Goal: Task Accomplishment & Management: Use online tool/utility

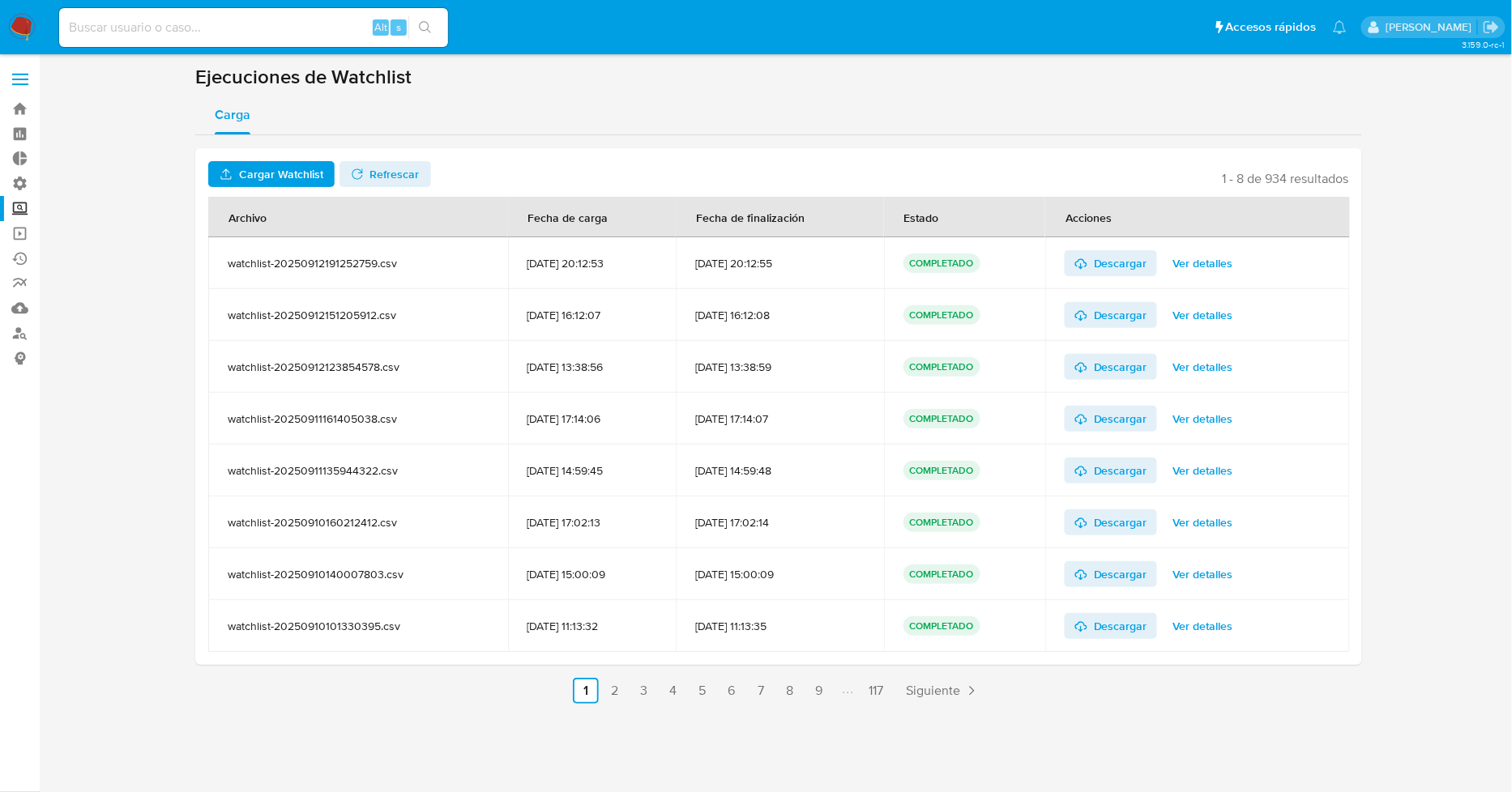
click at [284, 174] on span "Cargar Watchlist" at bounding box center [281, 174] width 85 height 26
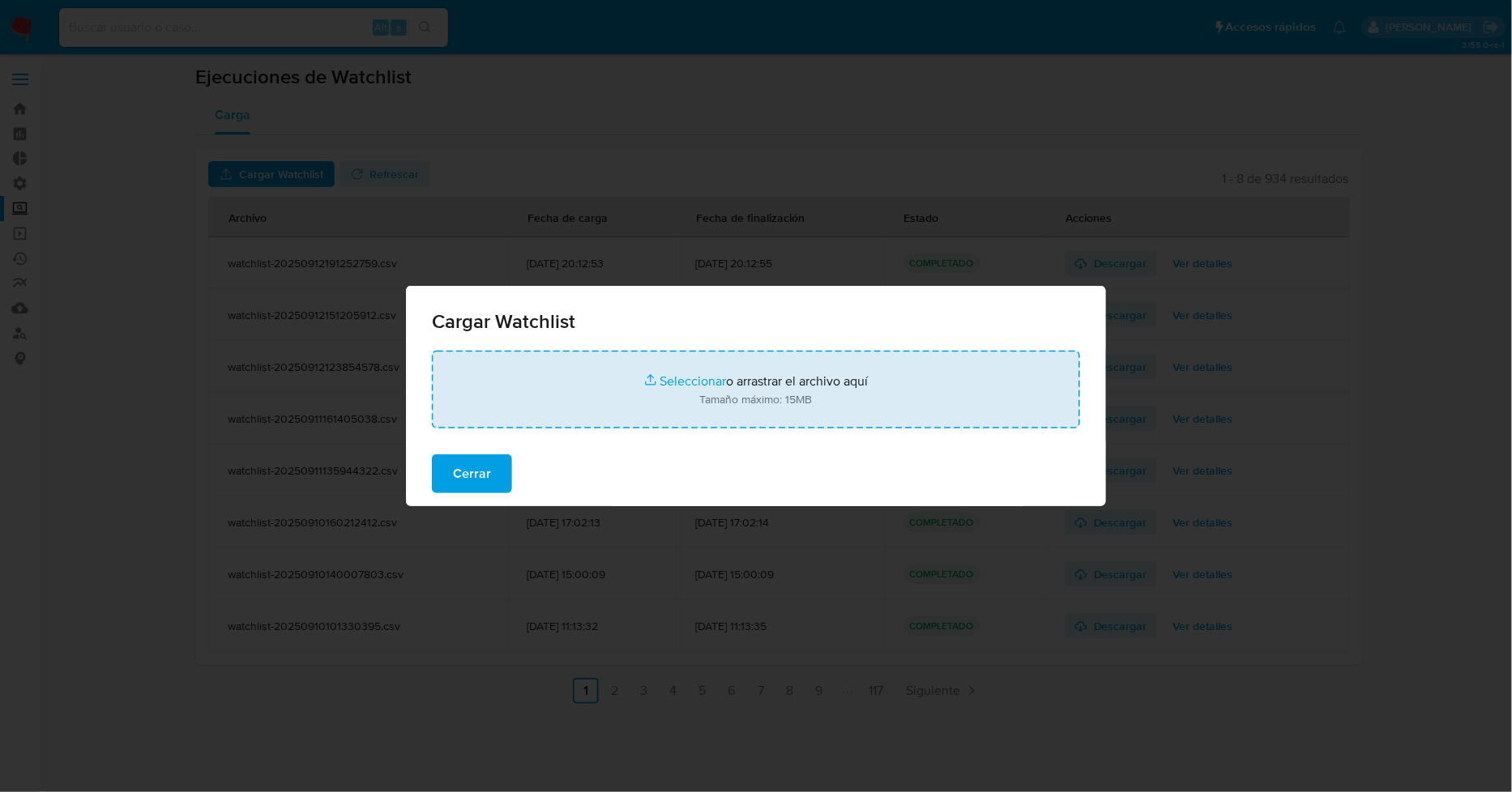
click at [689, 384] on input "file" at bounding box center [756, 389] width 649 height 78
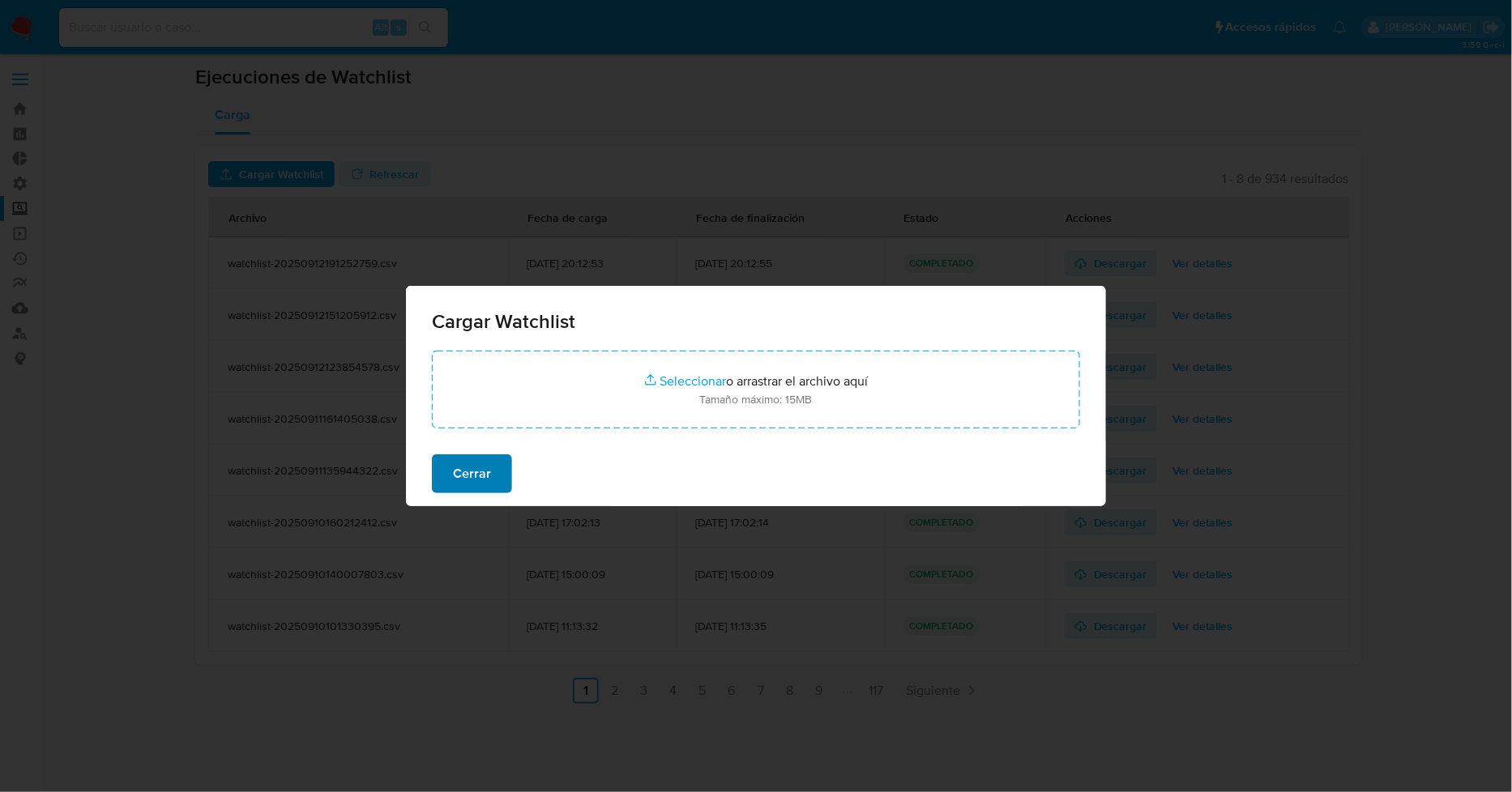
click at [468, 475] on span "Cerrar" at bounding box center [472, 474] width 38 height 36
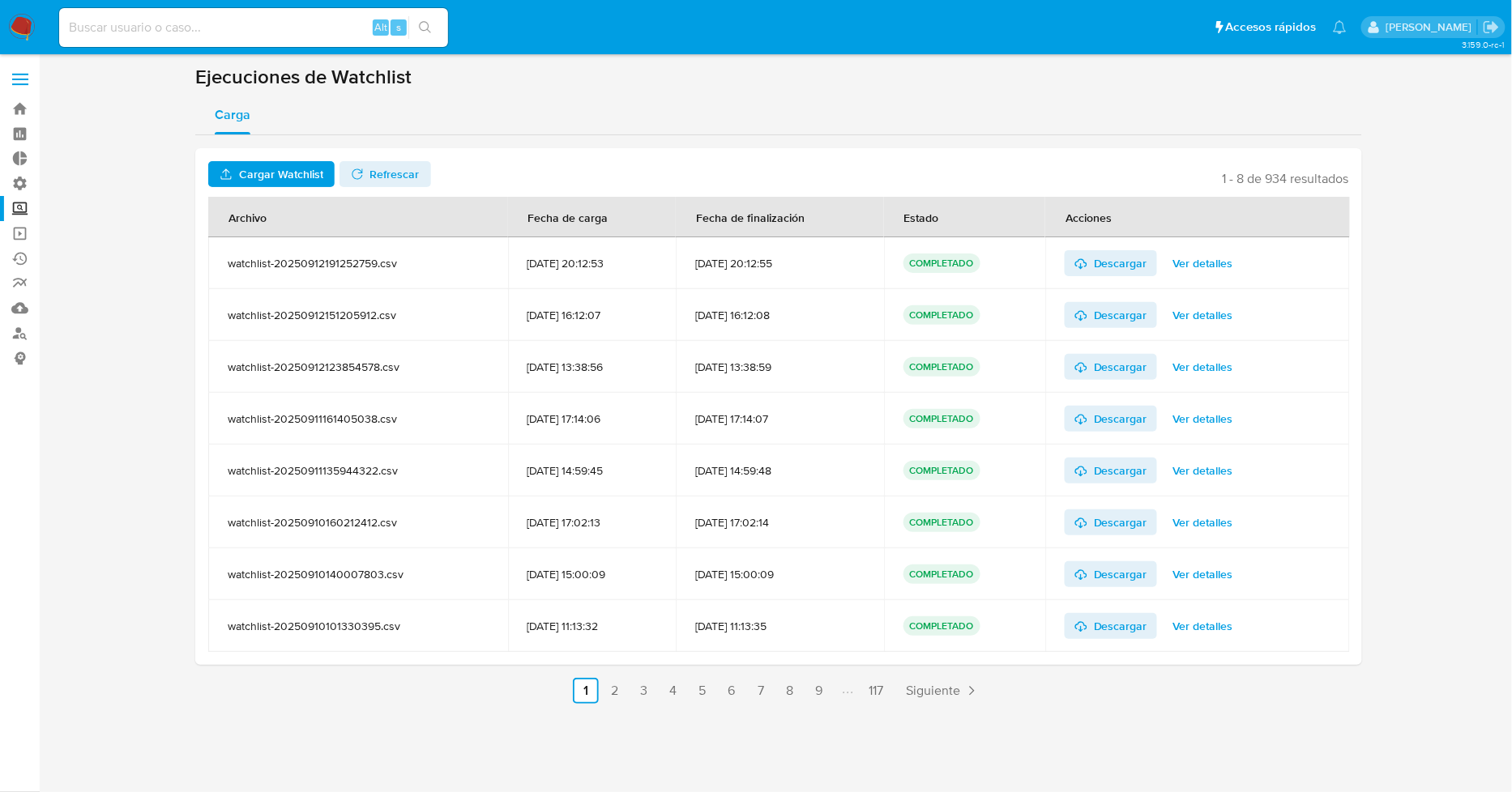
click at [262, 161] on span "Cargar Watchlist" at bounding box center [281, 174] width 85 height 26
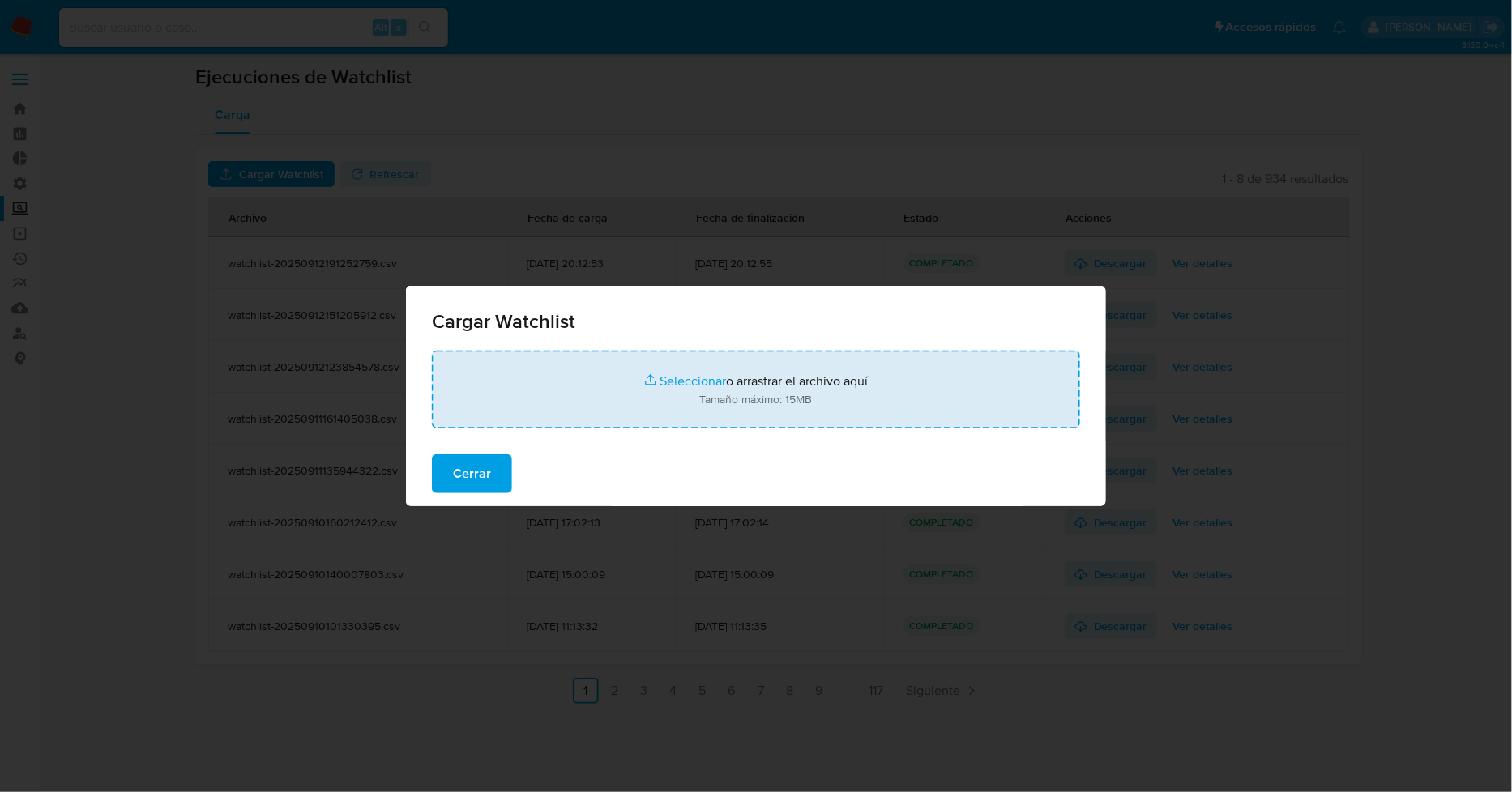
click at [644, 384] on input "file" at bounding box center [756, 389] width 649 height 78
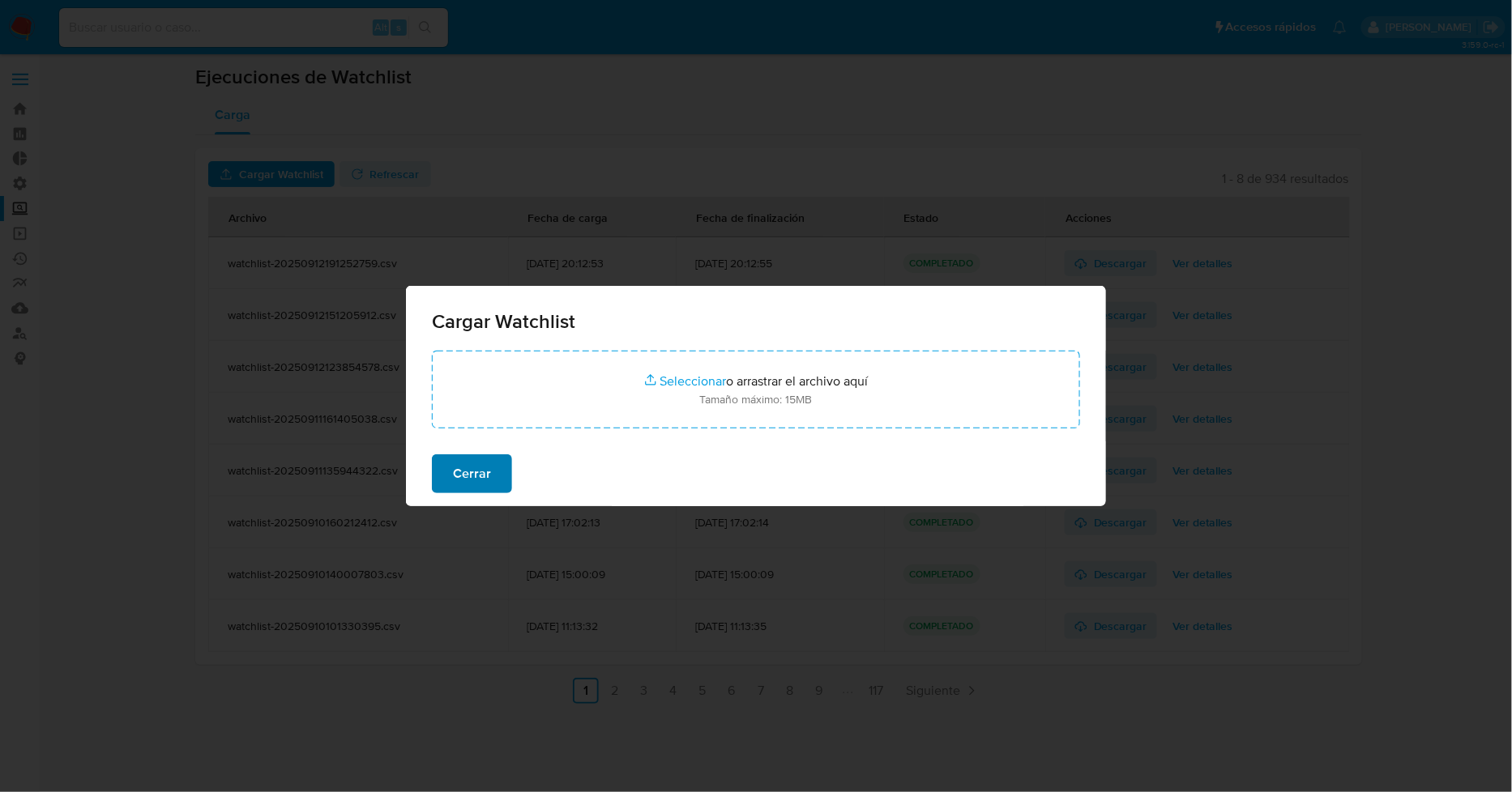
click at [482, 468] on span "Cerrar" at bounding box center [472, 474] width 38 height 36
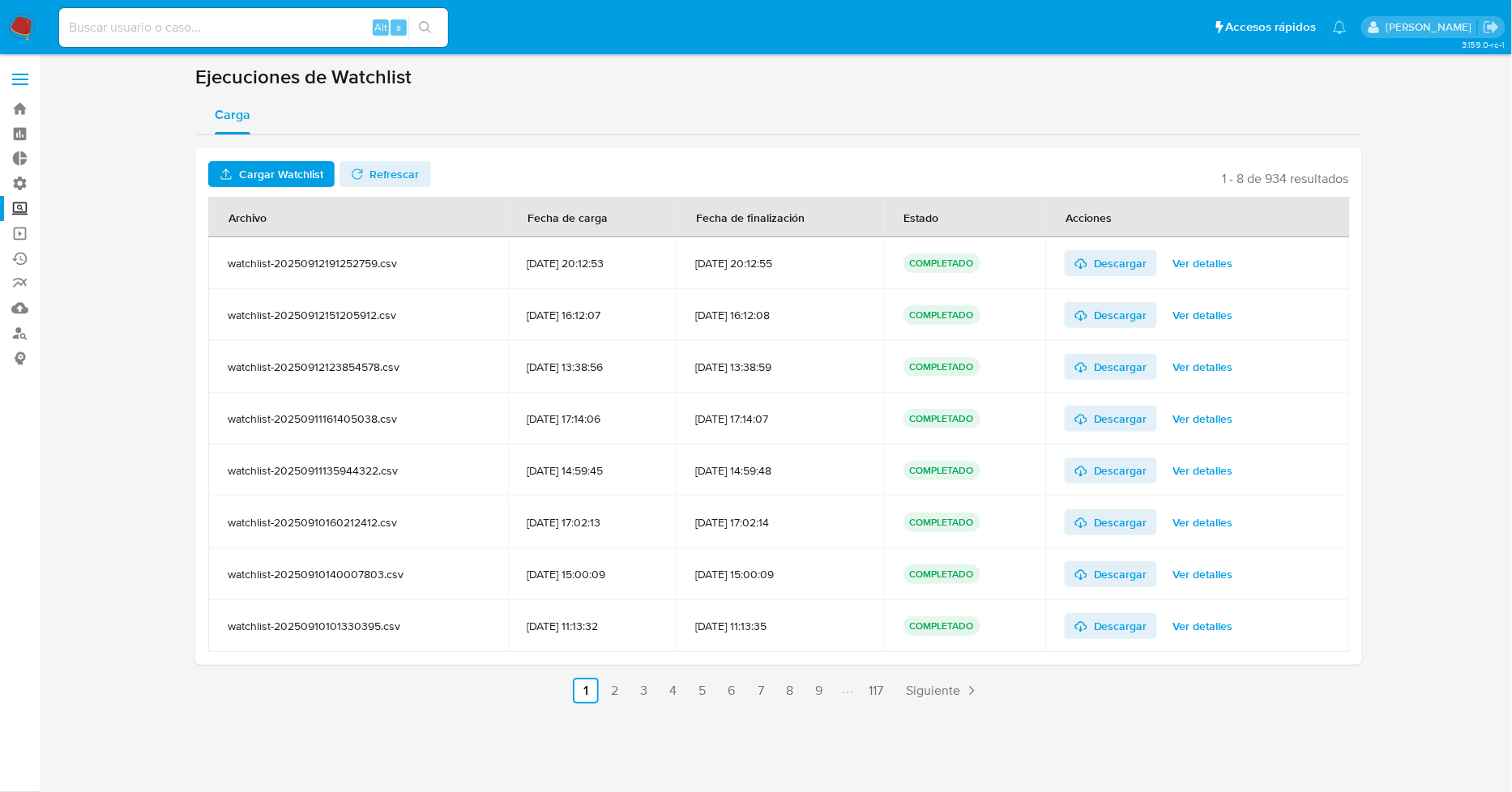
click at [271, 168] on span "Cargar Watchlist" at bounding box center [281, 174] width 85 height 26
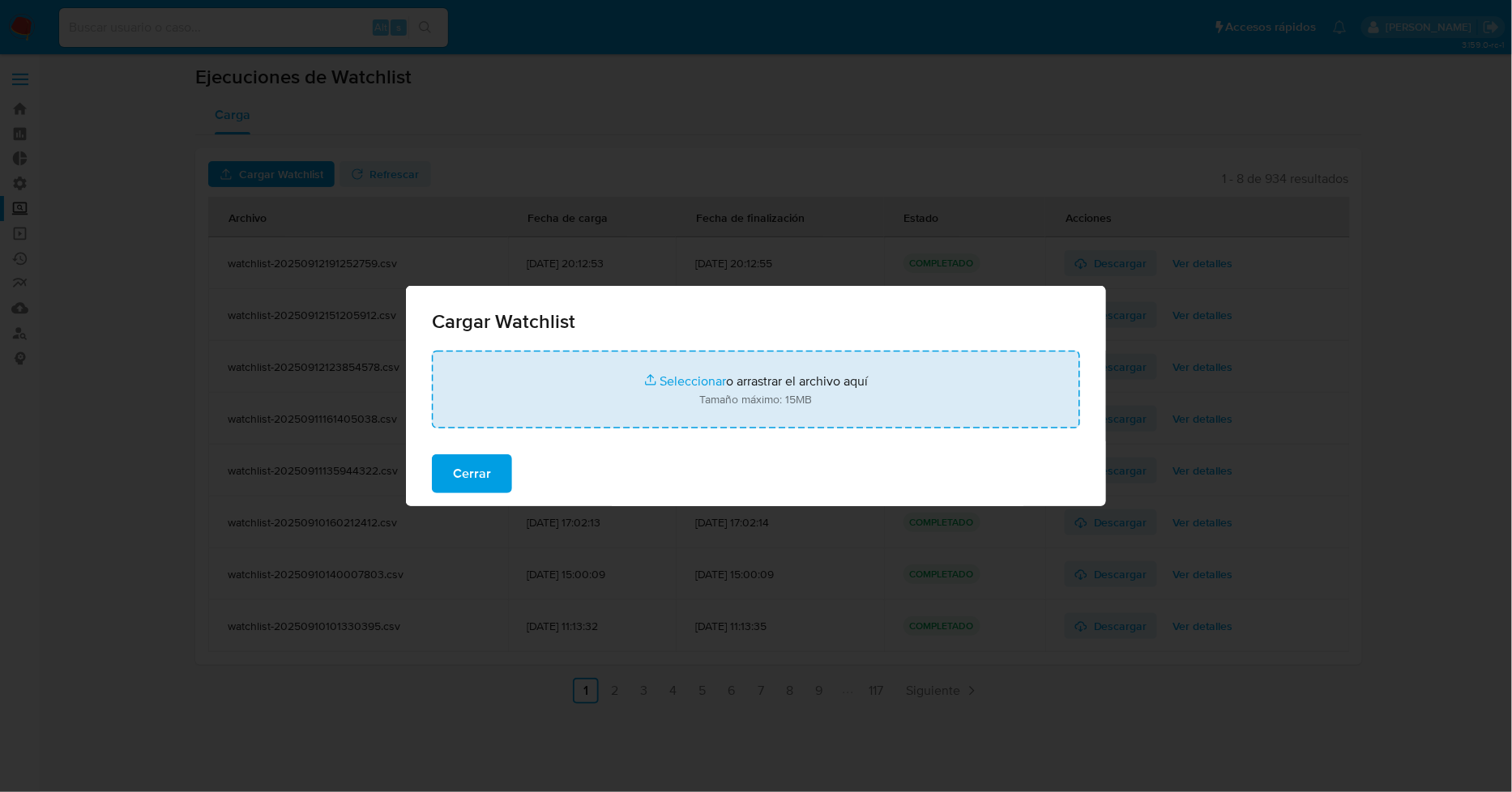
click at [615, 405] on input "file" at bounding box center [756, 389] width 649 height 78
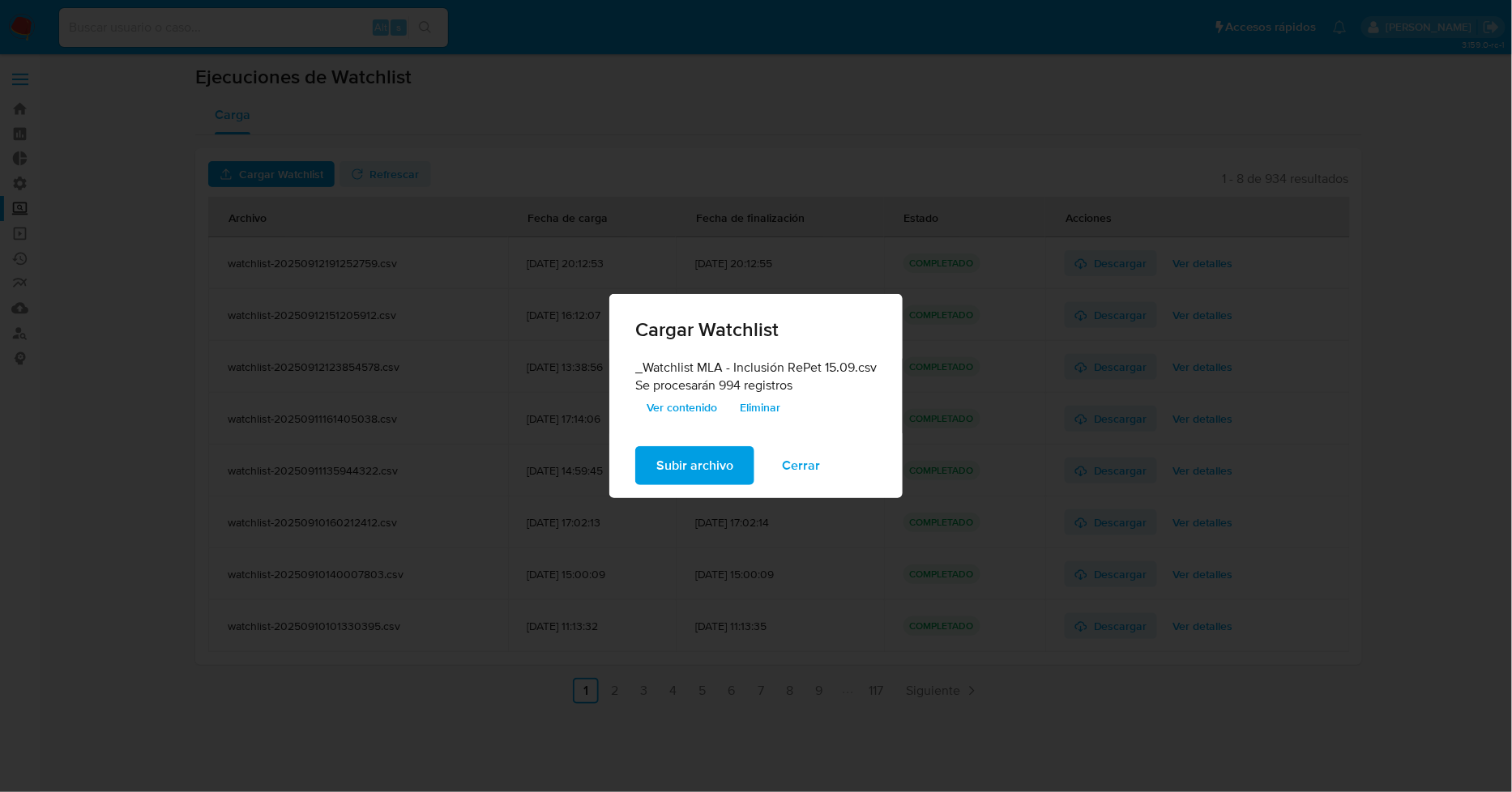
click at [686, 402] on span "Ver contenido" at bounding box center [682, 407] width 70 height 23
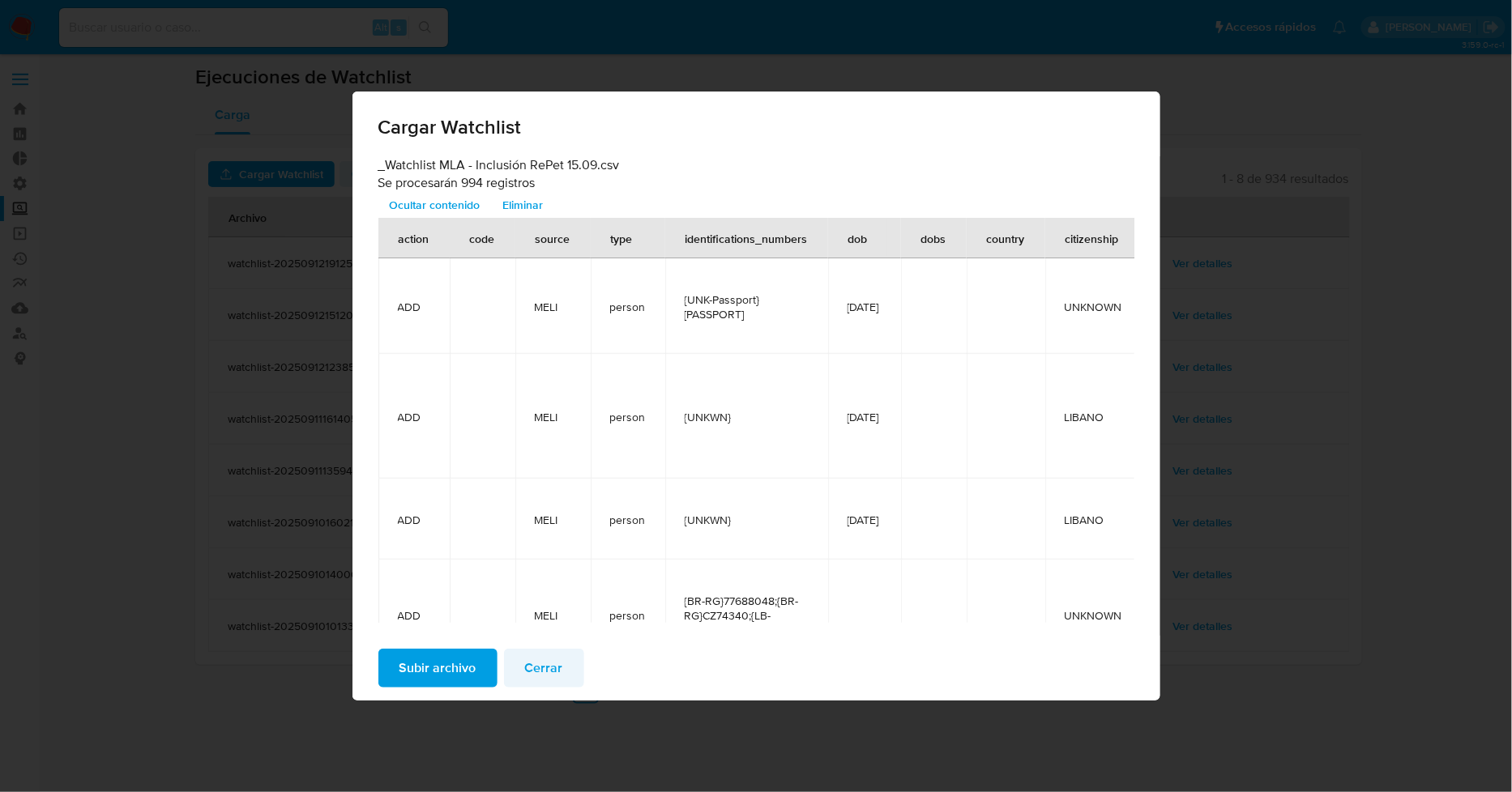
click at [541, 670] on span "Cerrar" at bounding box center [544, 669] width 38 height 36
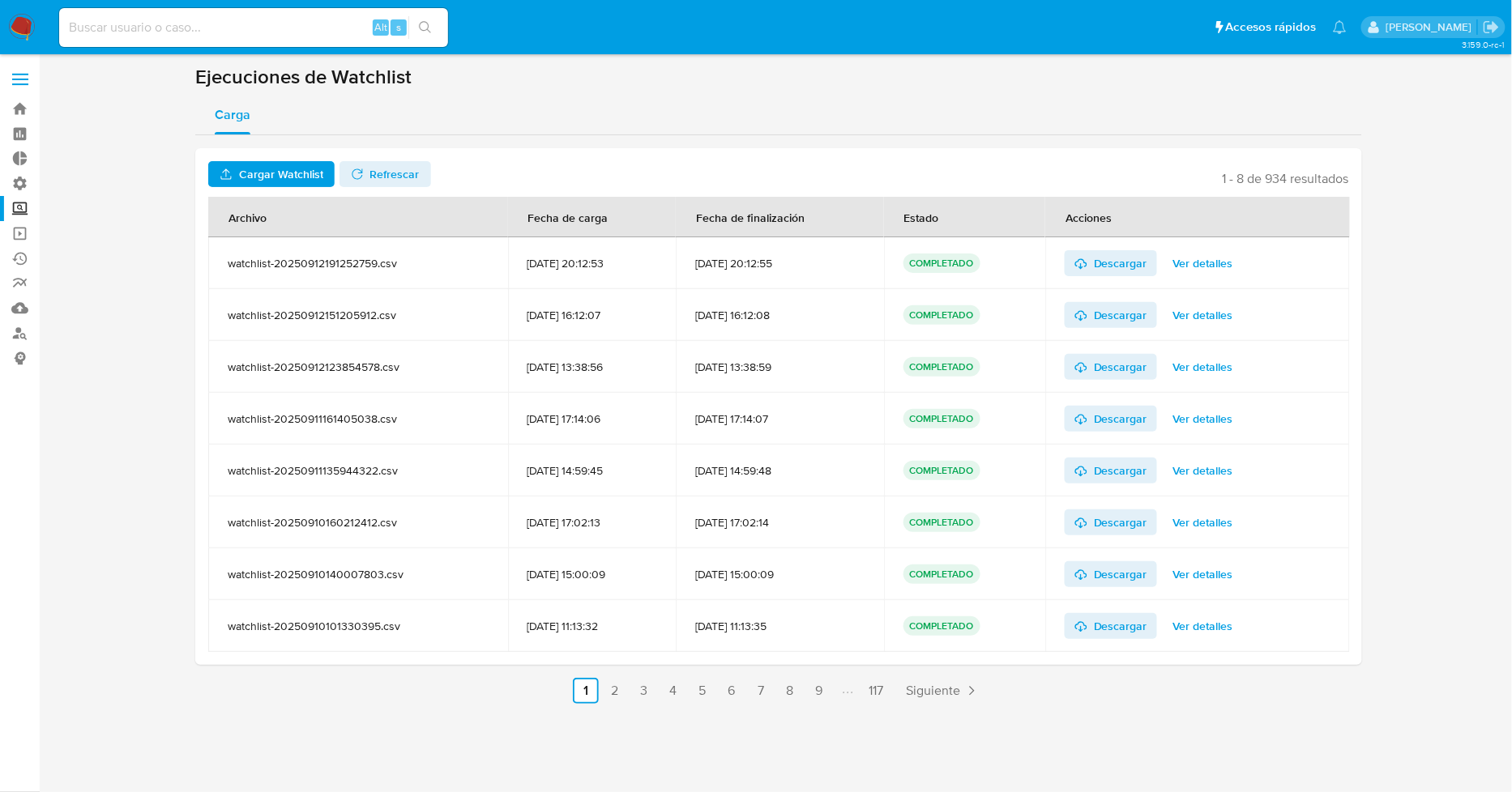
click at [290, 171] on span "Cargar Watchlist" at bounding box center [281, 174] width 85 height 26
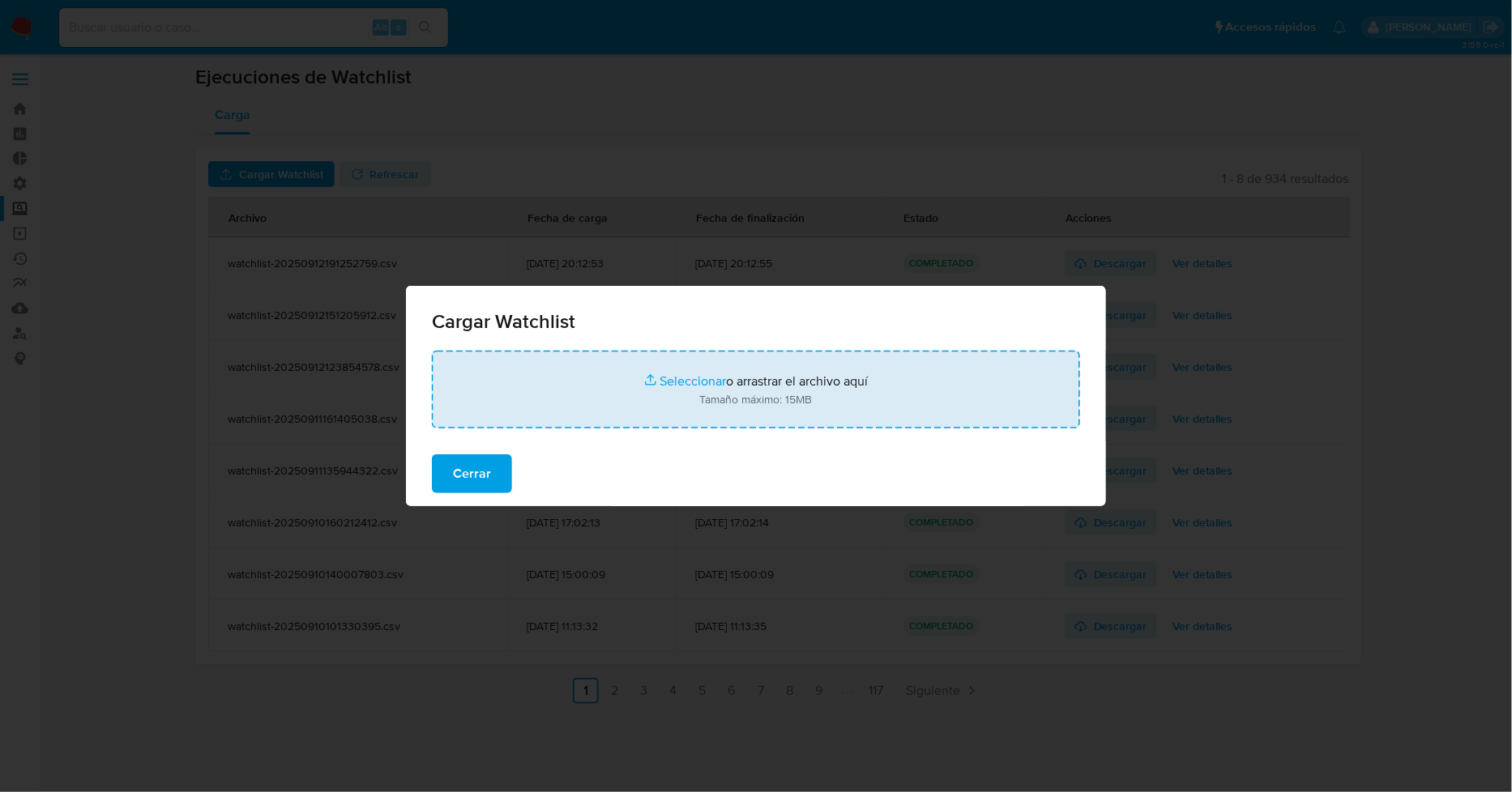
click at [628, 395] on input "file" at bounding box center [756, 389] width 649 height 78
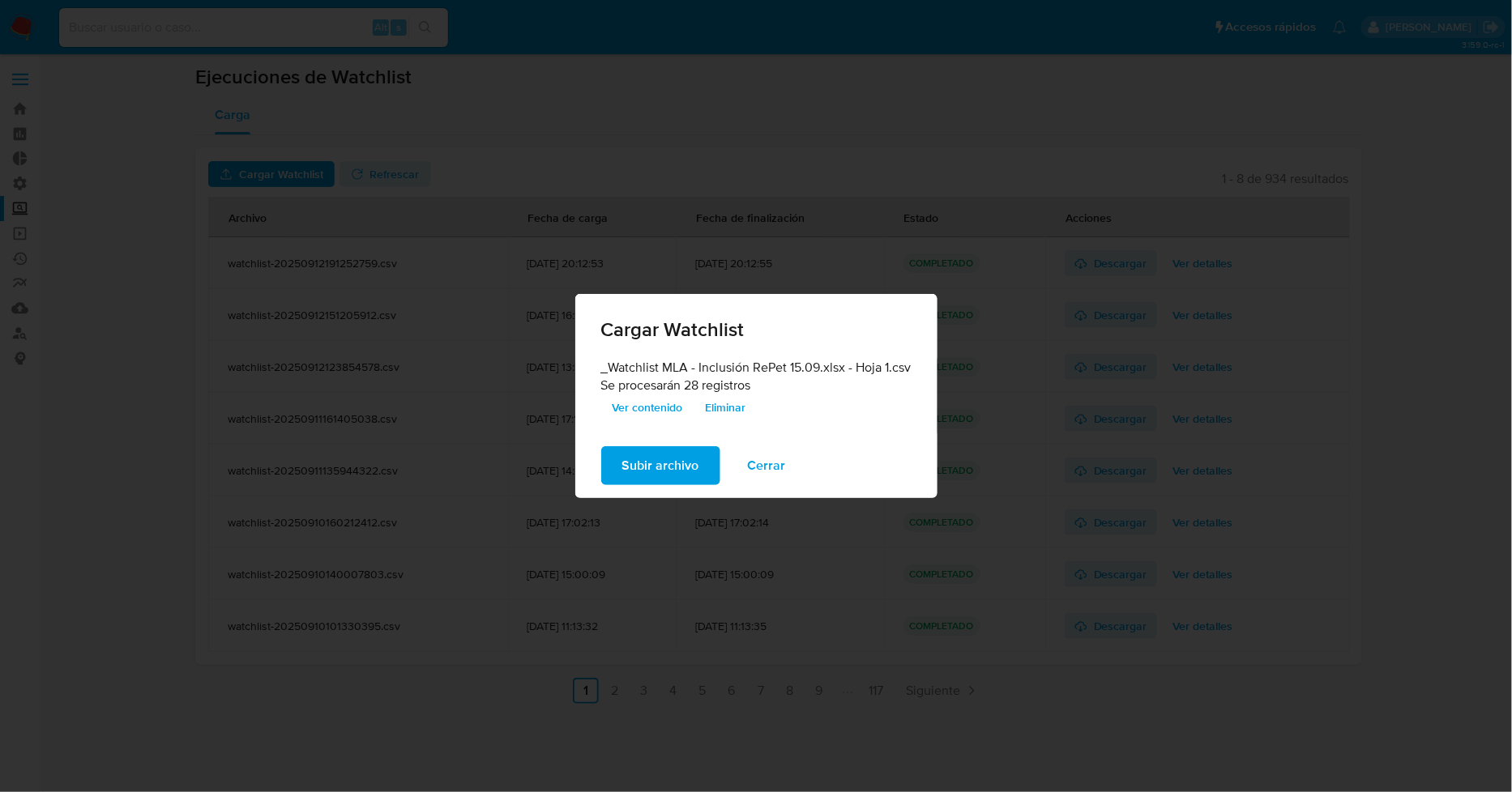
click at [652, 464] on span "Subir archivo" at bounding box center [660, 466] width 77 height 36
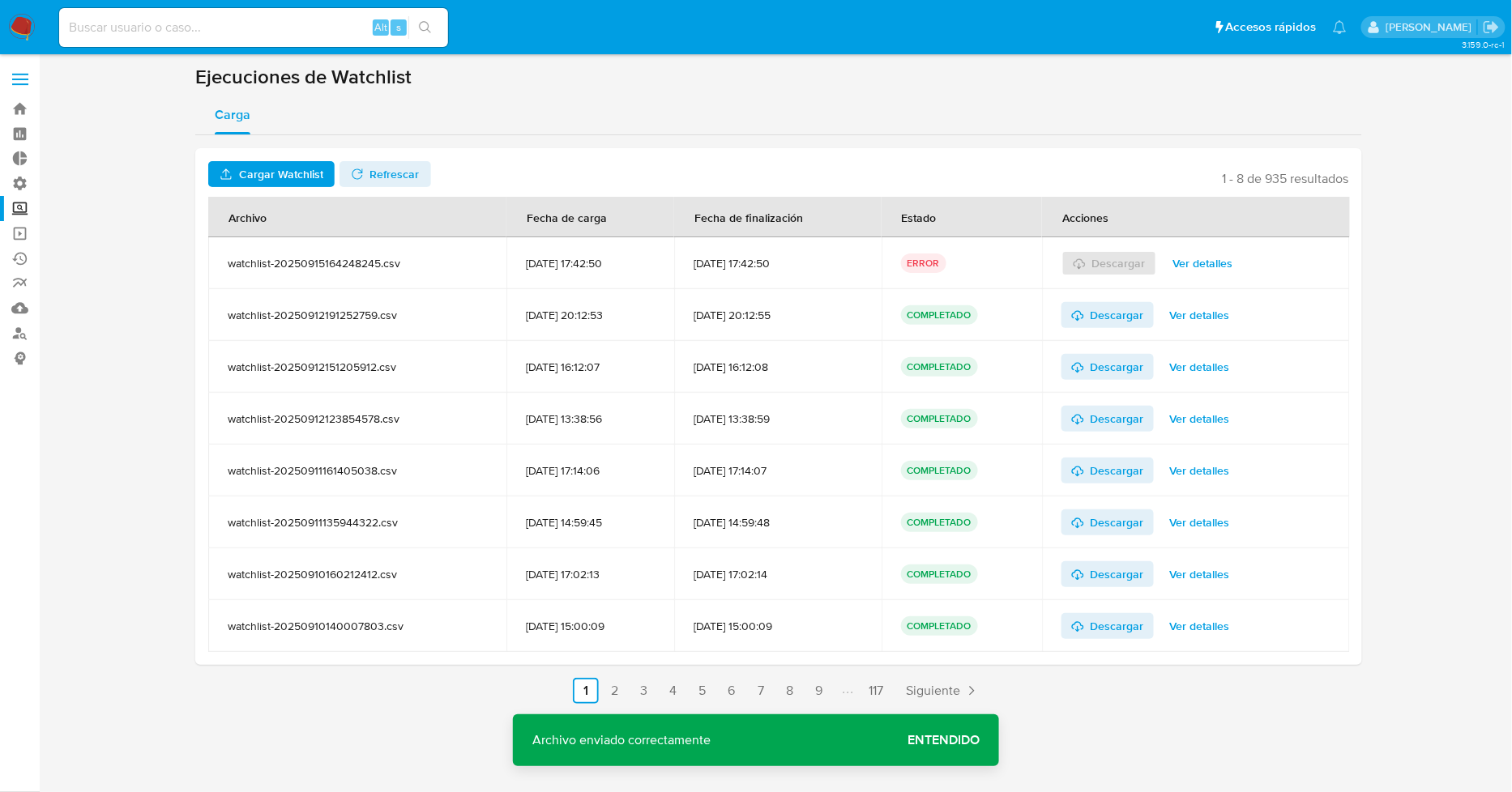
click at [1220, 256] on span "Ver detalles" at bounding box center [1202, 263] width 60 height 23
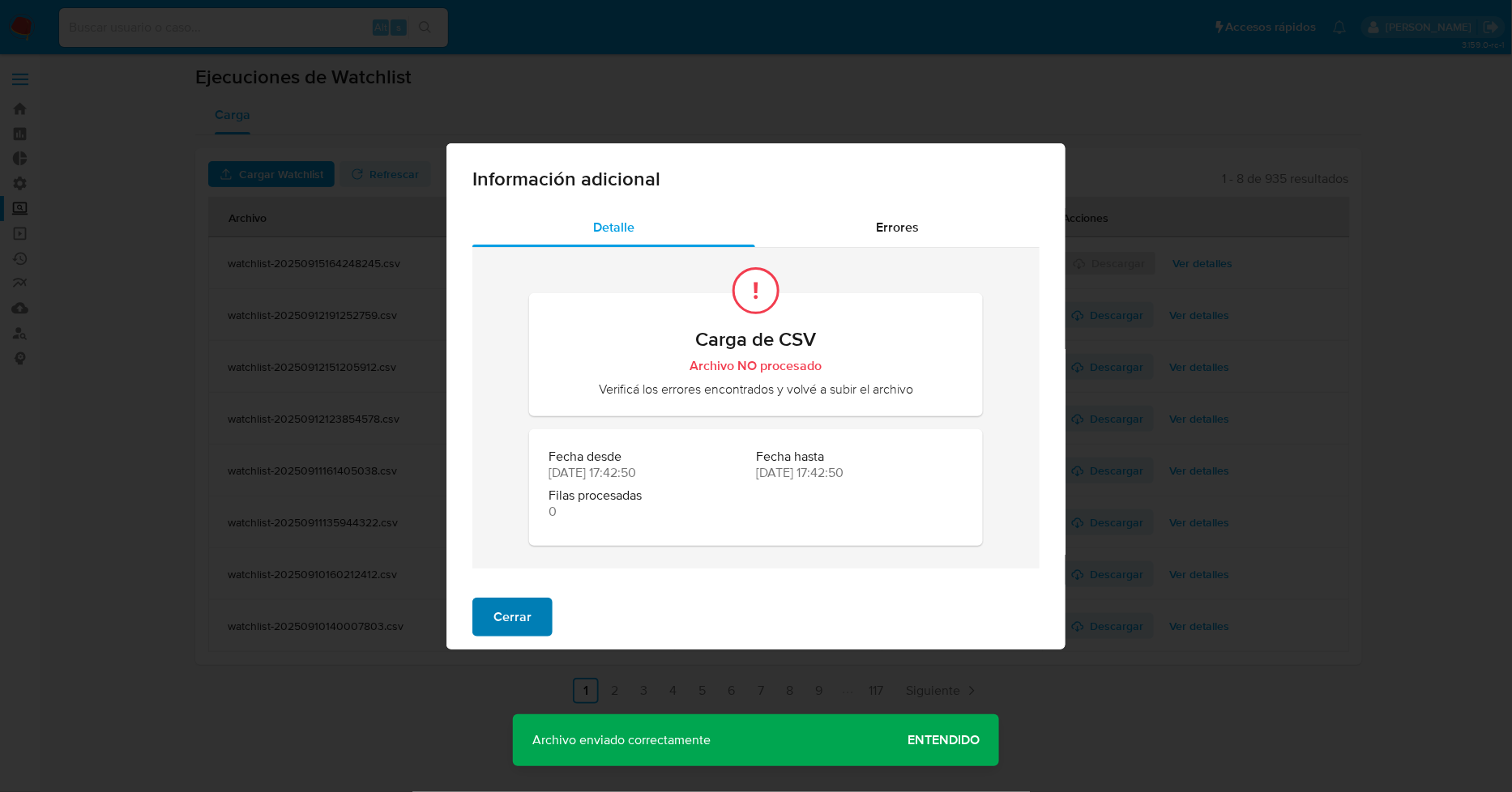
click at [521, 609] on span "Cerrar" at bounding box center [513, 617] width 38 height 36
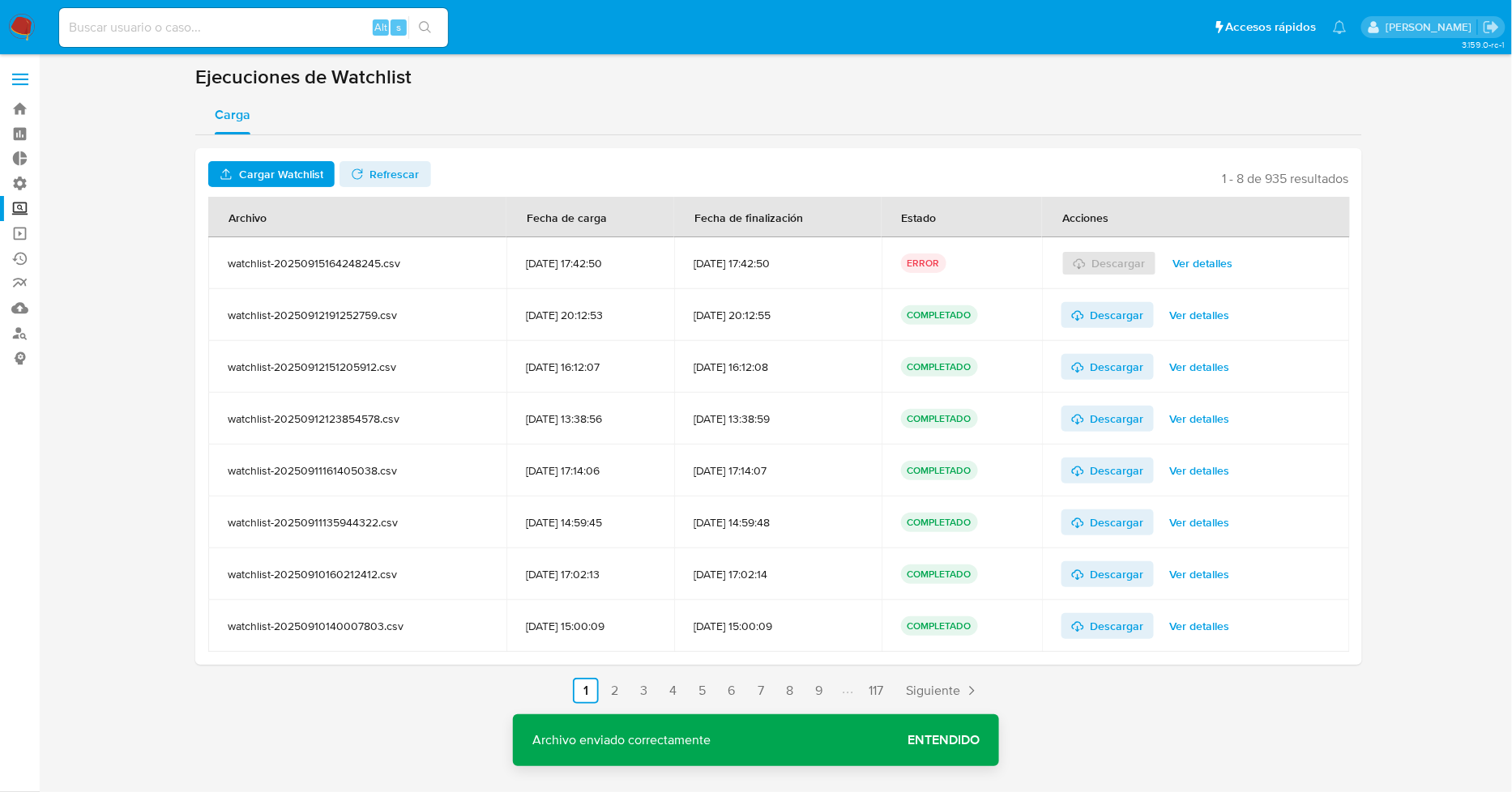
click at [1216, 255] on span "Ver detalles" at bounding box center [1202, 263] width 60 height 23
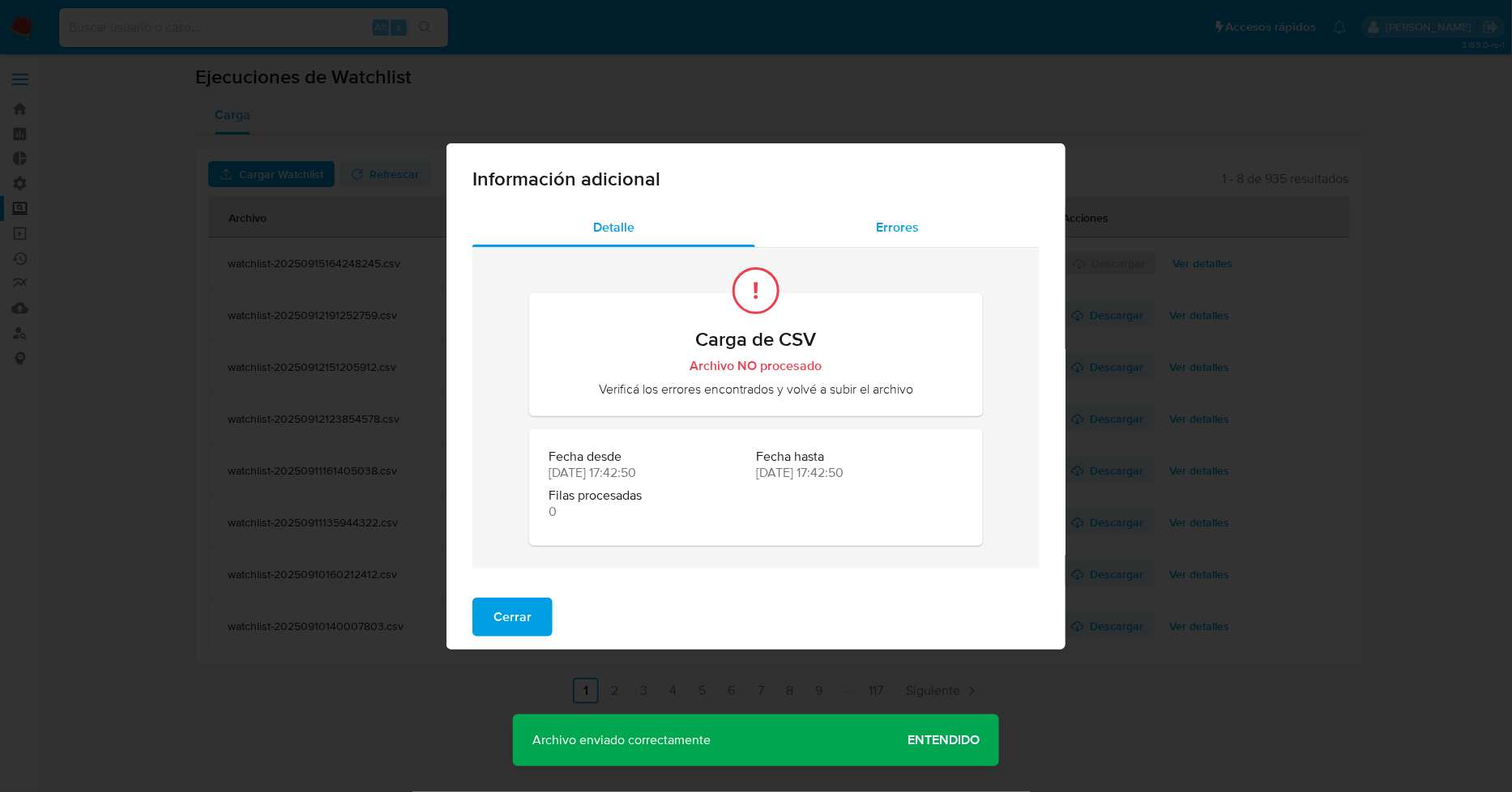
click at [880, 230] on span "Errores" at bounding box center [897, 228] width 43 height 19
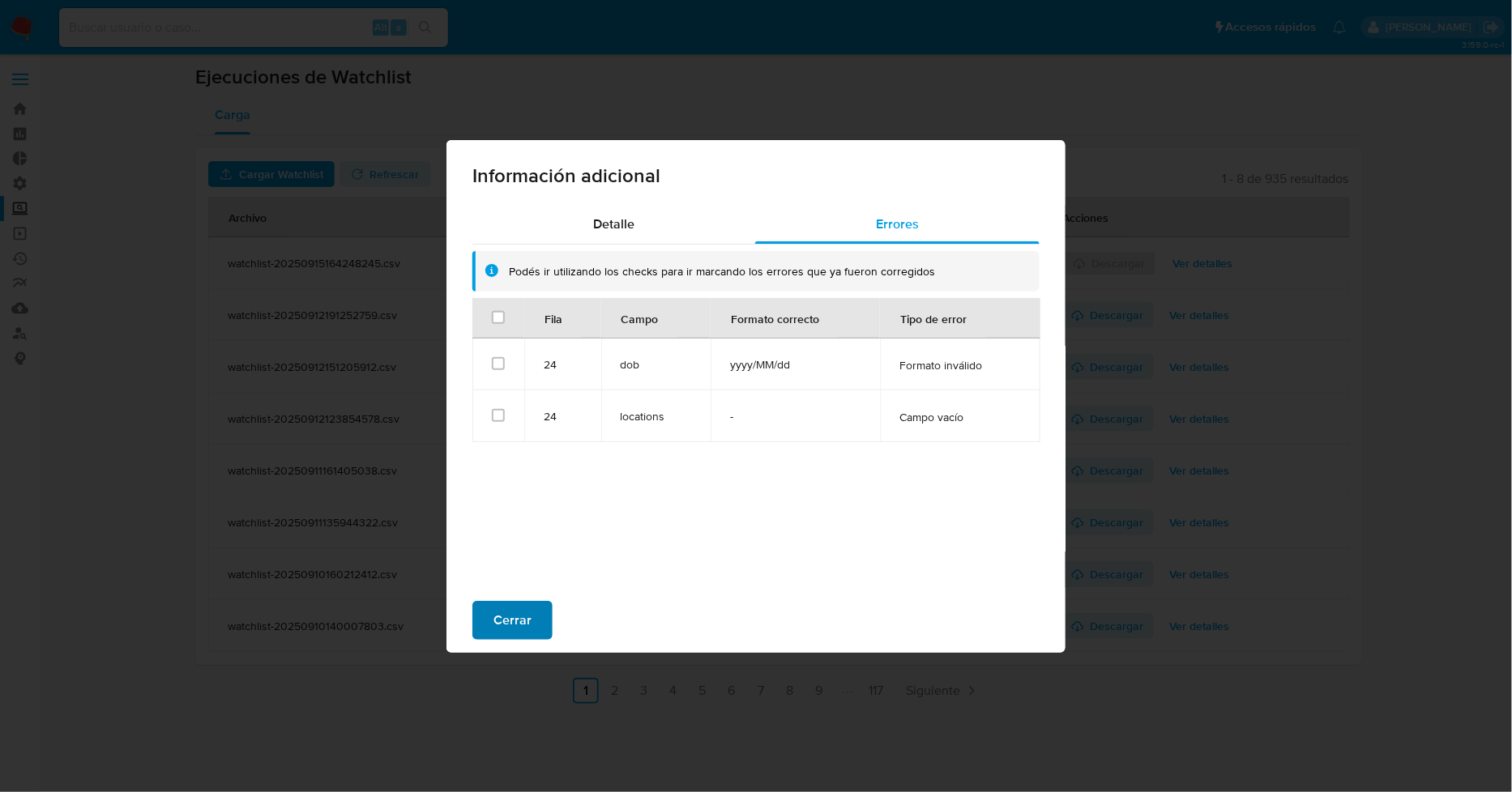
click at [525, 621] on span "Cerrar" at bounding box center [513, 621] width 38 height 36
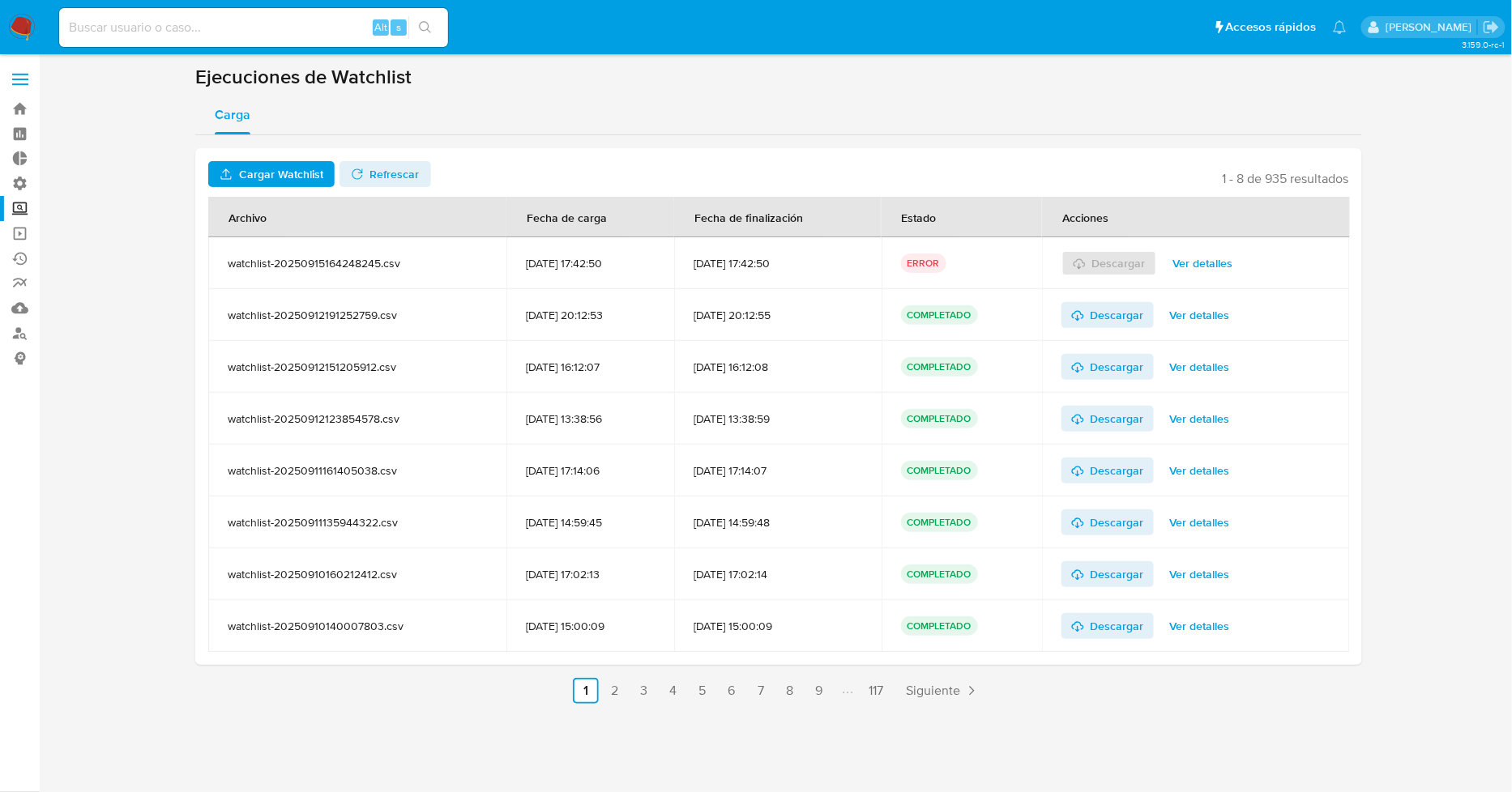
click at [272, 174] on span "Cargar Watchlist" at bounding box center [281, 174] width 85 height 26
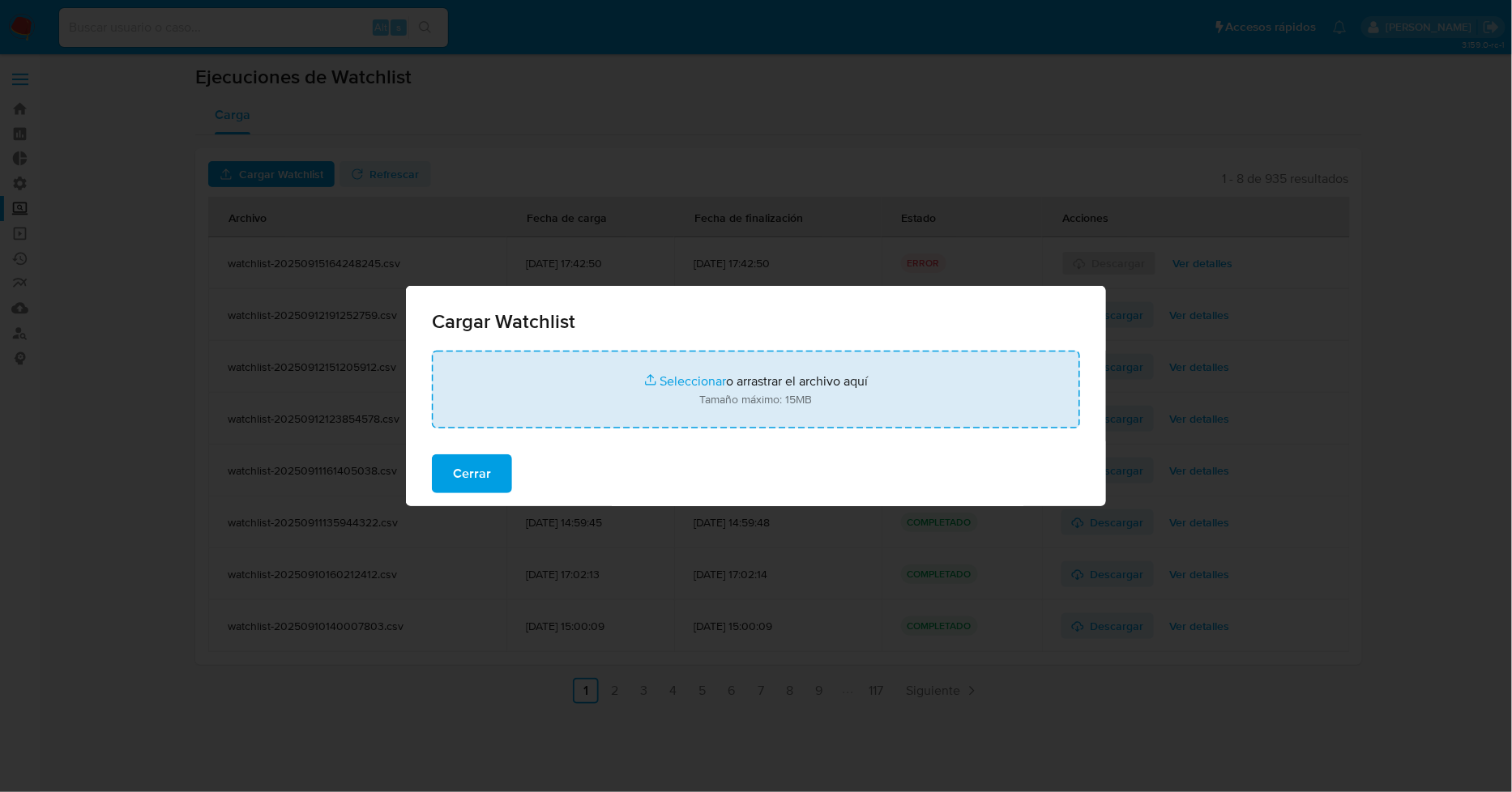
click at [681, 390] on input "file" at bounding box center [756, 389] width 649 height 78
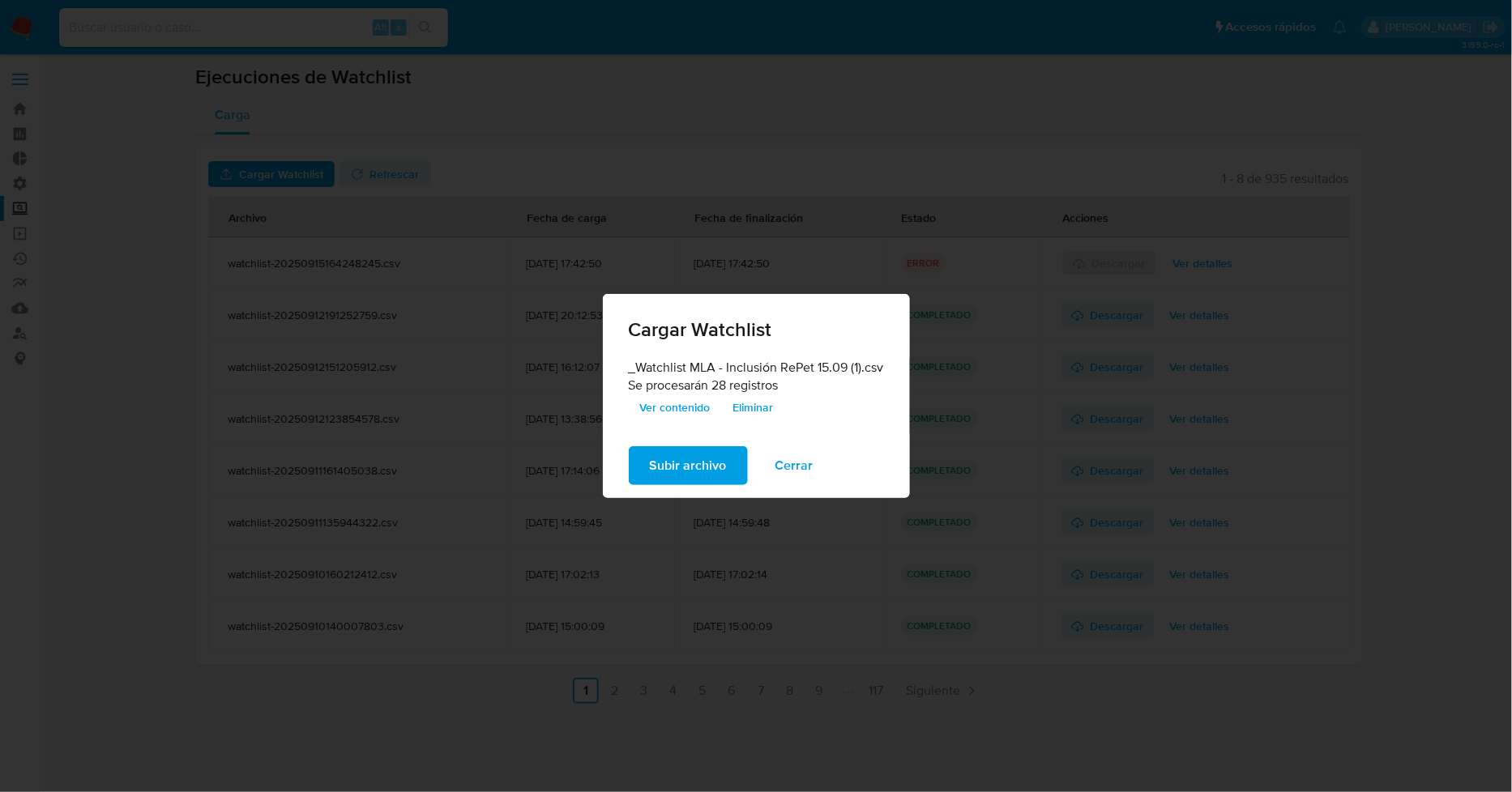
click at [702, 462] on span "Subir archivo" at bounding box center [688, 466] width 77 height 36
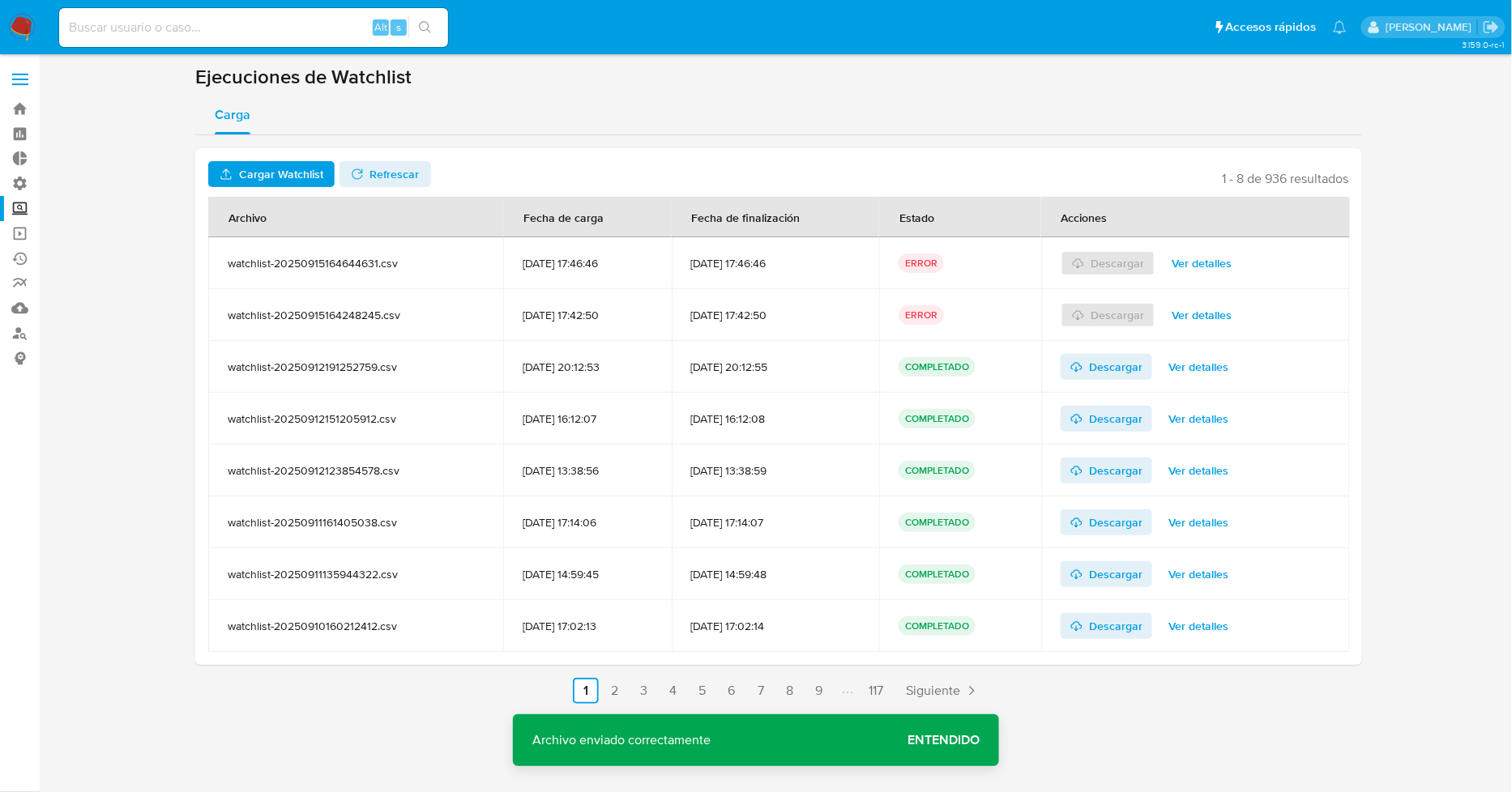
click at [1219, 265] on span "Ver detalles" at bounding box center [1201, 263] width 60 height 23
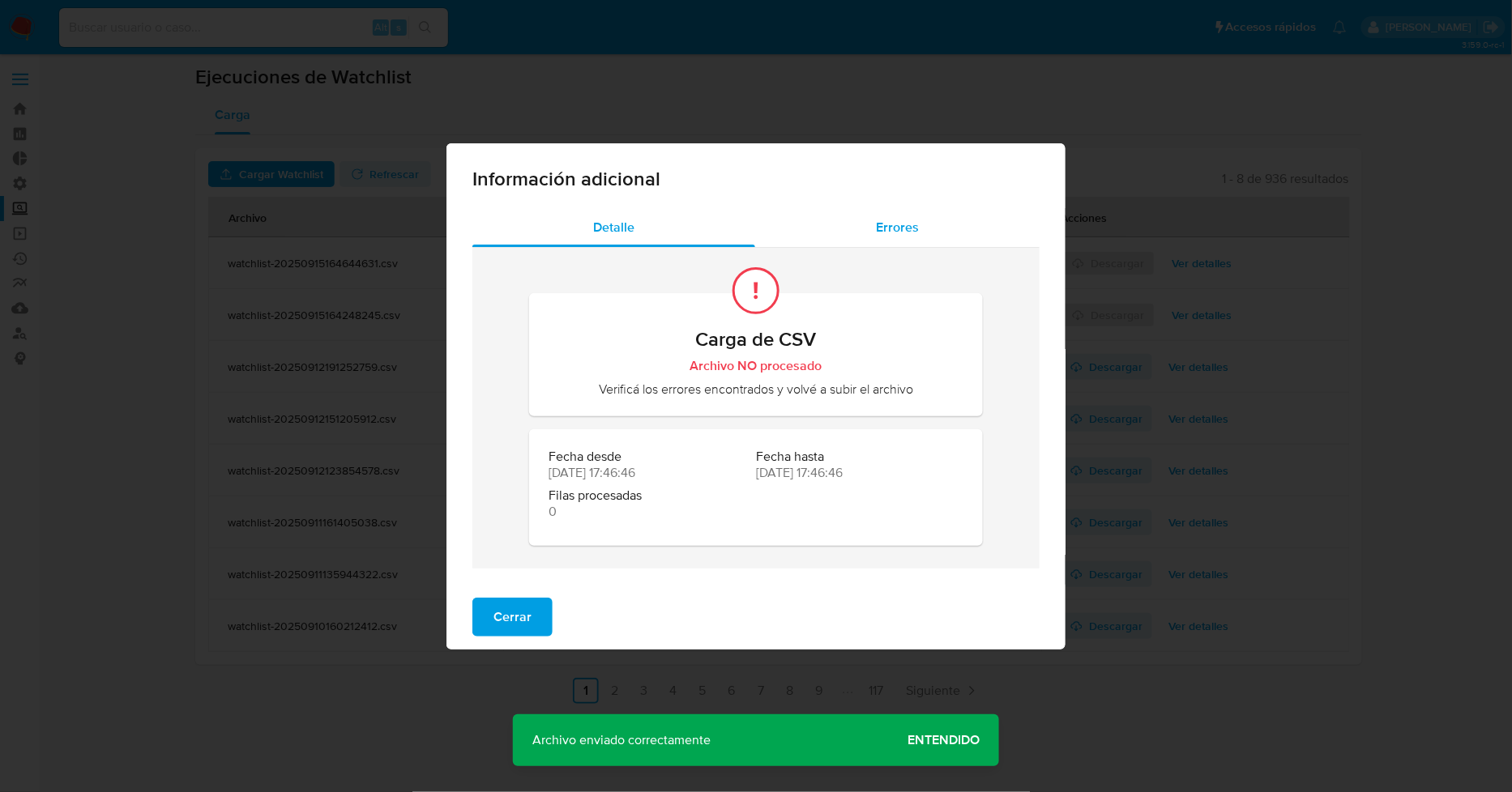
click at [898, 212] on div "Errores" at bounding box center [897, 227] width 284 height 39
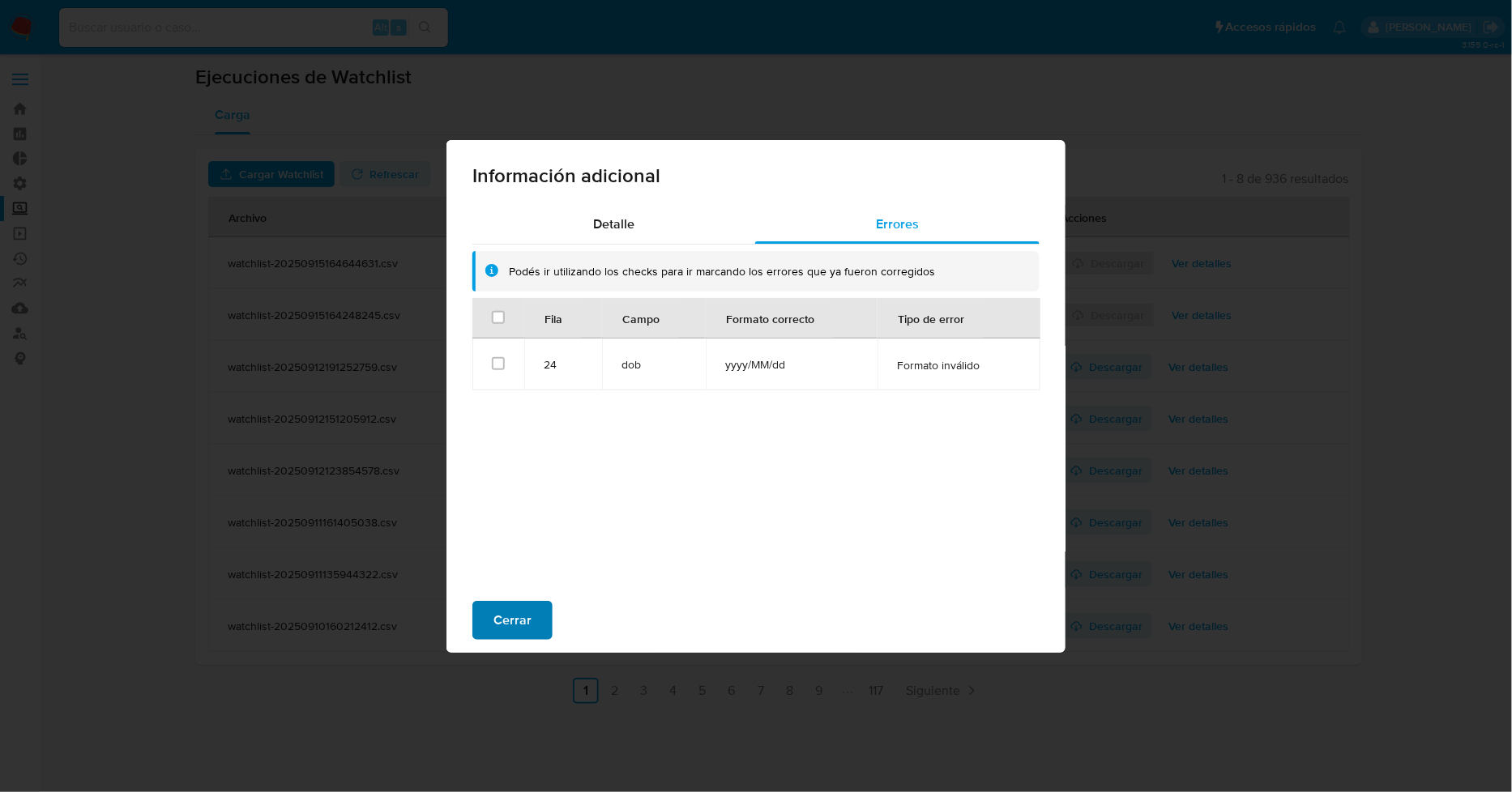
click at [514, 625] on span "Cerrar" at bounding box center [513, 621] width 38 height 36
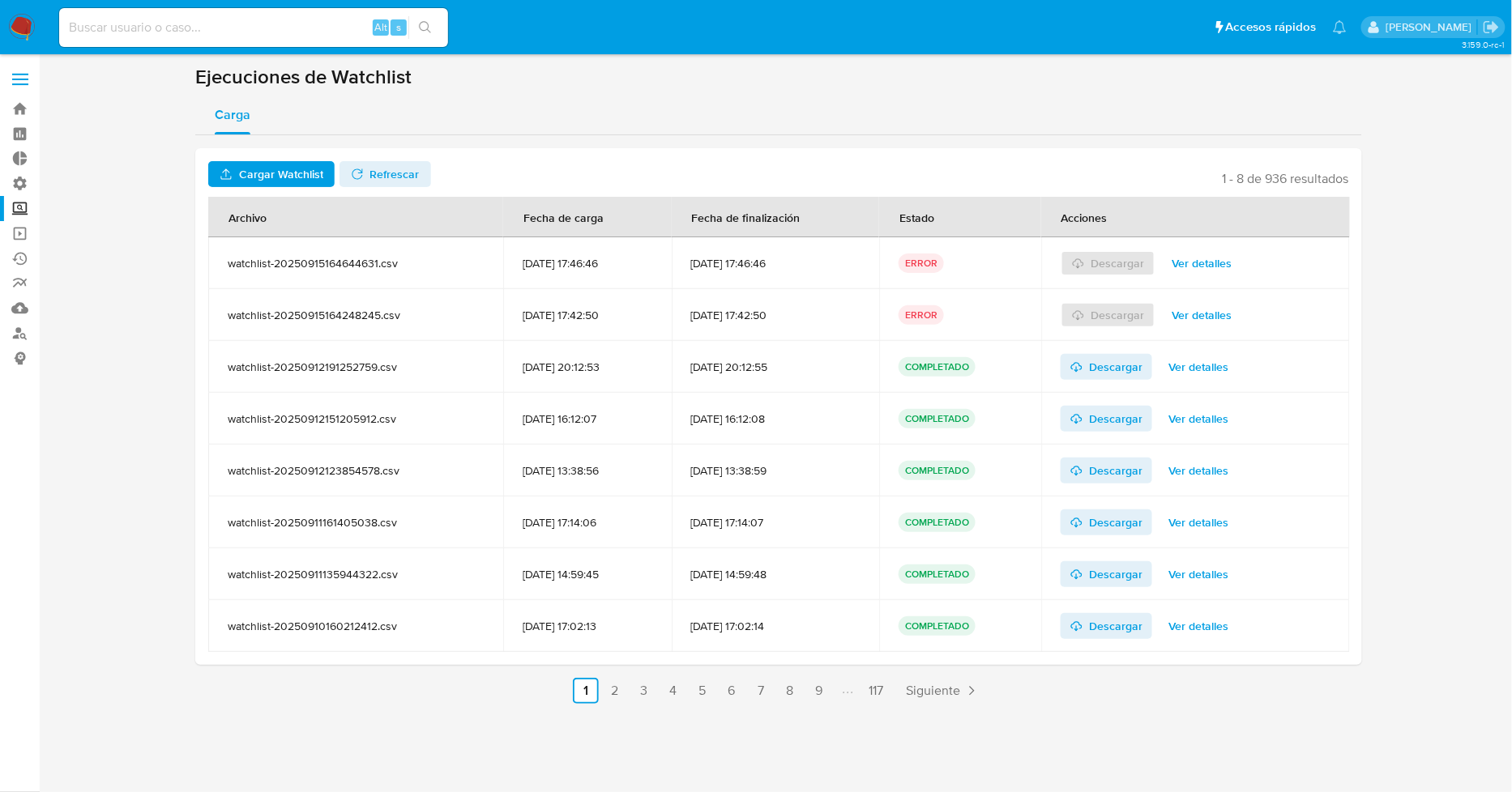
click at [270, 167] on span "Cargar Watchlist" at bounding box center [281, 174] width 85 height 26
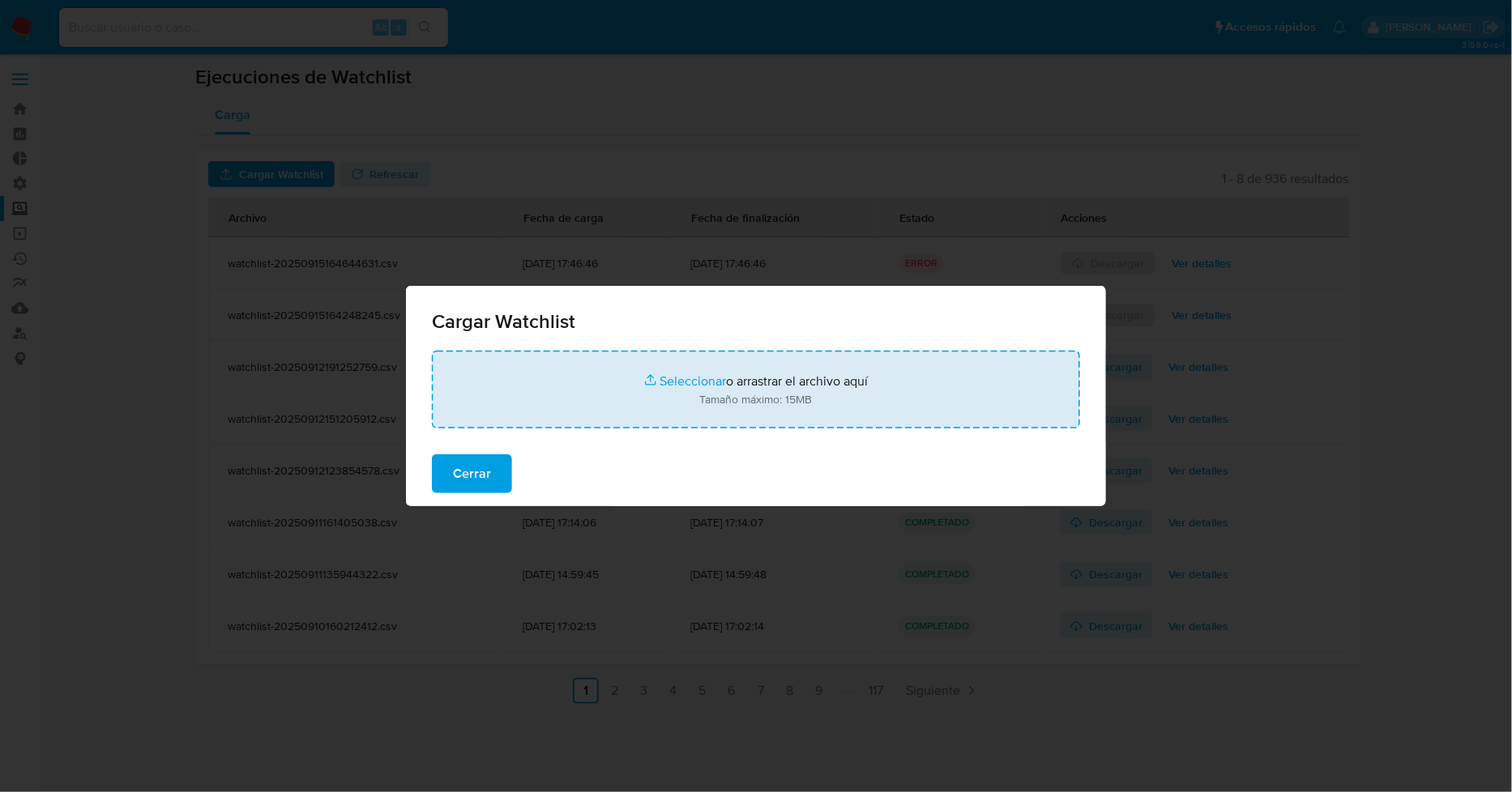
click at [685, 386] on input "file" at bounding box center [756, 389] width 649 height 78
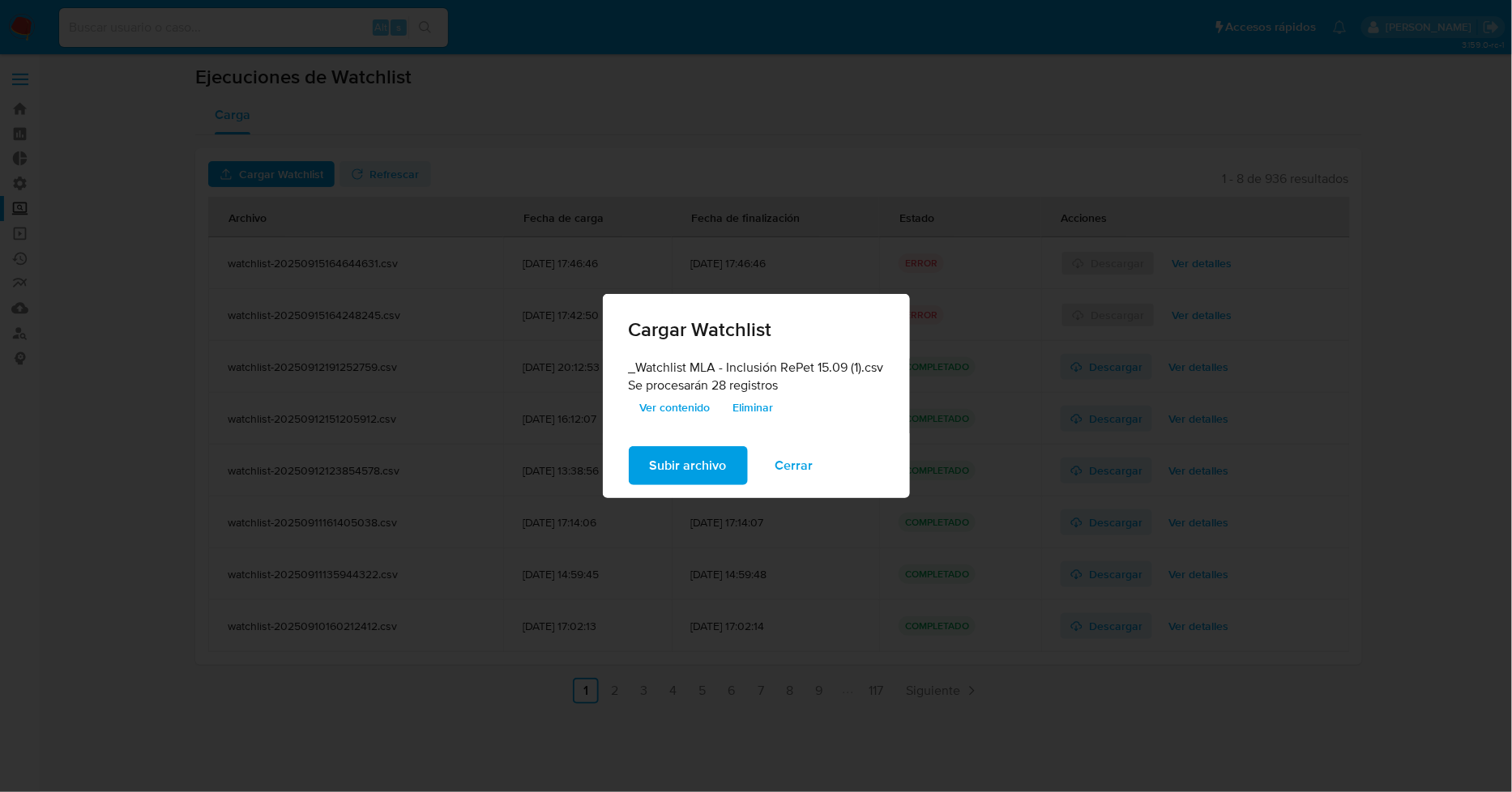
click at [689, 466] on span "Subir archivo" at bounding box center [688, 466] width 77 height 36
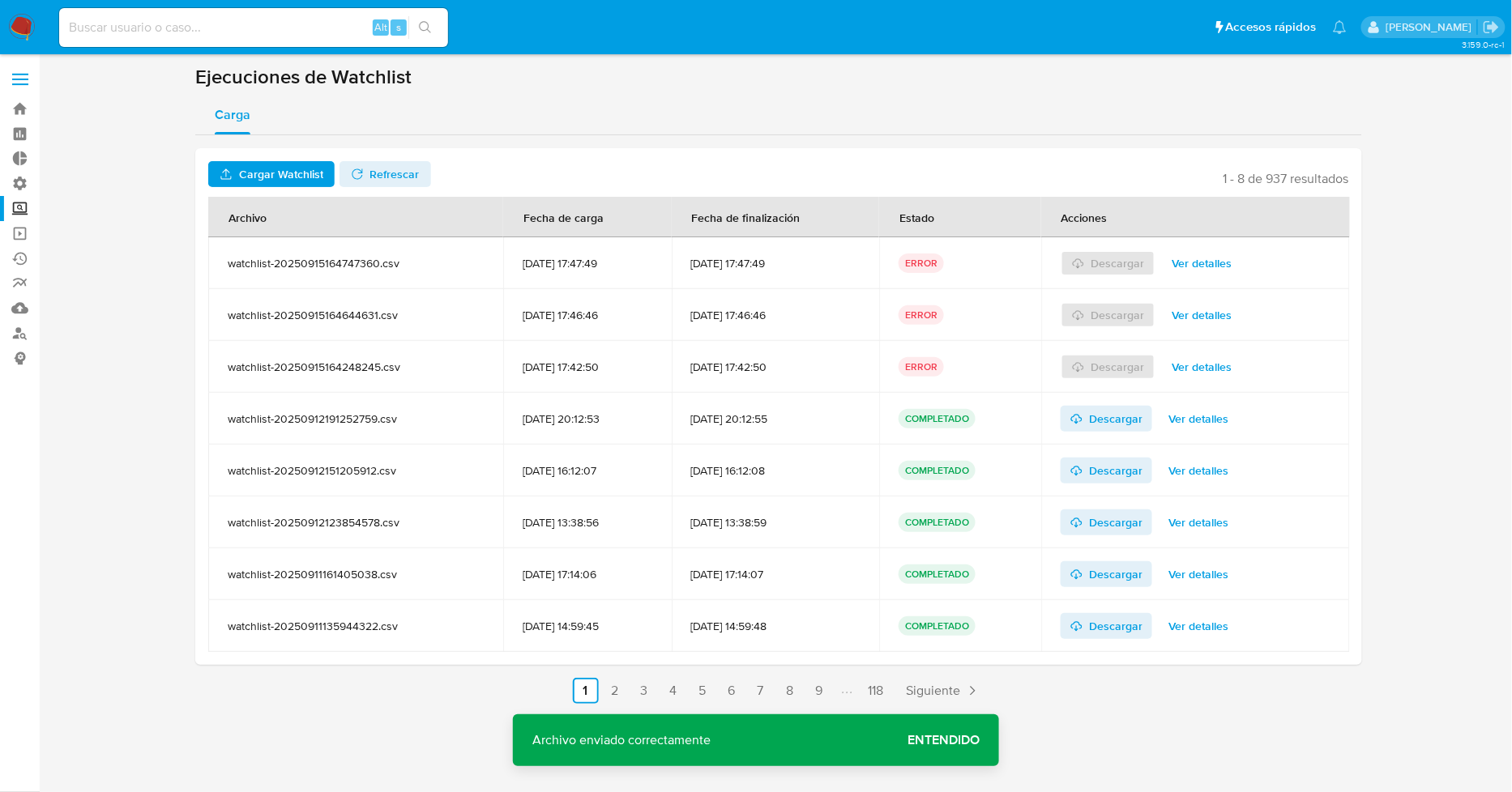
click at [1214, 262] on span "Ver detalles" at bounding box center [1201, 263] width 60 height 23
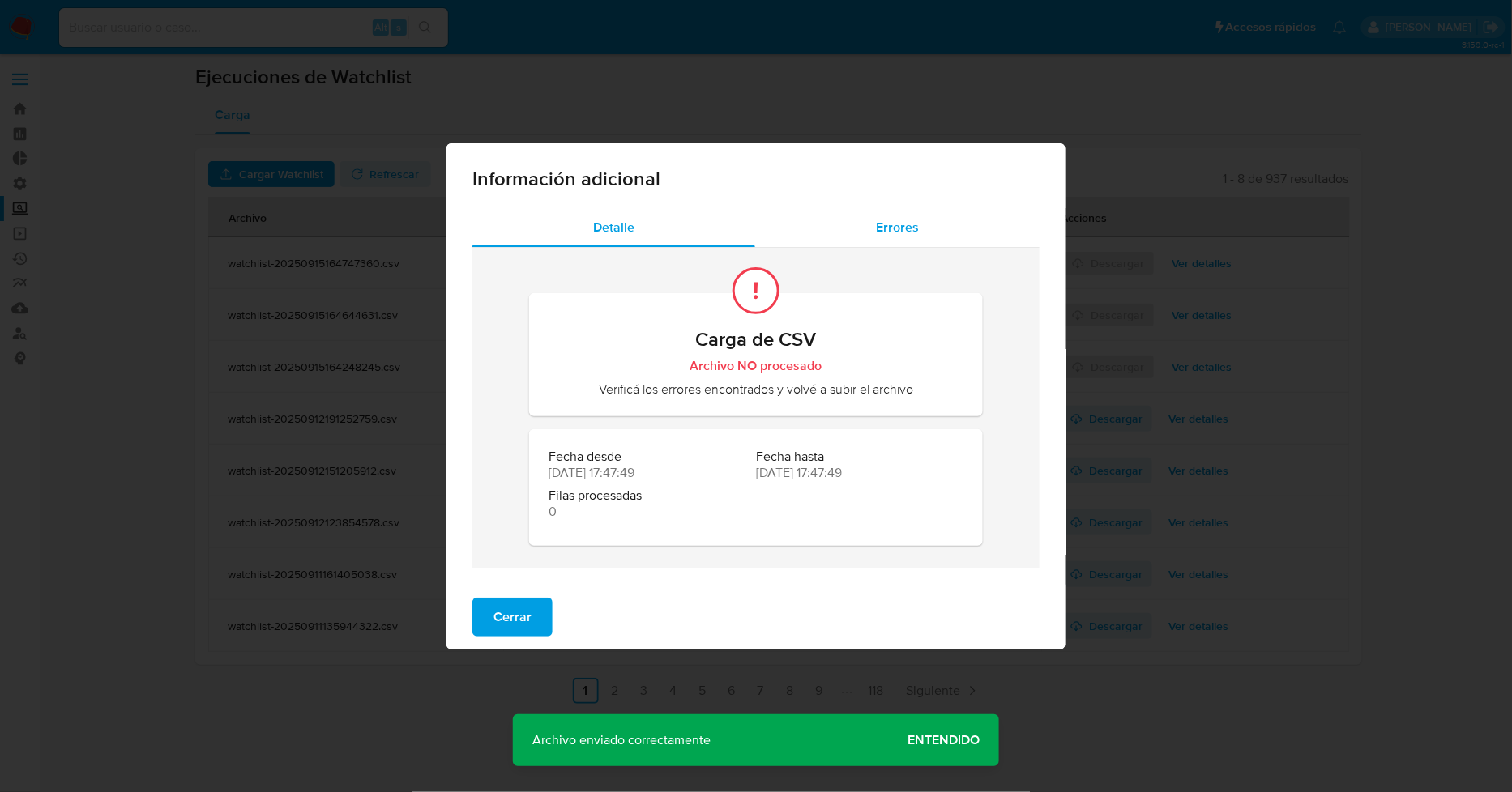
click at [892, 213] on div "Errores" at bounding box center [897, 227] width 284 height 39
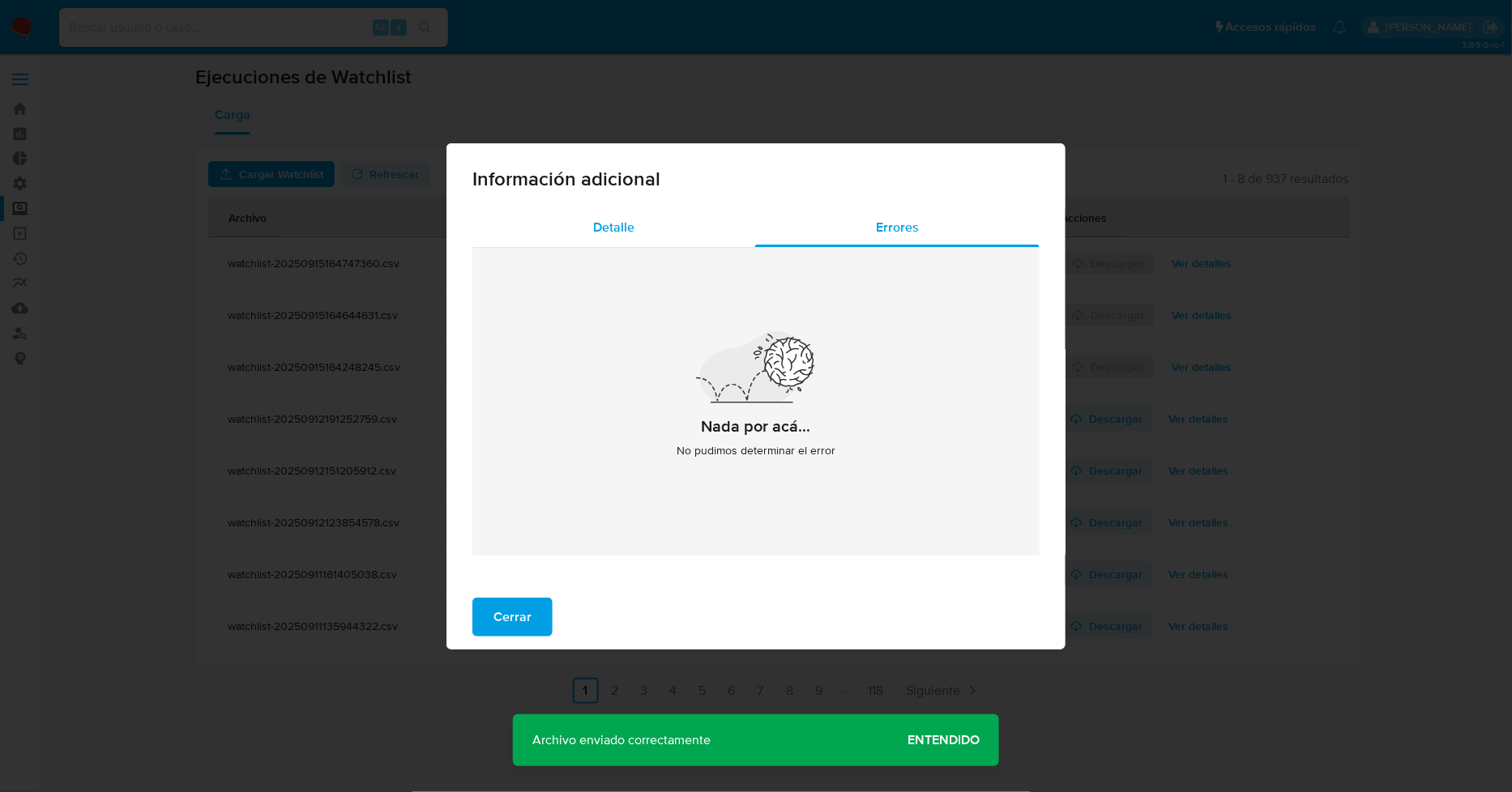
click at [691, 225] on div "Detalle" at bounding box center [614, 227] width 283 height 39
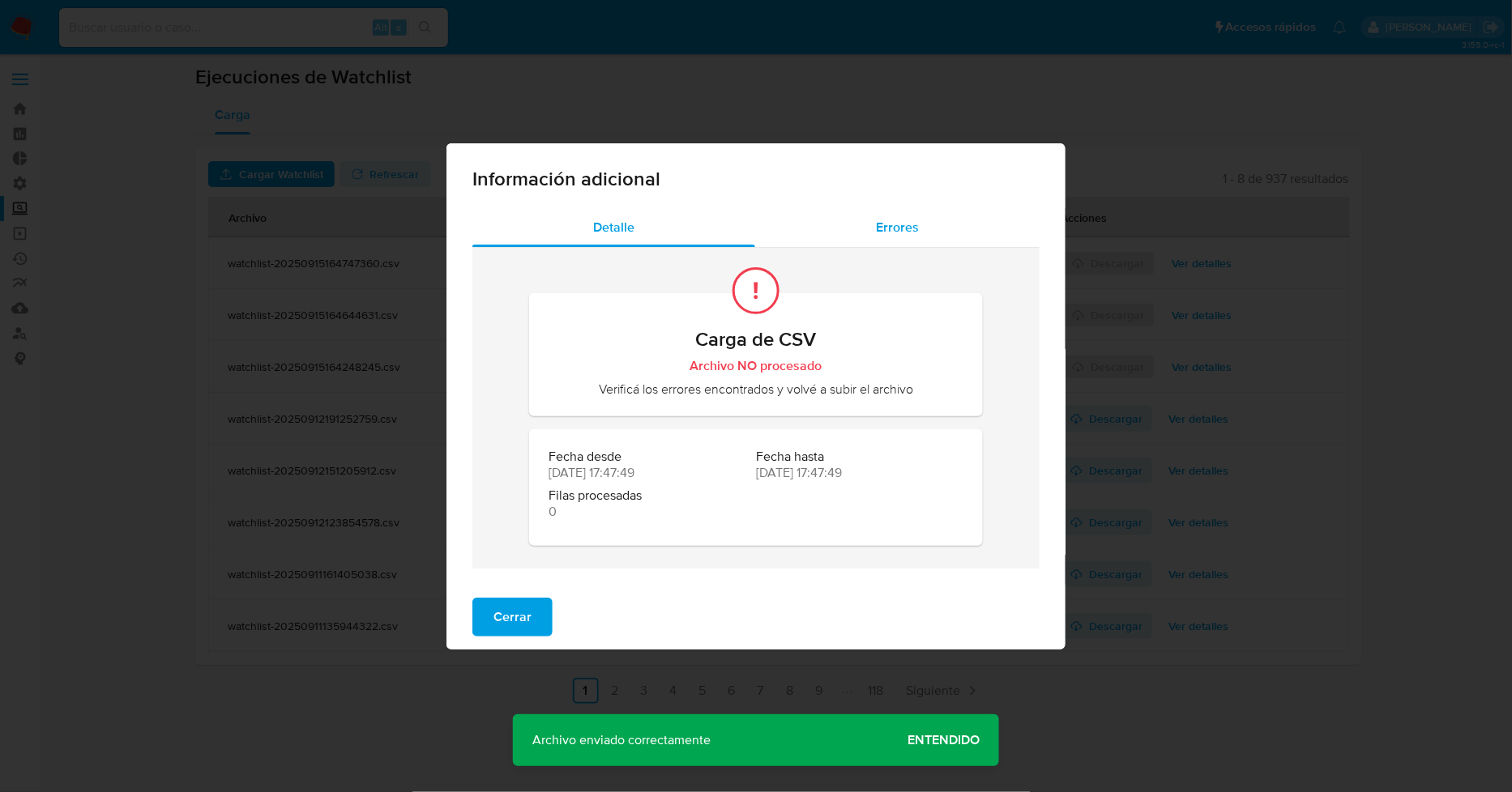
click at [875, 215] on div "Errores" at bounding box center [897, 227] width 284 height 39
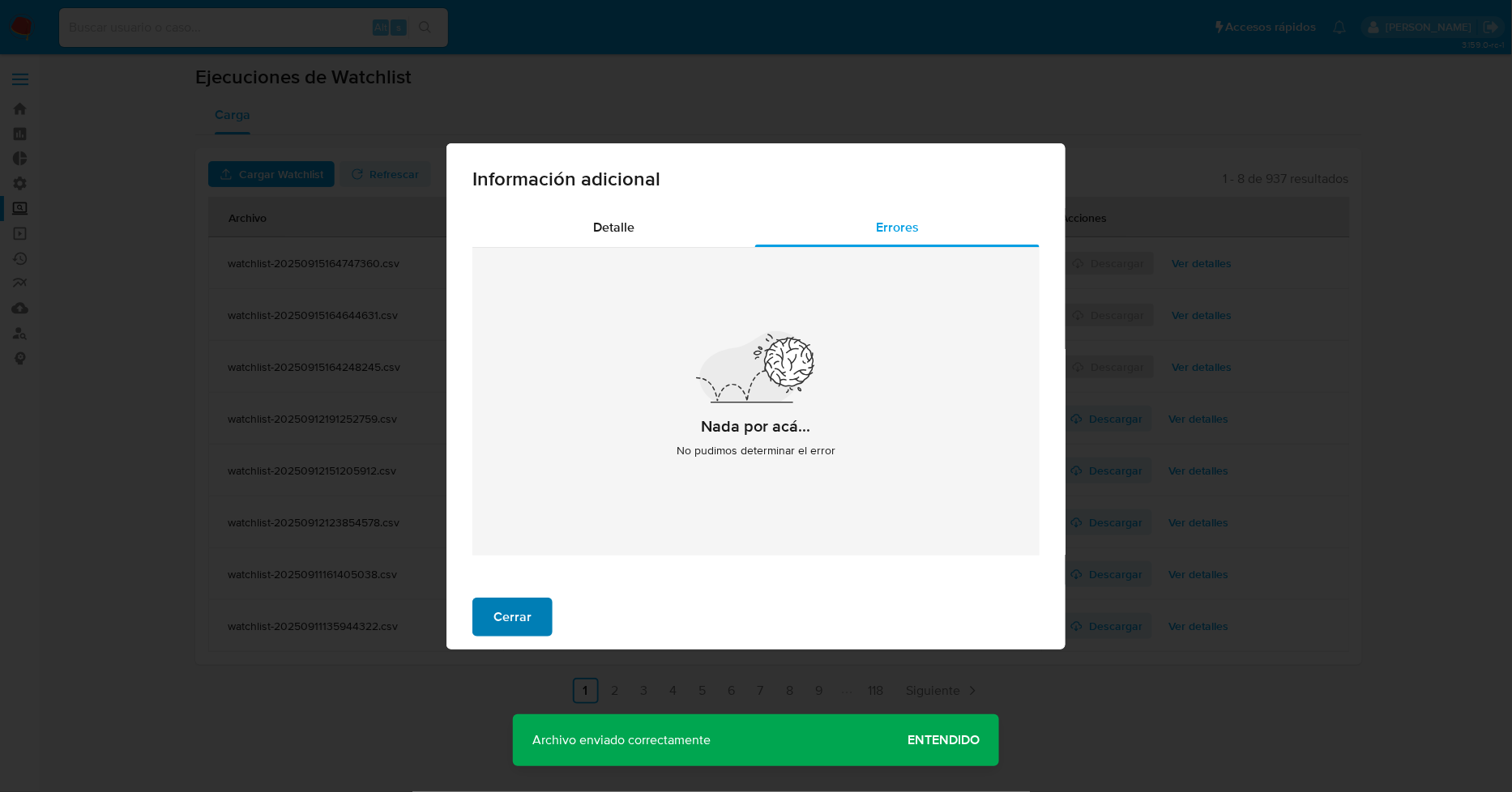
click at [507, 619] on span "Cerrar" at bounding box center [513, 617] width 38 height 36
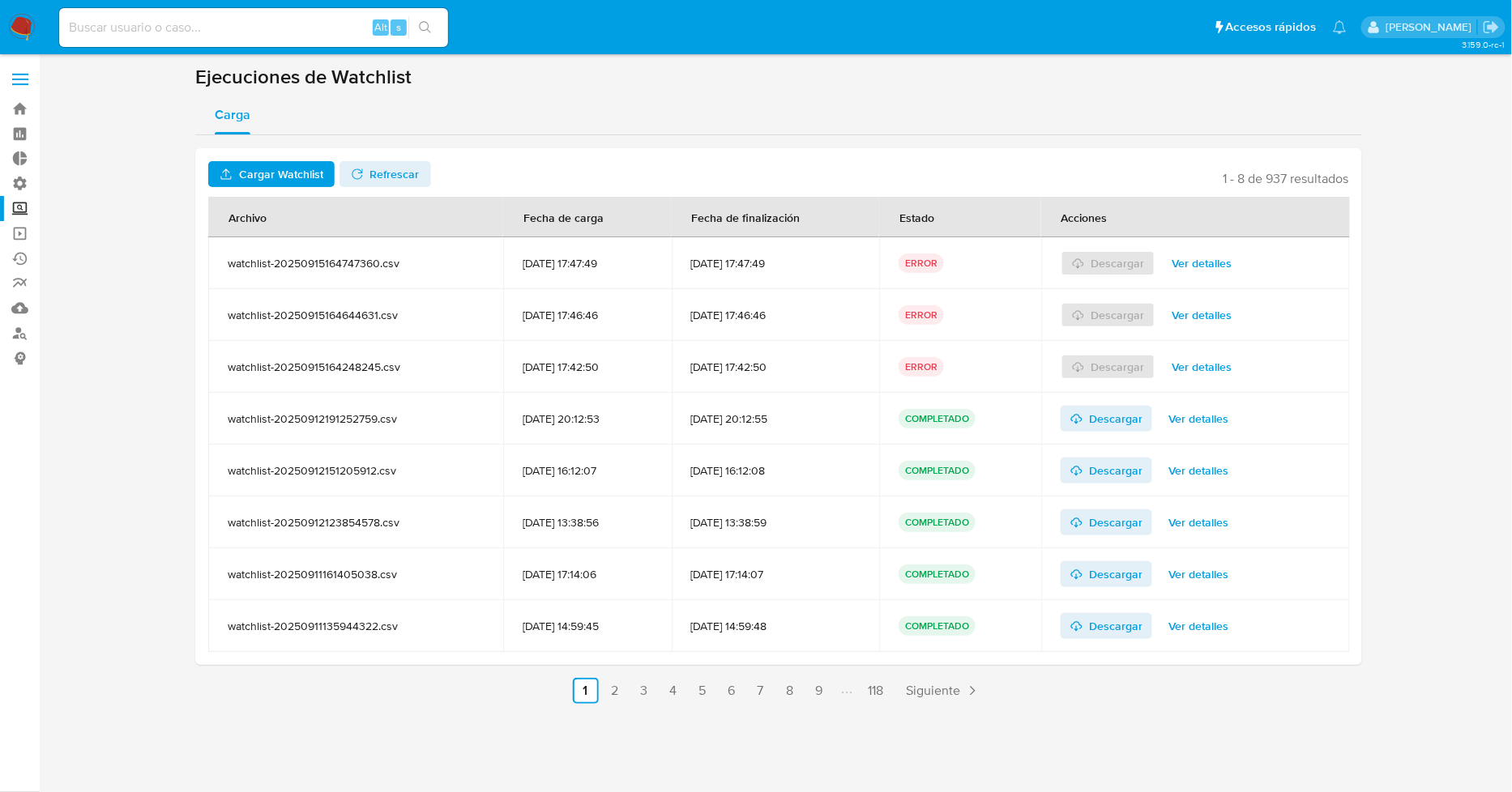
click at [1206, 262] on span "Ver detalles" at bounding box center [1201, 263] width 60 height 23
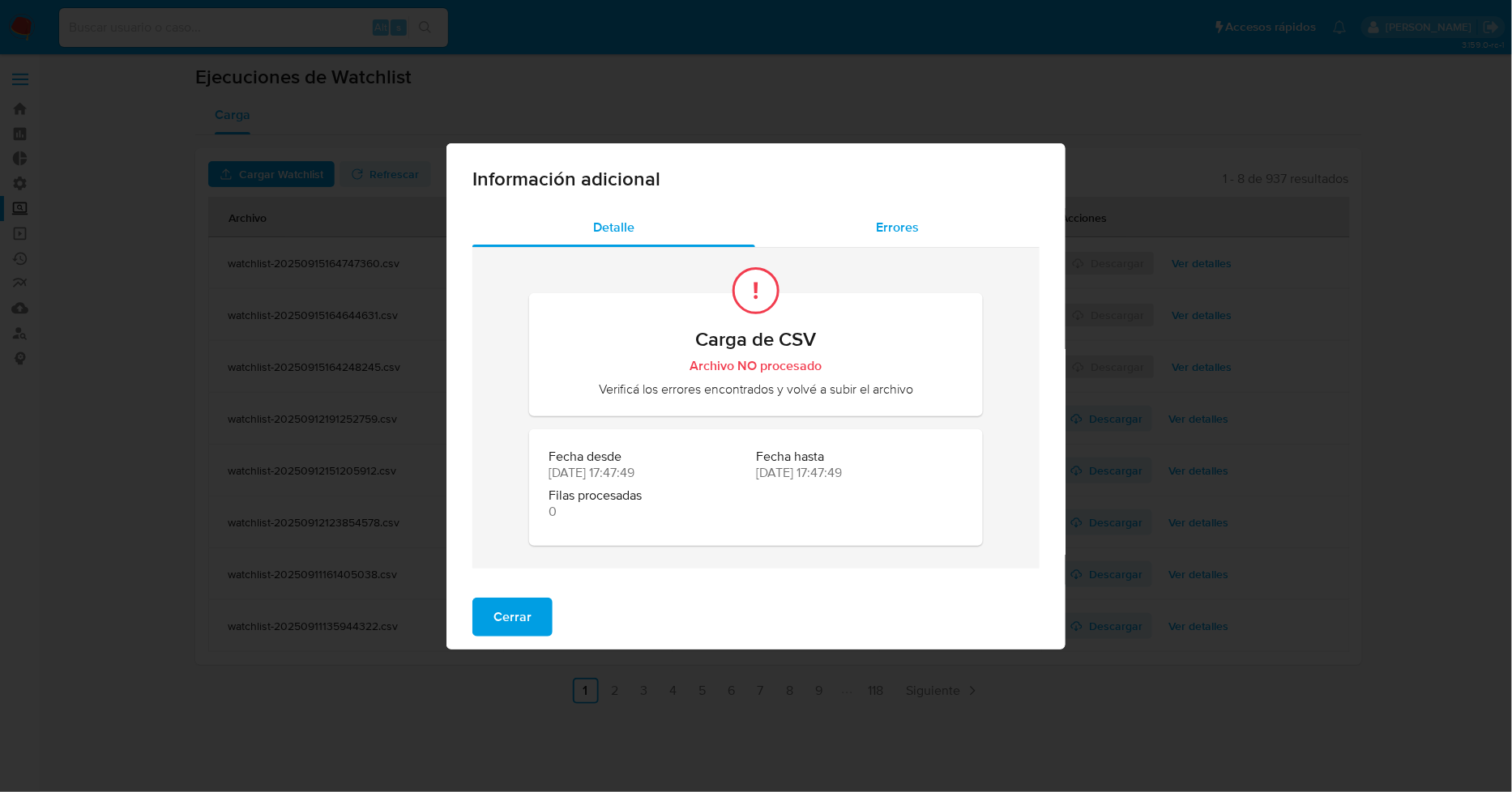
click at [914, 223] on span "Errores" at bounding box center [897, 228] width 43 height 19
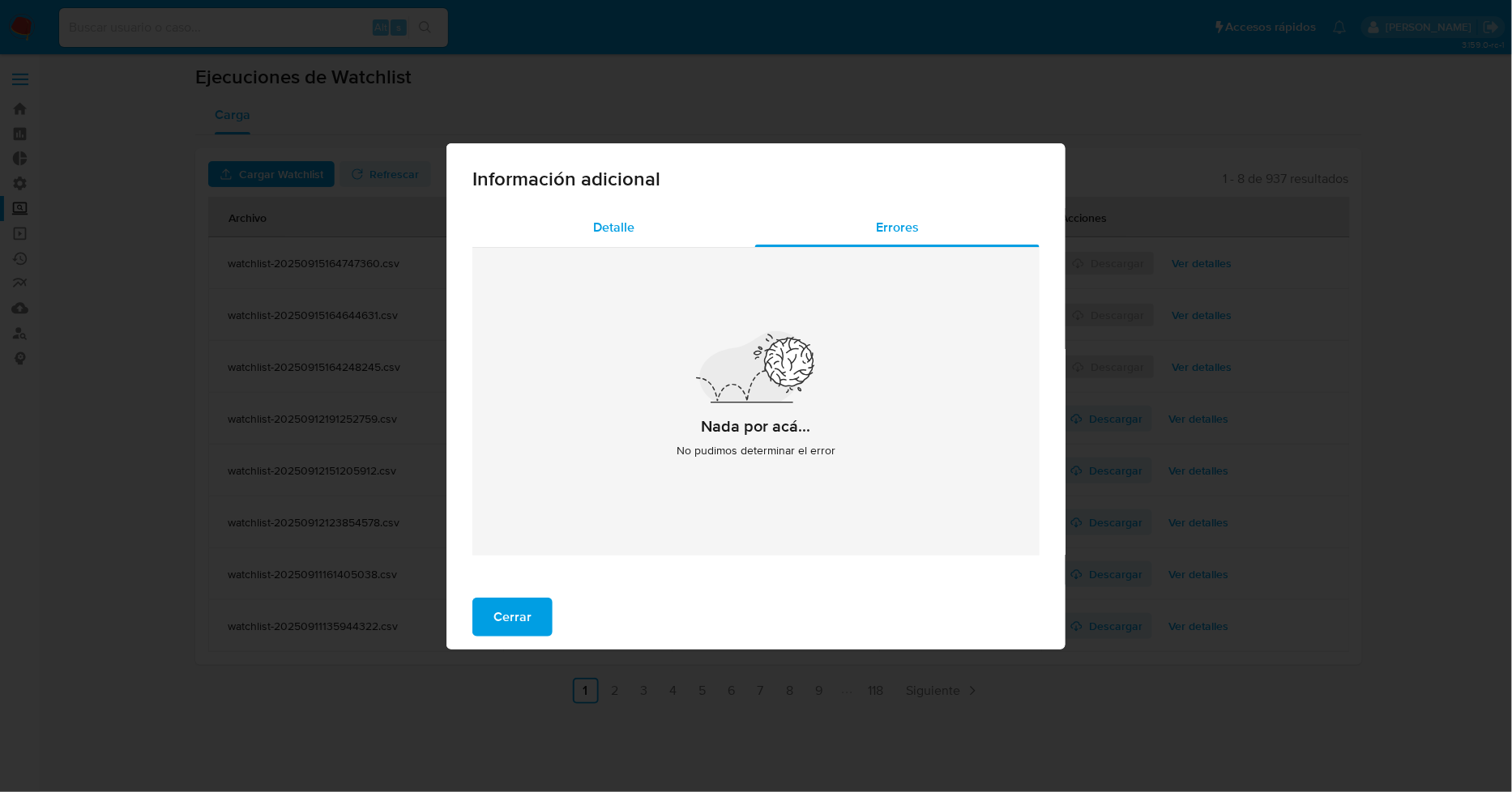
click at [660, 239] on div "Detalle" at bounding box center [614, 227] width 283 height 39
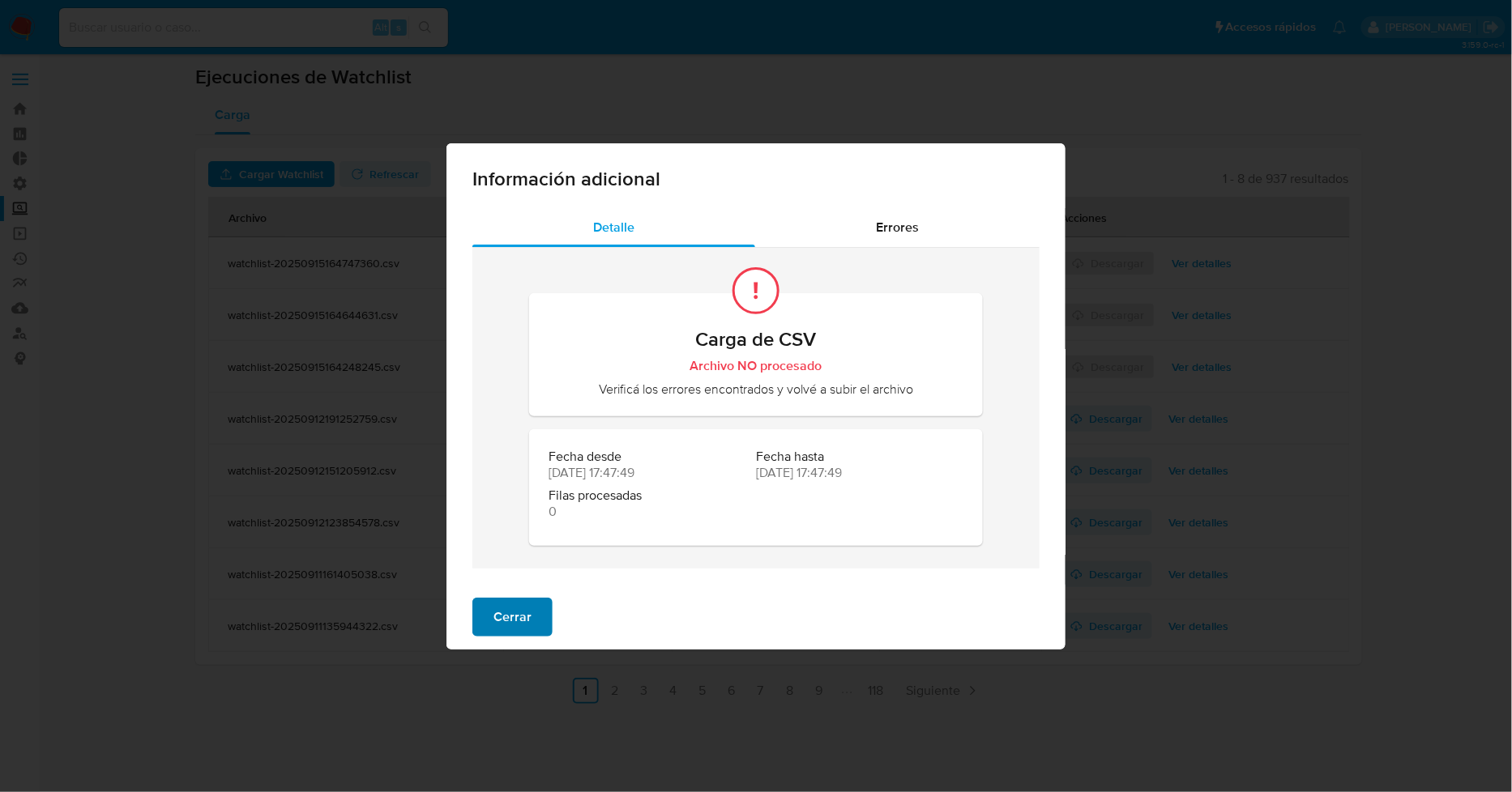
click at [504, 605] on span "Cerrar" at bounding box center [513, 617] width 38 height 36
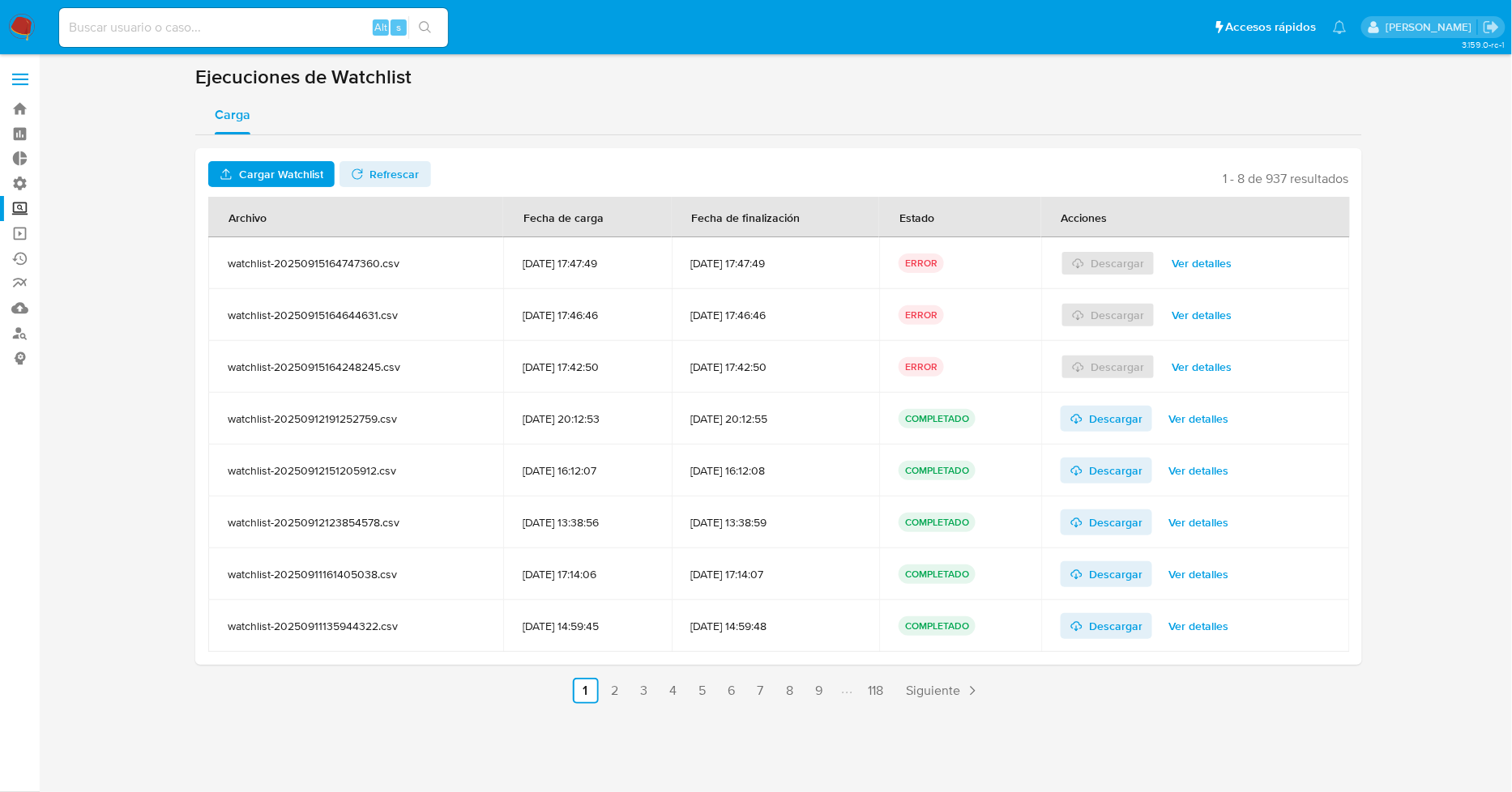
click at [944, 262] on p "ERROR" at bounding box center [921, 263] width 46 height 19
click at [391, 171] on span "Refrescar" at bounding box center [395, 174] width 49 height 26
click at [1212, 252] on span "Ver detalles" at bounding box center [1201, 263] width 60 height 23
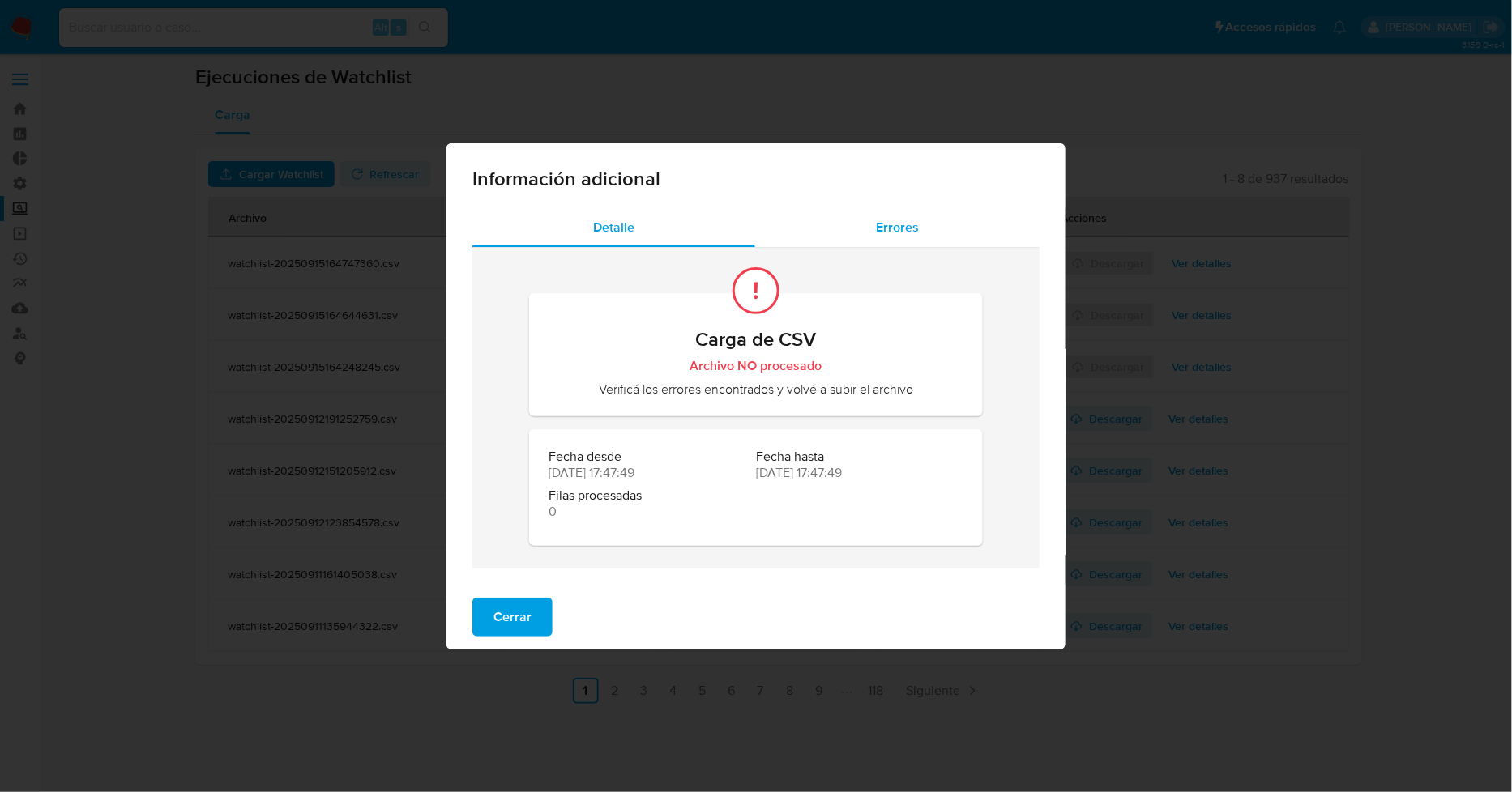
click at [881, 227] on span "Errores" at bounding box center [897, 228] width 43 height 19
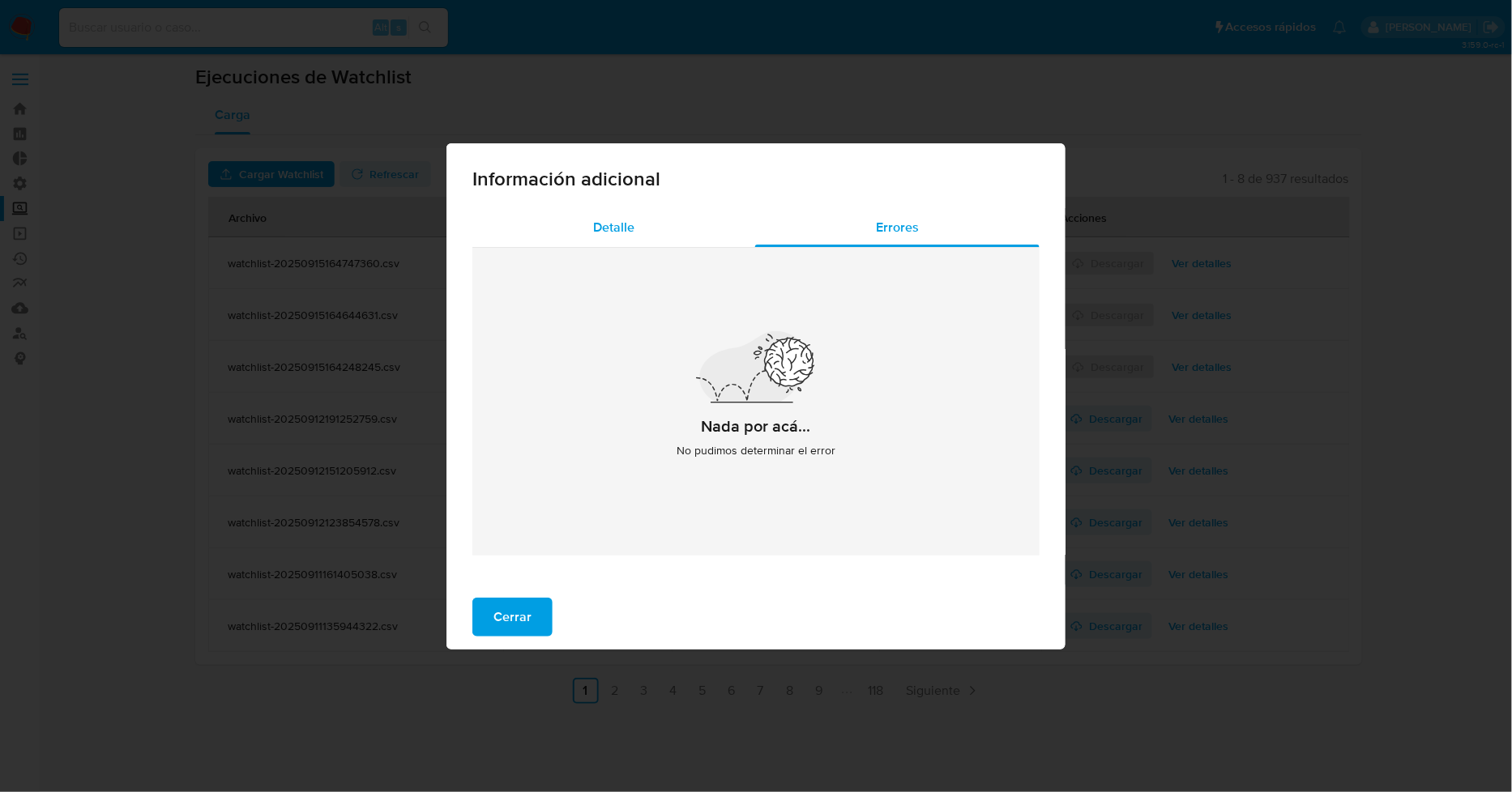
click at [618, 231] on span "Detalle" at bounding box center [614, 228] width 42 height 19
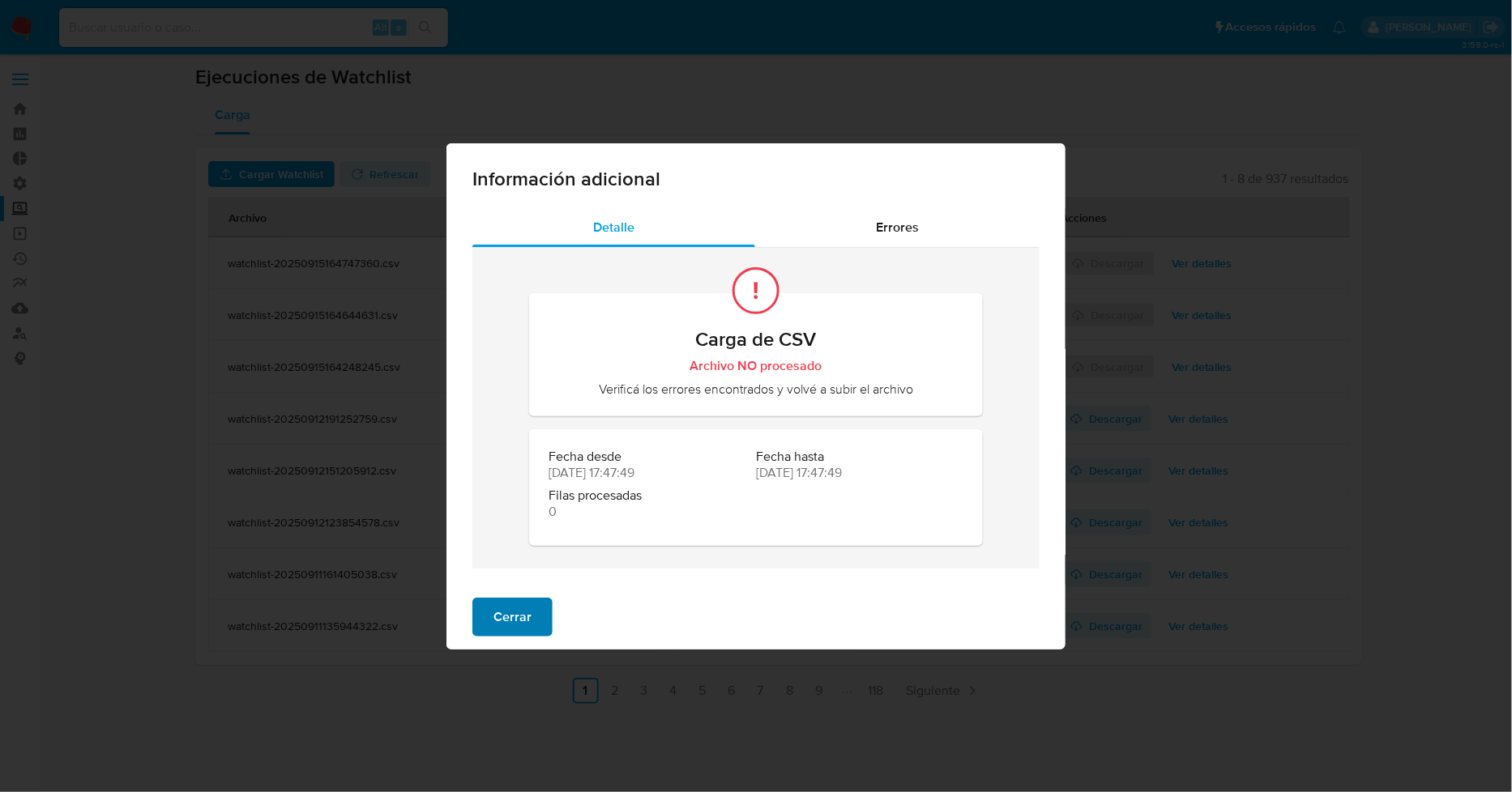
click at [533, 612] on button "Cerrar" at bounding box center [512, 617] width 80 height 39
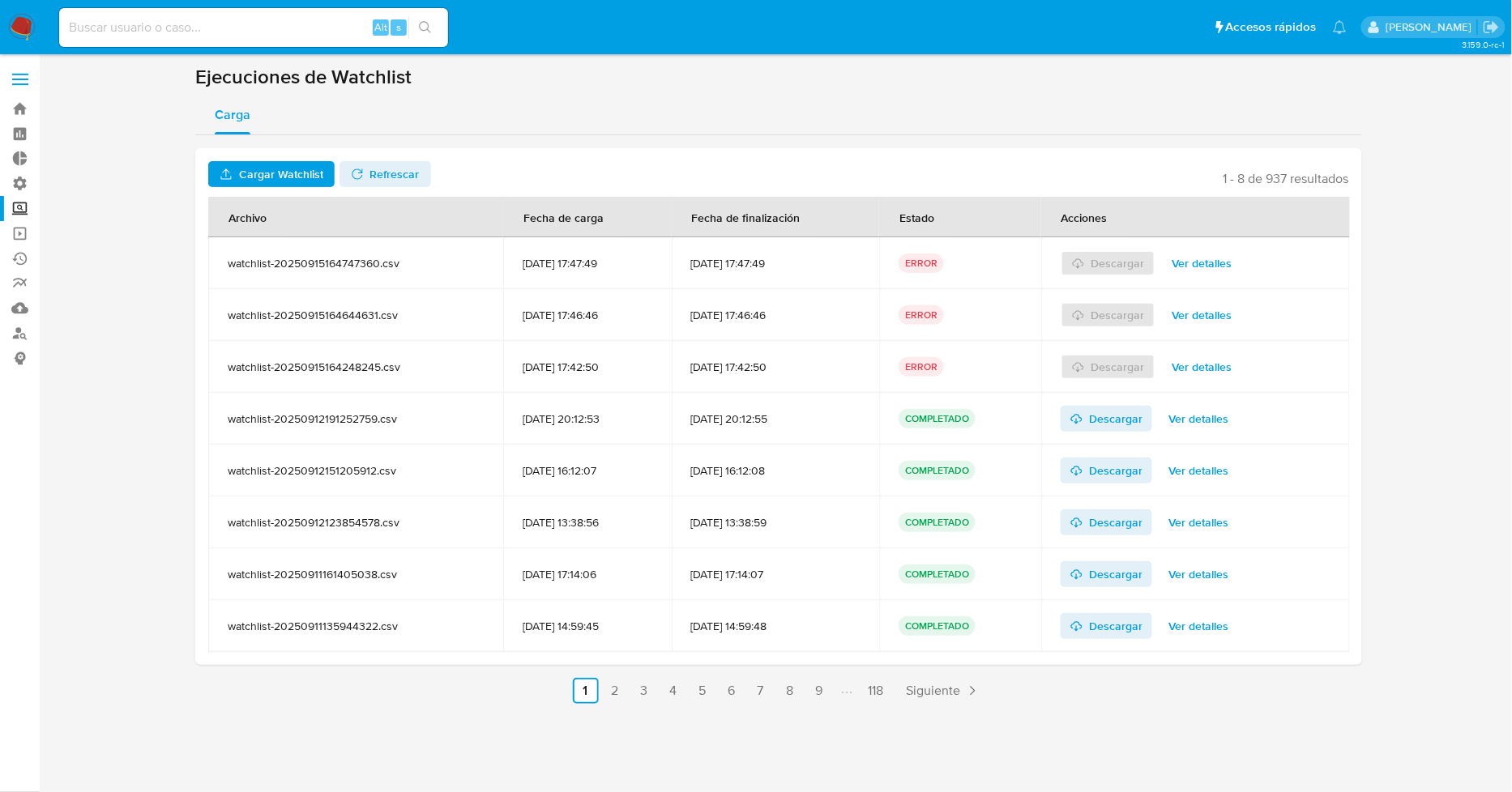
click at [288, 177] on span "Cargar Watchlist" at bounding box center [281, 174] width 85 height 26
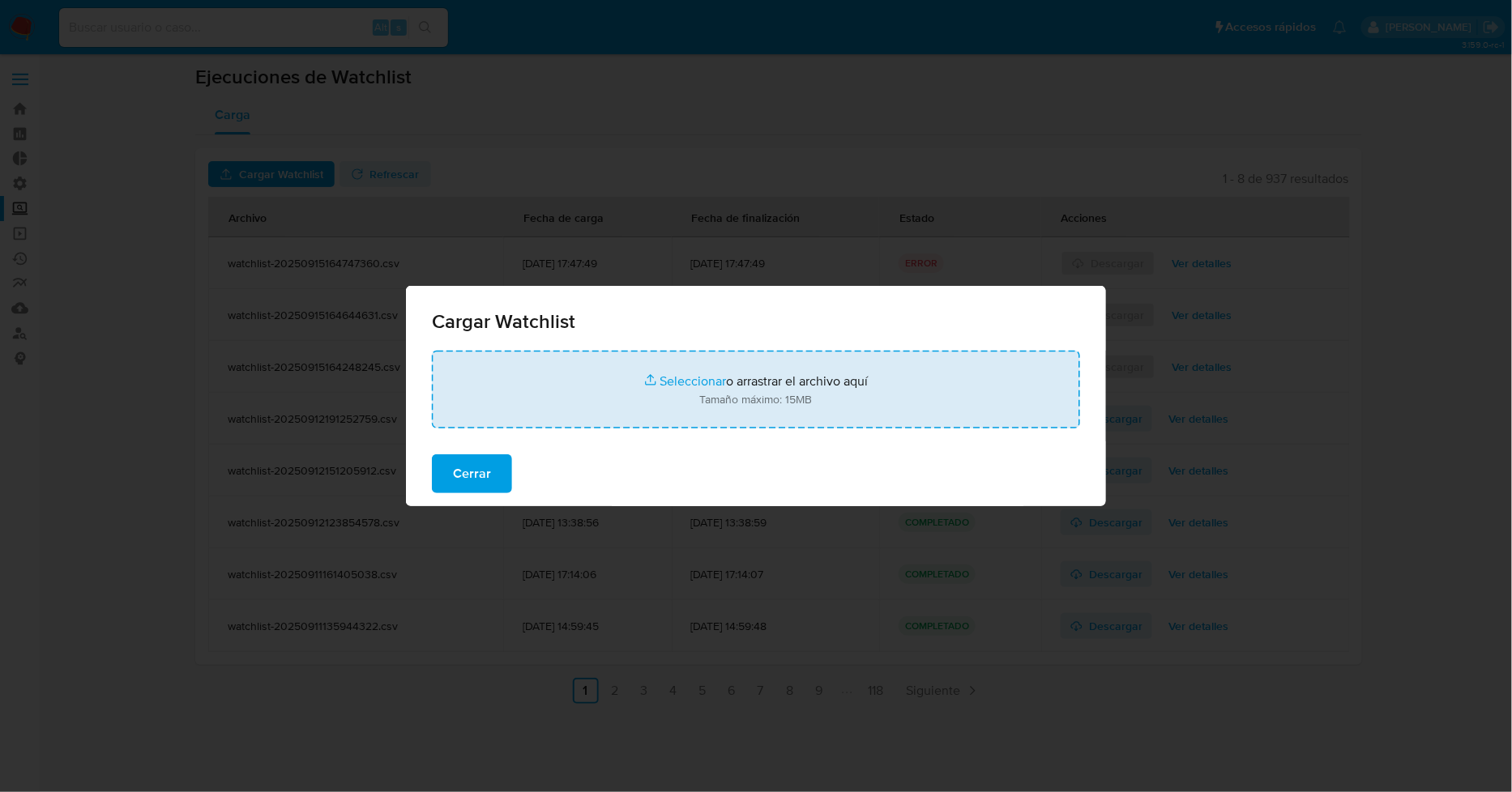
click at [678, 381] on input "file" at bounding box center [756, 389] width 649 height 78
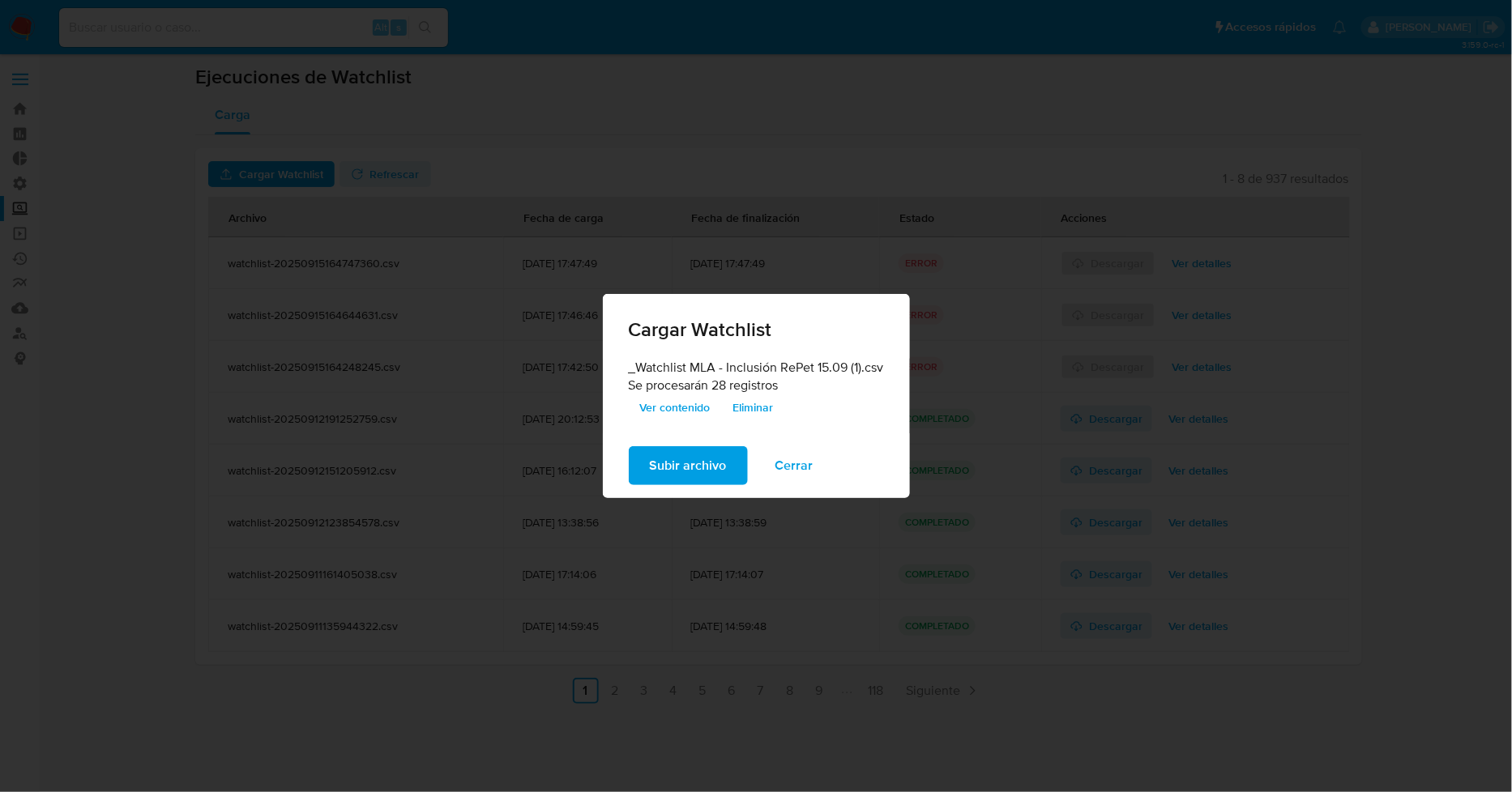
click at [710, 462] on span "Subir archivo" at bounding box center [688, 466] width 77 height 36
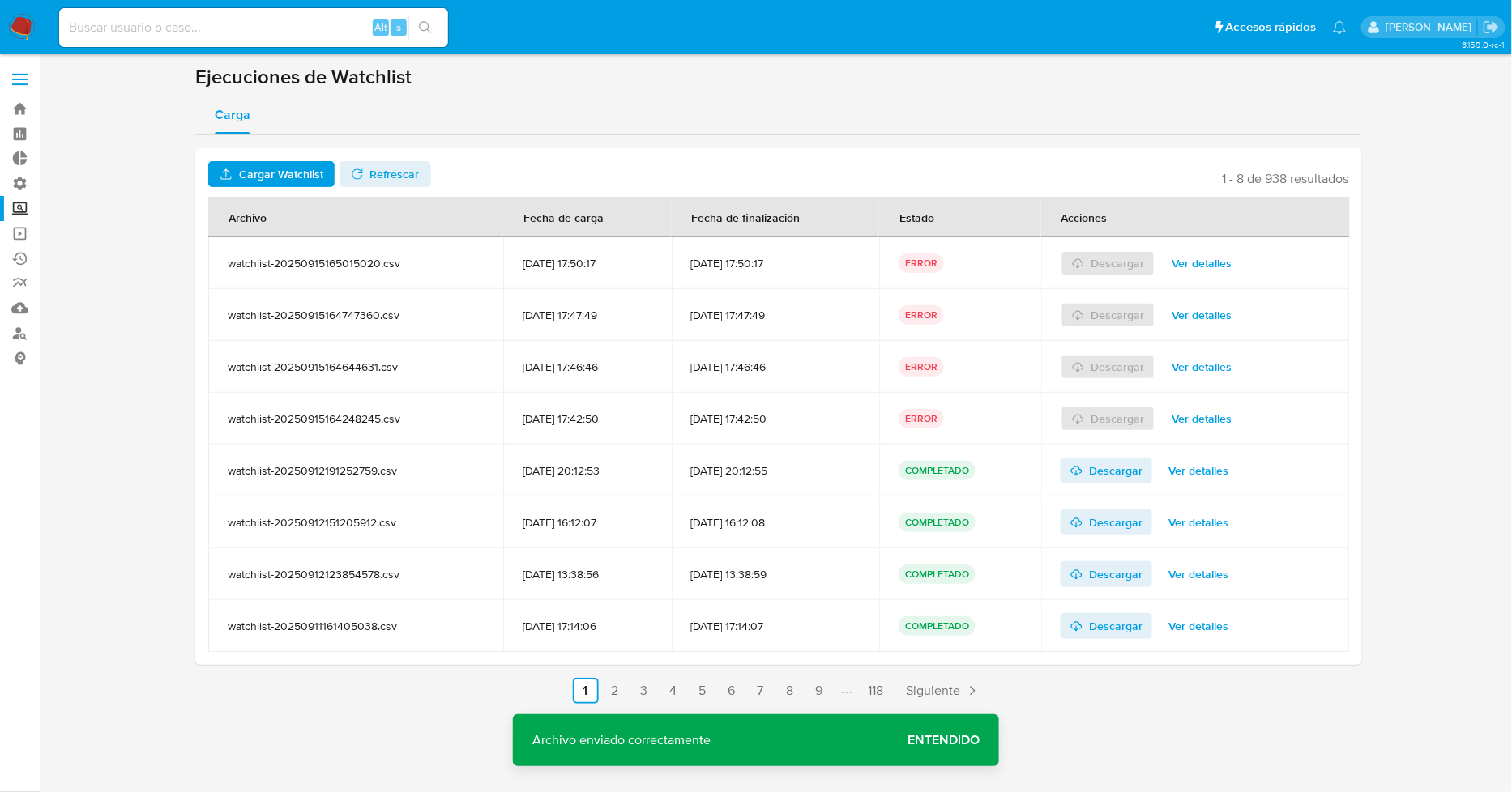
click at [1218, 266] on span "Ver detalles" at bounding box center [1201, 263] width 60 height 23
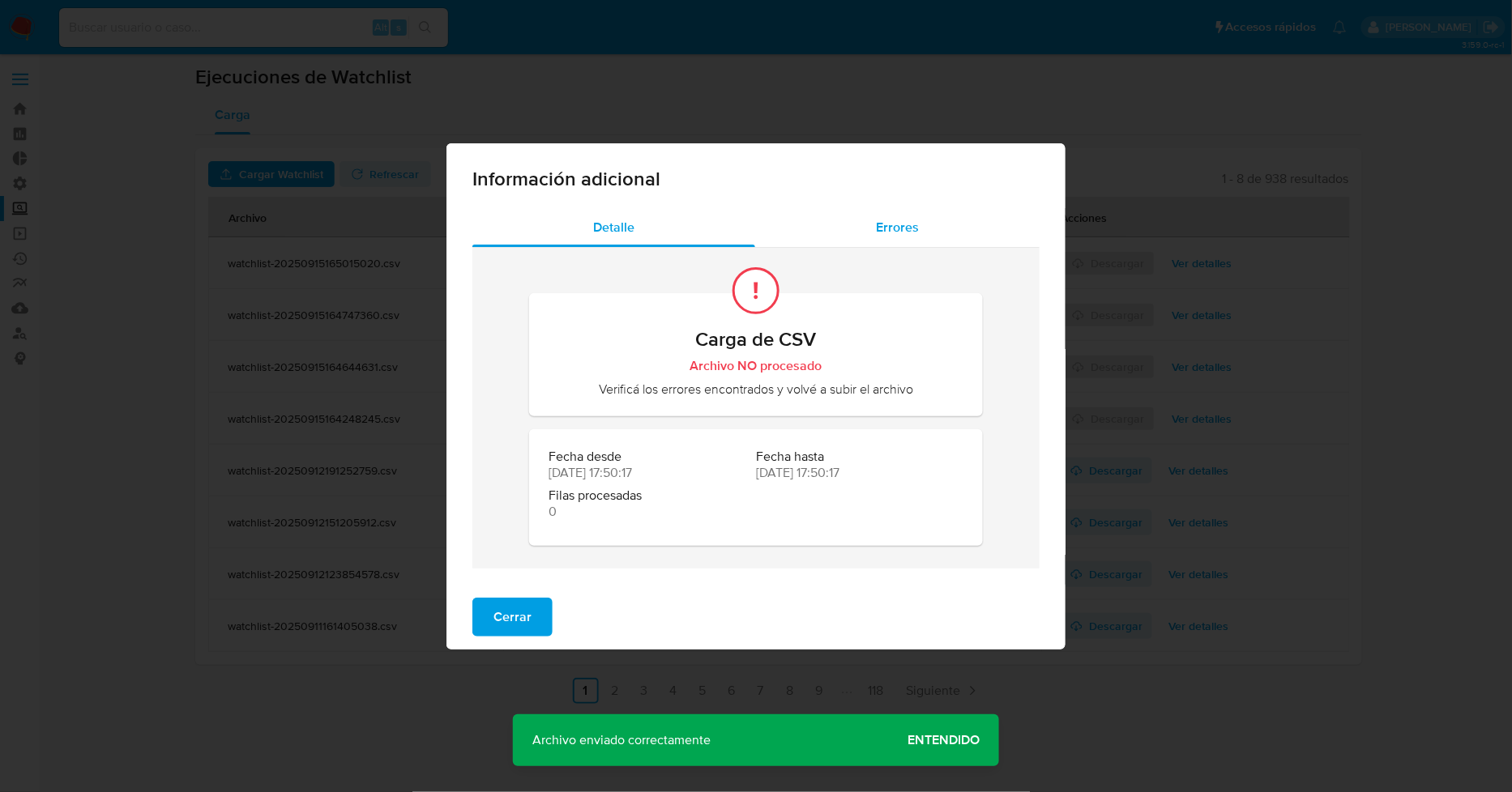
click at [862, 223] on div "Errores" at bounding box center [897, 227] width 284 height 39
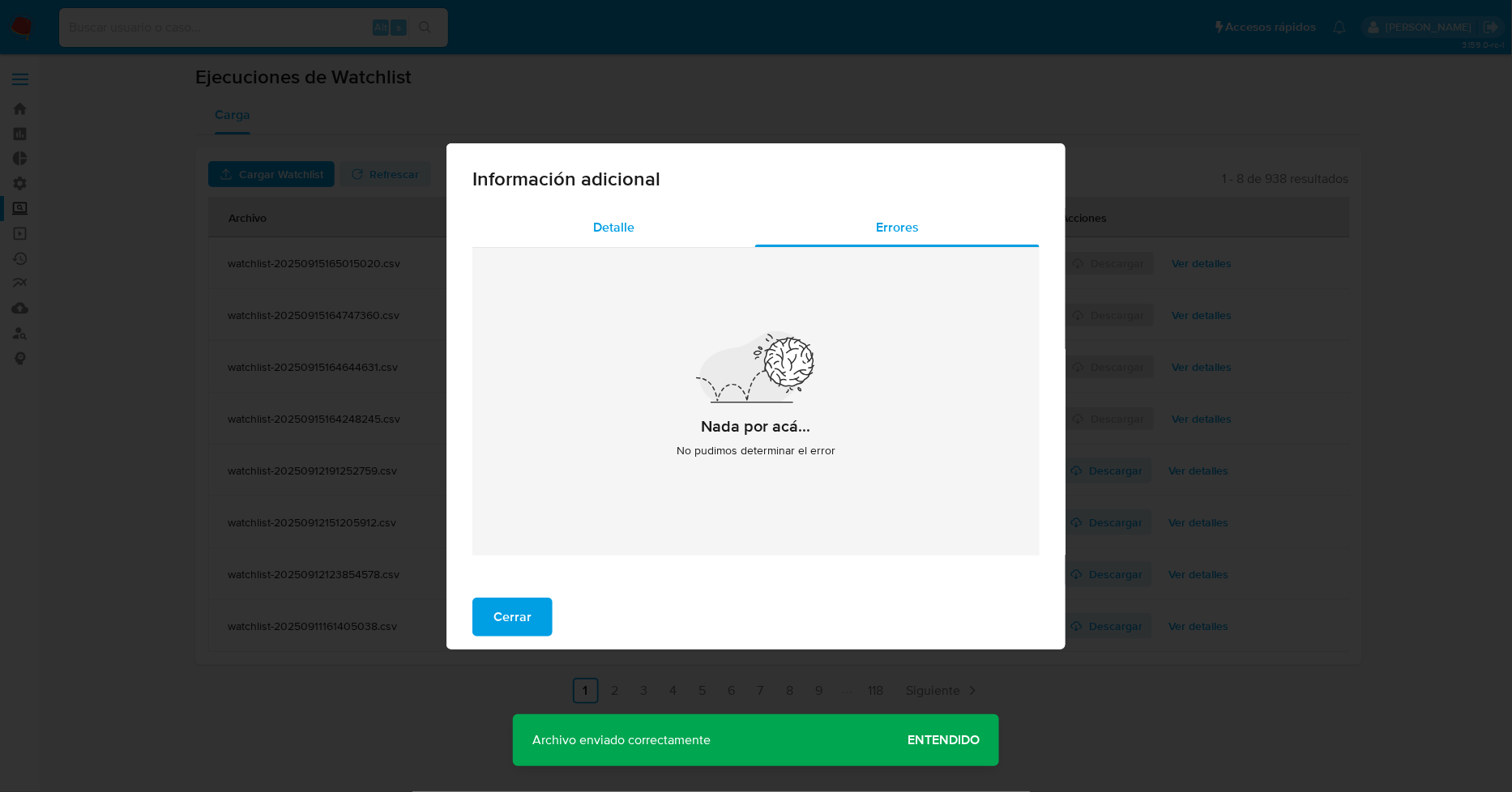
click at [614, 234] on span "Detalle" at bounding box center [614, 228] width 42 height 19
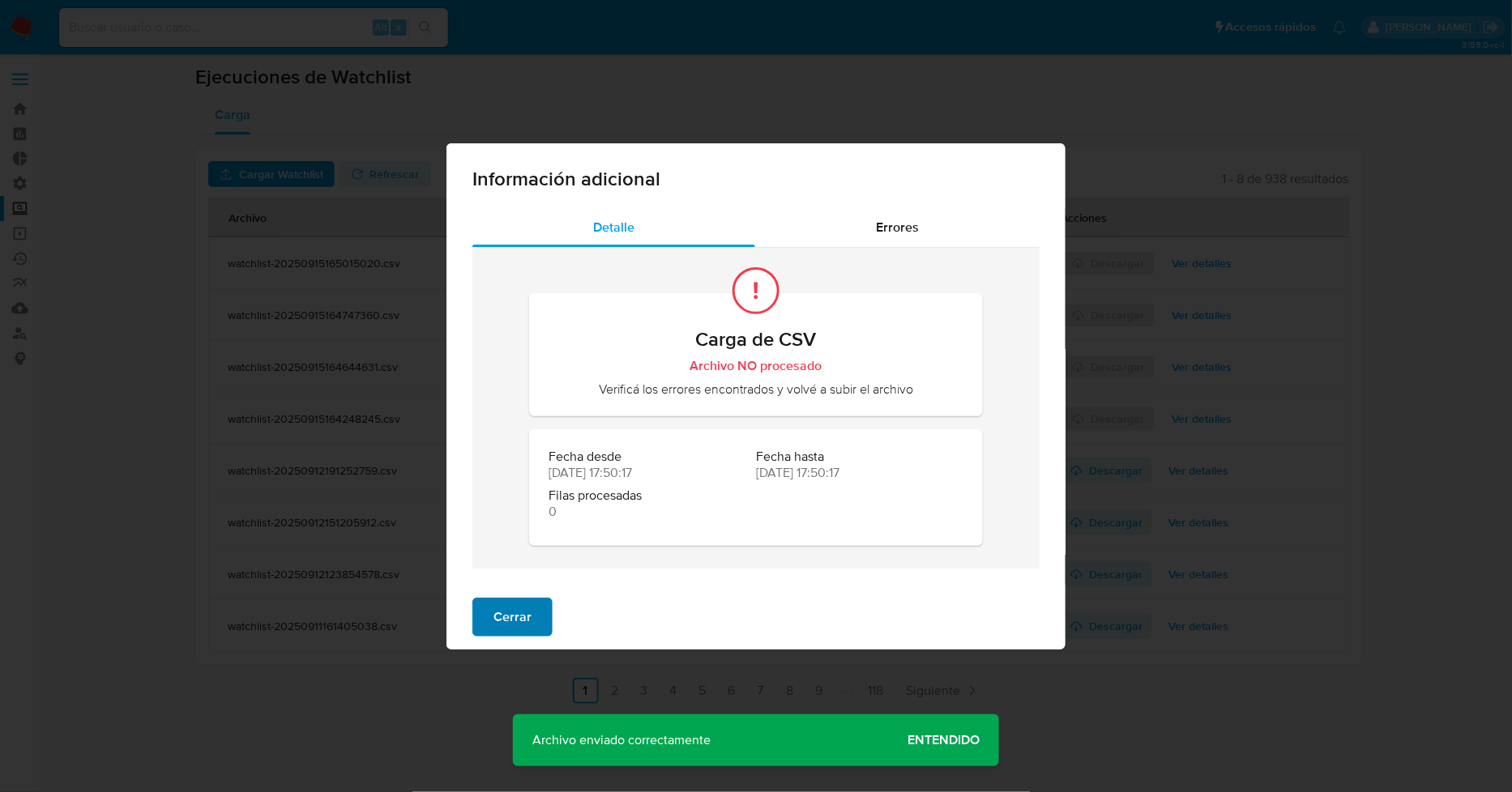
click at [498, 610] on span "Cerrar" at bounding box center [513, 617] width 38 height 36
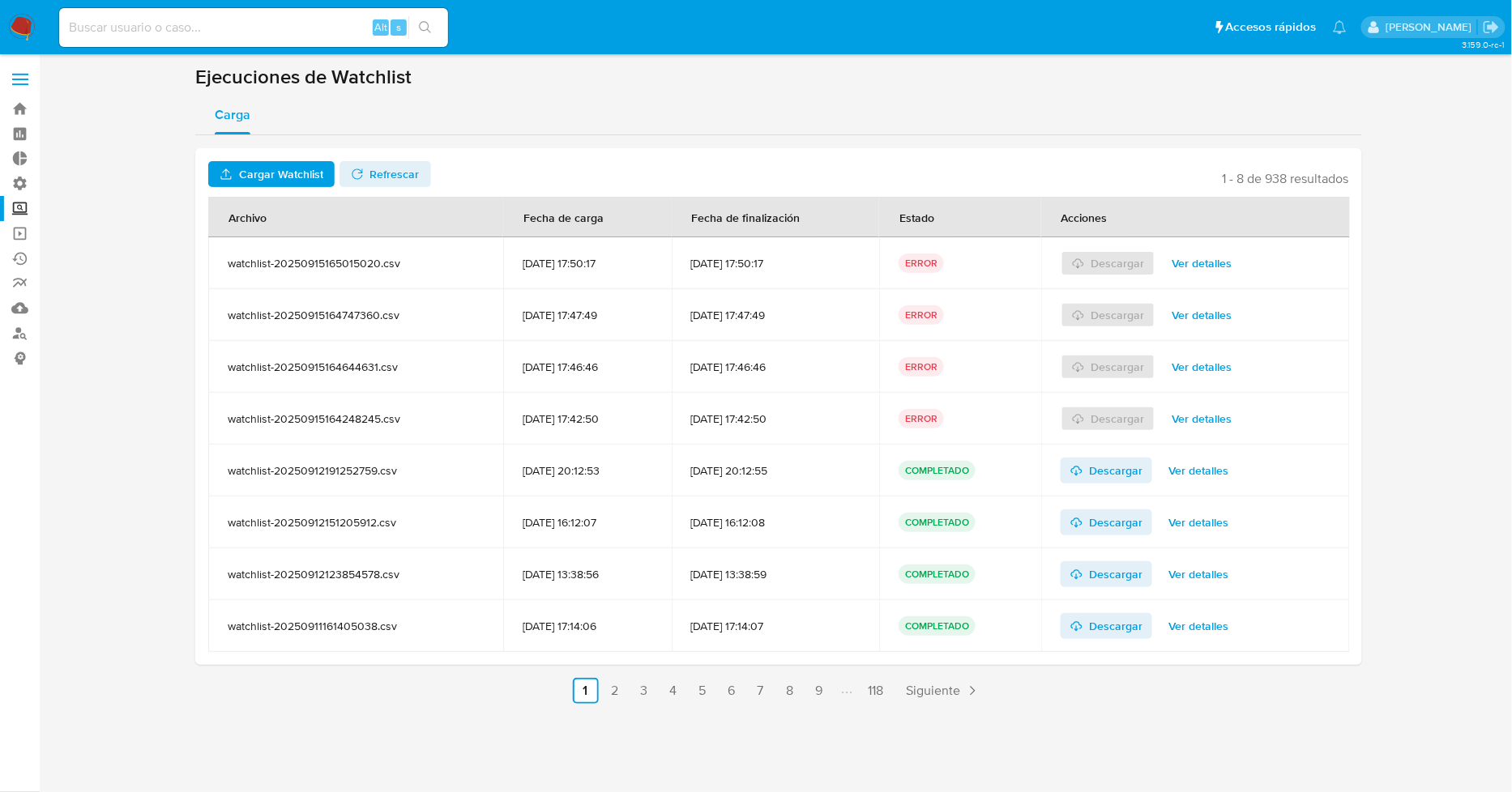
click at [1211, 262] on span "Ver detalles" at bounding box center [1201, 263] width 60 height 23
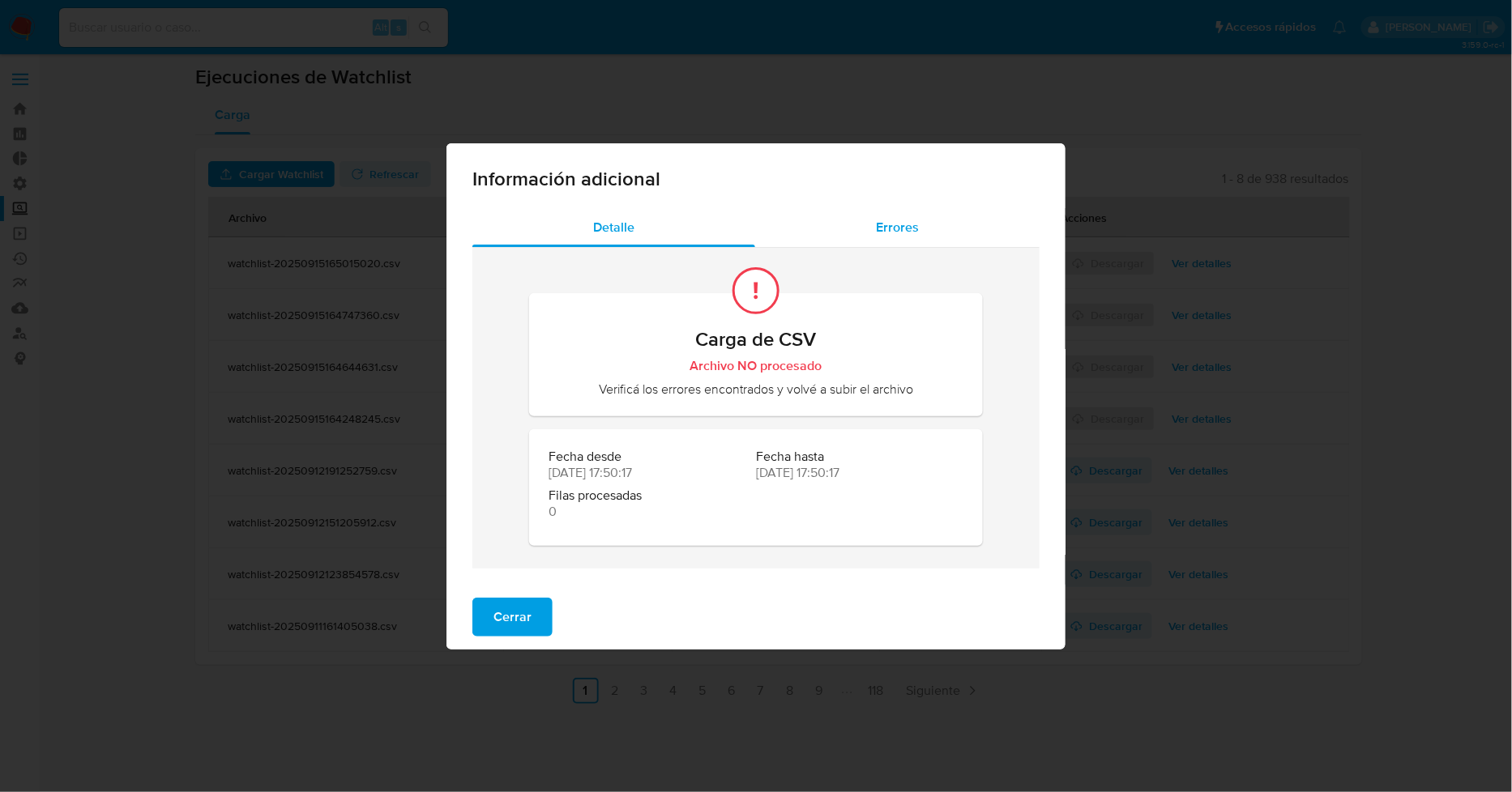
click at [854, 233] on div "Errores" at bounding box center [897, 227] width 284 height 39
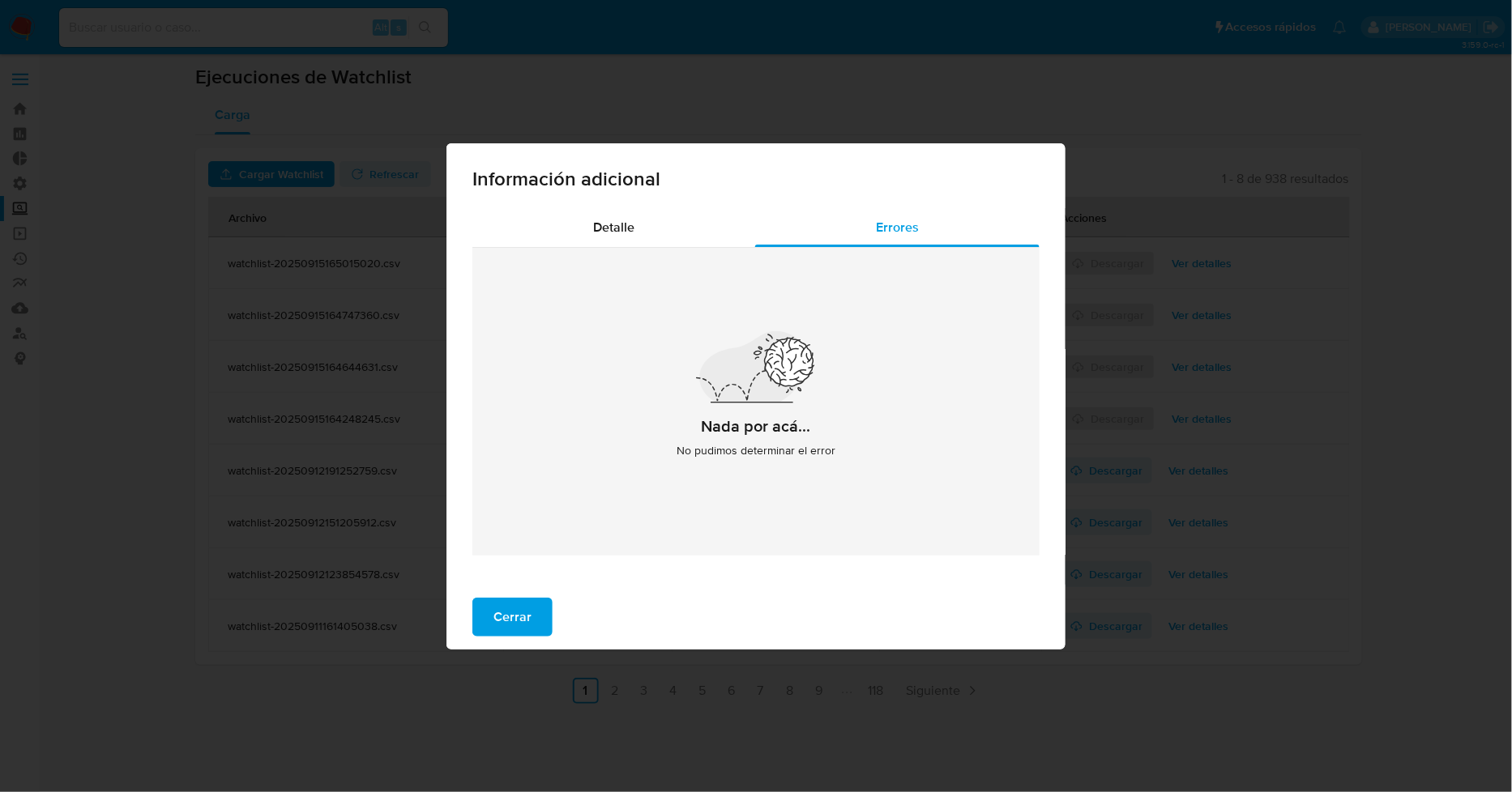
drag, startPoint x: 684, startPoint y: 451, endPoint x: 790, endPoint y: 462, distance: 106.6
click at [790, 462] on div "Nada por acá... No pudimos determinar el error" at bounding box center [755, 402] width 567 height 308
click at [848, 481] on div "Nada por acá... No pudimos determinar el error" at bounding box center [755, 402] width 567 height 308
click at [637, 234] on div "Detalle" at bounding box center [614, 227] width 283 height 39
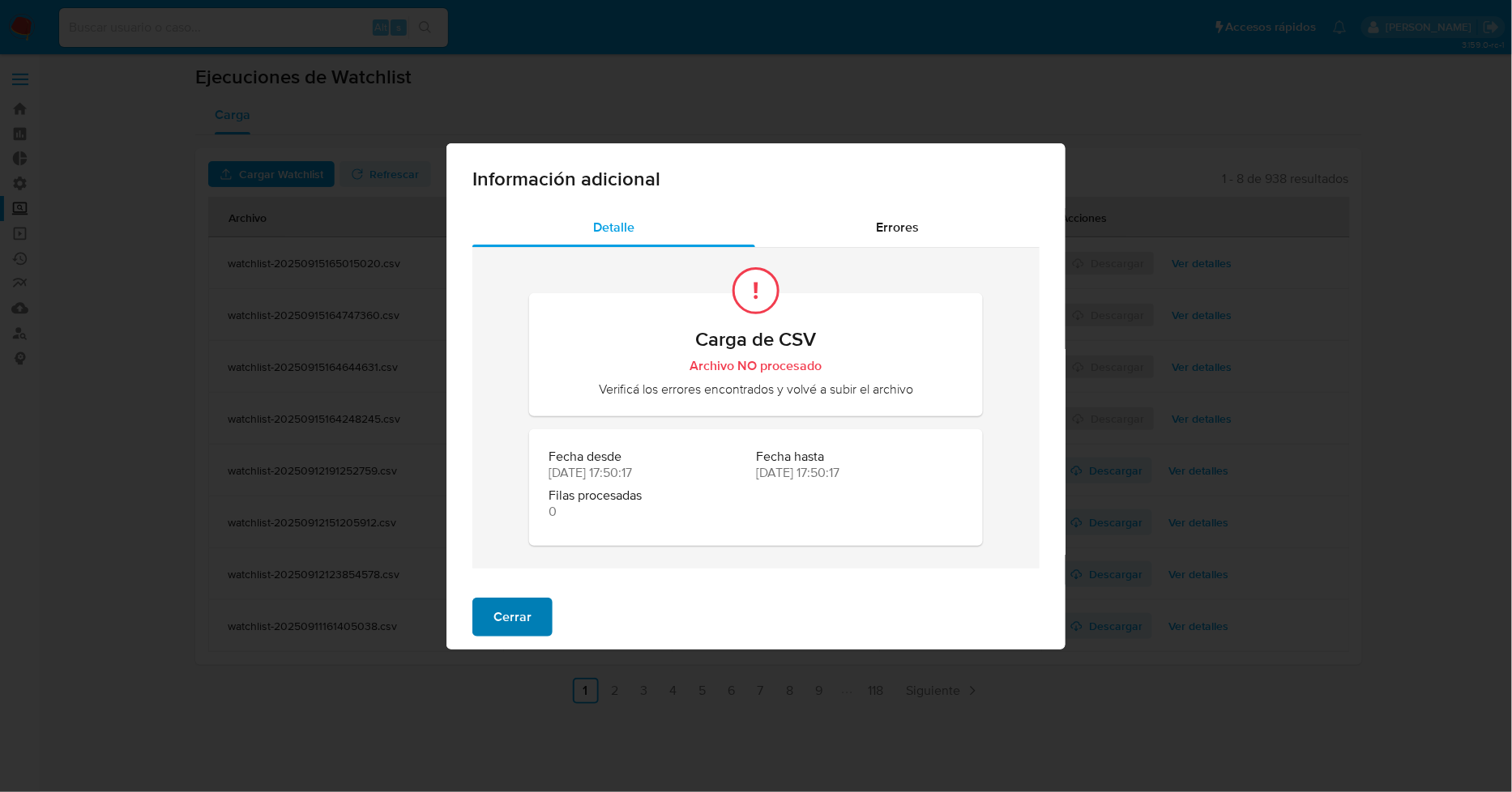
click at [530, 625] on button "Cerrar" at bounding box center [512, 617] width 80 height 39
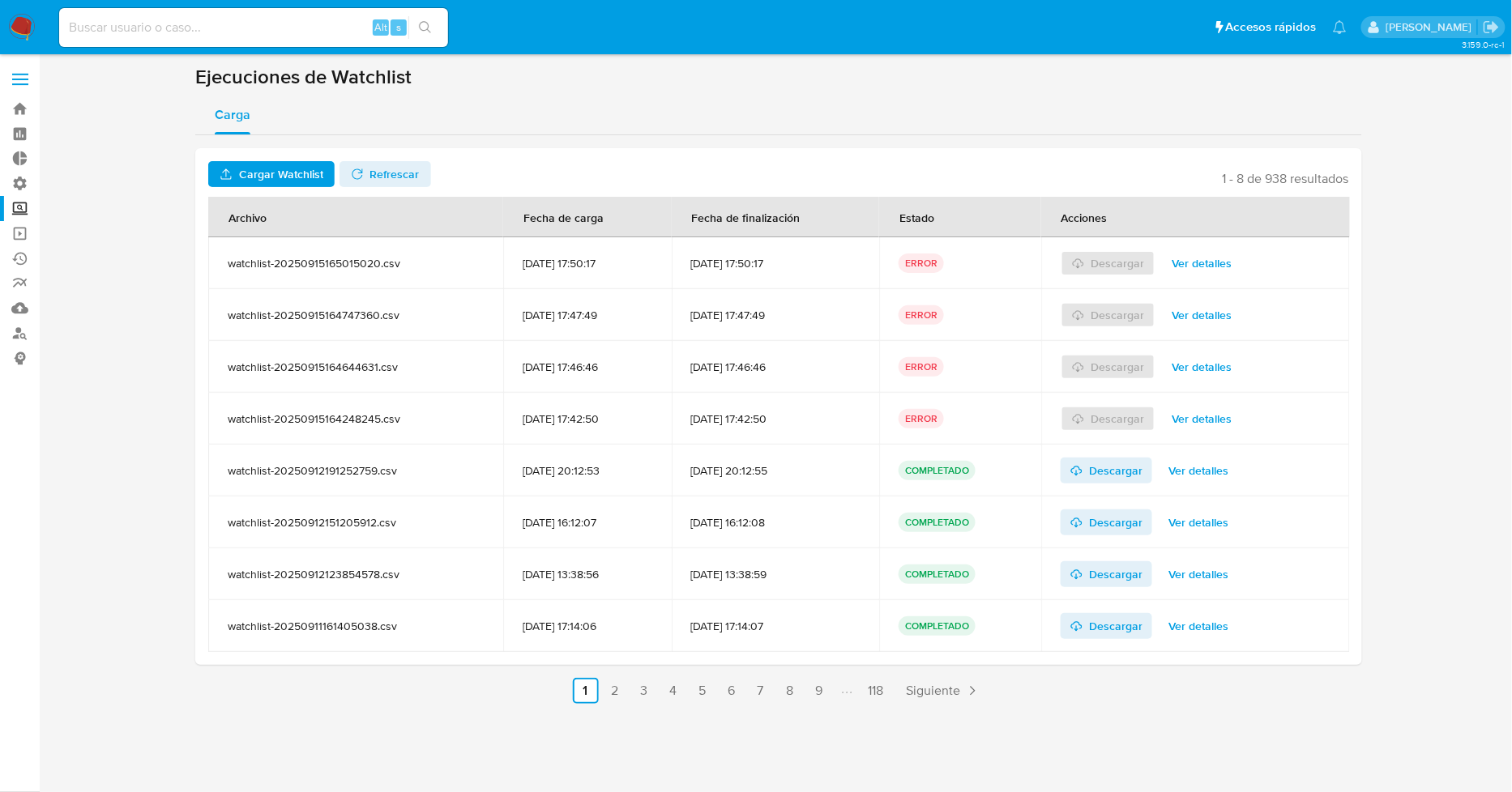
click at [278, 172] on span "Cargar Watchlist" at bounding box center [281, 174] width 85 height 26
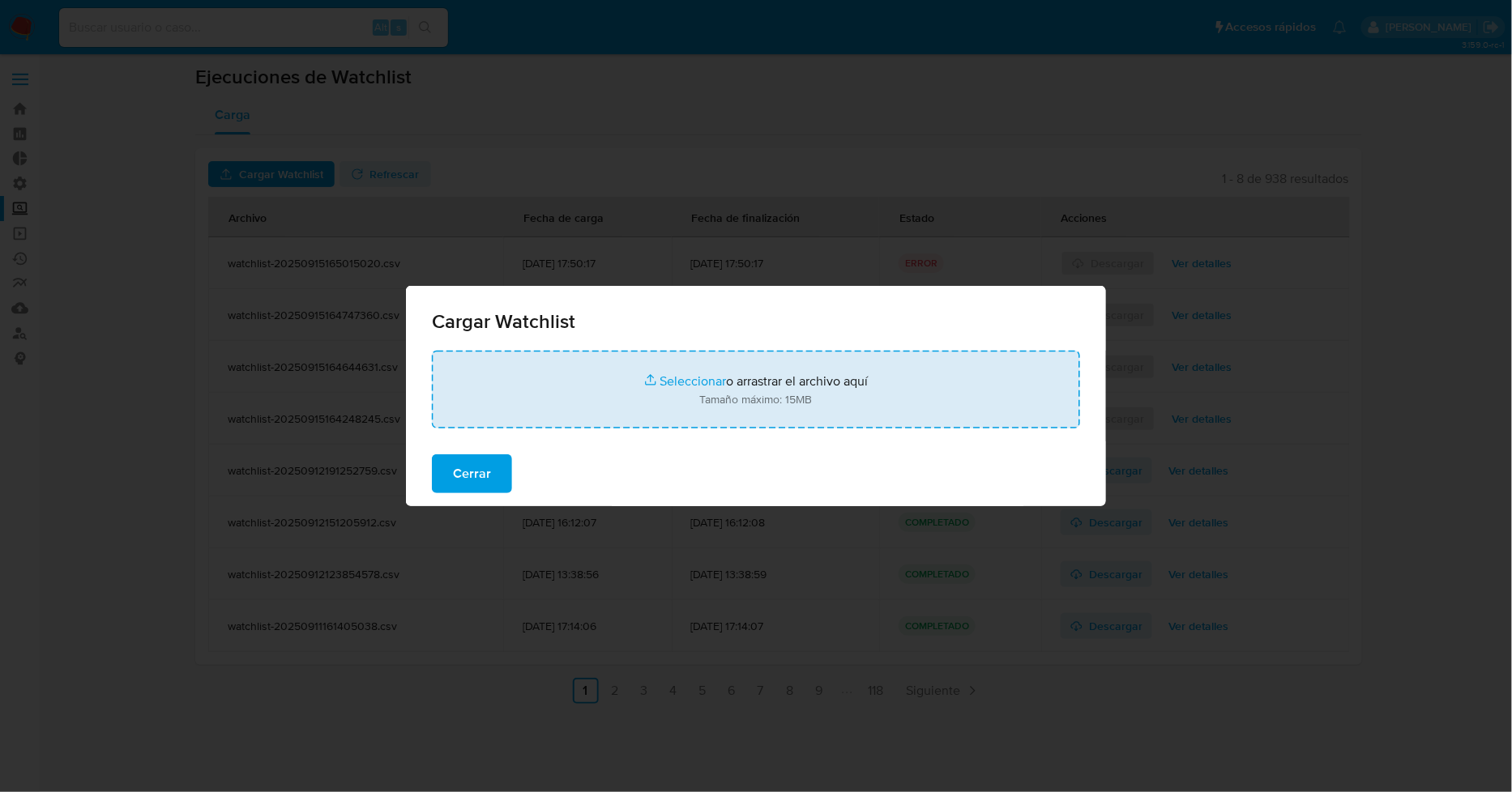
click at [596, 401] on input "file" at bounding box center [756, 389] width 649 height 78
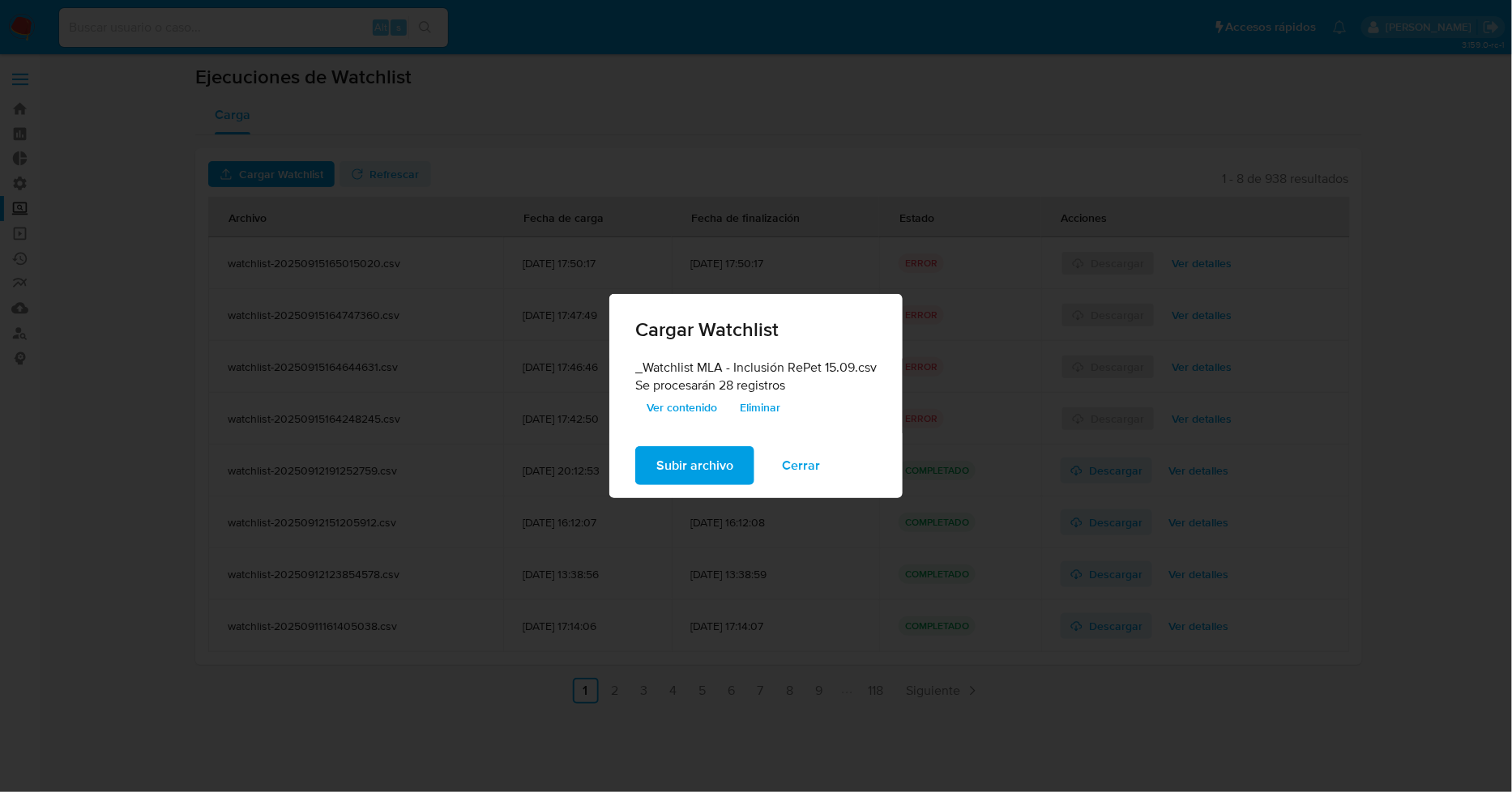
click at [709, 463] on span "Subir archivo" at bounding box center [694, 466] width 77 height 36
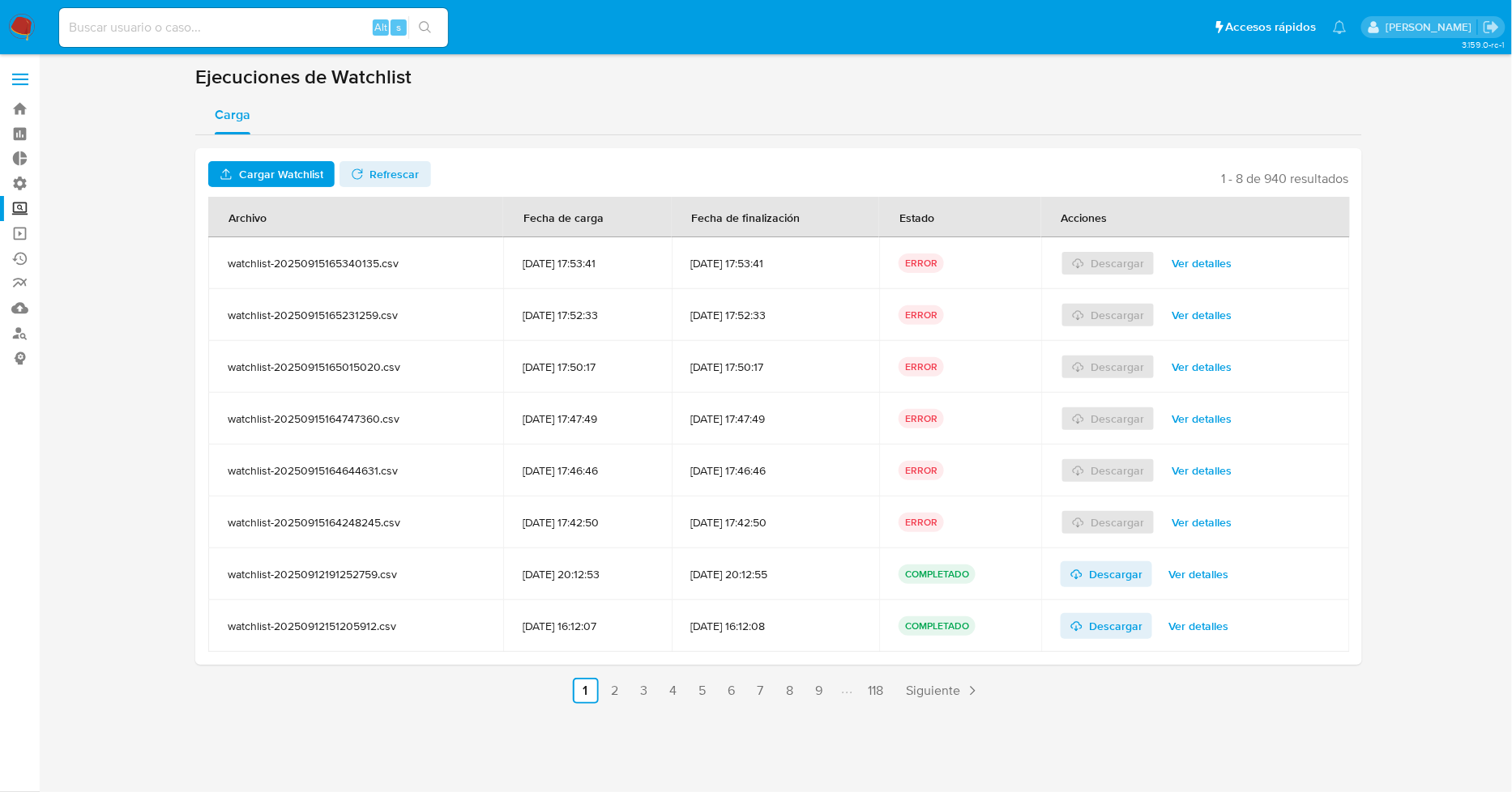
click at [1224, 262] on span "Ver detalles" at bounding box center [1201, 263] width 60 height 23
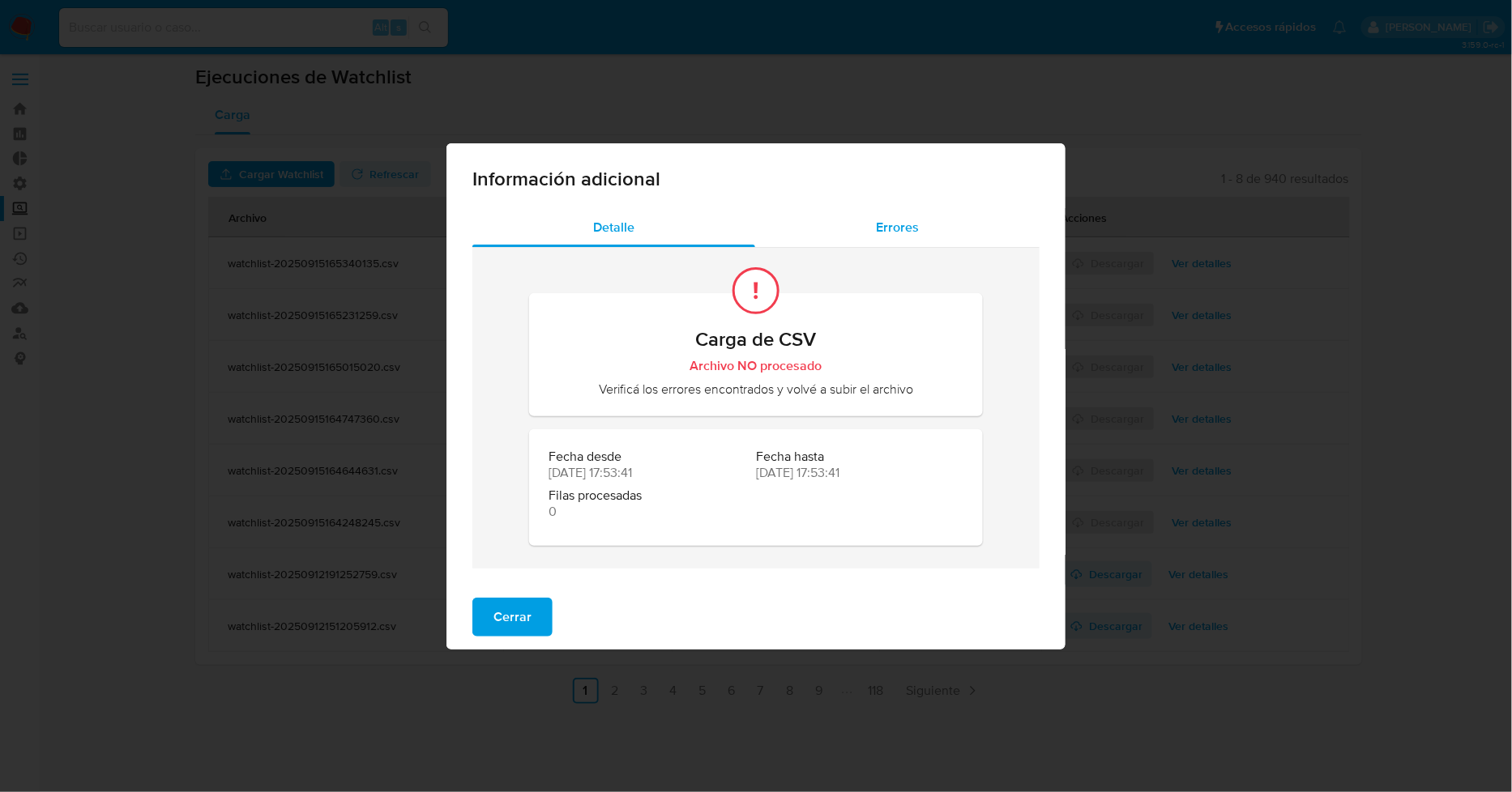
click at [855, 235] on div "Errores" at bounding box center [897, 227] width 284 height 39
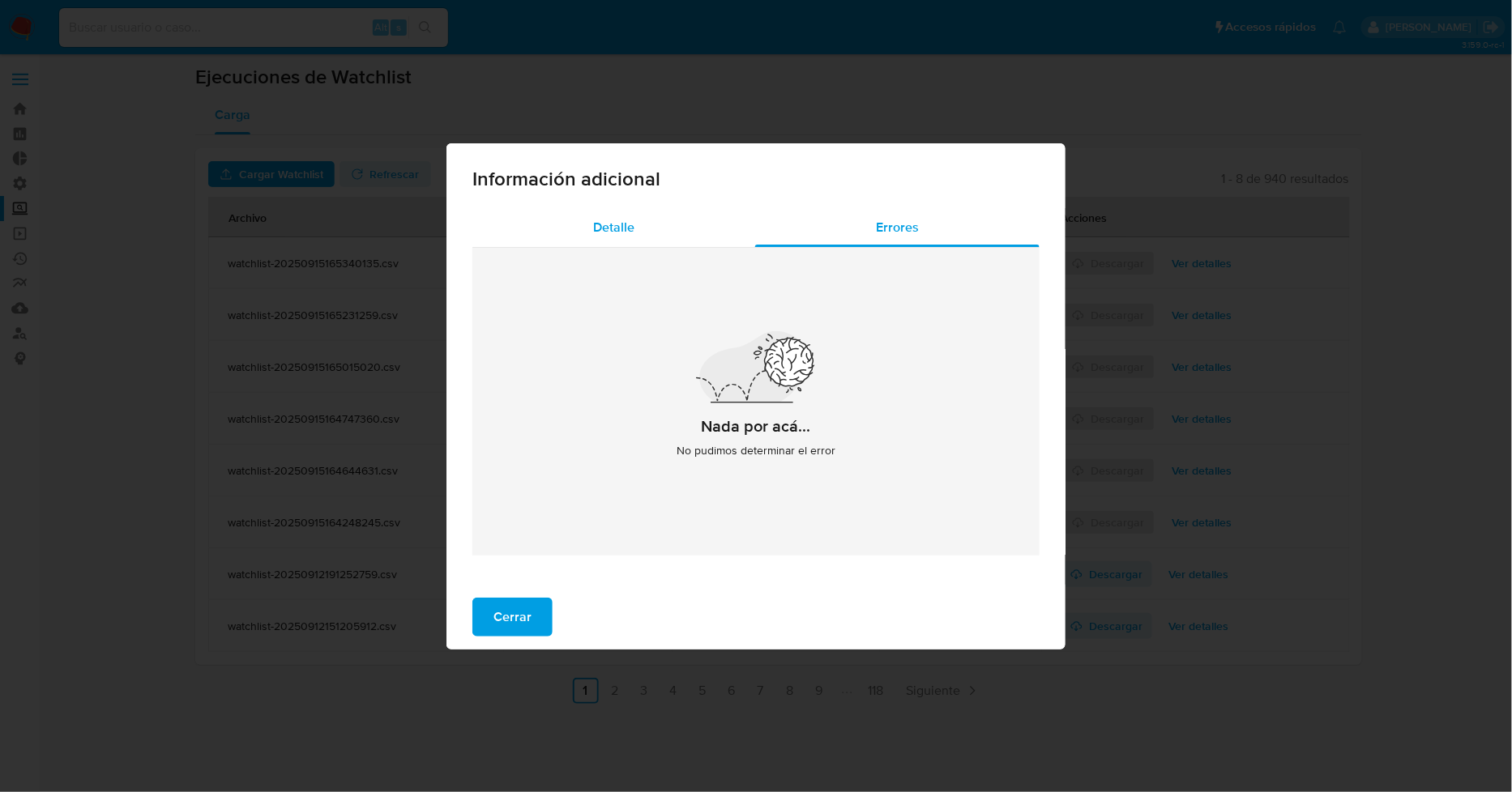
click at [594, 229] on span "Detalle" at bounding box center [614, 228] width 42 height 19
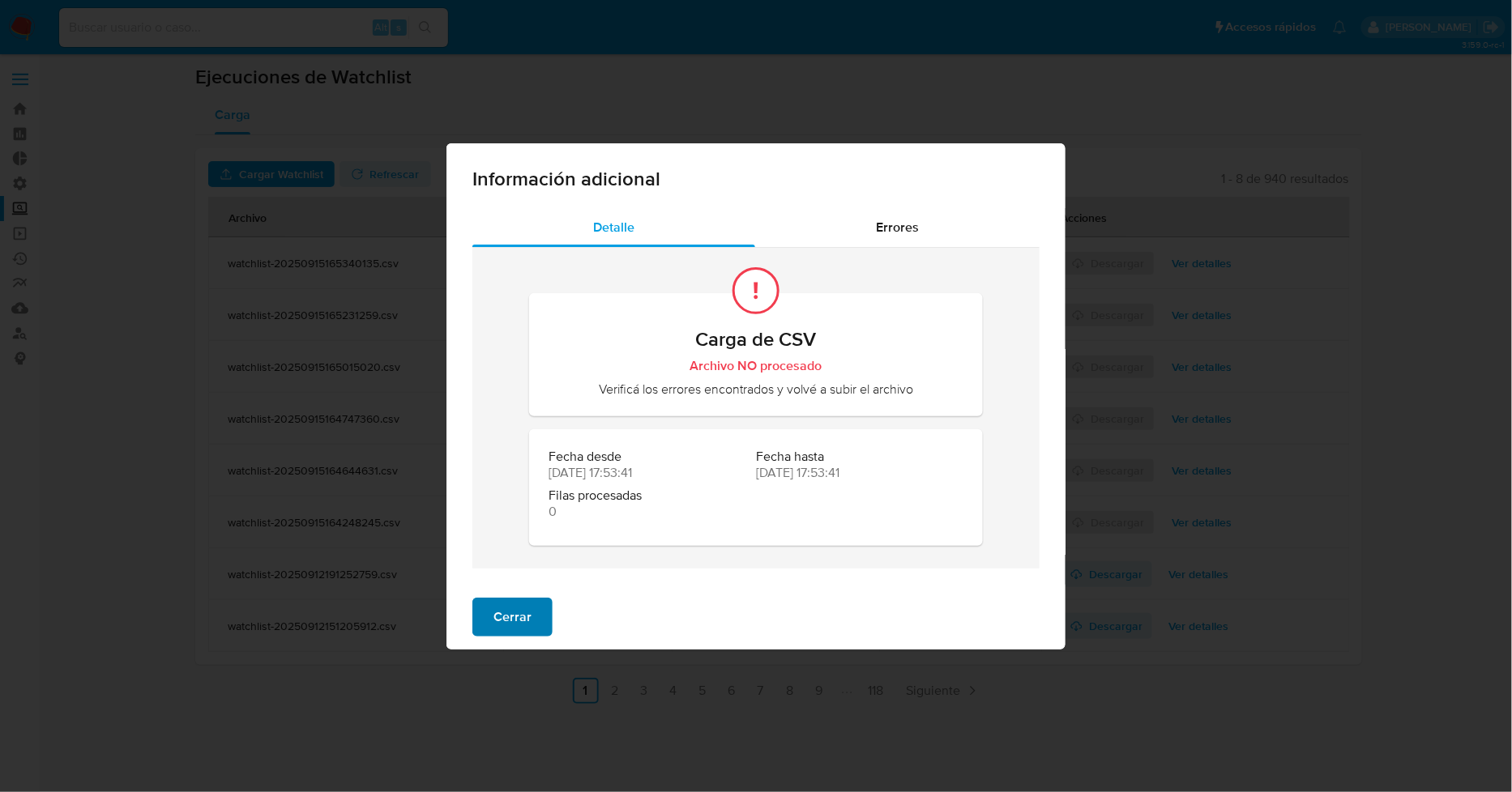
click at [509, 614] on span "Cerrar" at bounding box center [513, 617] width 38 height 36
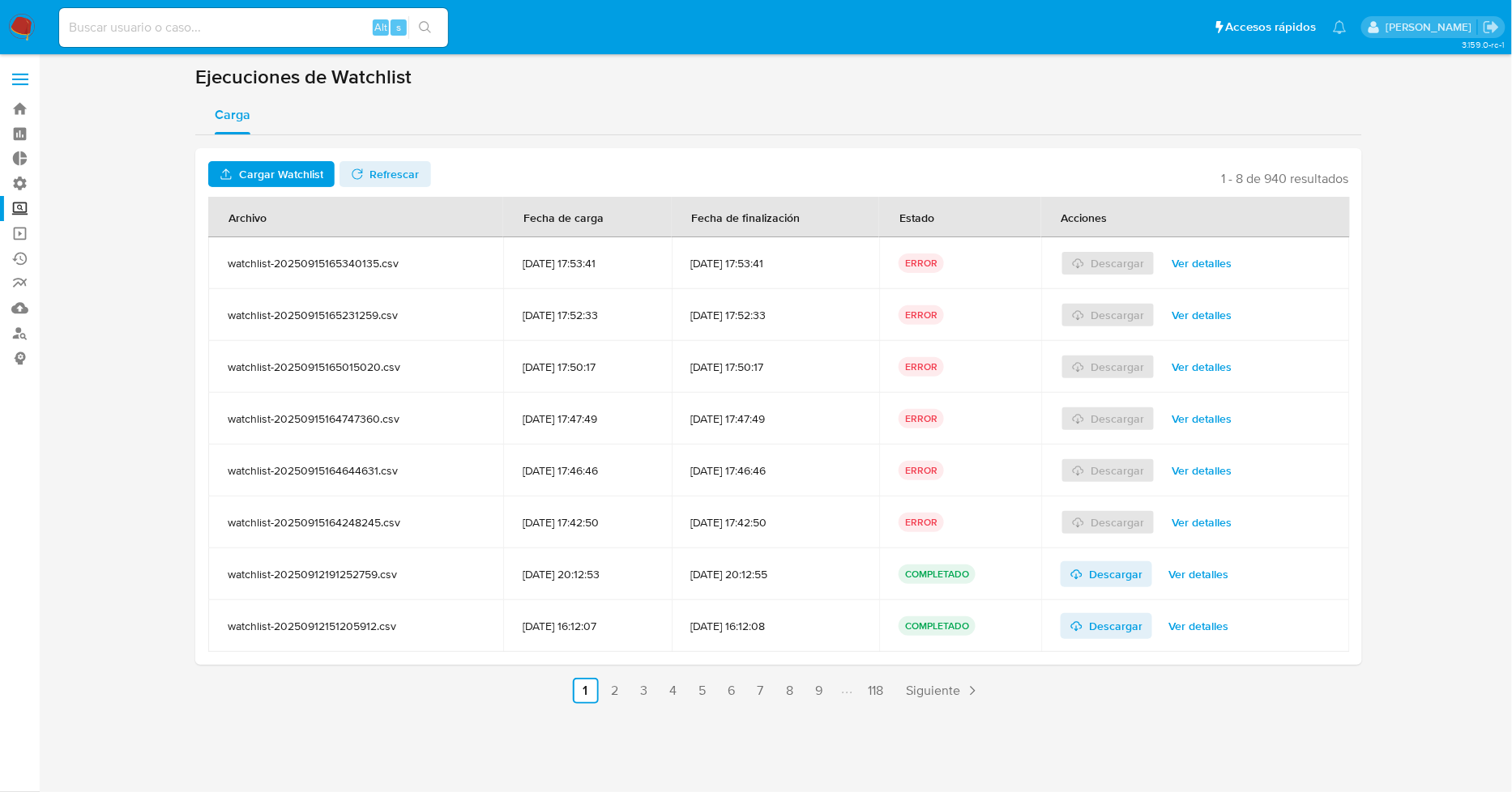
click at [285, 175] on span "Cargar Watchlist" at bounding box center [281, 174] width 85 height 26
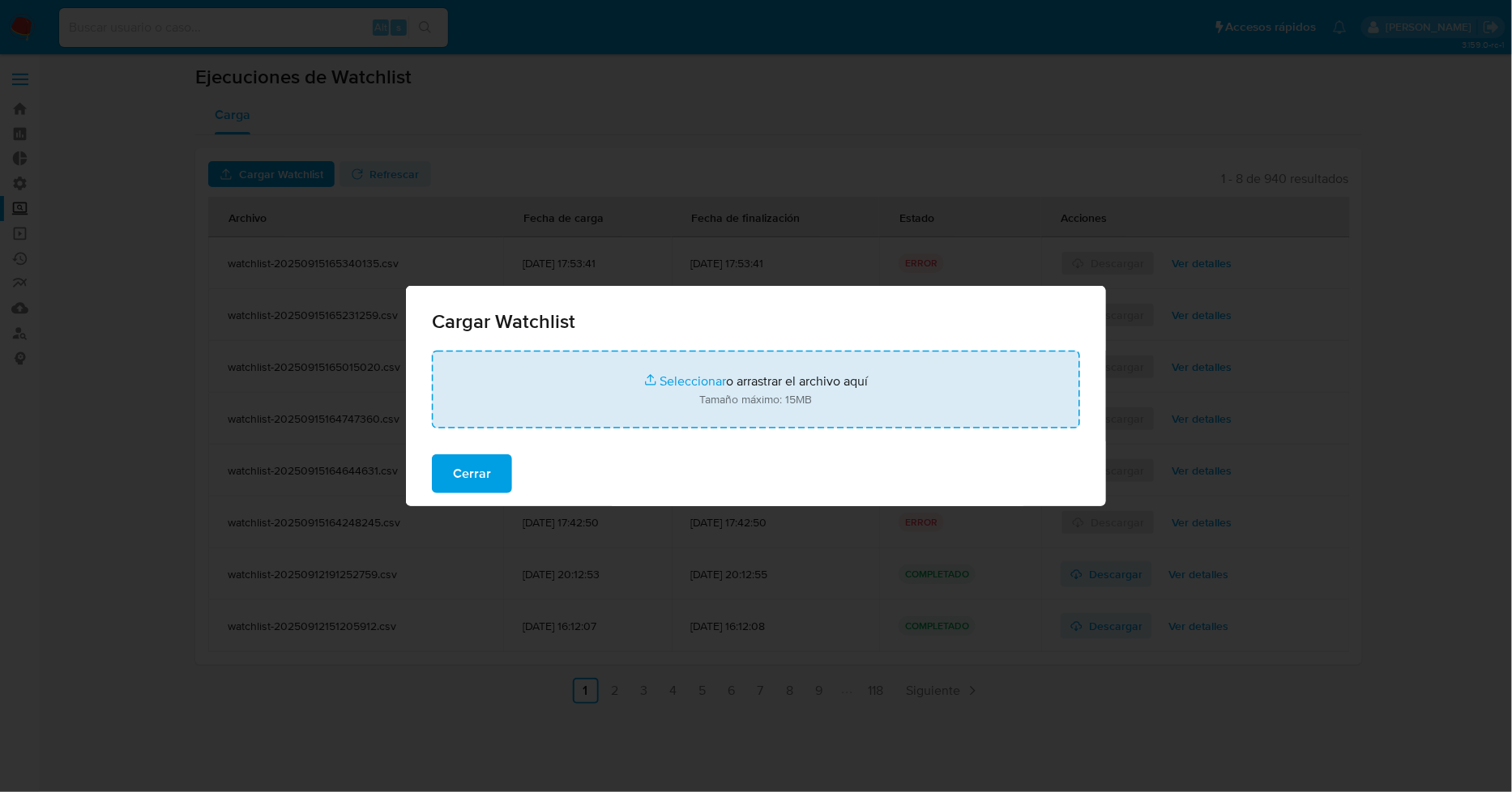
click at [676, 389] on input "file" at bounding box center [756, 389] width 649 height 78
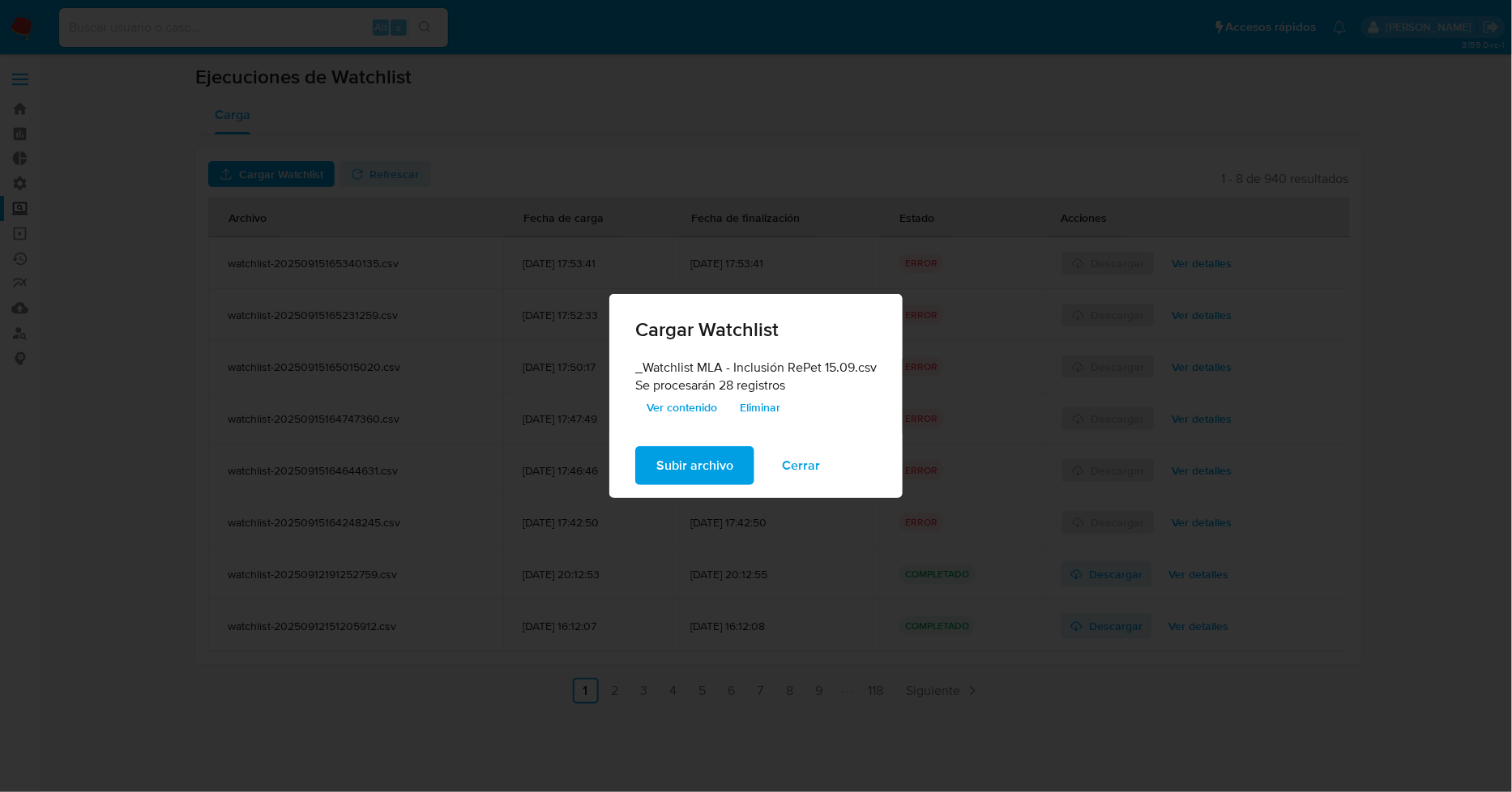
click at [721, 461] on span "Subir archivo" at bounding box center [694, 466] width 77 height 36
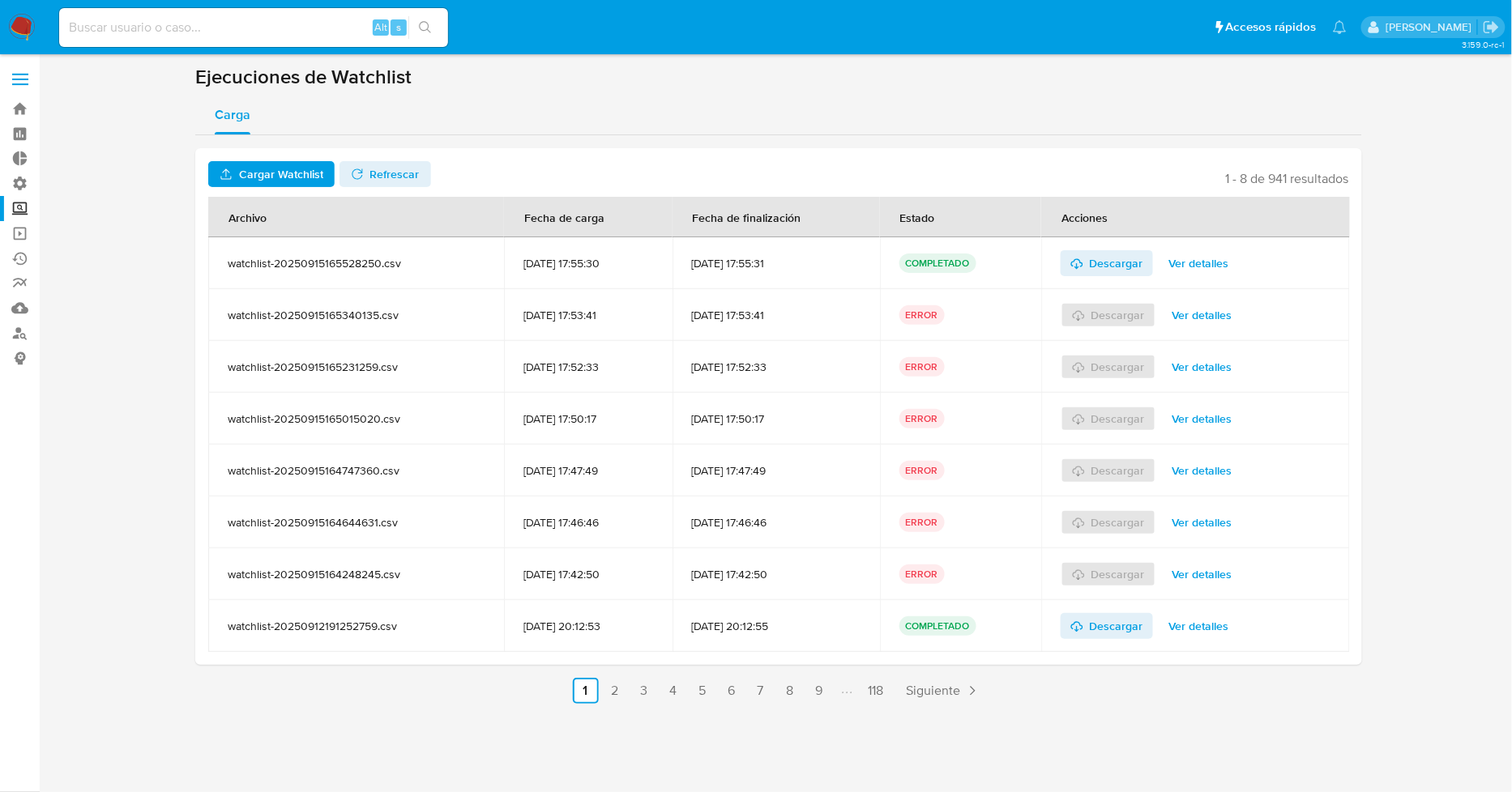
click at [1216, 270] on span "Ver detalles" at bounding box center [1199, 263] width 60 height 23
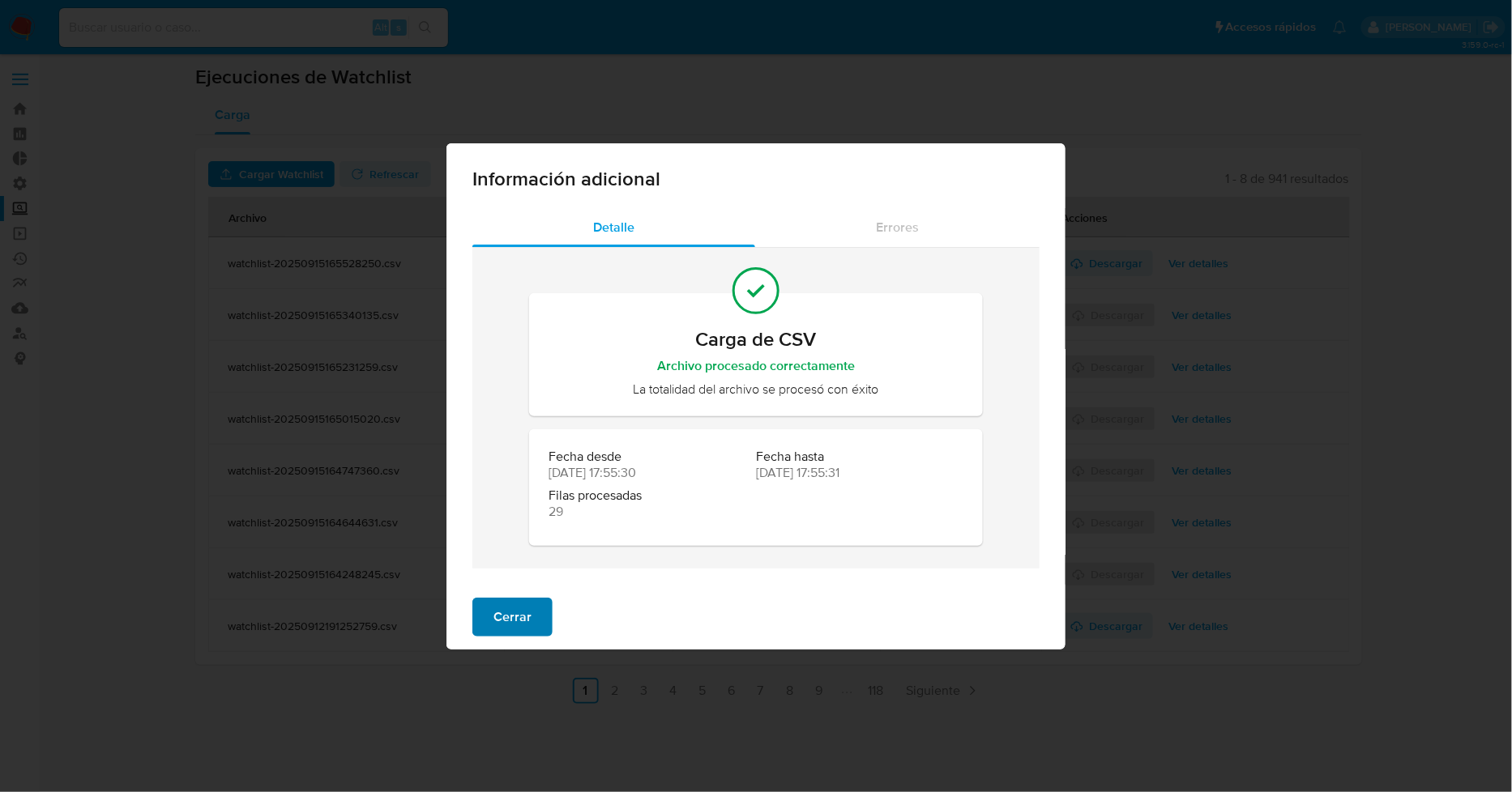
click at [521, 624] on span "Cerrar" at bounding box center [513, 617] width 38 height 36
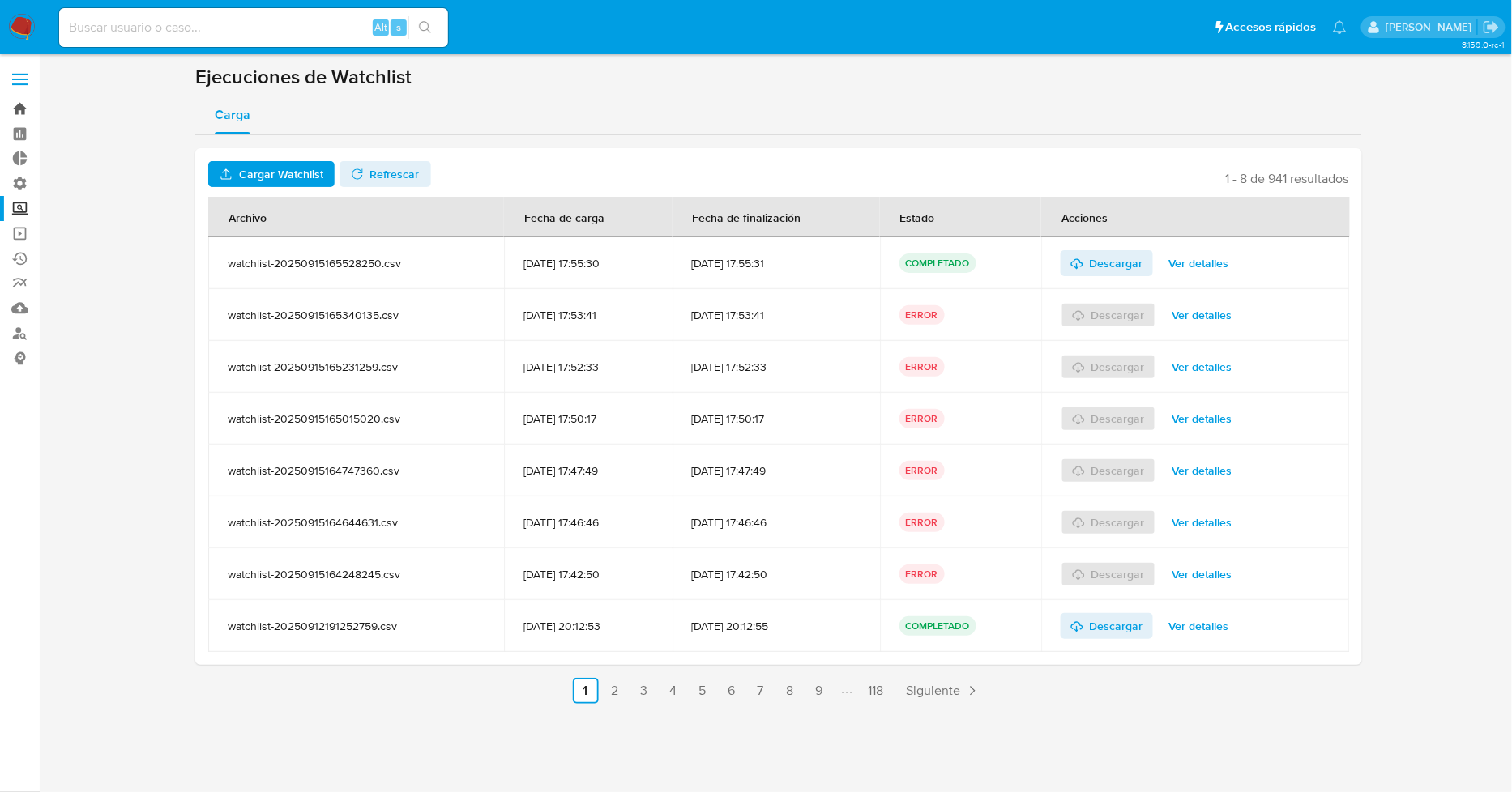
click at [18, 100] on link "Bandeja" at bounding box center [96, 109] width 193 height 25
click at [1132, 261] on span "Descargar" at bounding box center [1117, 263] width 53 height 26
click at [1212, 575] on span "Ver detalles" at bounding box center [1202, 575] width 60 height 23
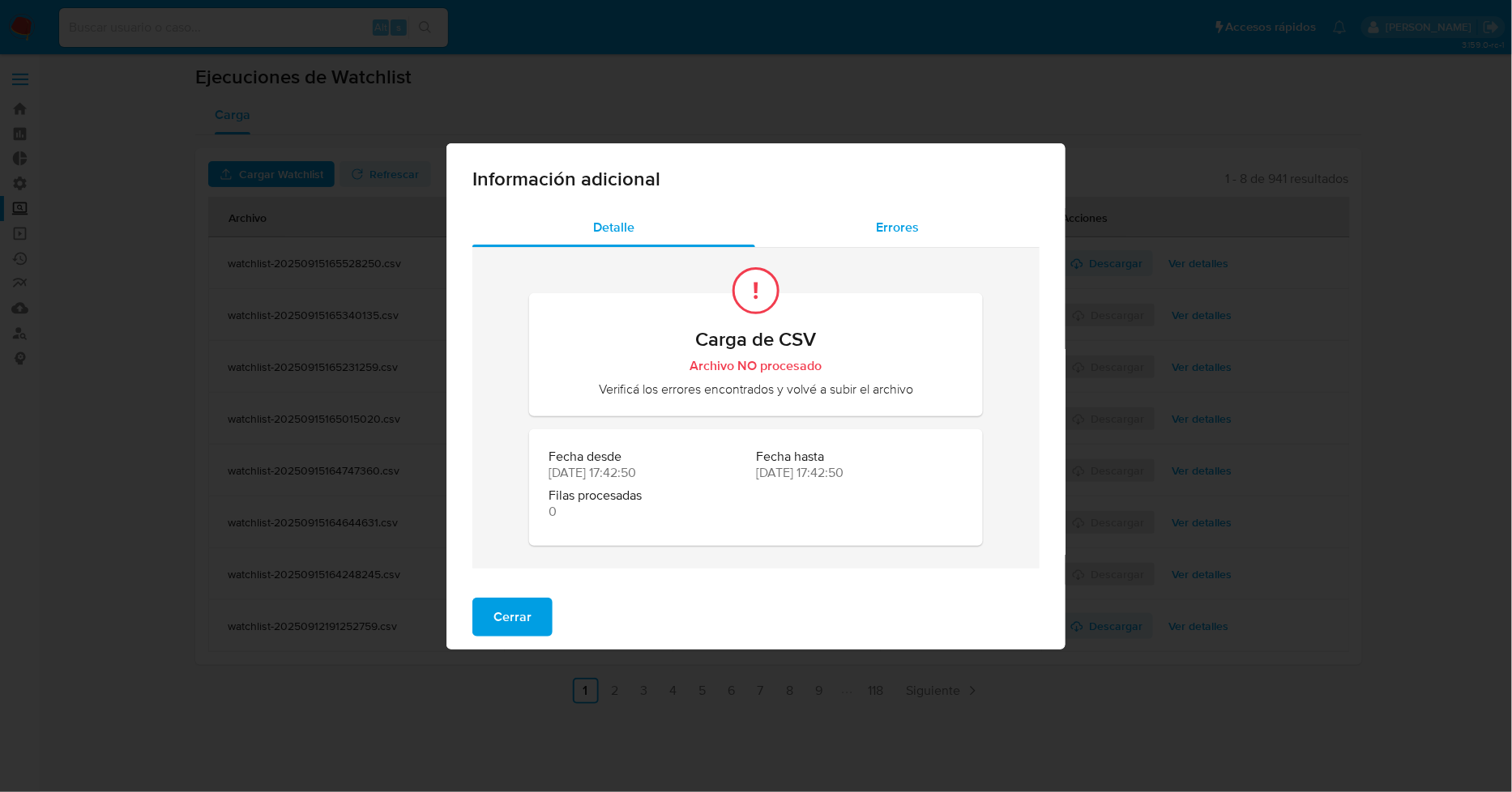
click at [872, 238] on div "Errores" at bounding box center [897, 227] width 284 height 39
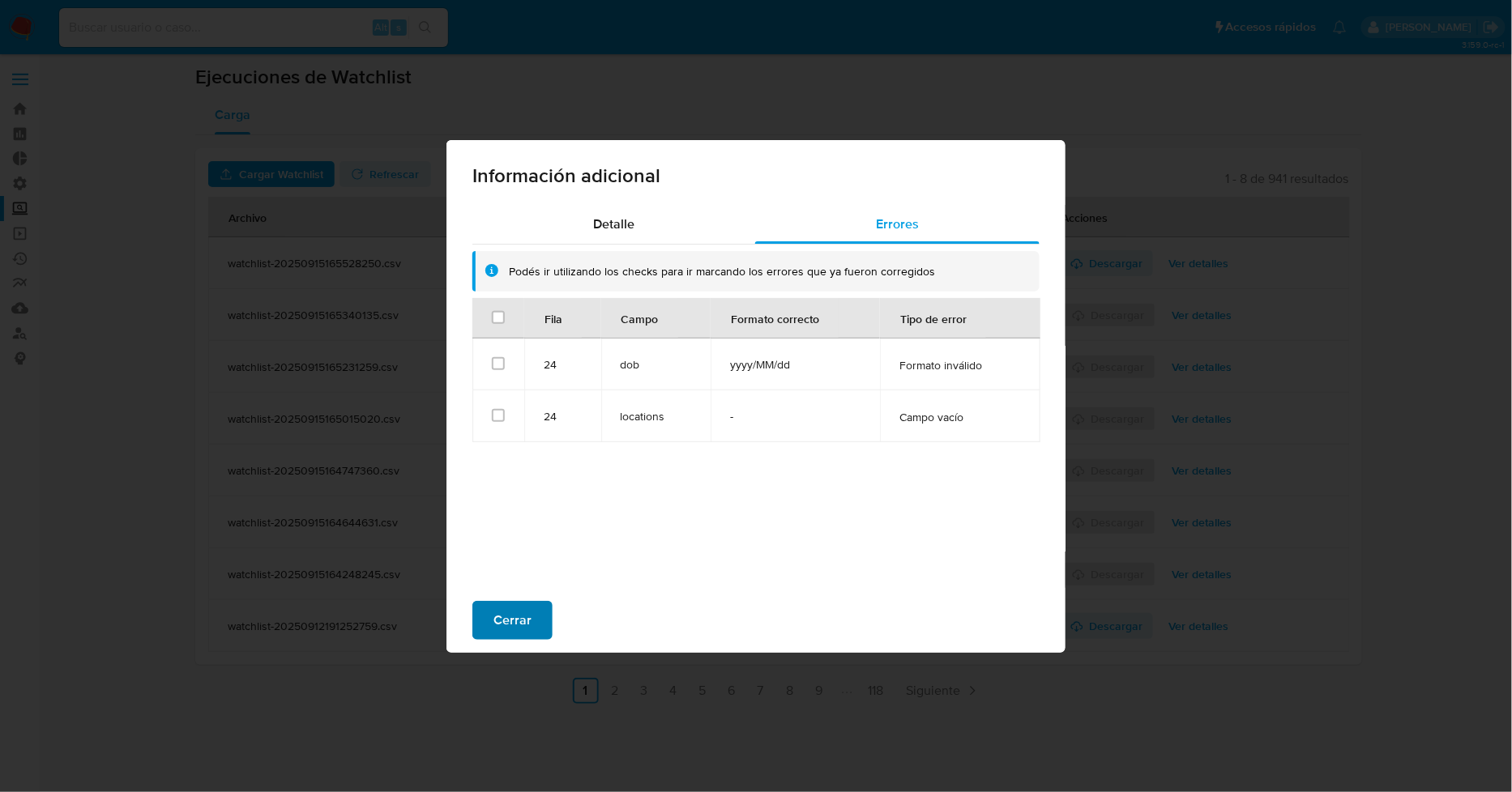
click at [506, 603] on span "Cerrar" at bounding box center [513, 621] width 38 height 36
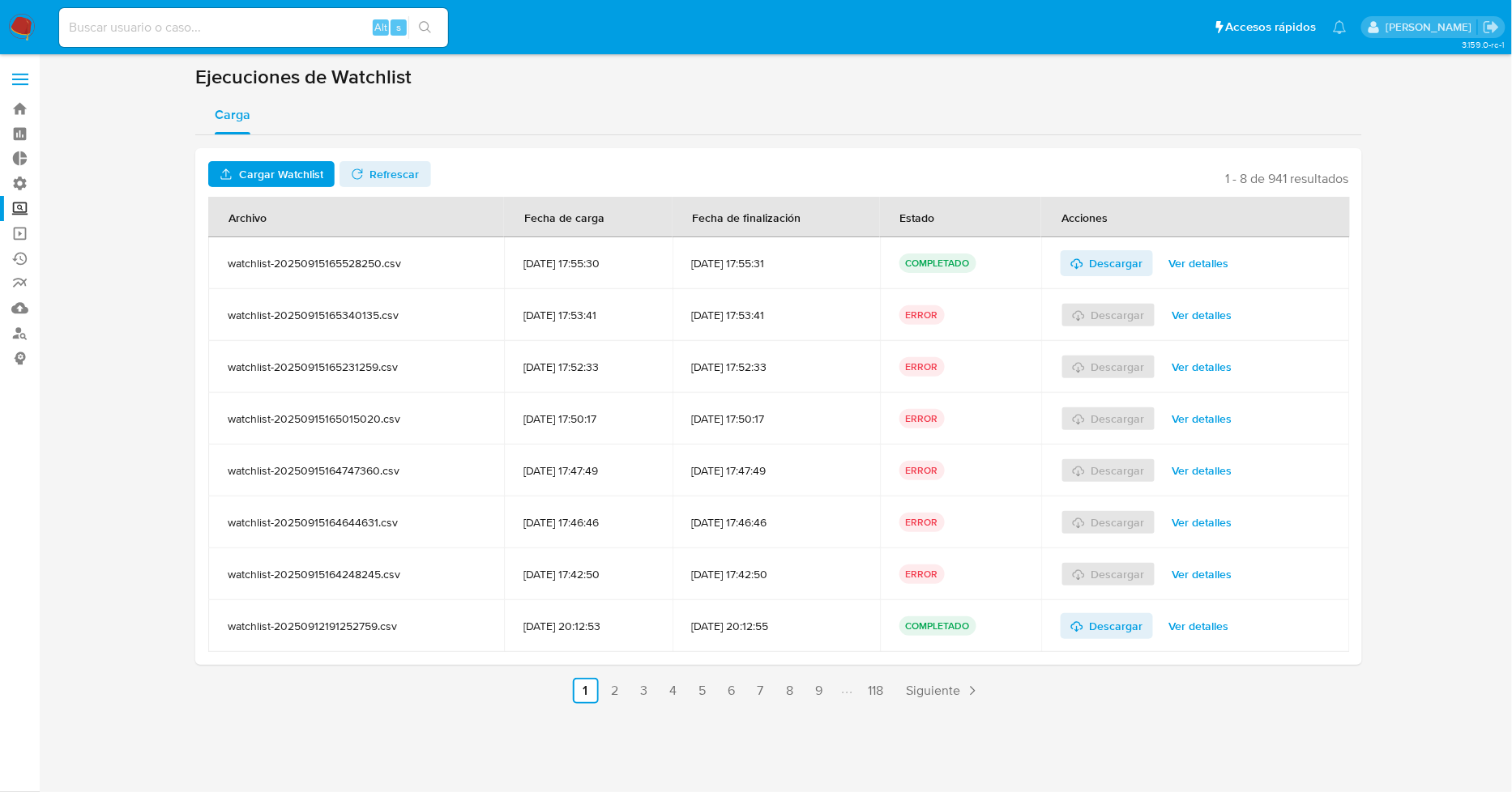
click at [293, 173] on span "Cargar Watchlist" at bounding box center [281, 174] width 85 height 26
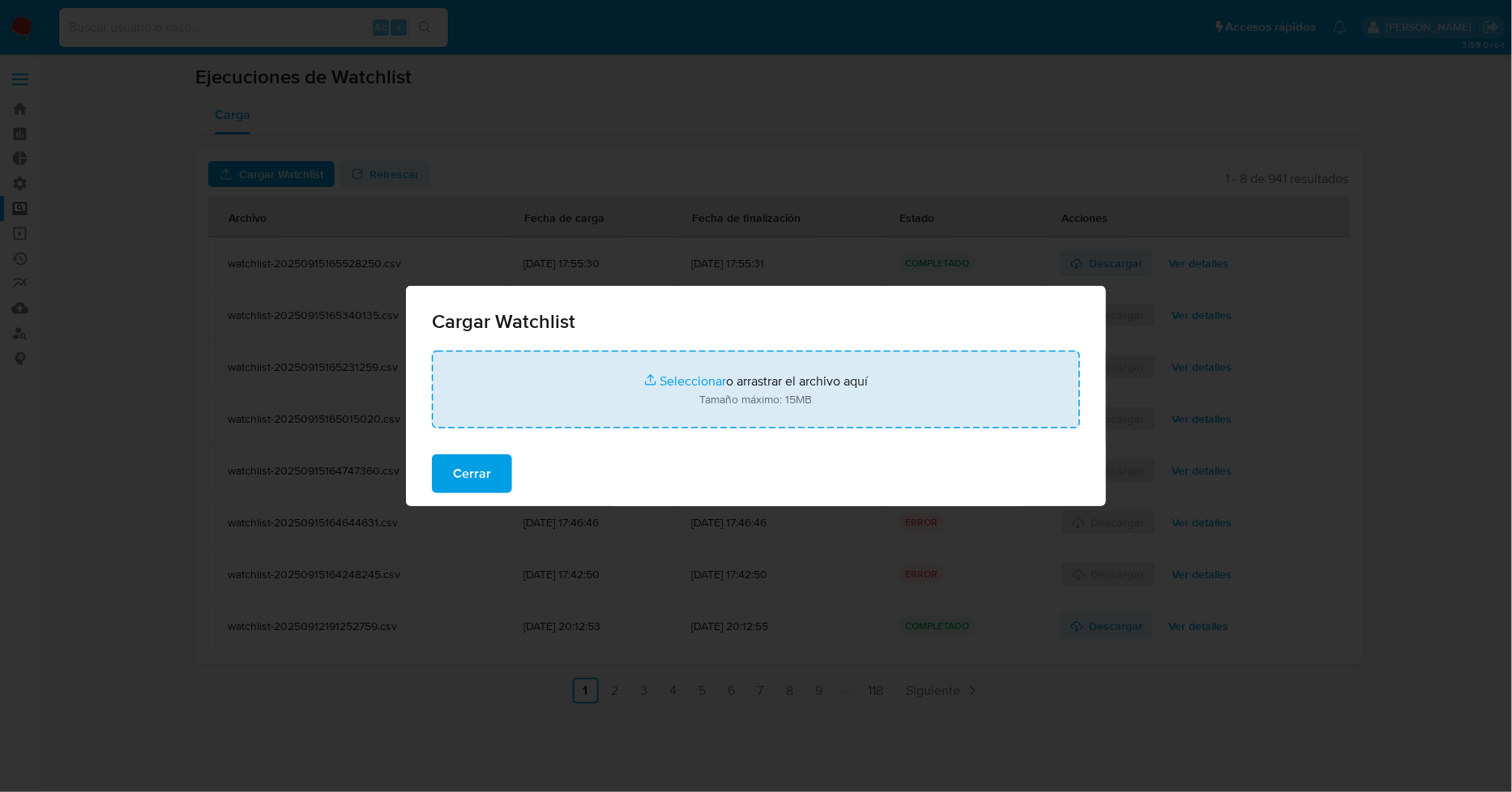
click at [677, 384] on input "file" at bounding box center [756, 389] width 649 height 78
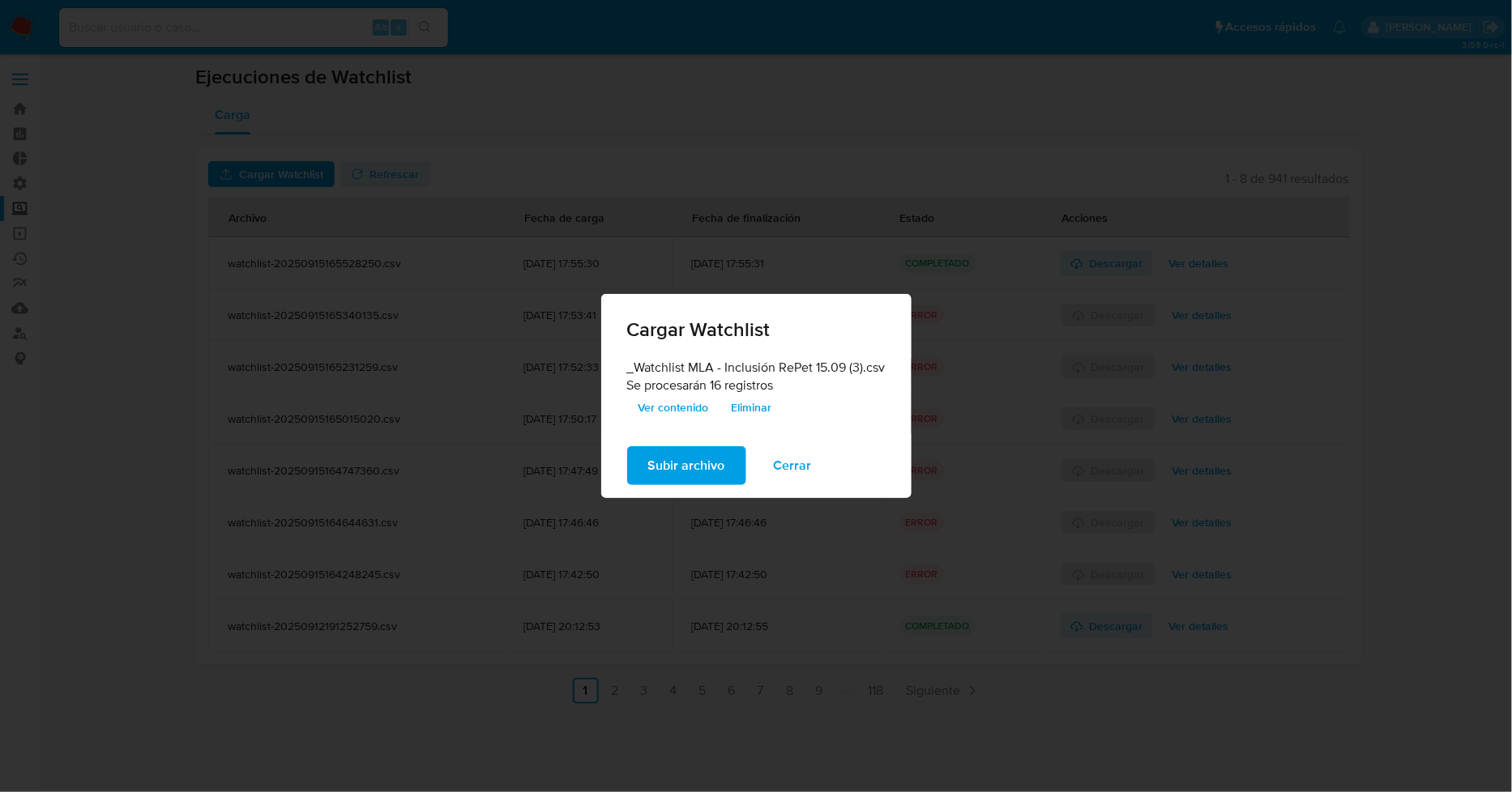
click at [703, 463] on span "Subir archivo" at bounding box center [687, 466] width 77 height 36
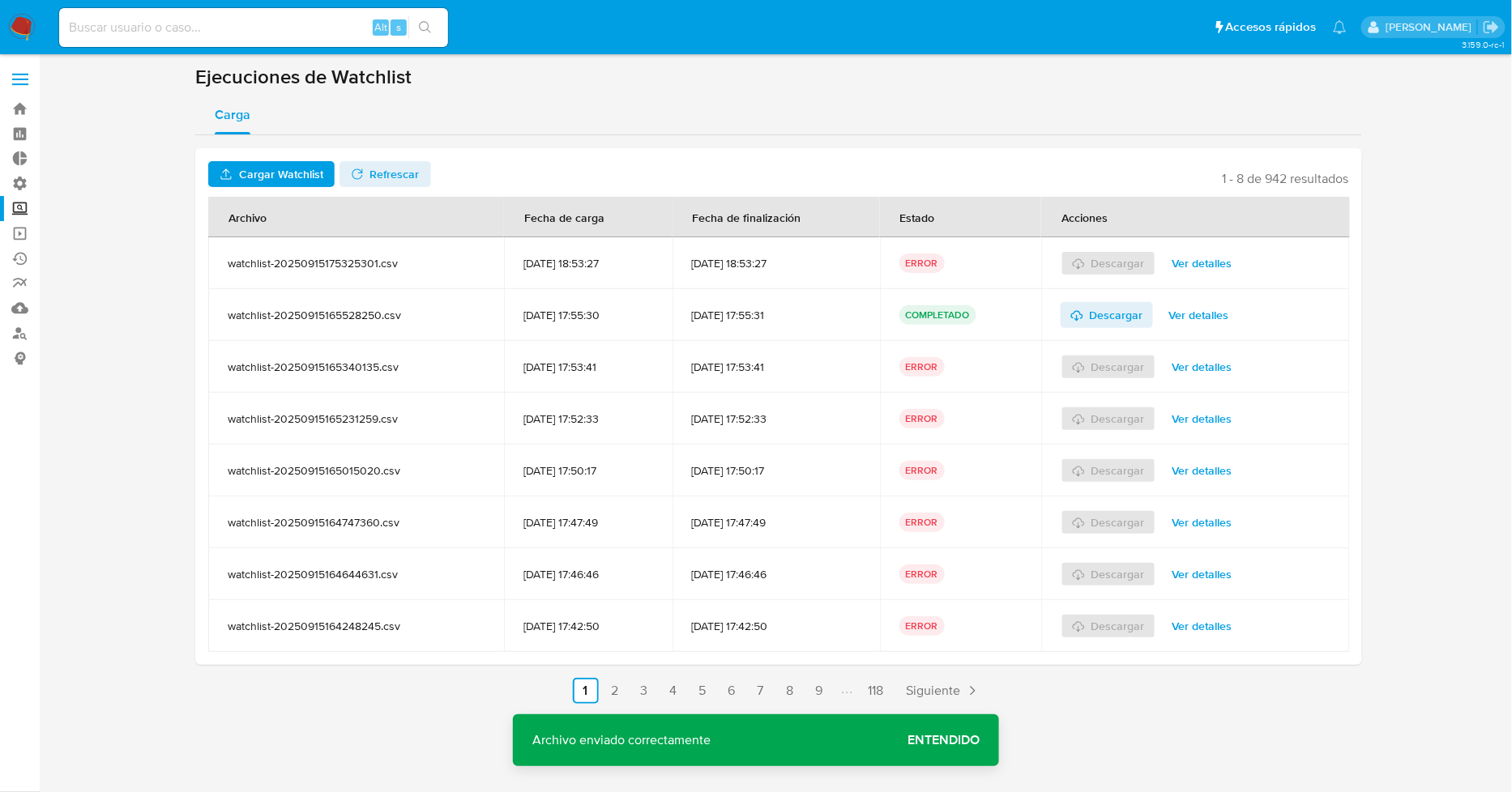
click at [1233, 257] on span "Ver detalles" at bounding box center [1202, 263] width 60 height 23
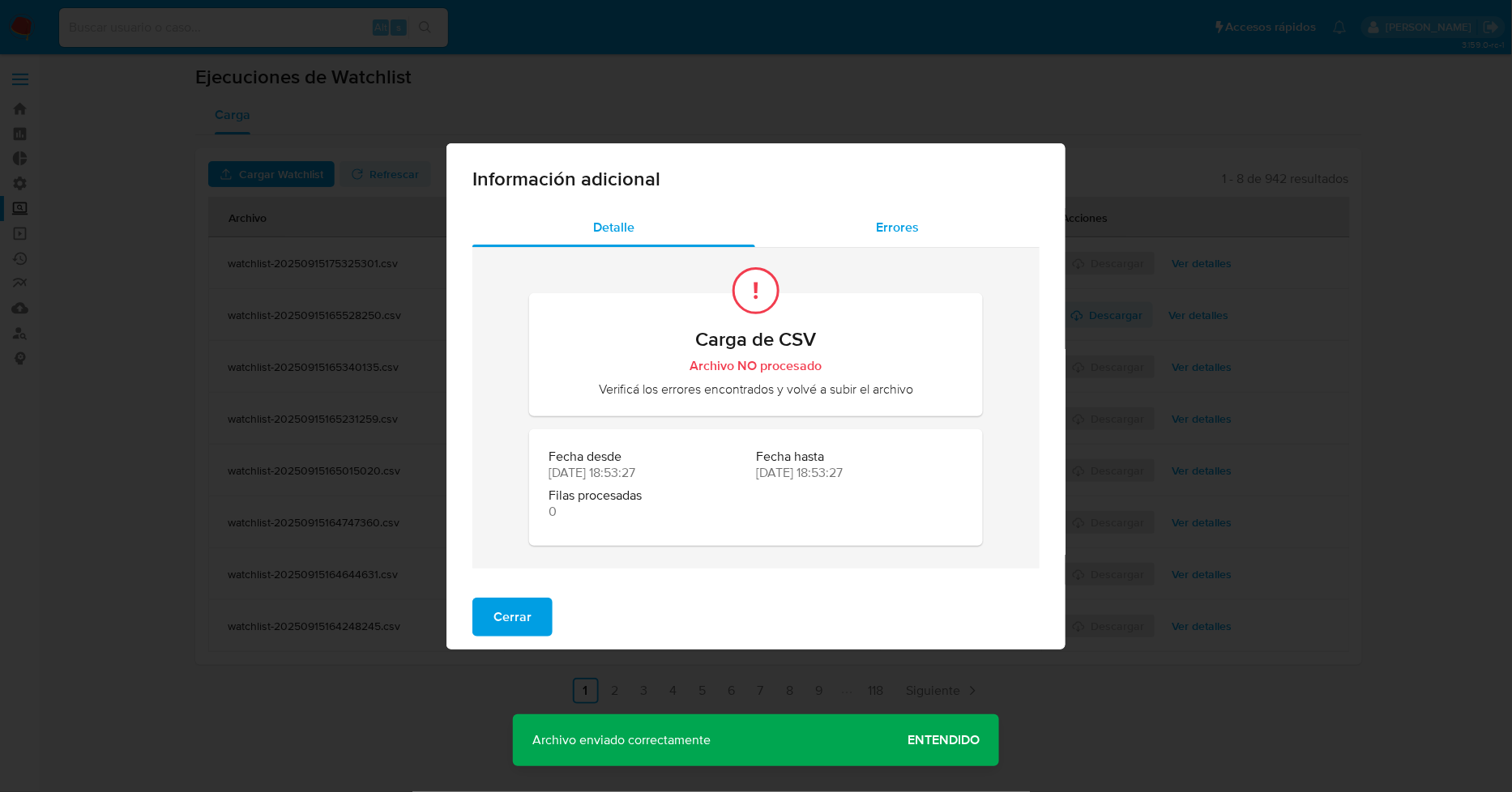
click at [892, 236] on div "Errores" at bounding box center [897, 227] width 284 height 39
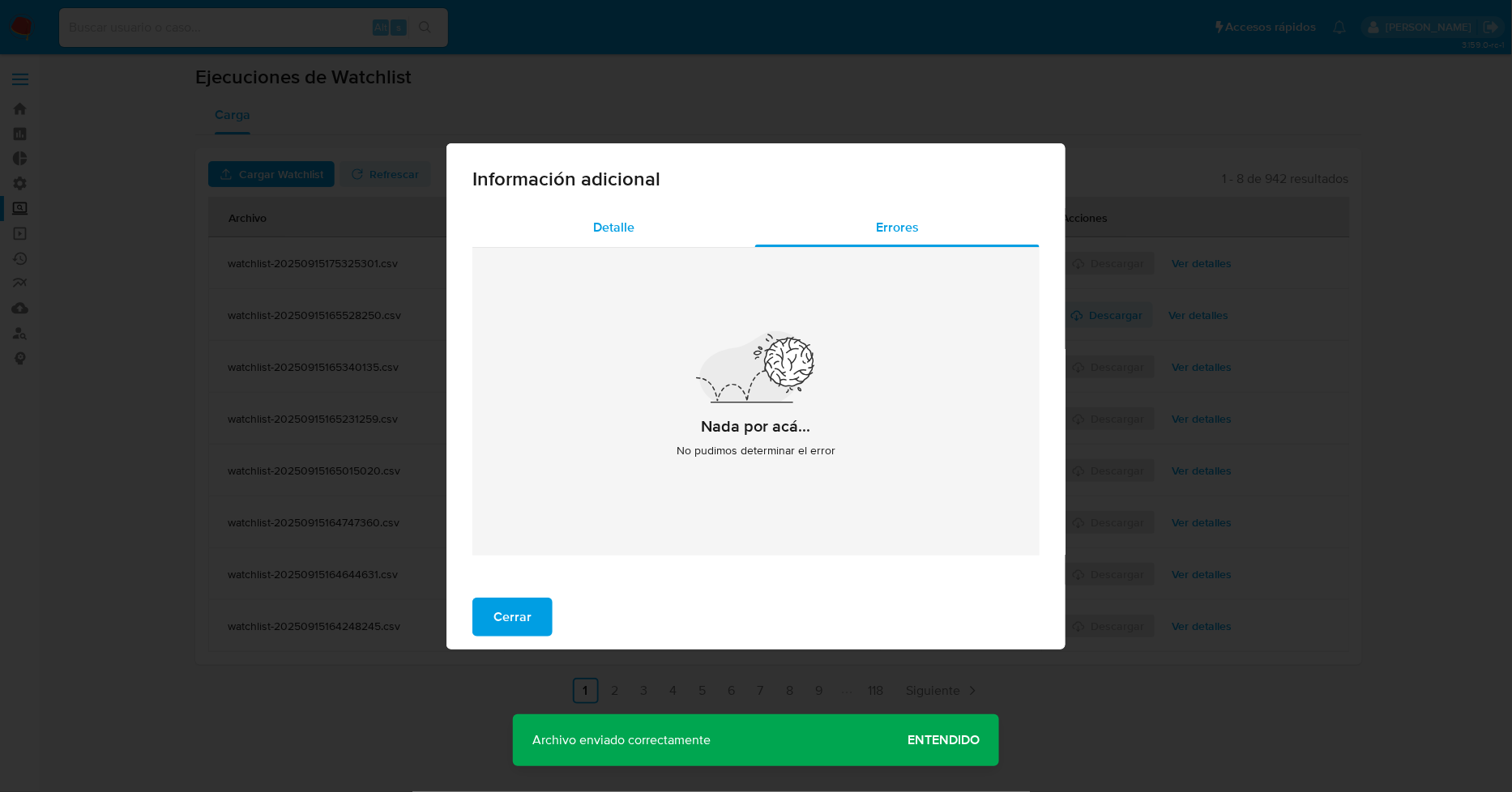
click at [651, 223] on div "Detalle" at bounding box center [614, 227] width 283 height 39
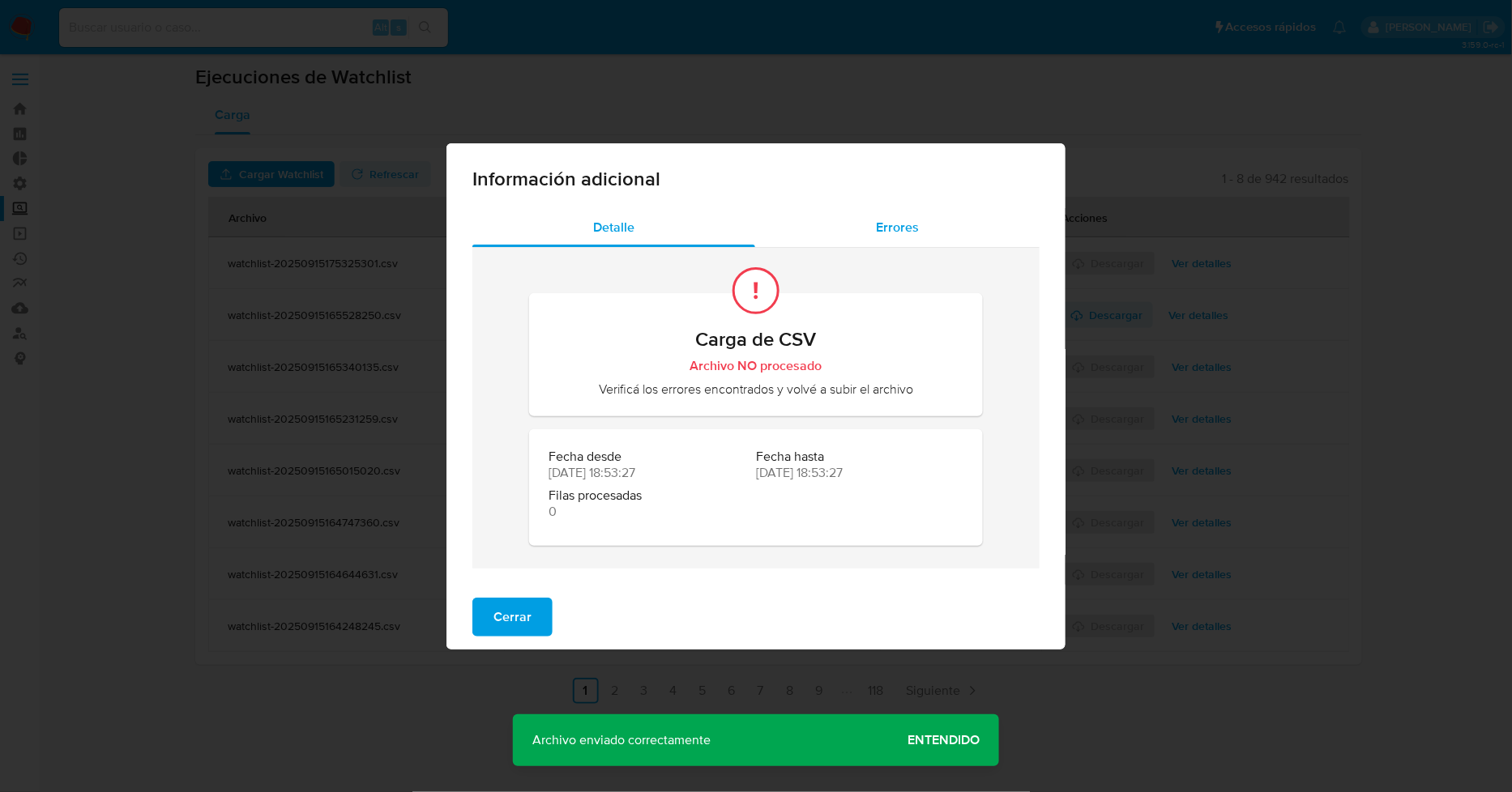
click at [914, 235] on span "Errores" at bounding box center [897, 228] width 43 height 19
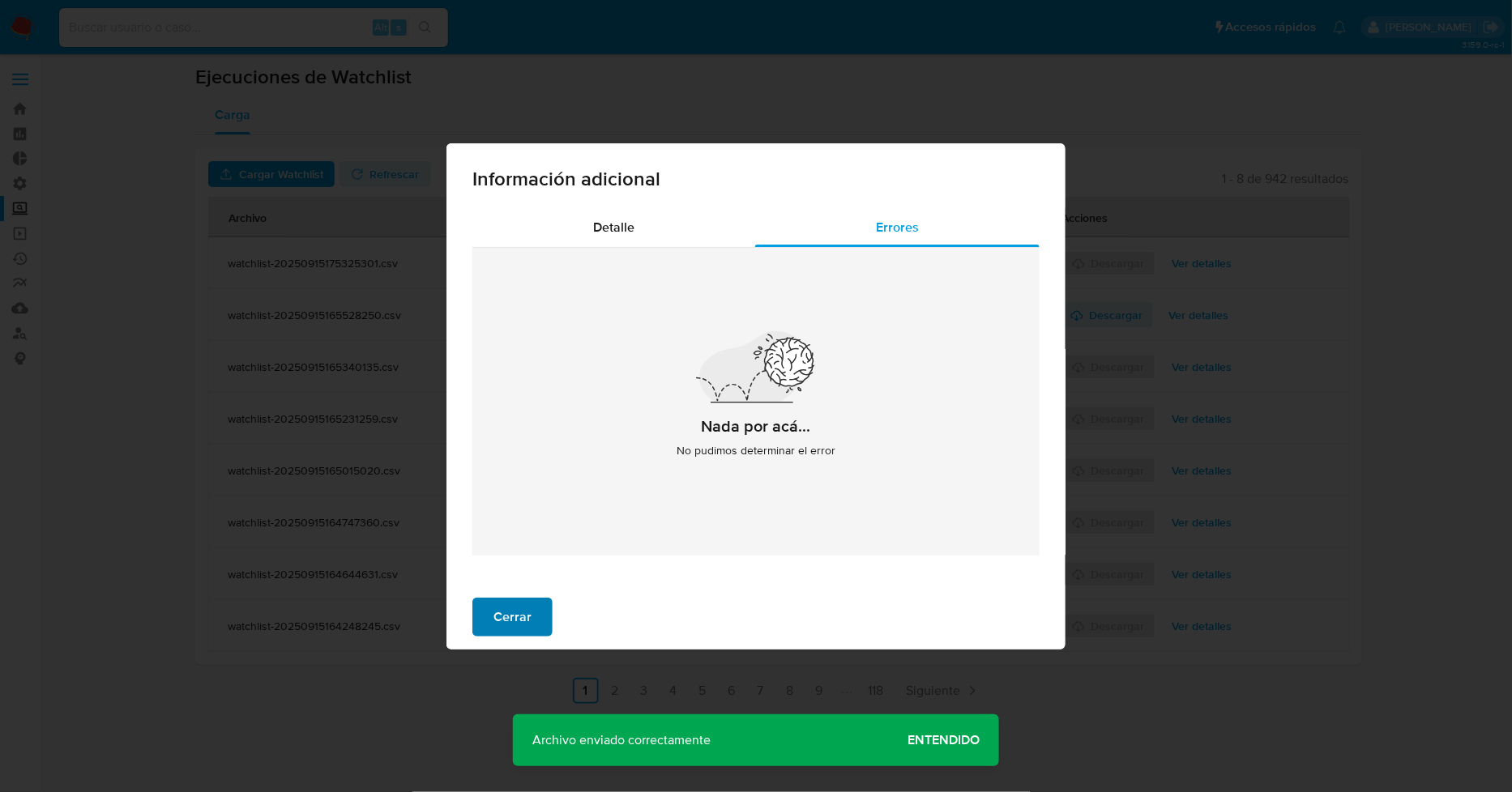
click at [501, 611] on span "Cerrar" at bounding box center [513, 617] width 38 height 36
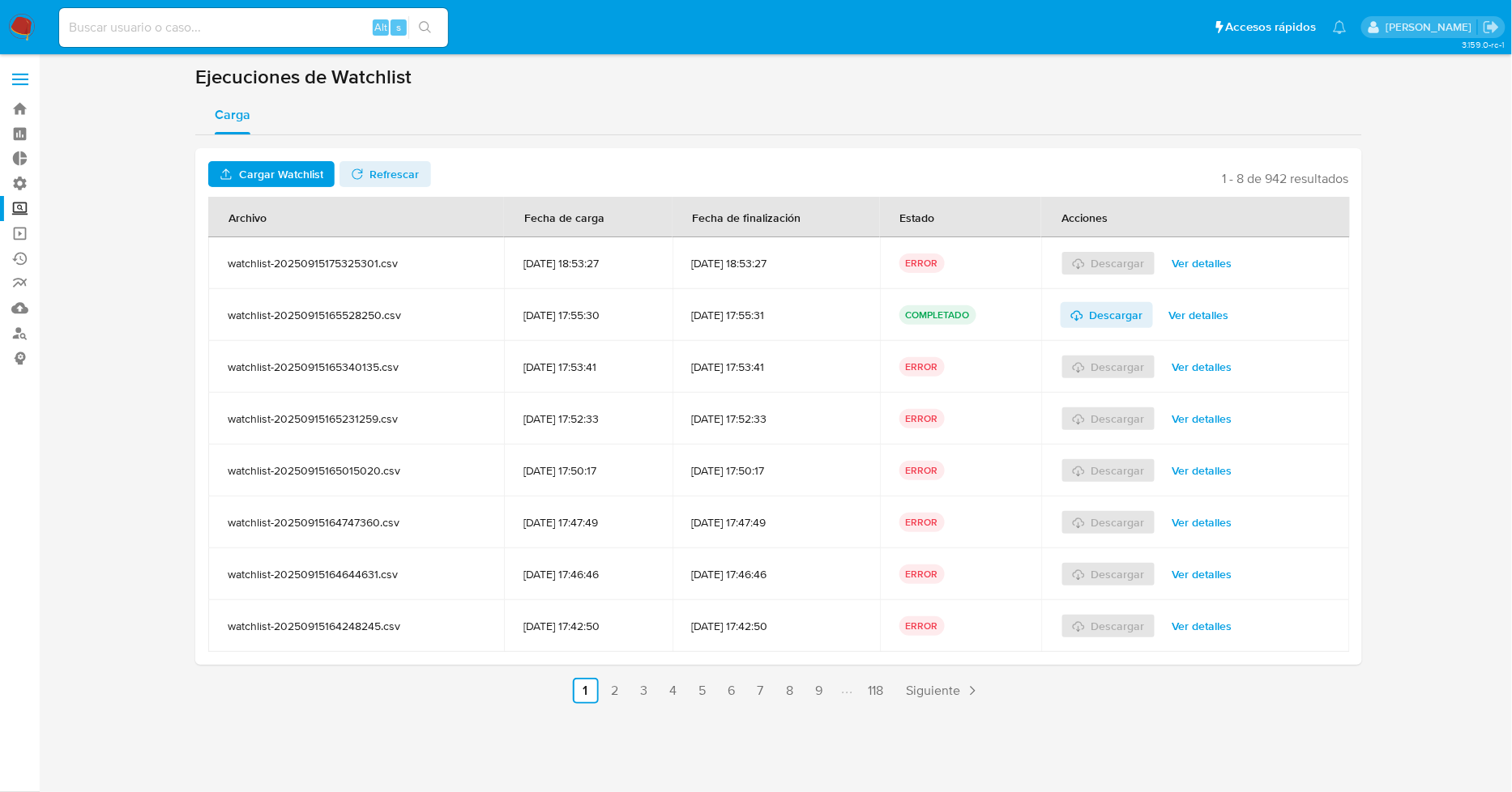
click at [278, 179] on span "Cargar Watchlist" at bounding box center [281, 174] width 85 height 26
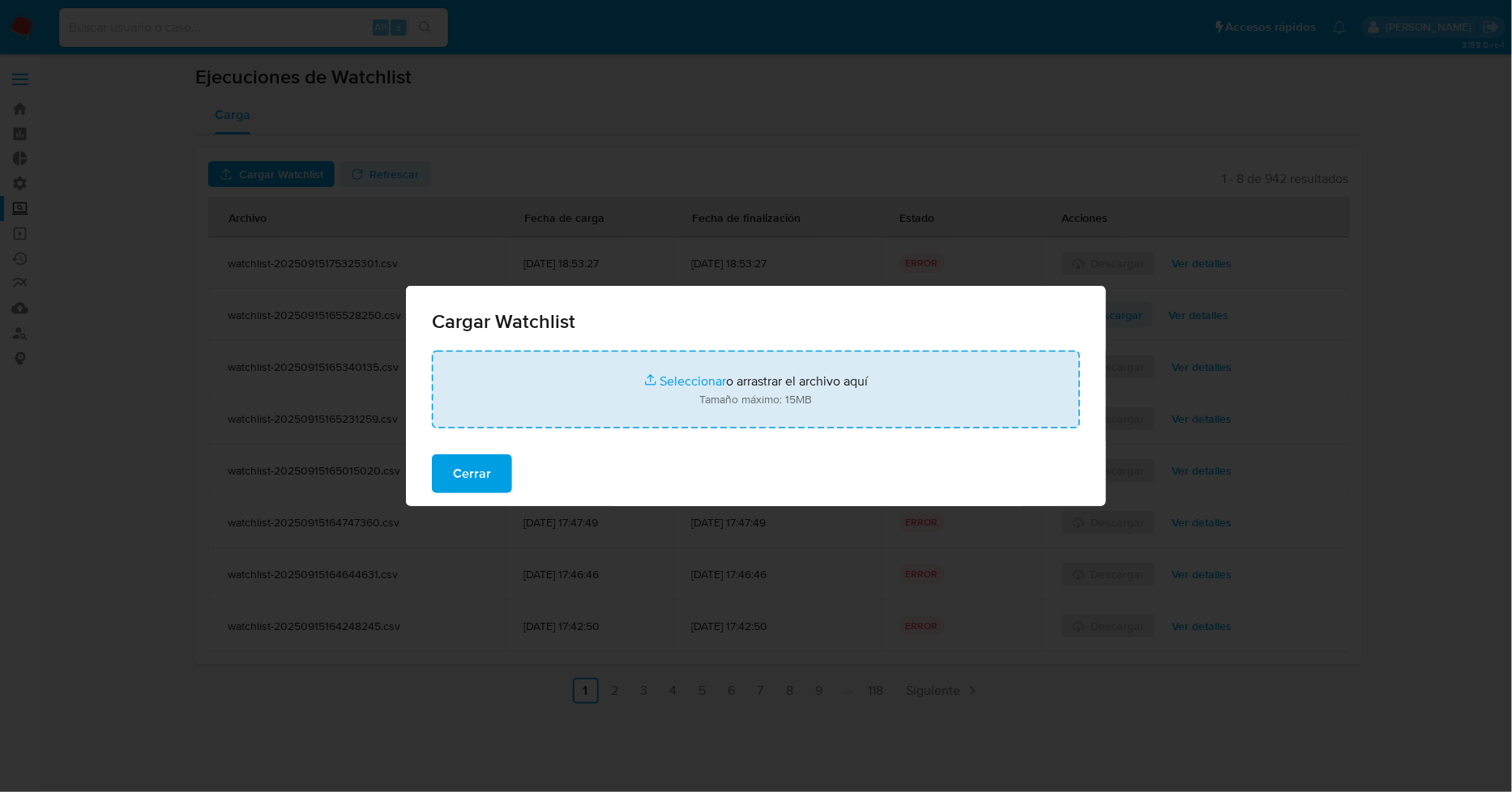
click at [675, 386] on input "file" at bounding box center [756, 389] width 649 height 78
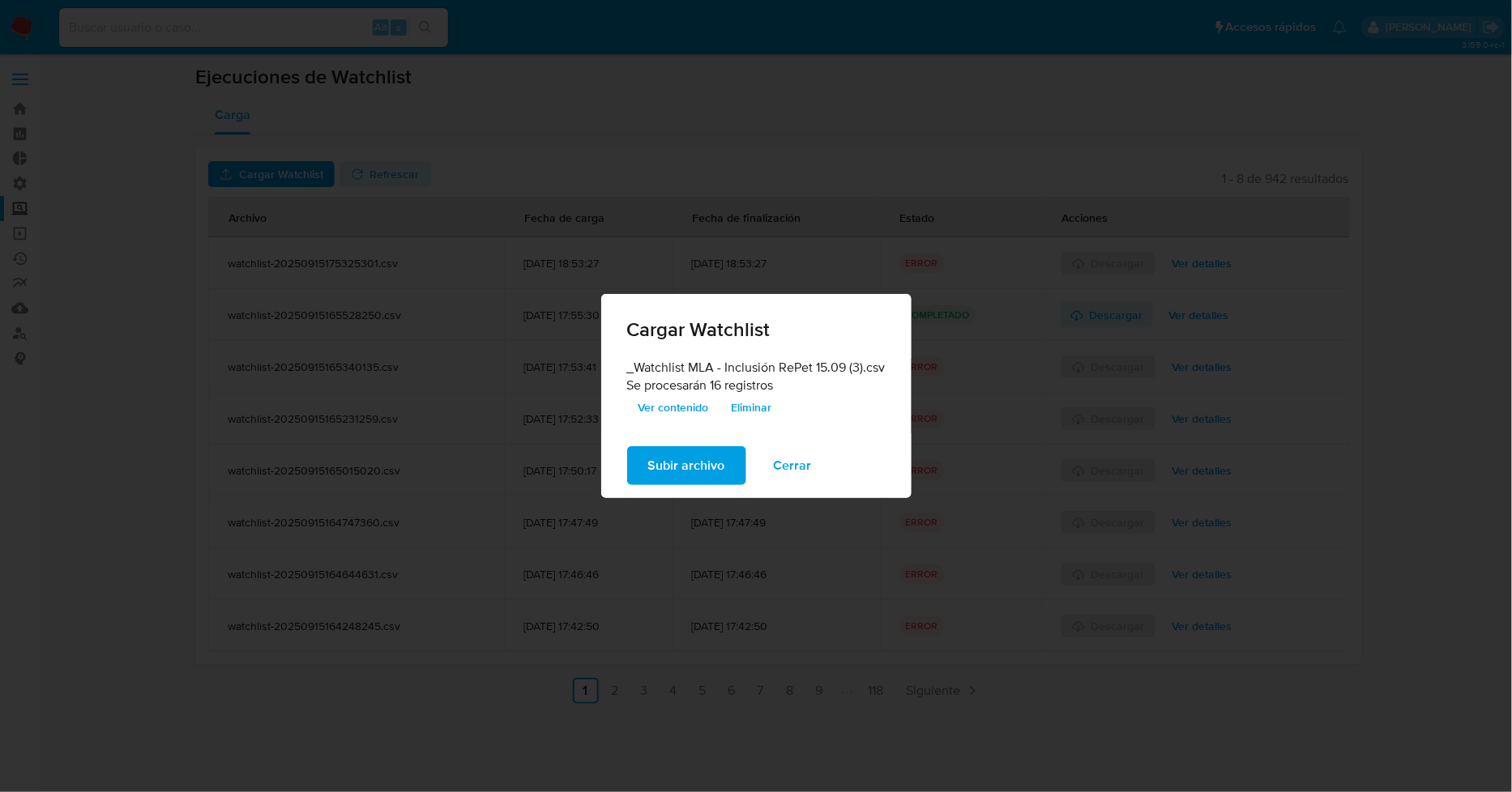
click at [706, 463] on span "Subir archivo" at bounding box center [687, 466] width 77 height 36
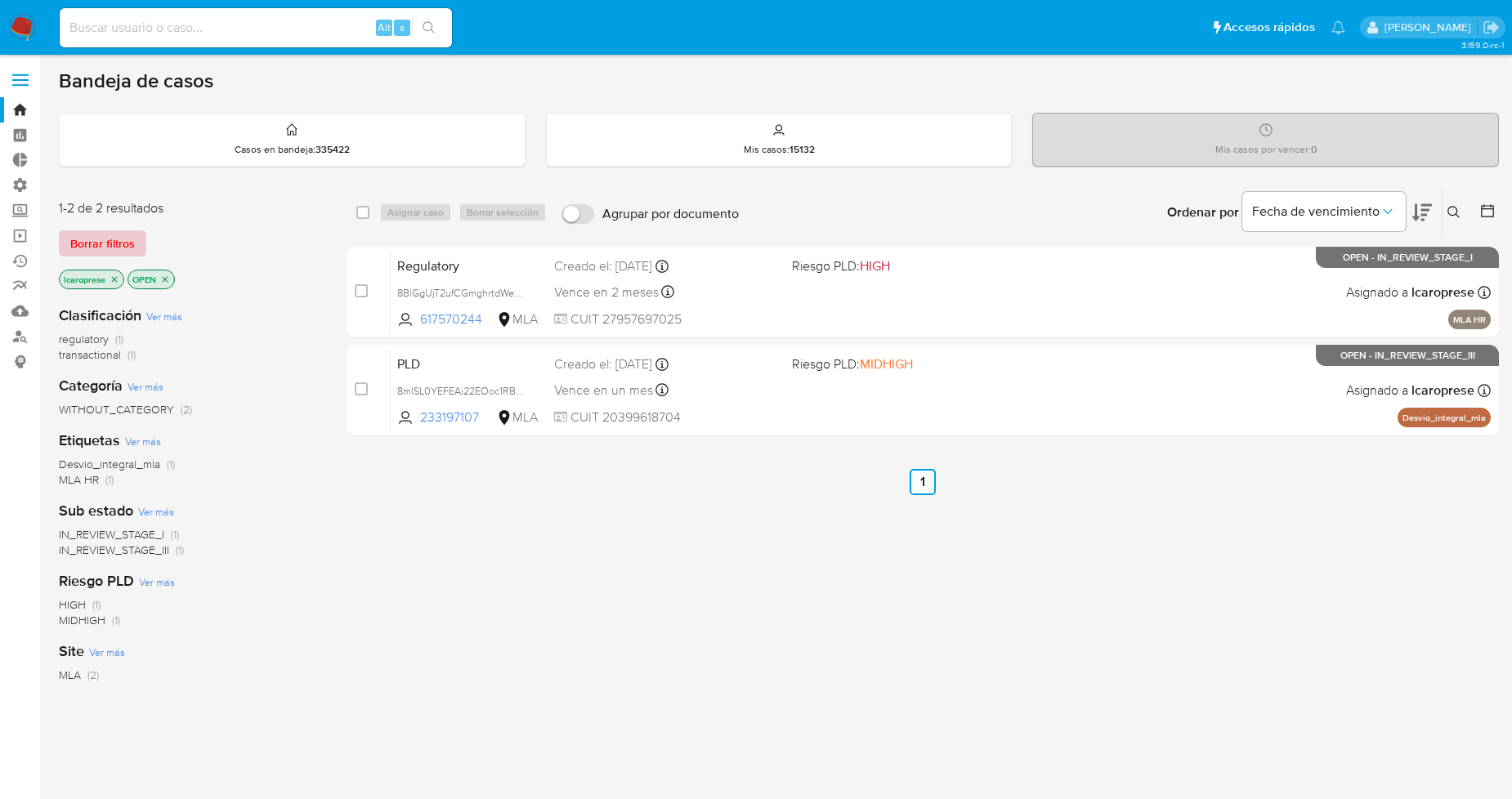
click at [133, 235] on button "Borrar filtros" at bounding box center [102, 243] width 87 height 26
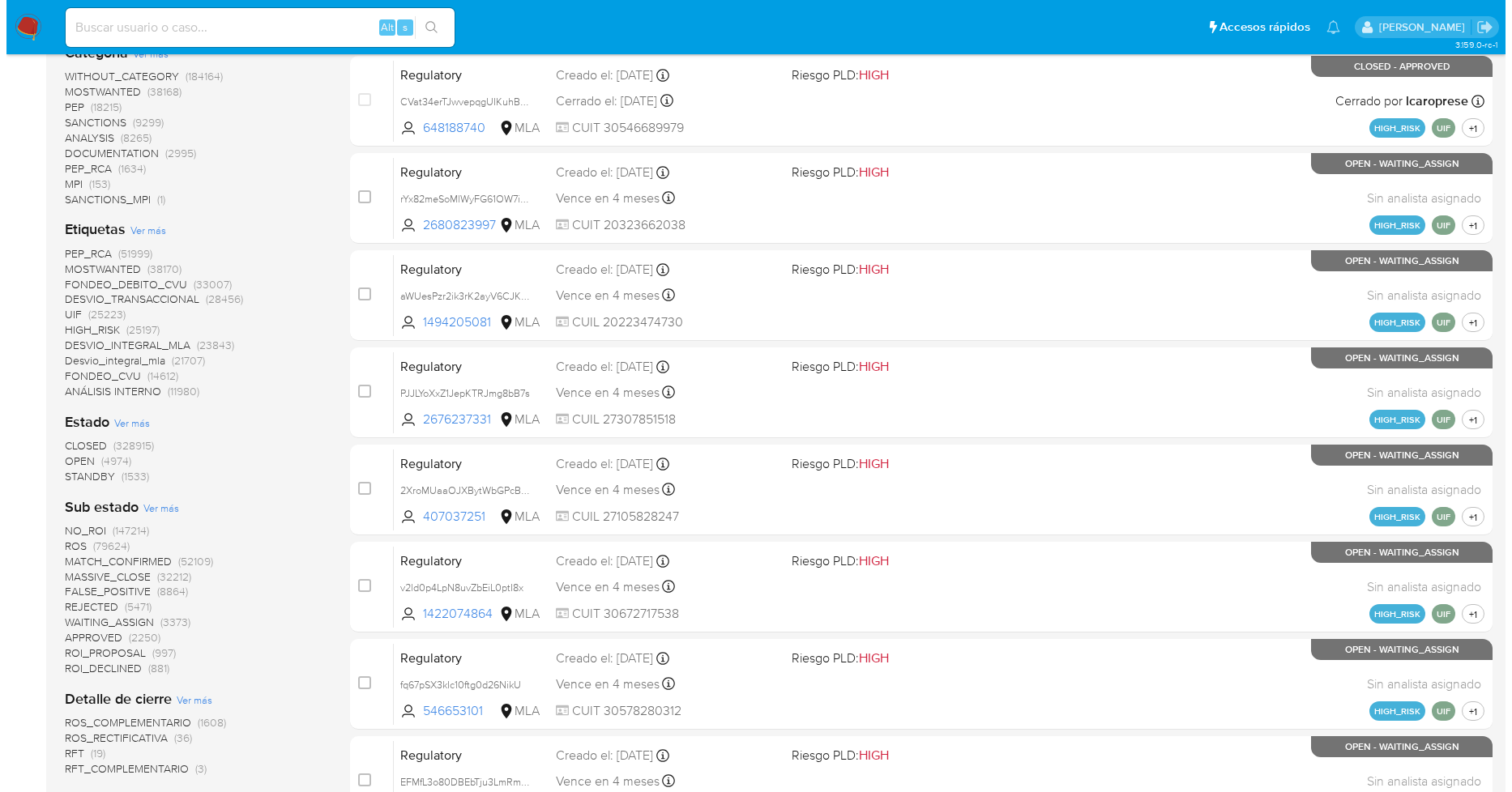
scroll to position [270, 0]
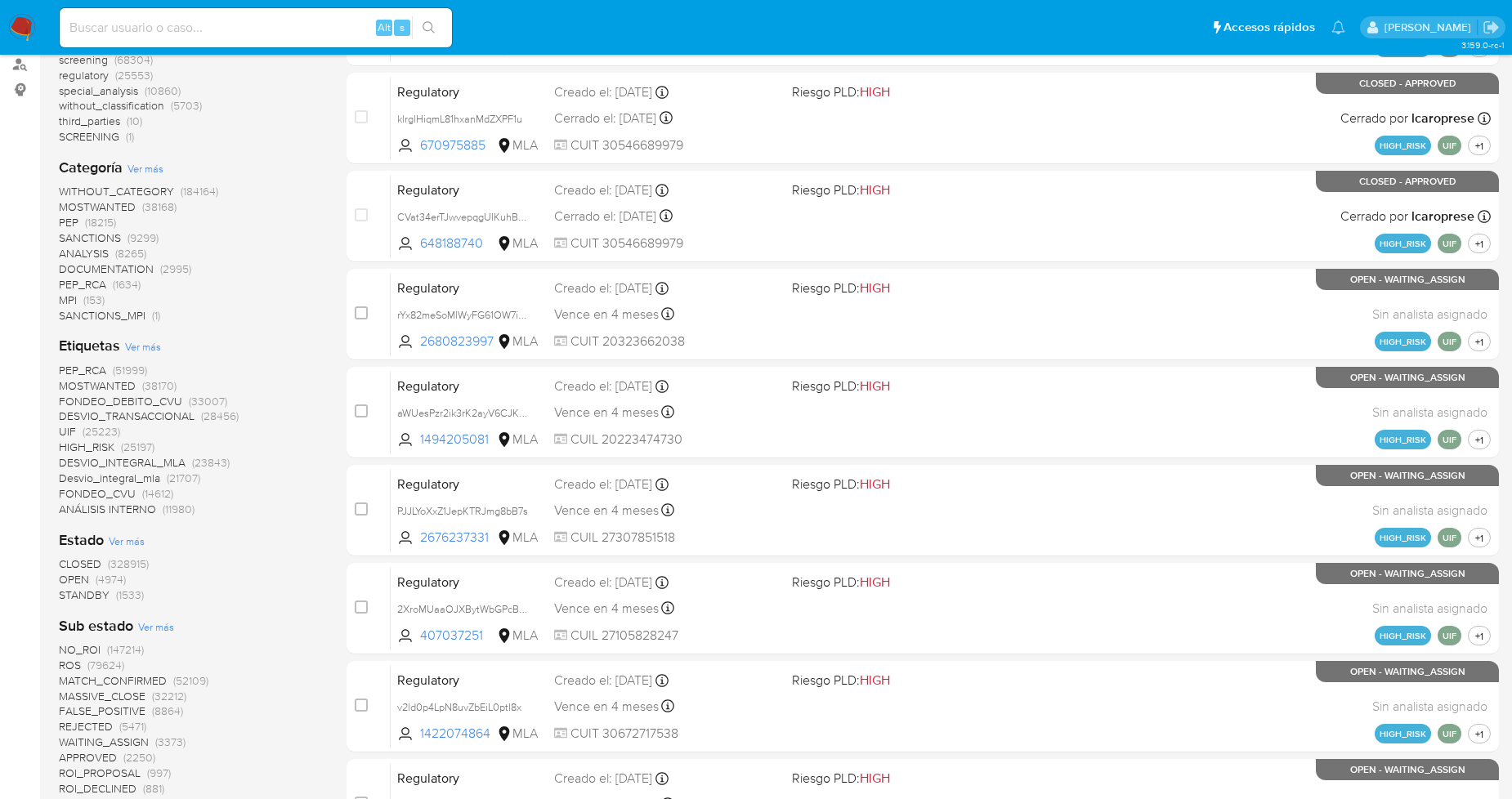
click at [134, 349] on span "Ver más" at bounding box center [144, 346] width 36 height 14
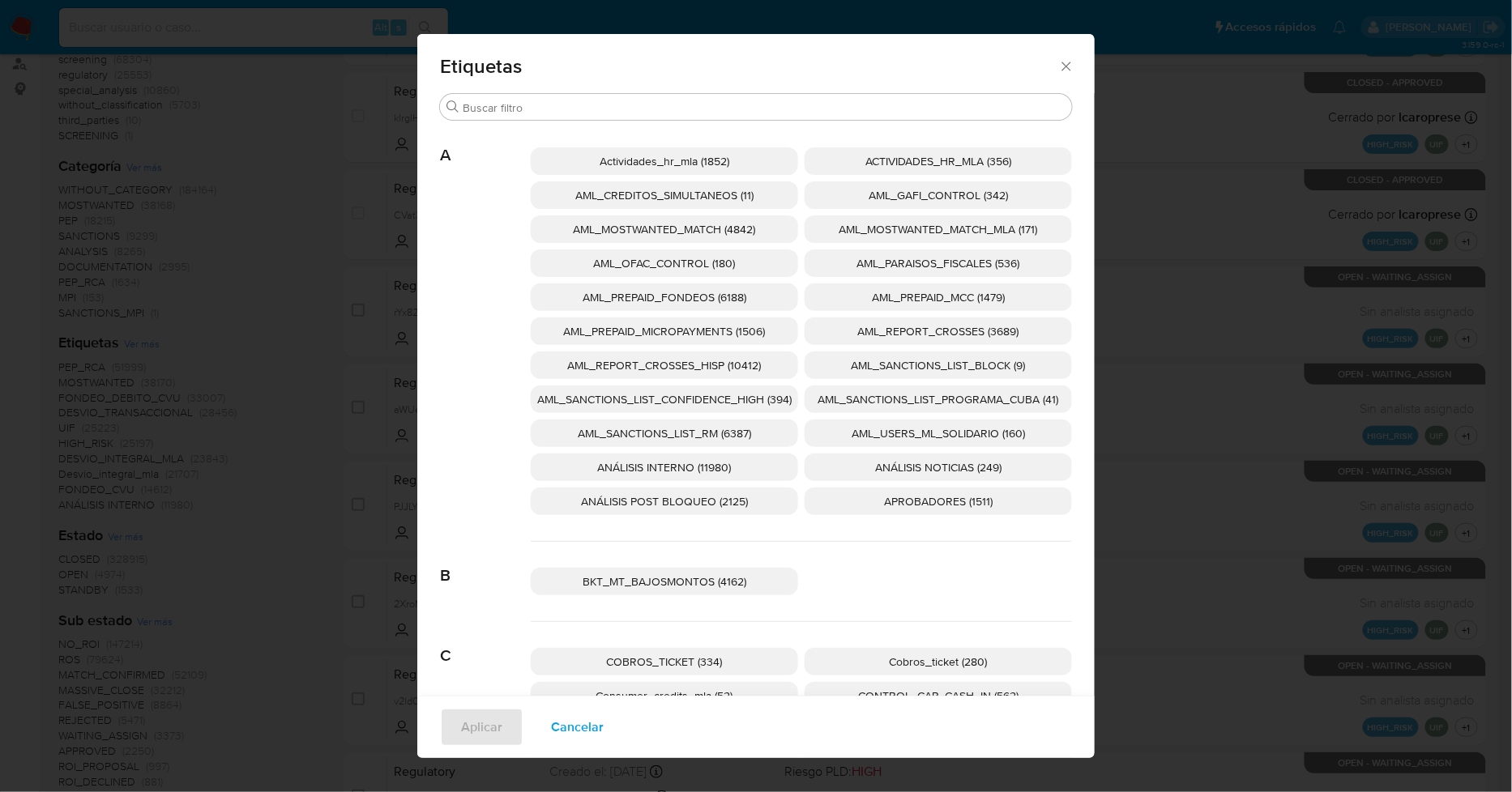
click at [763, 400] on span "AML_SANCTIONS_LIST_CONFIDENCE_HIGH (394)" at bounding box center [665, 399] width 255 height 16
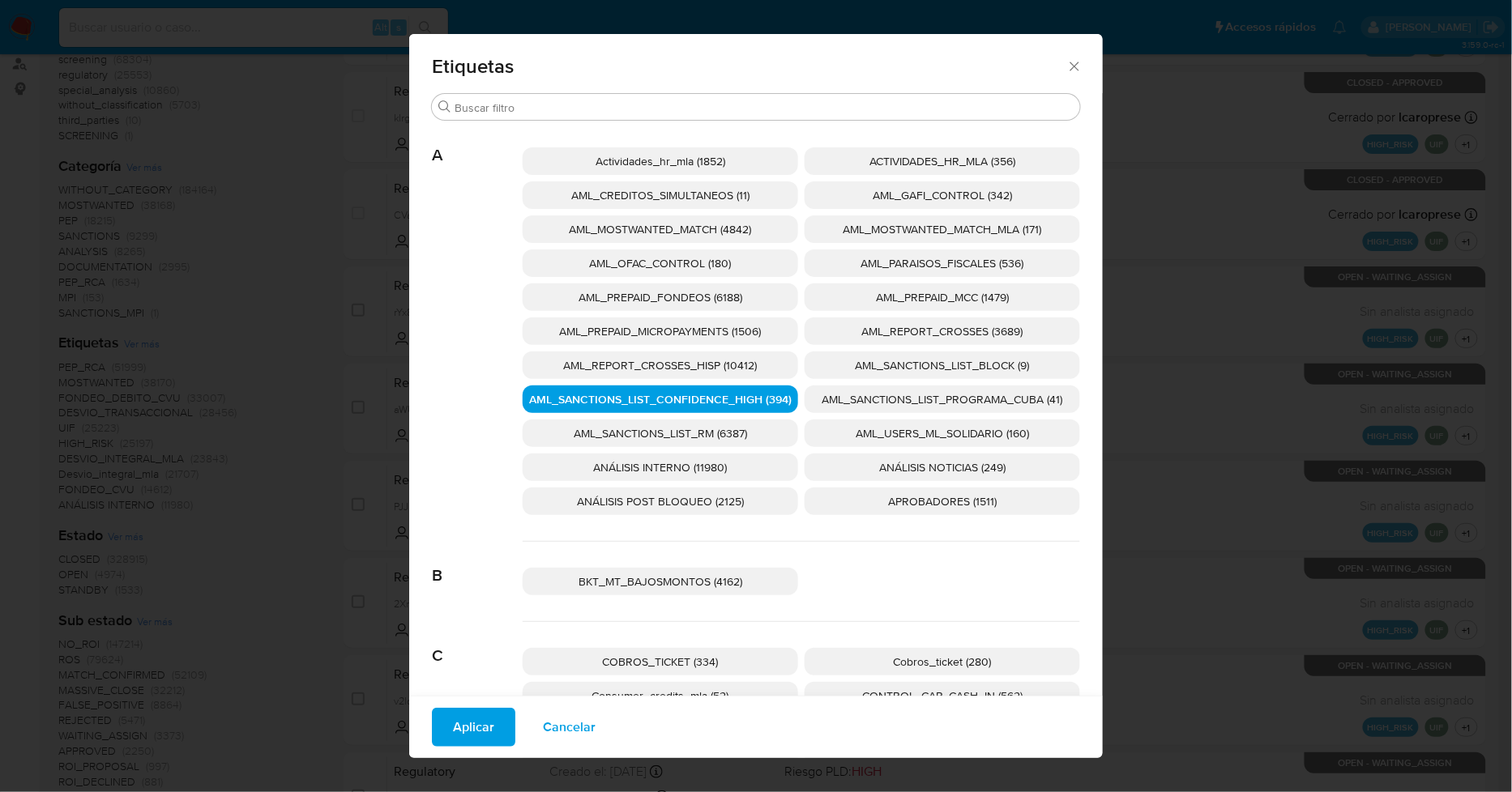
click at [840, 400] on span "AML_SANCTIONS_LIST_PROGRAMA_CUBA (41)" at bounding box center [942, 399] width 240 height 16
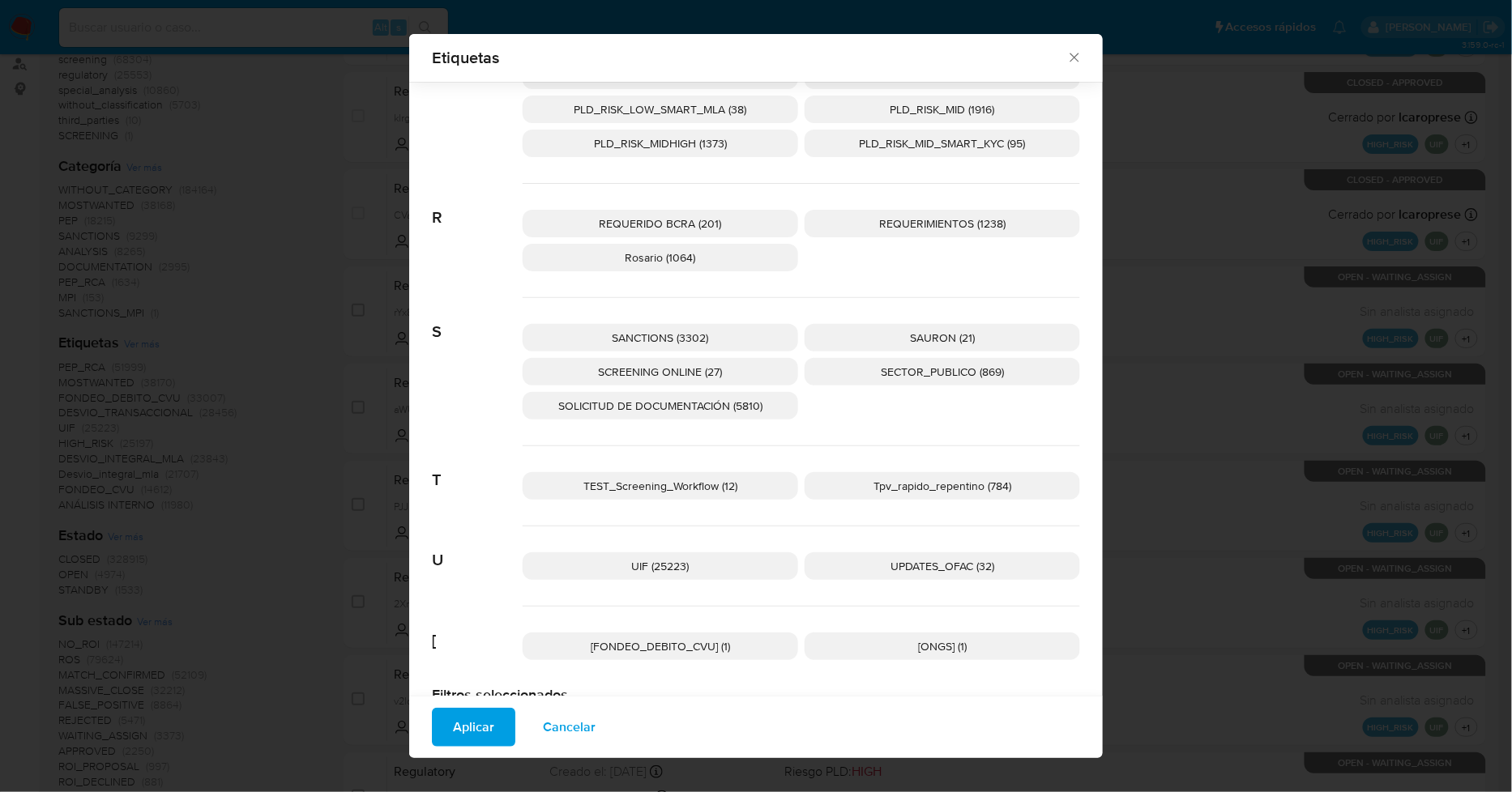
scroll to position [2444, 0]
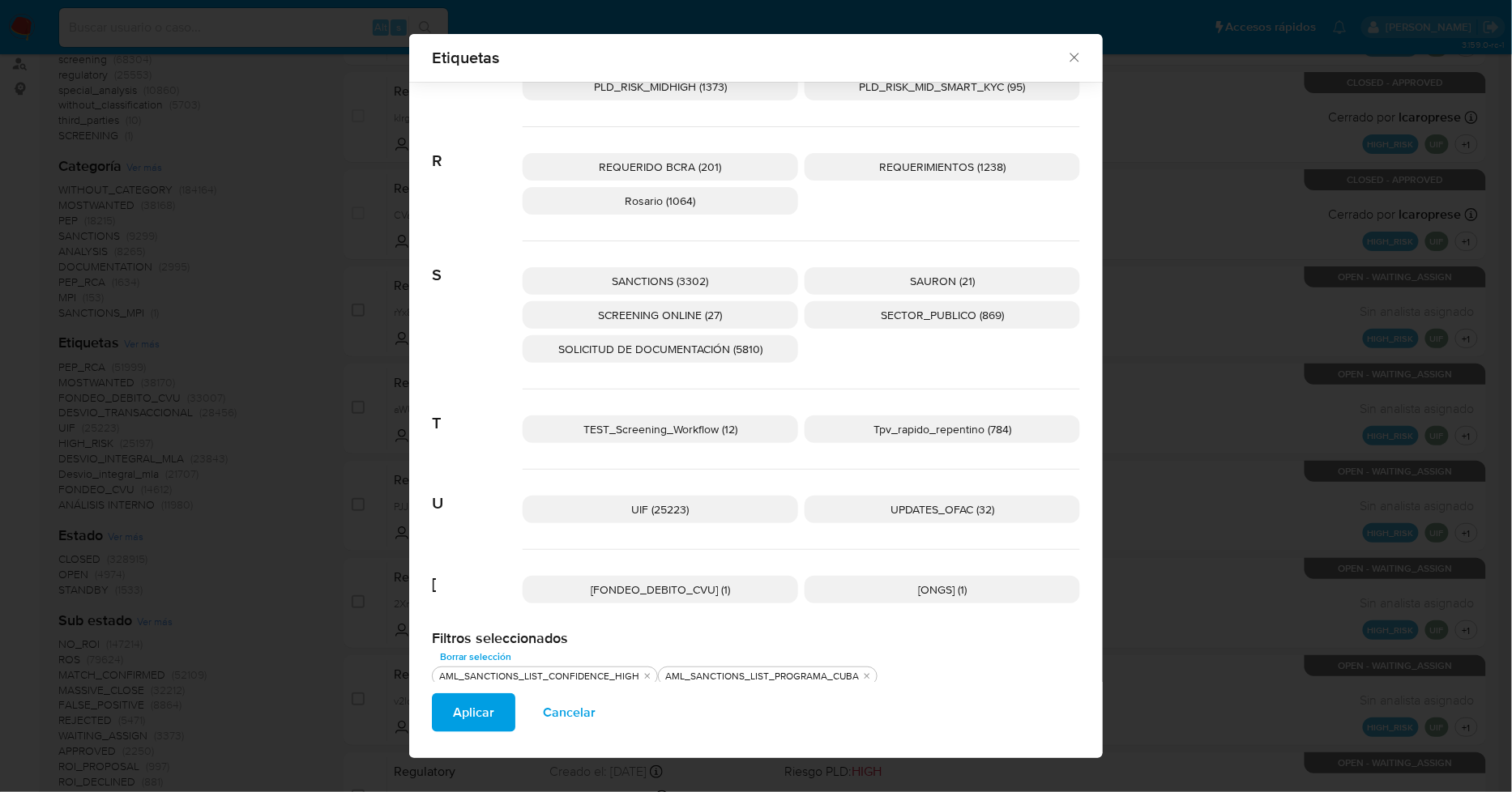
click at [927, 511] on span "UPDATES_OFAC (32)" at bounding box center [942, 509] width 104 height 16
click at [644, 277] on span "SANCTIONS (3302)" at bounding box center [661, 281] width 97 height 16
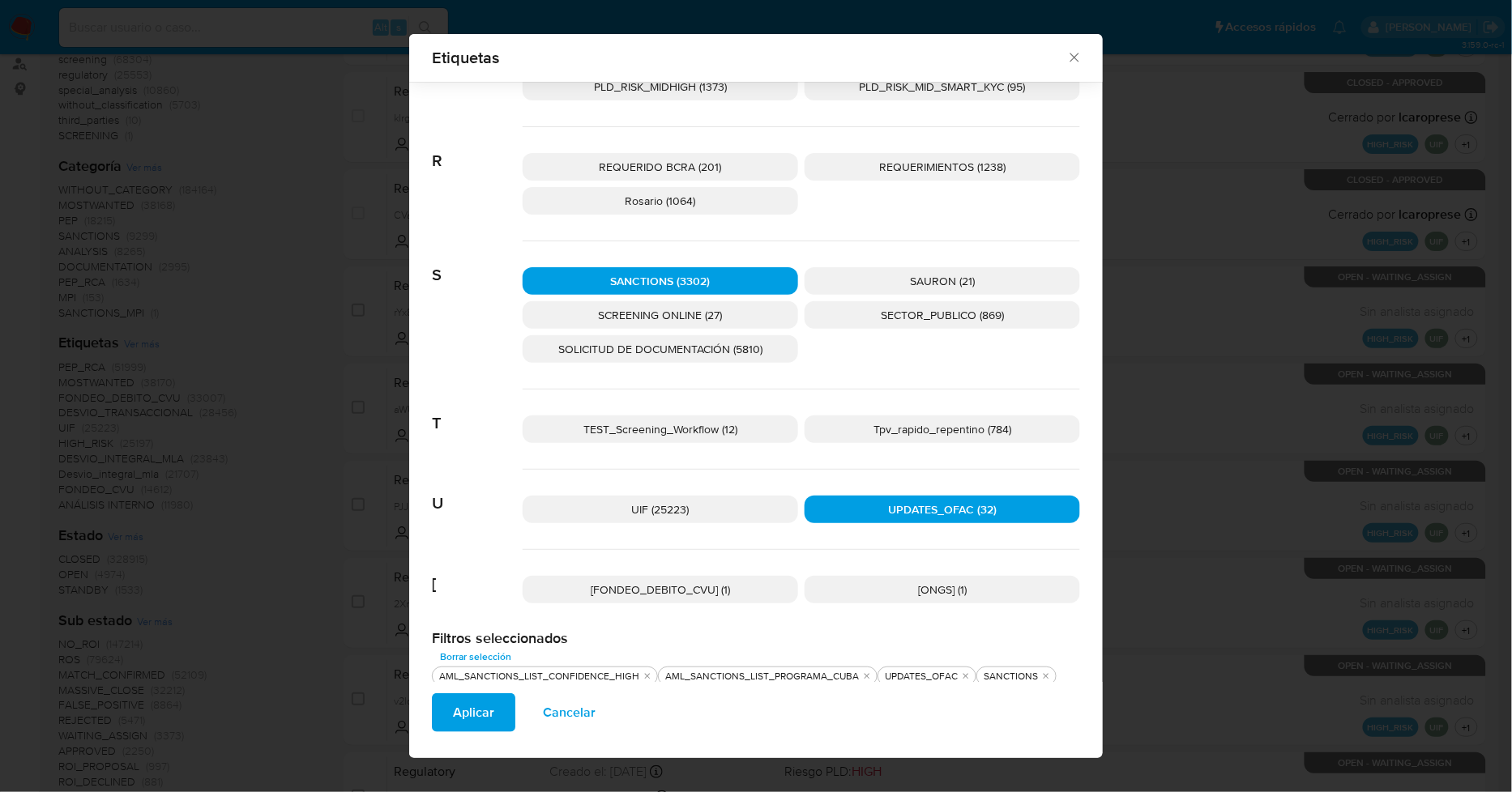
click at [673, 308] on span "SCREENING ONLINE (27)" at bounding box center [661, 314] width 124 height 16
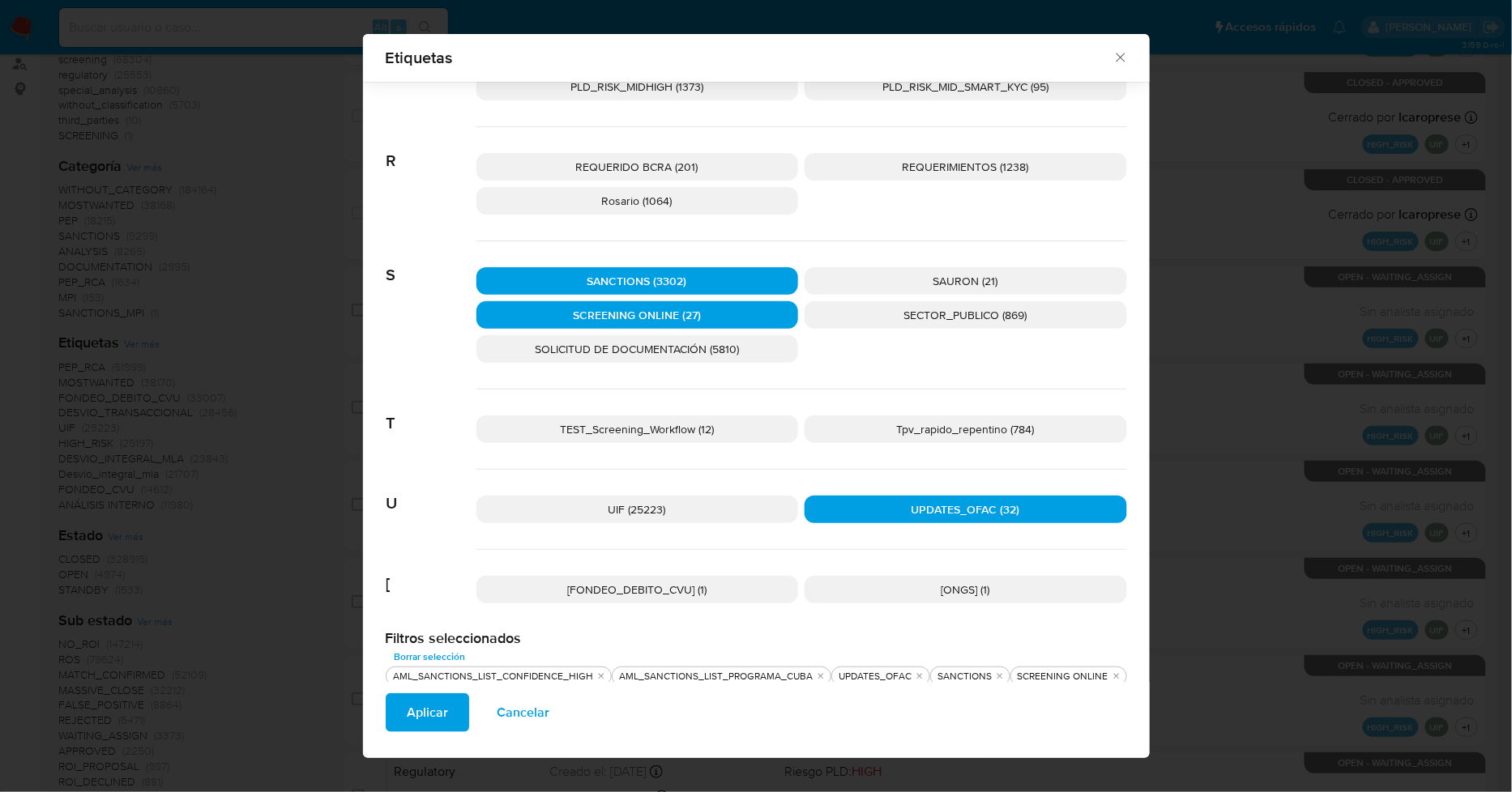
click at [444, 704] on button "Aplicar" at bounding box center [427, 712] width 84 height 39
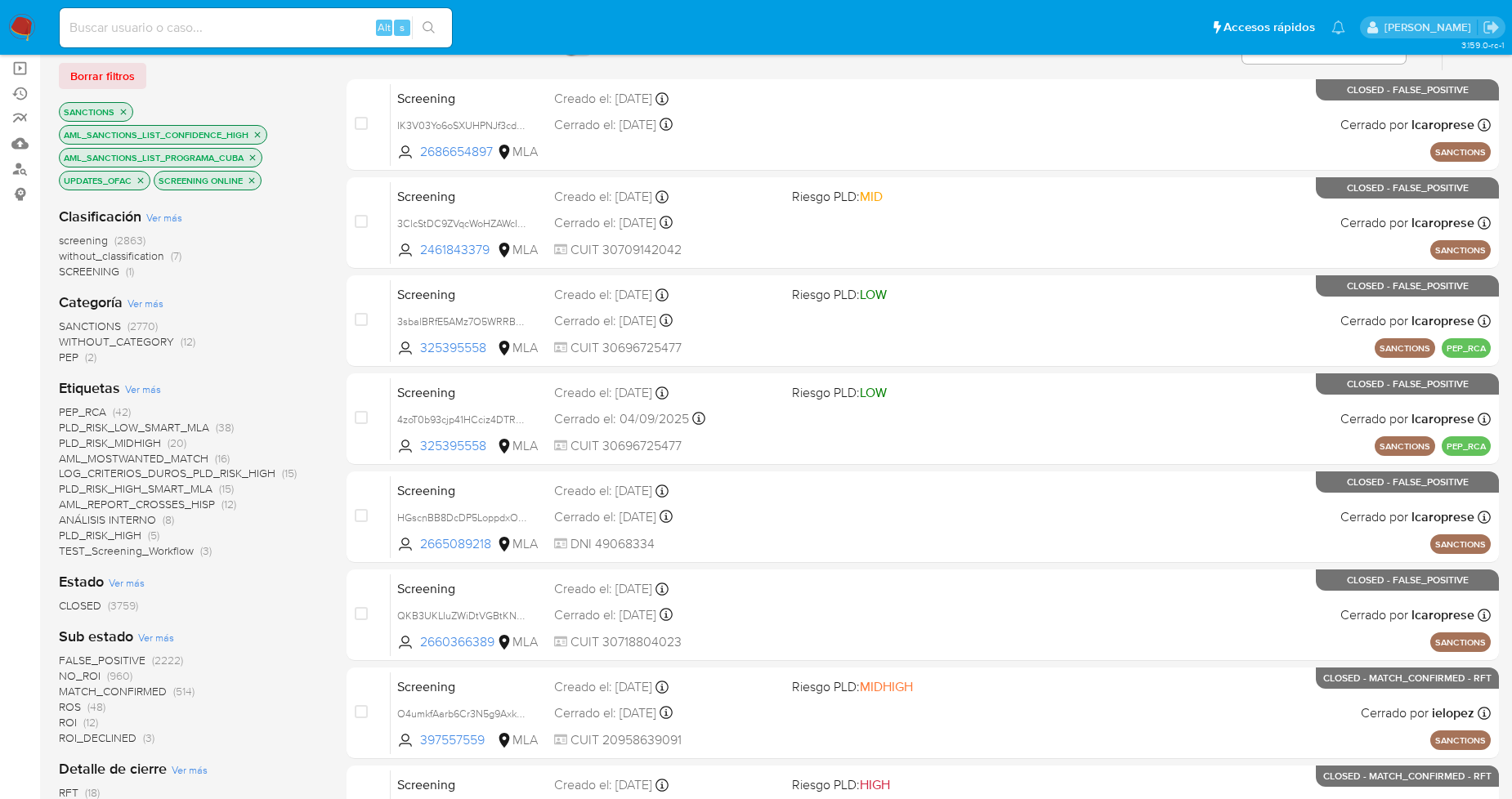
scroll to position [181, 0]
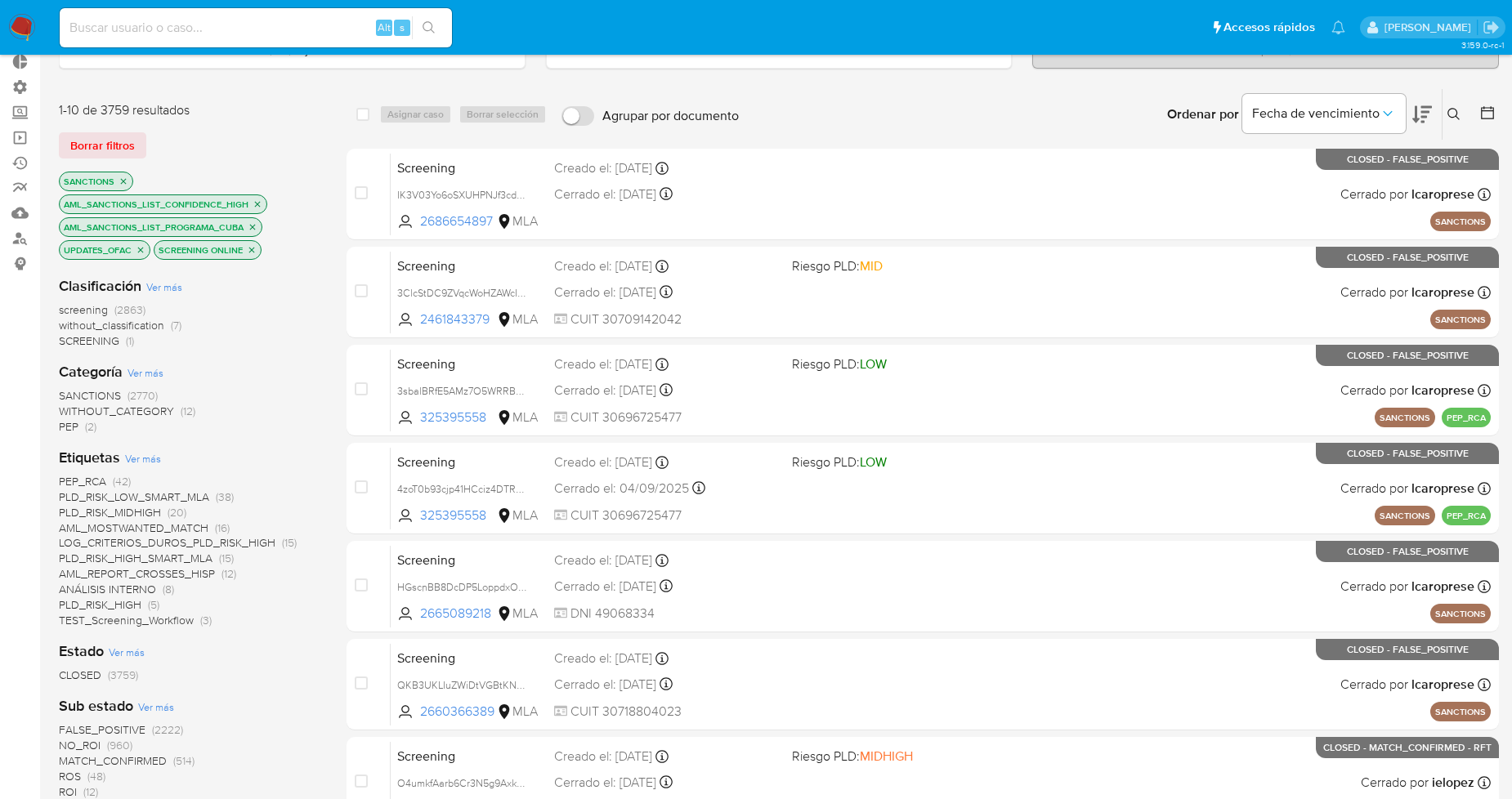
scroll to position [272, 0]
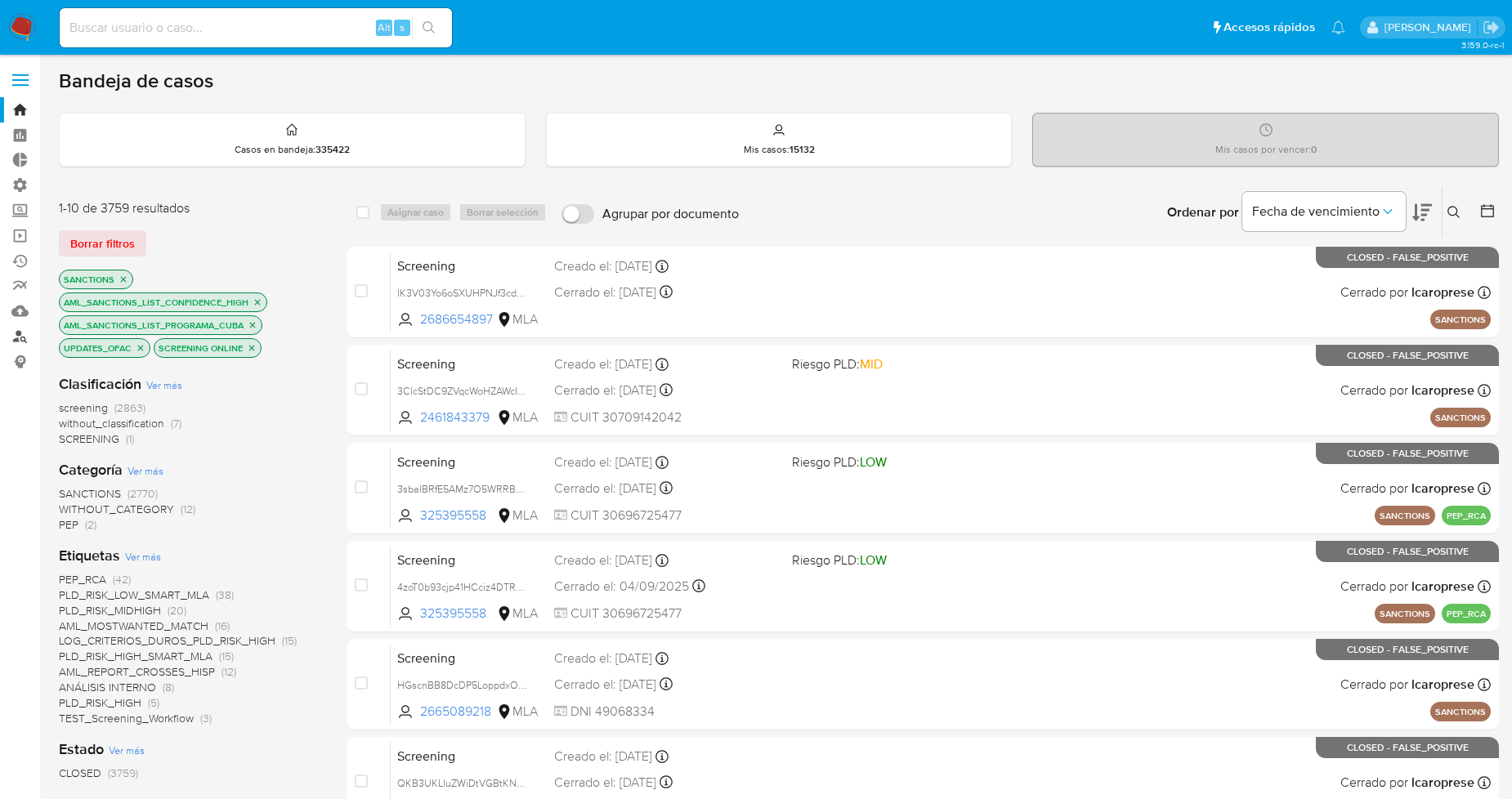
click at [19, 335] on link "Buscador de personas" at bounding box center [97, 336] width 195 height 25
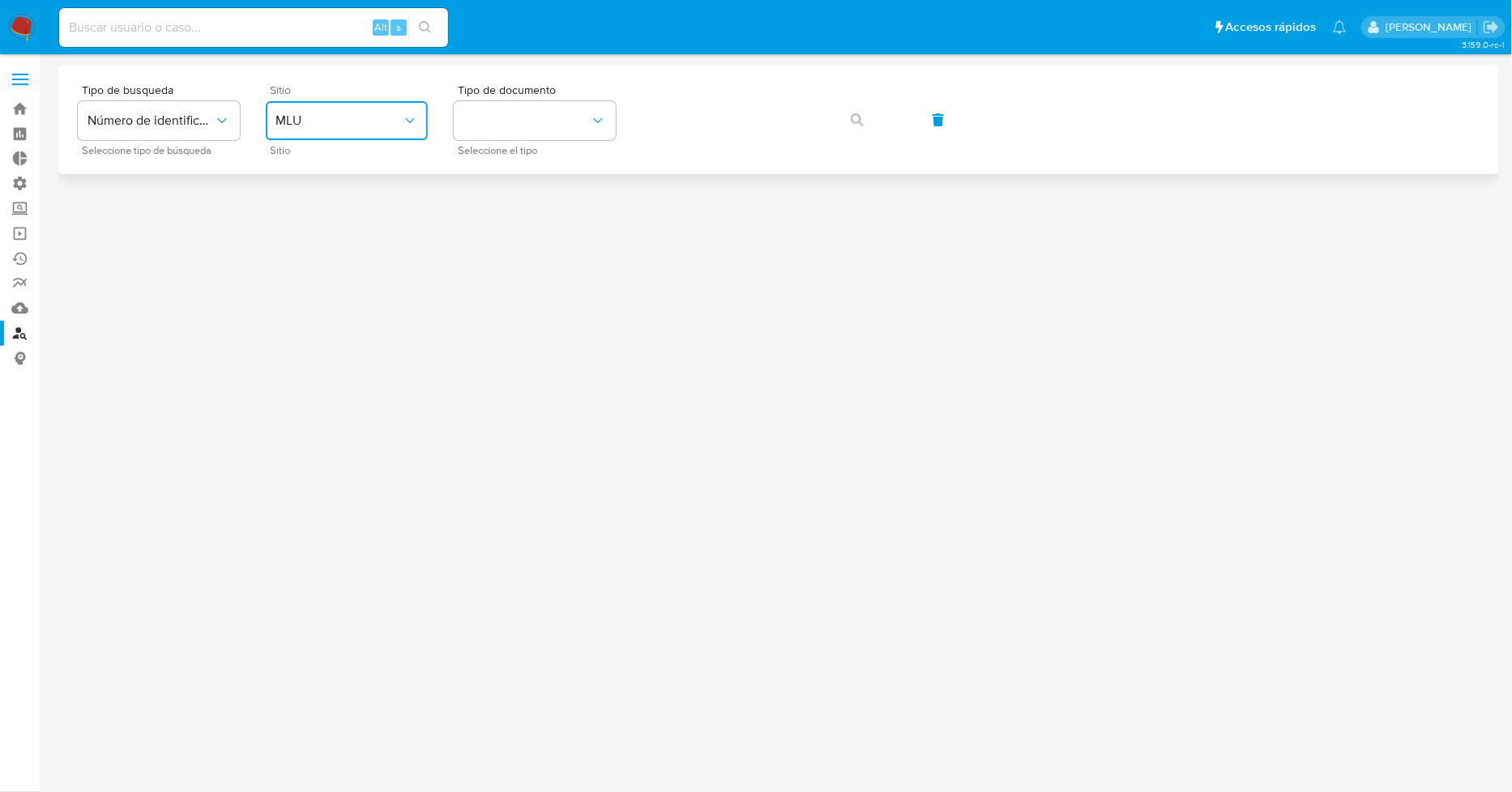
click at [393, 135] on button "MLU" at bounding box center [347, 121] width 162 height 39
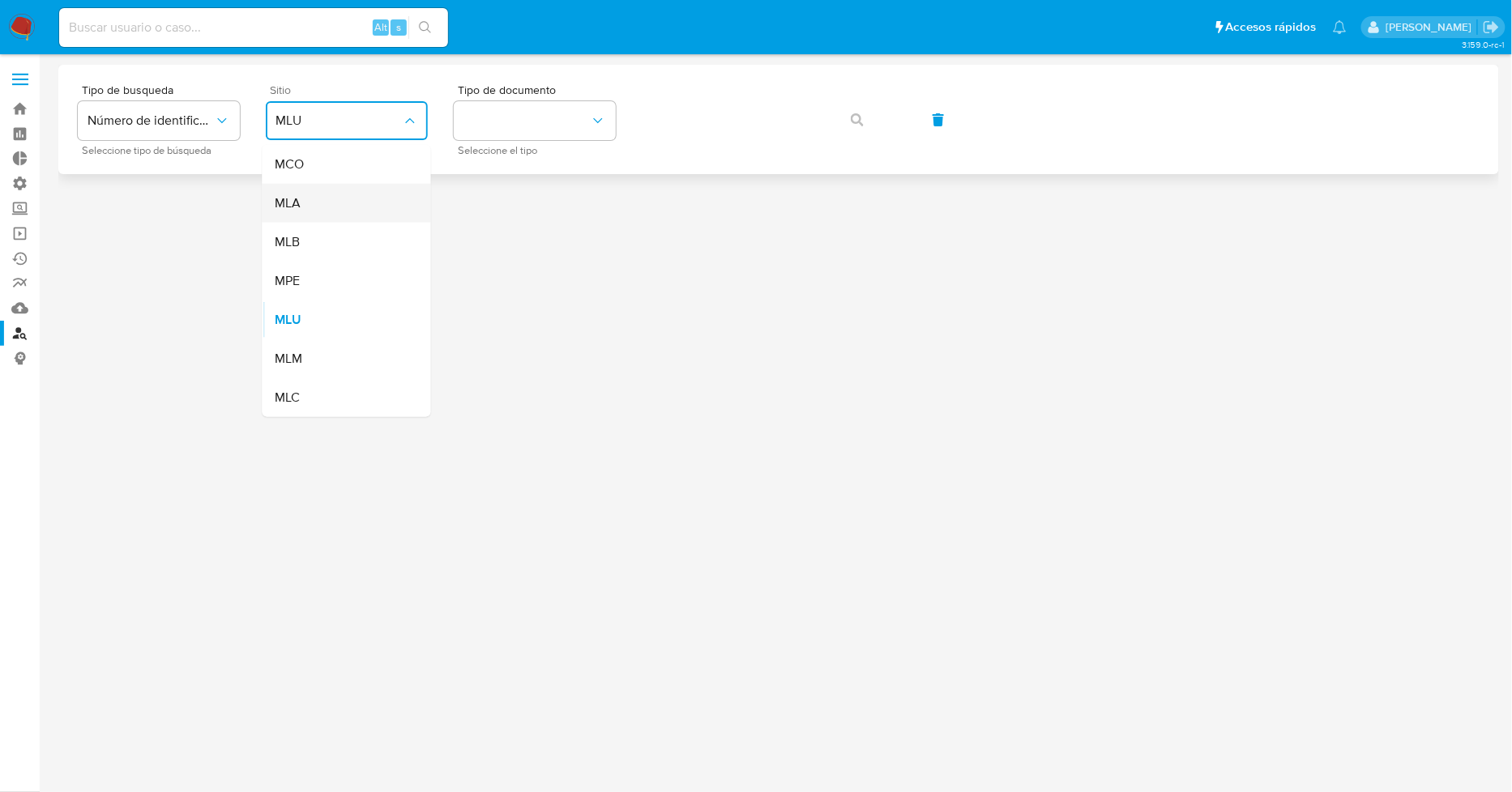
click at [312, 207] on div "MLA" at bounding box center [342, 203] width 133 height 39
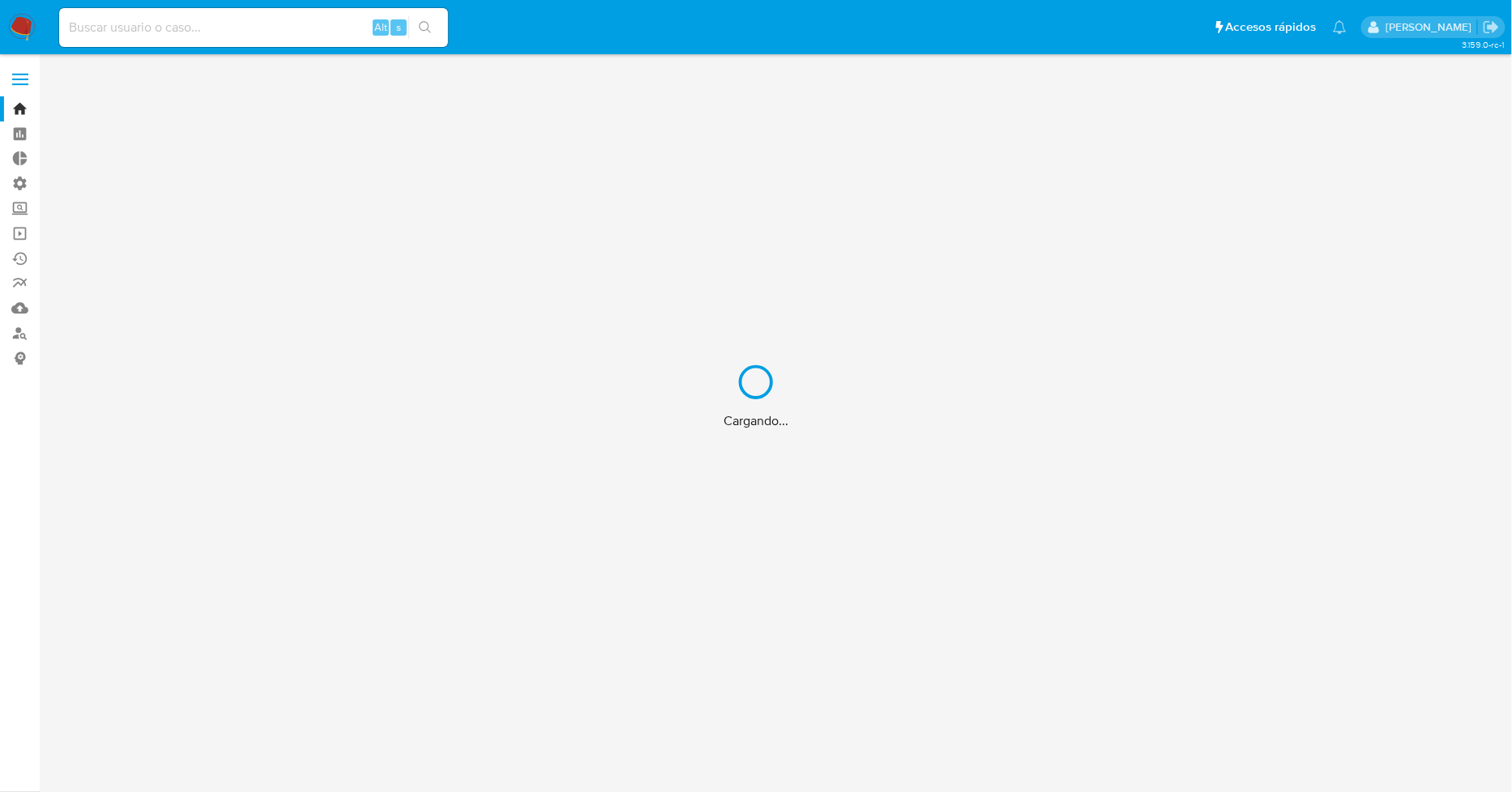
click at [21, 342] on div "Cargando..." at bounding box center [756, 396] width 1512 height 792
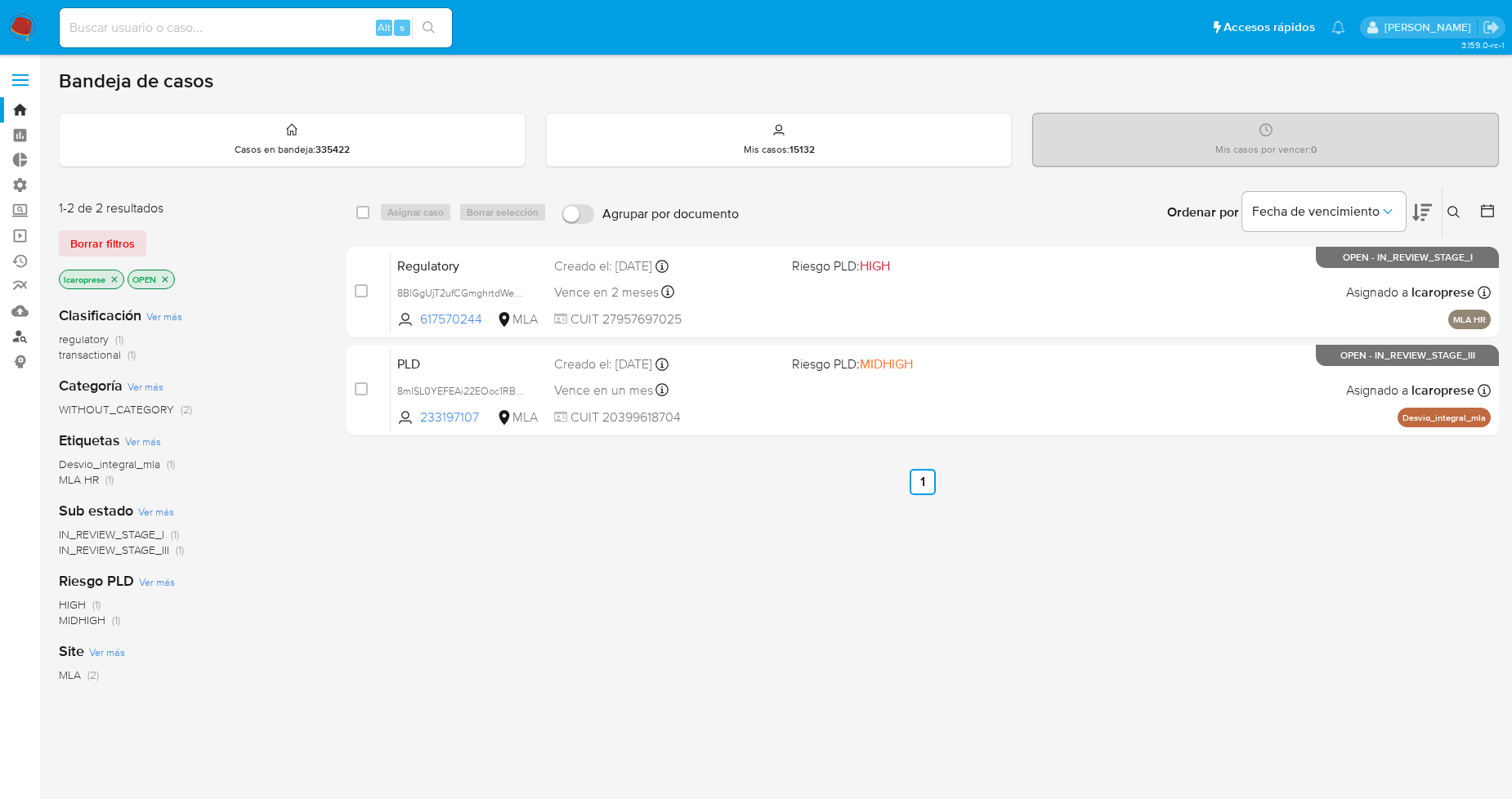
click at [18, 342] on link "Buscador de personas" at bounding box center [97, 336] width 195 height 25
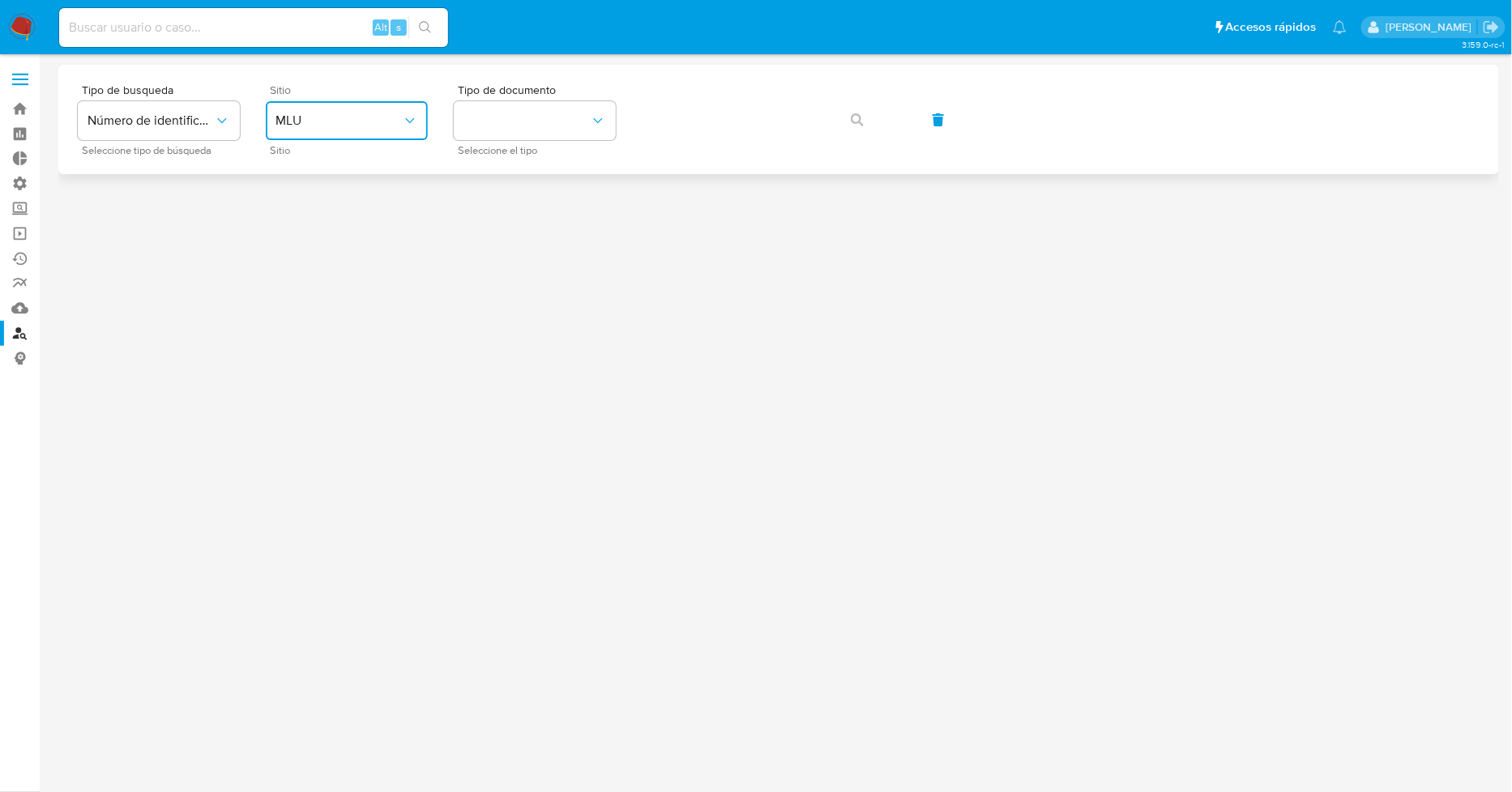
click at [391, 113] on span "MLU" at bounding box center [338, 121] width 126 height 16
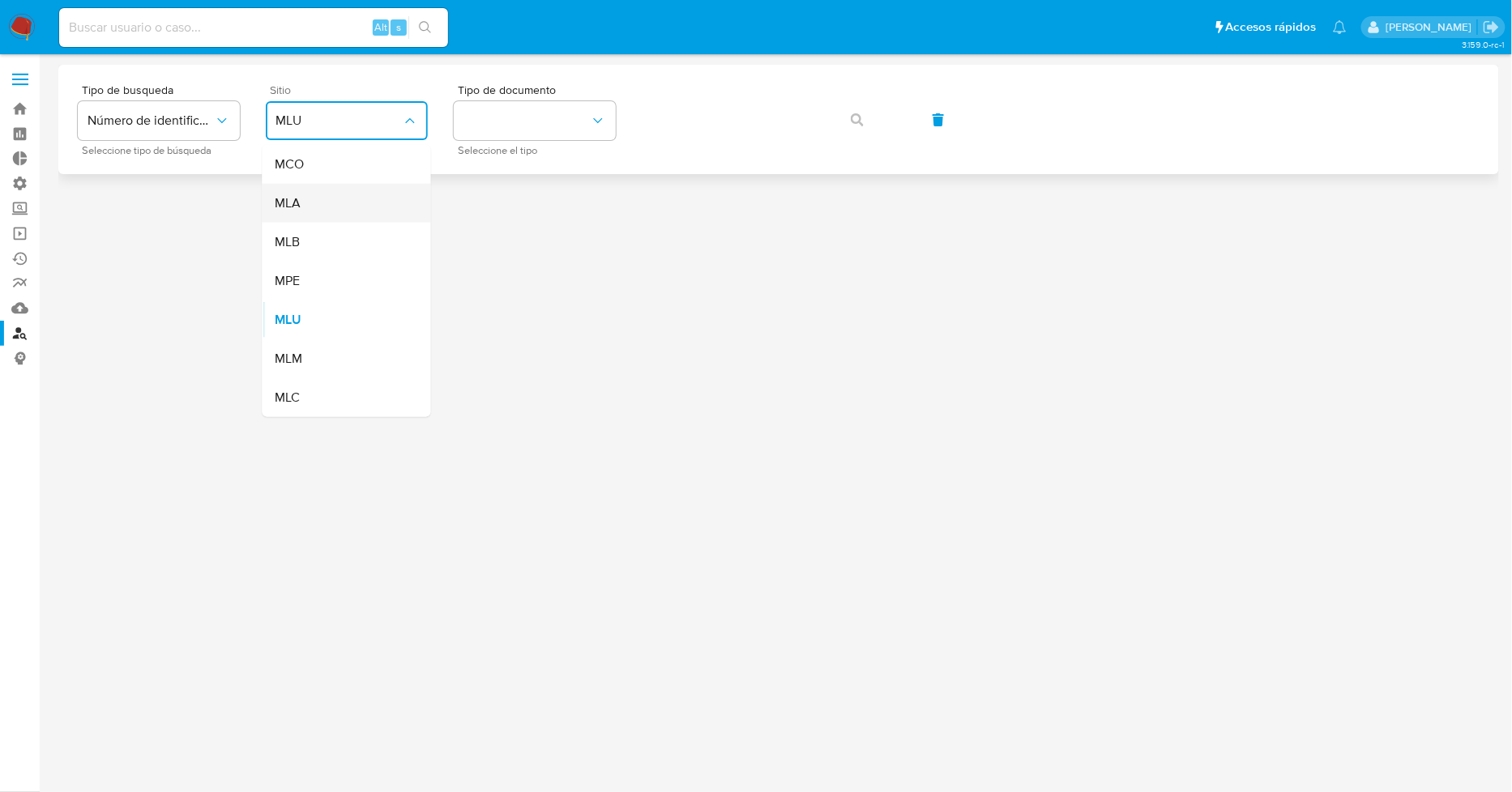
click at [351, 202] on div "MLA" at bounding box center [342, 203] width 133 height 39
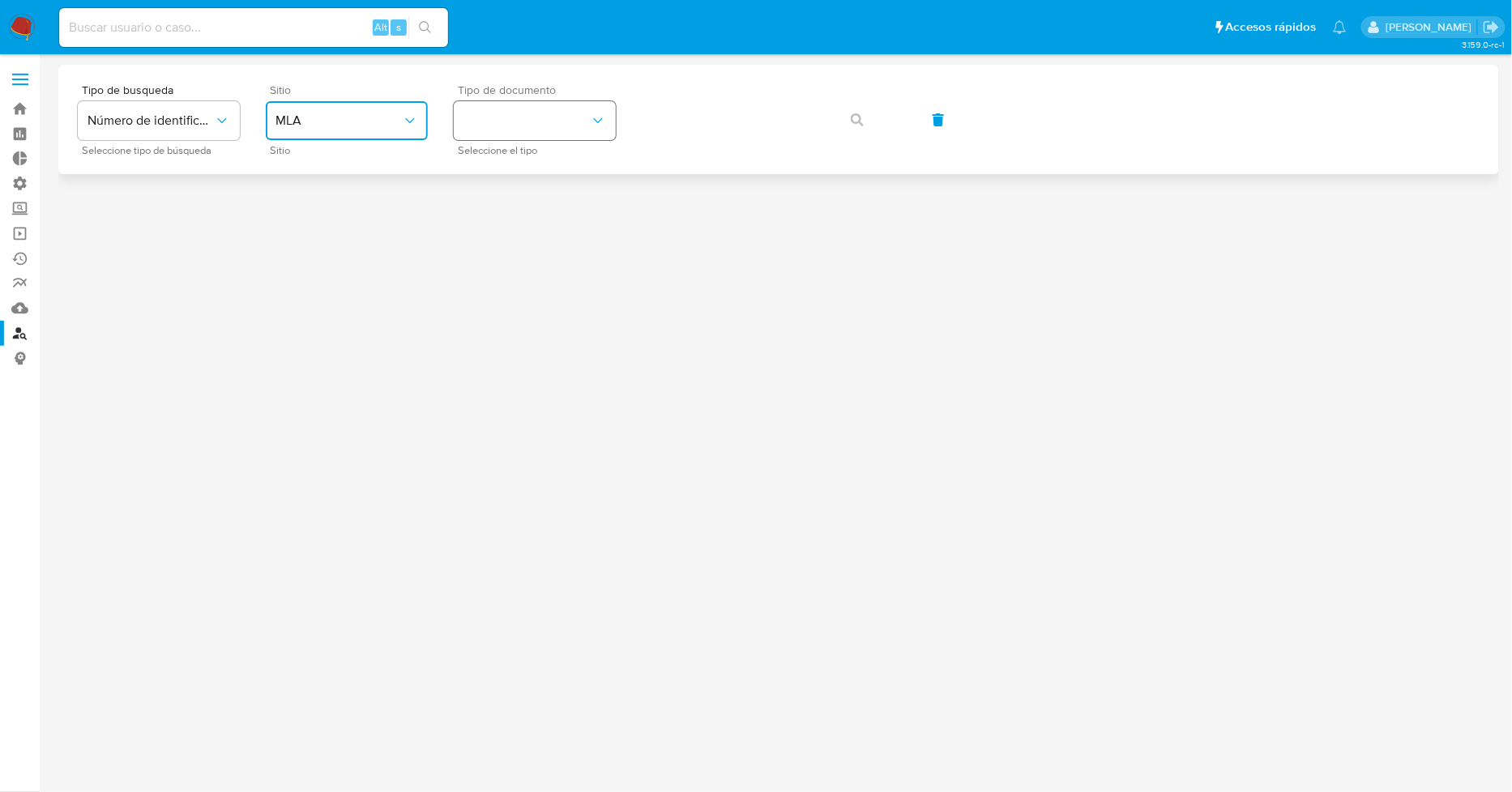
click at [516, 127] on button "identificationType" at bounding box center [535, 121] width 162 height 39
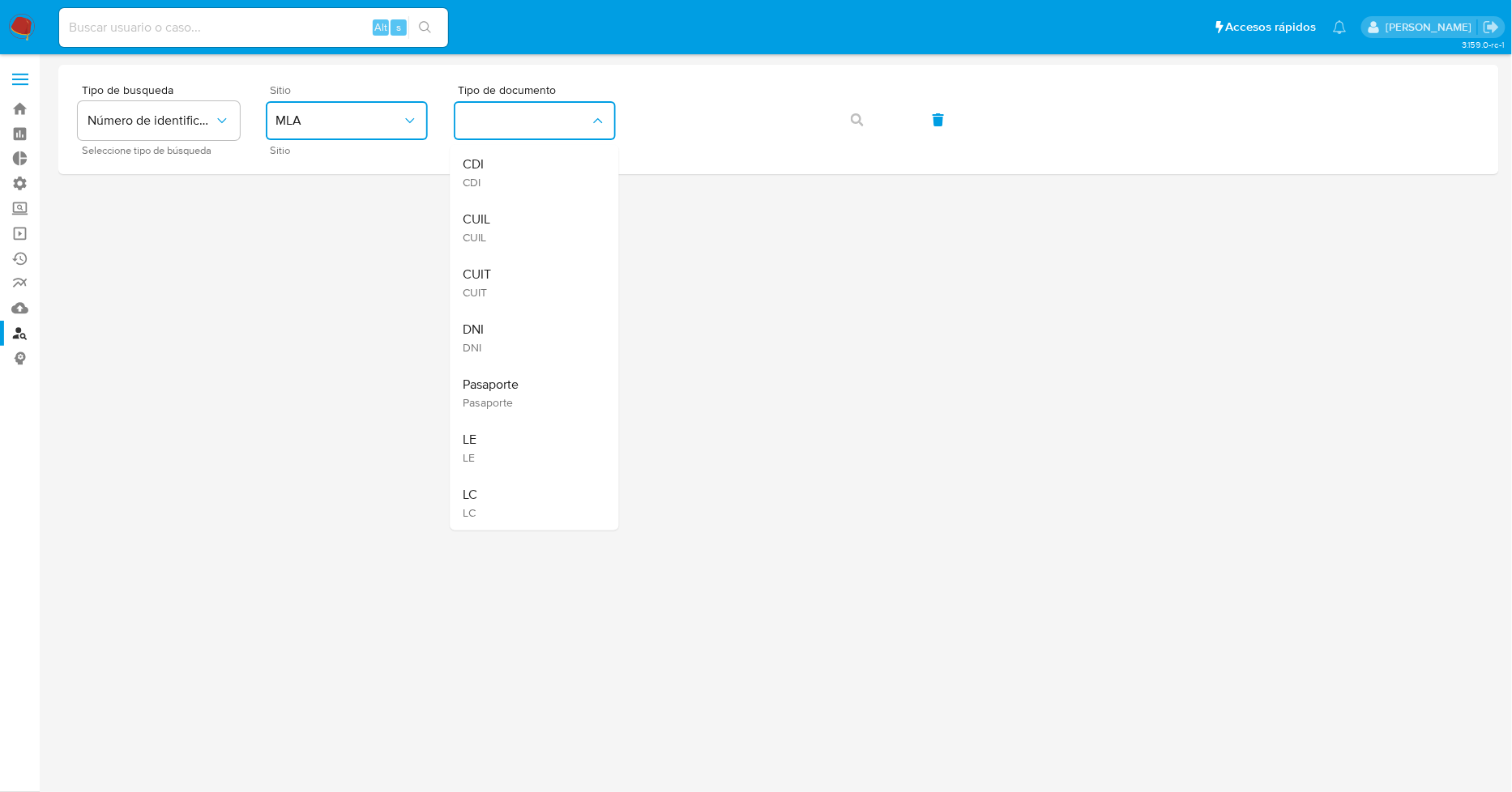
click at [495, 284] on div "CUIT CUIT" at bounding box center [530, 283] width 133 height 55
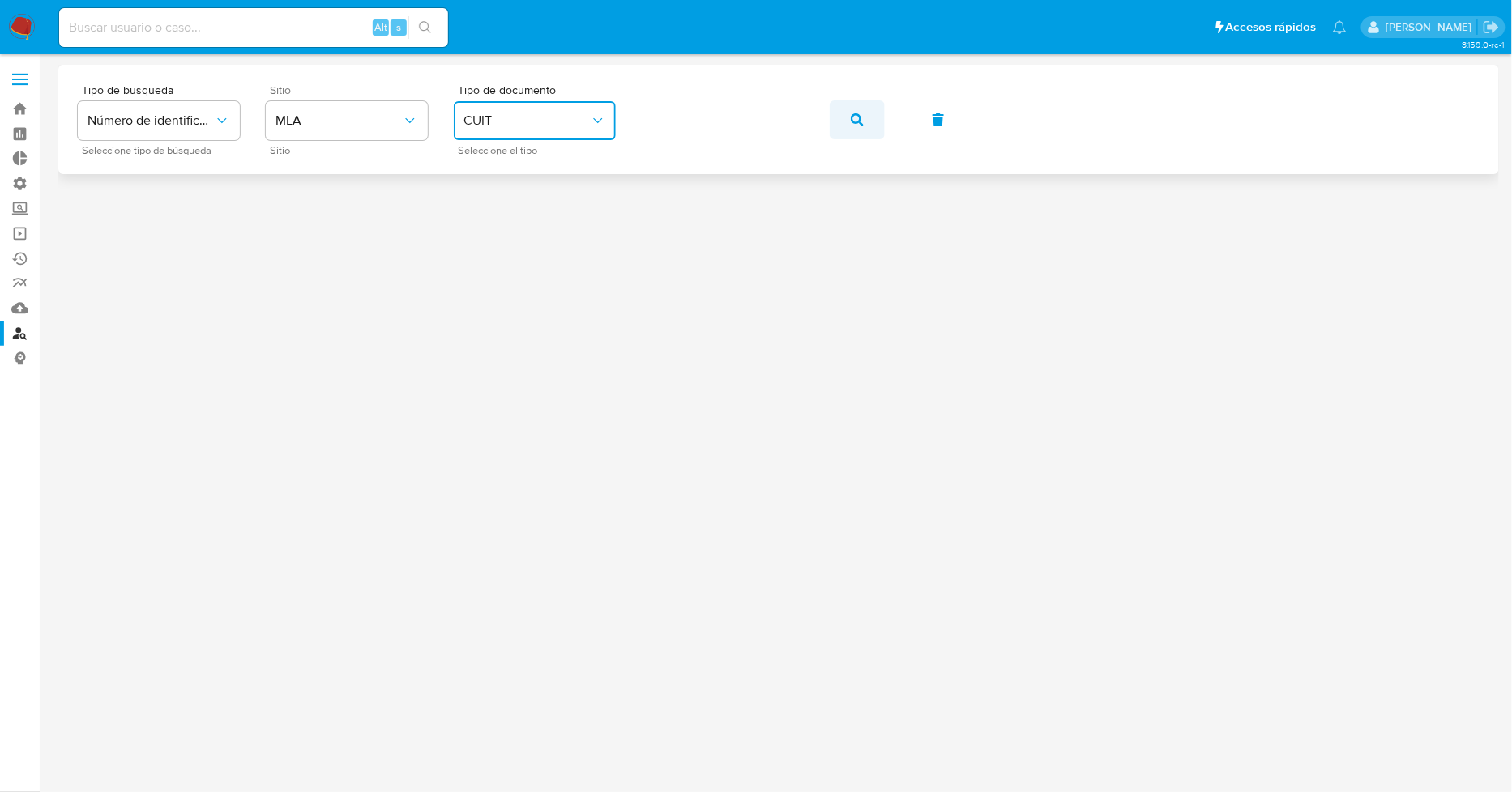
click at [864, 118] on button "button" at bounding box center [858, 120] width 55 height 39
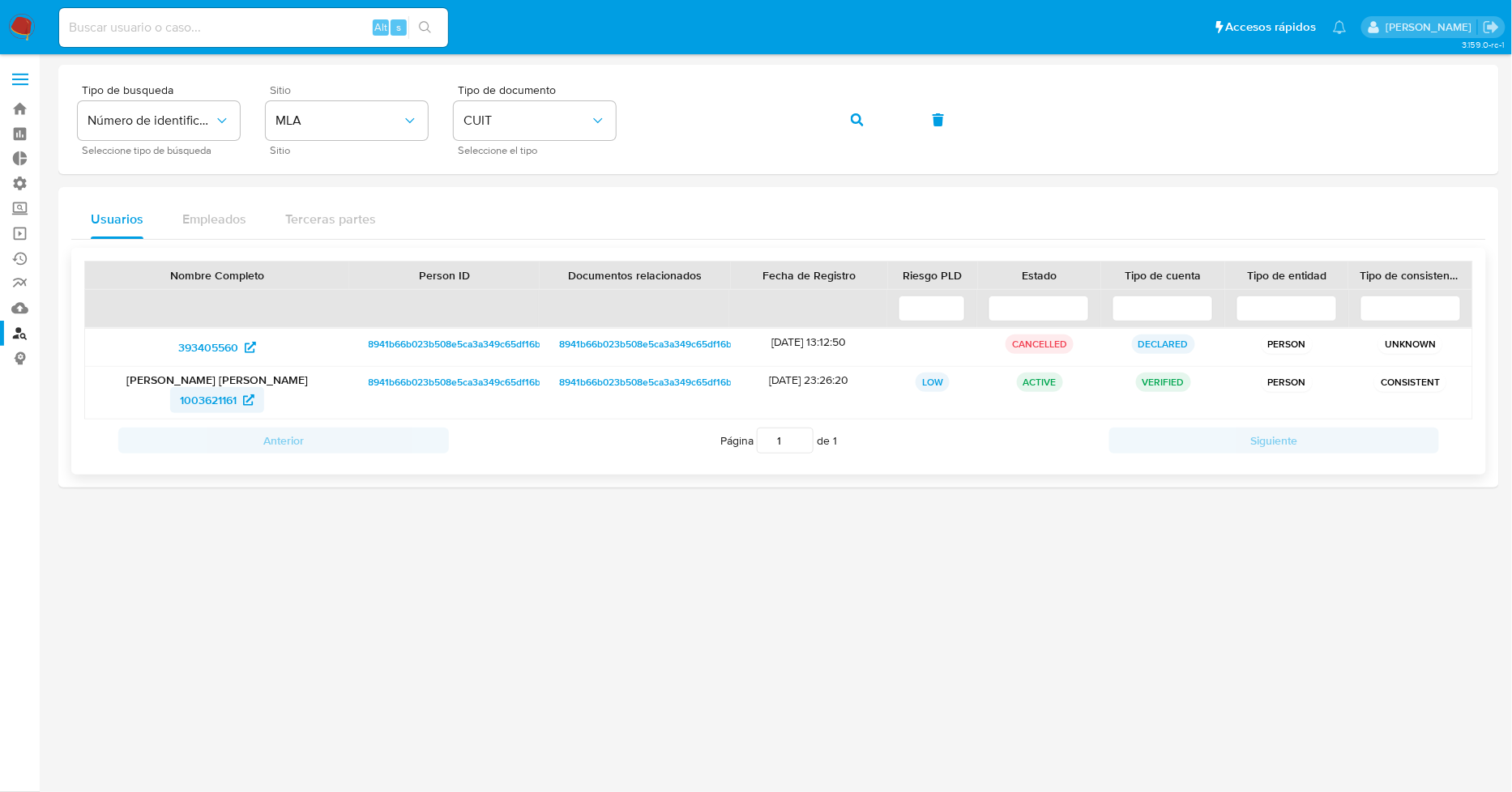
click at [204, 404] on span "1003621161" at bounding box center [208, 400] width 57 height 26
click at [28, 108] on link "Bandeja" at bounding box center [96, 109] width 193 height 25
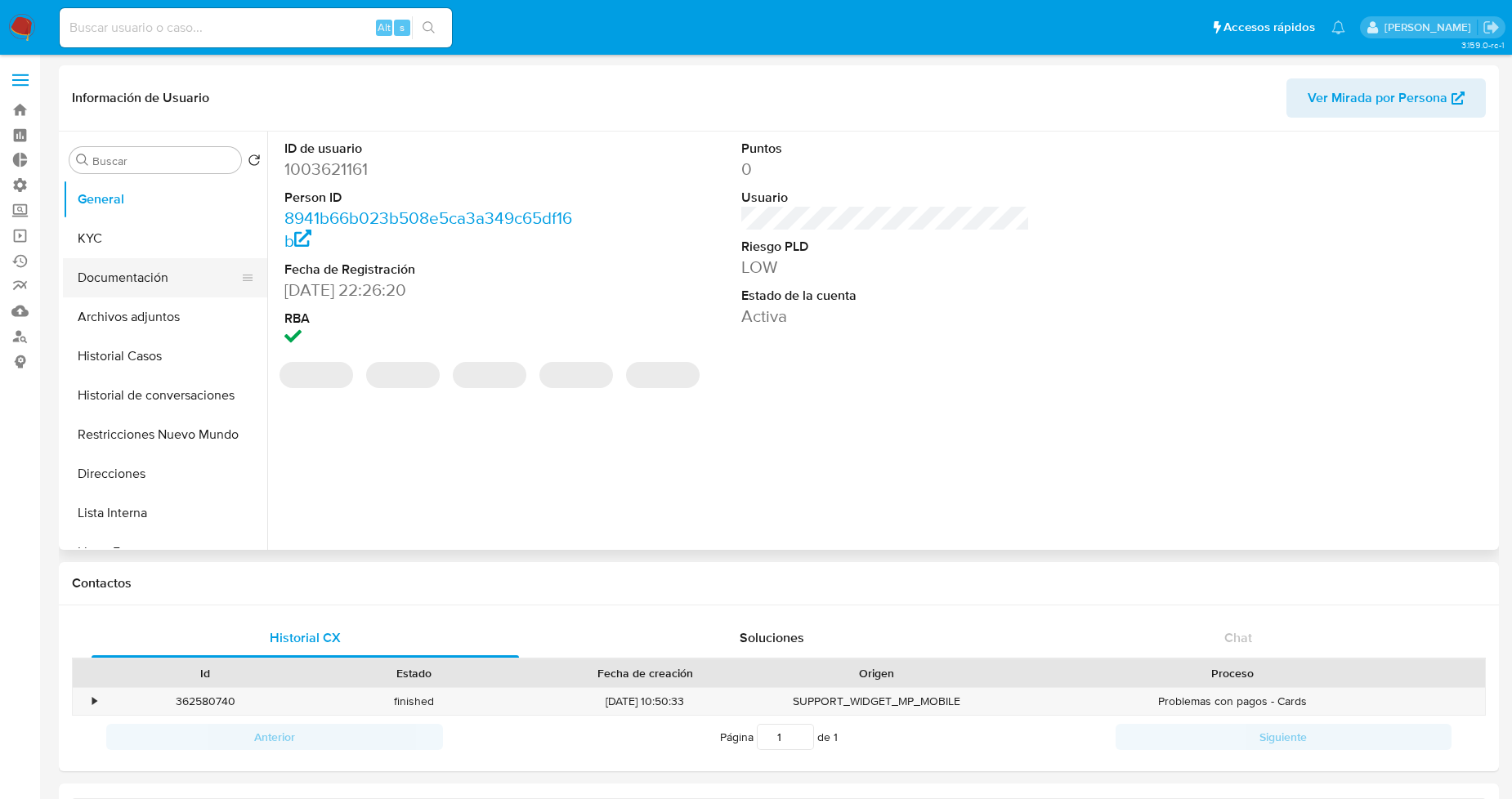
click at [145, 281] on button "Documentación" at bounding box center [159, 278] width 192 height 39
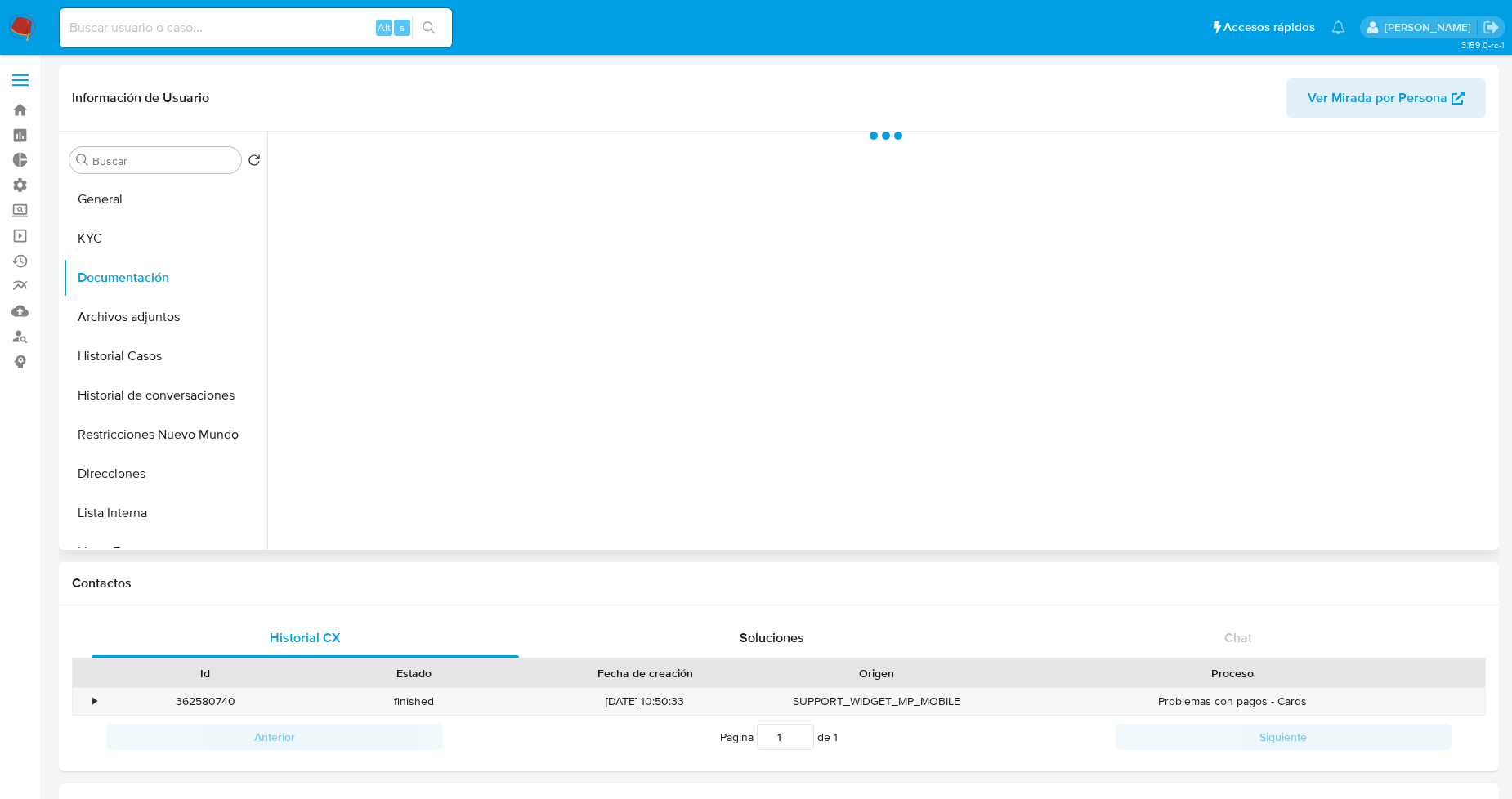
select select "10"
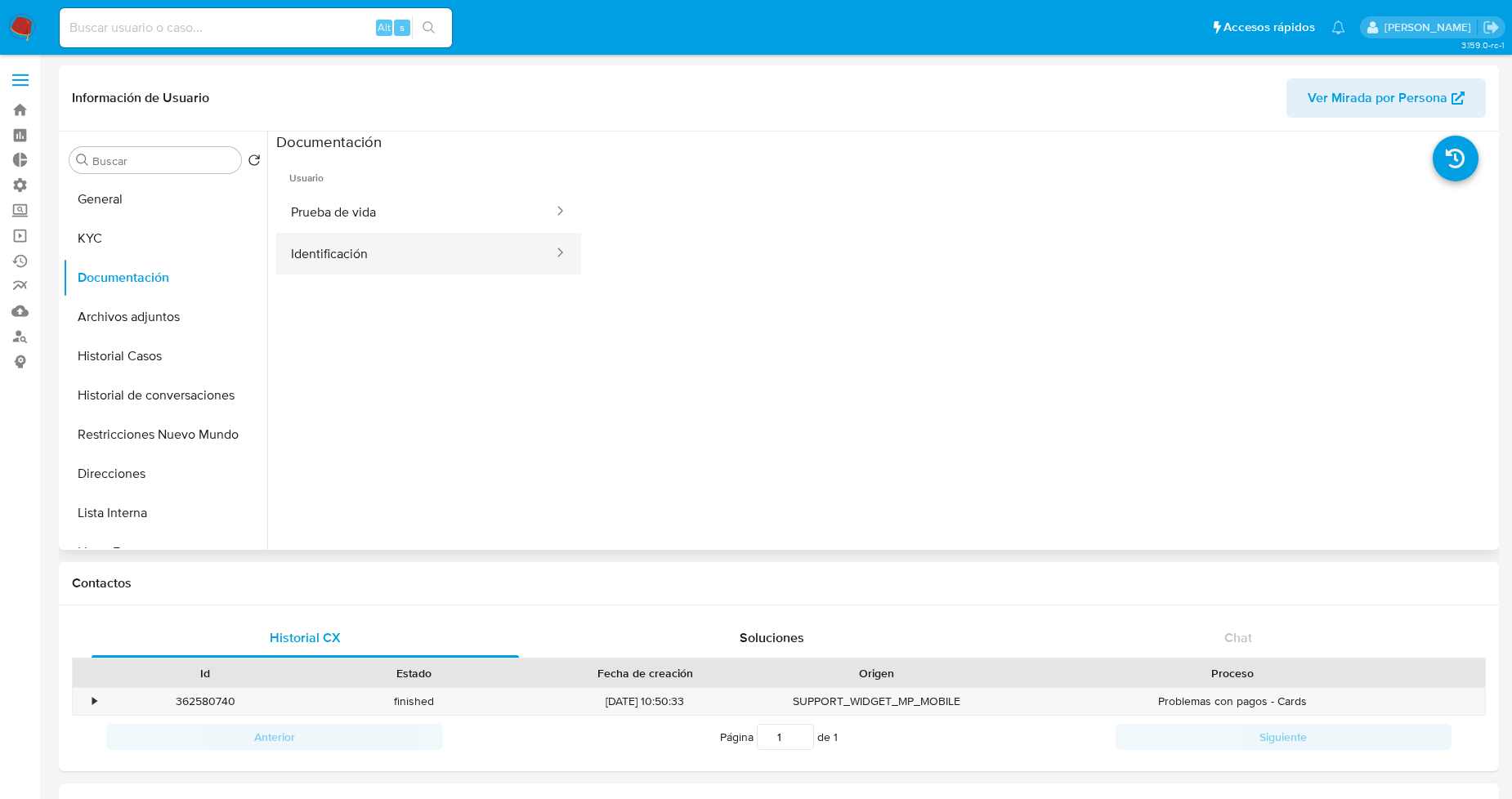
click at [407, 264] on button "Identificación" at bounding box center [415, 254] width 279 height 42
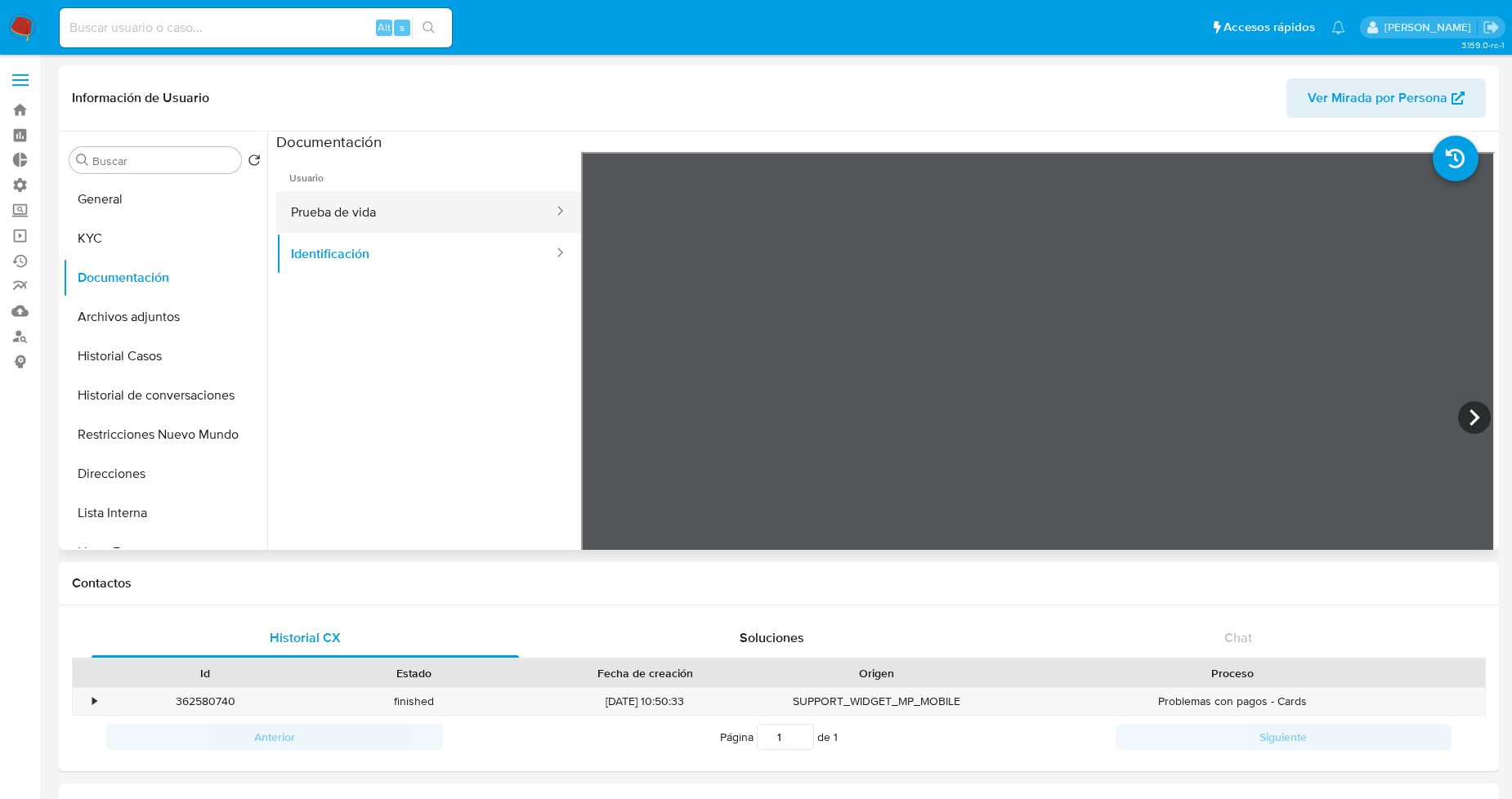
click at [406, 205] on button "Prueba de vida" at bounding box center [415, 213] width 279 height 42
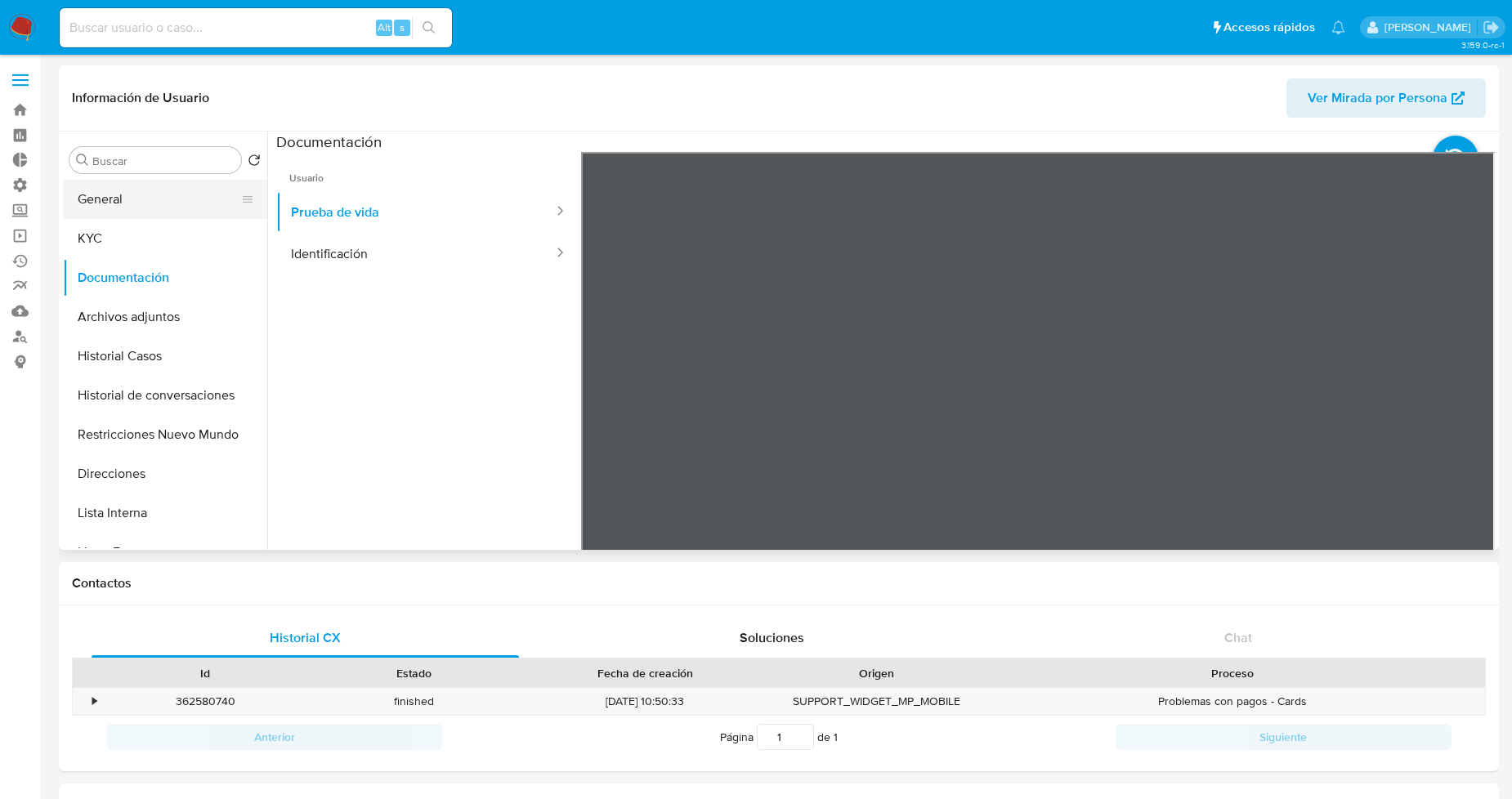
click at [136, 209] on button "General" at bounding box center [159, 199] width 192 height 39
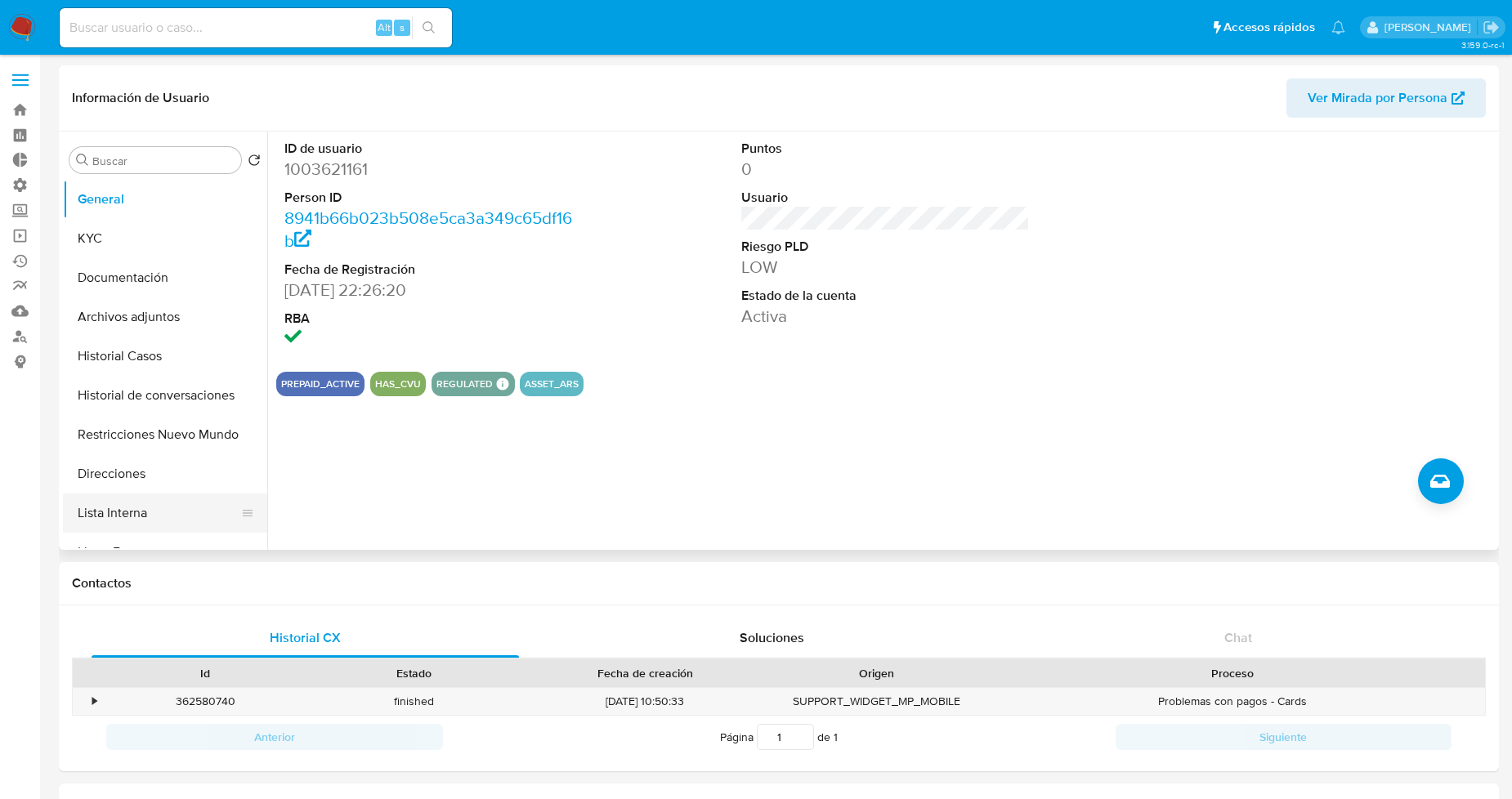
click at [173, 496] on button "Lista Interna" at bounding box center [159, 513] width 192 height 39
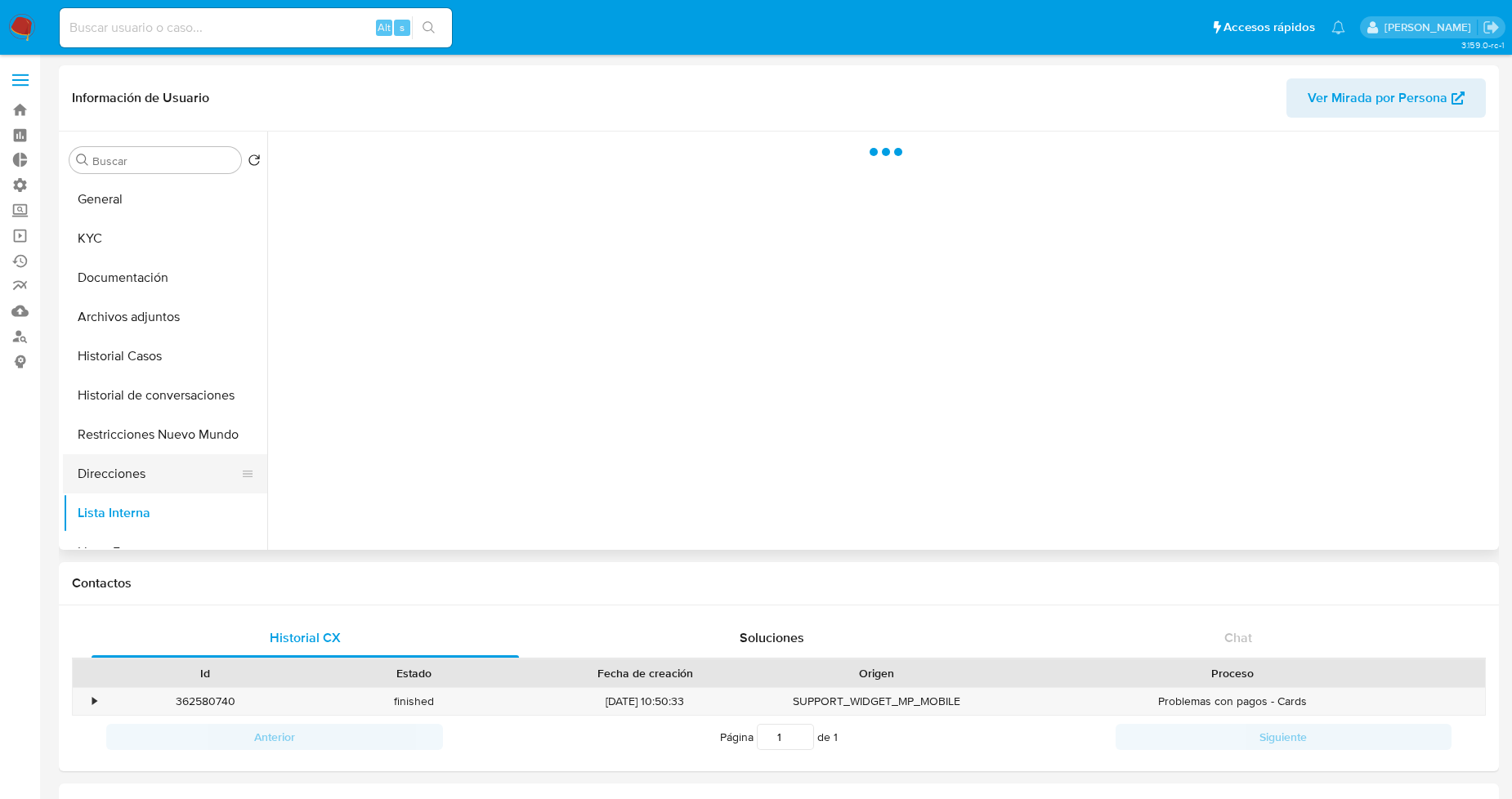
click at [162, 459] on button "Direcciones" at bounding box center [159, 473] width 192 height 39
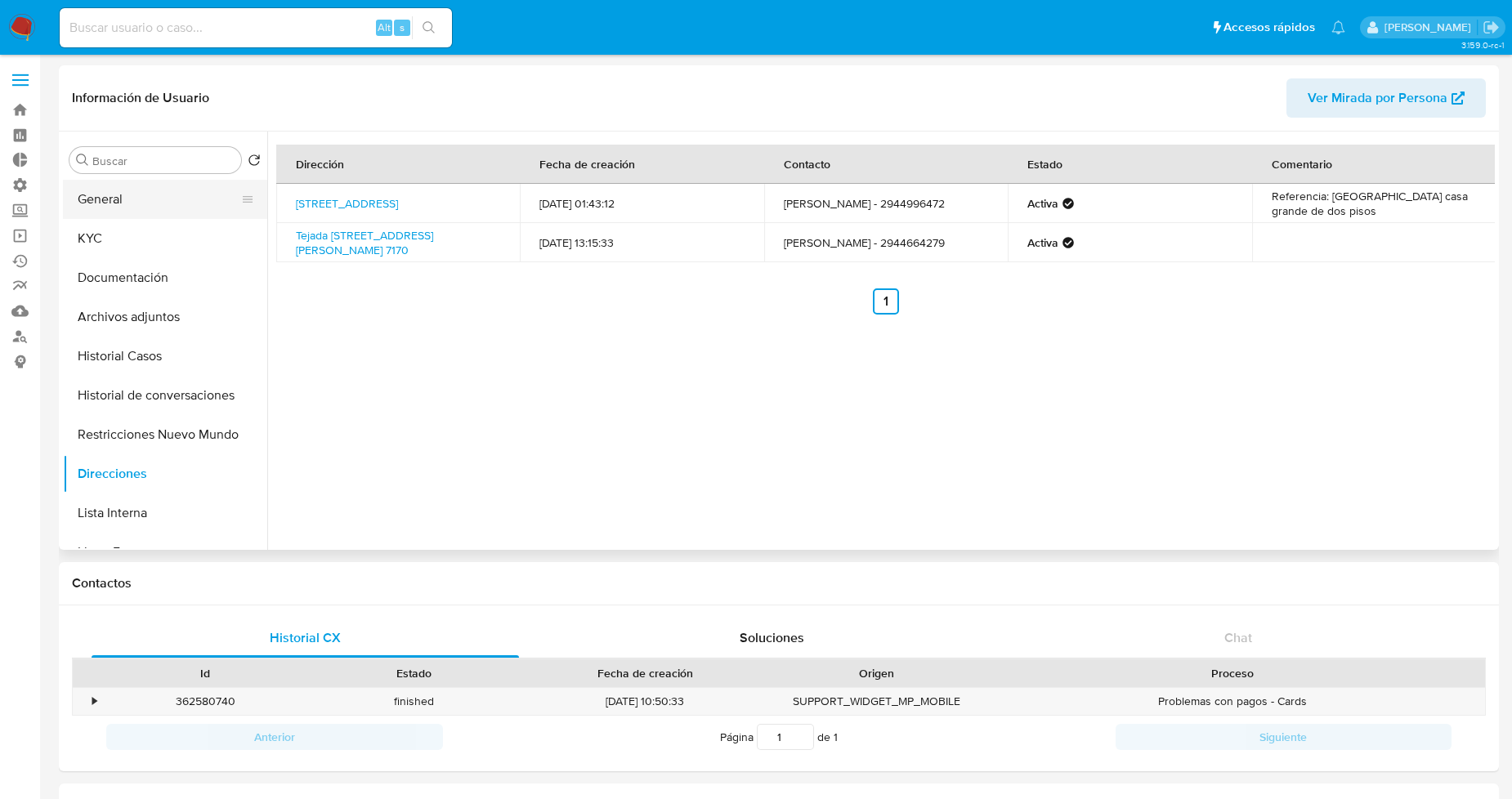
click at [88, 196] on button "General" at bounding box center [159, 199] width 192 height 39
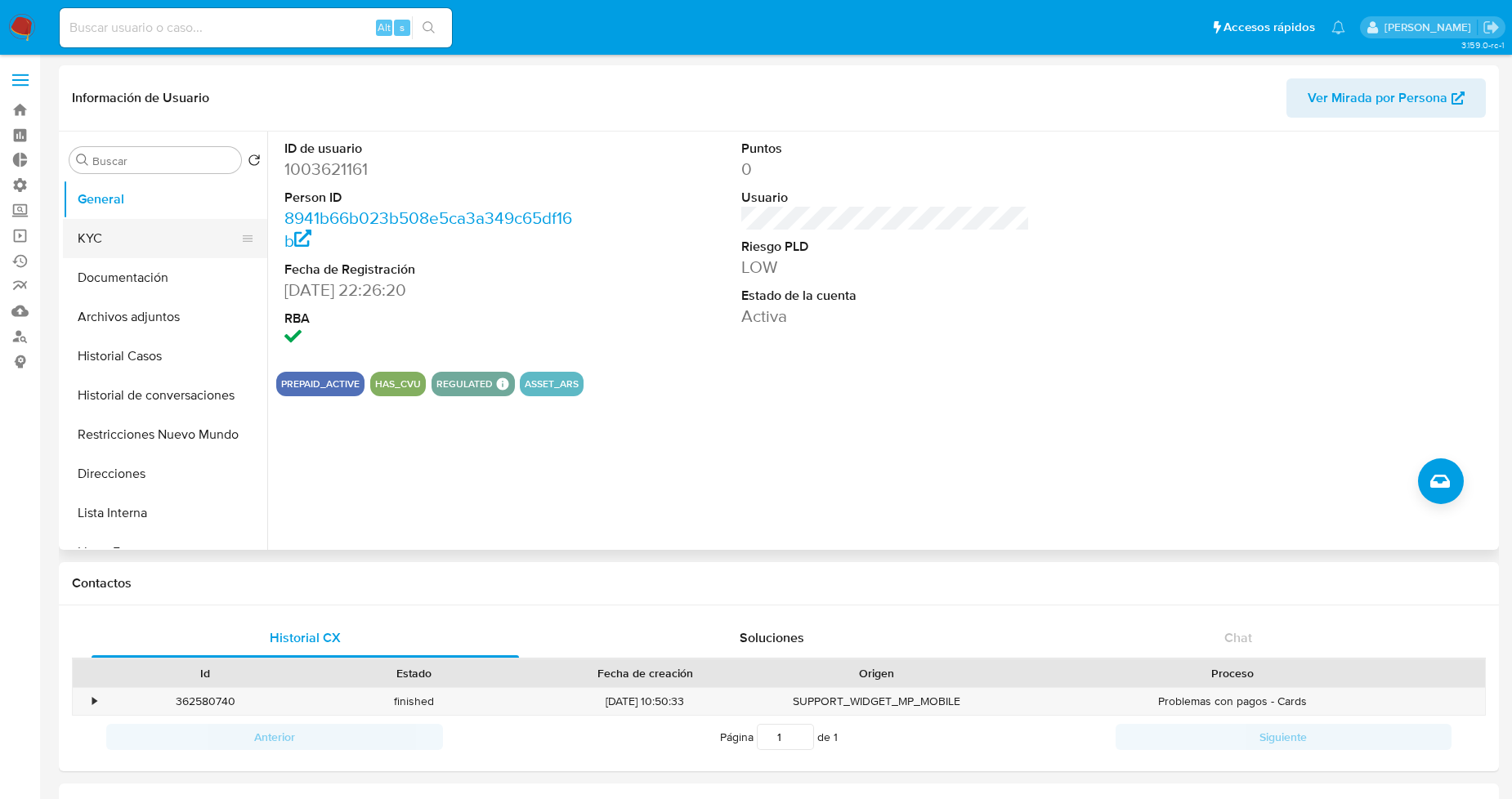
click at [133, 243] on button "KYC" at bounding box center [159, 239] width 192 height 39
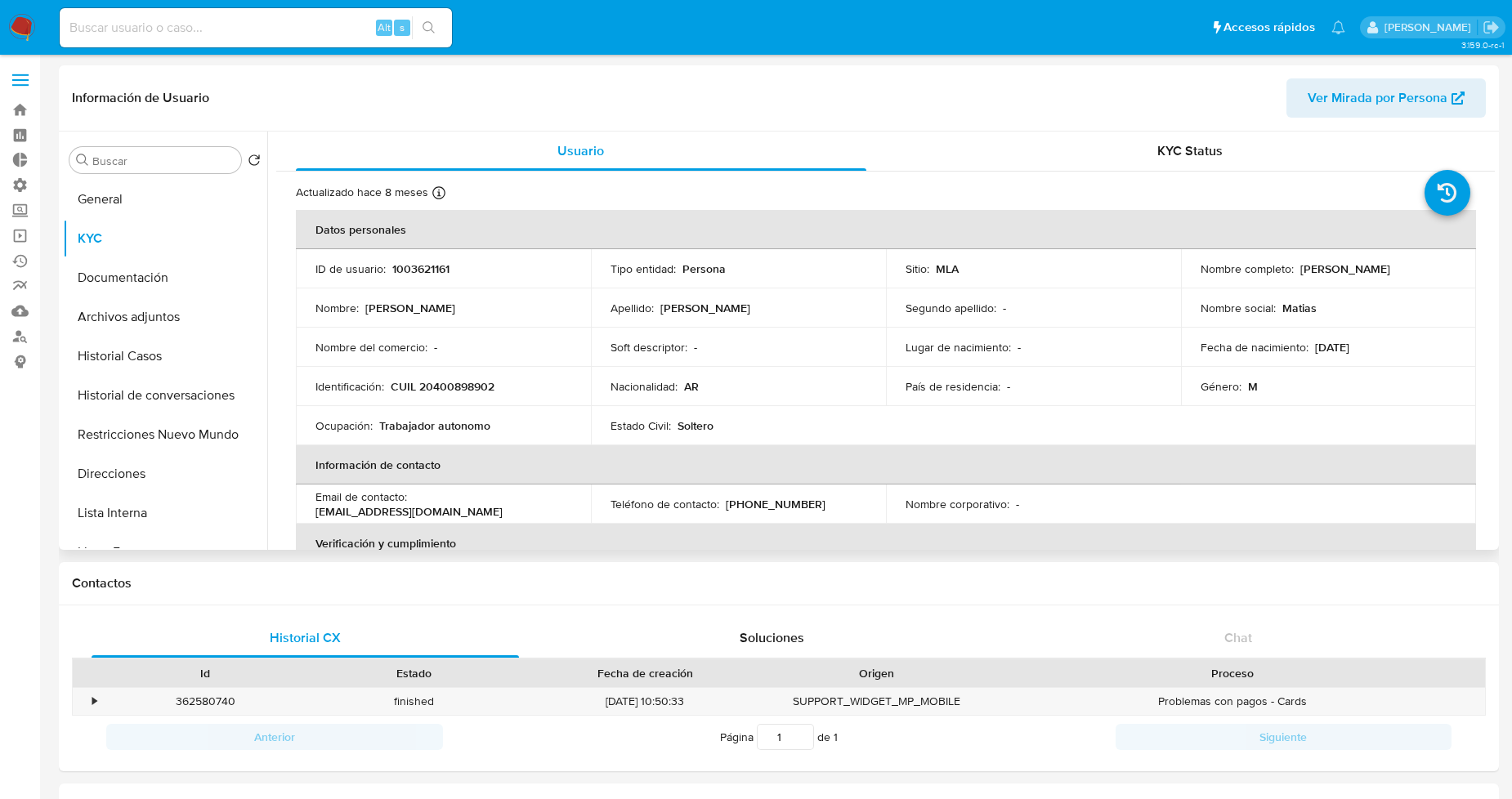
click at [460, 388] on p "CUIL 20400898902" at bounding box center [443, 386] width 103 height 14
copy p "20400898902"
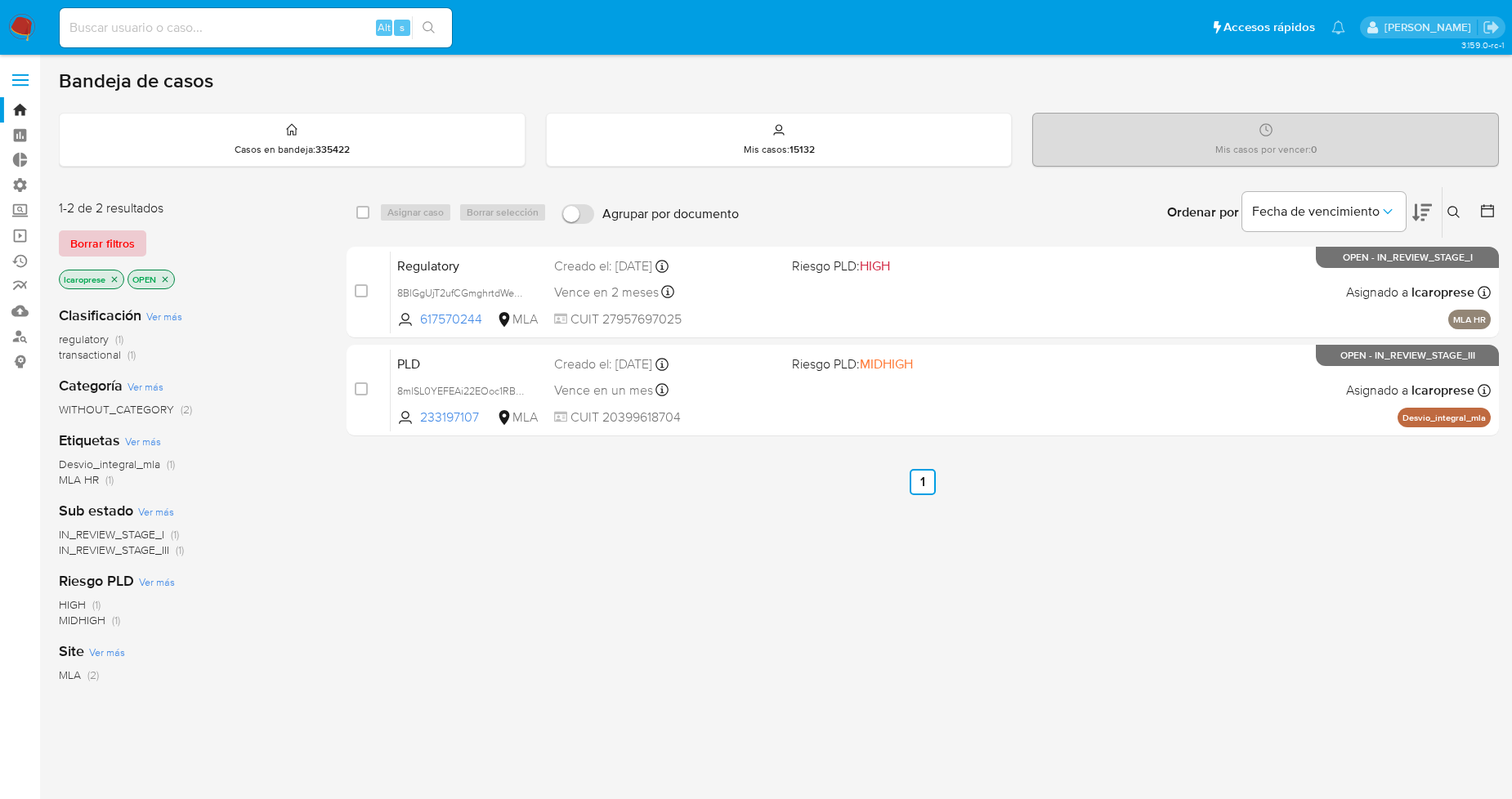
click at [102, 243] on span "Borrar filtros" at bounding box center [102, 243] width 64 height 23
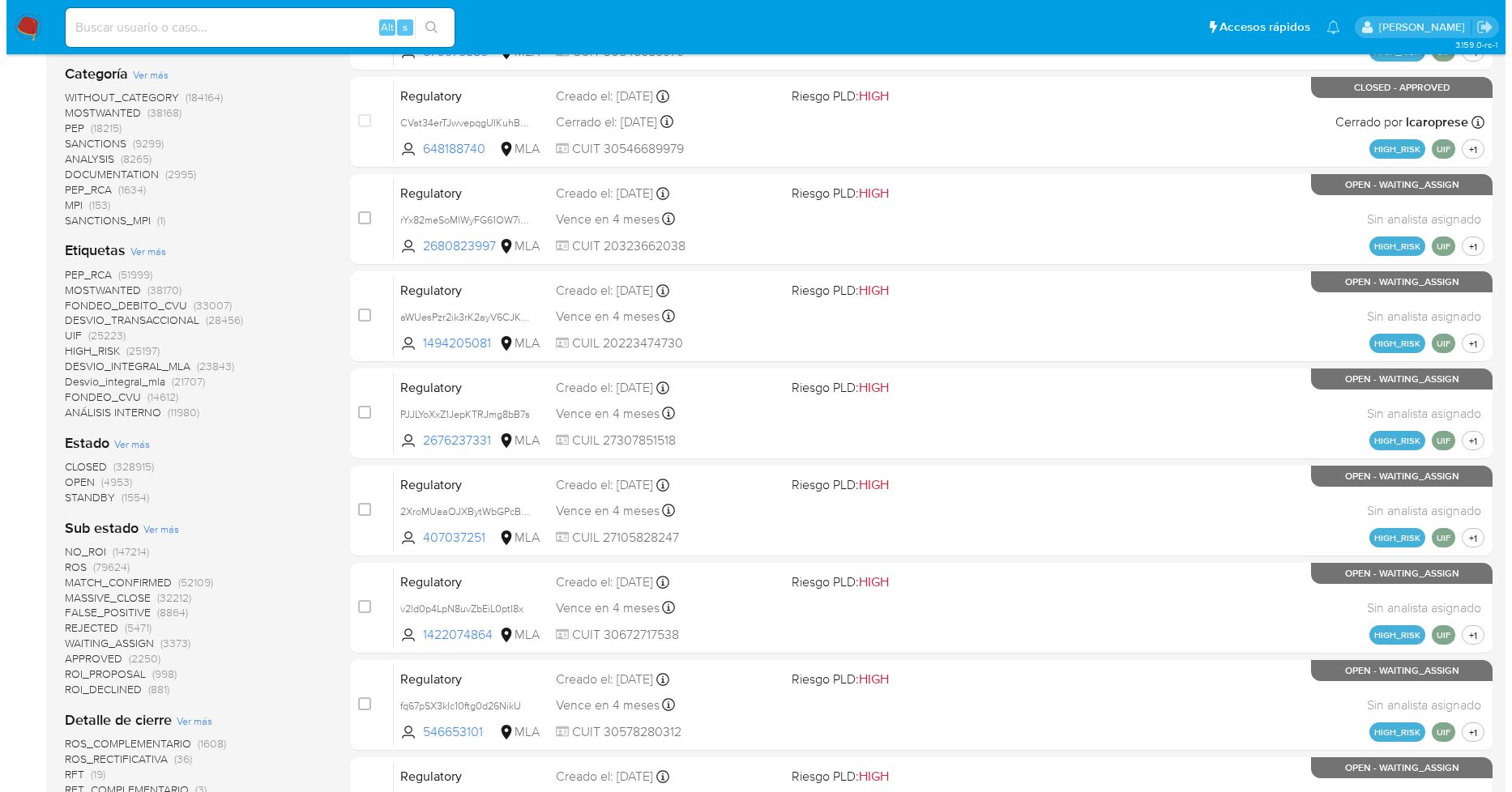
scroll to position [360, 0]
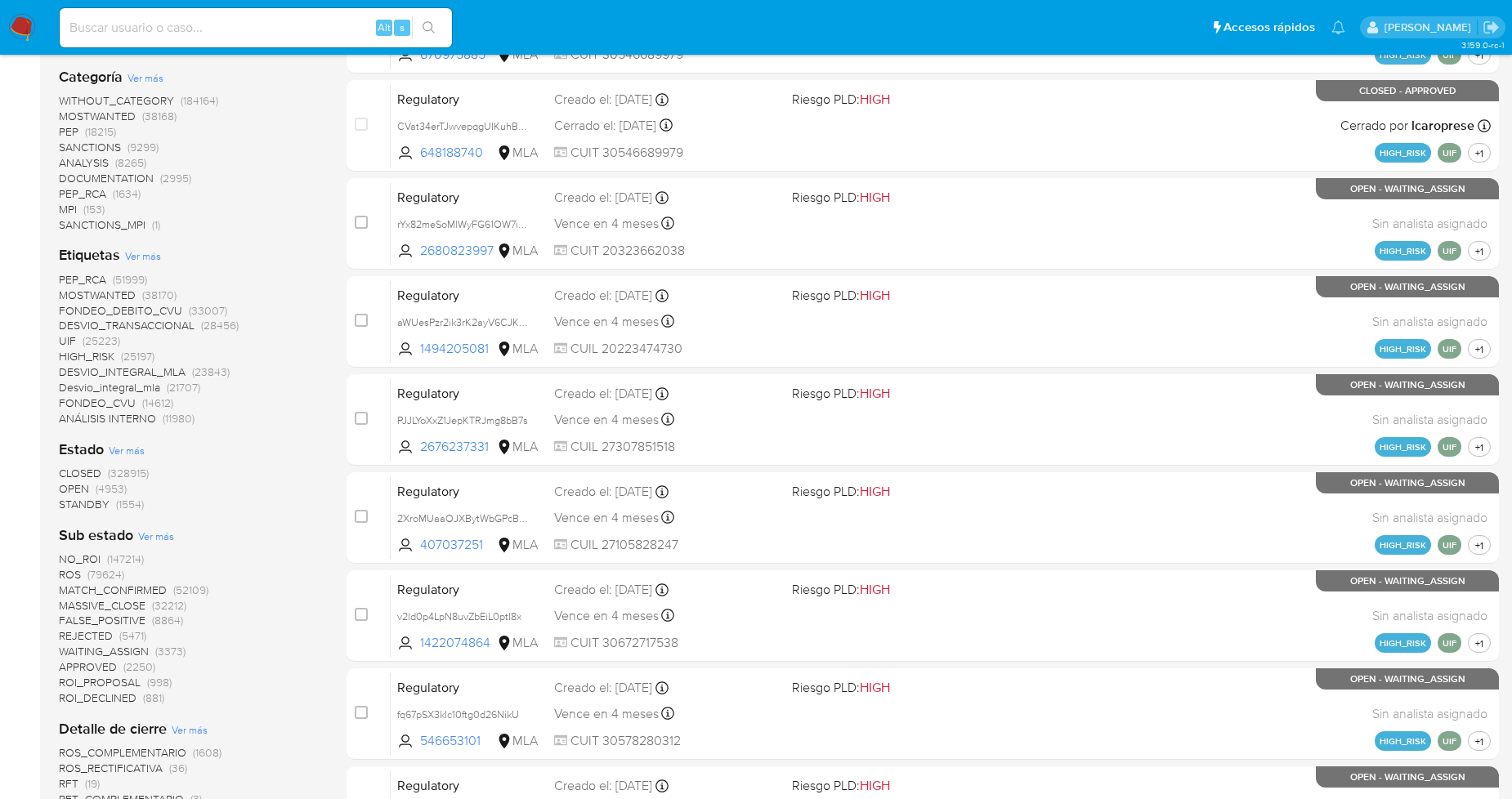
click at [142, 254] on span "Ver más" at bounding box center [144, 255] width 36 height 14
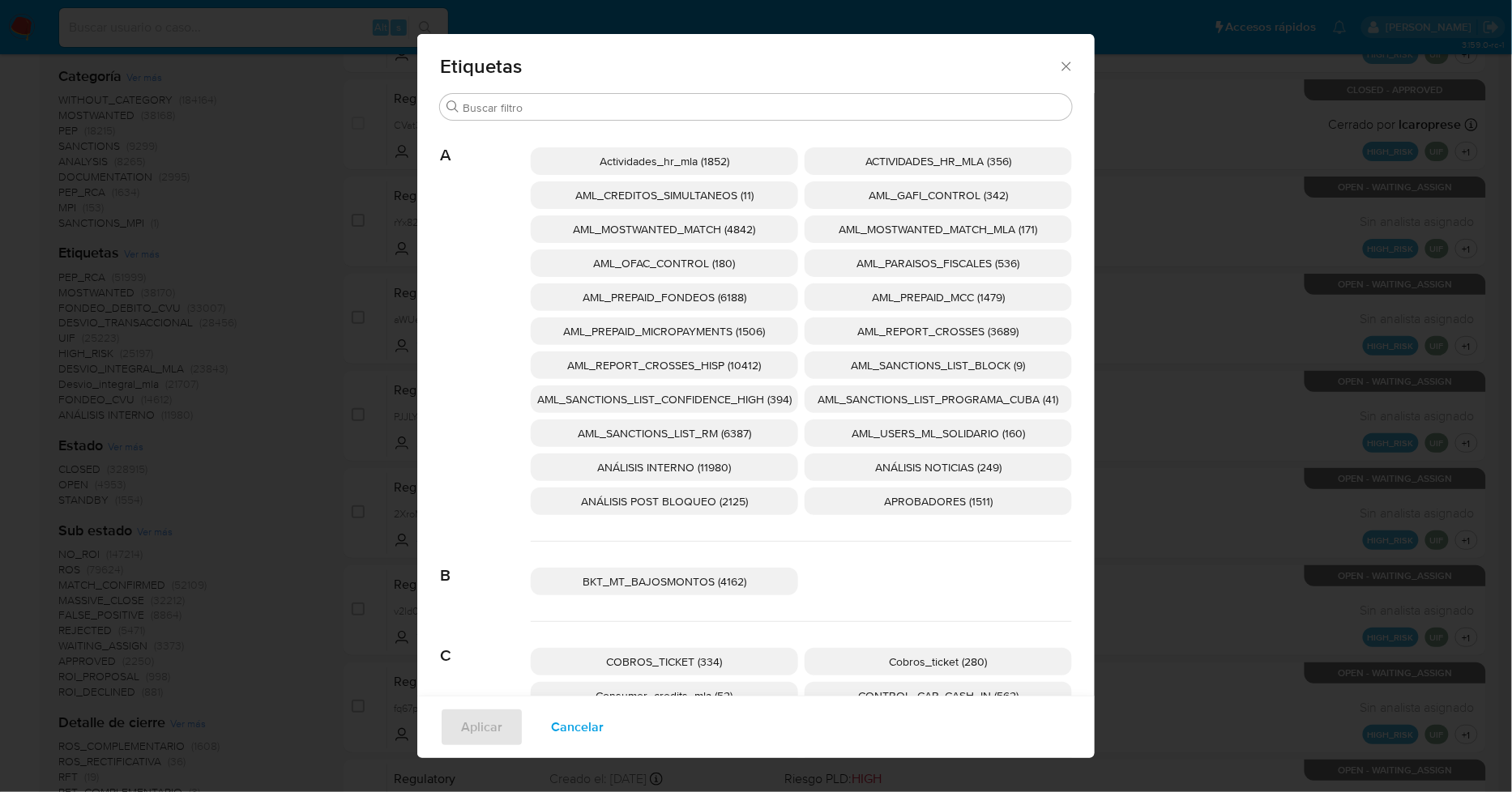
click at [763, 403] on span "AML_SANCTIONS_LIST_CONFIDENCE_HIGH (394)" at bounding box center [665, 399] width 255 height 16
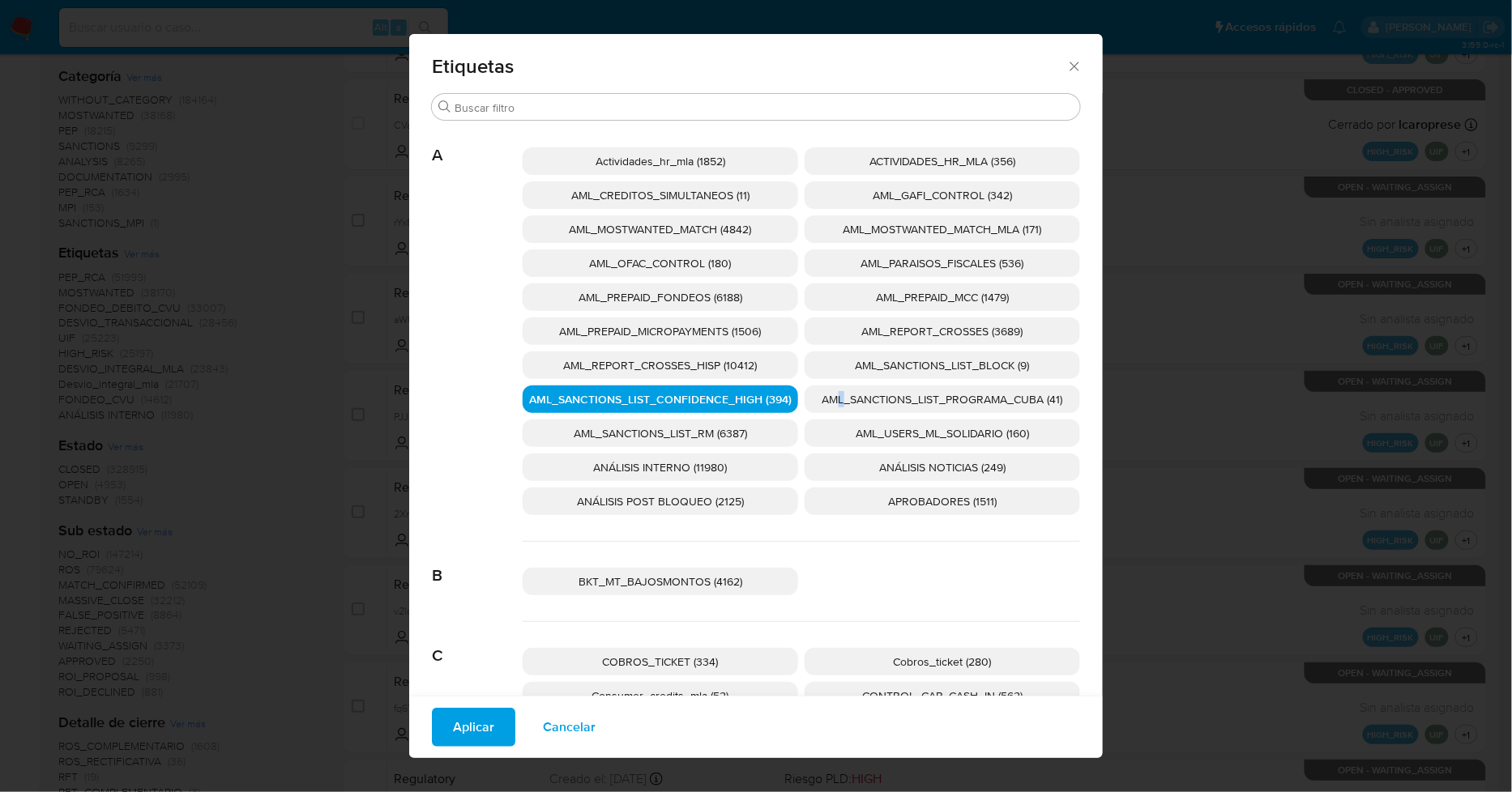
click at [835, 399] on span "AML_SANCTIONS_LIST_PROGRAMA_CUBA (41)" at bounding box center [942, 399] width 240 height 16
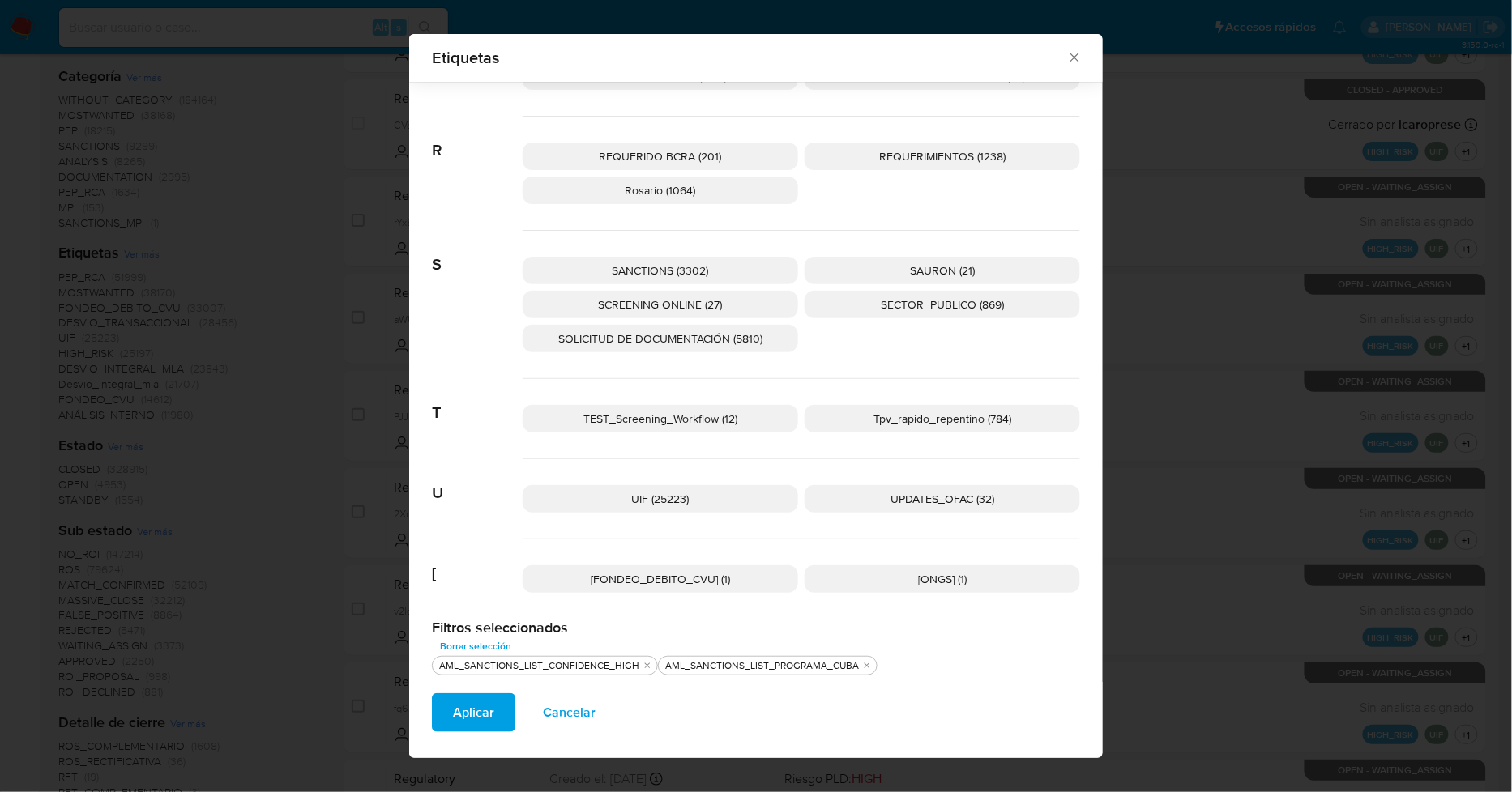
scroll to position [2459, 0]
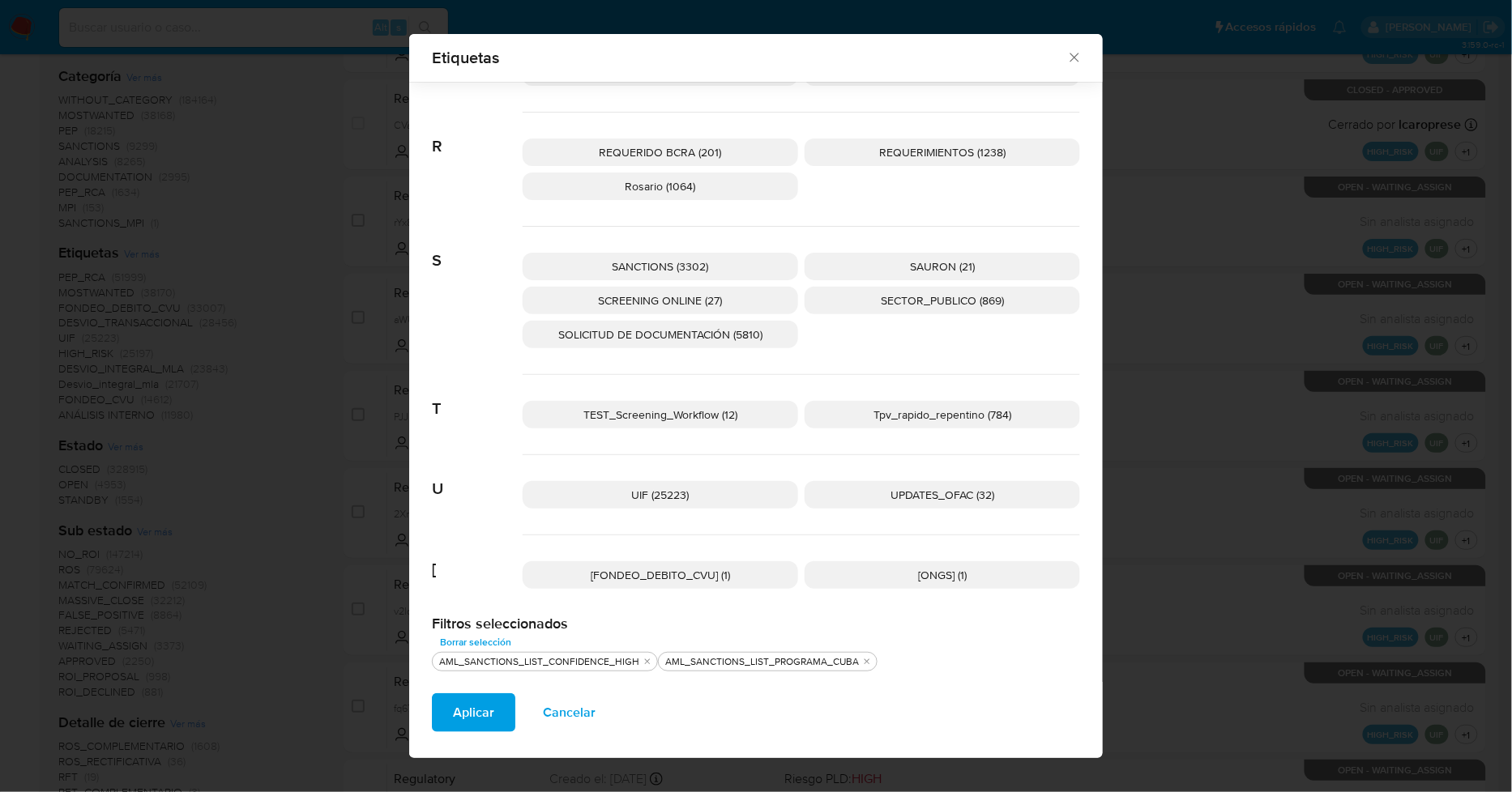
click at [897, 487] on span "UPDATES_OFAC (32)" at bounding box center [942, 495] width 104 height 16
click at [709, 301] on span "SCREENING ONLINE (27)" at bounding box center [661, 300] width 124 height 16
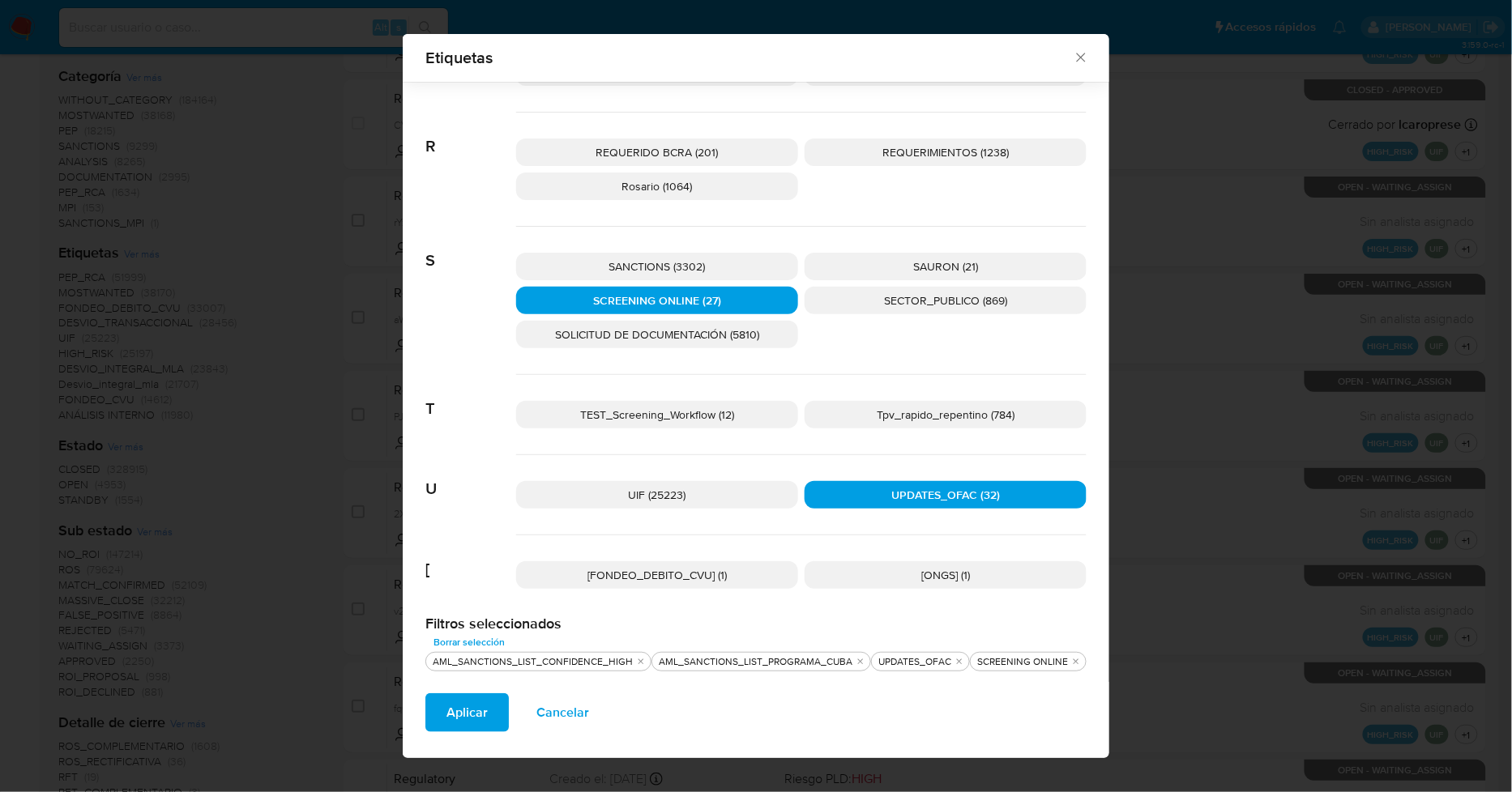
drag, startPoint x: 709, startPoint y: 263, endPoint x: 651, endPoint y: 382, distance: 132.4
click at [709, 265] on p "SANCTIONS (3302)" at bounding box center [656, 266] width 282 height 28
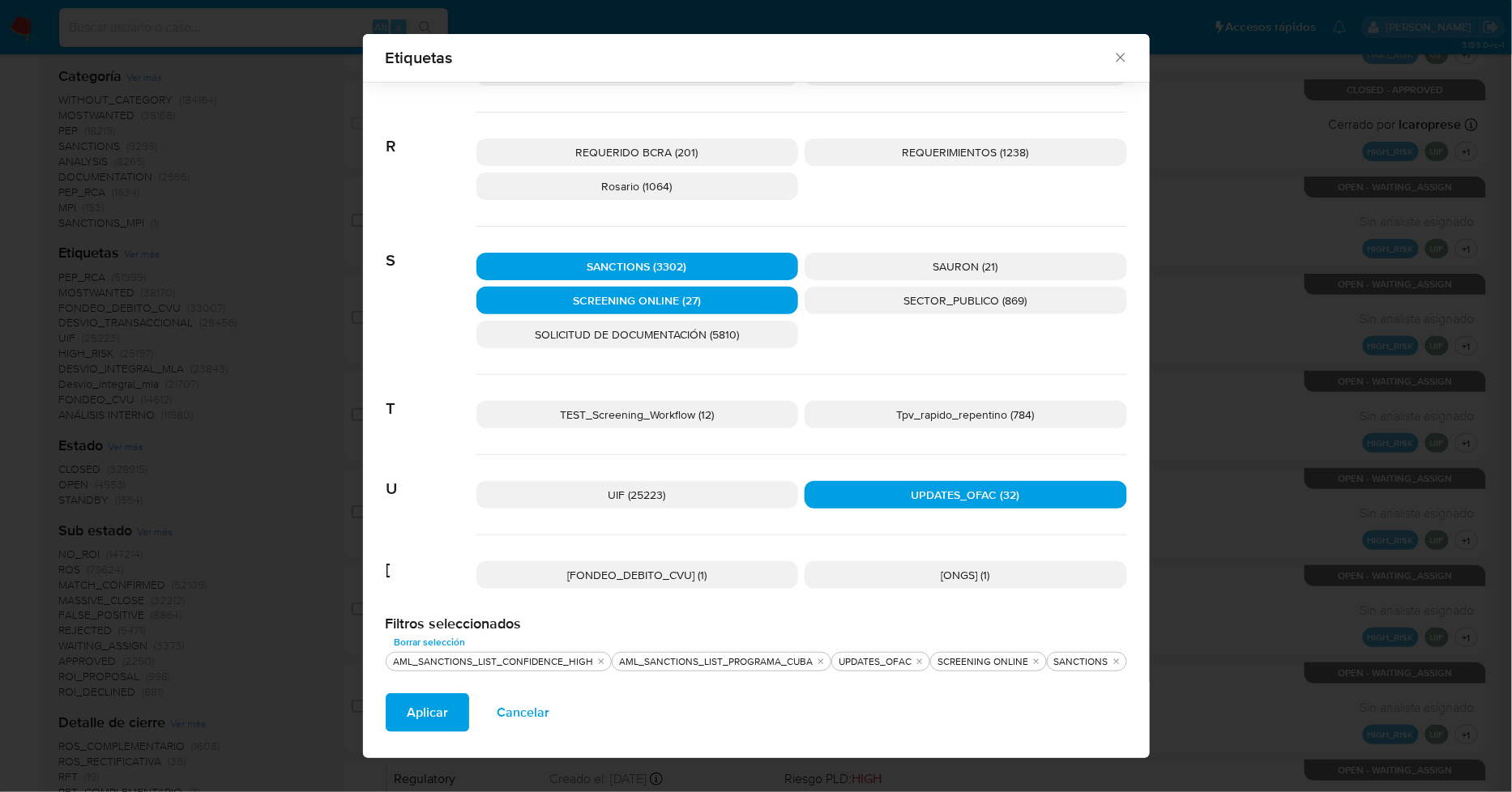
click at [439, 706] on span "Aplicar" at bounding box center [427, 713] width 42 height 36
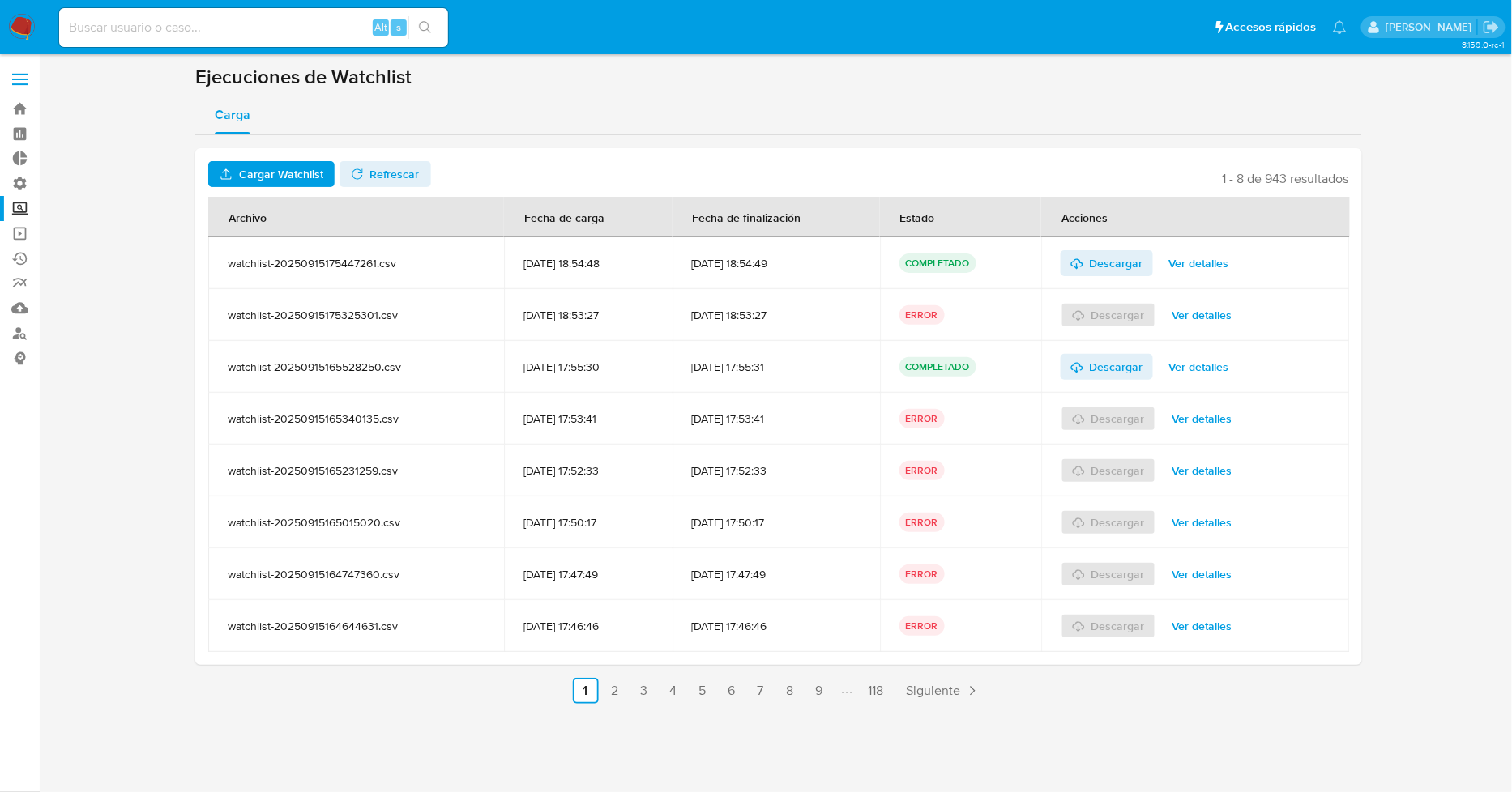
click at [1211, 256] on span "Ver detalles" at bounding box center [1199, 263] width 60 height 23
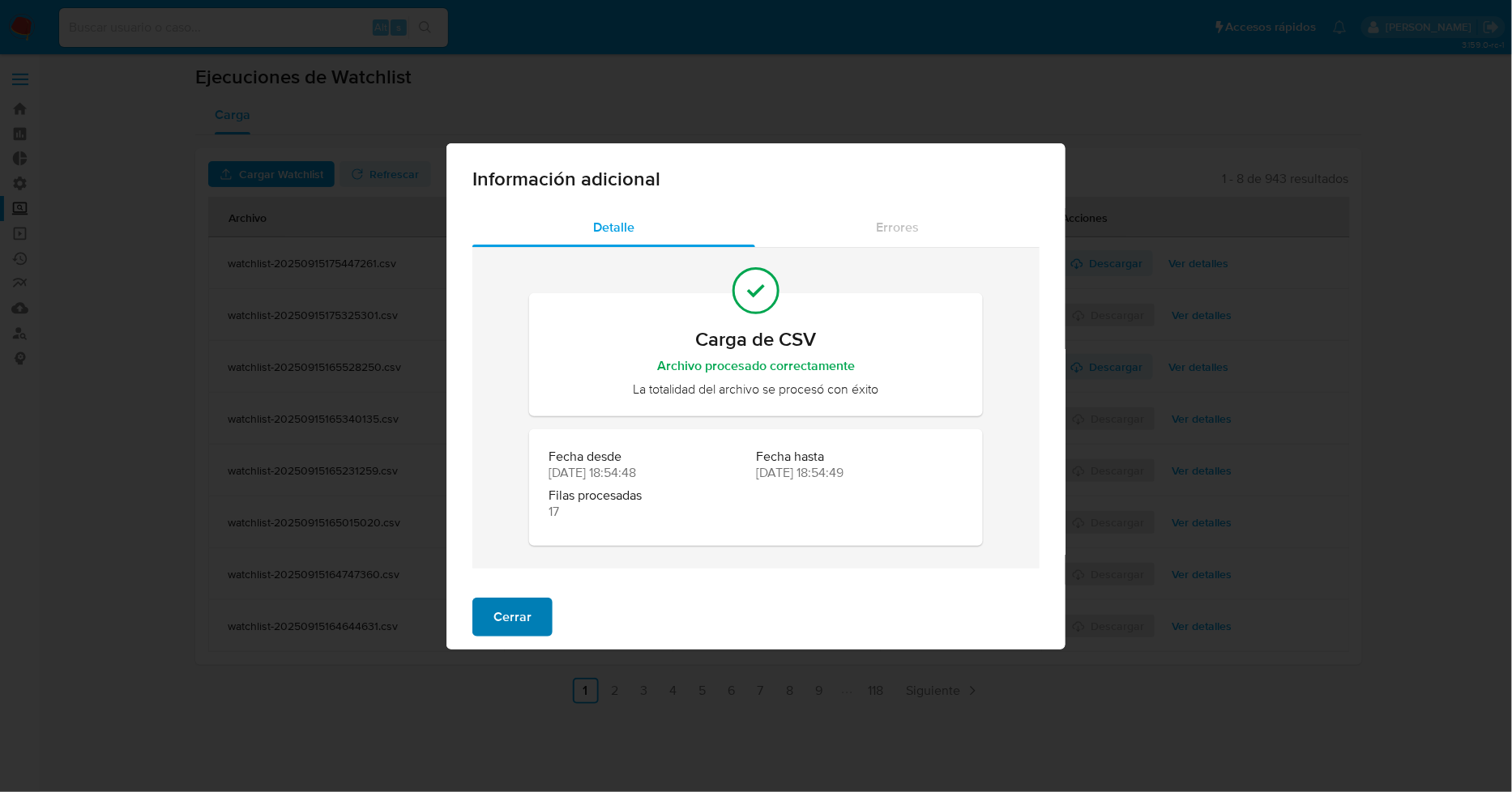
click at [516, 614] on span "Cerrar" at bounding box center [513, 617] width 38 height 36
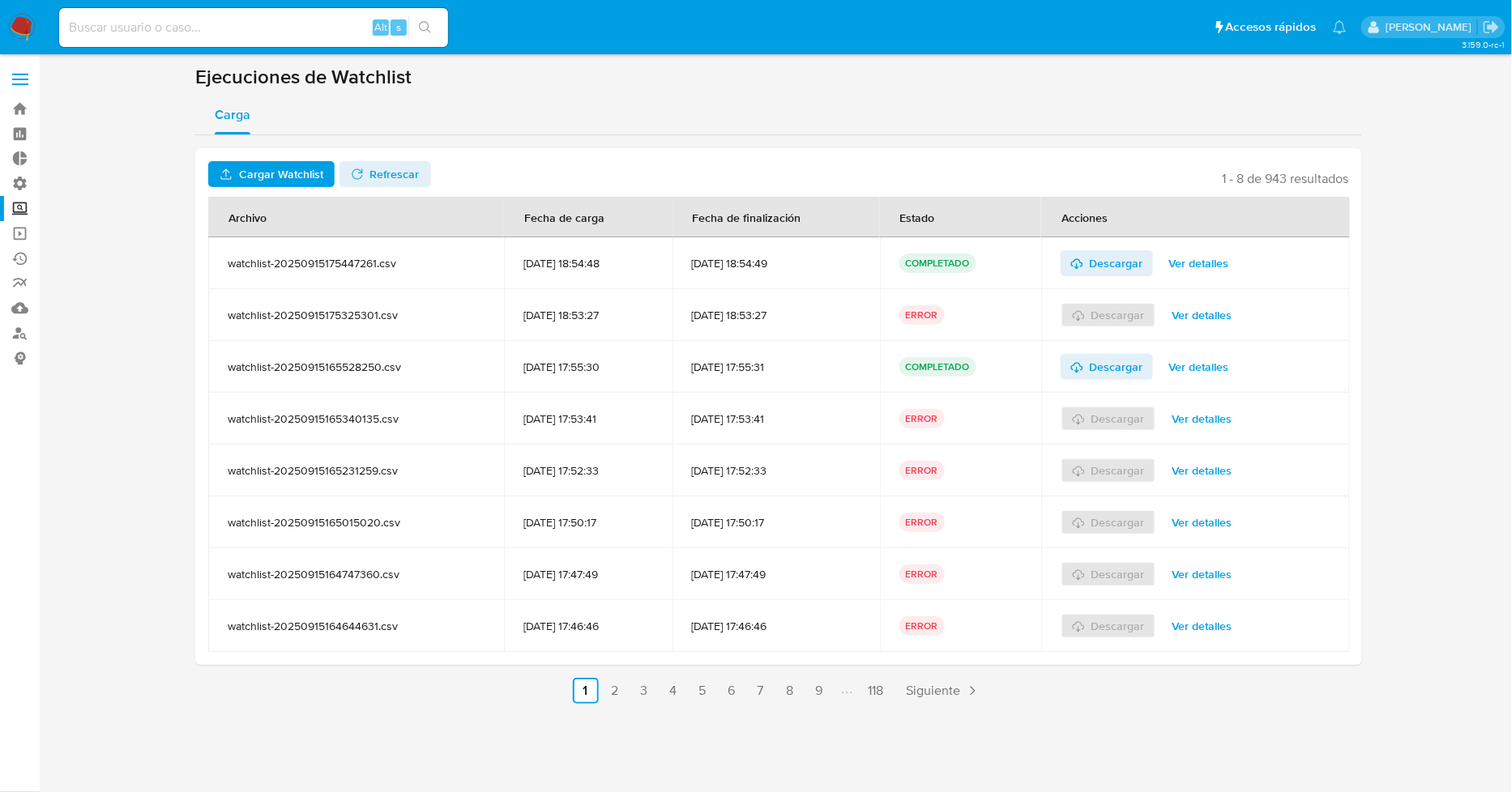
click at [1229, 260] on span "Ver detalles" at bounding box center [1199, 263] width 60 height 23
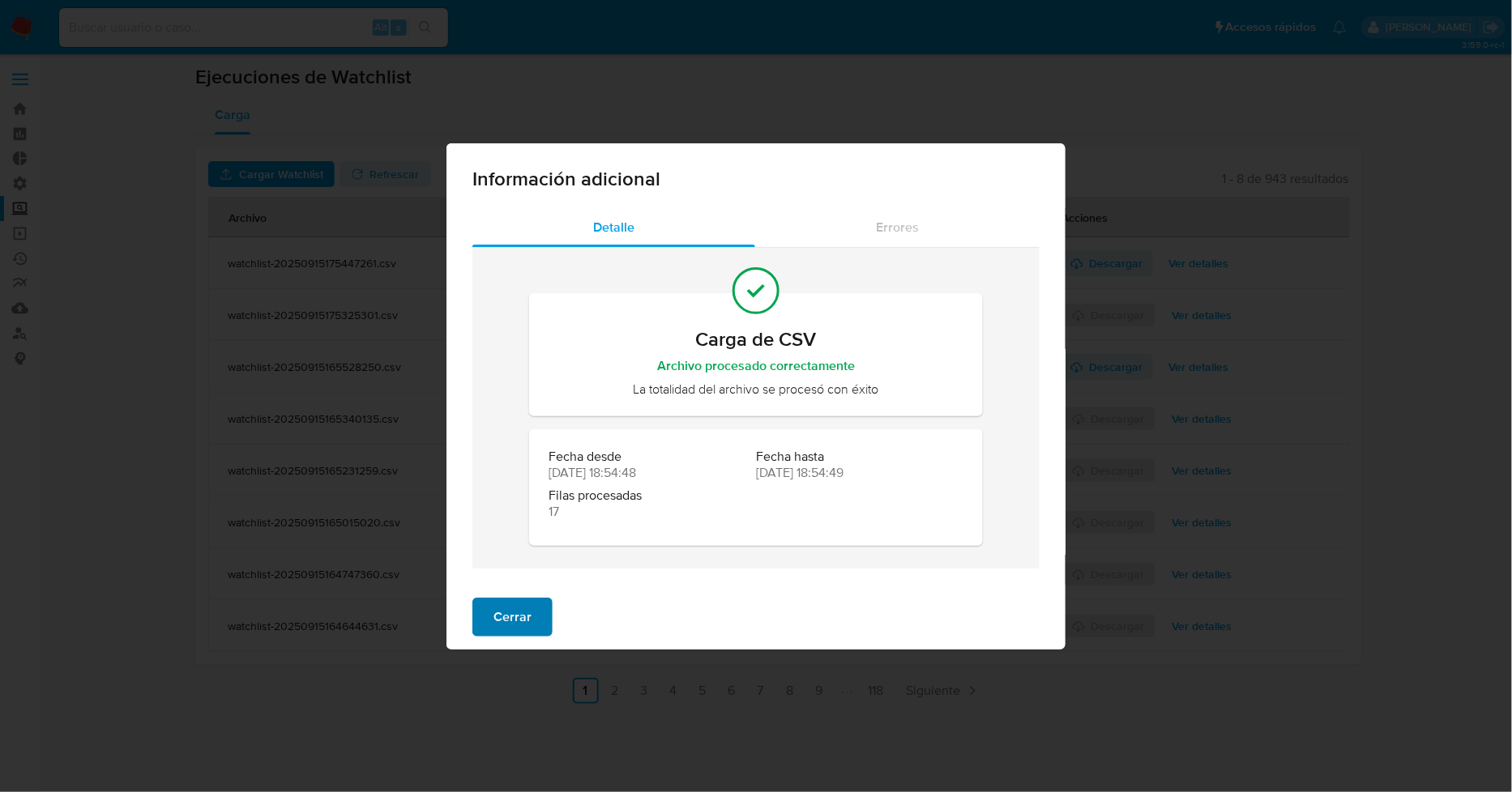
click at [530, 621] on button "Cerrar" at bounding box center [512, 617] width 80 height 39
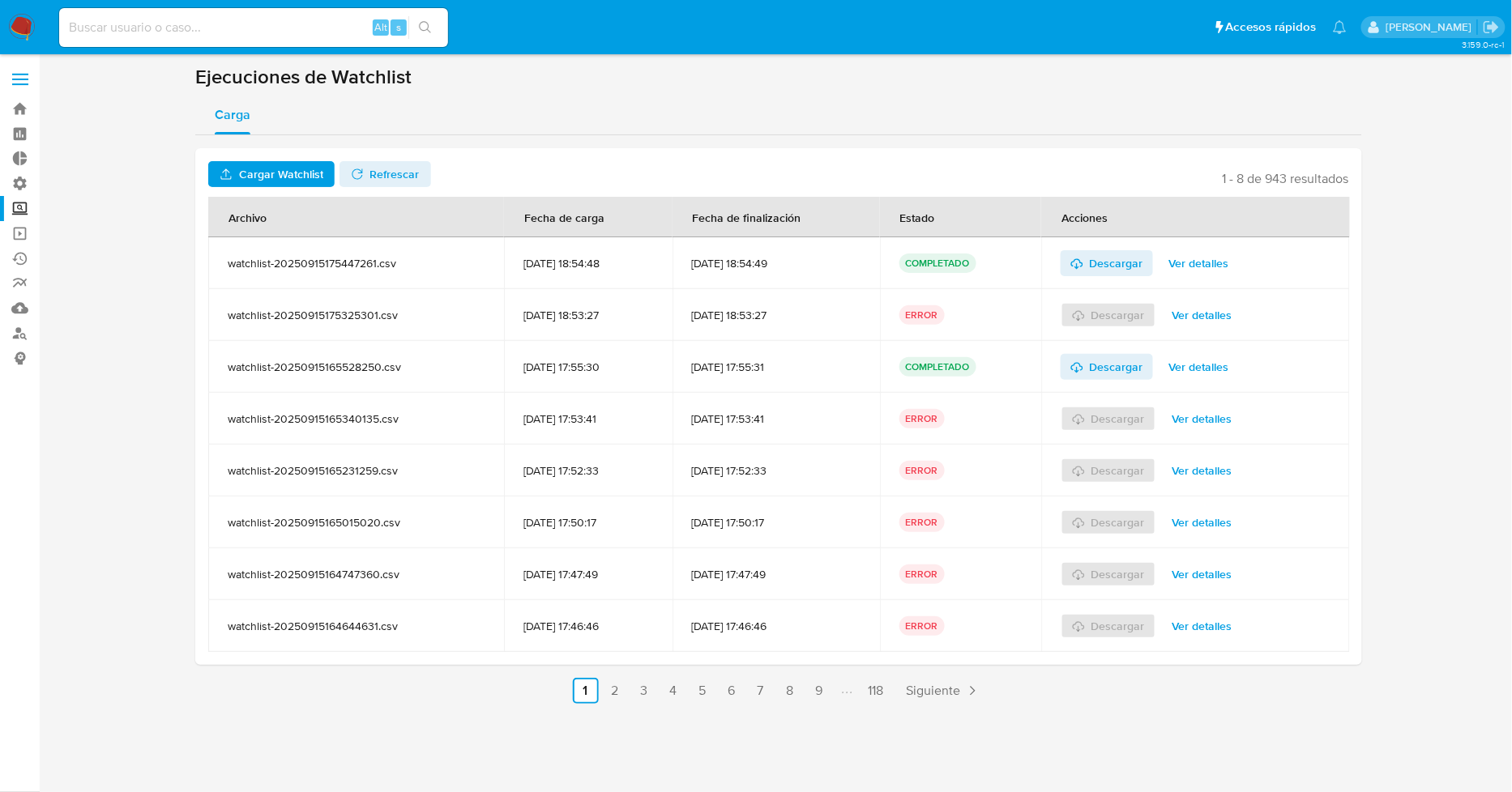
click at [1201, 271] on span "Ver detalles" at bounding box center [1199, 263] width 60 height 23
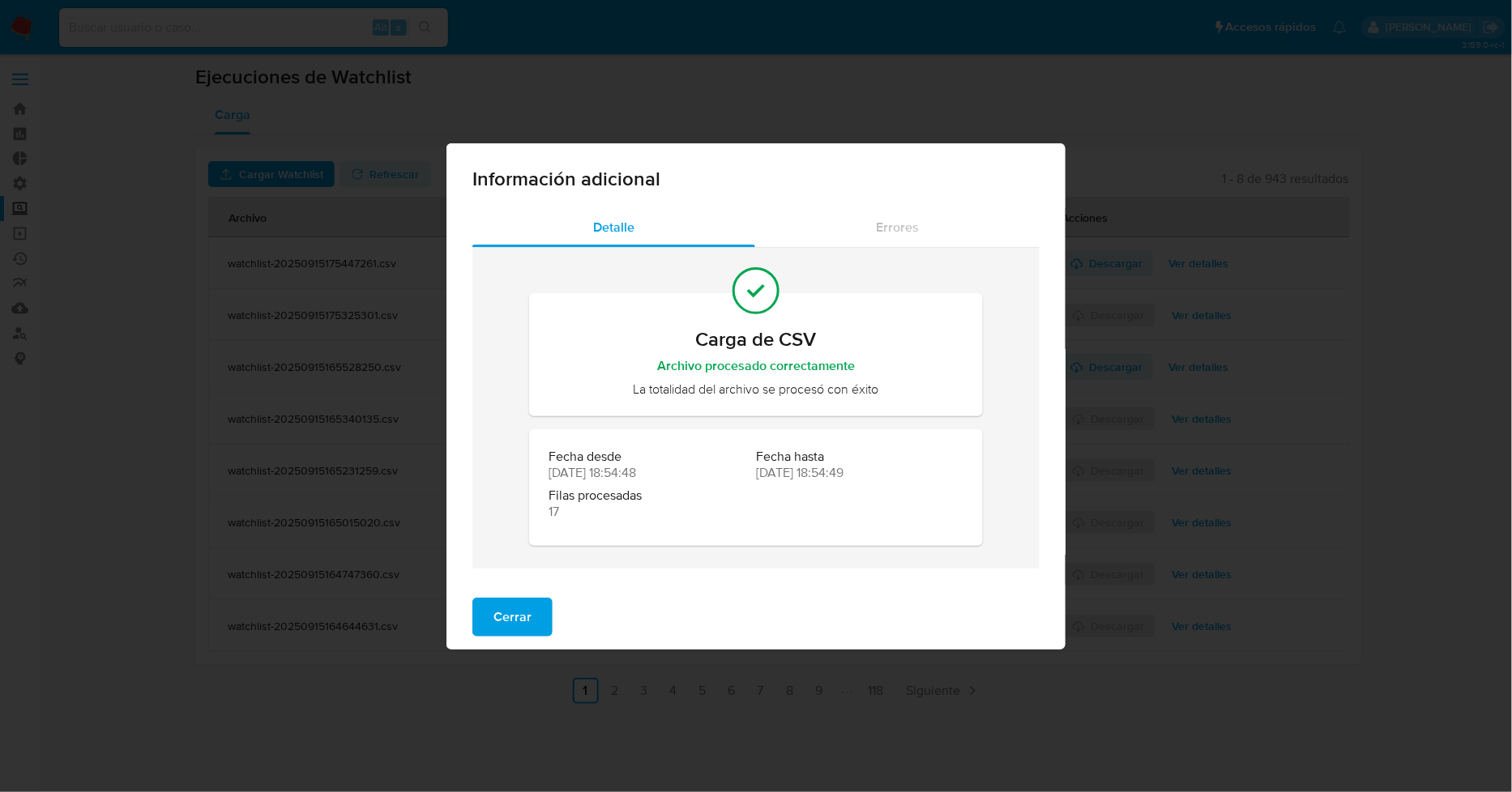
click at [519, 608] on span "Cerrar" at bounding box center [513, 617] width 38 height 36
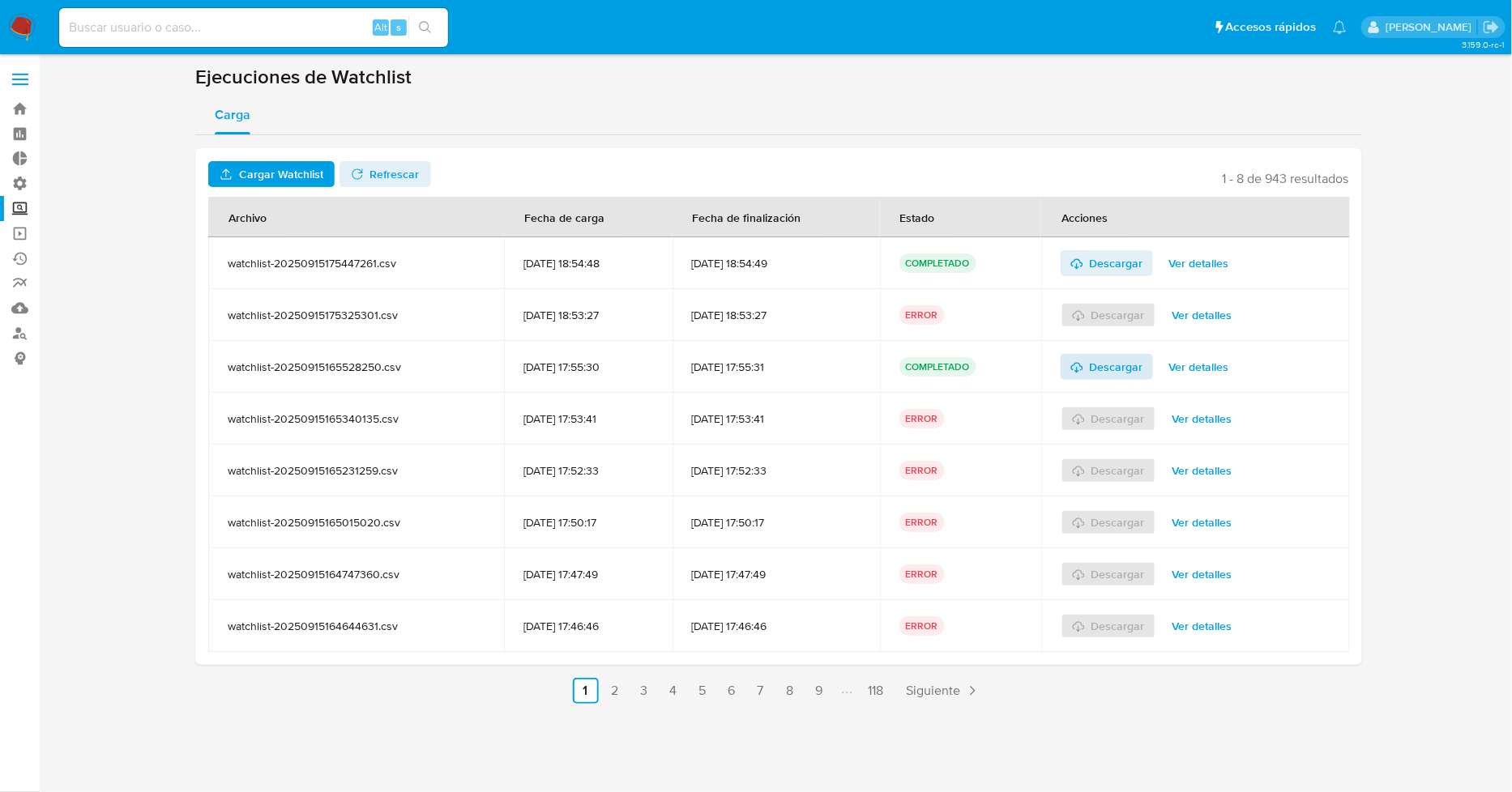
click at [1140, 371] on span "Descargar" at bounding box center [1117, 367] width 53 height 26
click at [284, 172] on span "Cargar Watchlist" at bounding box center [281, 174] width 85 height 26
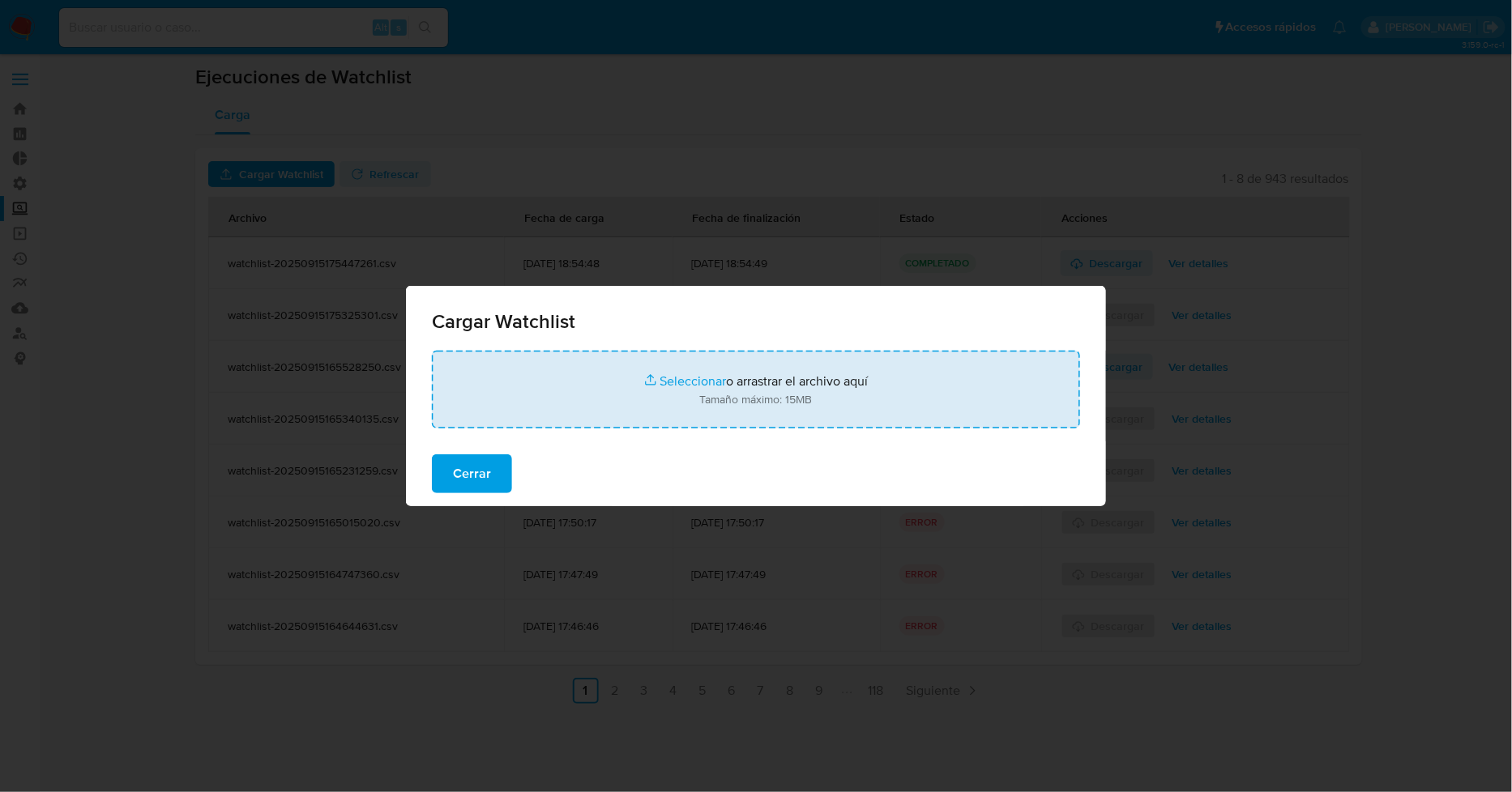
click at [699, 377] on input "file" at bounding box center [756, 389] width 649 height 78
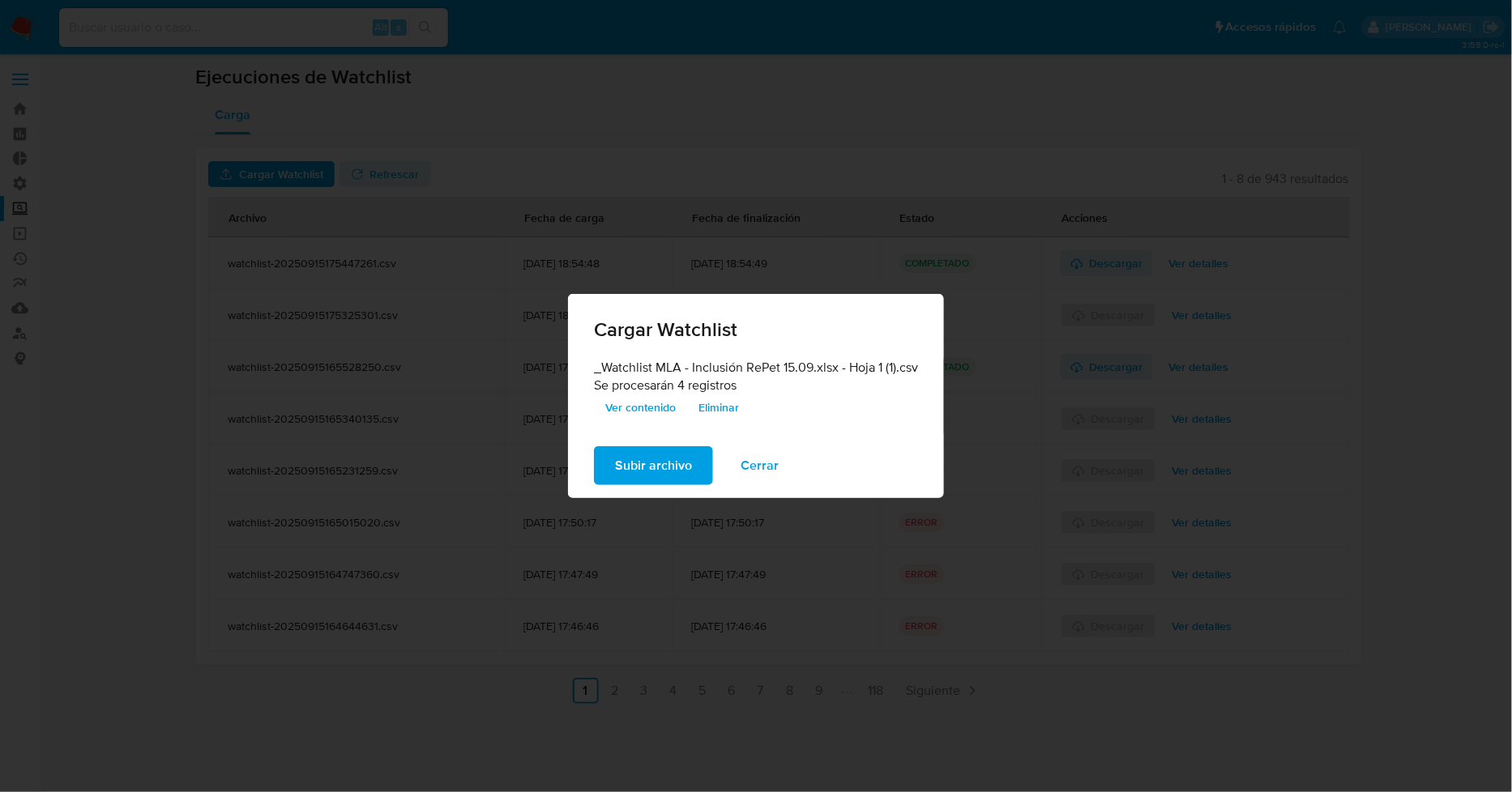
click at [684, 464] on span "Subir archivo" at bounding box center [653, 466] width 77 height 36
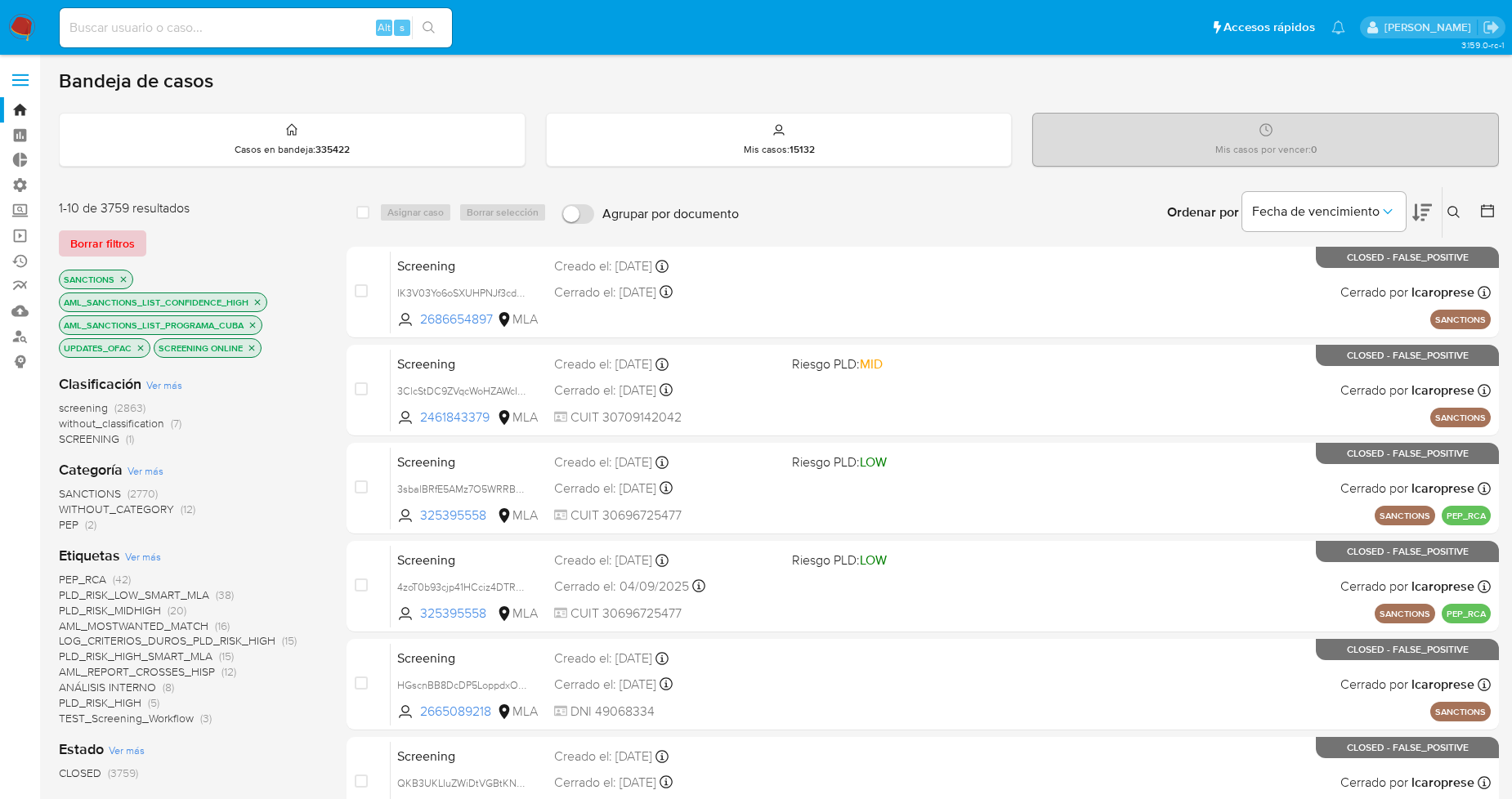
click at [104, 242] on span "Borrar filtros" at bounding box center [102, 243] width 64 height 23
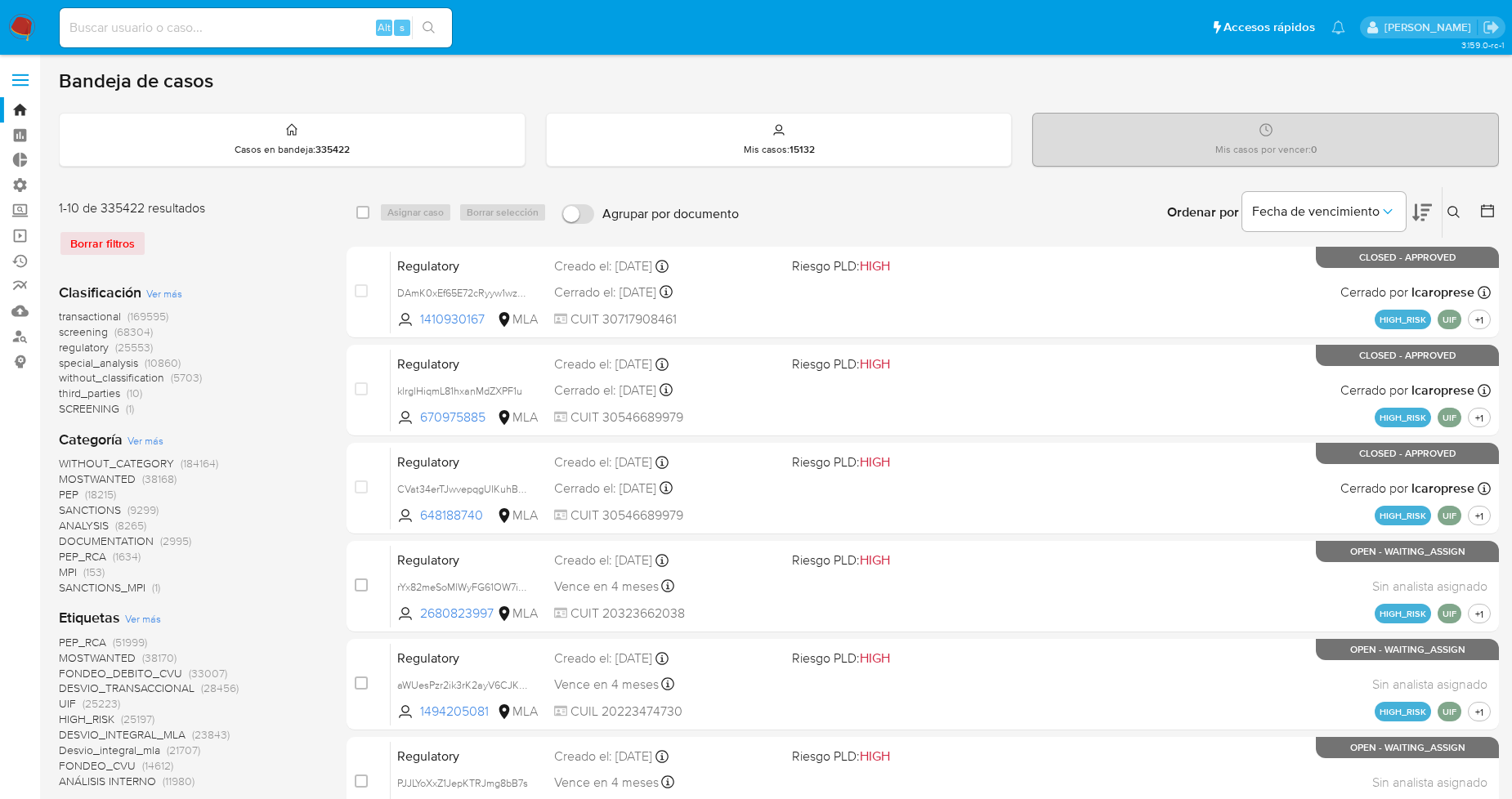
click at [156, 286] on span "Ver más" at bounding box center [165, 293] width 36 height 14
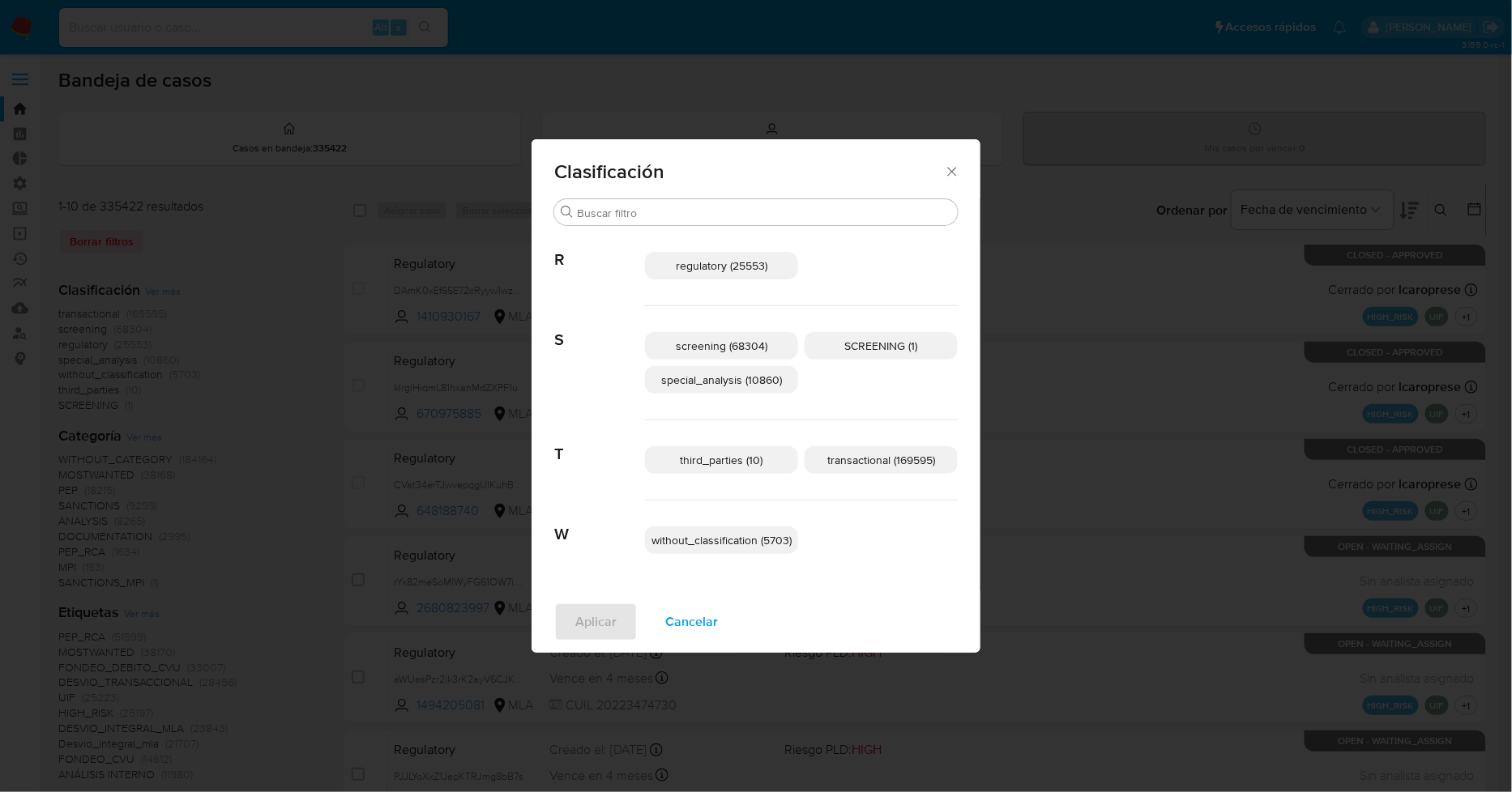
click at [709, 613] on span "Cancelar" at bounding box center [690, 622] width 52 height 36
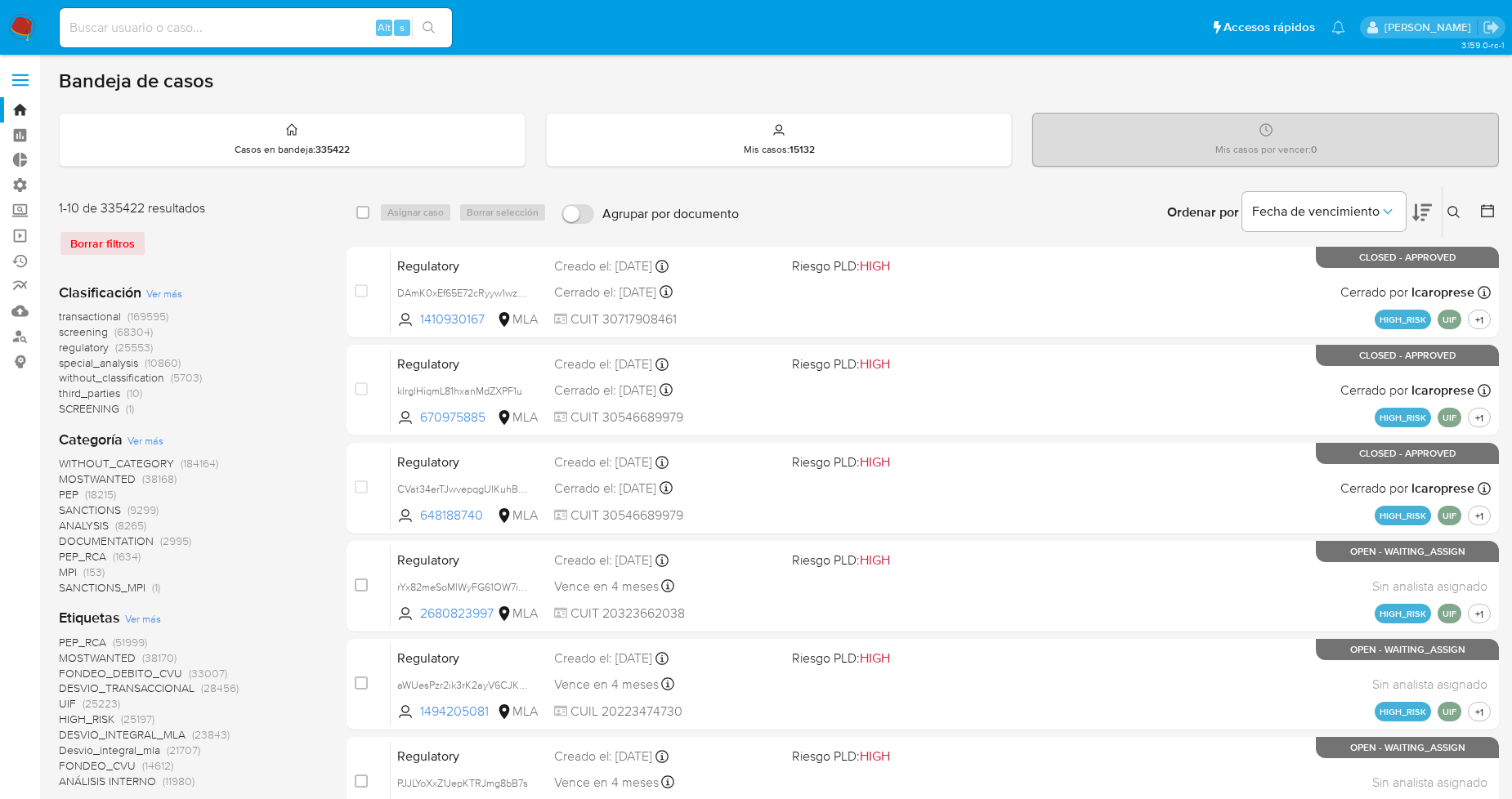
click at [149, 442] on span "Ver más" at bounding box center [146, 440] width 36 height 14
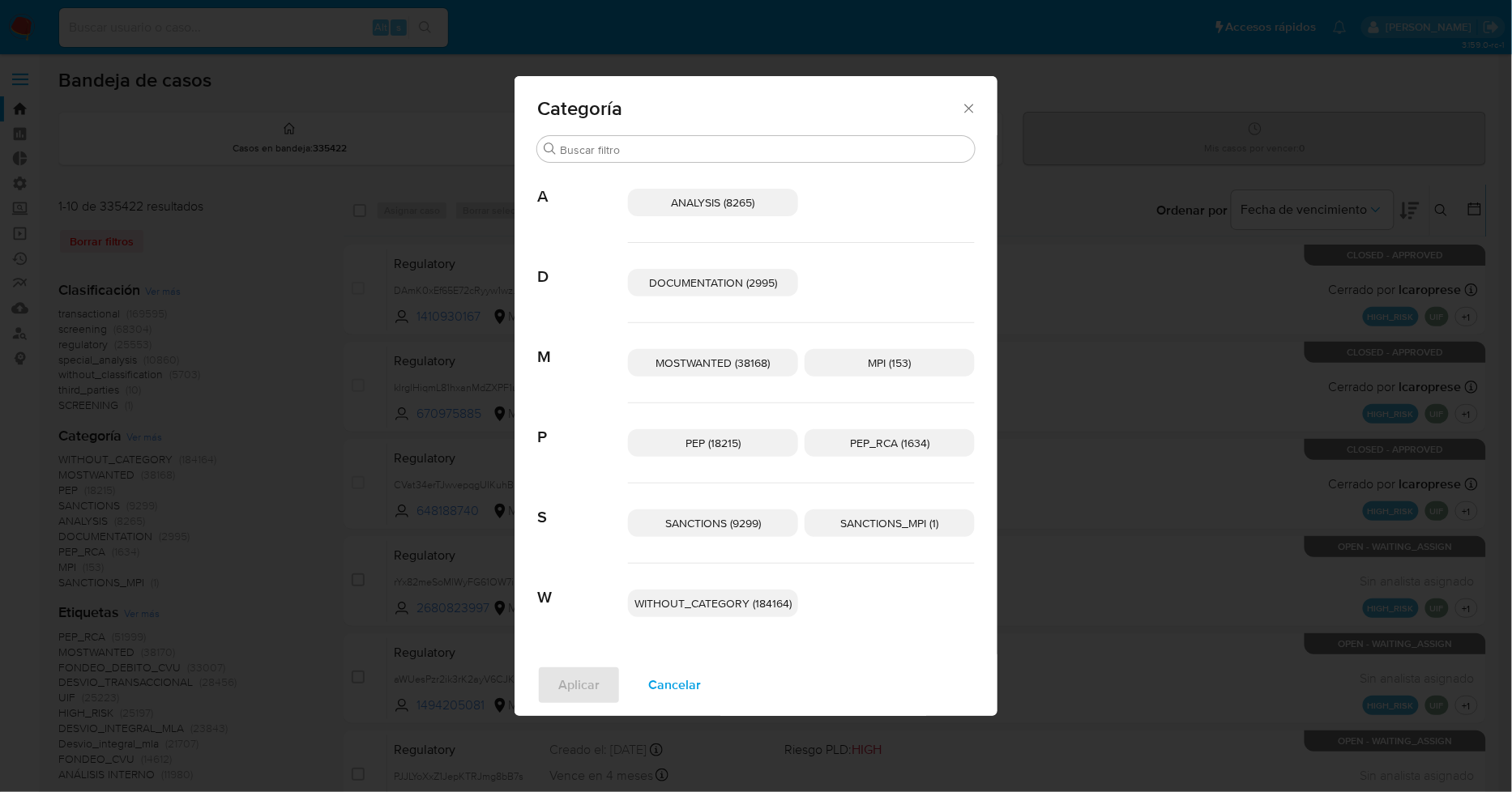
click at [741, 513] on p "SANCTIONS (9299)" at bounding box center [712, 523] width 170 height 28
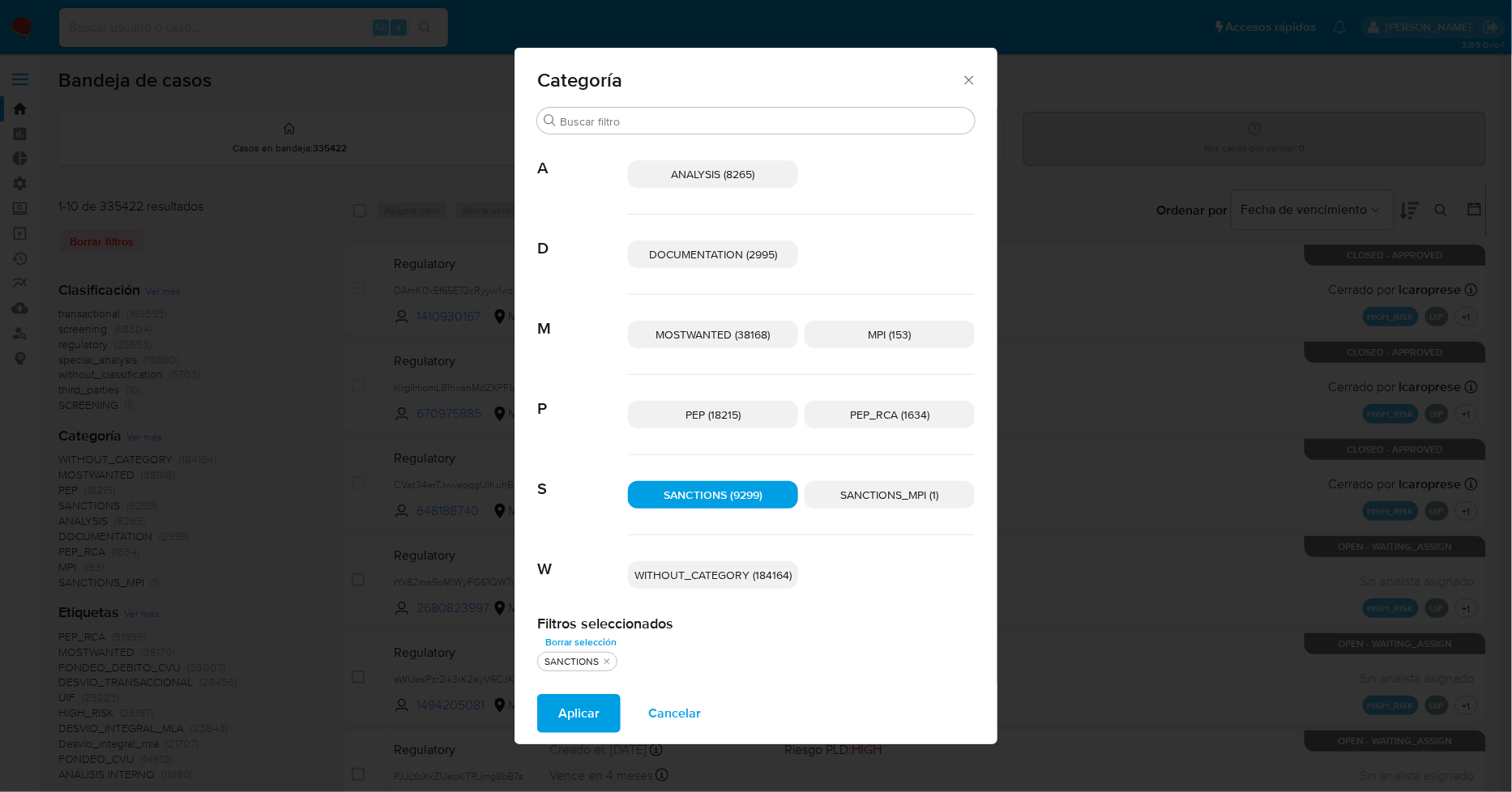
click at [579, 706] on span "Aplicar" at bounding box center [579, 714] width 42 height 36
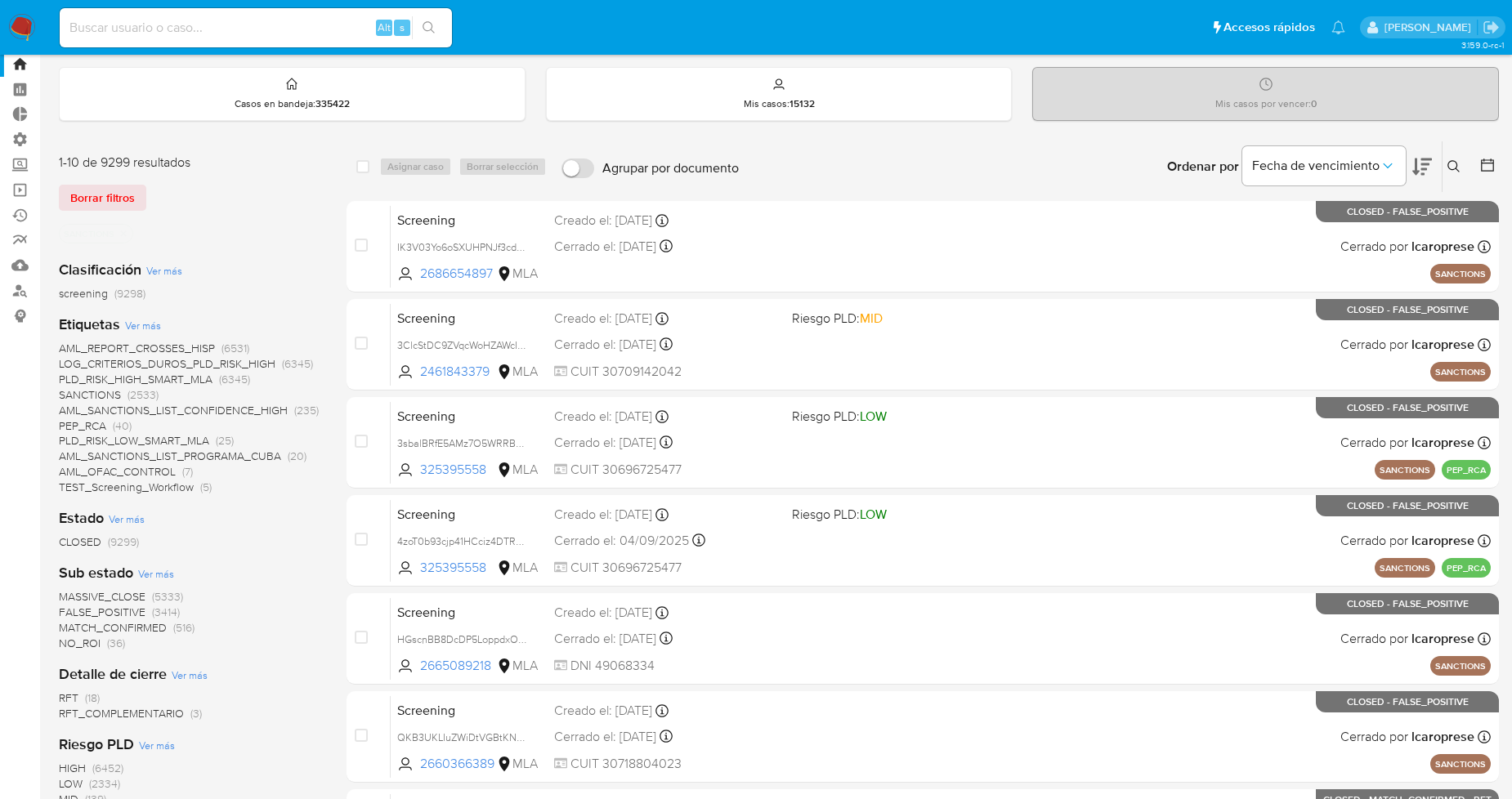
scroll to position [91, 0]
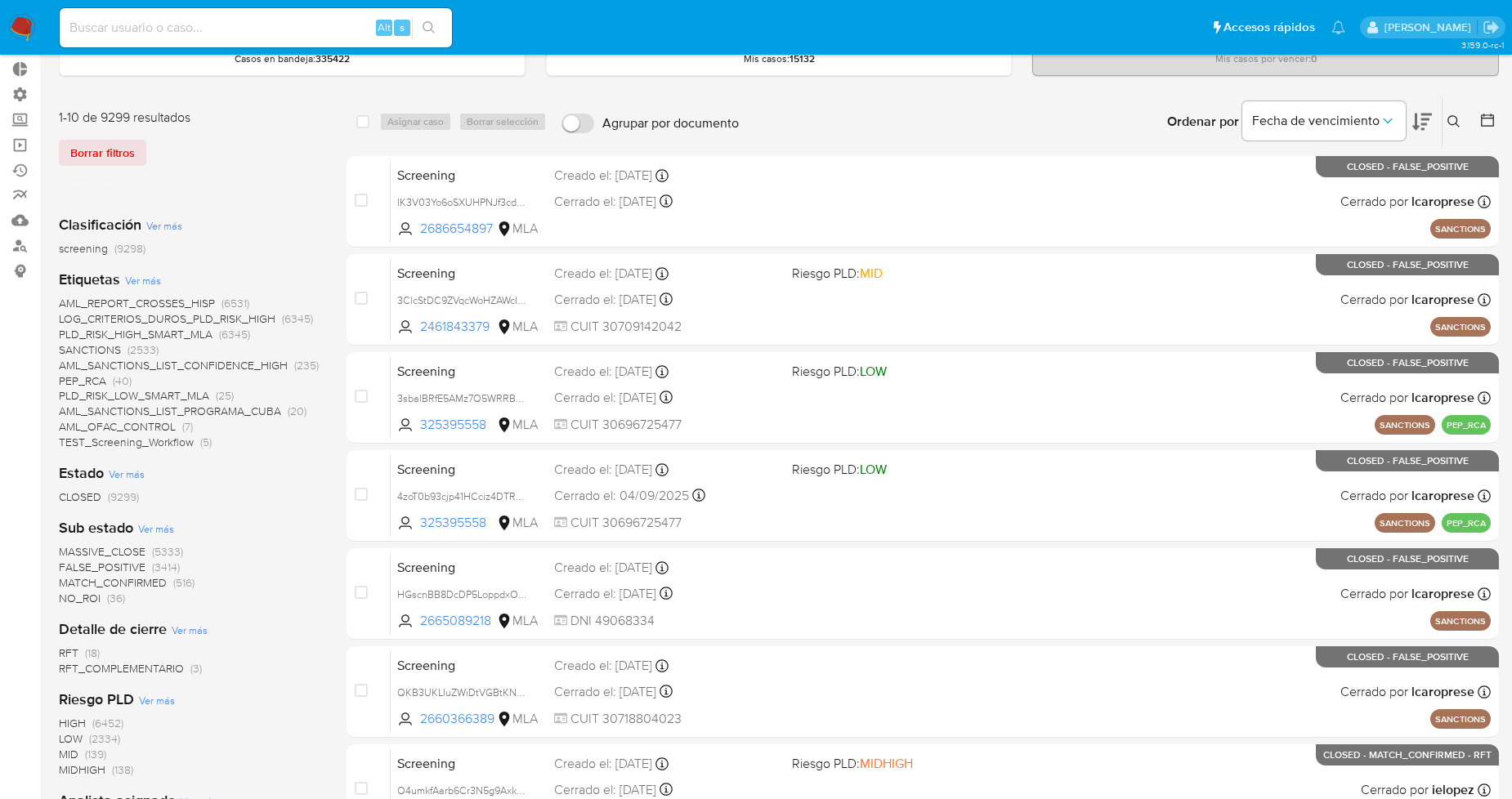
click at [112, 152] on span "Borrar filtros" at bounding box center [102, 153] width 64 height 23
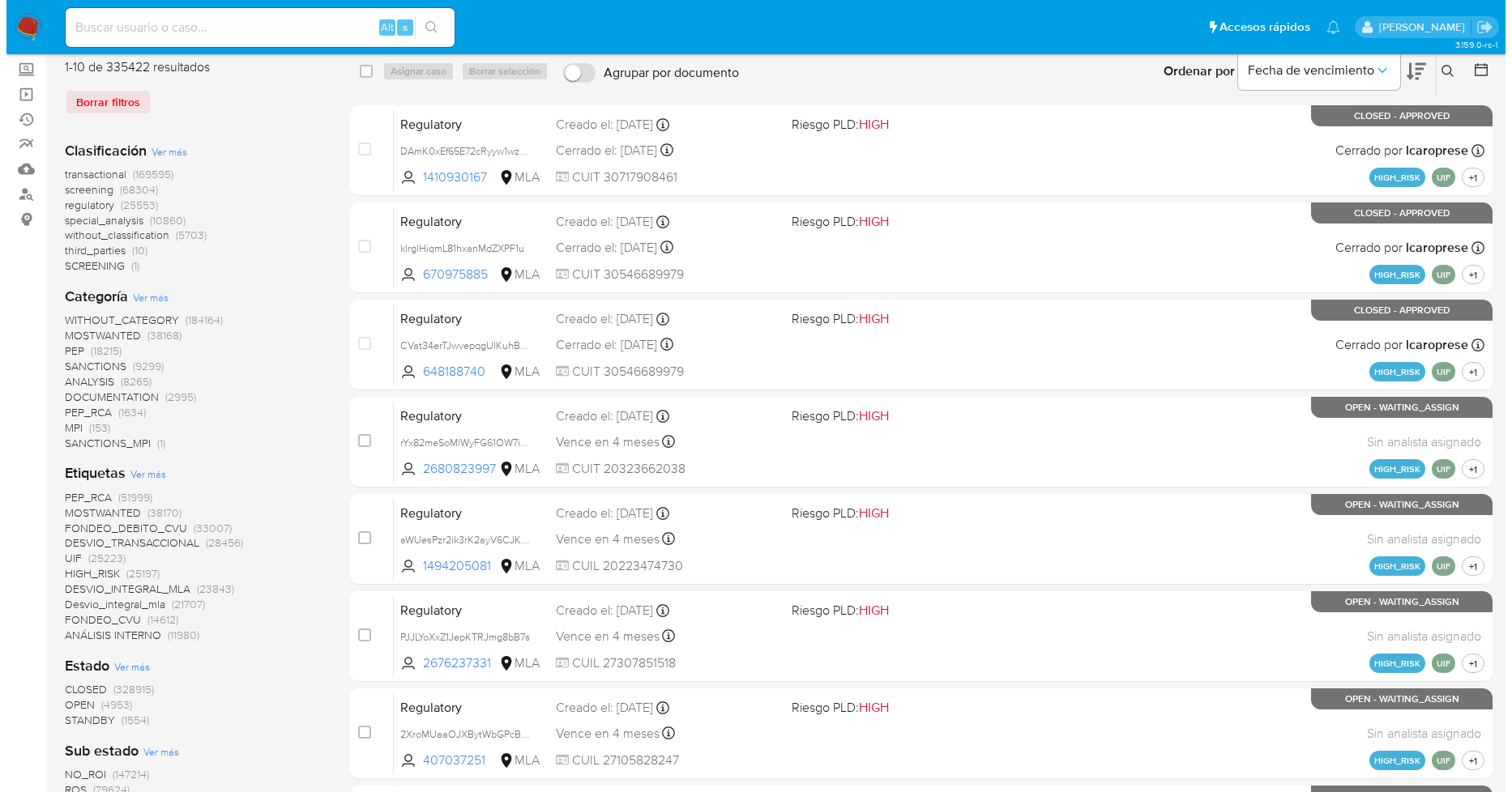
scroll to position [179, 0]
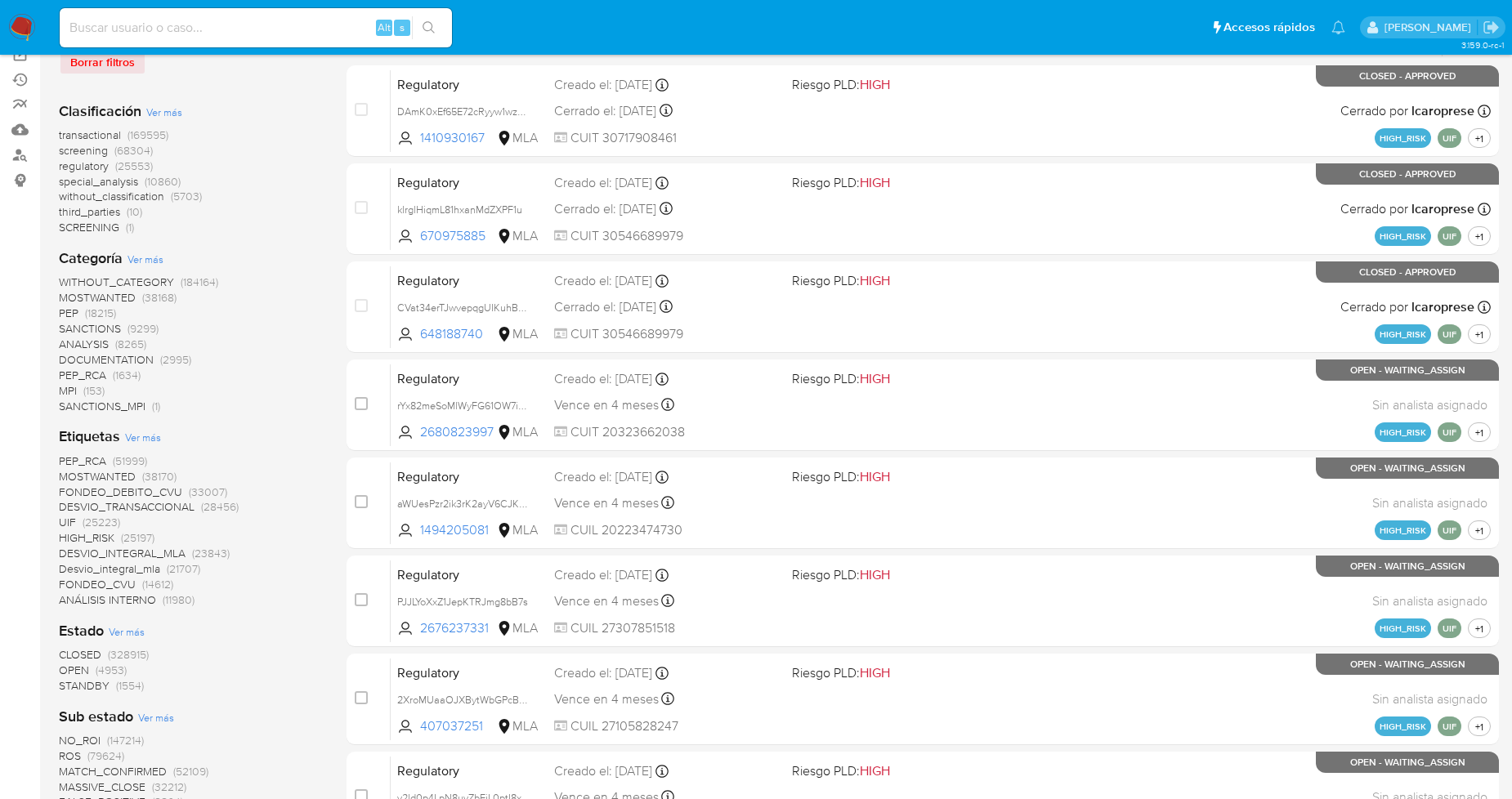
click at [142, 427] on div "Etiquetas Ver más PEP_RCA (51999) MOSTWANTED (38170) FONDEO_DEBITO_CVU (33007) …" at bounding box center [189, 516] width 262 height 181
click at [145, 437] on span "Ver más" at bounding box center [144, 437] width 36 height 14
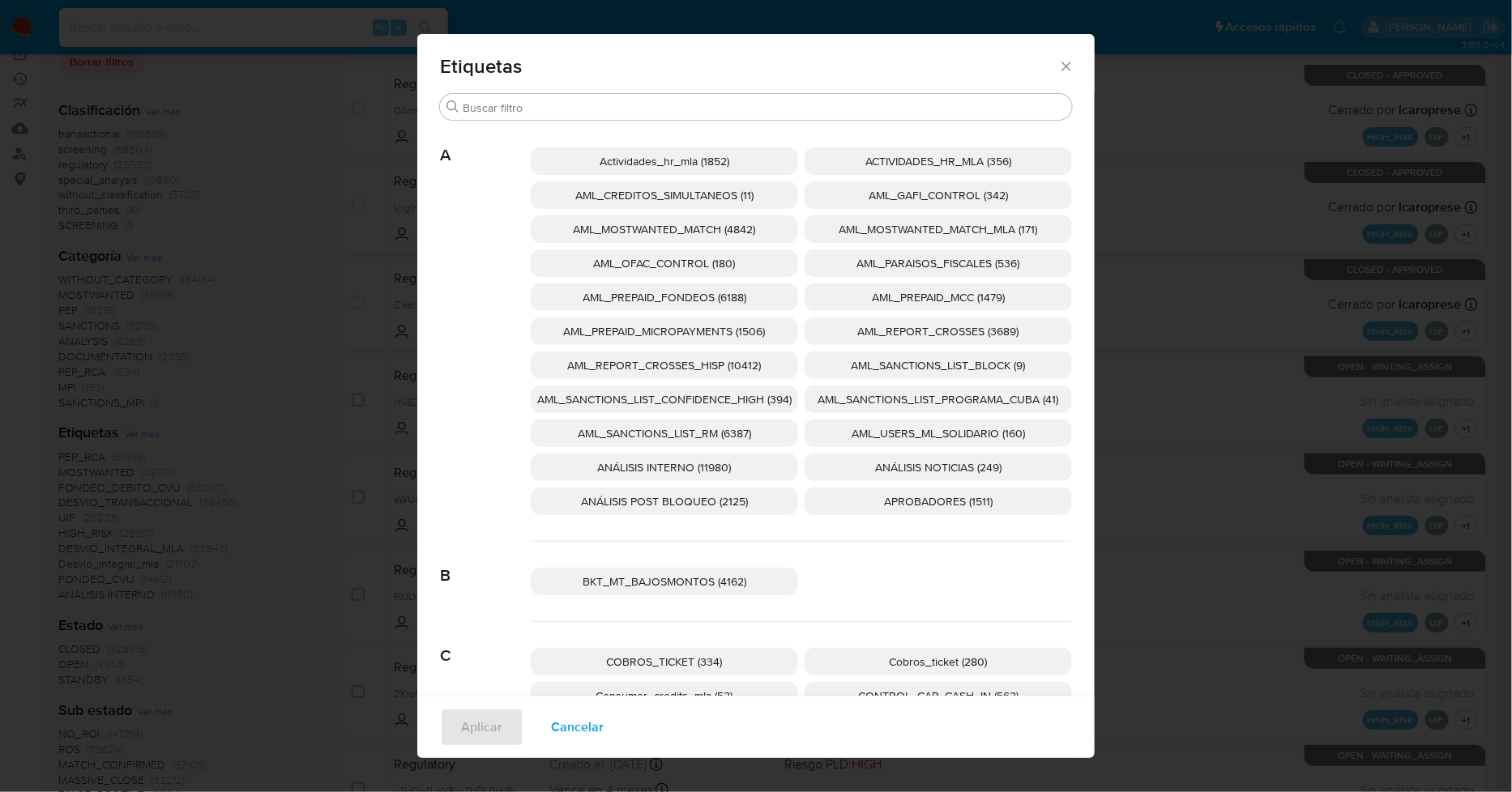
click at [758, 401] on span "AML_SANCTIONS_LIST_CONFIDENCE_HIGH (394)" at bounding box center [665, 399] width 255 height 16
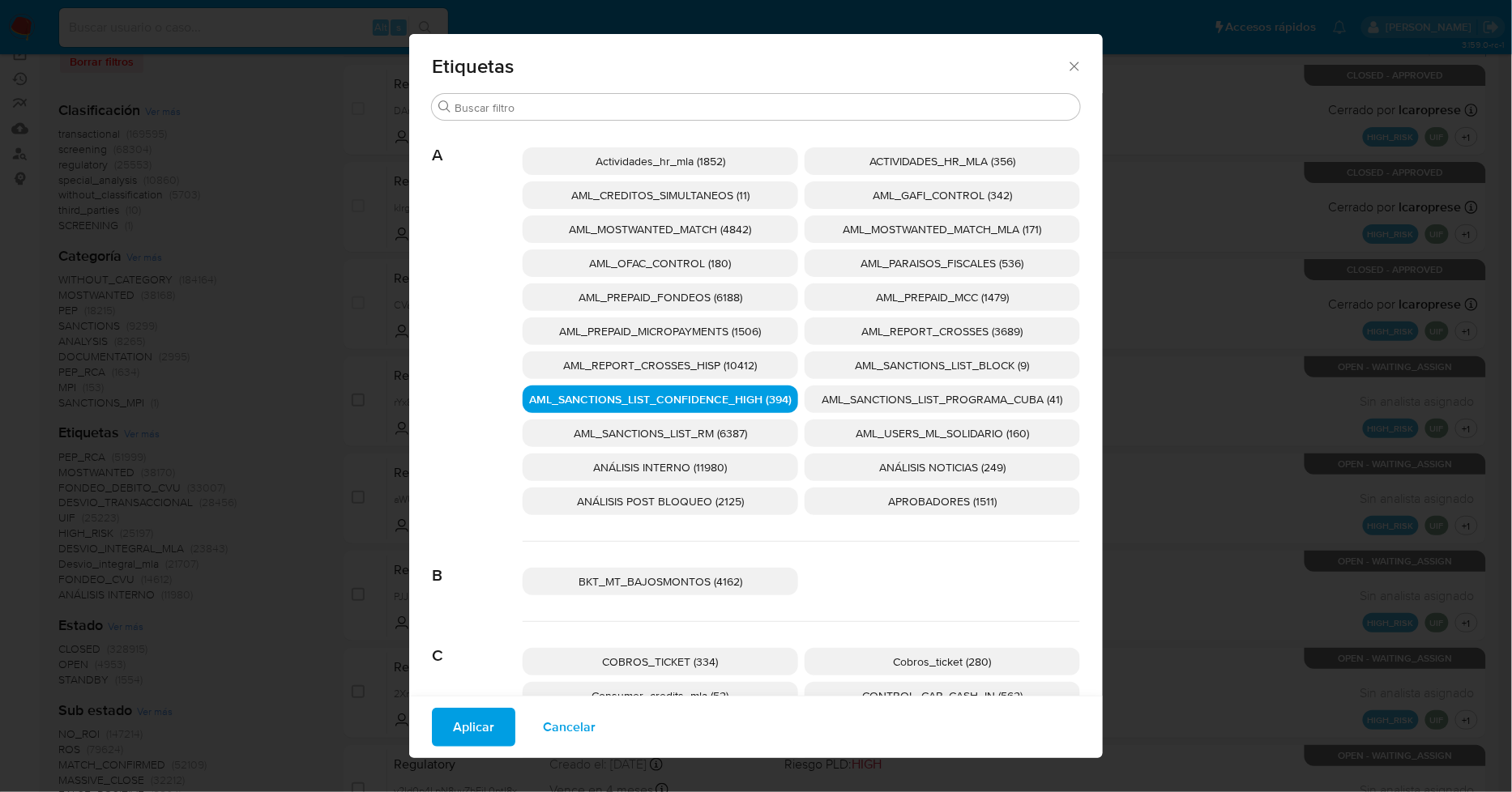
click at [852, 386] on p "AML_SANCTIONS_LIST_PROGRAMA_CUBA (41)" at bounding box center [942, 399] width 275 height 28
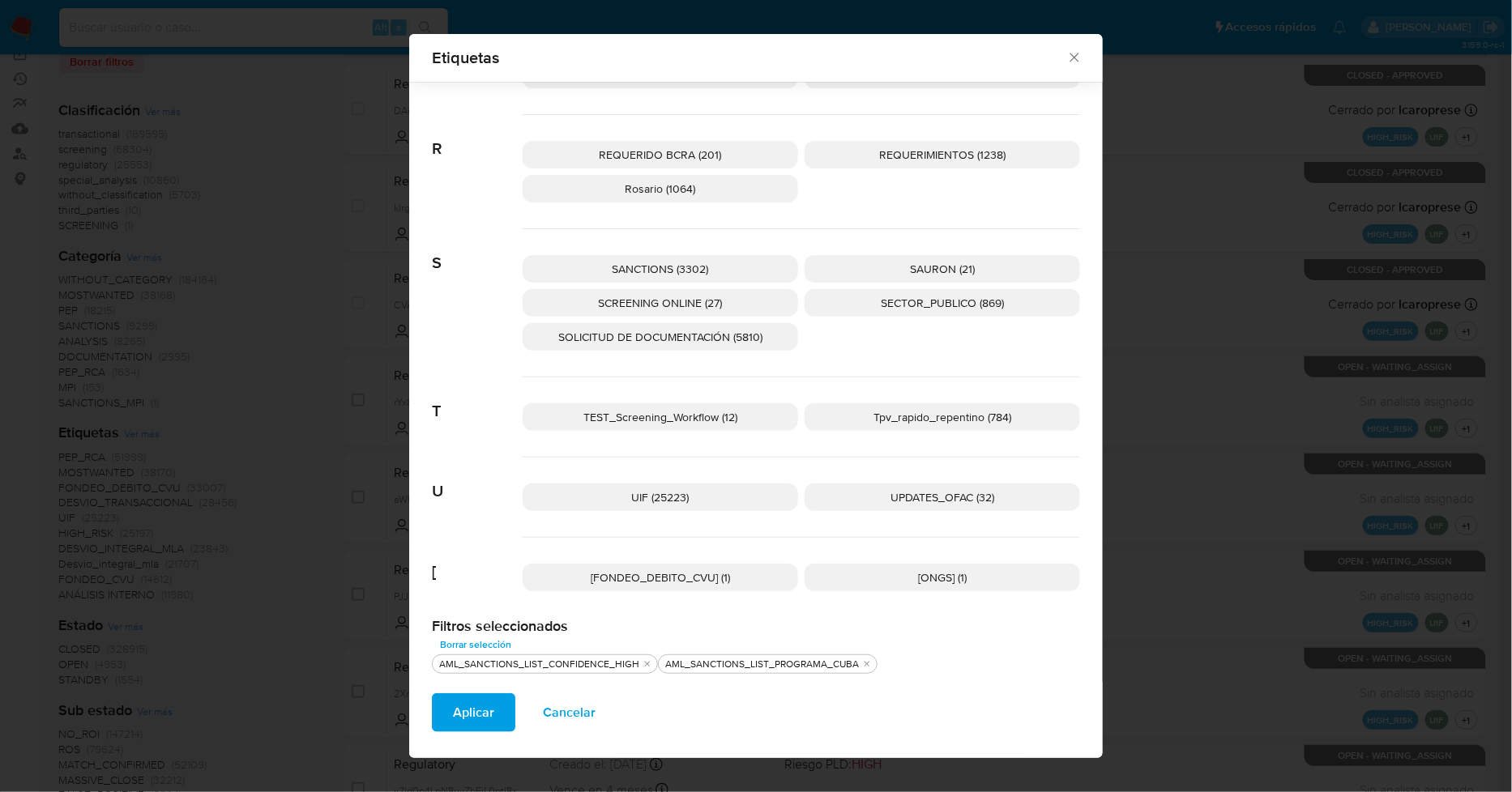
scroll to position [2459, 0]
click at [872, 488] on p "UPDATES_OFAC (32)" at bounding box center [942, 495] width 275 height 28
click at [714, 292] on span "SCREENING ONLINE (27)" at bounding box center [661, 300] width 124 height 16
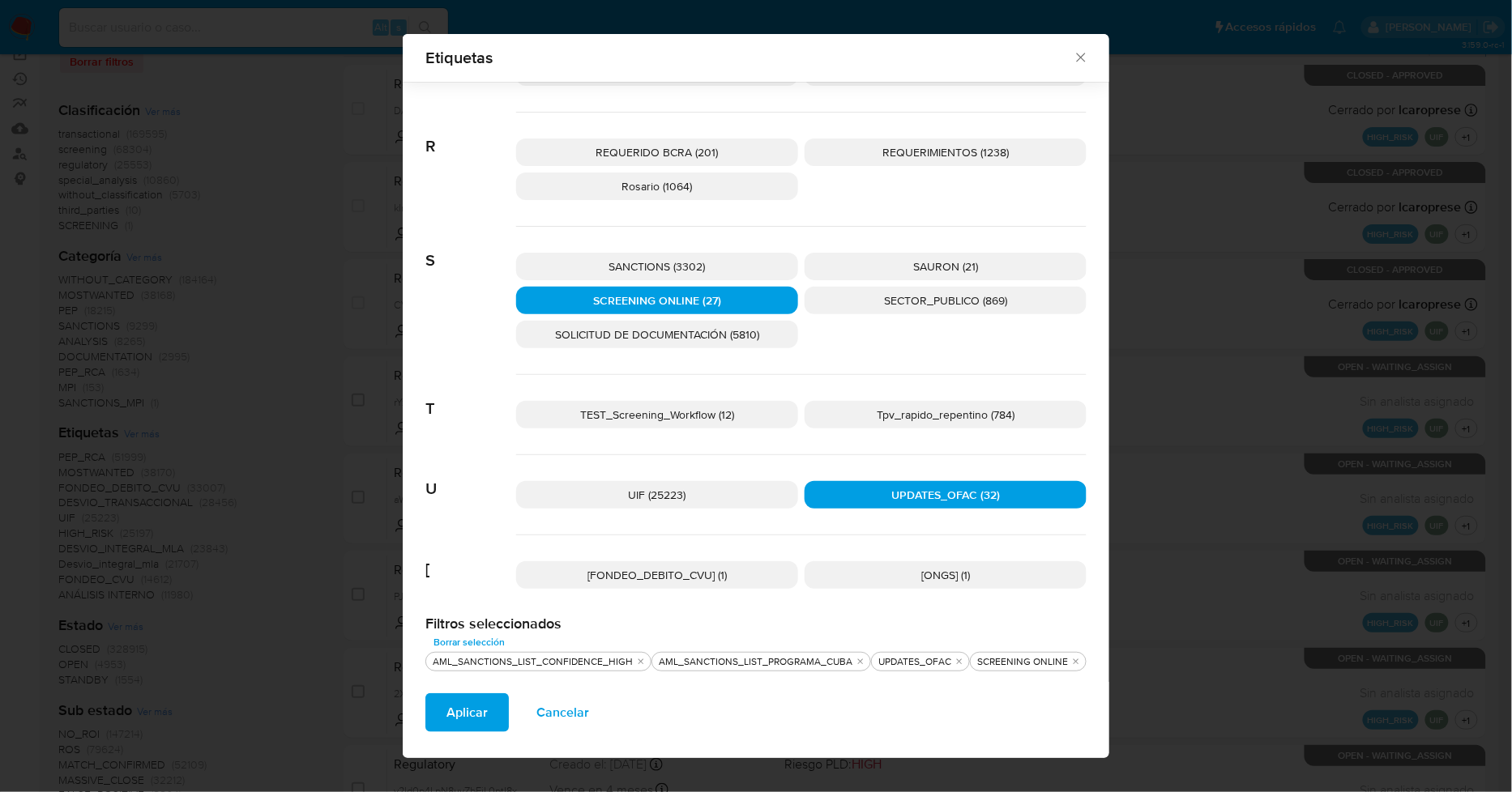
click at [713, 259] on p "SANCTIONS (3302)" at bounding box center [656, 266] width 282 height 28
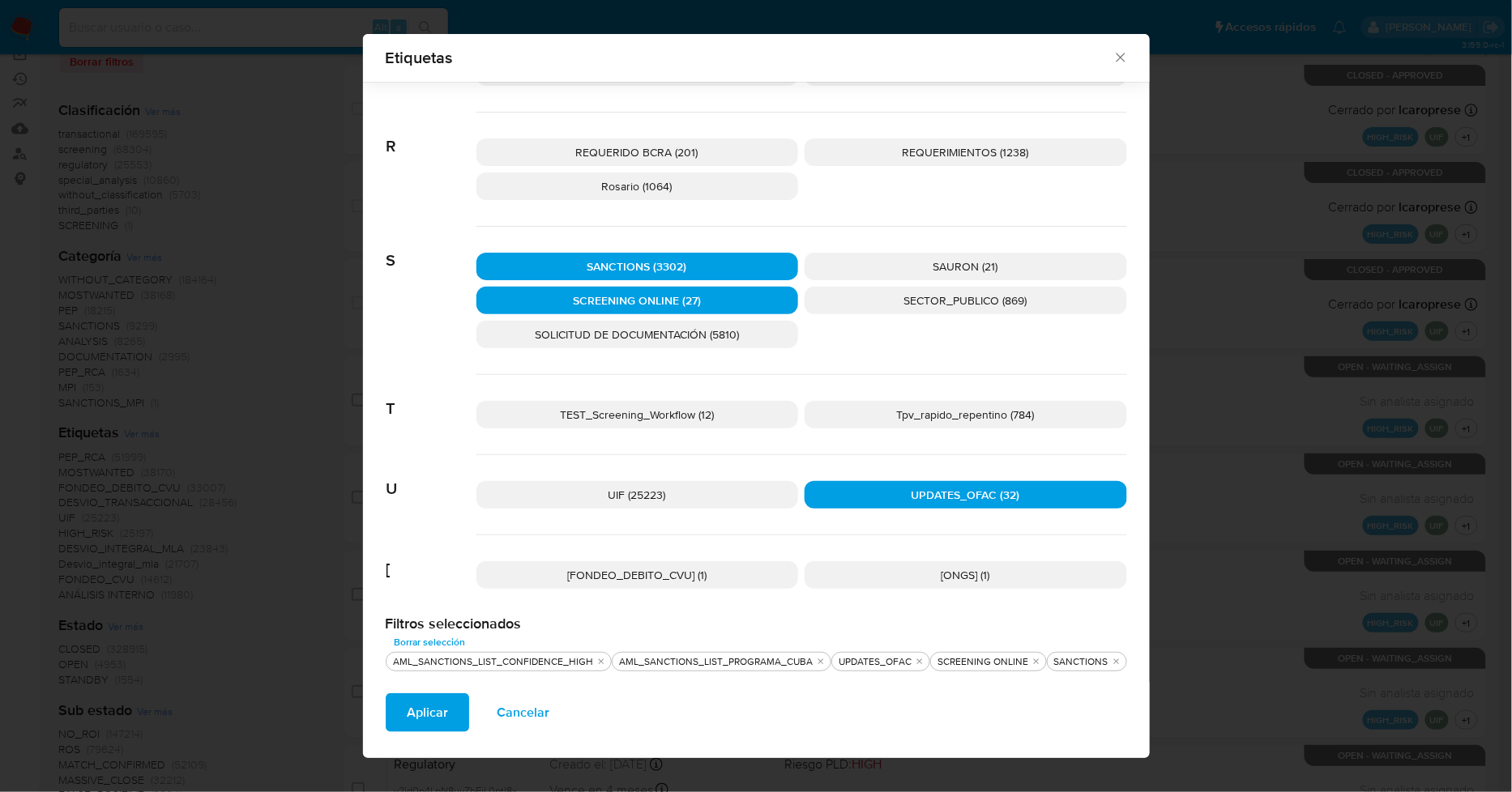
click at [439, 715] on span "Aplicar" at bounding box center [427, 713] width 42 height 36
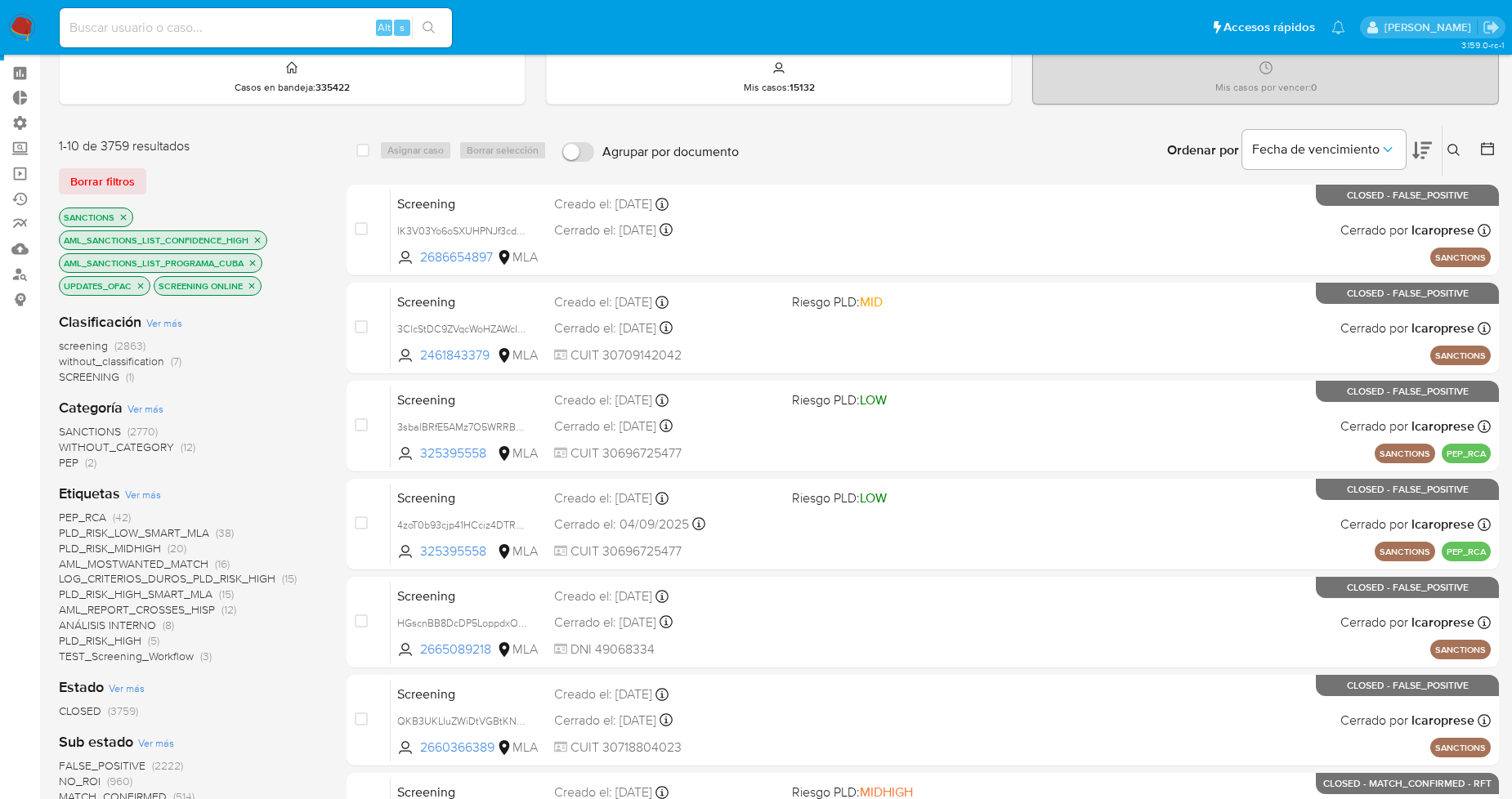
scroll to position [91, 0]
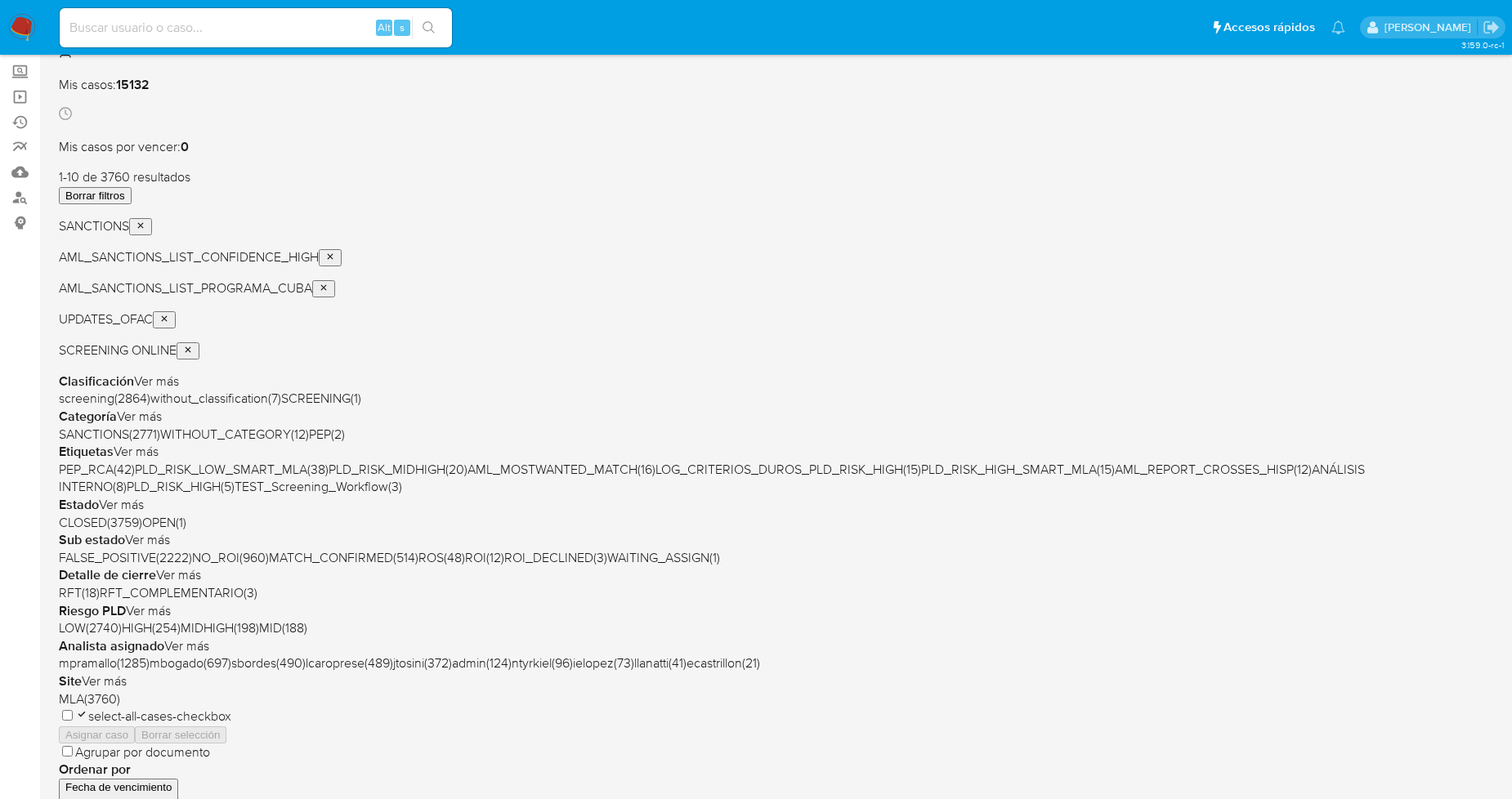
scroll to position [181, 0]
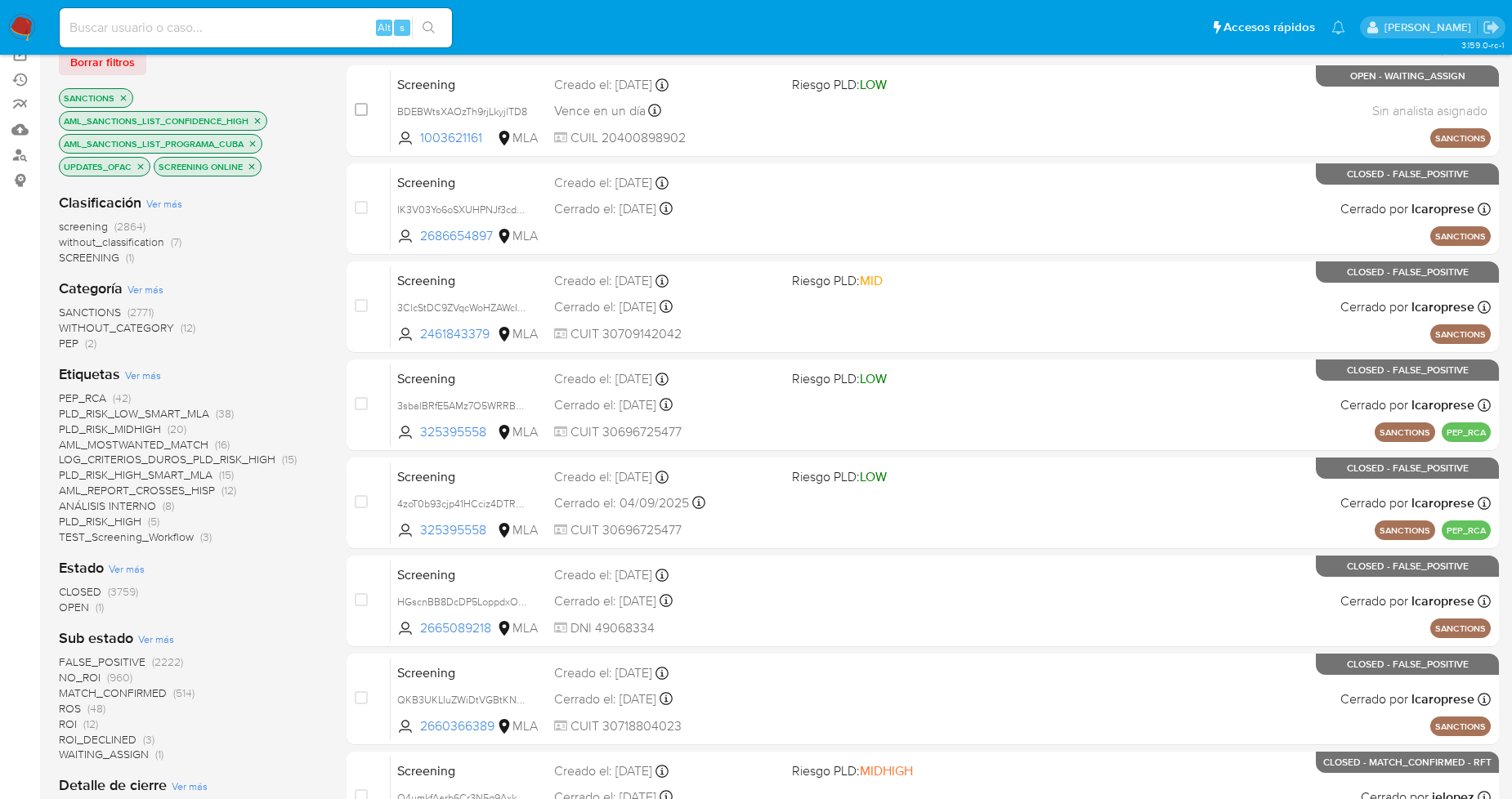
click at [70, 605] on span "OPEN" at bounding box center [74, 606] width 31 height 16
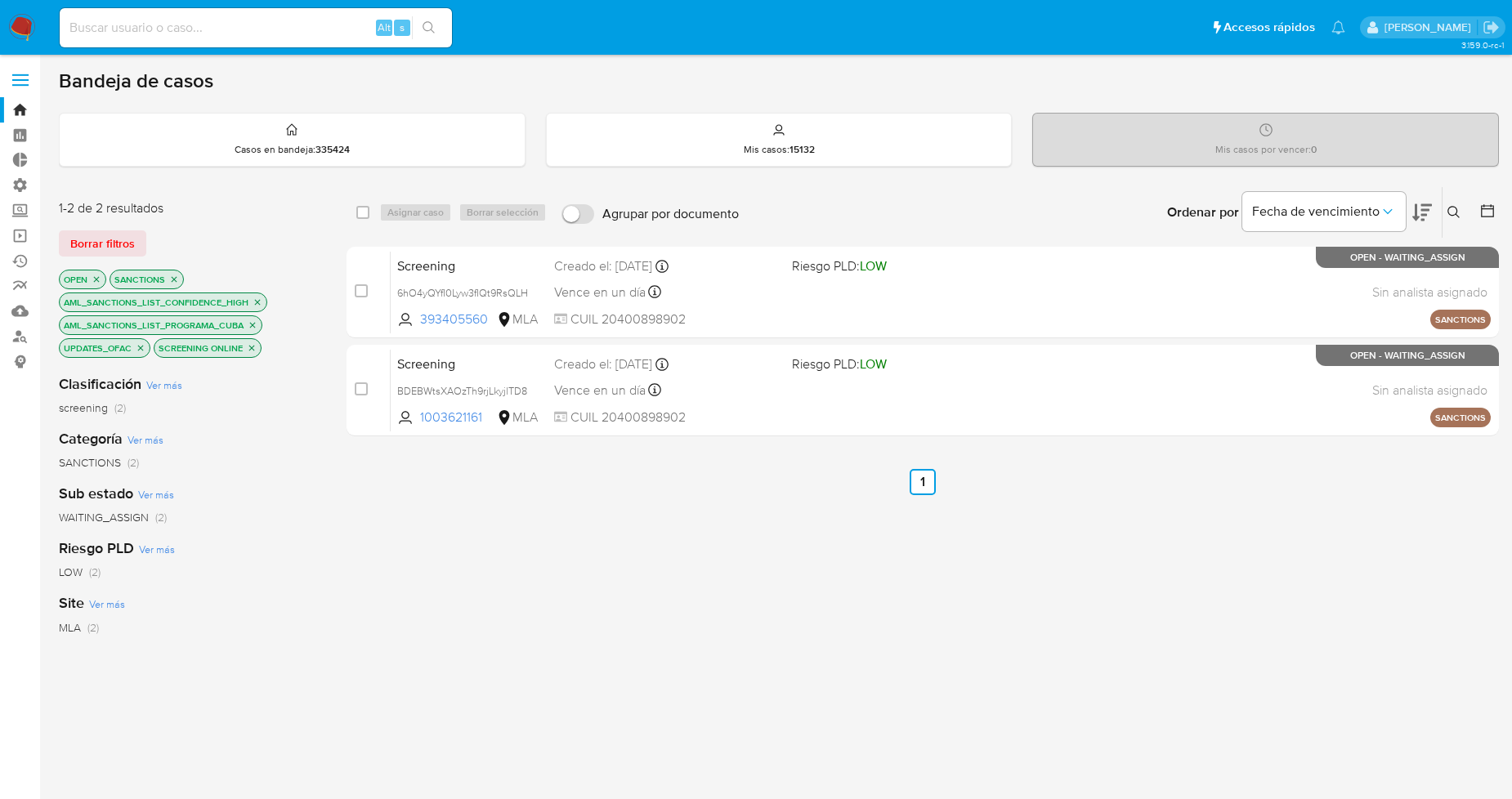
click at [93, 281] on icon "close-filter" at bounding box center [97, 280] width 10 height 10
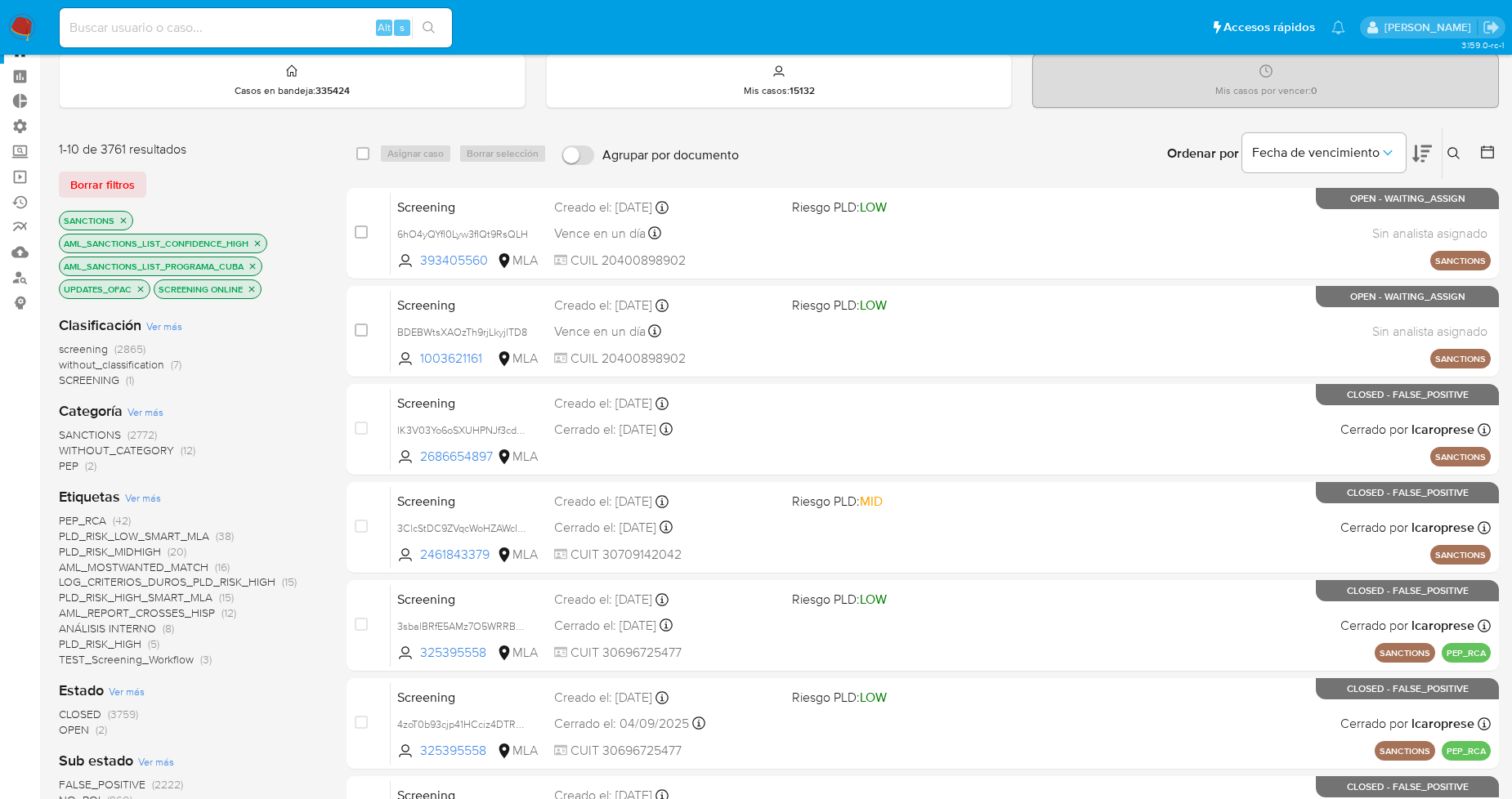
scroll to position [91, 0]
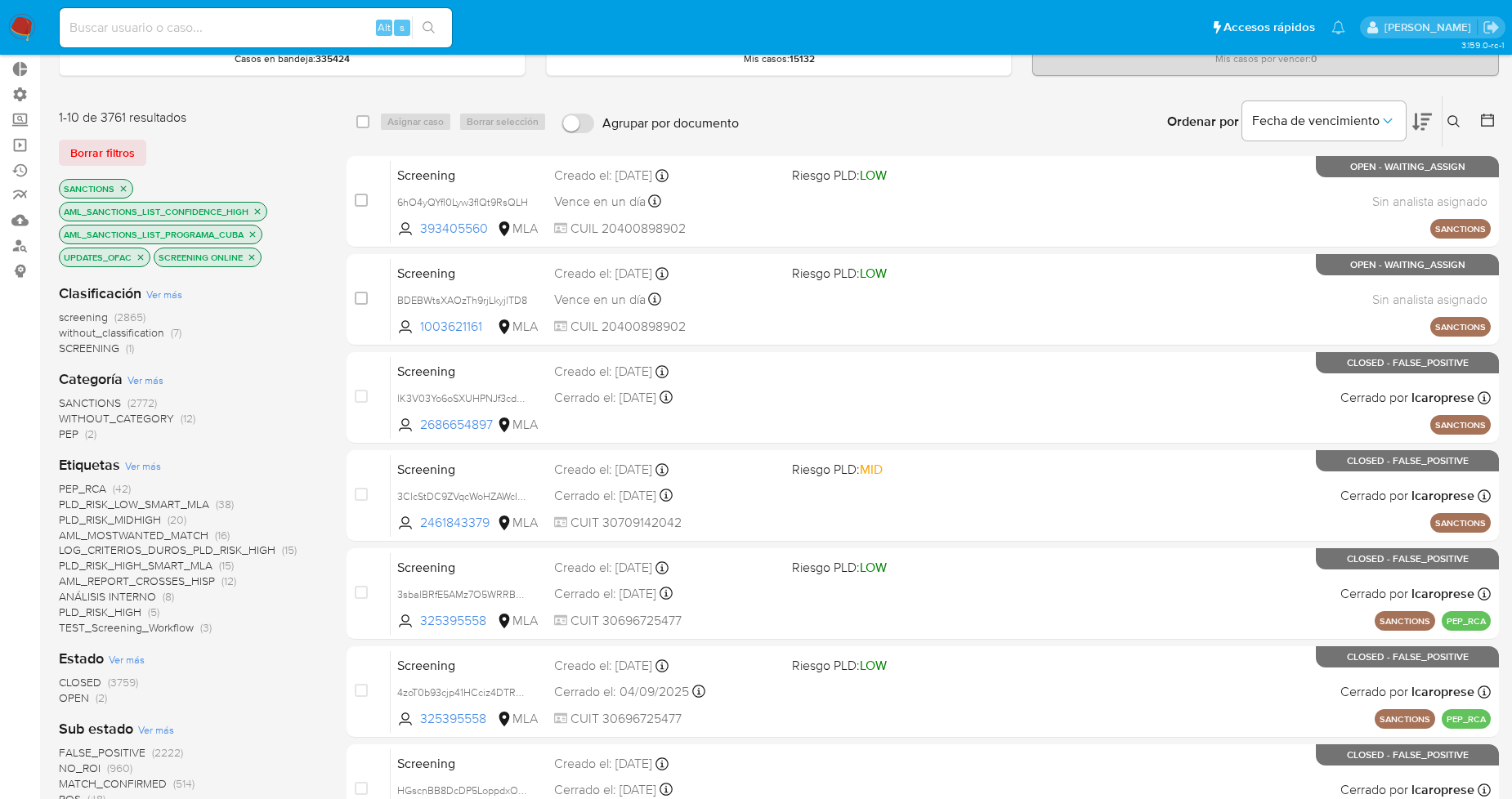
click at [69, 704] on span "OPEN" at bounding box center [74, 697] width 31 height 16
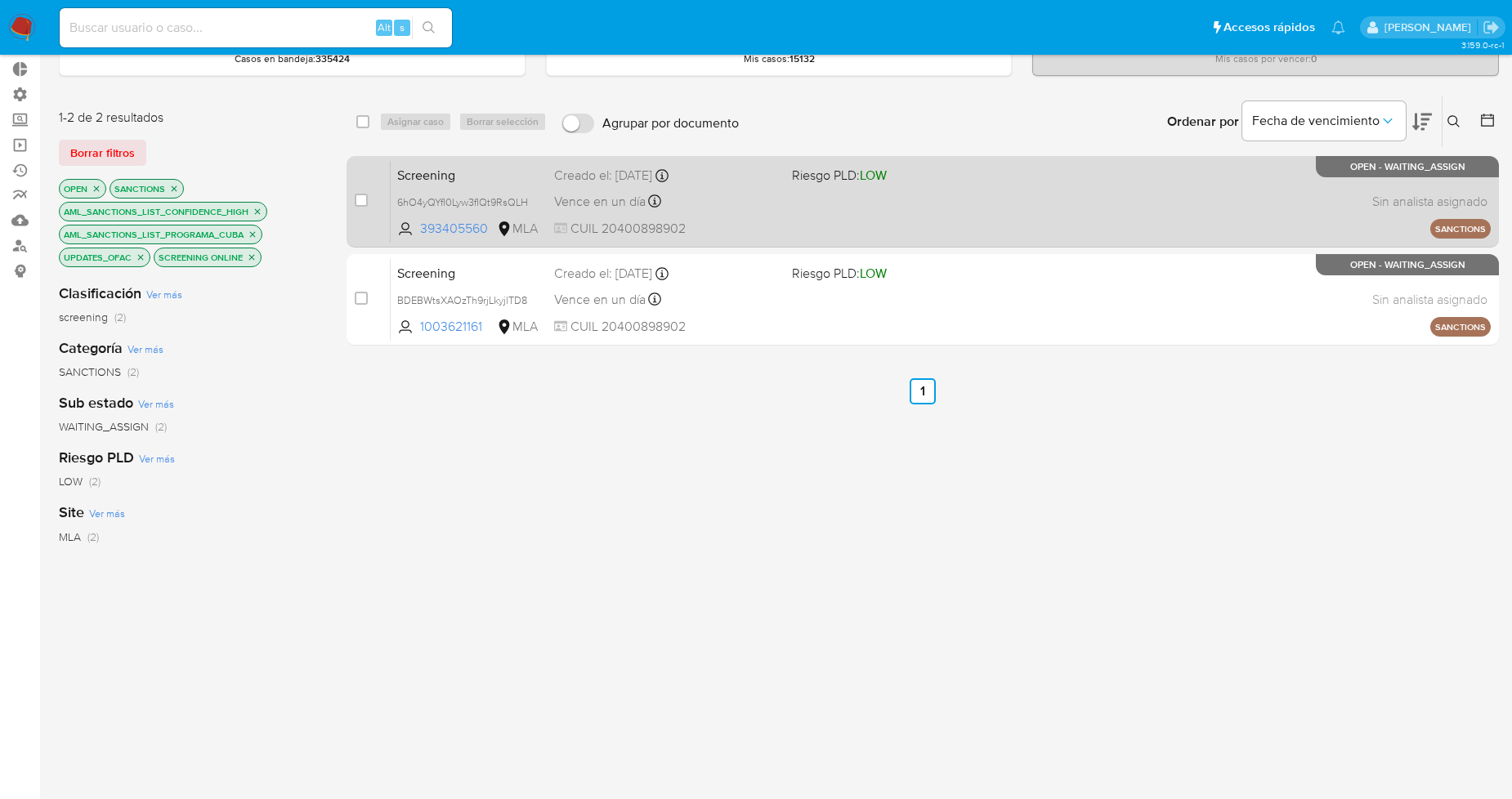
click at [524, 170] on span "Screening" at bounding box center [470, 174] width 144 height 21
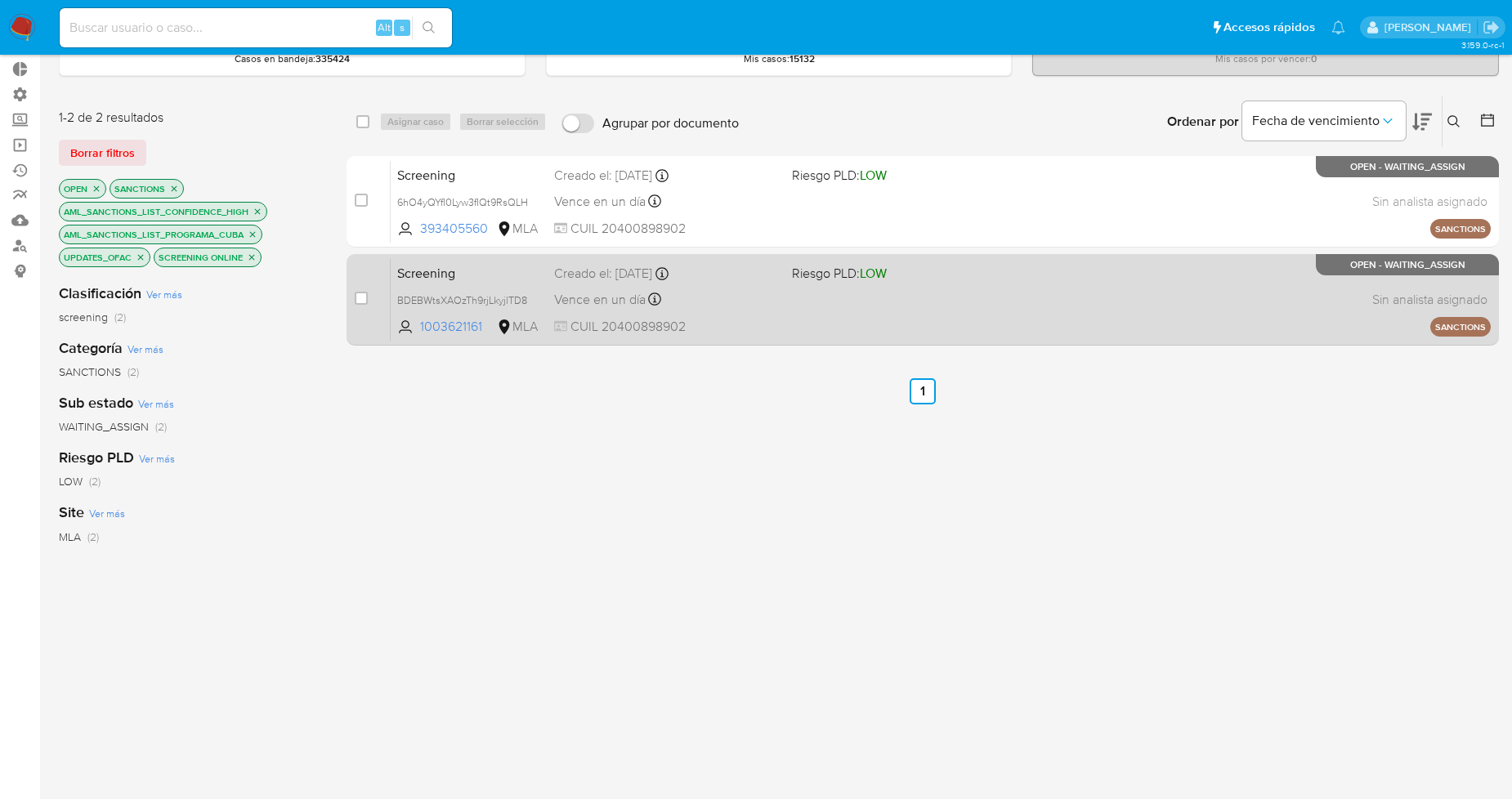
click at [489, 264] on span "Screening" at bounding box center [470, 272] width 144 height 21
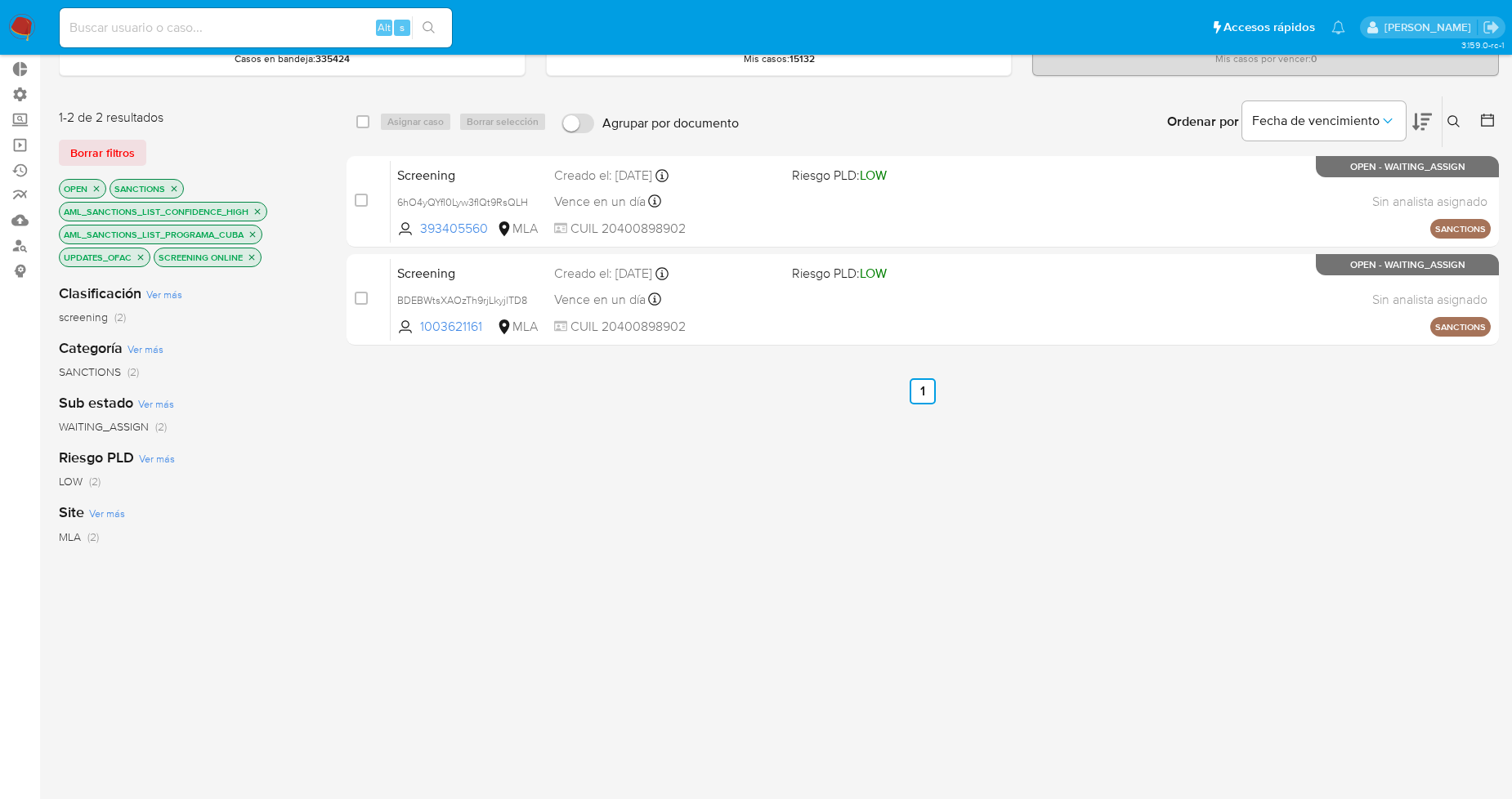
click at [96, 186] on icon "close-filter" at bounding box center [97, 189] width 10 height 10
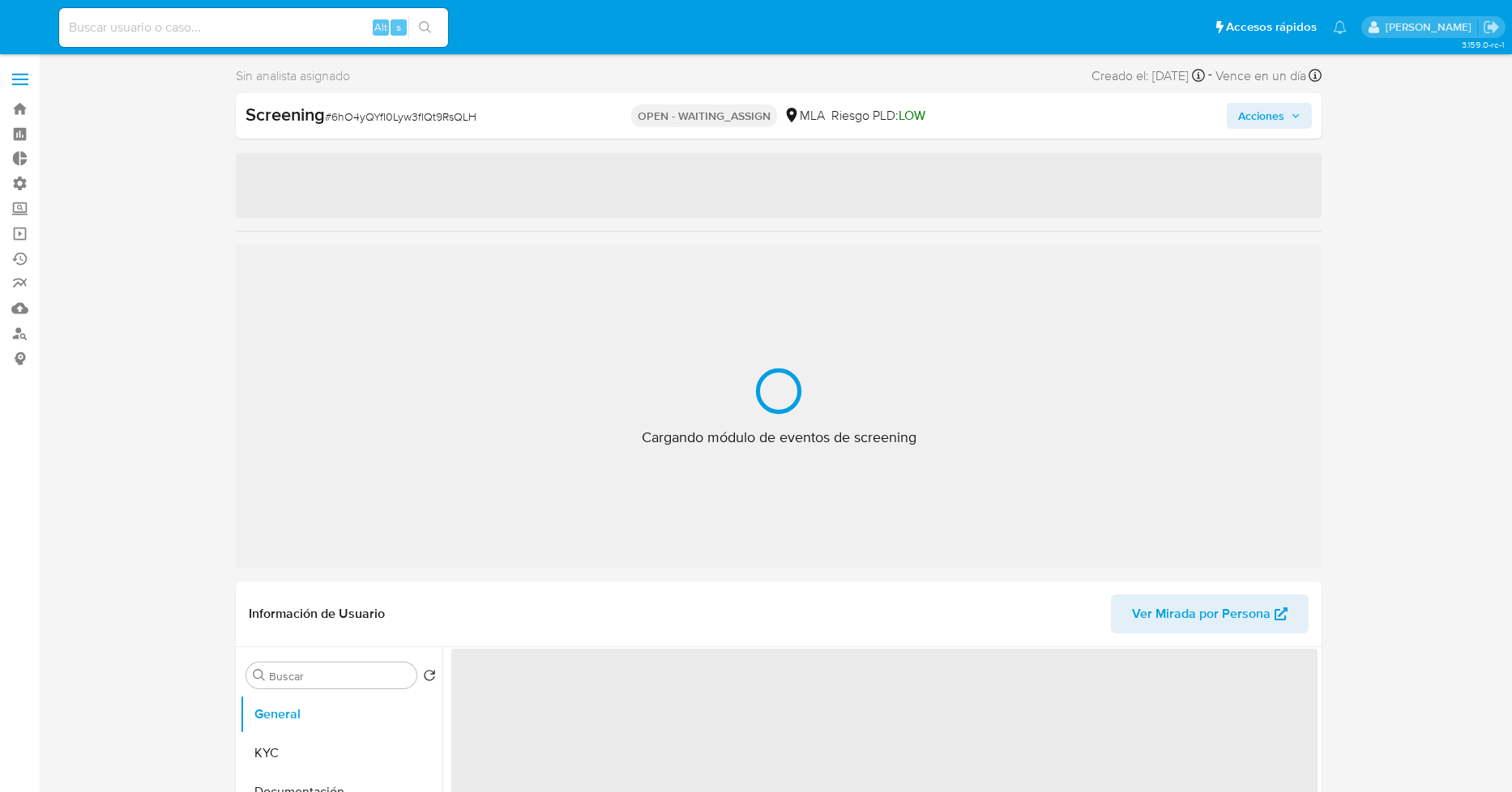
select select "10"
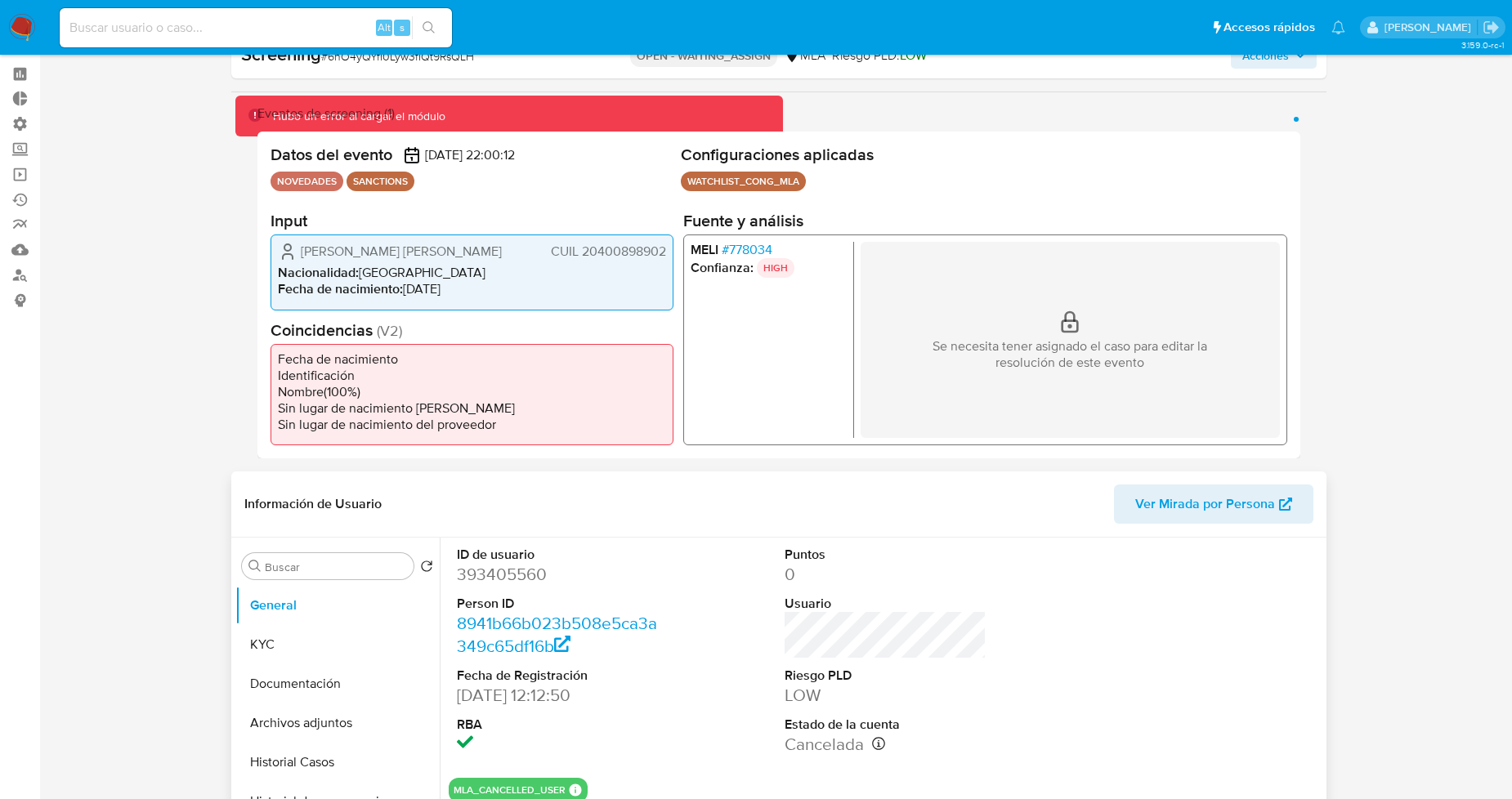
scroll to position [91, 0]
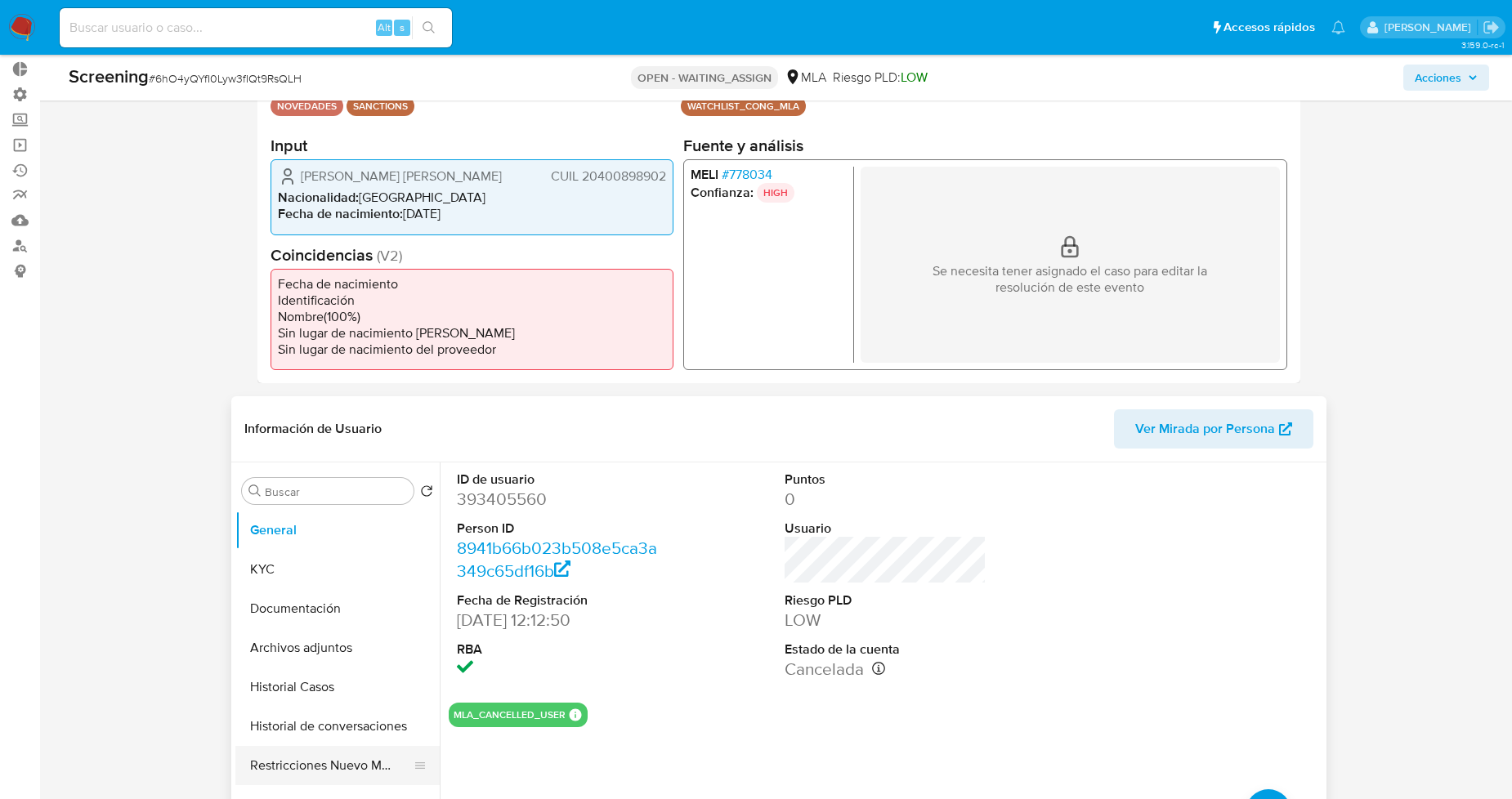
click at [316, 765] on button "Restricciones Nuevo Mundo" at bounding box center [332, 765] width 192 height 39
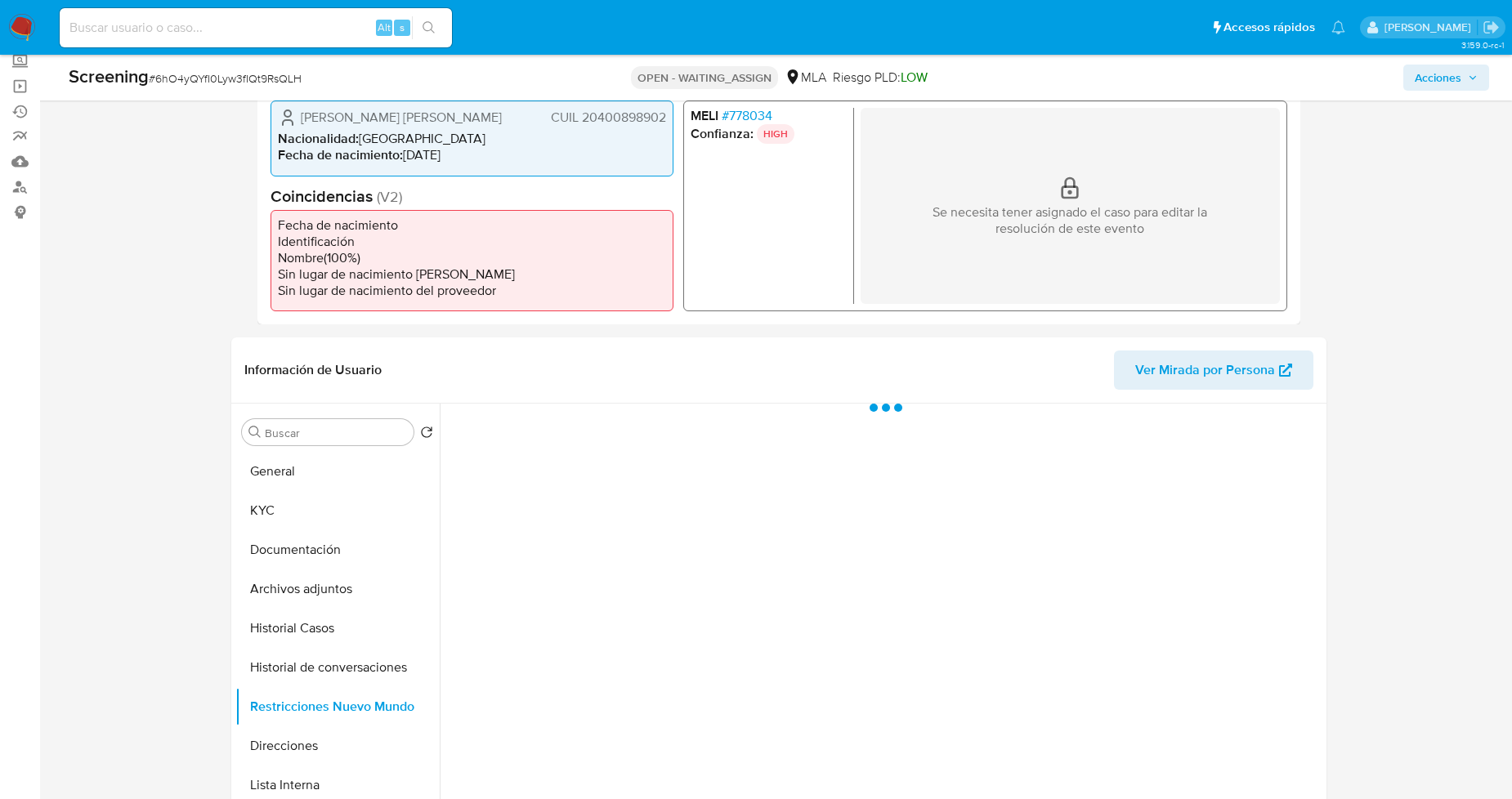
scroll to position [181, 0]
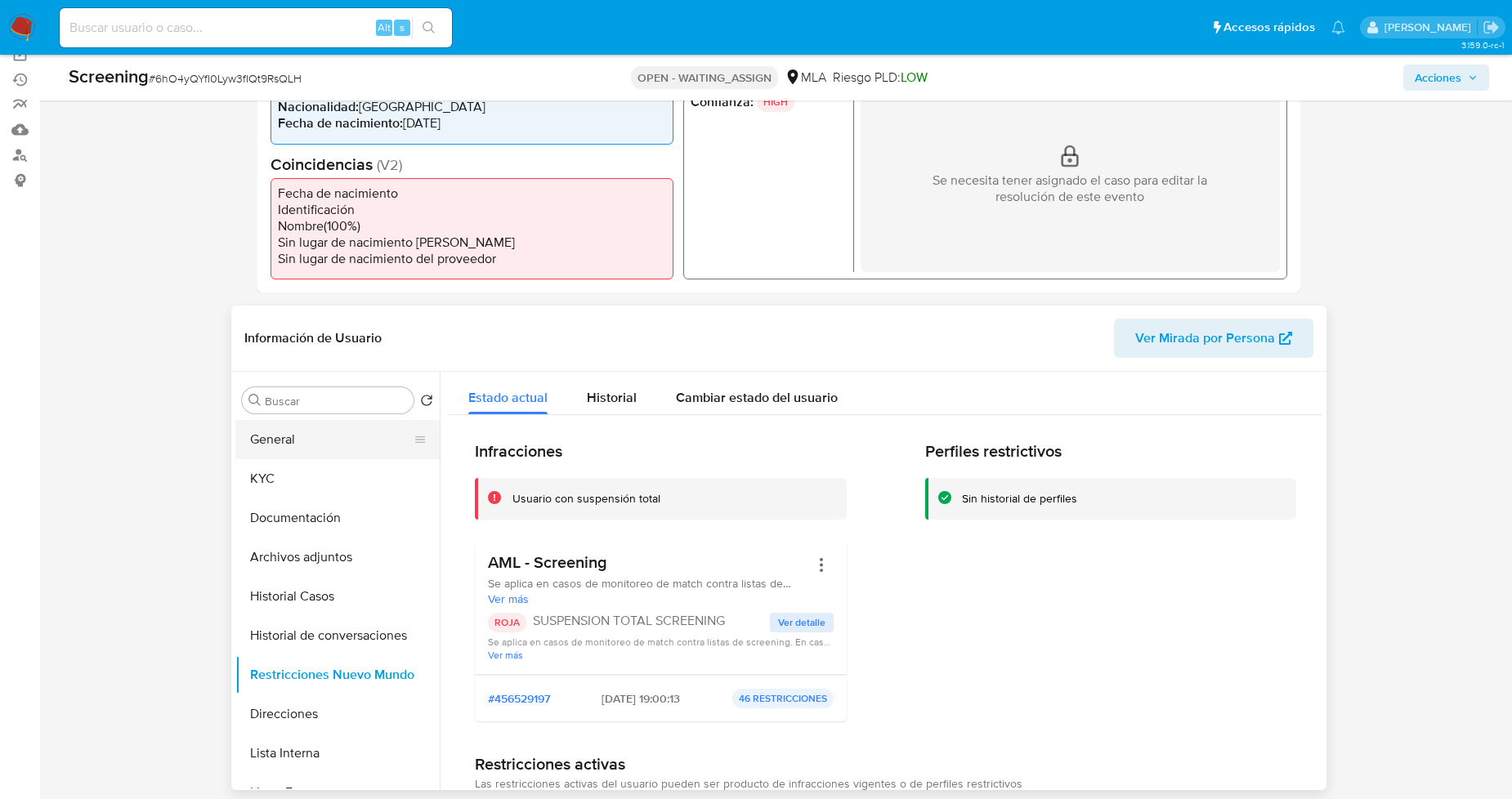
click at [317, 439] on button "General" at bounding box center [332, 440] width 192 height 39
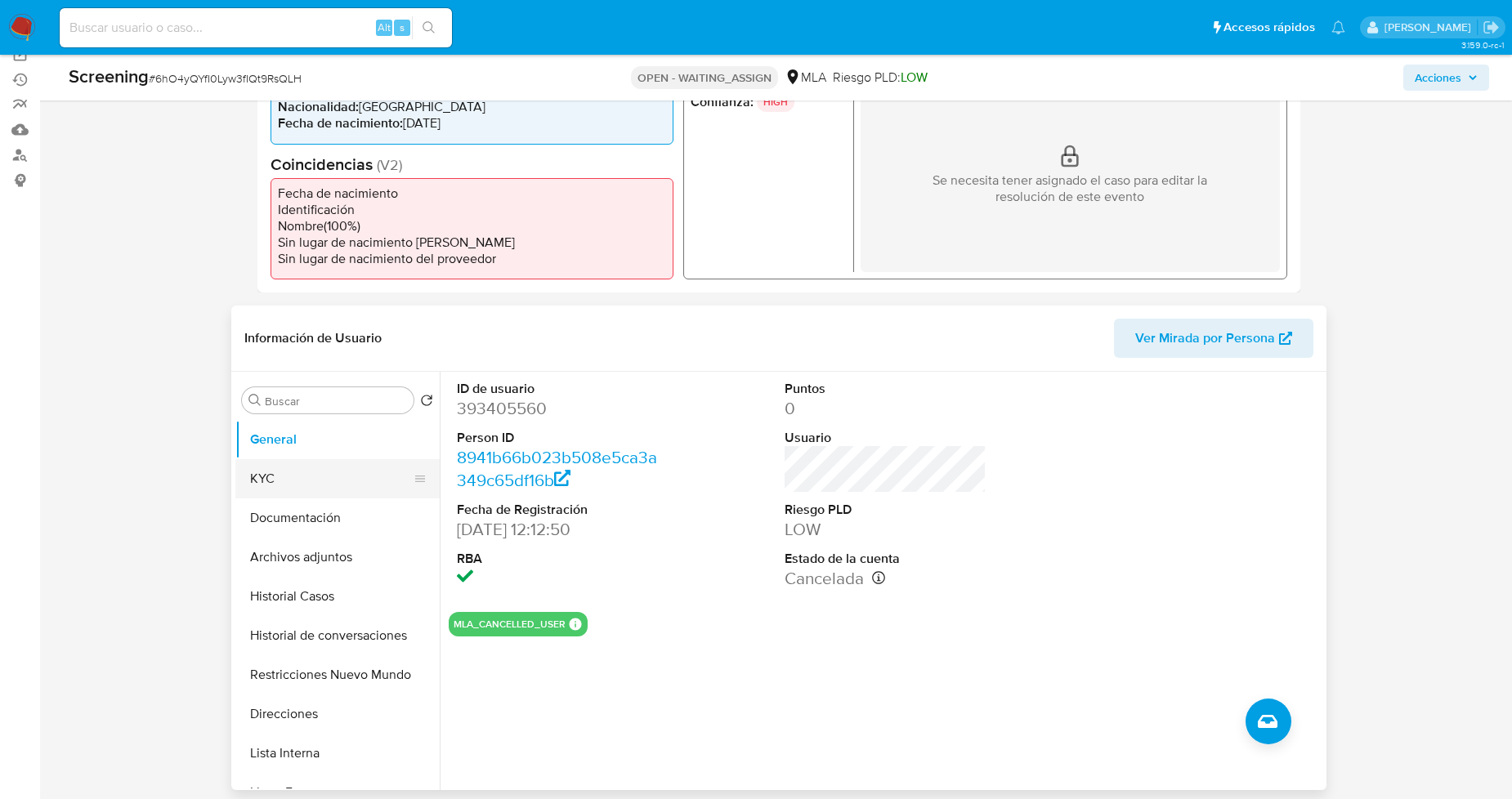
click at [337, 493] on button "KYC" at bounding box center [332, 478] width 192 height 39
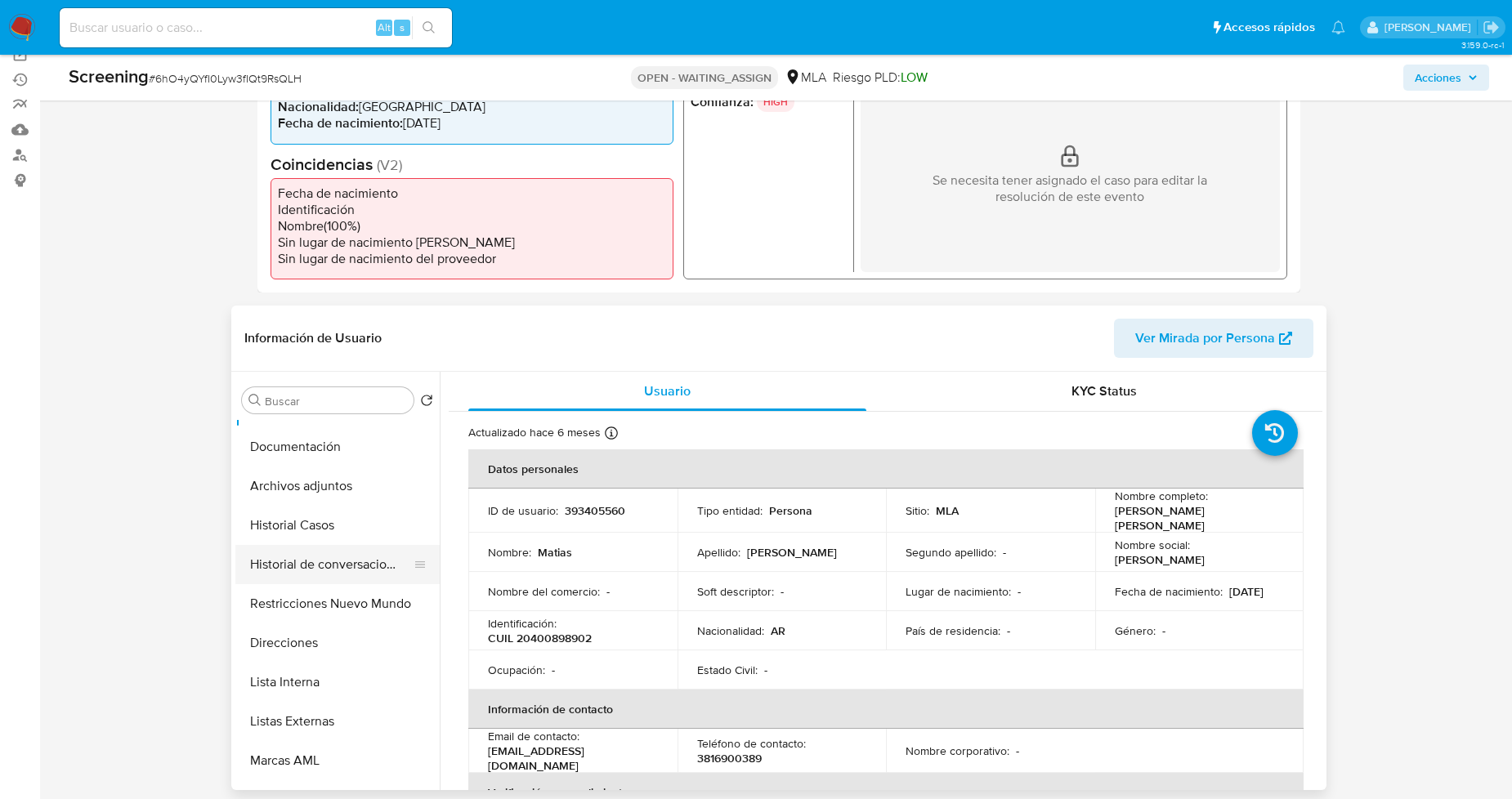
scroll to position [0, 0]
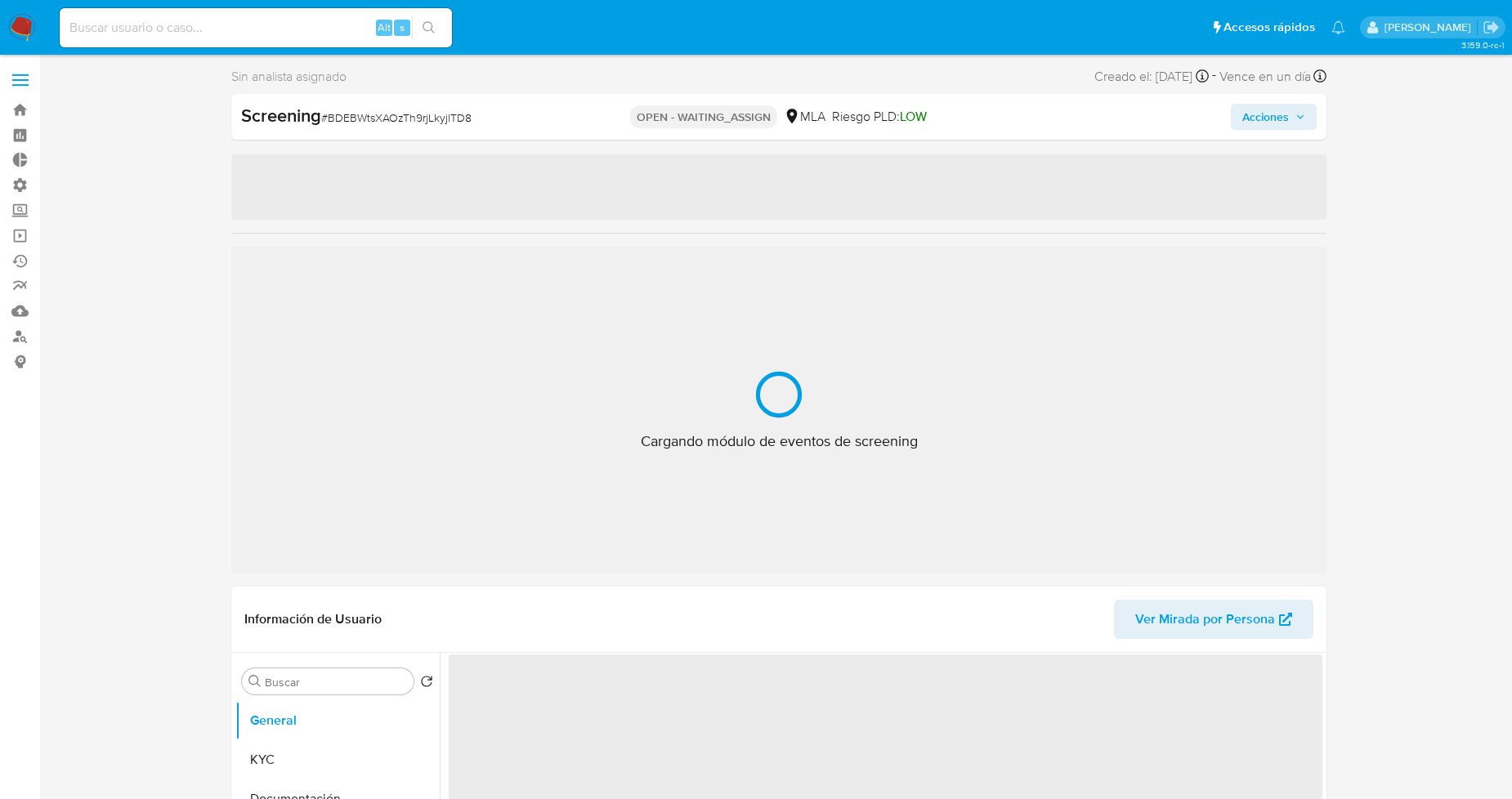
select select "10"
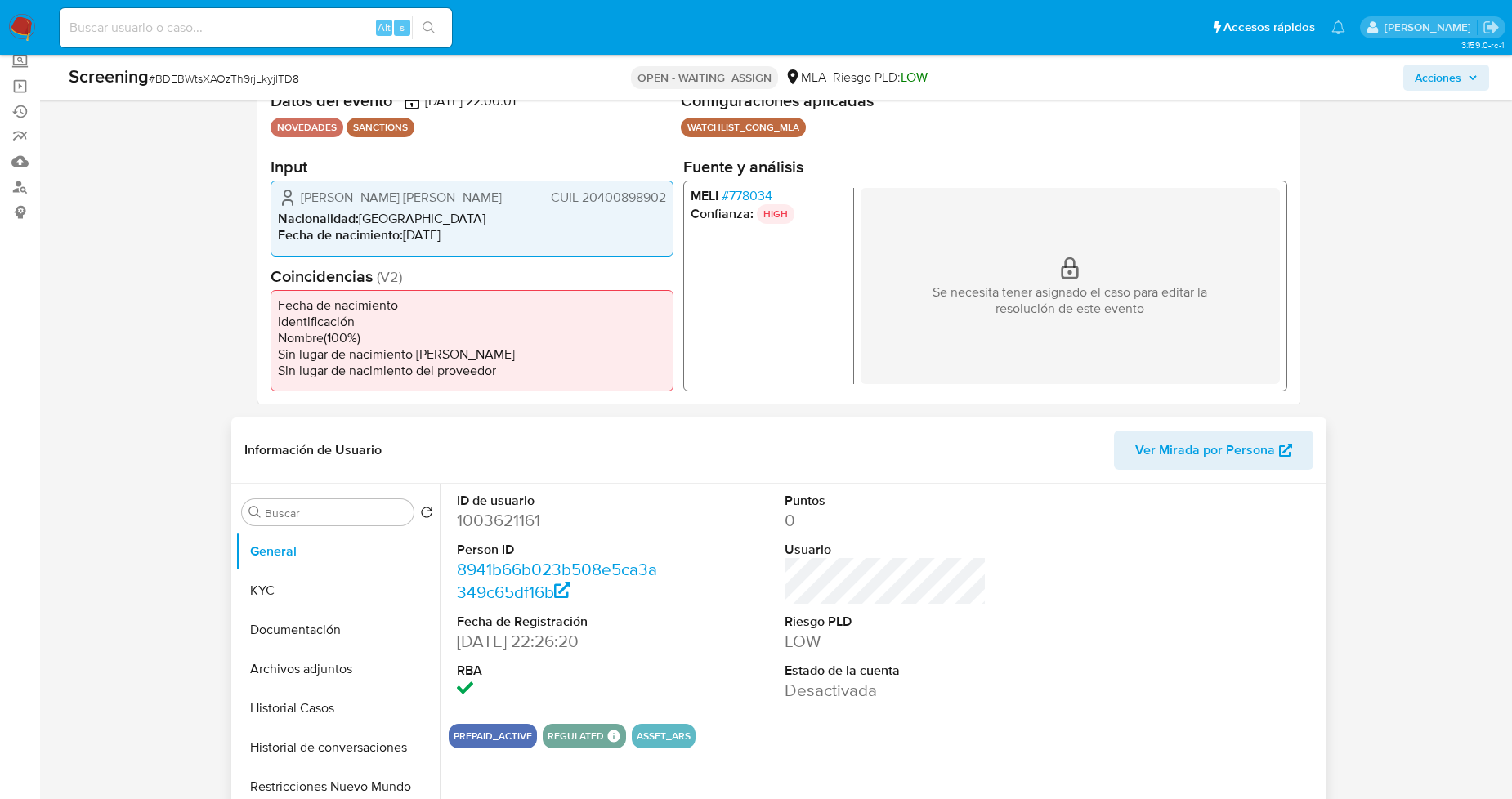
scroll to position [181, 0]
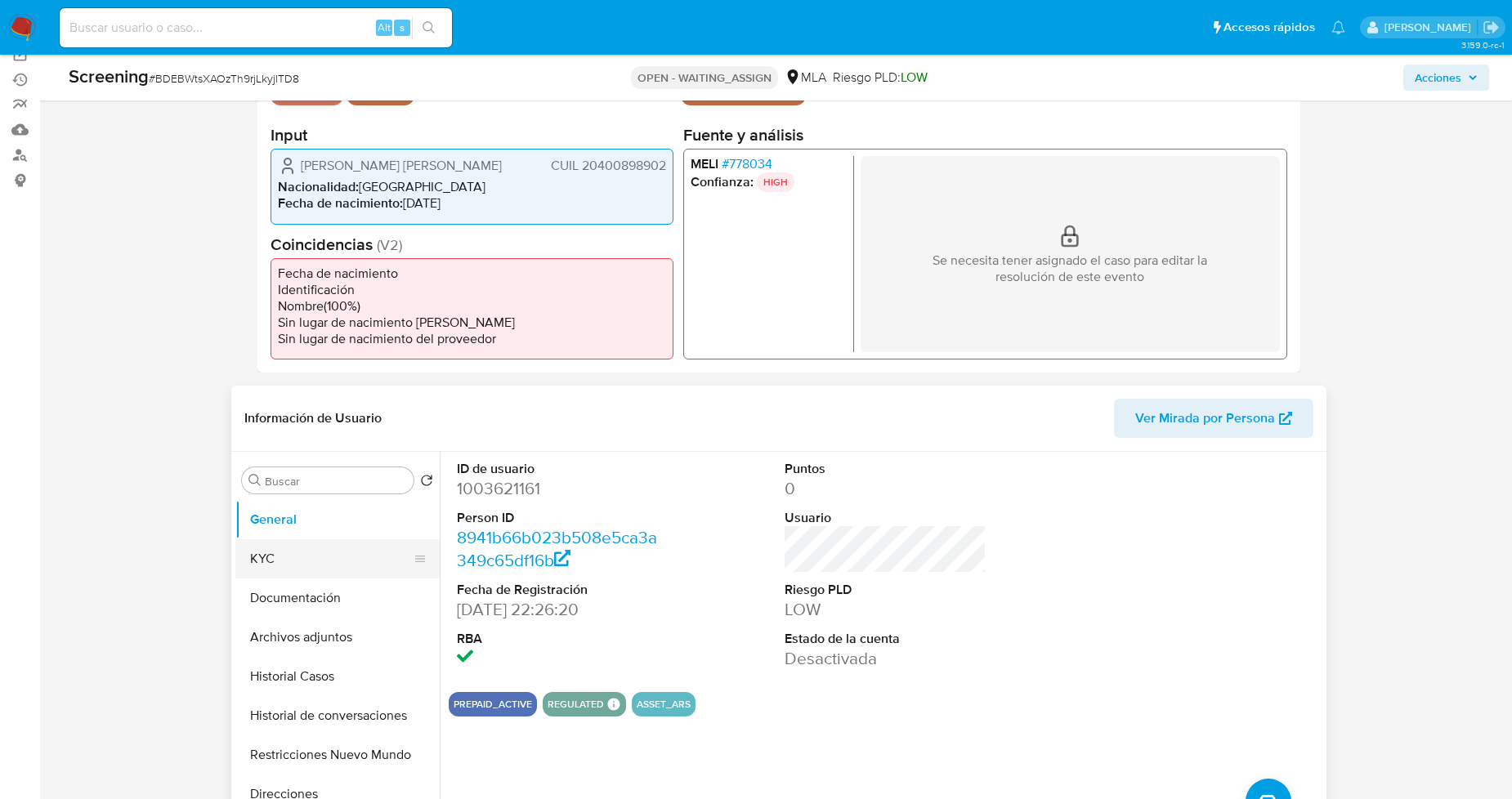
click at [308, 561] on ul "General KYC Documentación Archivos adjuntos Historial Casos Historial de conver…" at bounding box center [337, 684] width 204 height 369
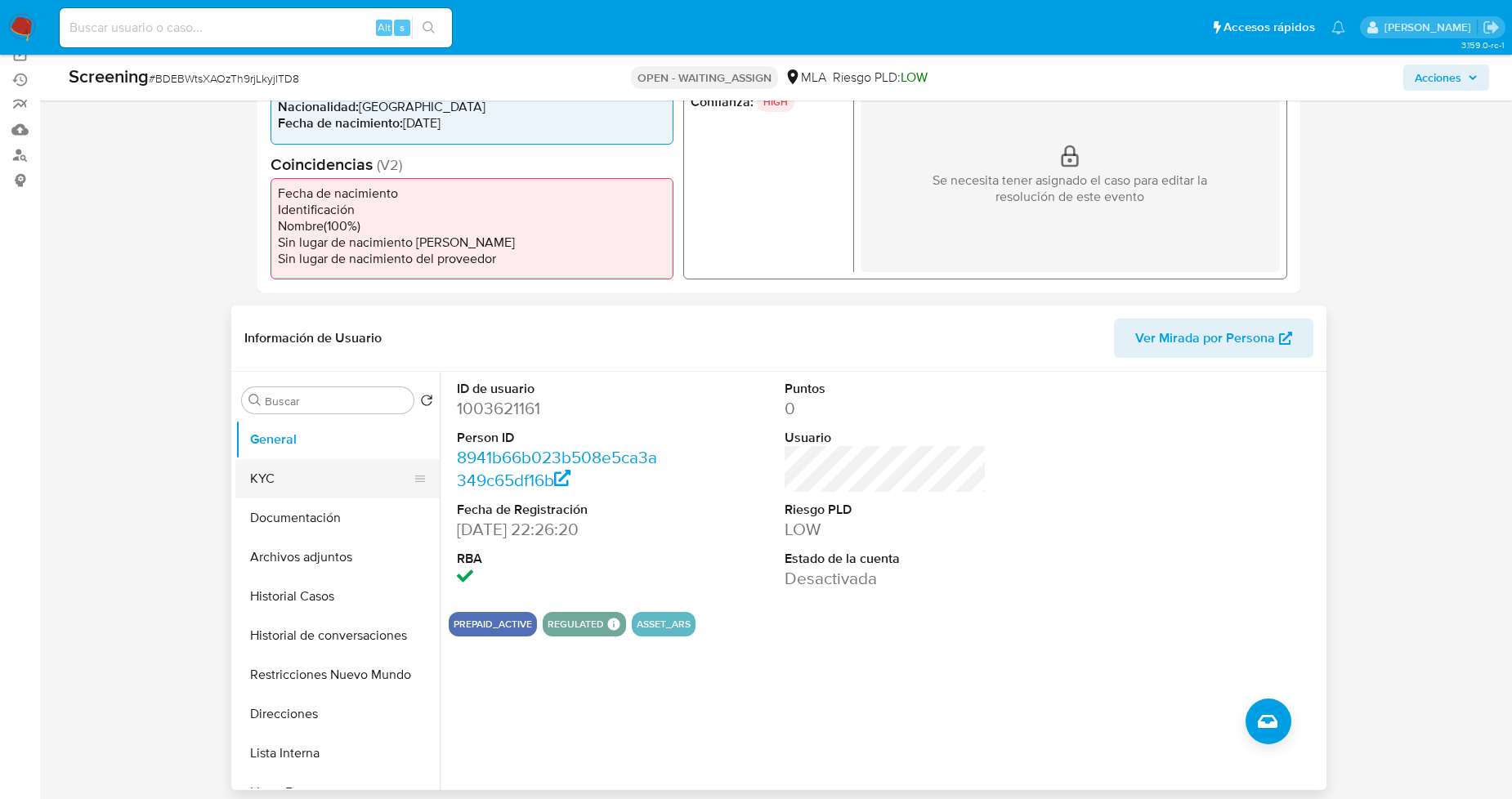
click at [265, 476] on button "KYC" at bounding box center [332, 478] width 192 height 39
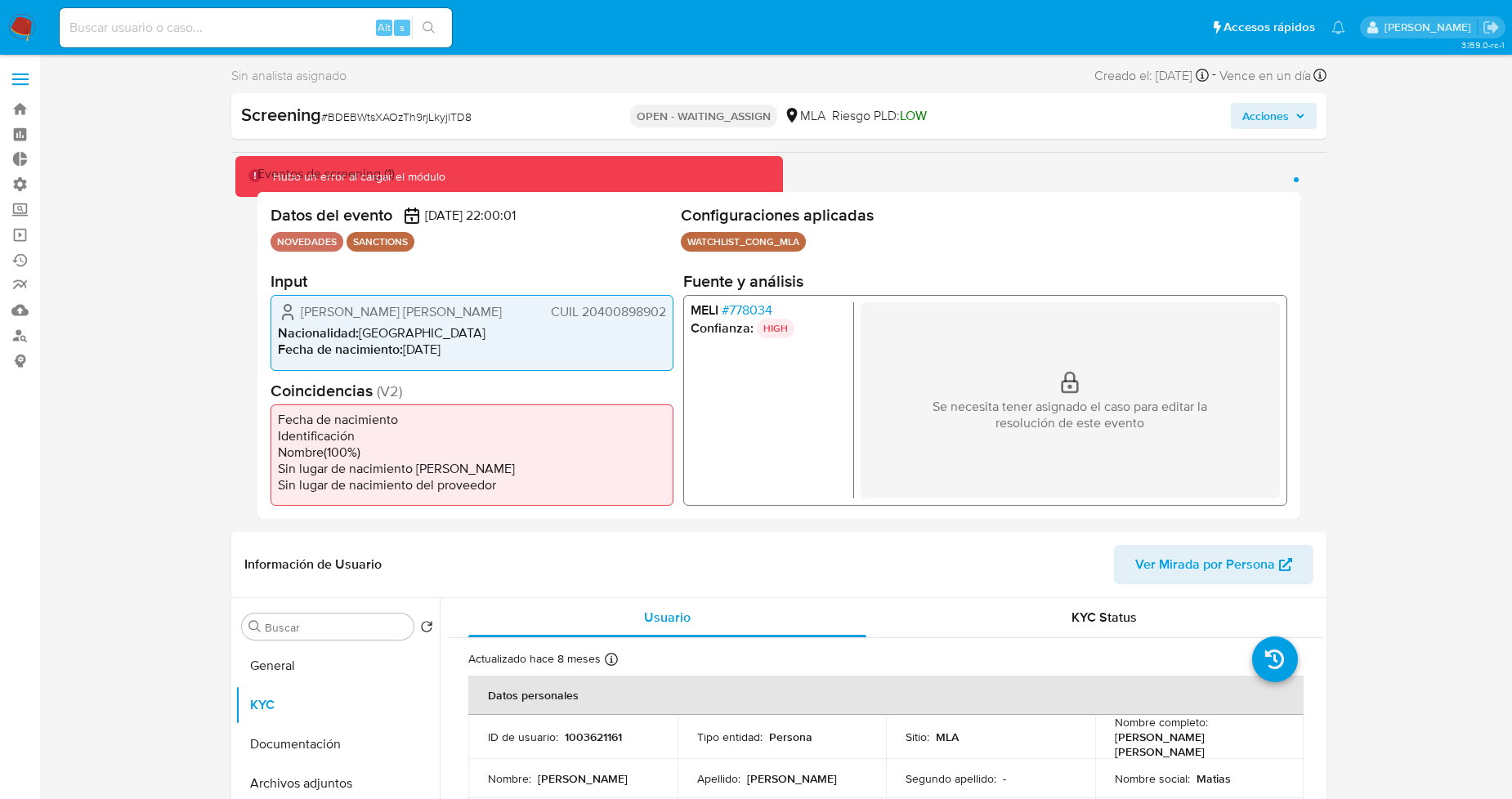
scroll to position [0, 0]
click at [324, 665] on button "General" at bounding box center [337, 667] width 204 height 39
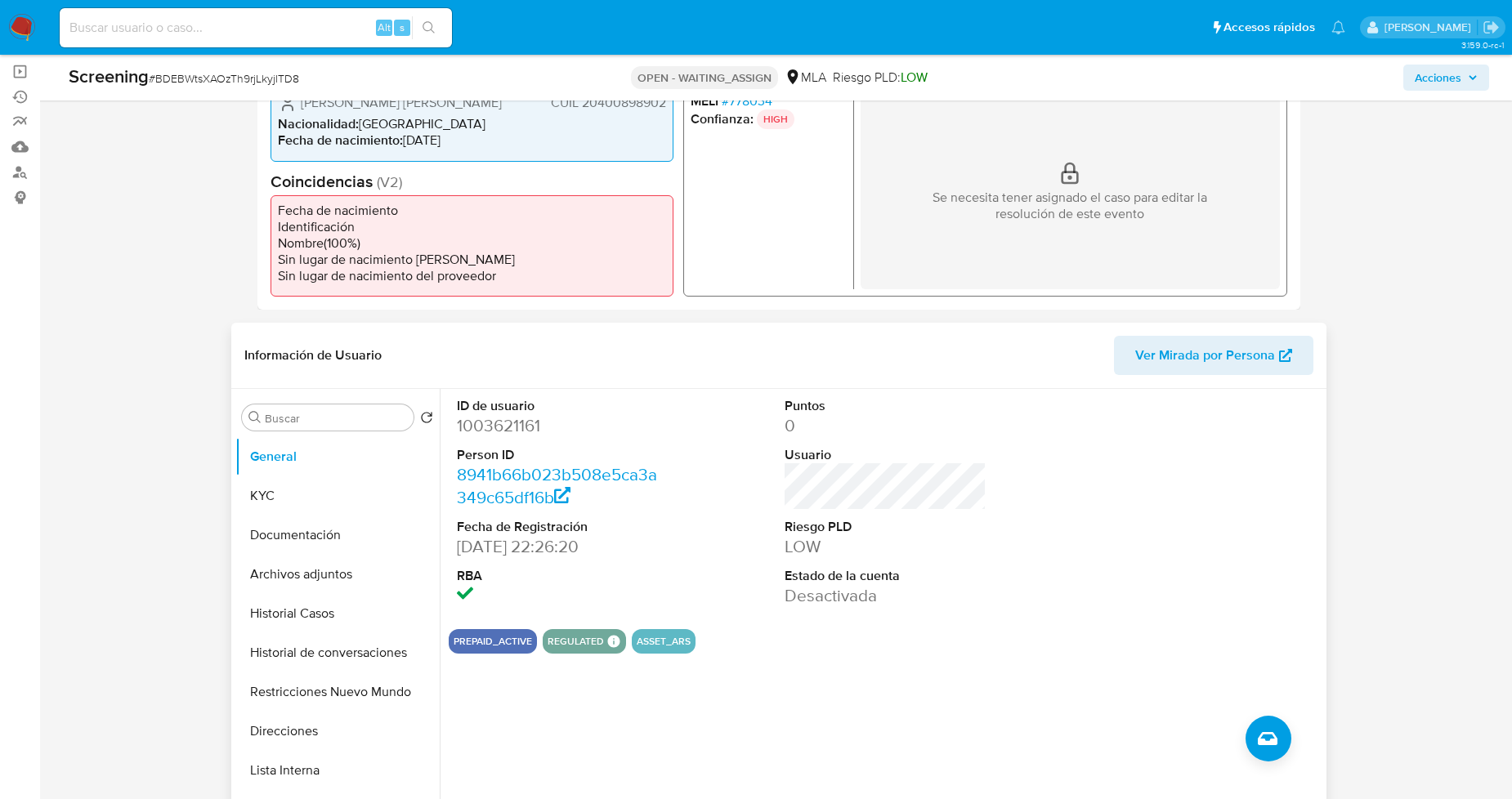
scroll to position [181, 0]
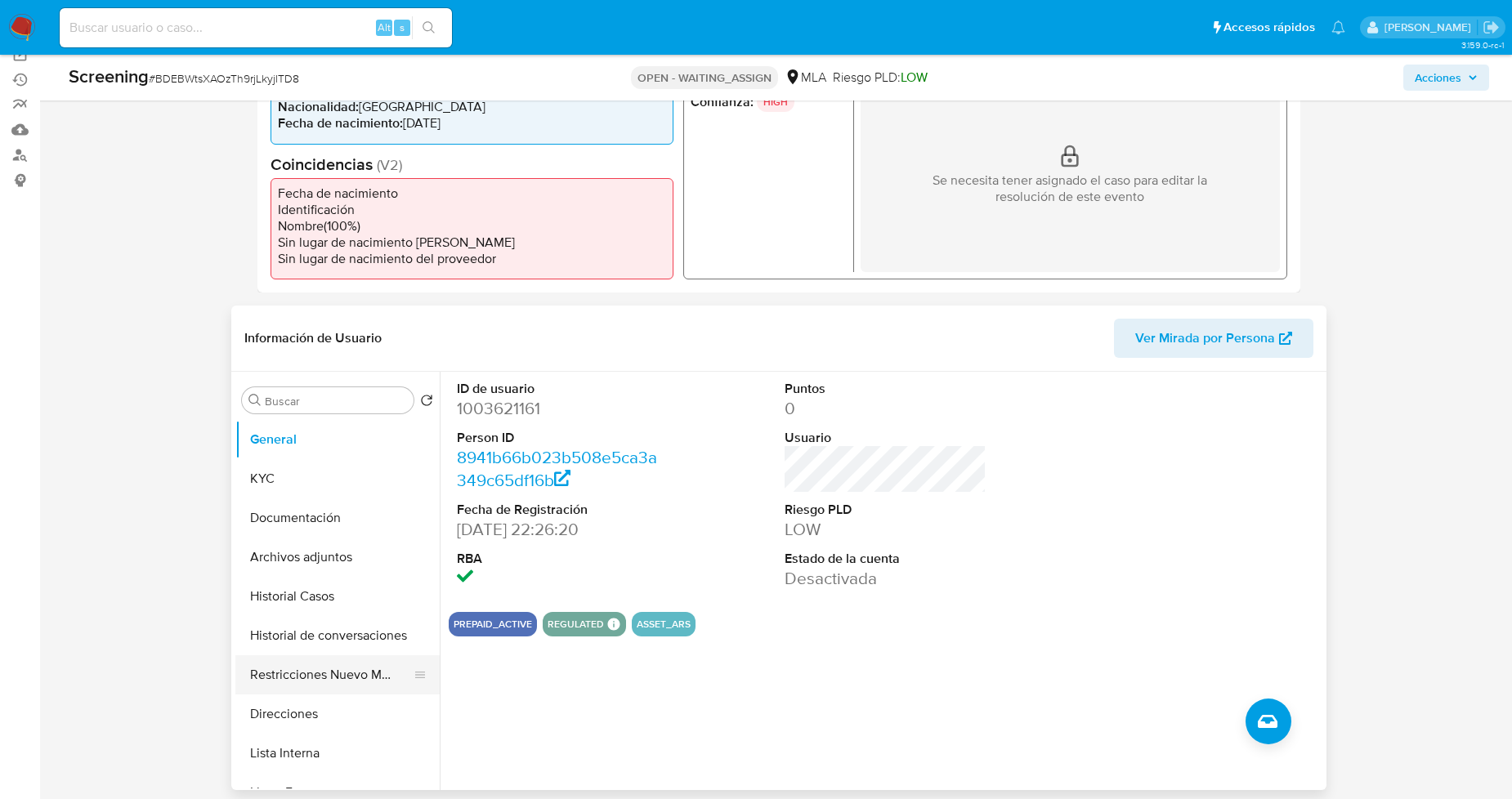
click at [287, 683] on button "Restricciones Nuevo Mundo" at bounding box center [332, 674] width 192 height 39
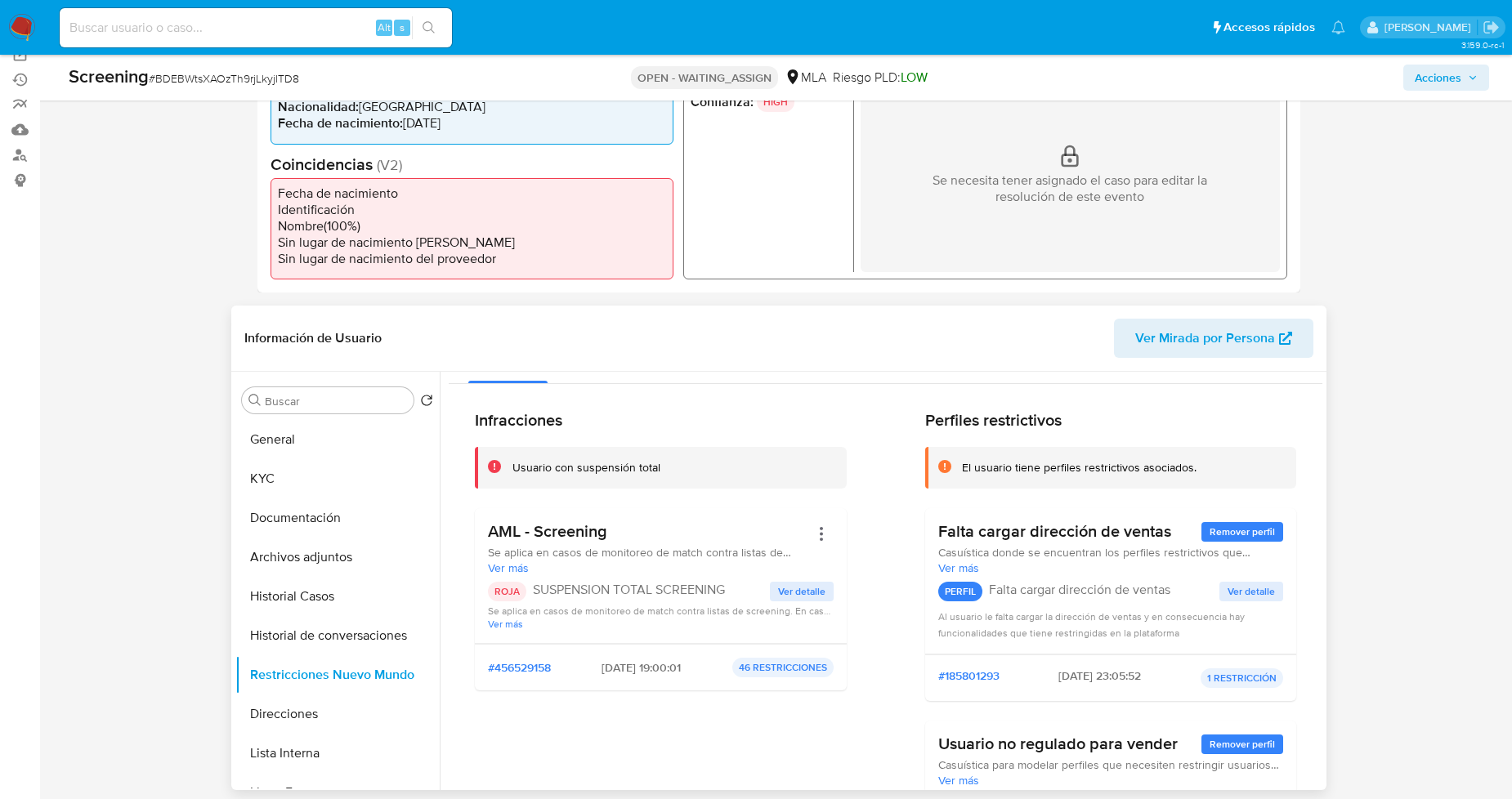
scroll to position [0, 0]
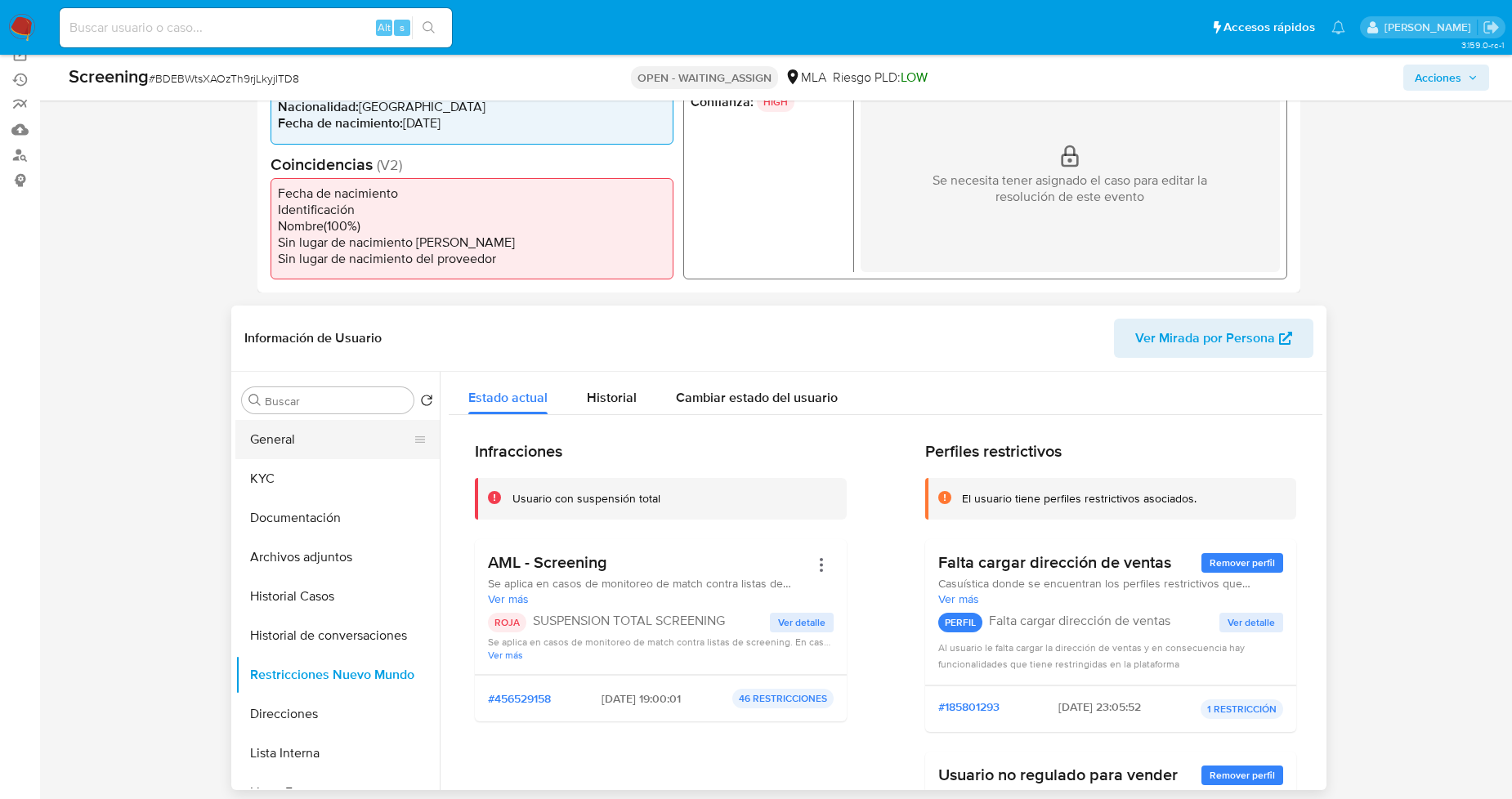
click at [281, 450] on button "General" at bounding box center [332, 440] width 192 height 39
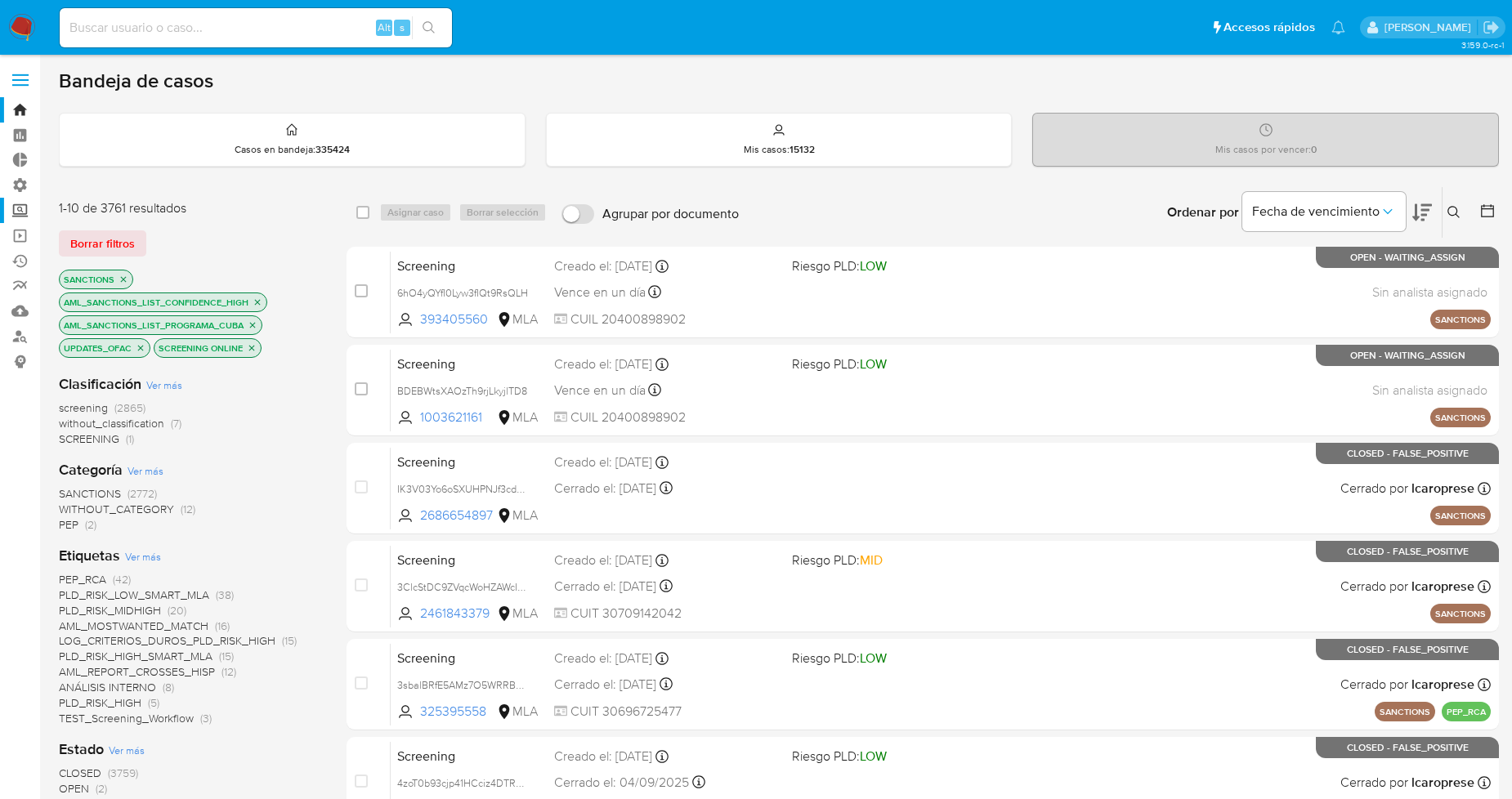
click at [26, 209] on label "Screening" at bounding box center [97, 210] width 195 height 25
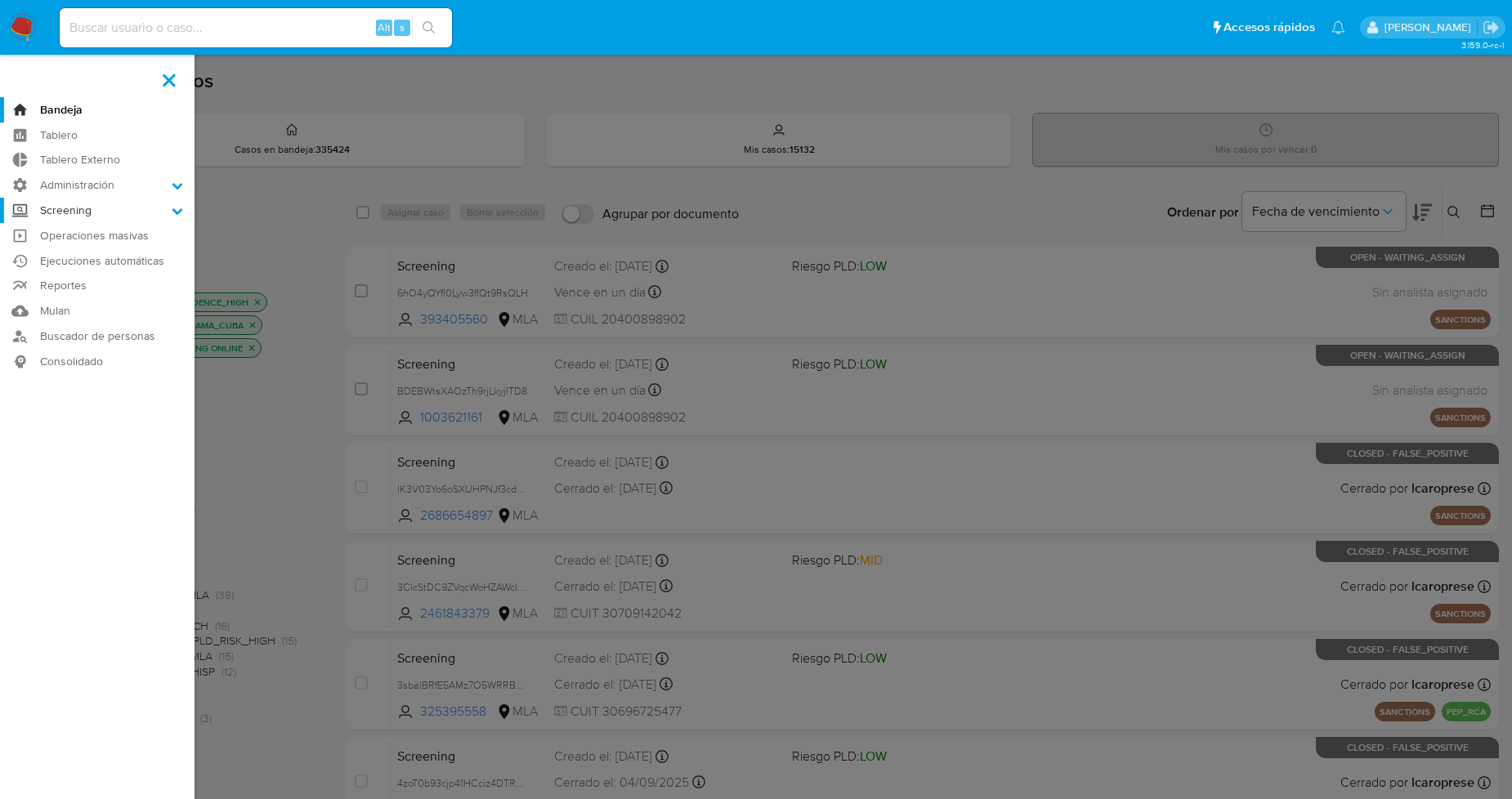
click at [0, 0] on input "Screening" at bounding box center [0, 0] width 0 height 0
click at [133, 235] on link "Administrador de Listas" at bounding box center [97, 233] width 195 height 20
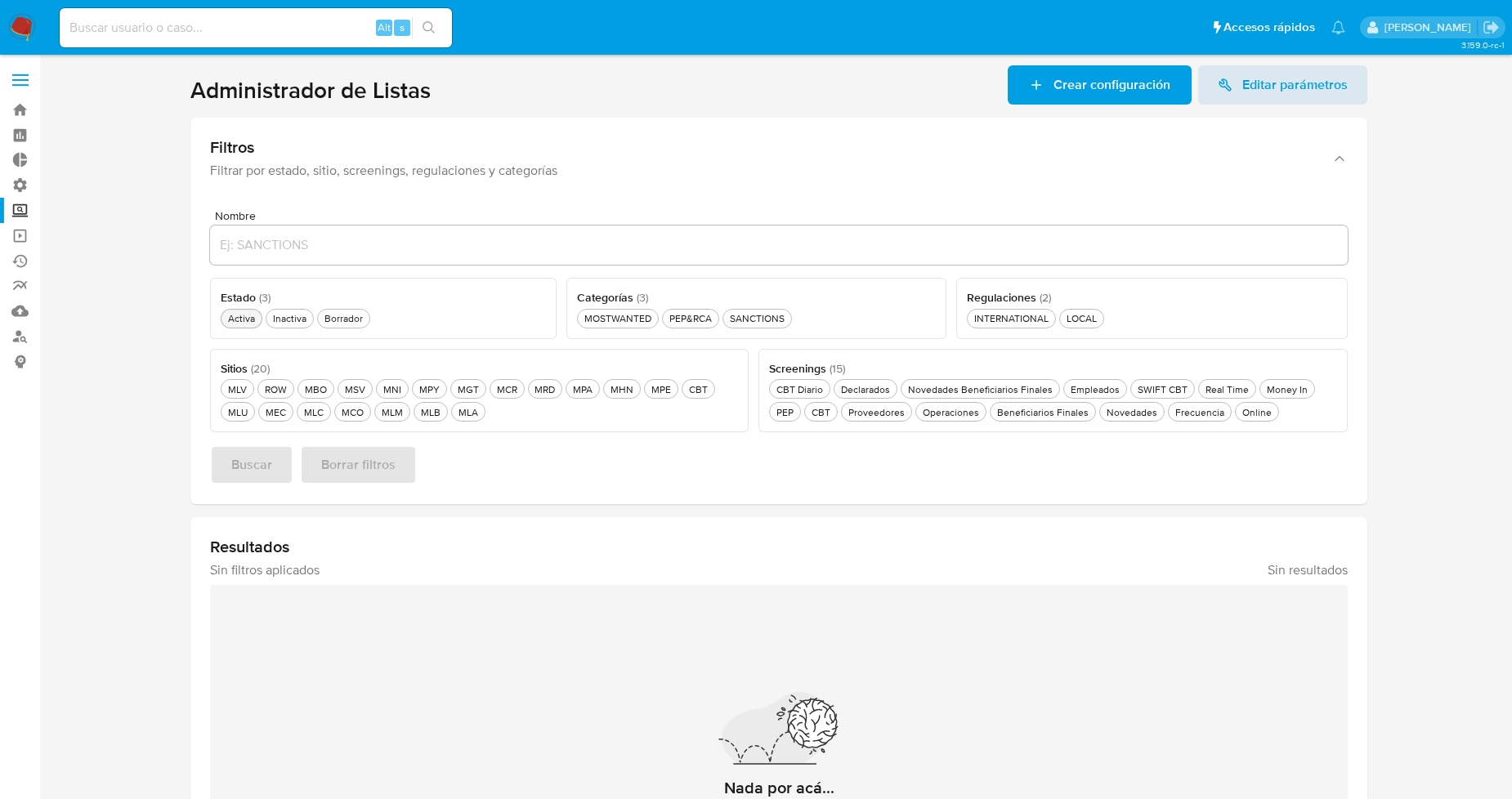
click at [242, 314] on div "Activa Activa" at bounding box center [241, 318] width 34 height 14
click at [743, 320] on div "SANCTIONS SANCTIONS" at bounding box center [757, 318] width 61 height 14
click at [1076, 315] on div "LOCAL LOCAL" at bounding box center [1082, 318] width 36 height 14
click at [1134, 410] on div "Novedades Novedades" at bounding box center [1133, 412] width 57 height 14
click at [465, 407] on div "MLA MLA" at bounding box center [468, 412] width 26 height 14
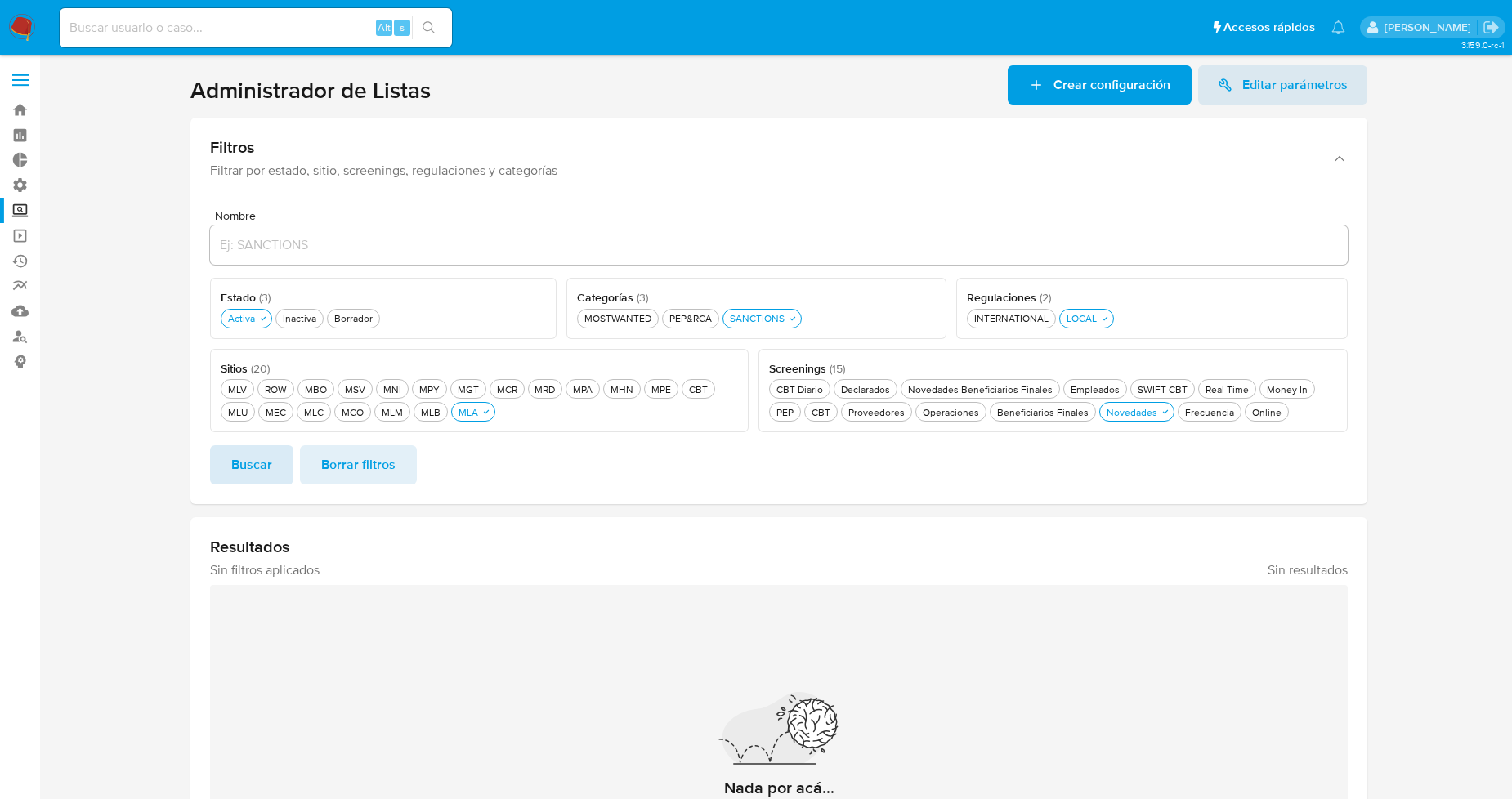
click at [270, 468] on span "Buscar" at bounding box center [251, 466] width 41 height 36
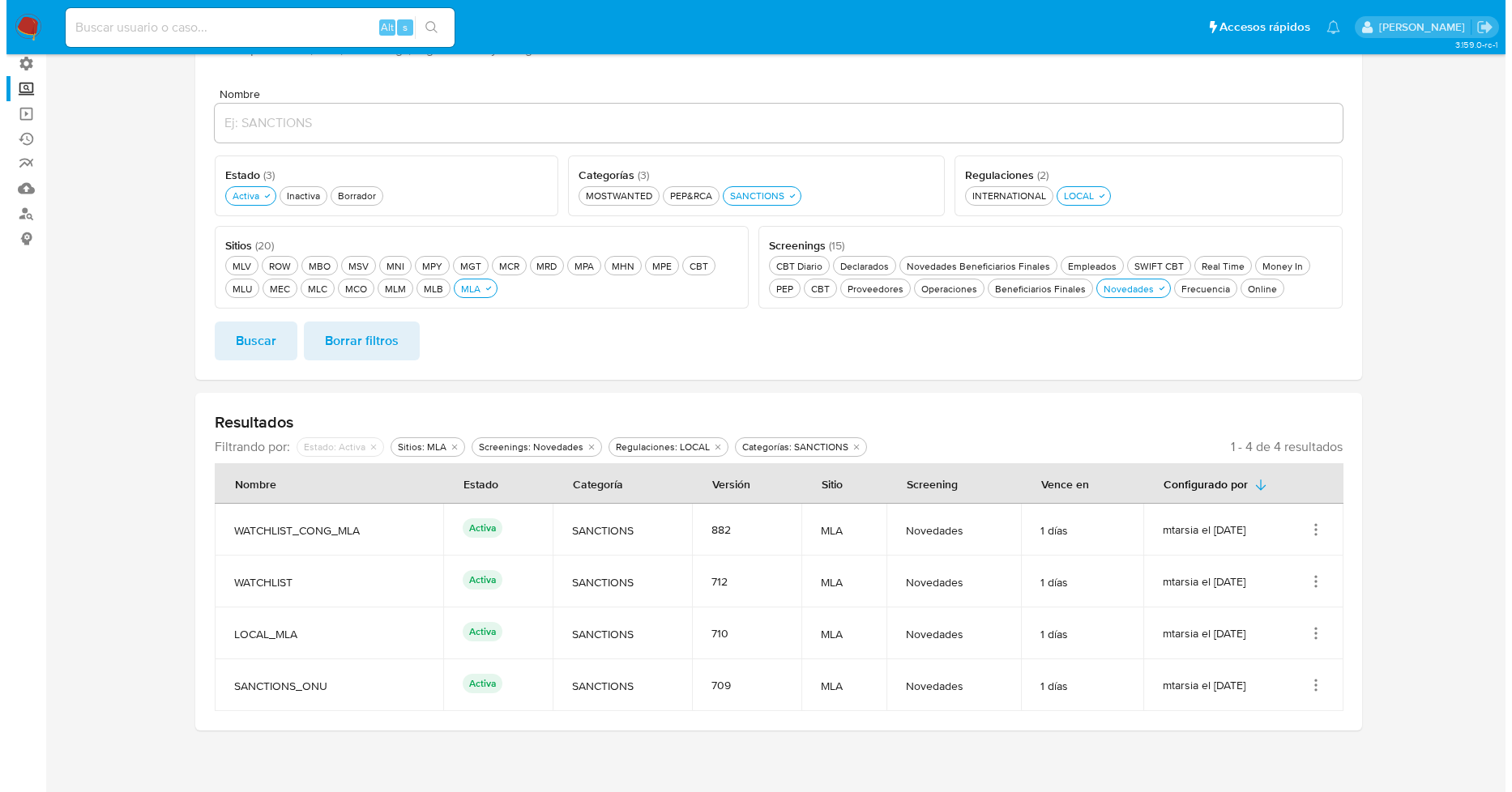
scroll to position [126, 0]
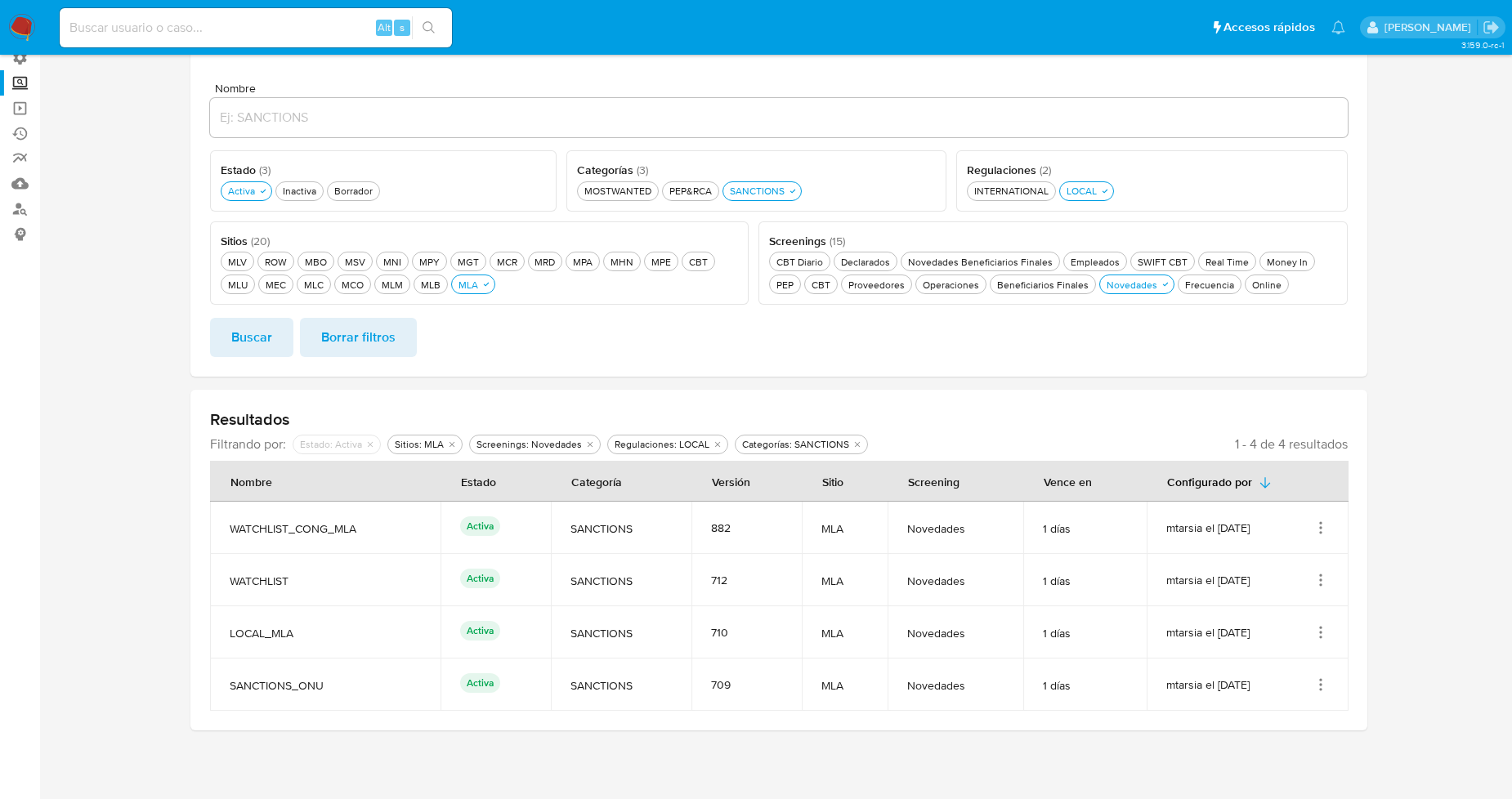
click at [1315, 586] on icon "Acciones" at bounding box center [1320, 580] width 16 height 16
click at [1280, 622] on button "Ver detalles" at bounding box center [1256, 618] width 148 height 43
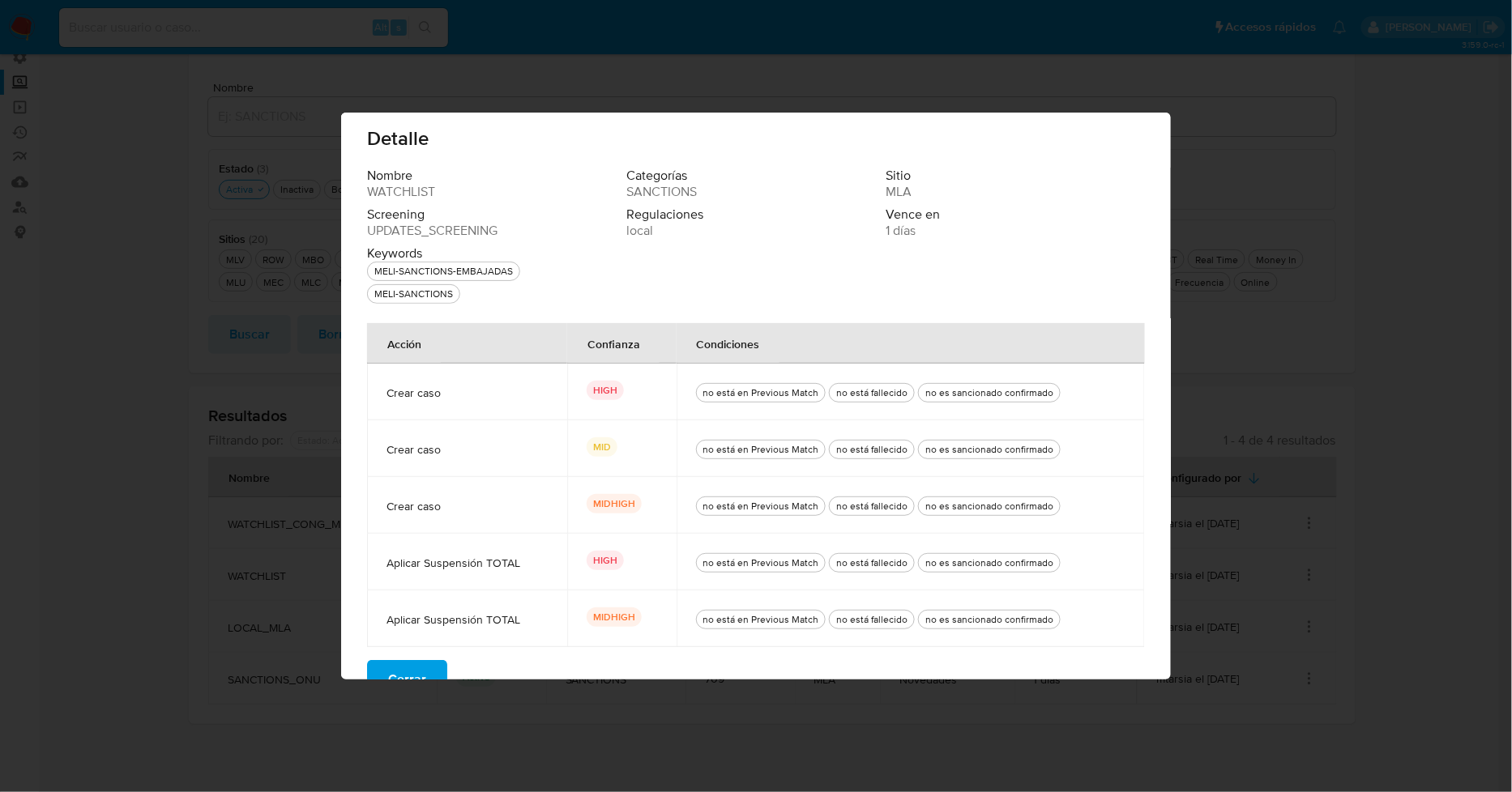
scroll to position [42, 0]
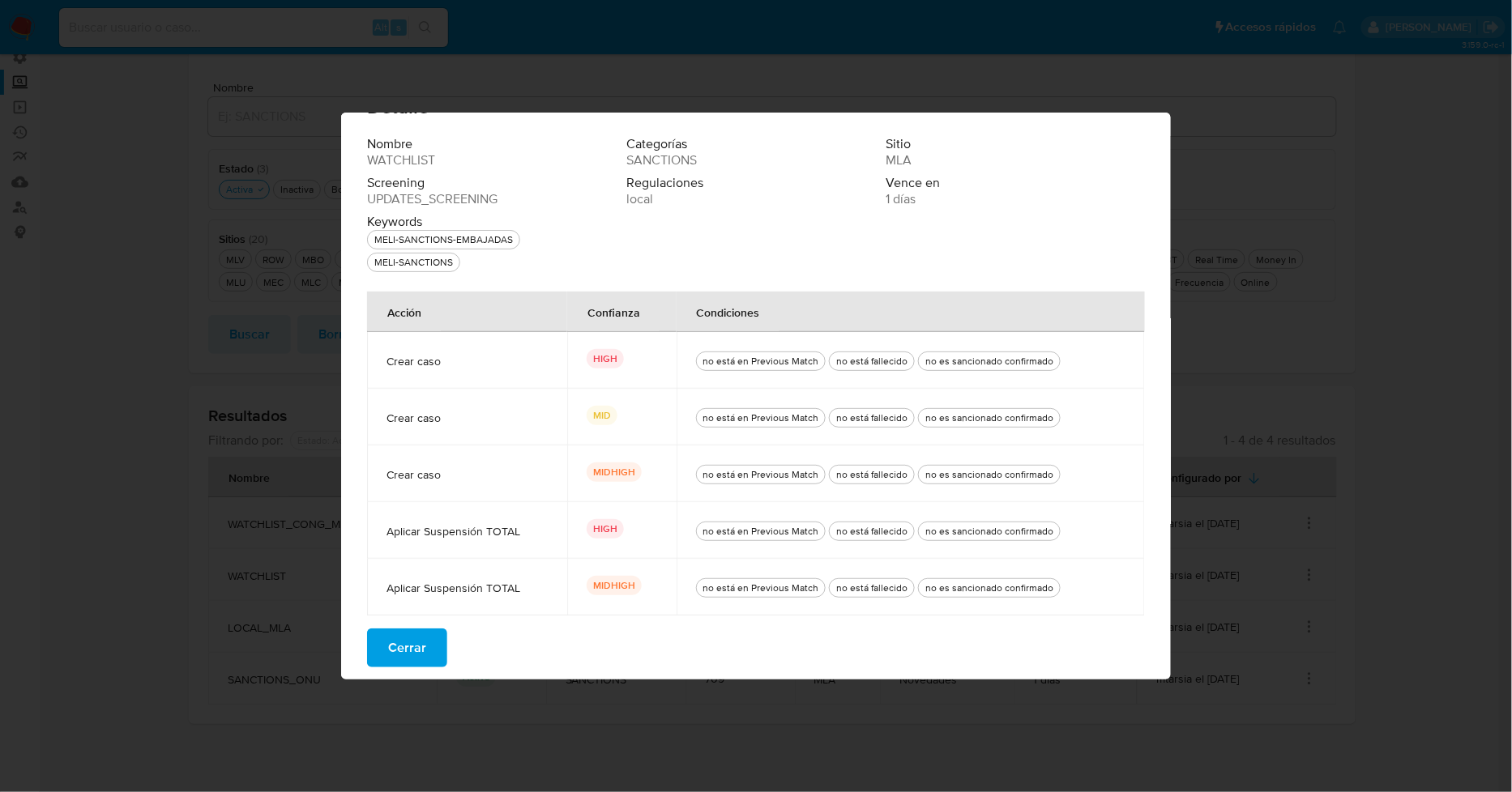
click at [407, 650] on span "Cerrar" at bounding box center [407, 649] width 38 height 36
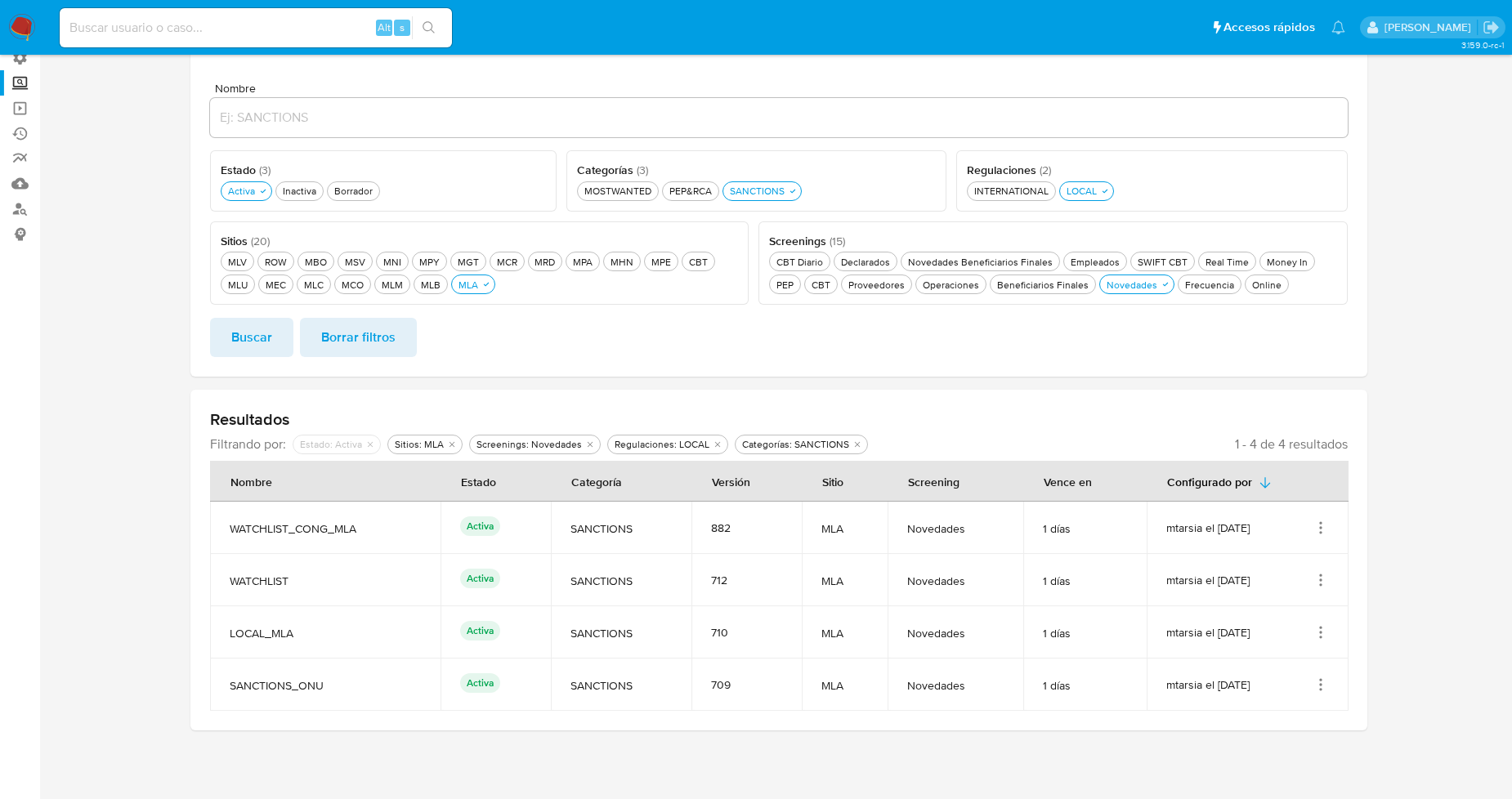
click at [1324, 576] on icon "Acciones" at bounding box center [1320, 580] width 16 height 16
click at [1288, 620] on button "Ver detalles" at bounding box center [1256, 618] width 148 height 43
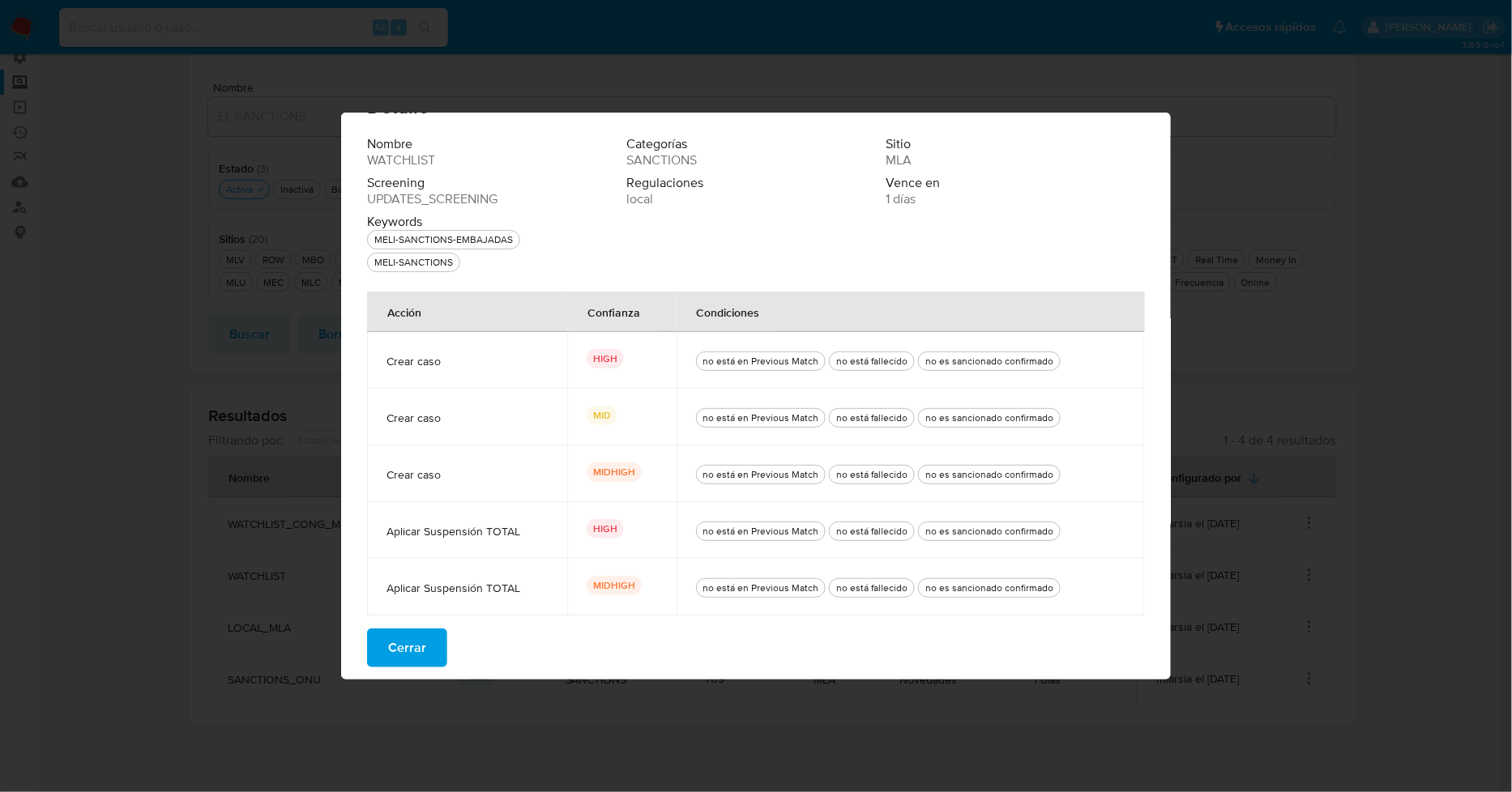
click at [417, 637] on span "Cerrar" at bounding box center [407, 649] width 38 height 36
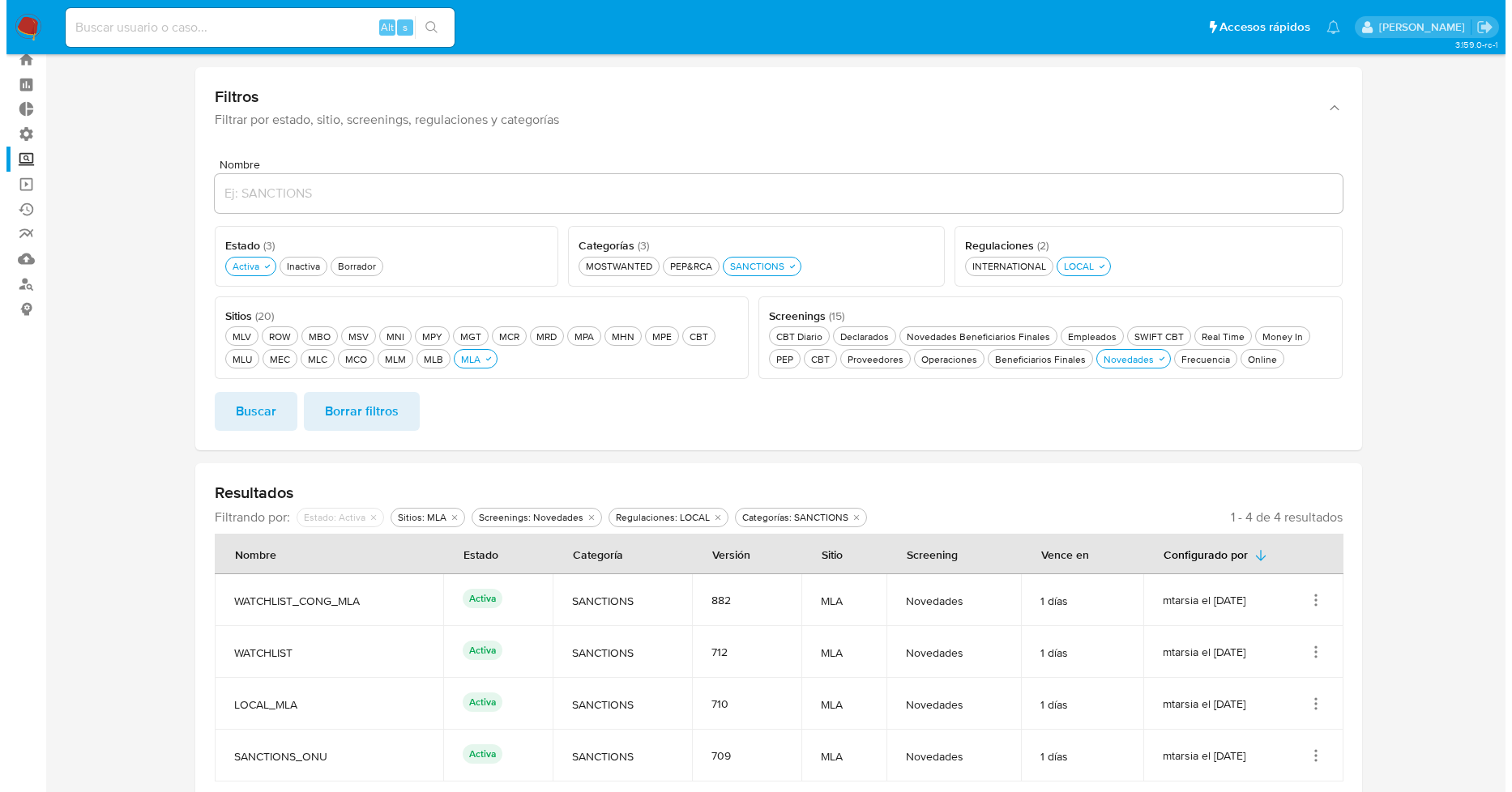
scroll to position [126, 0]
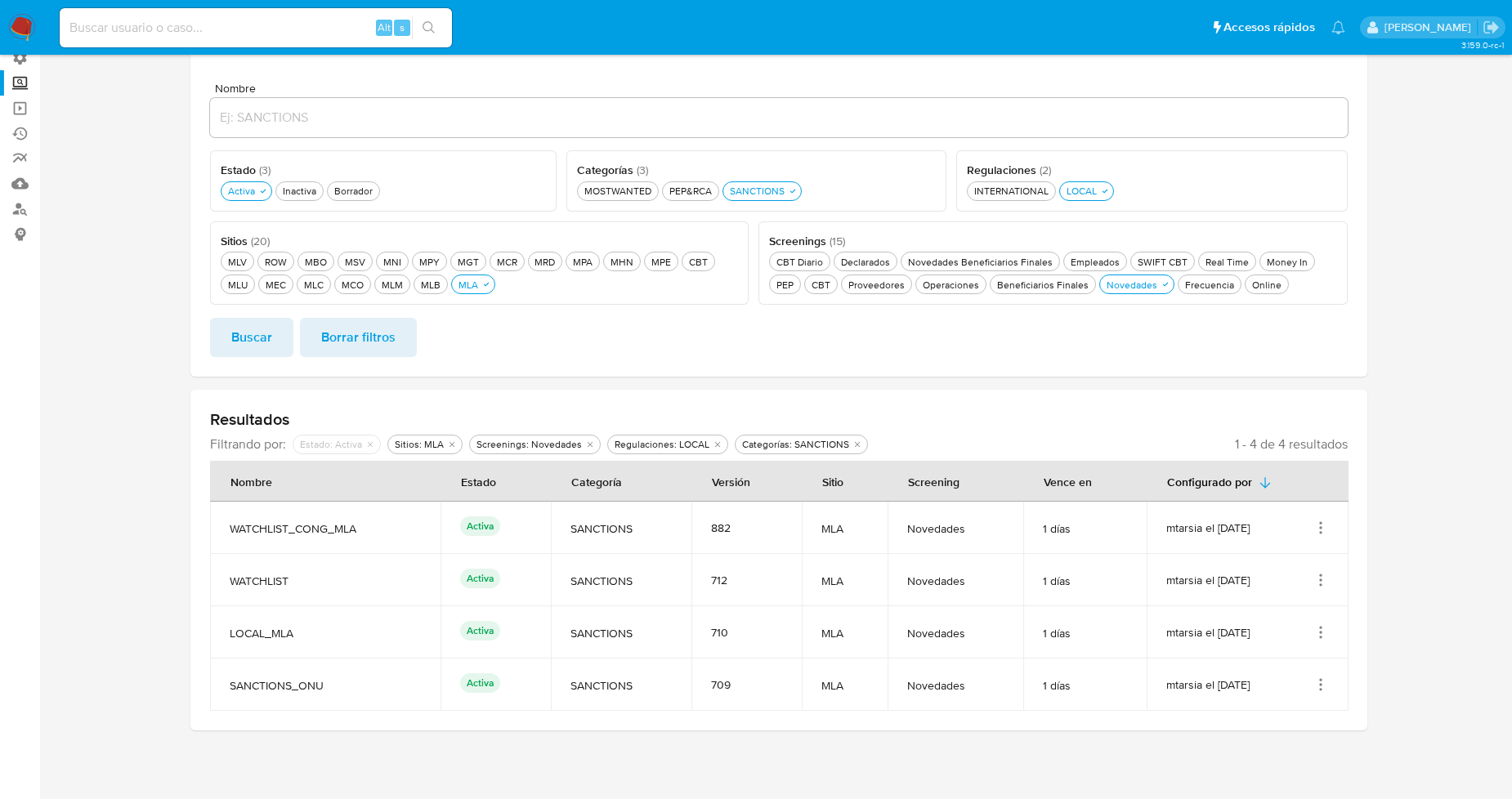
click at [1322, 524] on icon "Acciones" at bounding box center [1320, 528] width 16 height 16
click at [1285, 565] on button "Ver detalles" at bounding box center [1256, 565] width 148 height 43
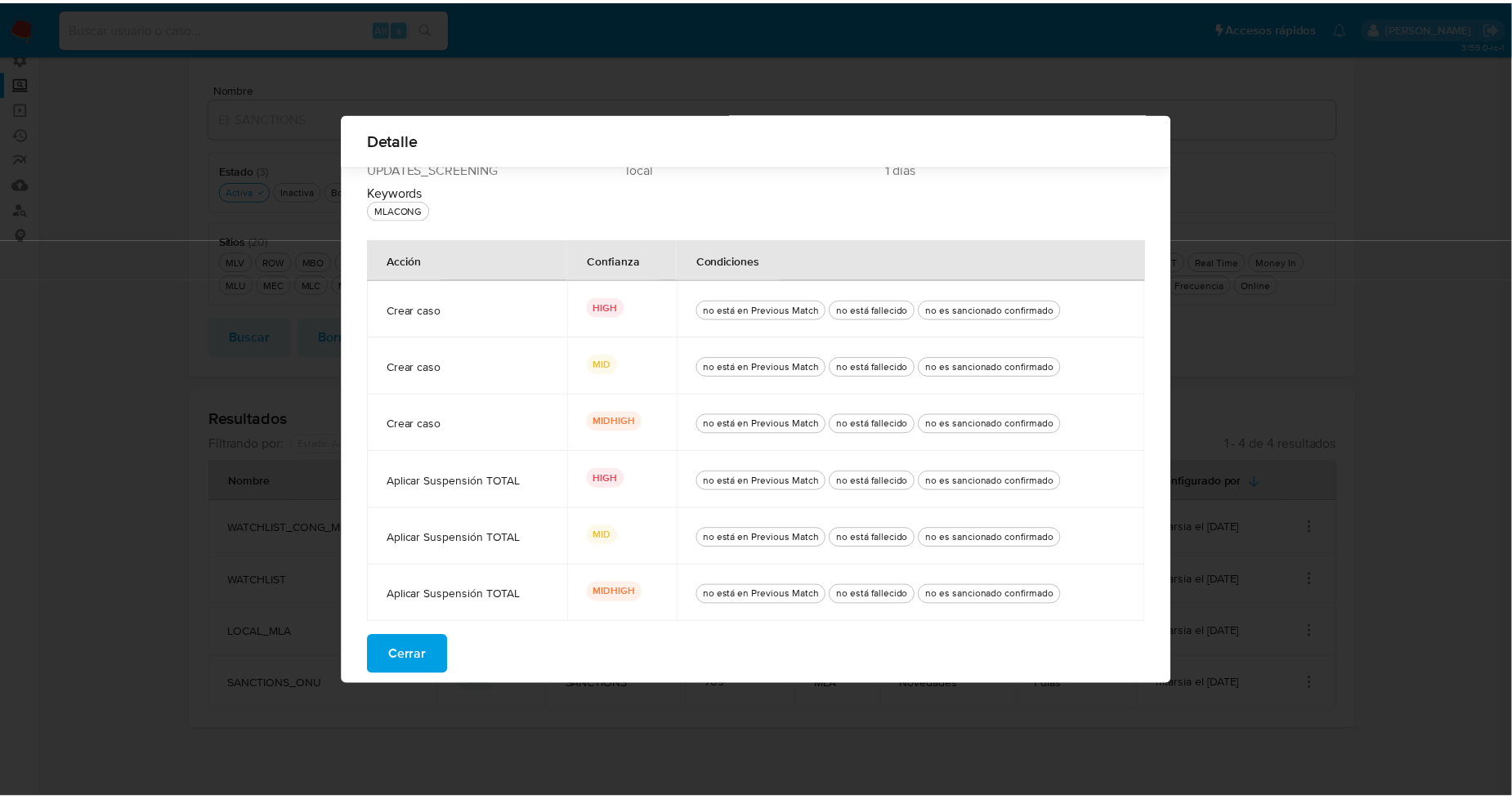
scroll to position [62, 0]
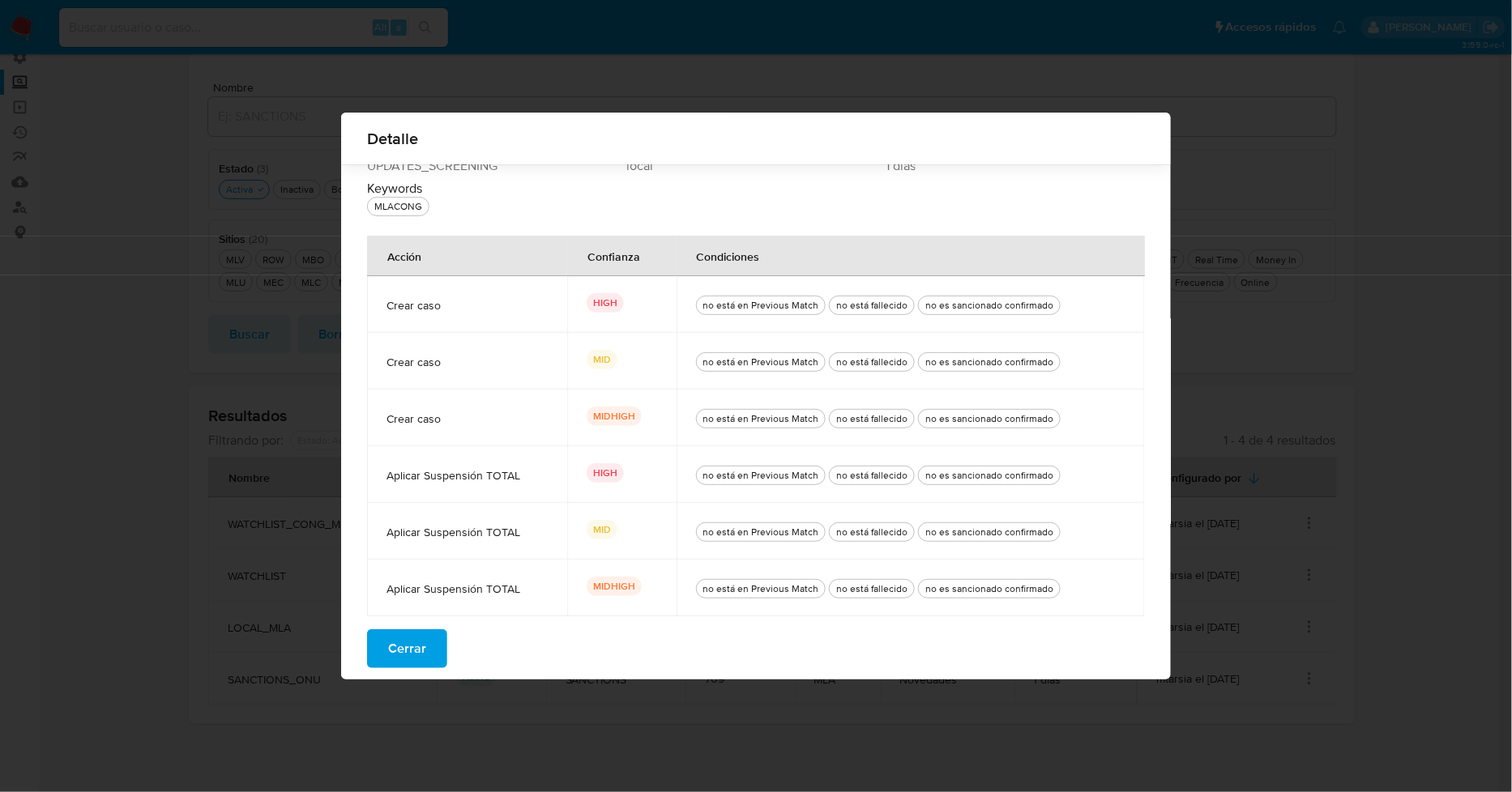
click at [410, 654] on span "Cerrar" at bounding box center [407, 650] width 38 height 36
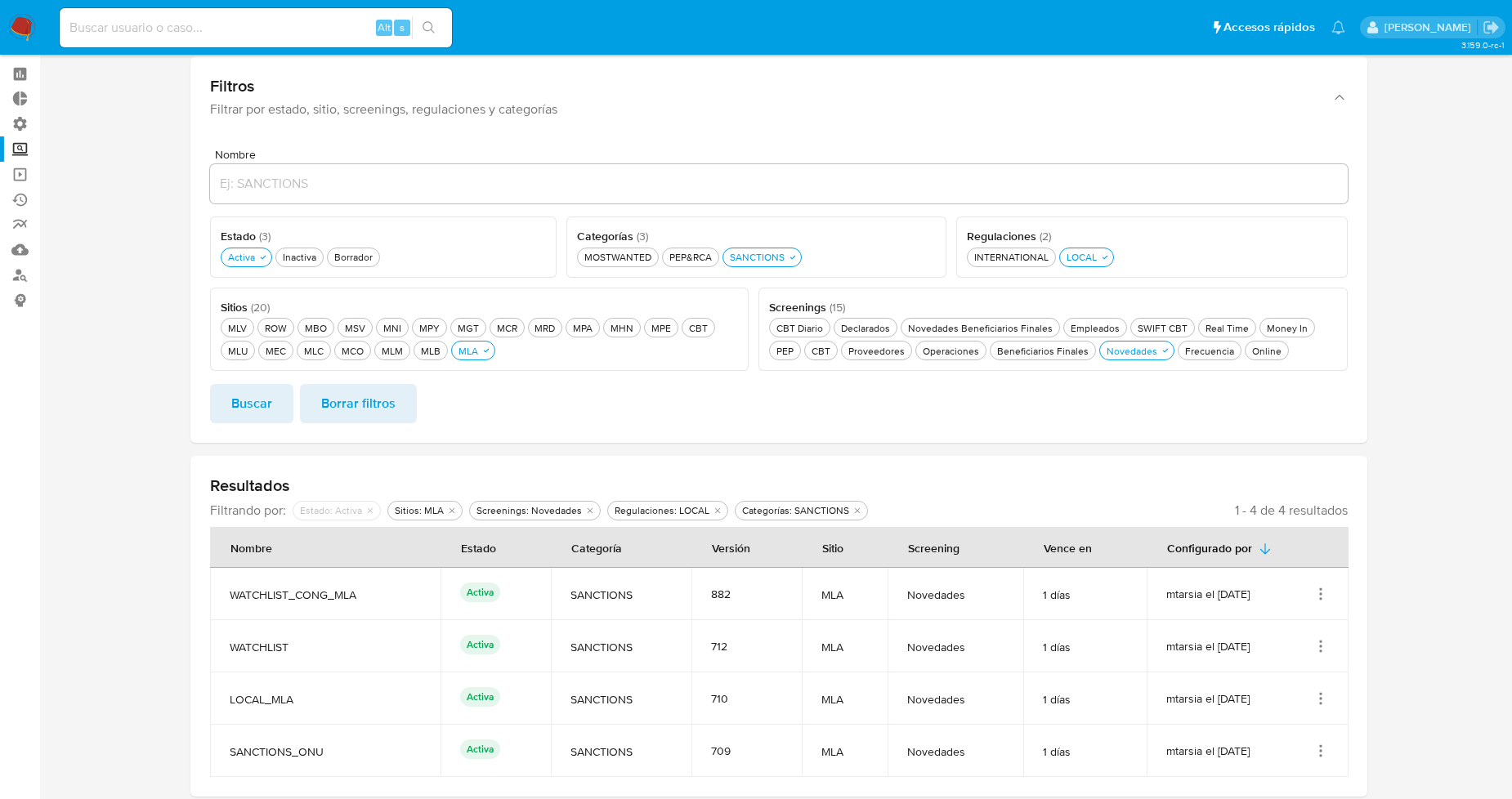
scroll to position [0, 0]
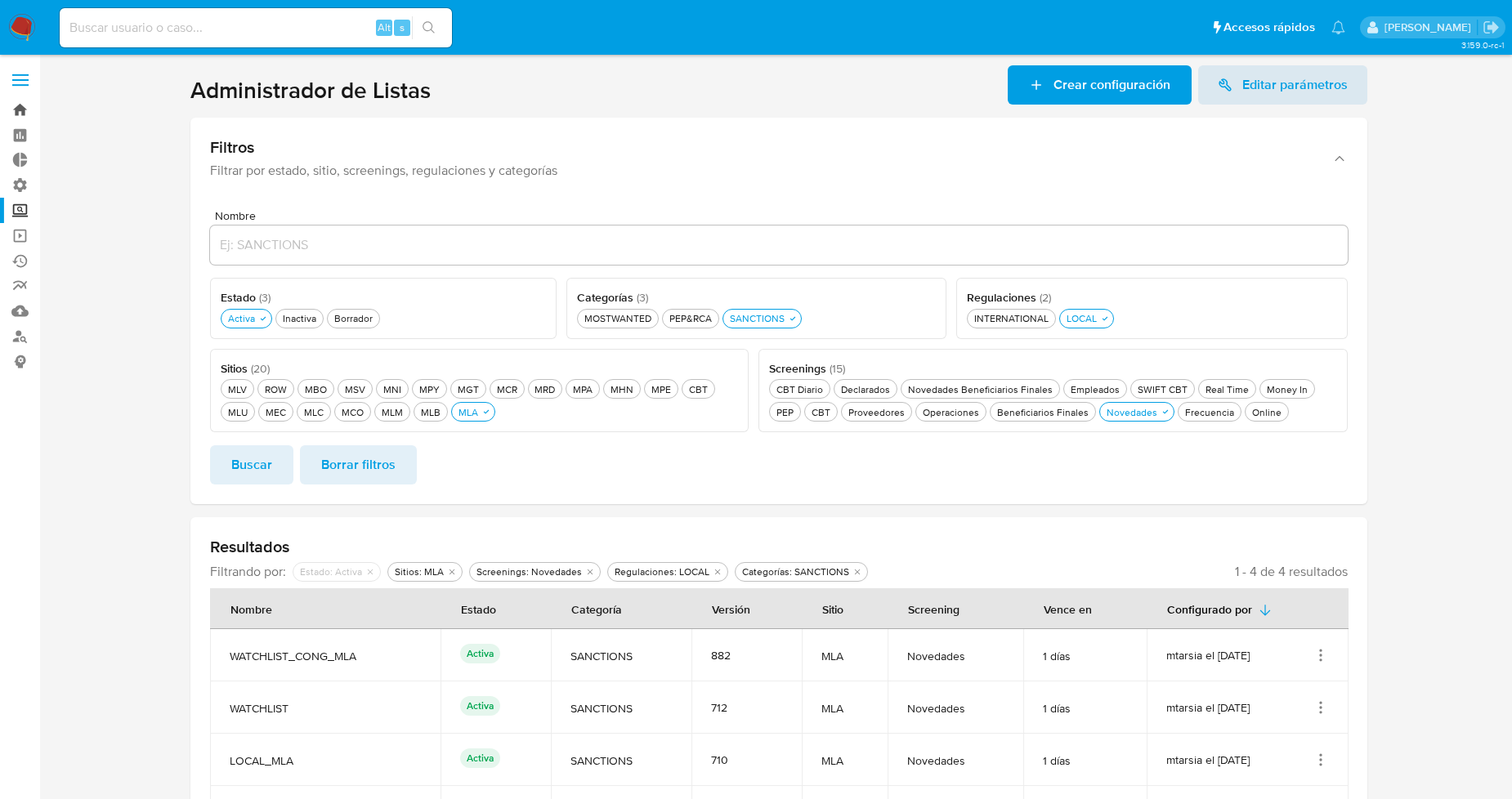
click at [20, 111] on link "Bandeja" at bounding box center [97, 110] width 195 height 25
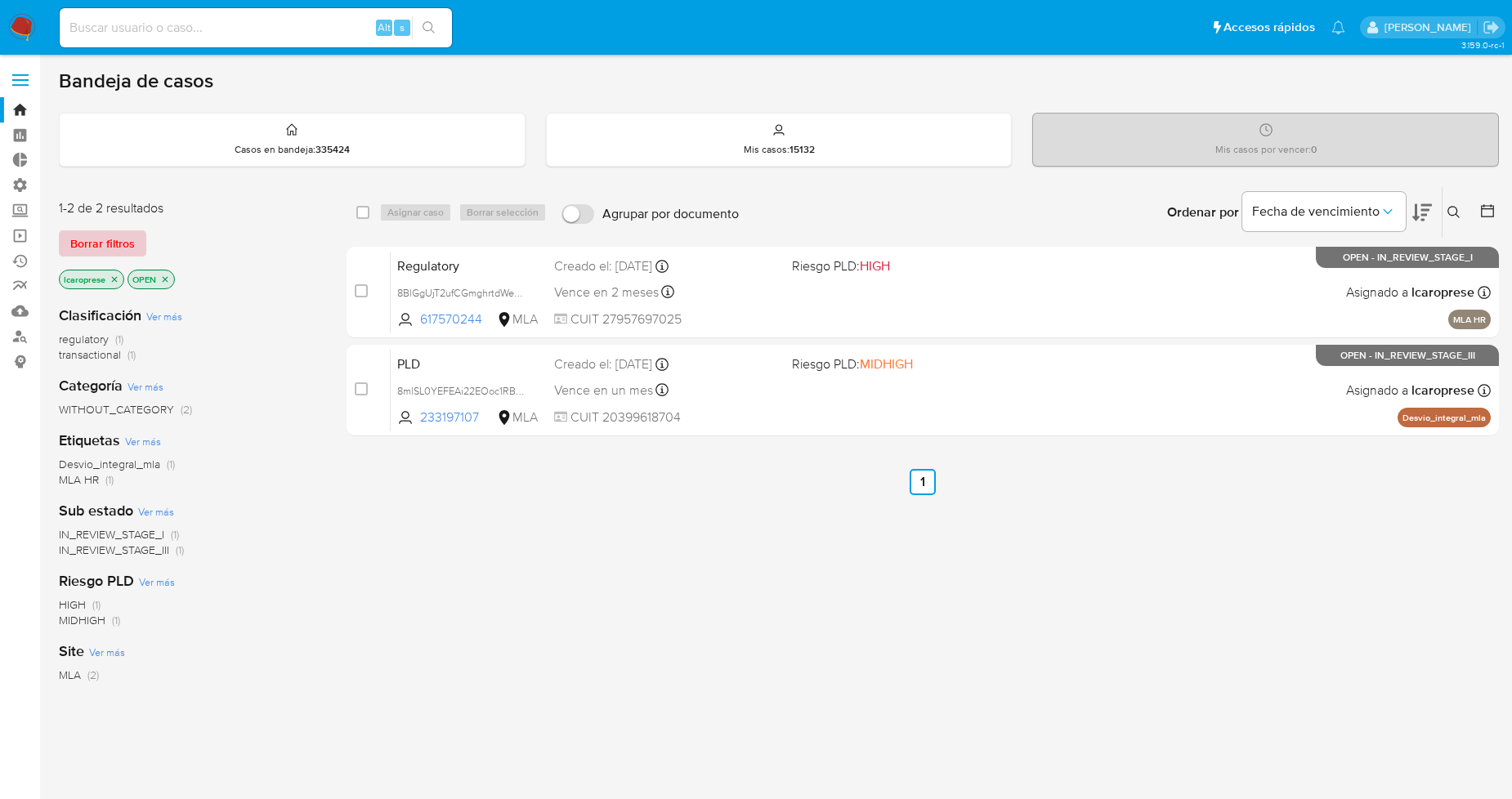
click at [94, 242] on span "Borrar filtros" at bounding box center [102, 243] width 64 height 23
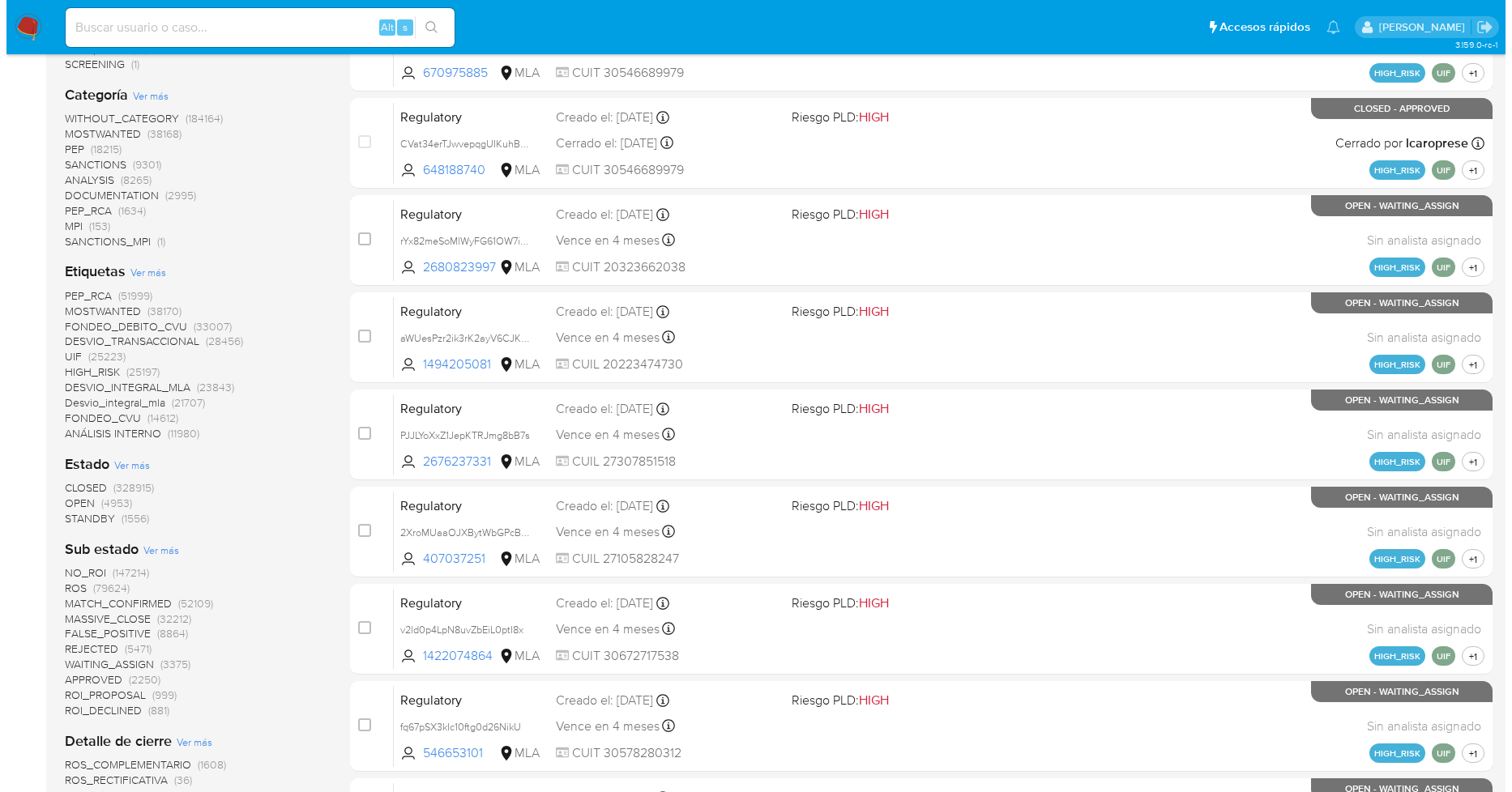
scroll to position [360, 0]
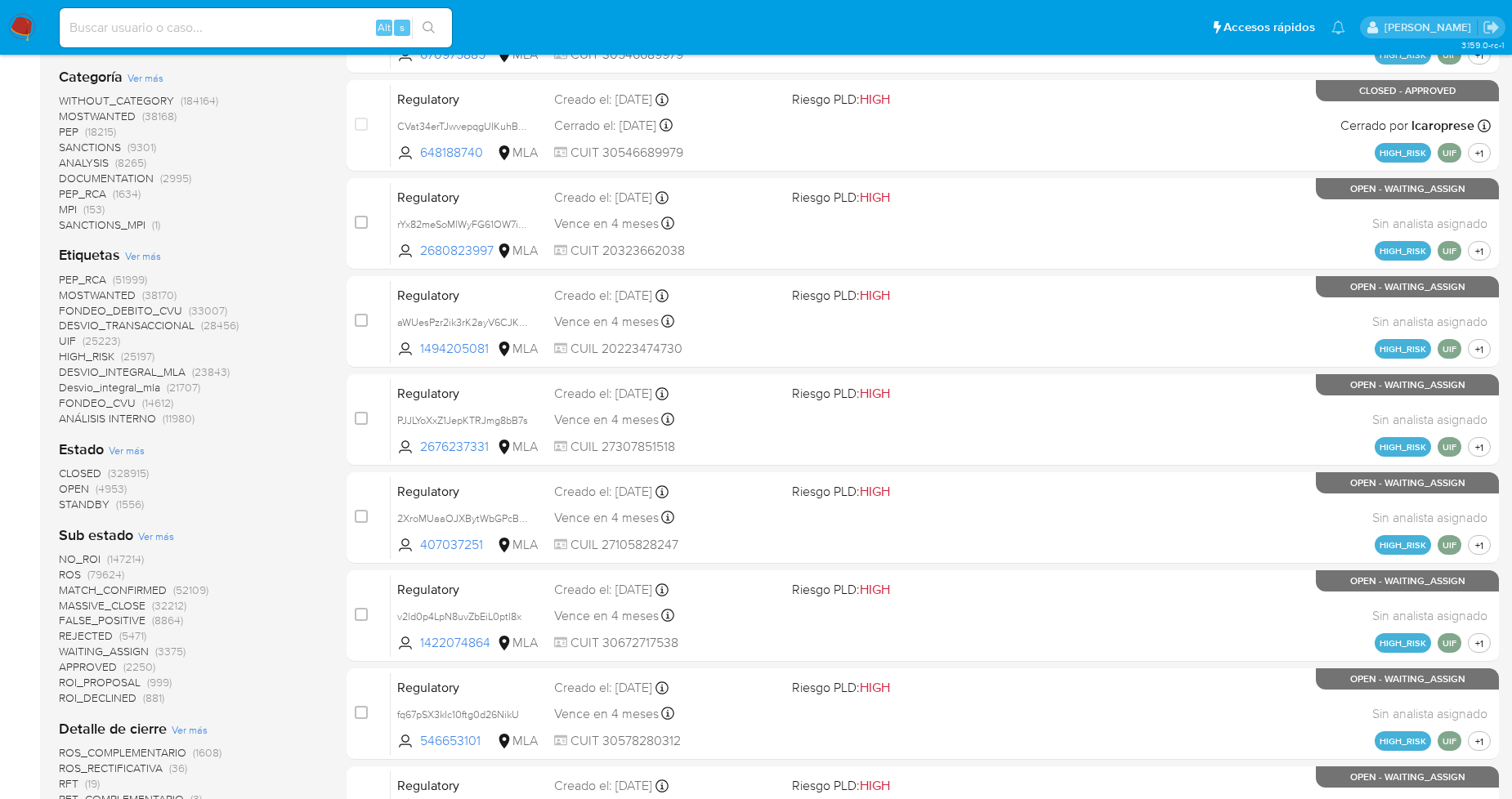
click at [133, 263] on div "Etiquetas Ver más PEP_RCA (51999) MOSTWANTED (38170) FONDEO_DEBITO_CVU (33007) …" at bounding box center [189, 335] width 262 height 181
click at [133, 256] on span "Ver más" at bounding box center [144, 255] width 36 height 14
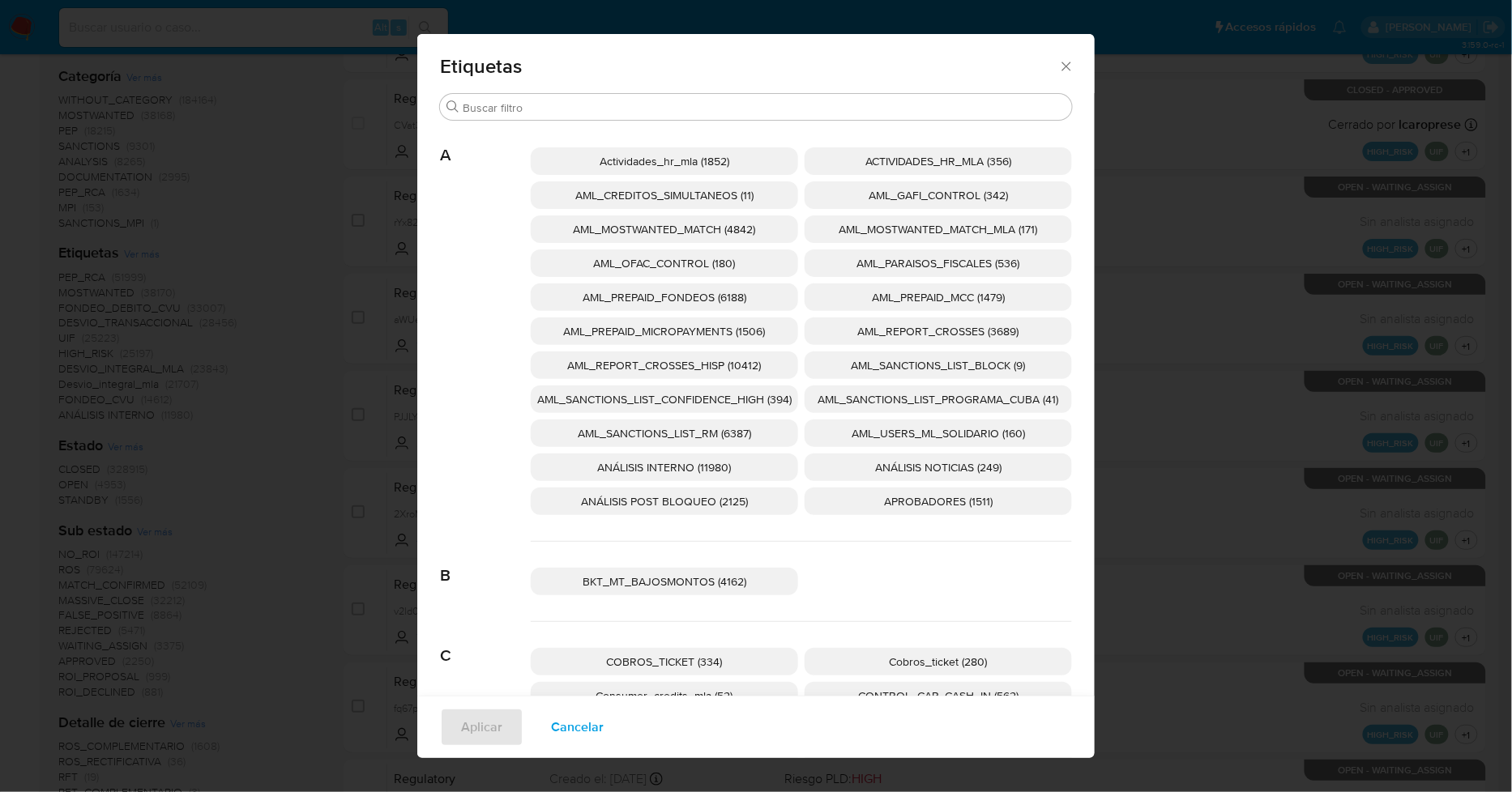
click at [737, 398] on span "AML_SANCTIONS_LIST_CONFIDENCE_HIGH (394)" at bounding box center [665, 399] width 255 height 16
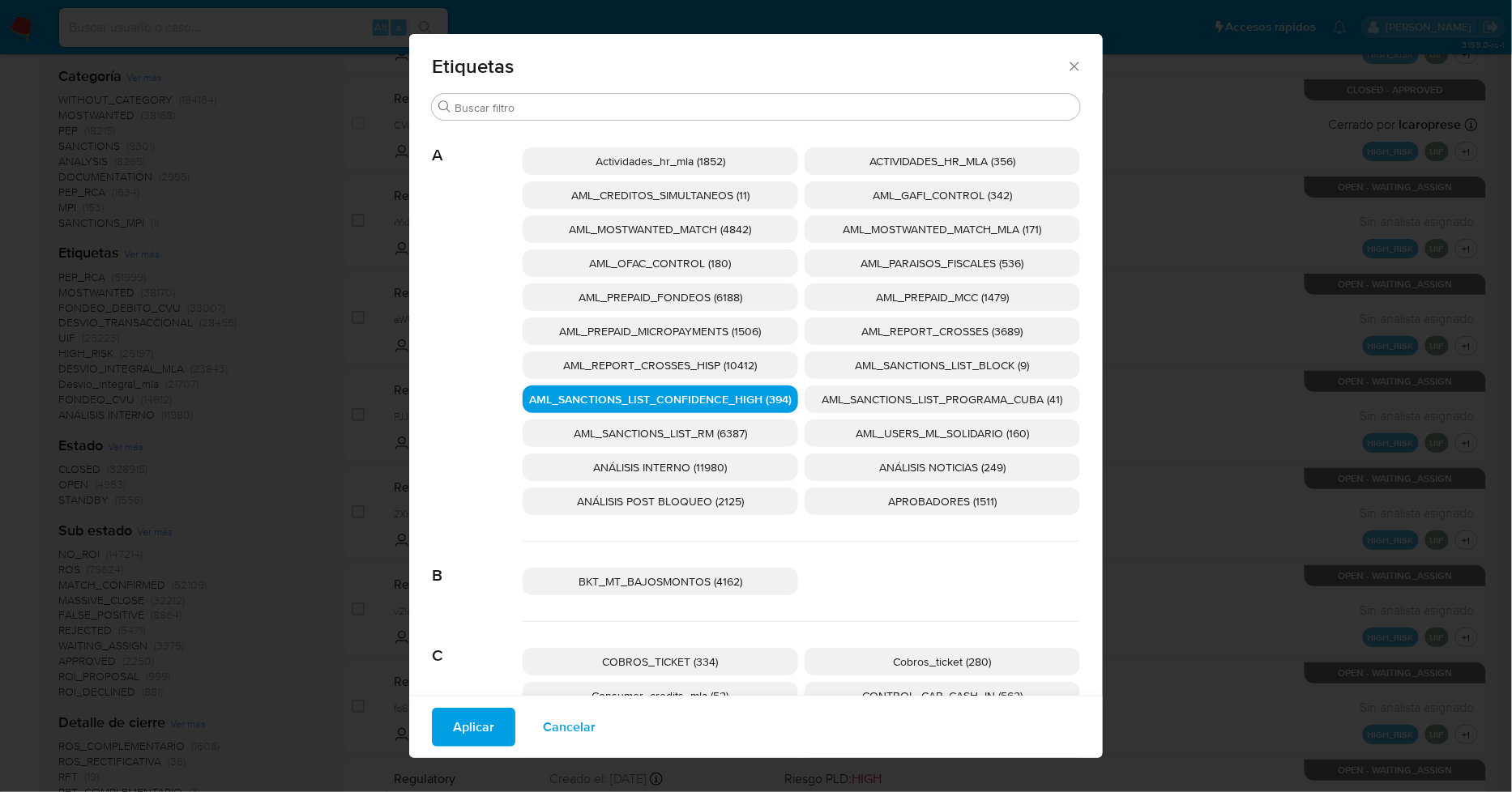
click at [836, 409] on p "AML_SANCTIONS_LIST_PROGRAMA_CUBA (41)" at bounding box center [942, 399] width 275 height 28
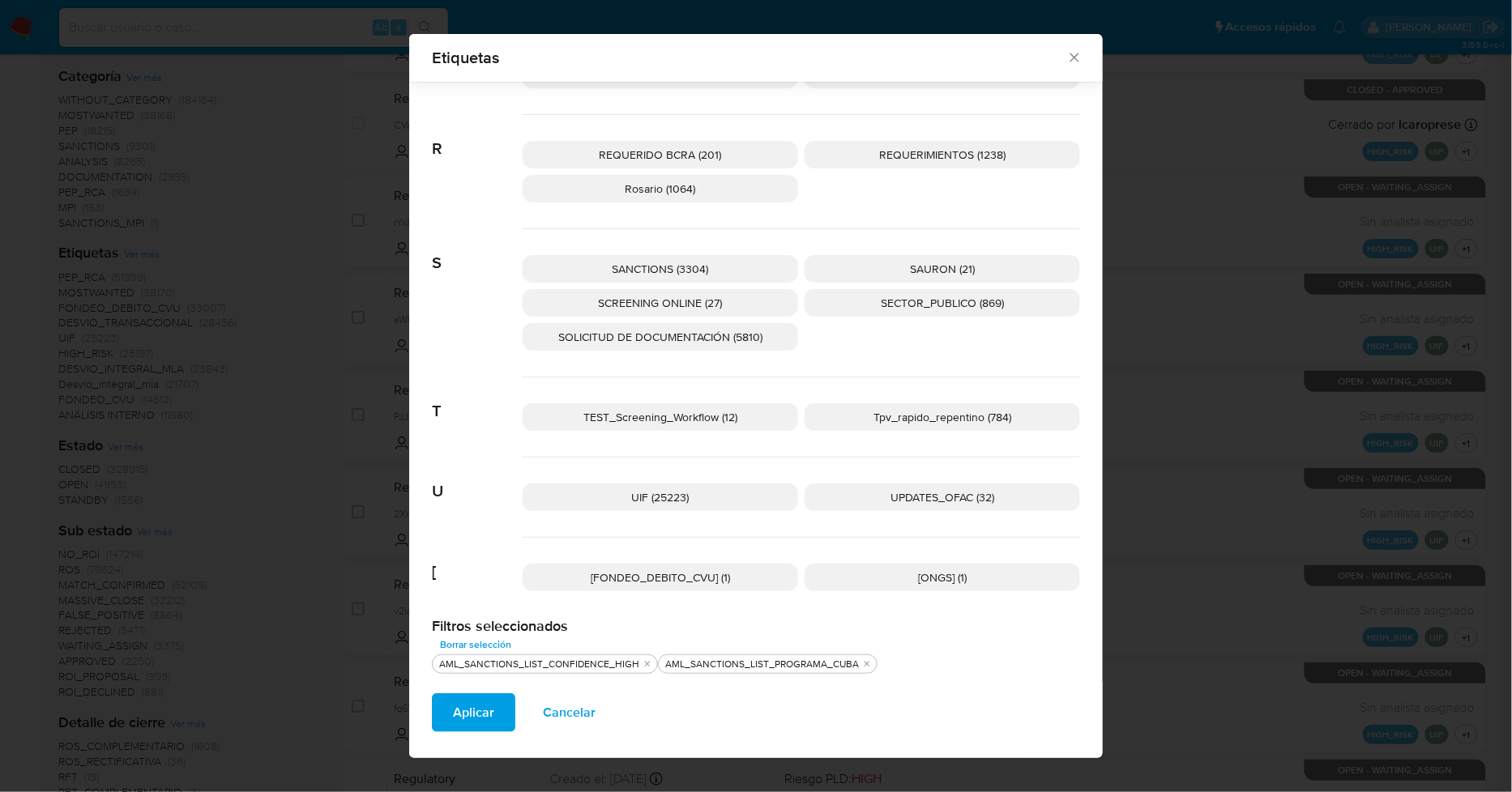
scroll to position [2459, 0]
click at [869, 499] on p "UPDATES_OFAC (32)" at bounding box center [942, 495] width 275 height 28
click at [671, 301] on span "SCREENING ONLINE (27)" at bounding box center [661, 300] width 124 height 16
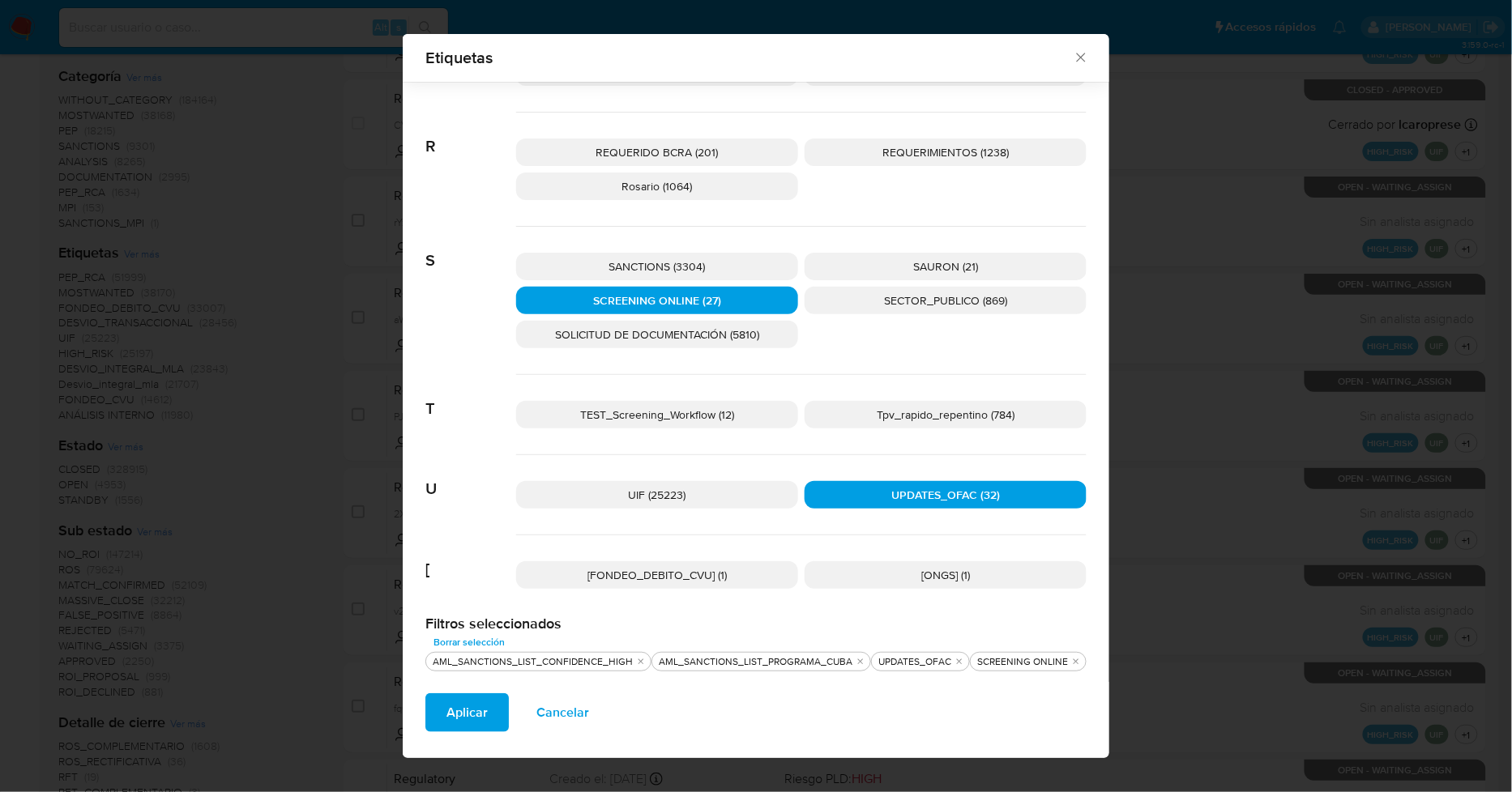
click at [687, 262] on span "SANCTIONS (3304)" at bounding box center [658, 266] width 97 height 16
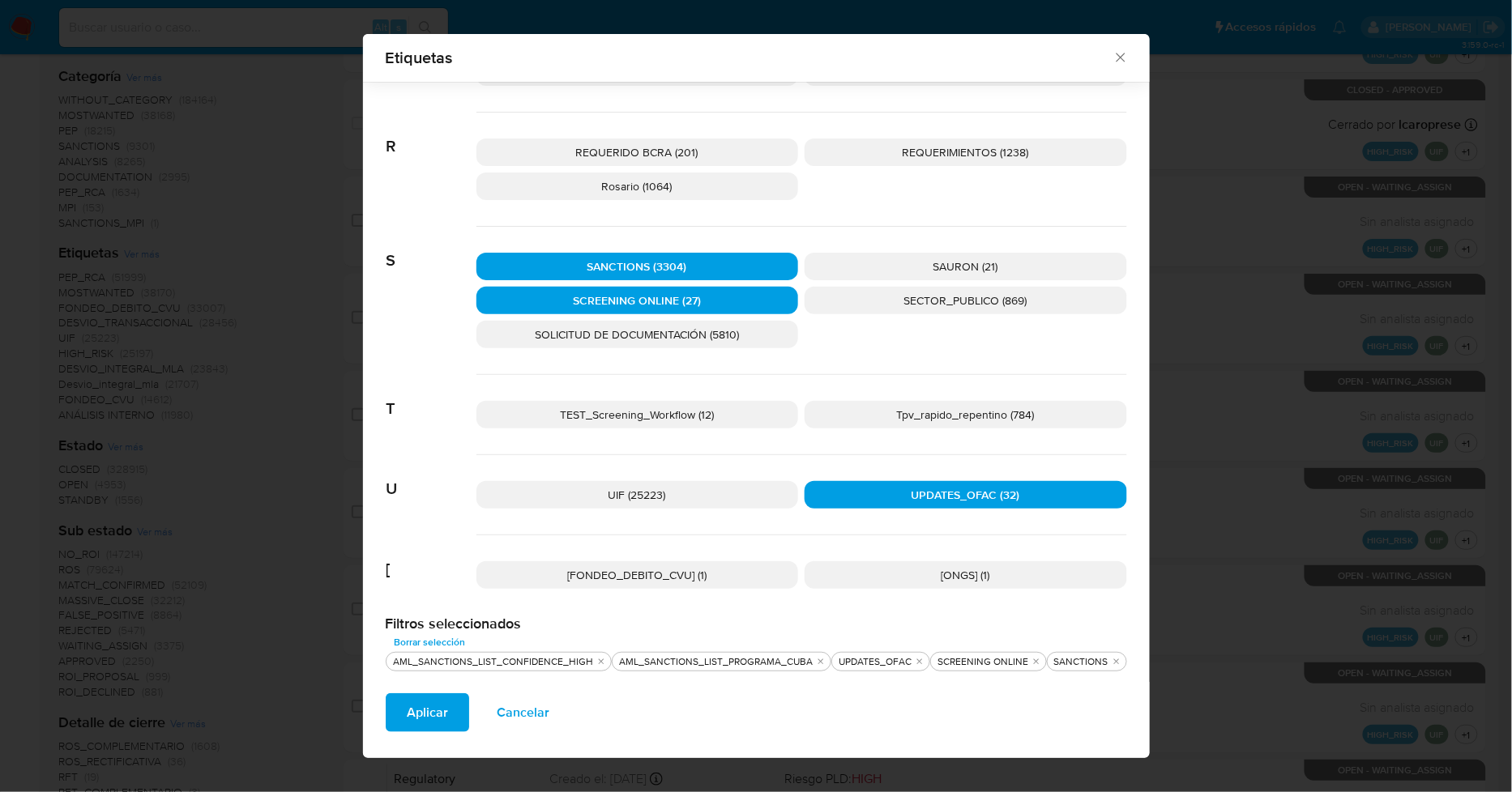
click at [424, 715] on span "Aplicar" at bounding box center [427, 713] width 42 height 36
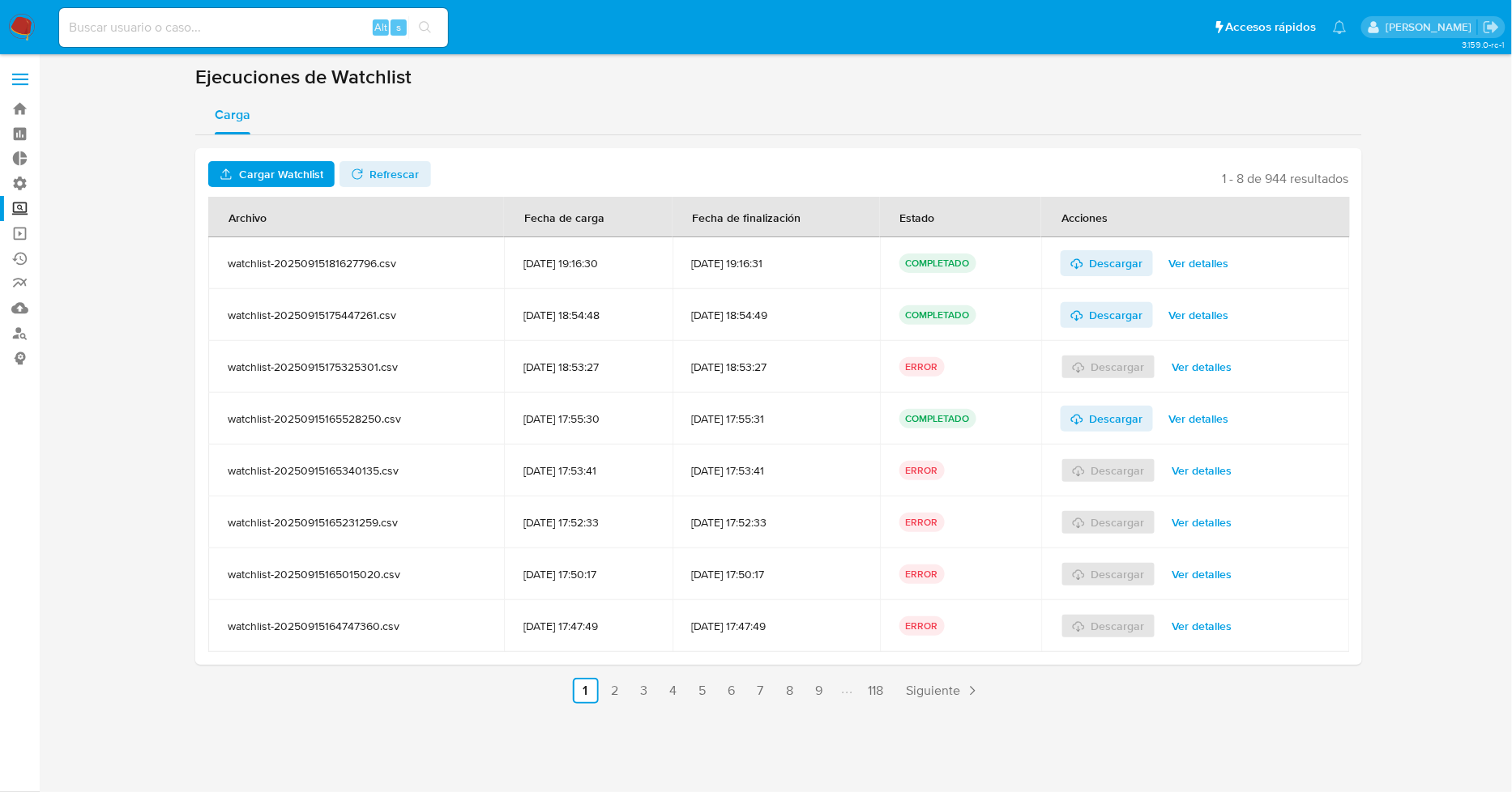
click at [330, 35] on input at bounding box center [254, 28] width 389 height 21
paste input "823460523"
type input "823460523"
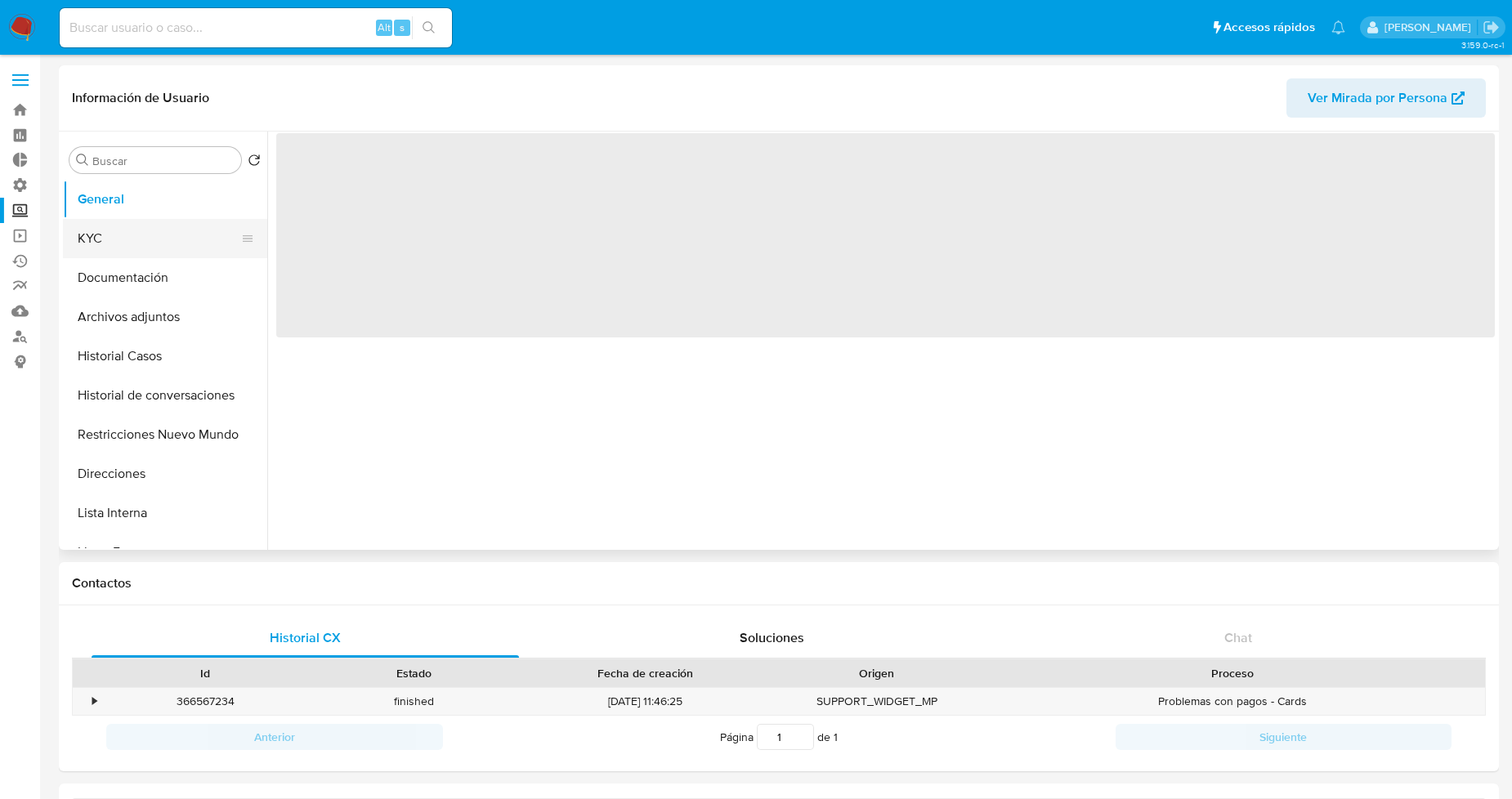
click at [162, 240] on button "KYC" at bounding box center [159, 239] width 192 height 39
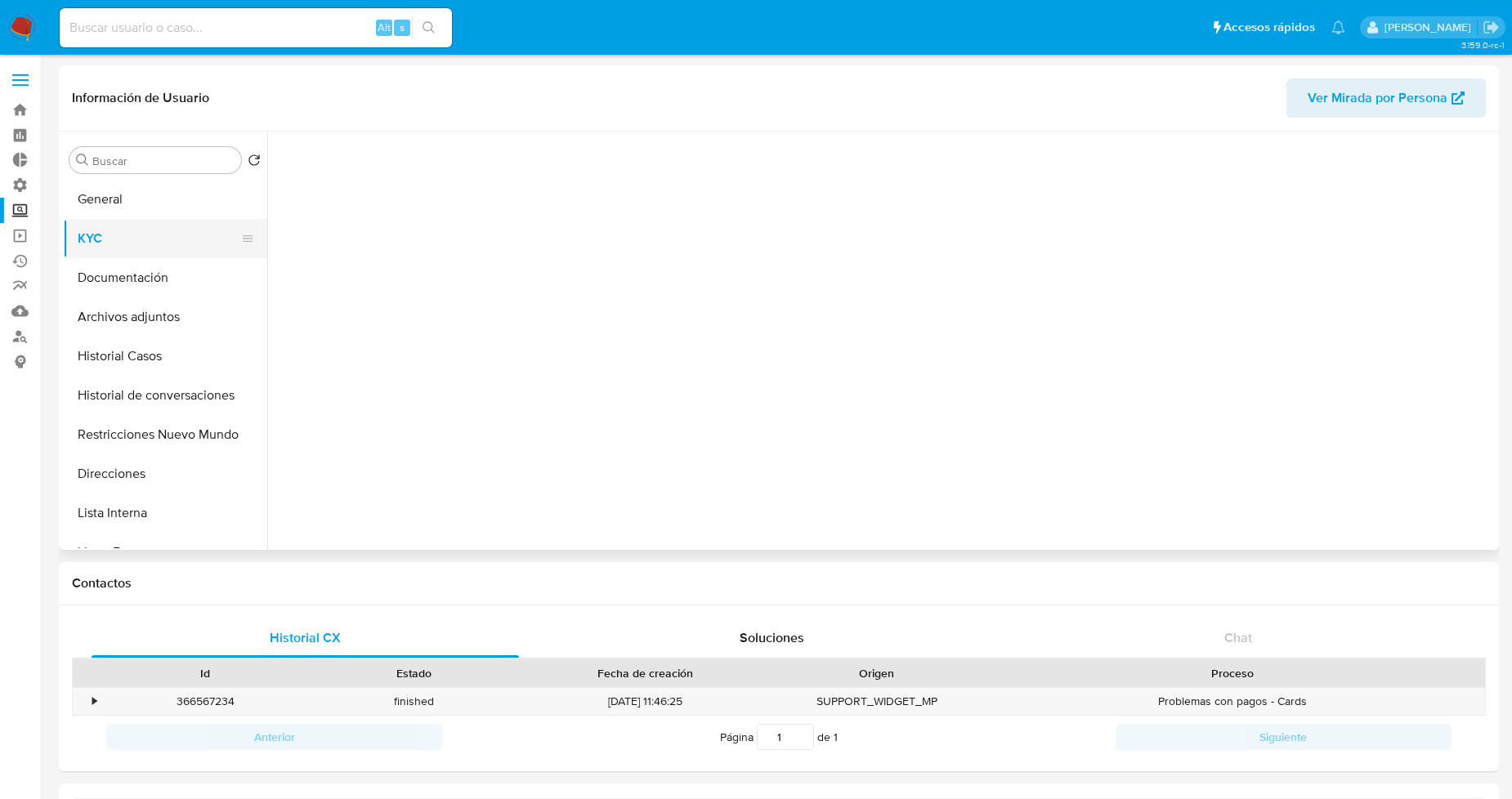
select select "10"
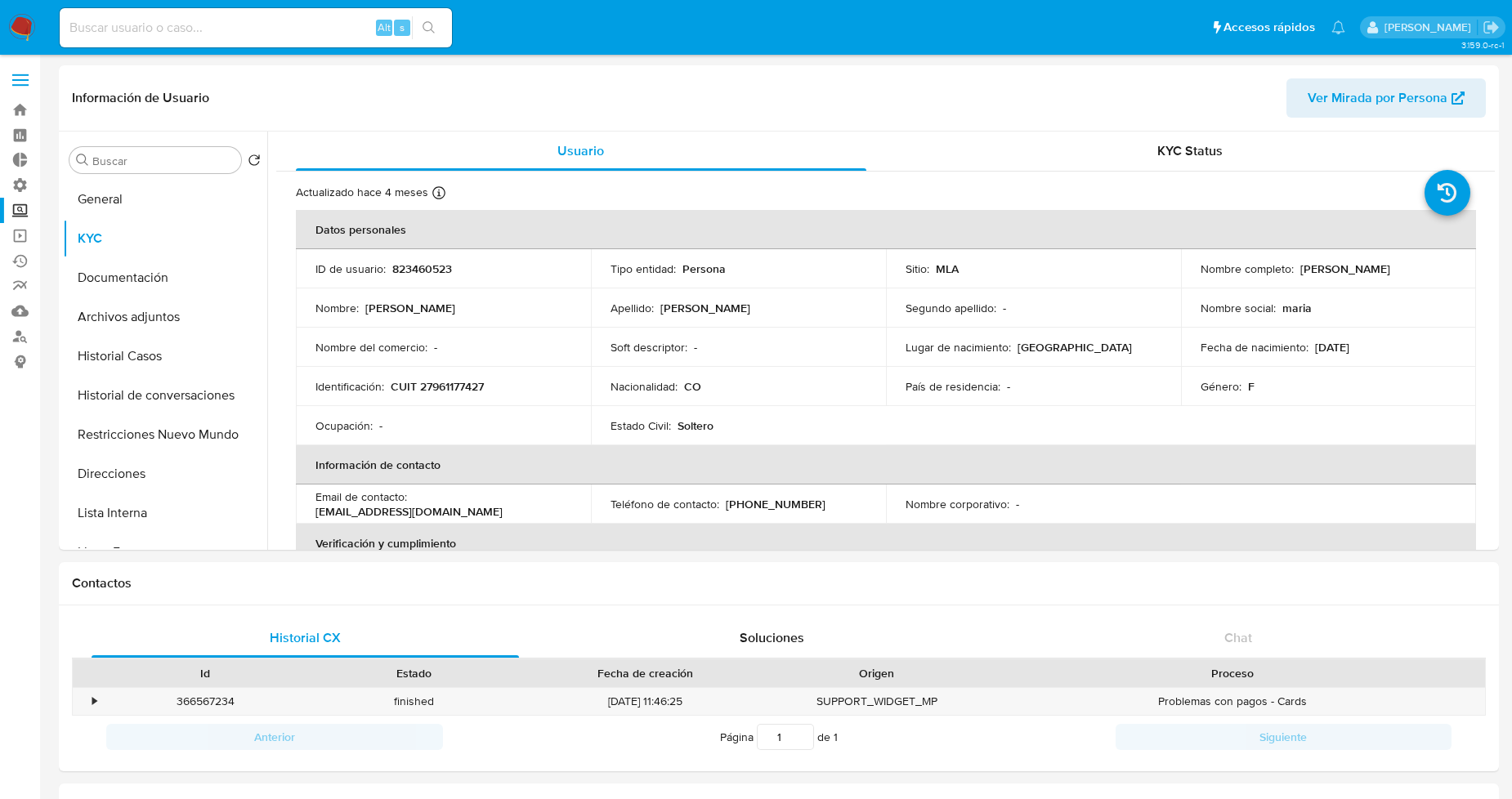
click at [197, 31] on input at bounding box center [256, 28] width 393 height 21
paste input "122155"
type input "122155"
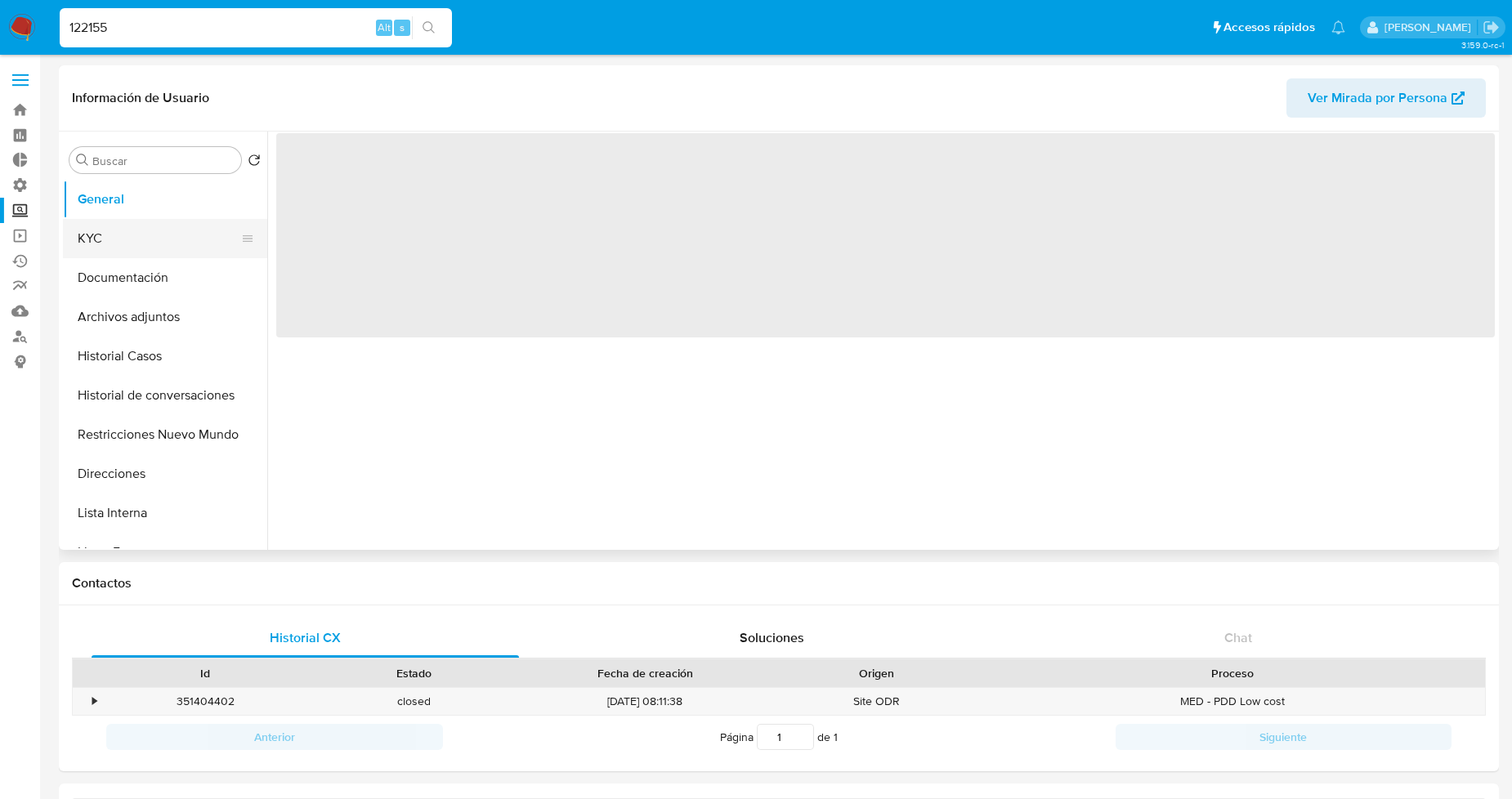
click at [149, 233] on button "KYC" at bounding box center [159, 239] width 192 height 39
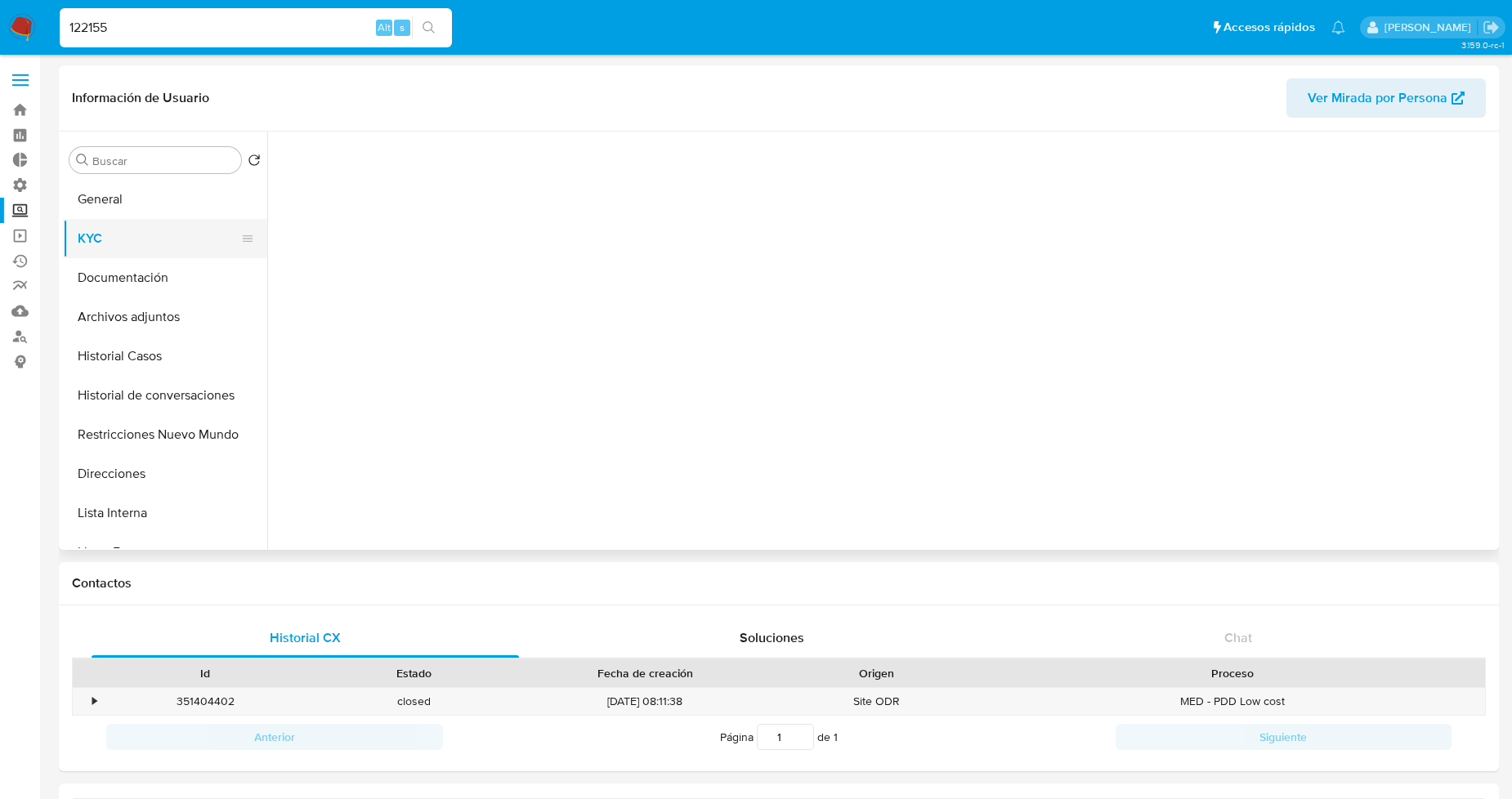
select select "10"
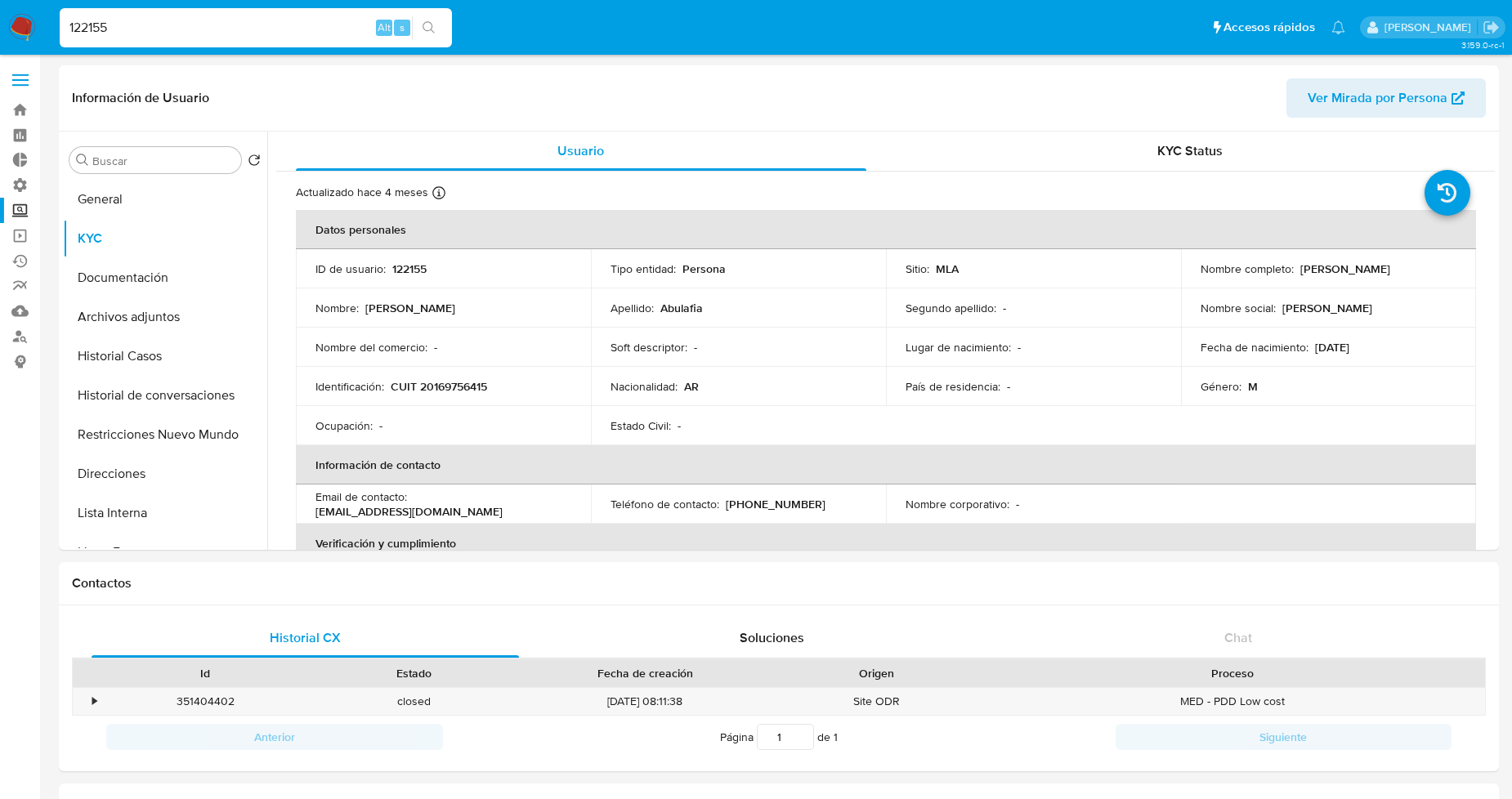
drag, startPoint x: 184, startPoint y: 28, endPoint x: 44, endPoint y: 43, distance: 140.8
click at [44, 43] on nav "Pausado Ver notificaciones 122155 Alt s Accesos rápidos Presiona las siguientes…" at bounding box center [756, 27] width 1512 height 55
paste input "444931573"
type input "1444931573"
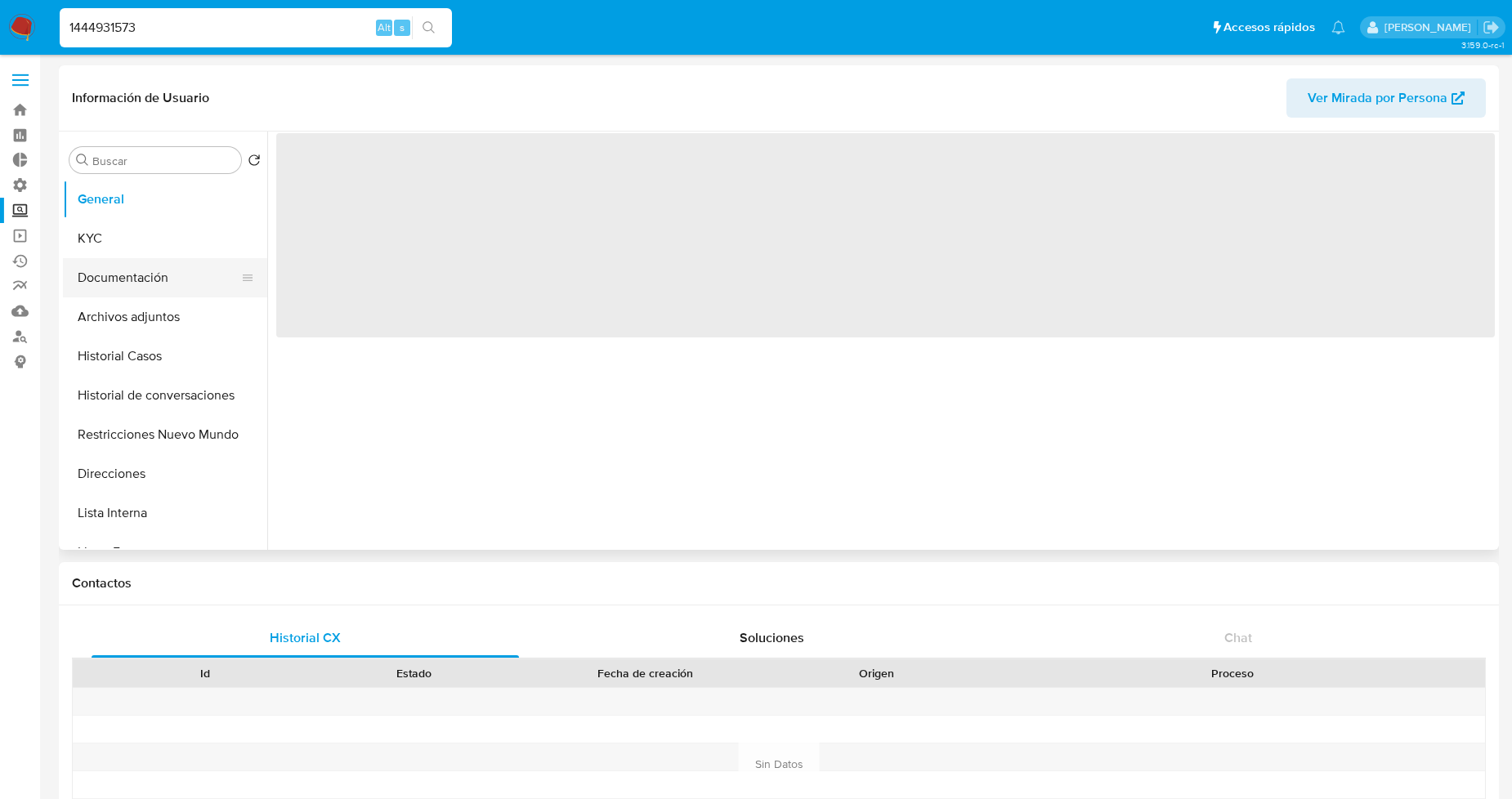
select select "10"
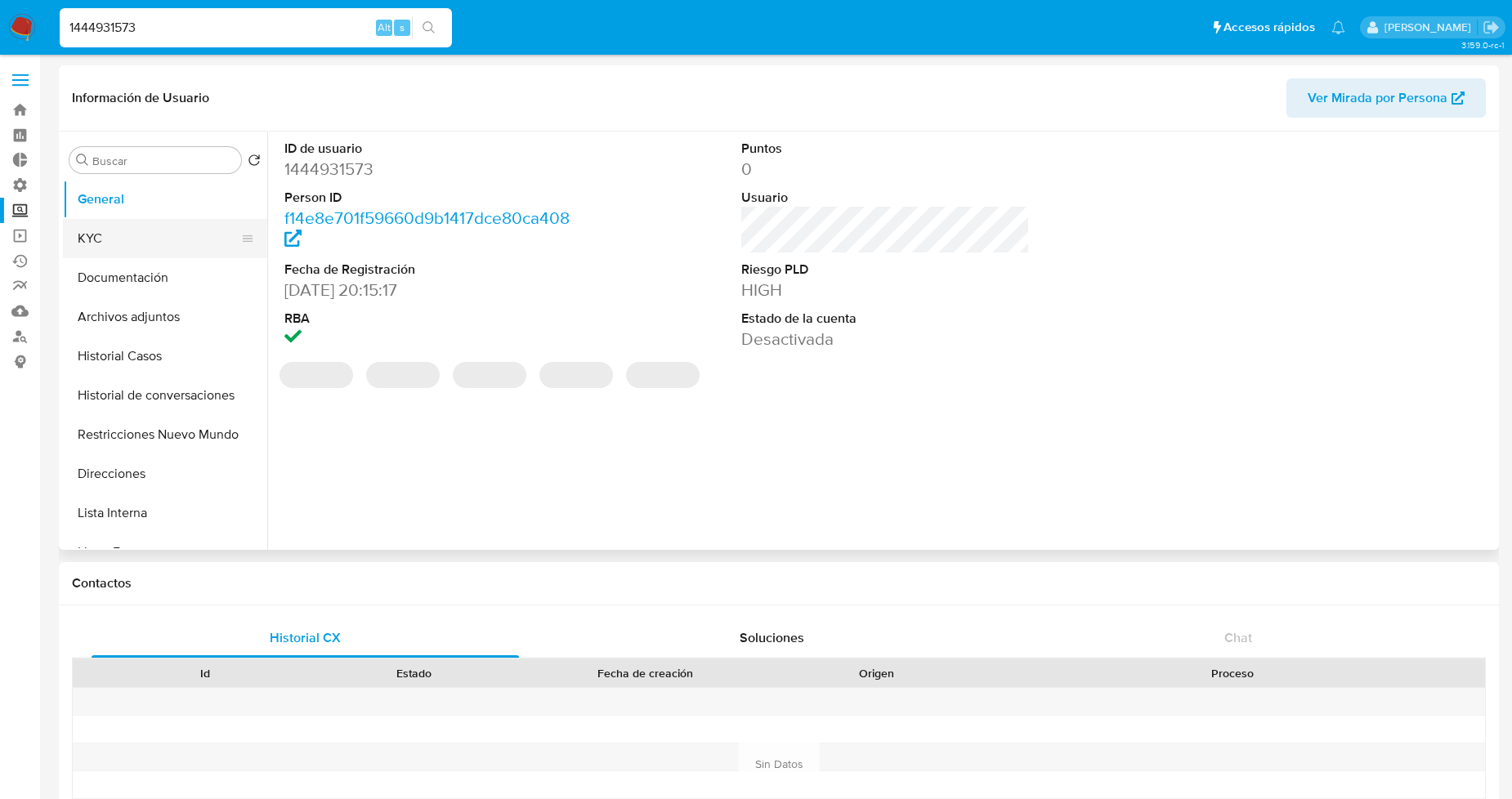
click at [158, 246] on button "KYC" at bounding box center [159, 239] width 192 height 39
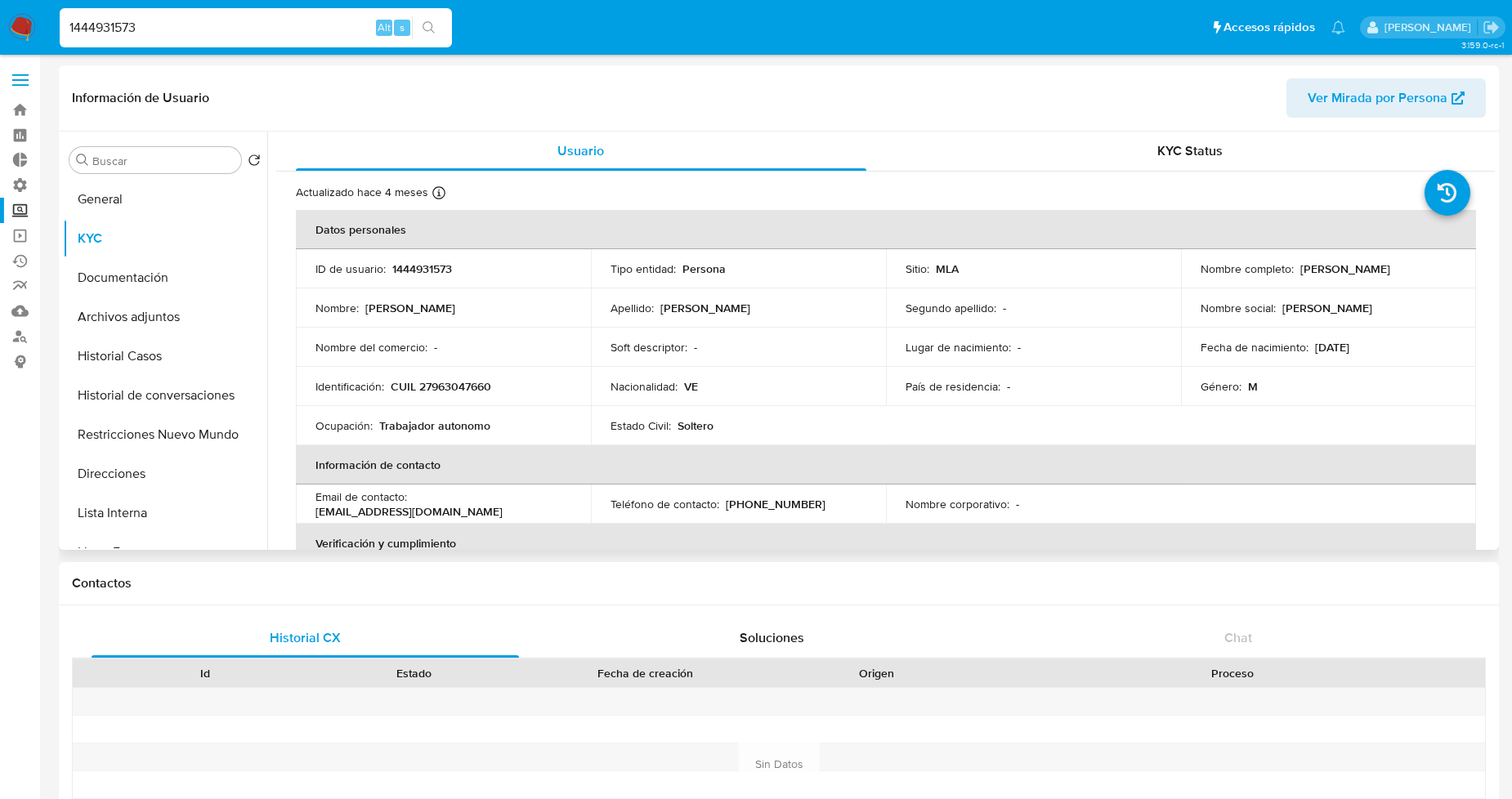
drag, startPoint x: 659, startPoint y: 310, endPoint x: 773, endPoint y: 316, distance: 114.2
click at [774, 315] on td "Apellido : Bohorquez Carroz" at bounding box center [739, 308] width 295 height 39
click at [775, 335] on td "Soft descriptor : -" at bounding box center [739, 347] width 295 height 39
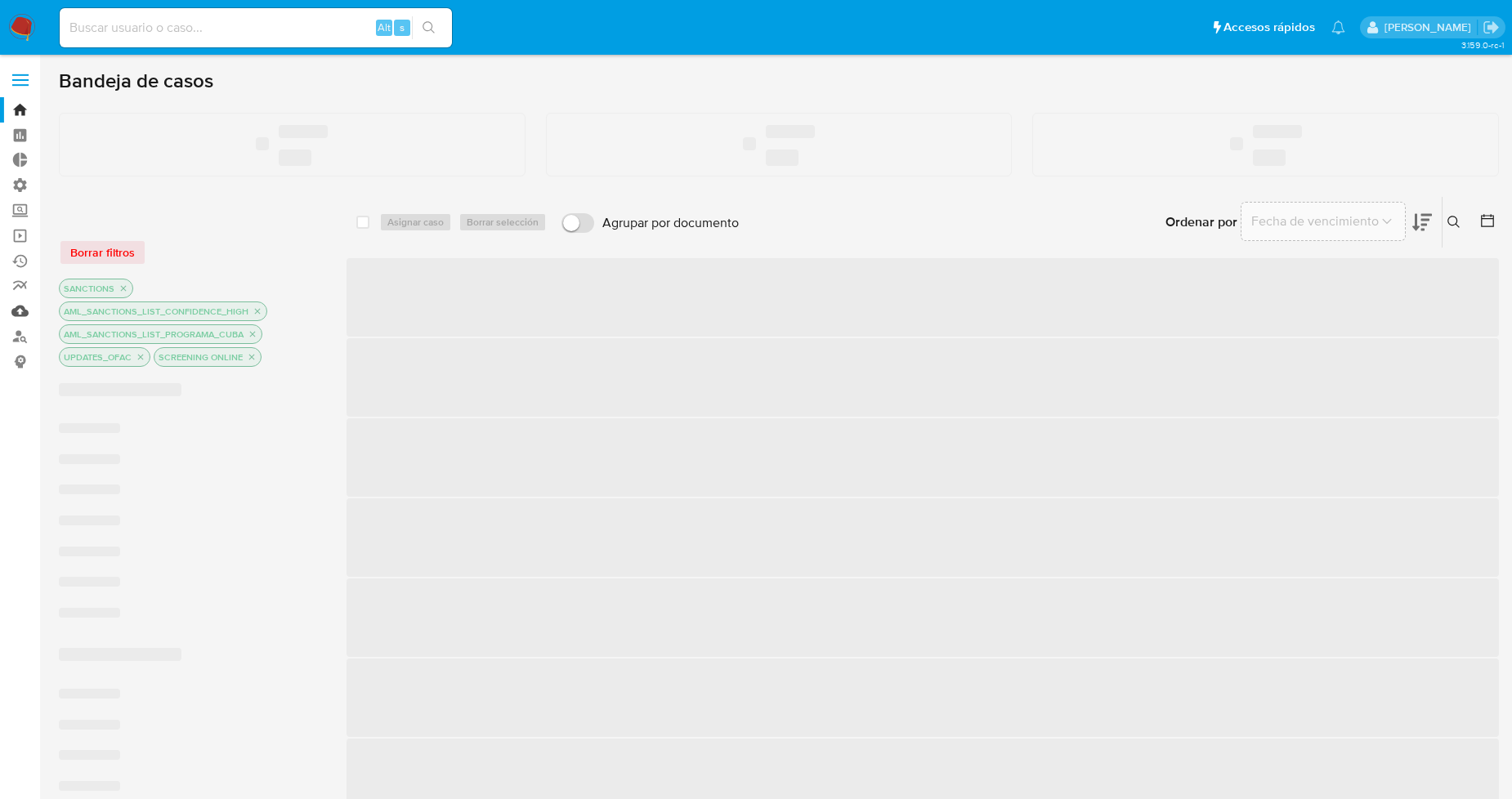
click at [19, 314] on link "Mulan" at bounding box center [97, 310] width 195 height 25
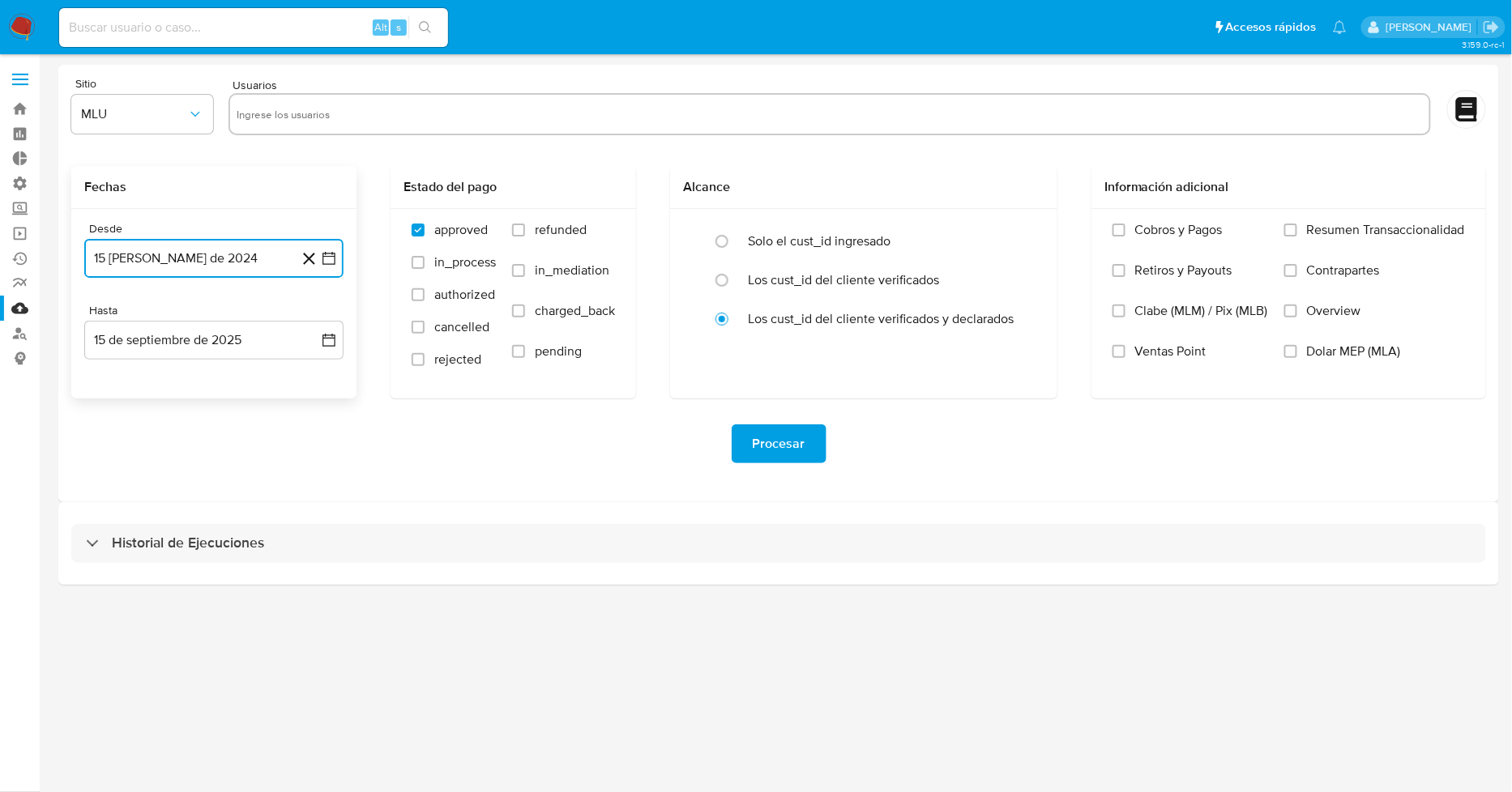
click at [327, 255] on icon "button" at bounding box center [329, 258] width 16 height 16
click at [115, 310] on icon "Mes anterior" at bounding box center [113, 316] width 19 height 19
click at [235, 309] on span "julio 2024" at bounding box center [206, 316] width 61 height 16
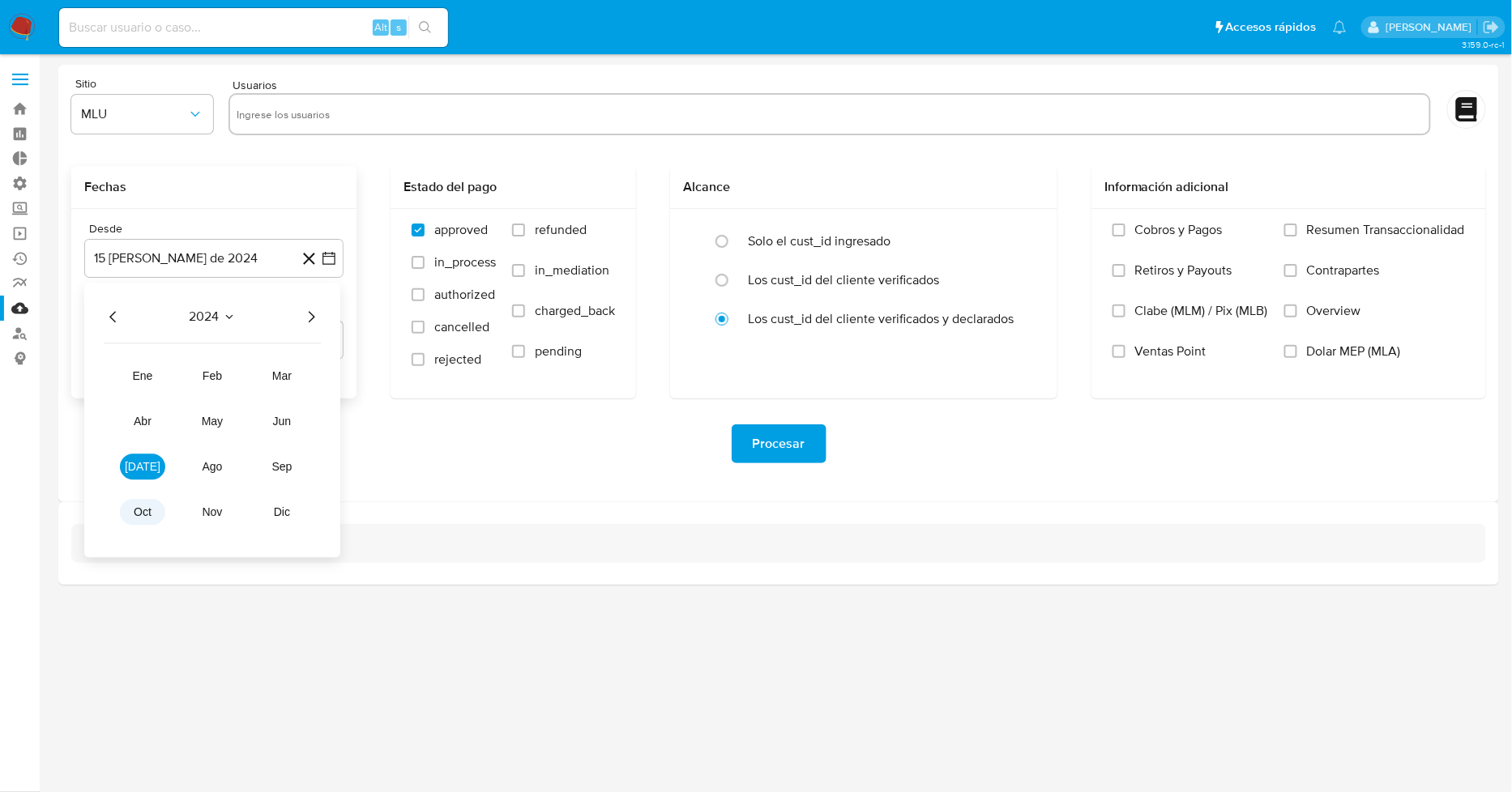
click at [146, 511] on span "oct" at bounding box center [142, 512] width 18 height 13
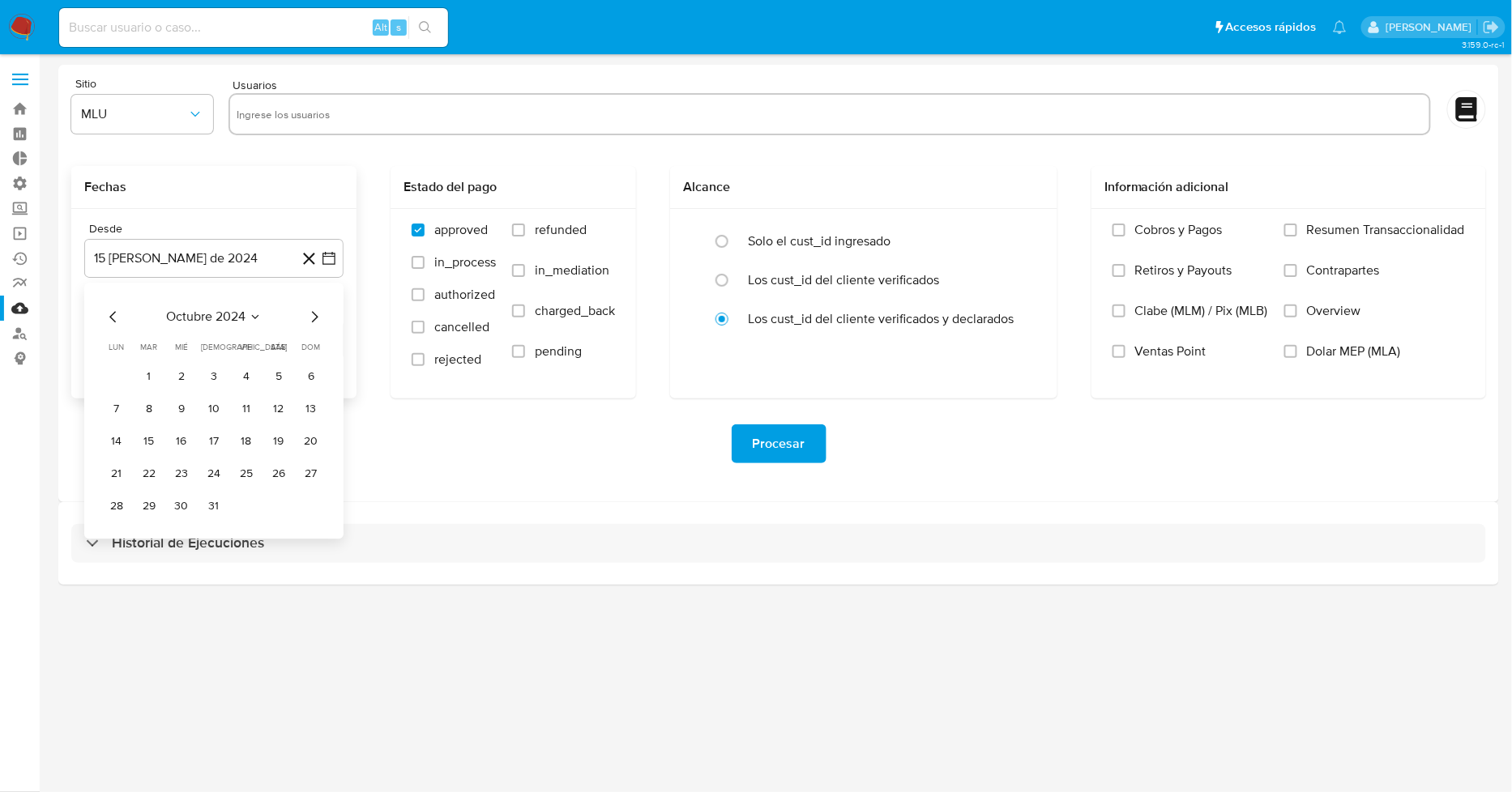
click at [261, 313] on icon "Seleccionar mes y año" at bounding box center [255, 317] width 13 height 13
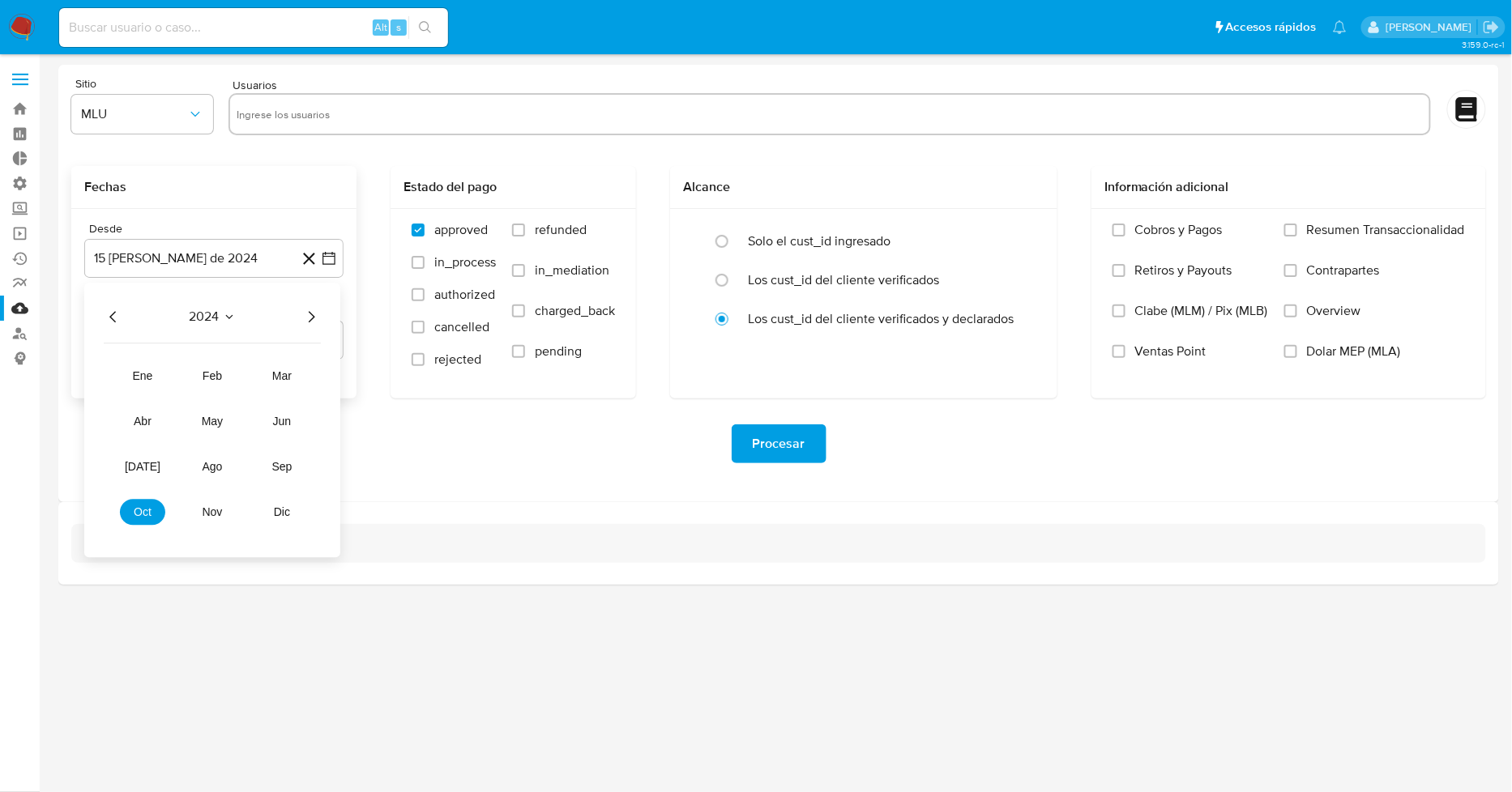
click at [118, 320] on icon "Año anterior" at bounding box center [113, 316] width 19 height 19
click at [286, 472] on span "sep" at bounding box center [282, 467] width 20 height 13
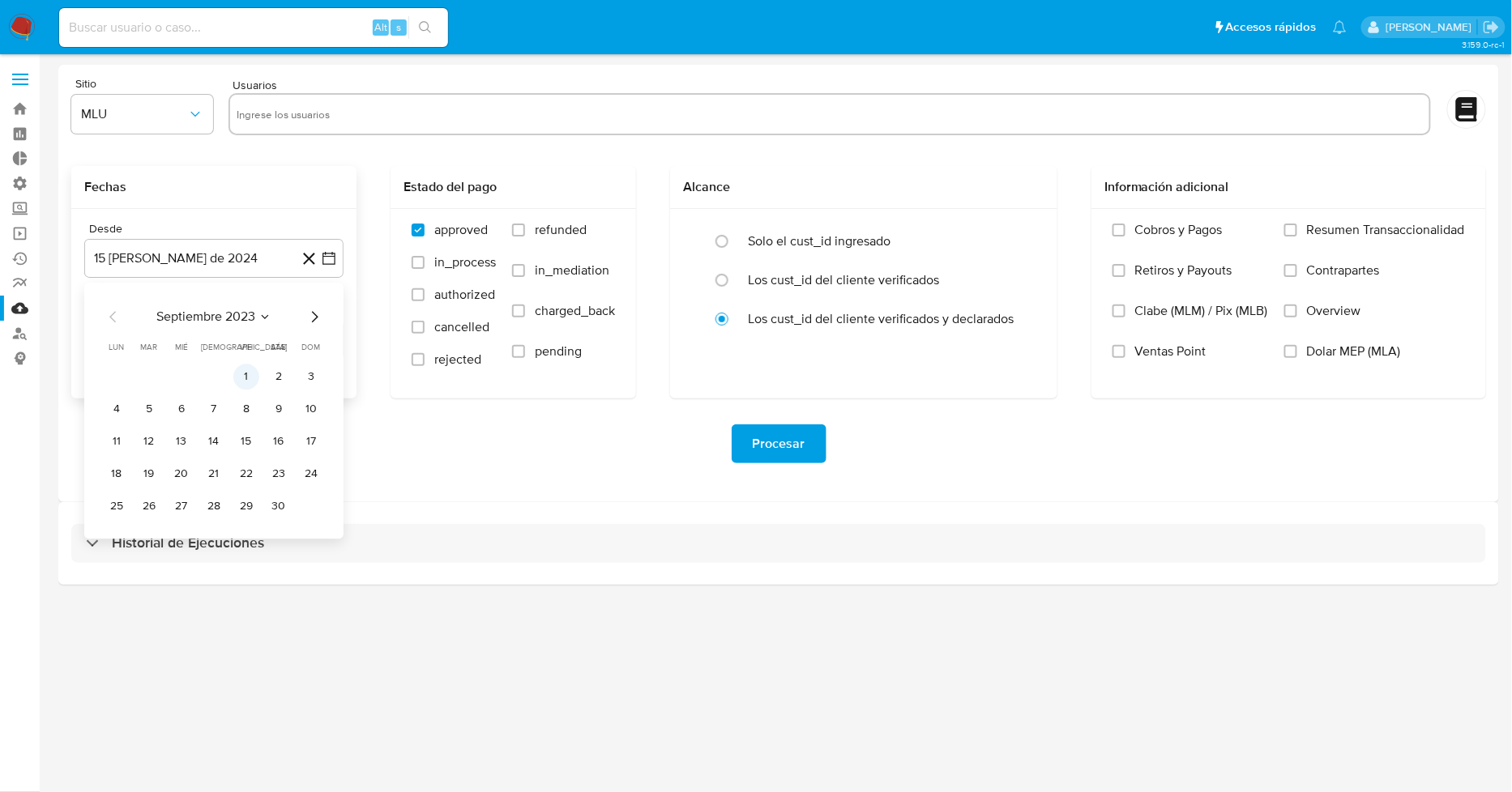
click at [244, 382] on button "1" at bounding box center [246, 376] width 26 height 26
click at [1244, 629] on div "3.159.0-rc-1" at bounding box center [778, 423] width 1441 height 717
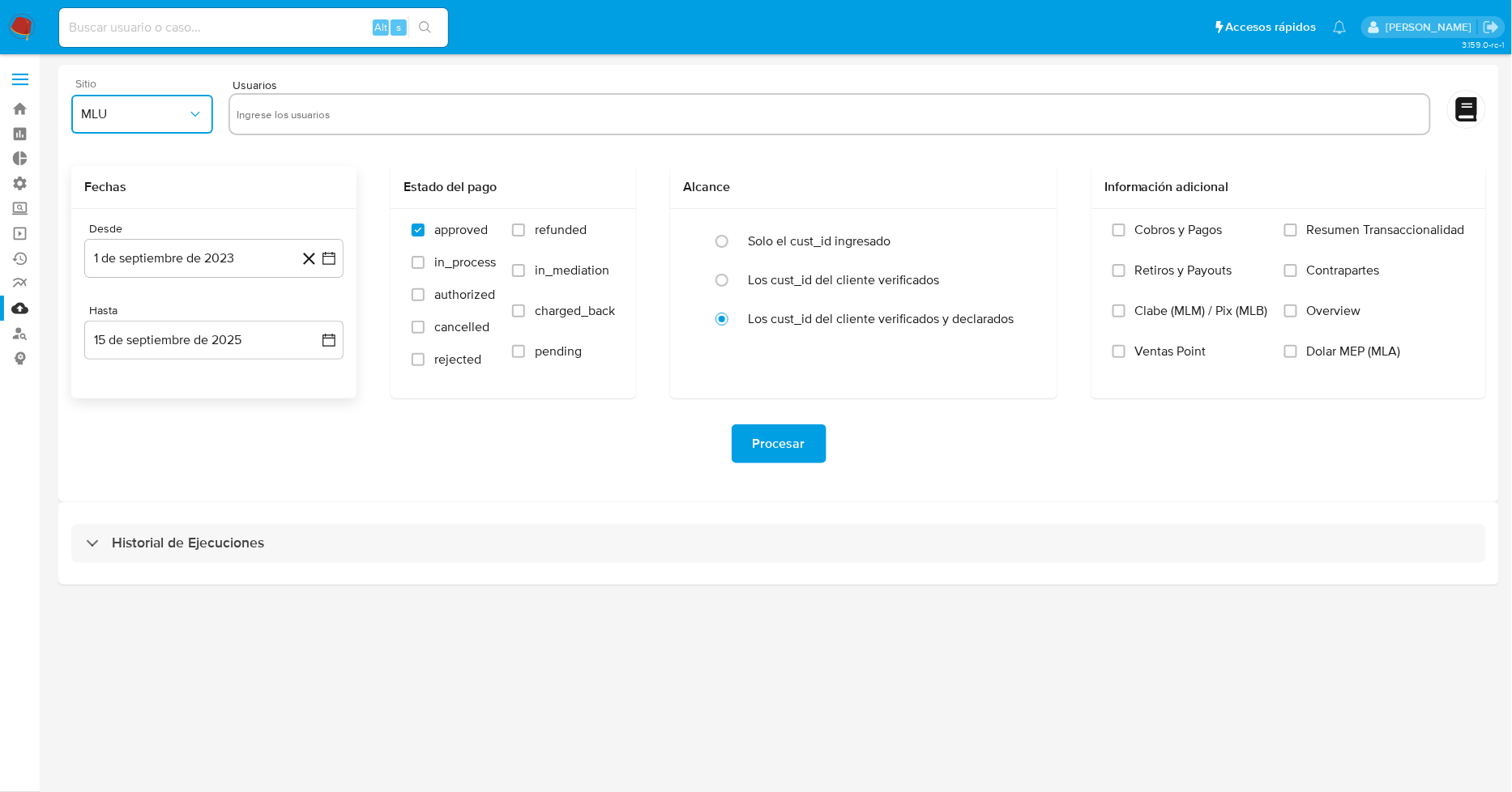
click at [184, 125] on button "MLU" at bounding box center [142, 114] width 142 height 39
click at [143, 160] on div "MLA" at bounding box center [137, 158] width 113 height 39
click at [375, 115] on input "text" at bounding box center [829, 114] width 1186 height 26
type input "1506145413"
click at [318, 261] on icon at bounding box center [309, 258] width 20 height 20
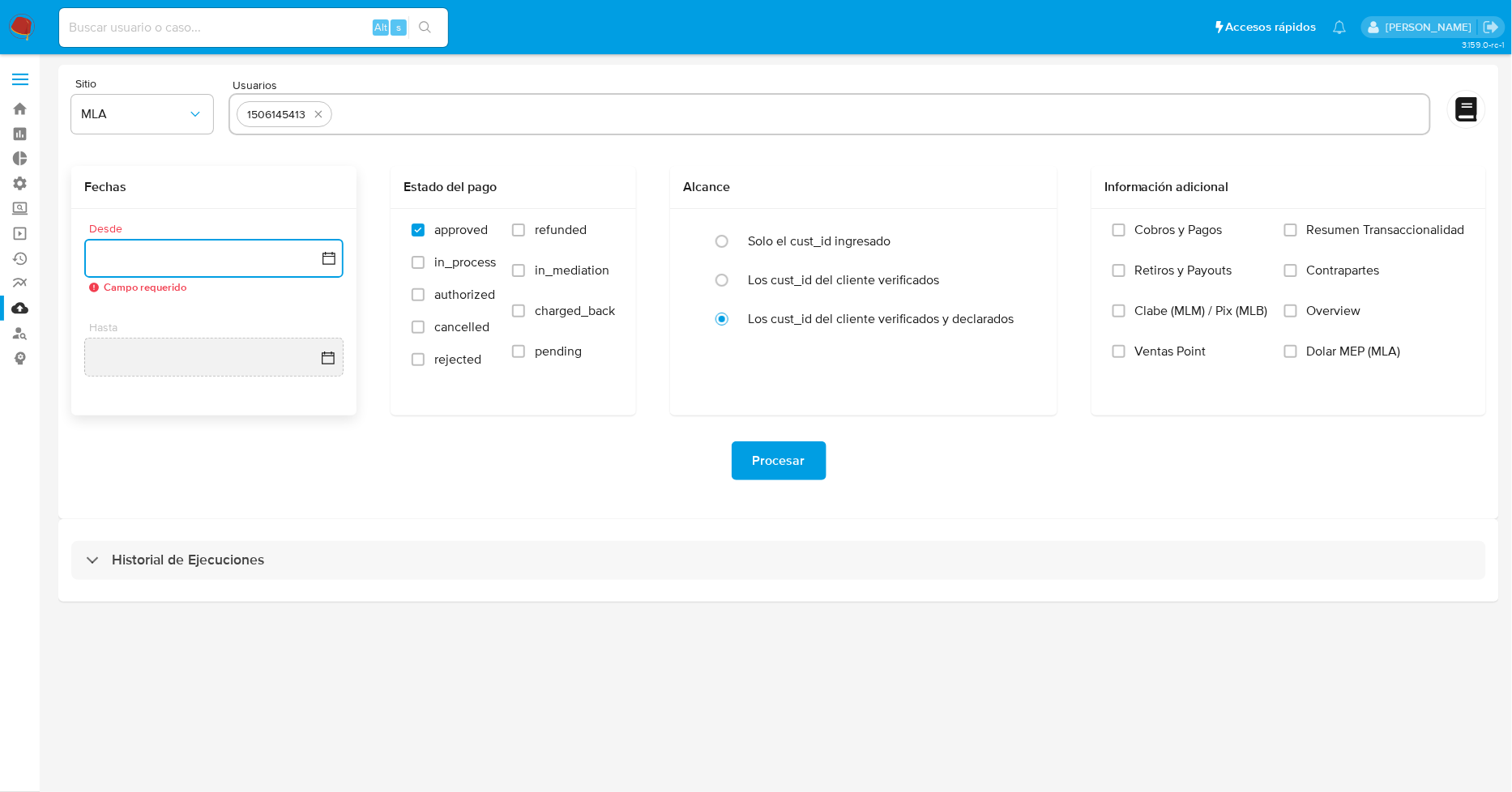
click at [318, 261] on button "button" at bounding box center [214, 258] width 259 height 39
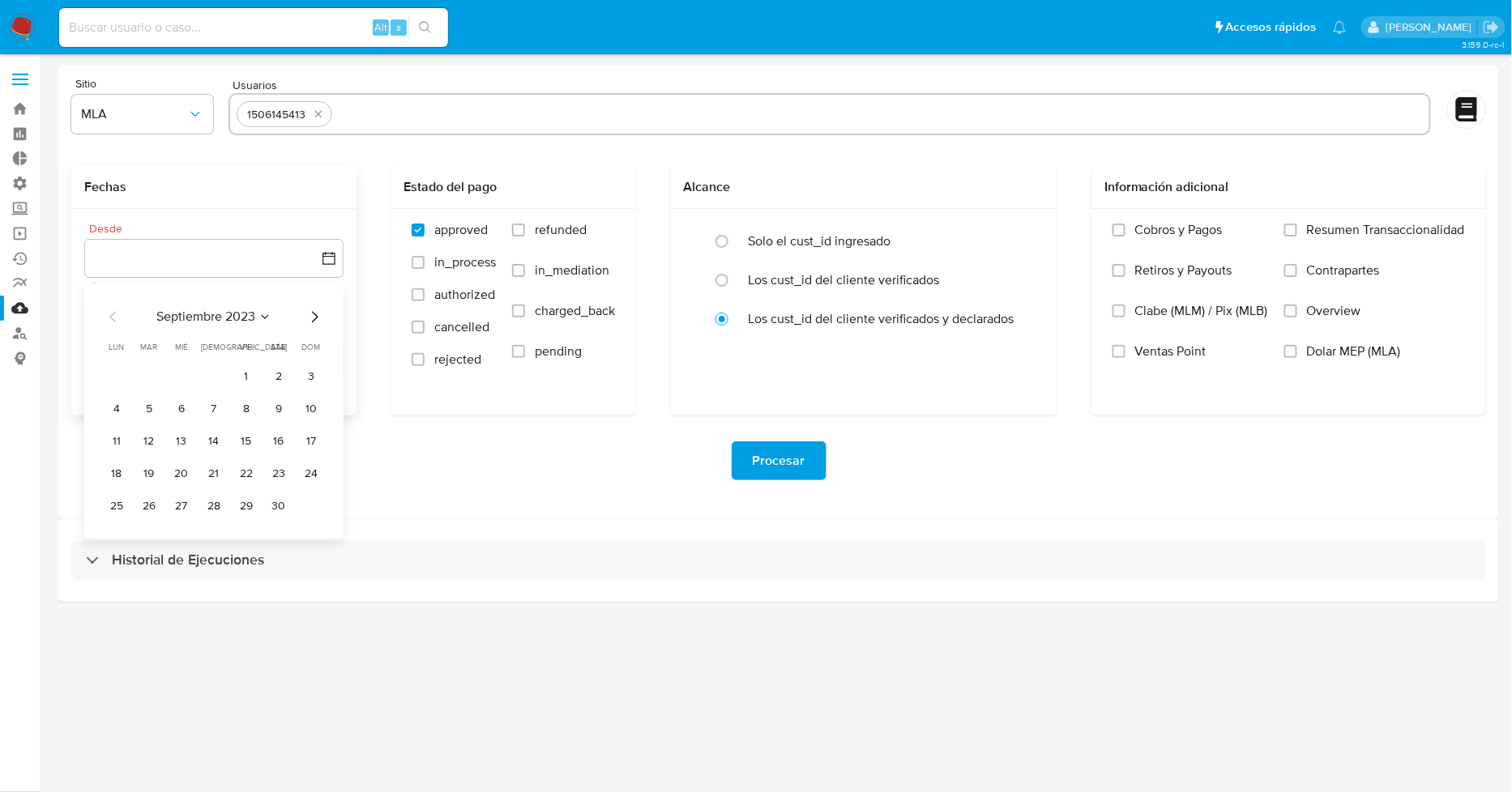
click at [317, 320] on icon "Mes siguiente" at bounding box center [314, 316] width 19 height 19
click at [157, 444] on button "10" at bounding box center [148, 441] width 26 height 26
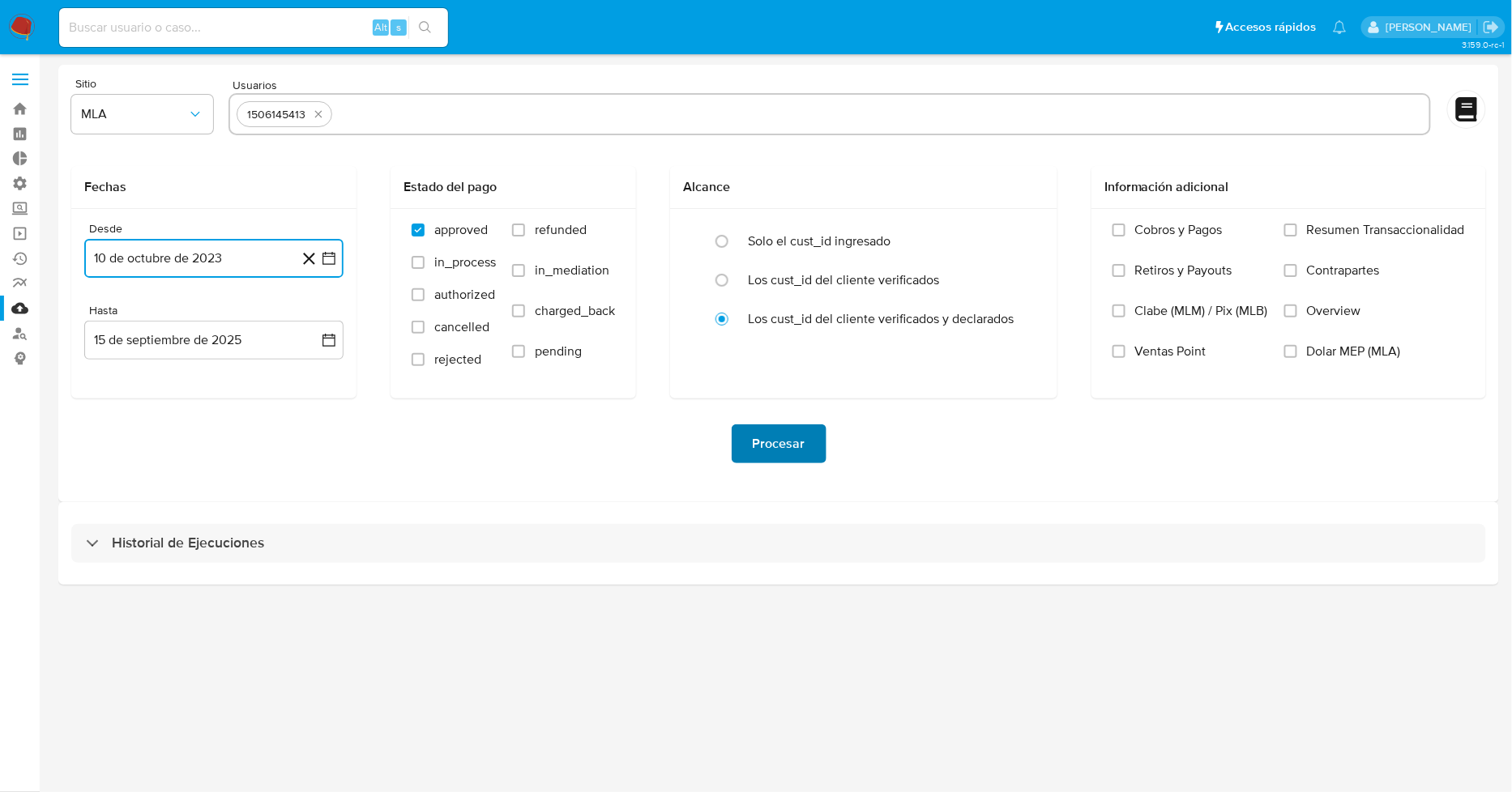
click at [782, 443] on span "Procesar" at bounding box center [779, 444] width 52 height 36
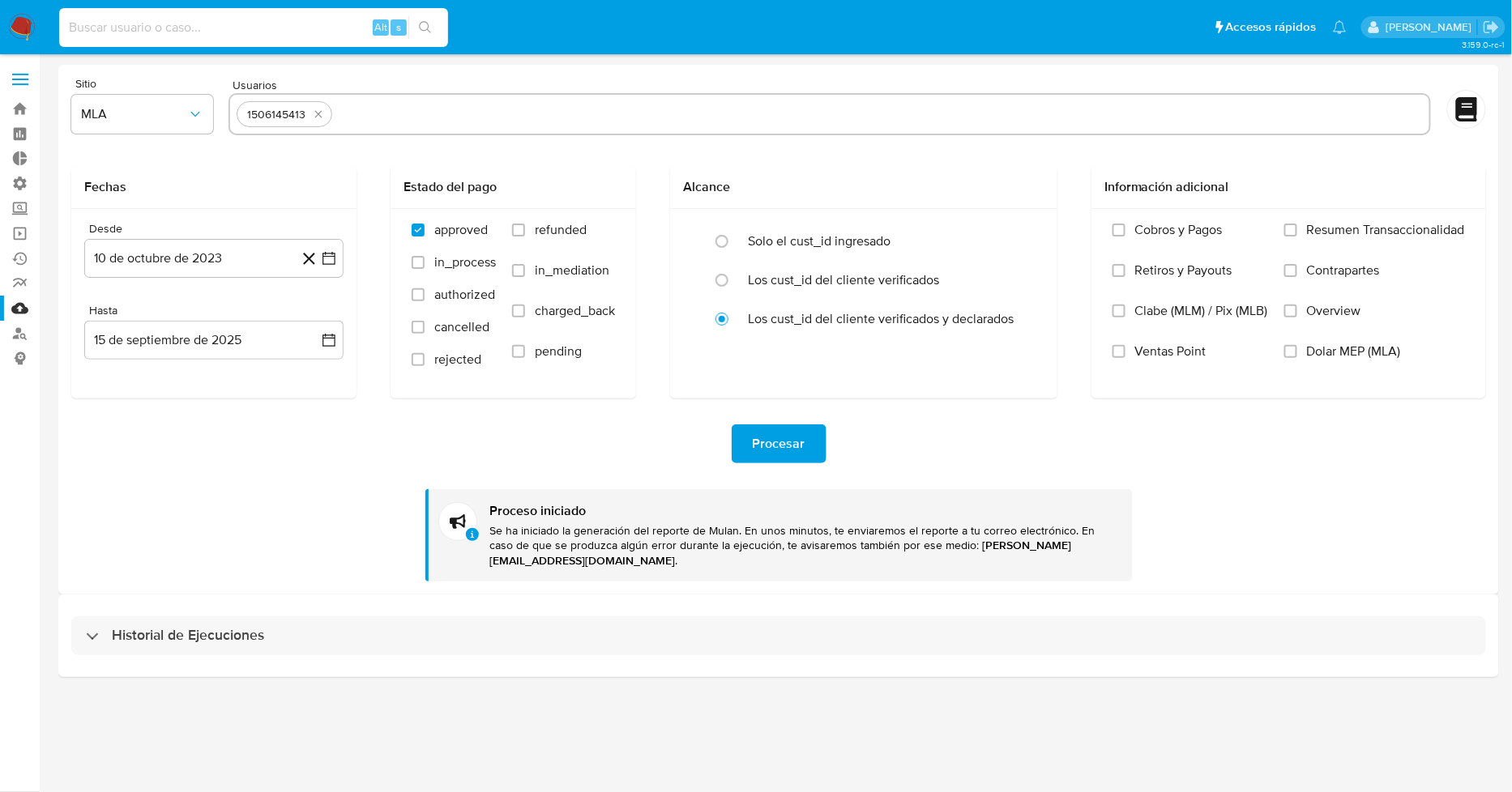
click at [198, 19] on input at bounding box center [254, 28] width 389 height 21
click at [312, 115] on icon "quitar 1506145413" at bounding box center [318, 114] width 13 height 13
click at [326, 115] on input "text" at bounding box center [829, 114] width 1186 height 26
paste input "1868217022"
type input "1868217022"
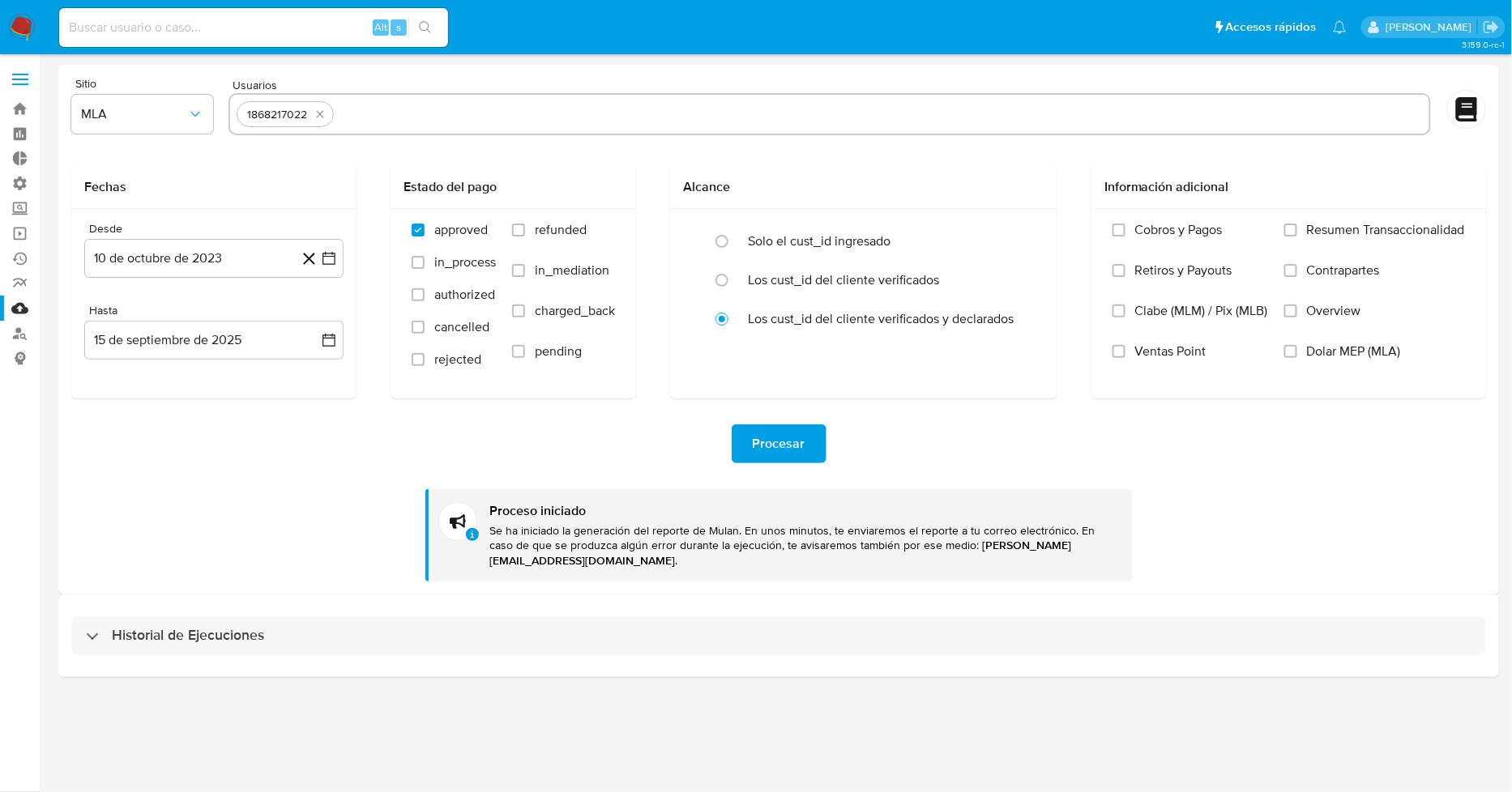
click at [397, 102] on input "text" at bounding box center [881, 114] width 1083 height 26
paste input "2186268279"
type input "2186268279"
click at [465, 120] on input "text" at bounding box center [934, 114] width 977 height 26
paste input "2393548162"
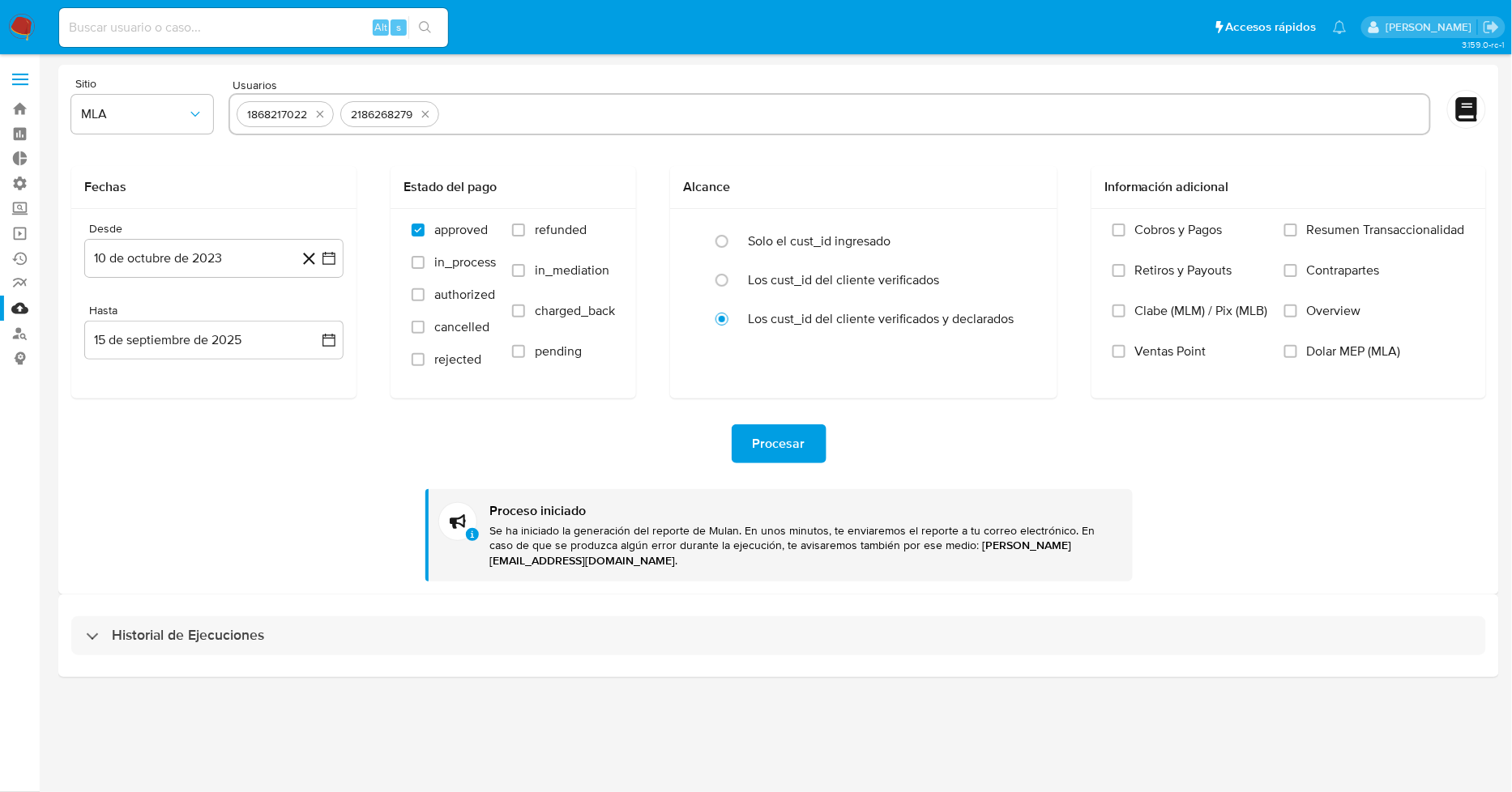
type input "2393548162"
click at [552, 118] on div "1868217022 2186268279 2393548162" at bounding box center [830, 114] width 1202 height 42
click at [559, 117] on input "text" at bounding box center [987, 114] width 871 height 26
paste input "1003621161"
type input "1003621161"
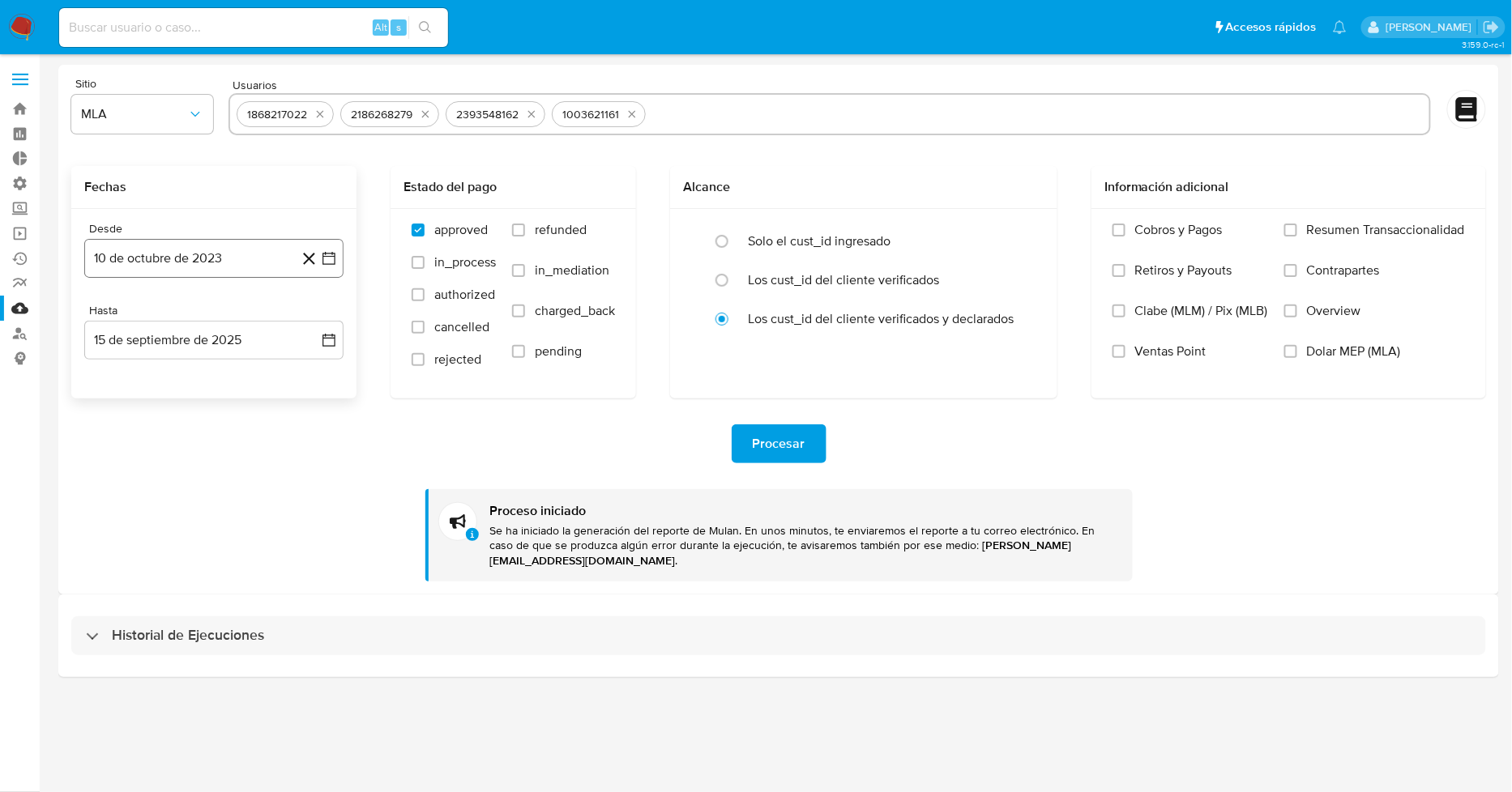
click at [328, 262] on icon "button" at bounding box center [329, 258] width 16 height 16
click at [251, 323] on icon "Seleccionar mes y año" at bounding box center [255, 317] width 13 height 13
click at [313, 316] on icon "Año siguiente" at bounding box center [311, 316] width 19 height 19
click at [108, 325] on icon "Año anterior" at bounding box center [113, 316] width 19 height 19
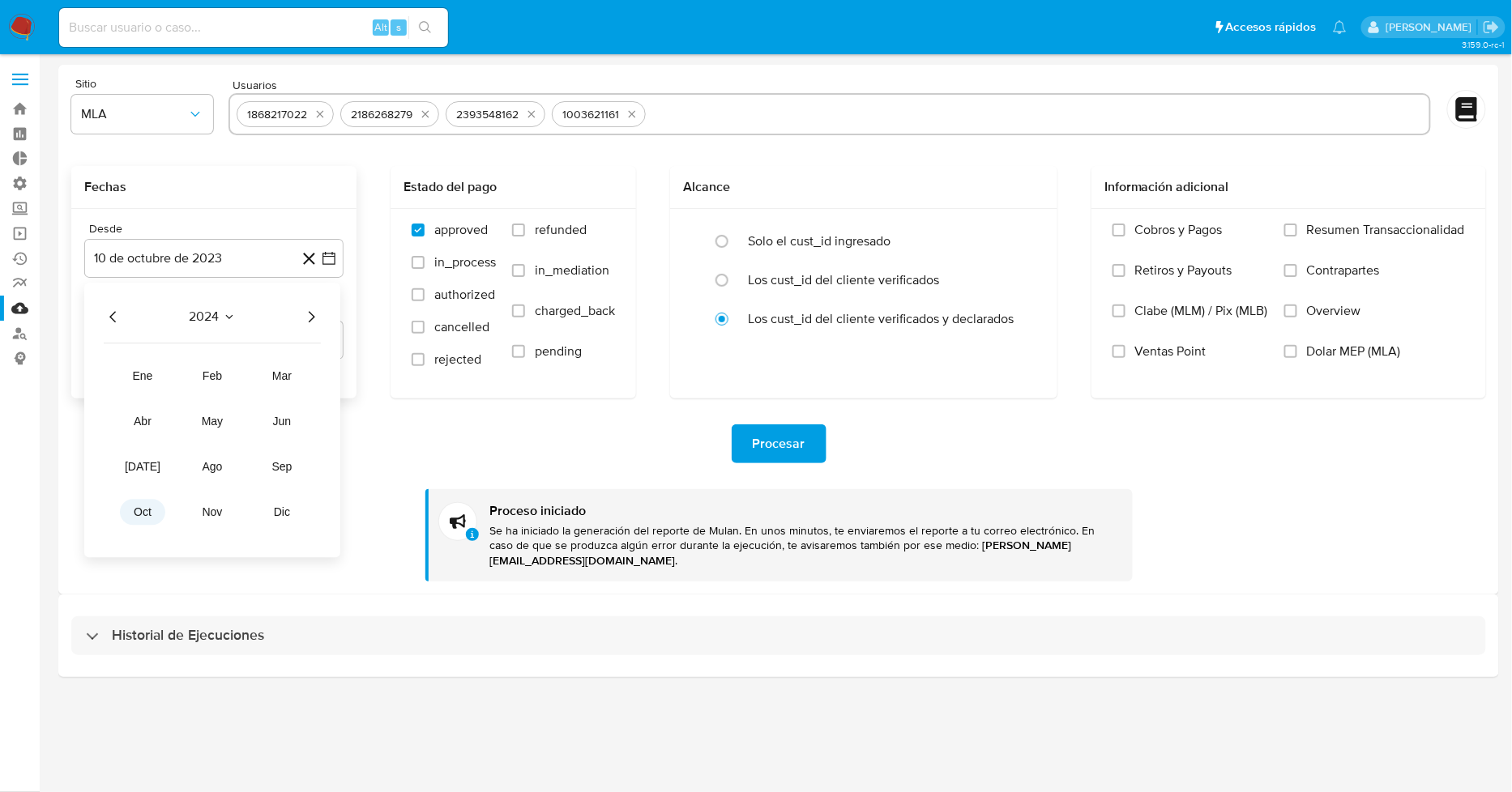
click at [142, 513] on span "oct" at bounding box center [142, 512] width 18 height 13
click at [147, 374] on button "1" at bounding box center [148, 376] width 26 height 26
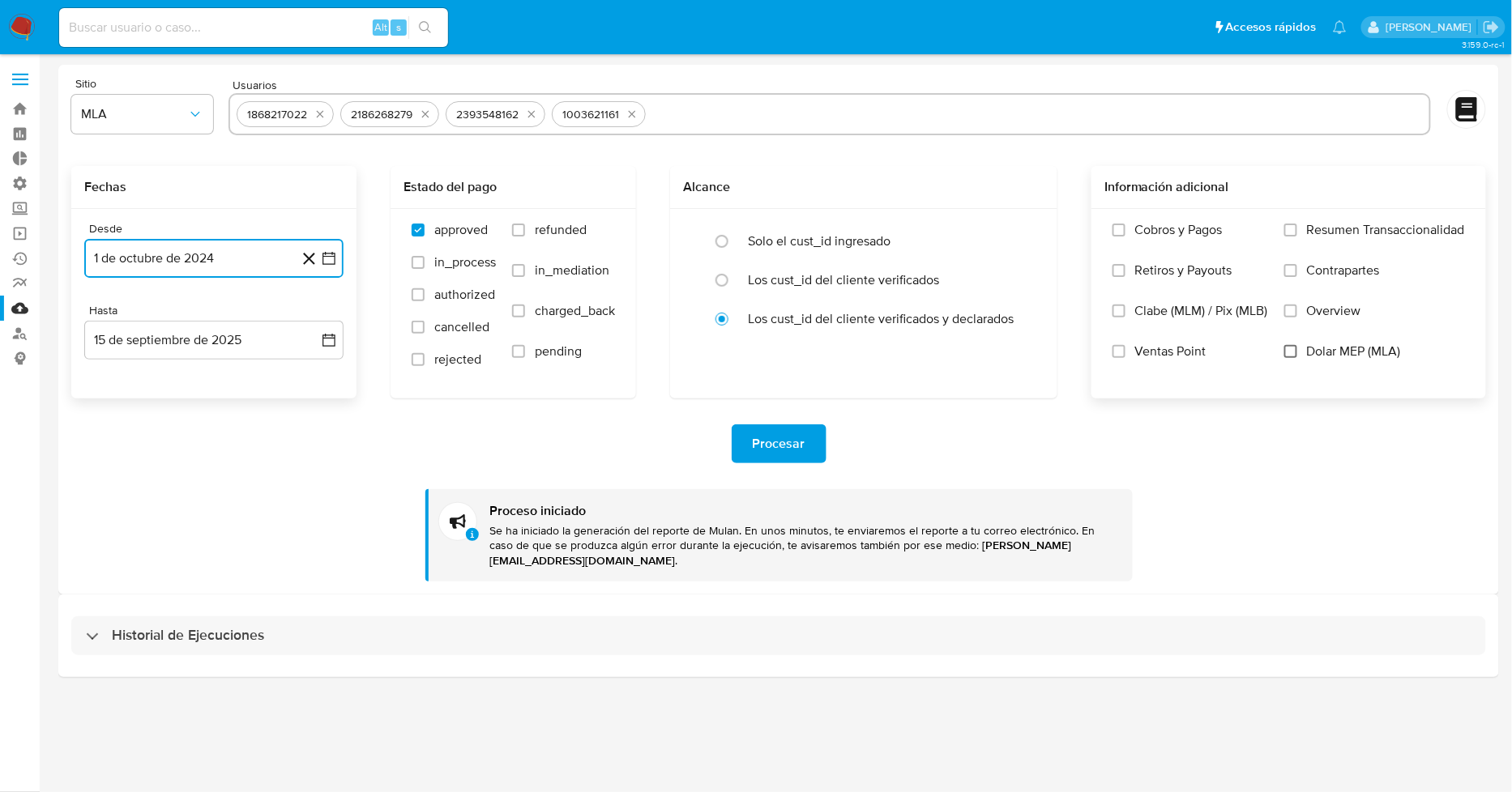
click at [1292, 349] on input "Dolar MEP (MLA)" at bounding box center [1291, 351] width 13 height 13
click at [773, 445] on span "Procesar" at bounding box center [779, 444] width 52 height 36
click at [9, 108] on link "Bandeja" at bounding box center [96, 109] width 193 height 25
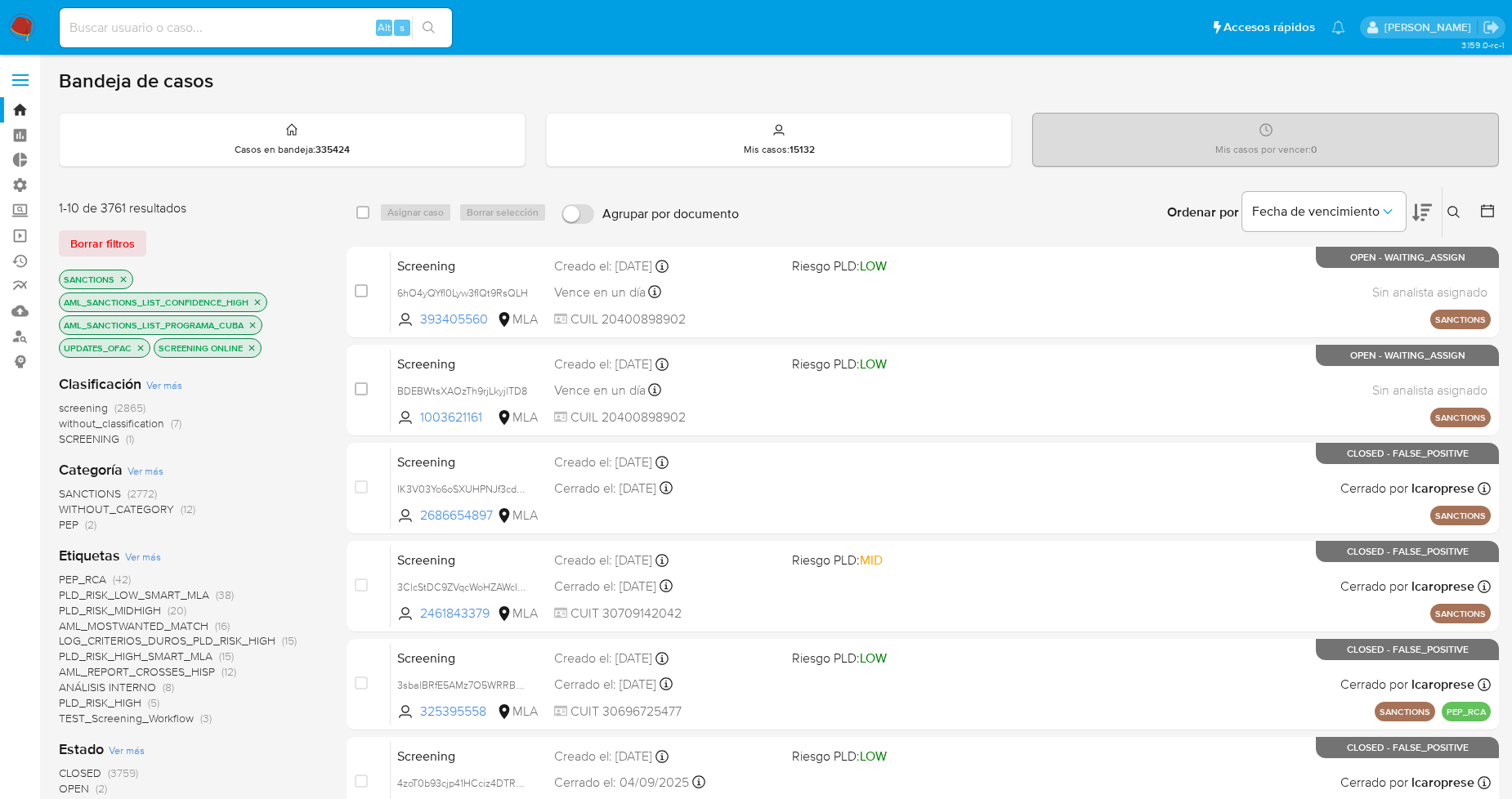
click at [201, 36] on input at bounding box center [256, 28] width 393 height 21
paste input "1506145413"
type input "1506145413"
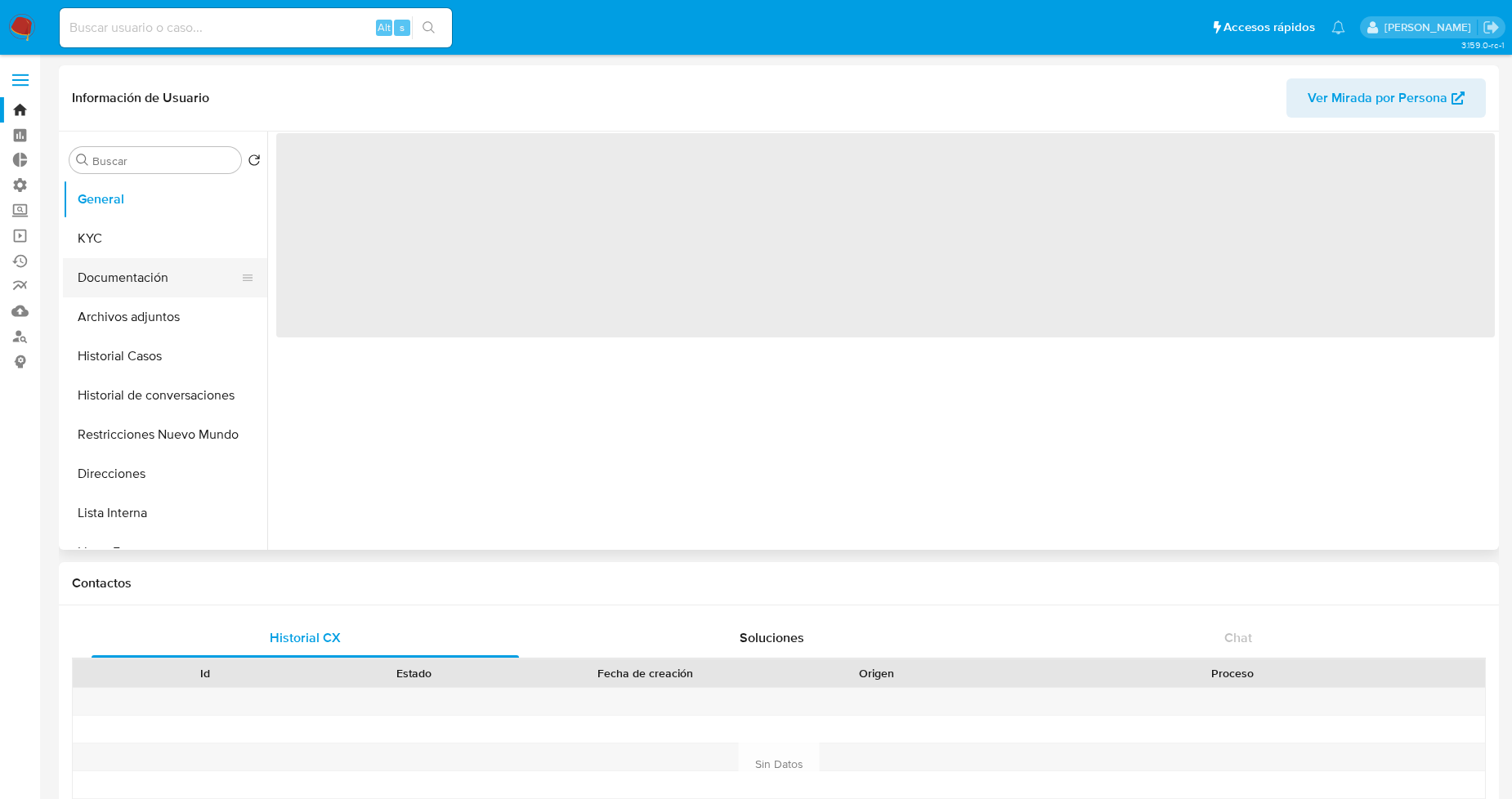
select select "10"
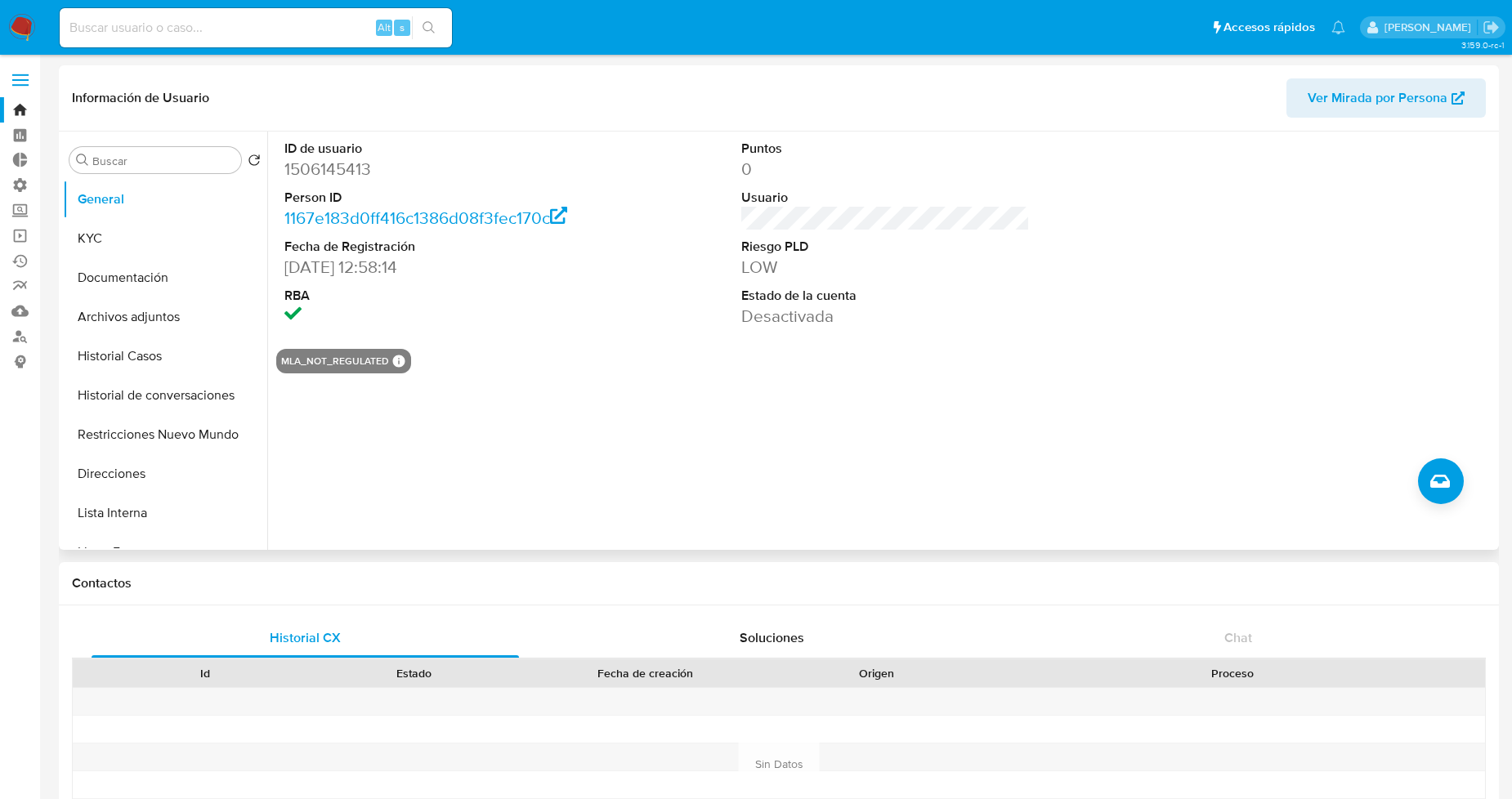
click at [349, 170] on dd "1506145413" at bounding box center [428, 170] width 288 height 23
copy dd "1506145413"
click at [128, 364] on button "Historial Casos" at bounding box center [159, 356] width 192 height 39
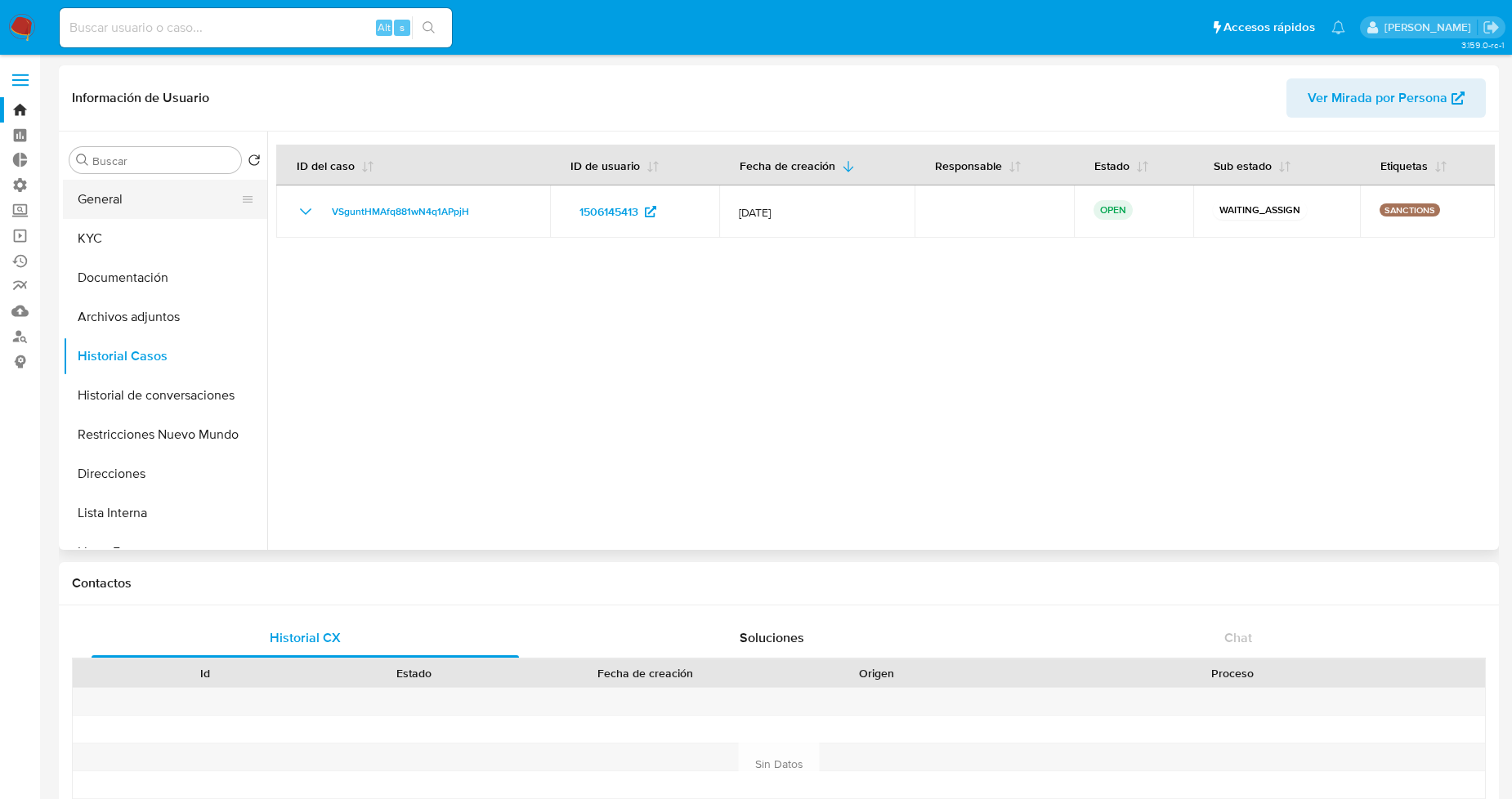
click at [172, 202] on button "General" at bounding box center [159, 199] width 192 height 39
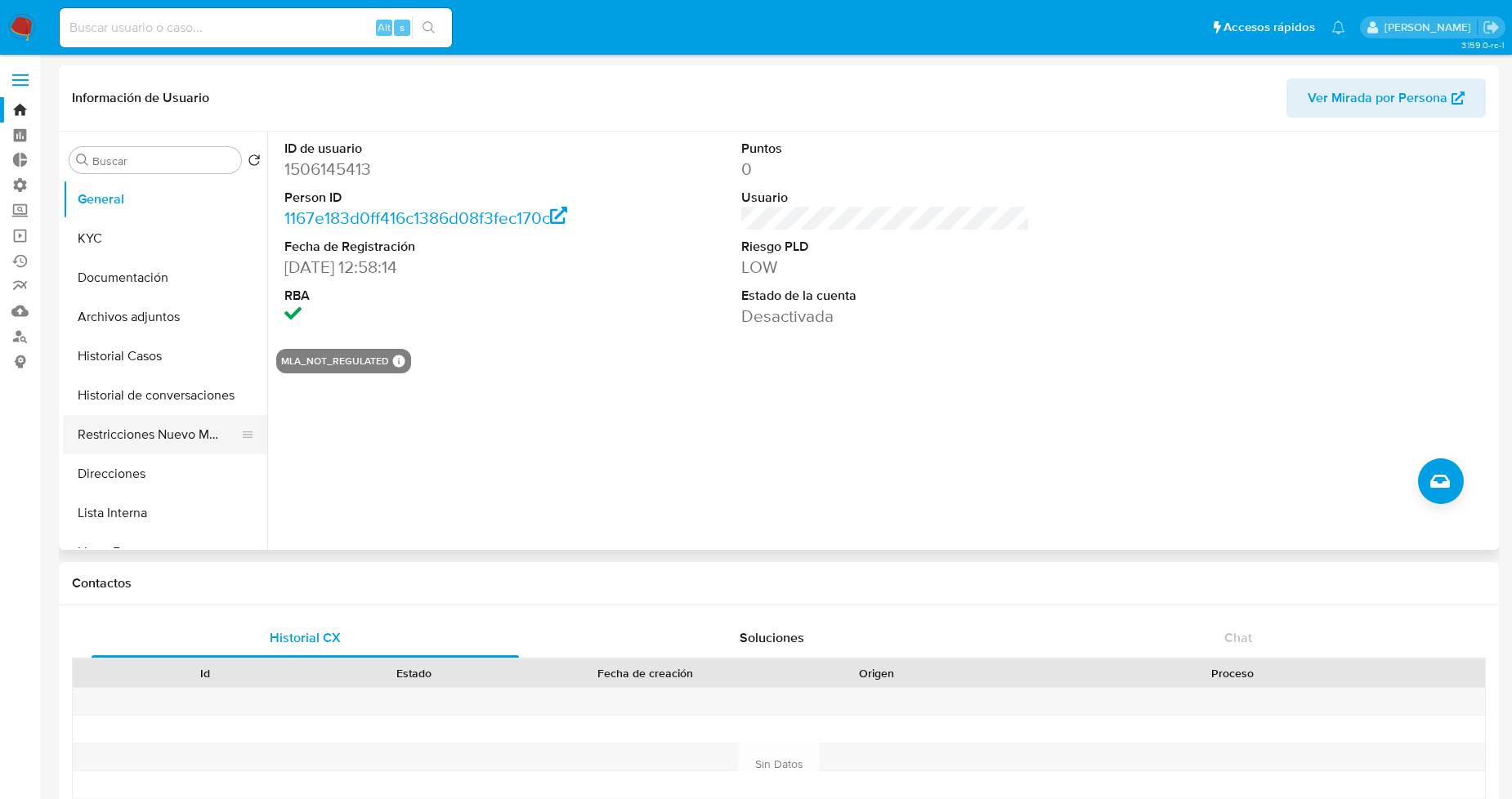
click at [139, 427] on button "Restricciones Nuevo Mundo" at bounding box center [159, 434] width 192 height 39
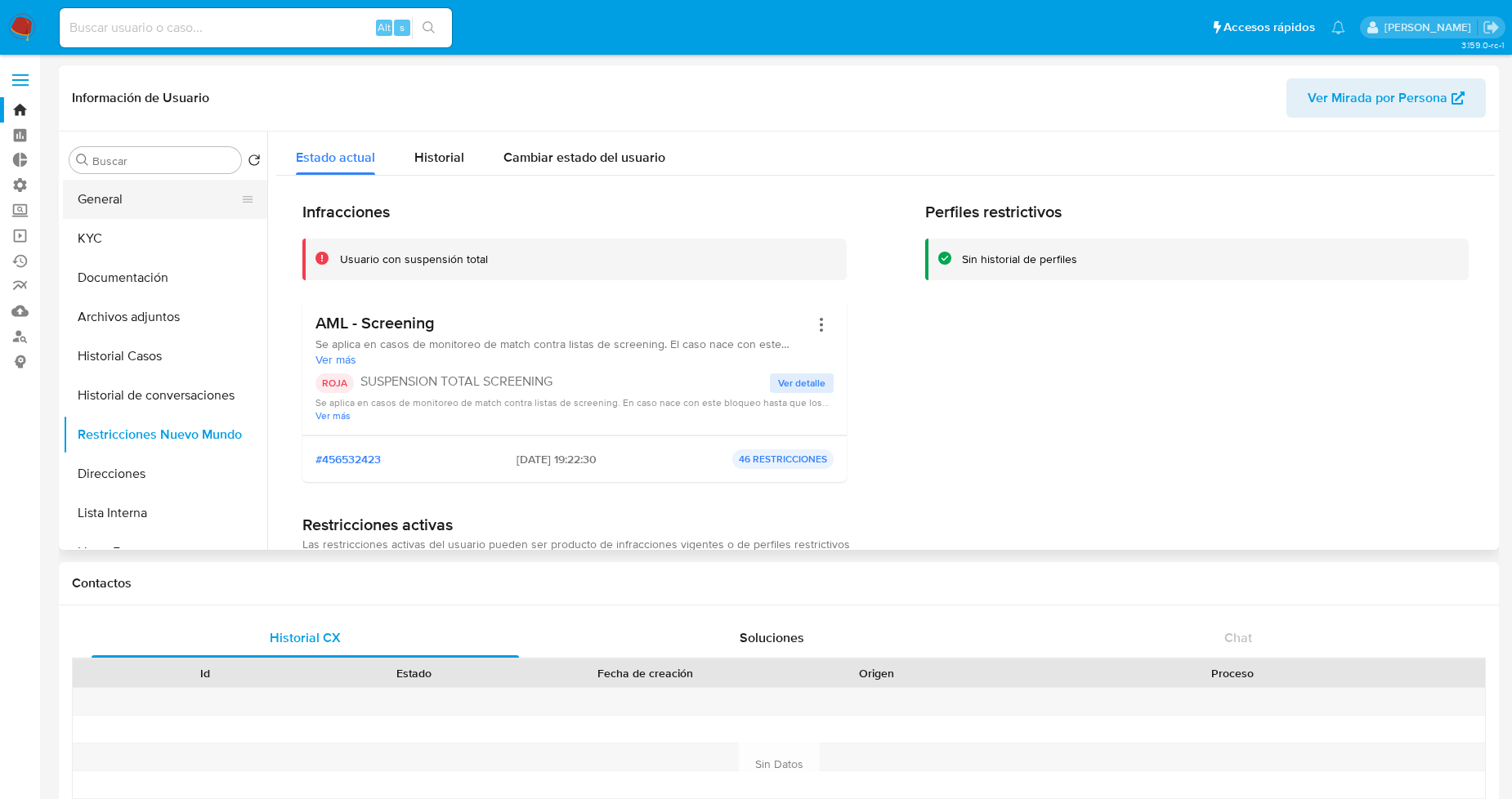
click at [159, 207] on button "General" at bounding box center [159, 199] width 192 height 39
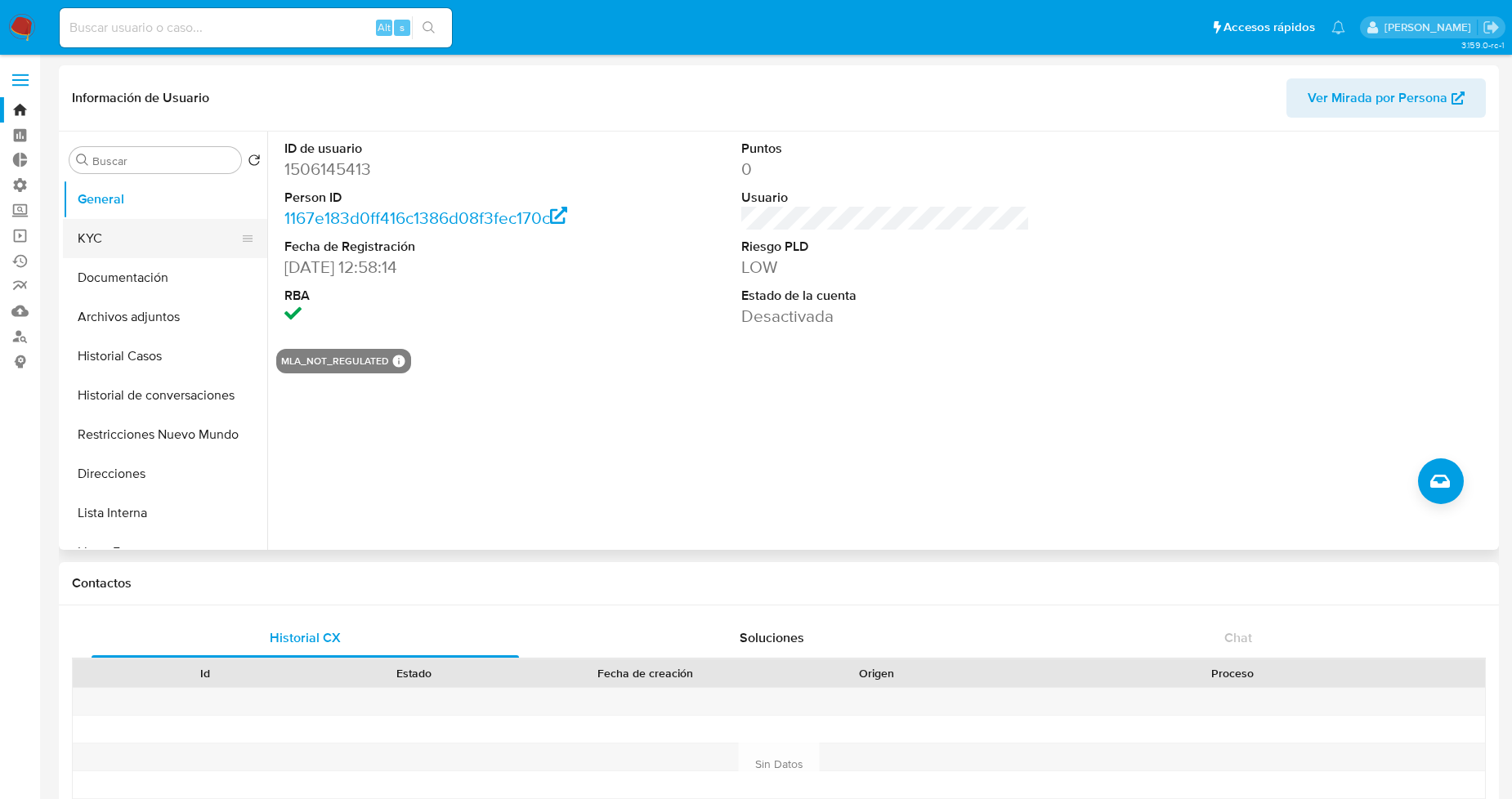
click at [181, 239] on button "KYC" at bounding box center [159, 239] width 192 height 39
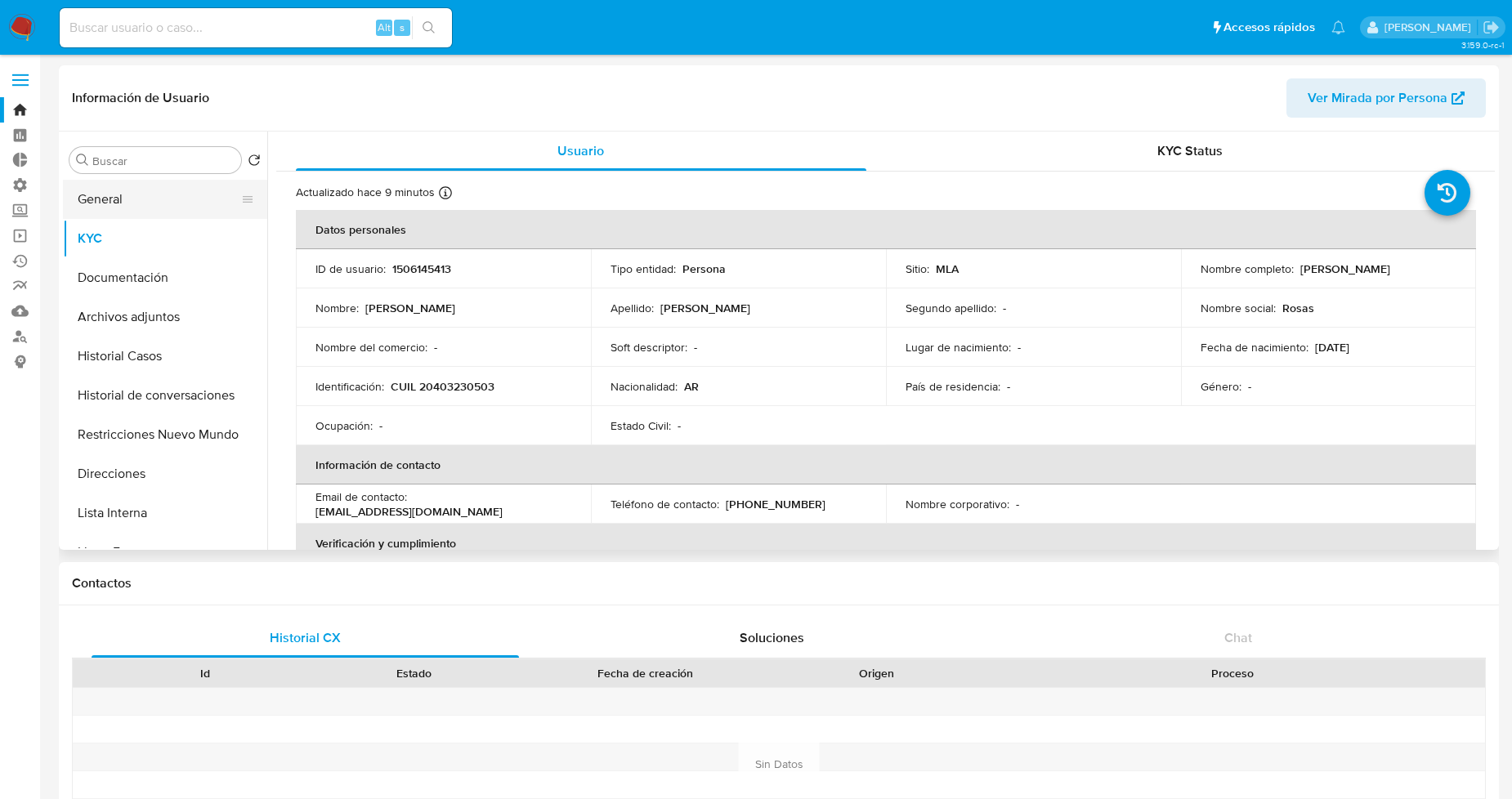
click at [176, 193] on button "General" at bounding box center [159, 199] width 192 height 39
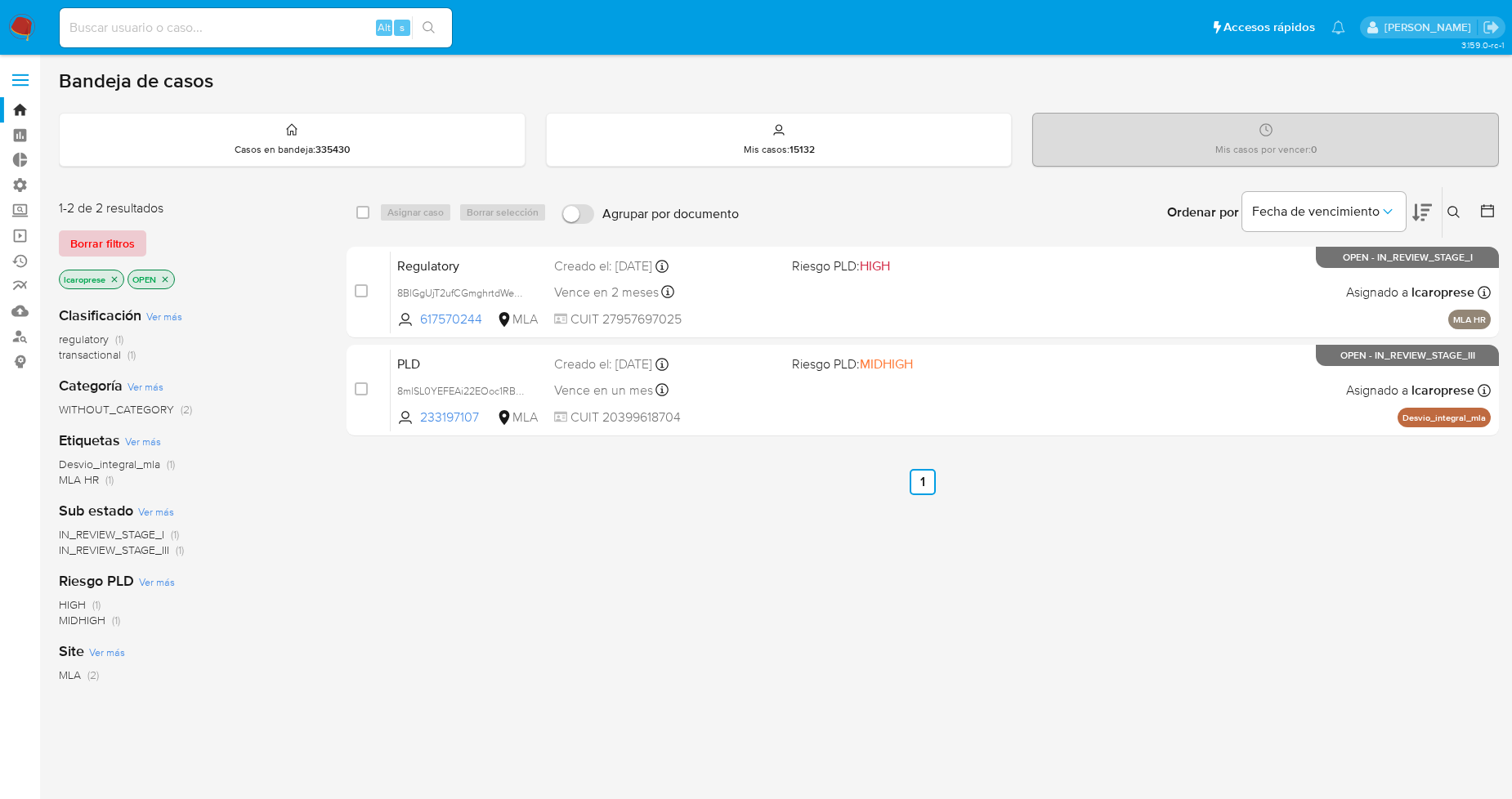
click at [136, 240] on button "Borrar filtros" at bounding box center [102, 243] width 87 height 26
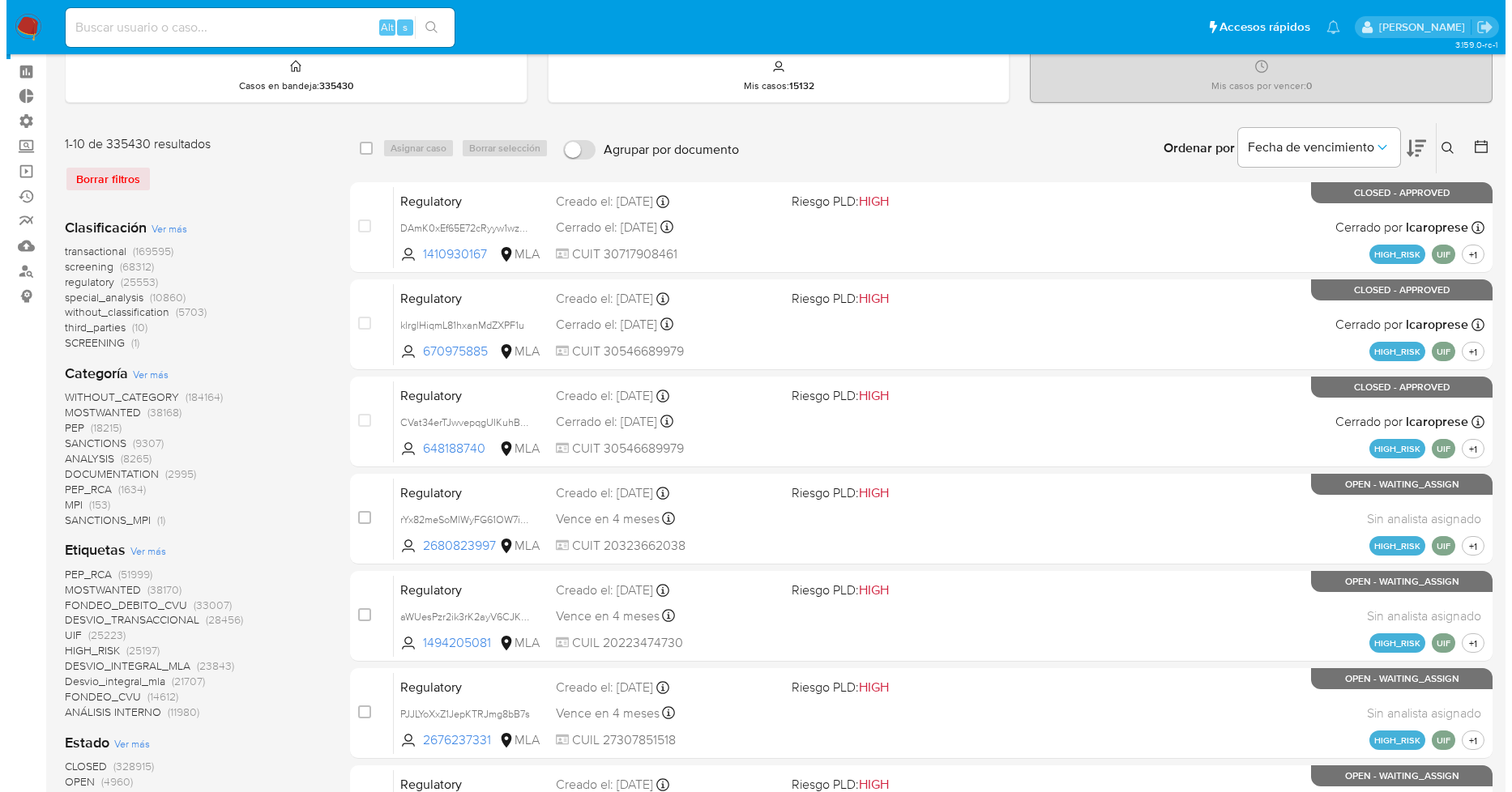
scroll to position [90, 0]
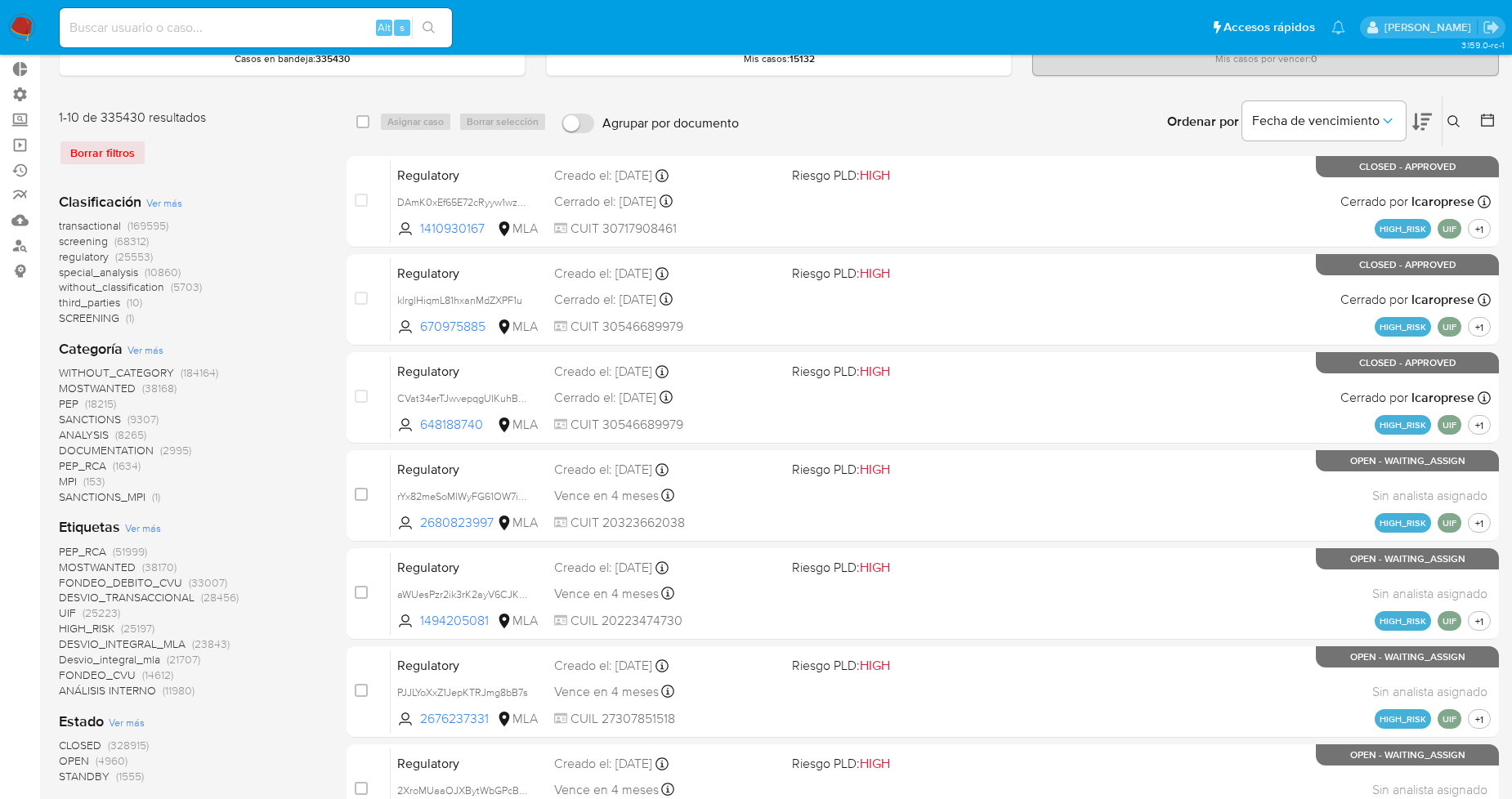
click at [144, 528] on span "Ver más" at bounding box center [144, 527] width 36 height 14
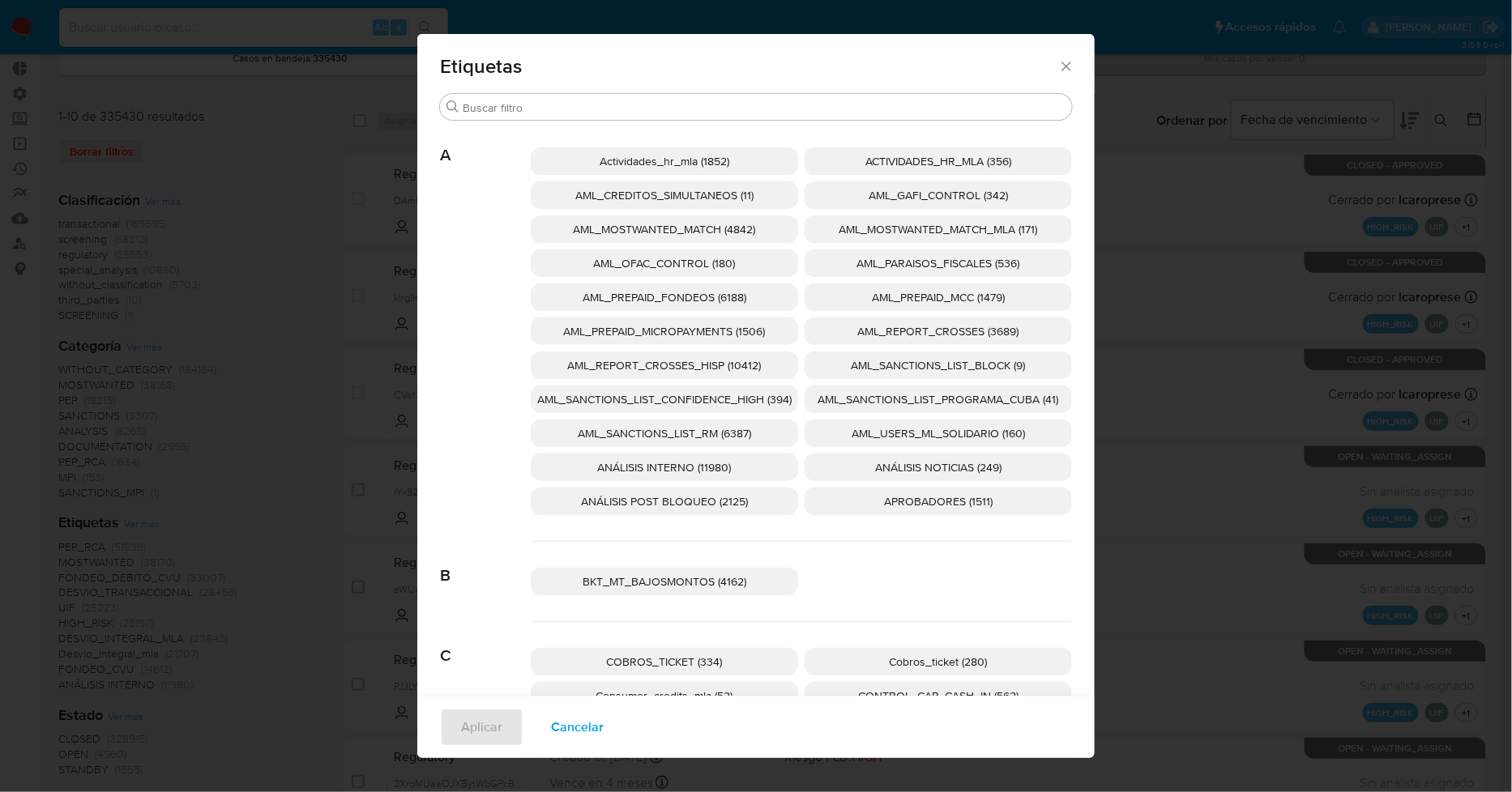
click at [743, 405] on span "AML_SANCTIONS_LIST_CONFIDENCE_HIGH (394)" at bounding box center [665, 399] width 255 height 16
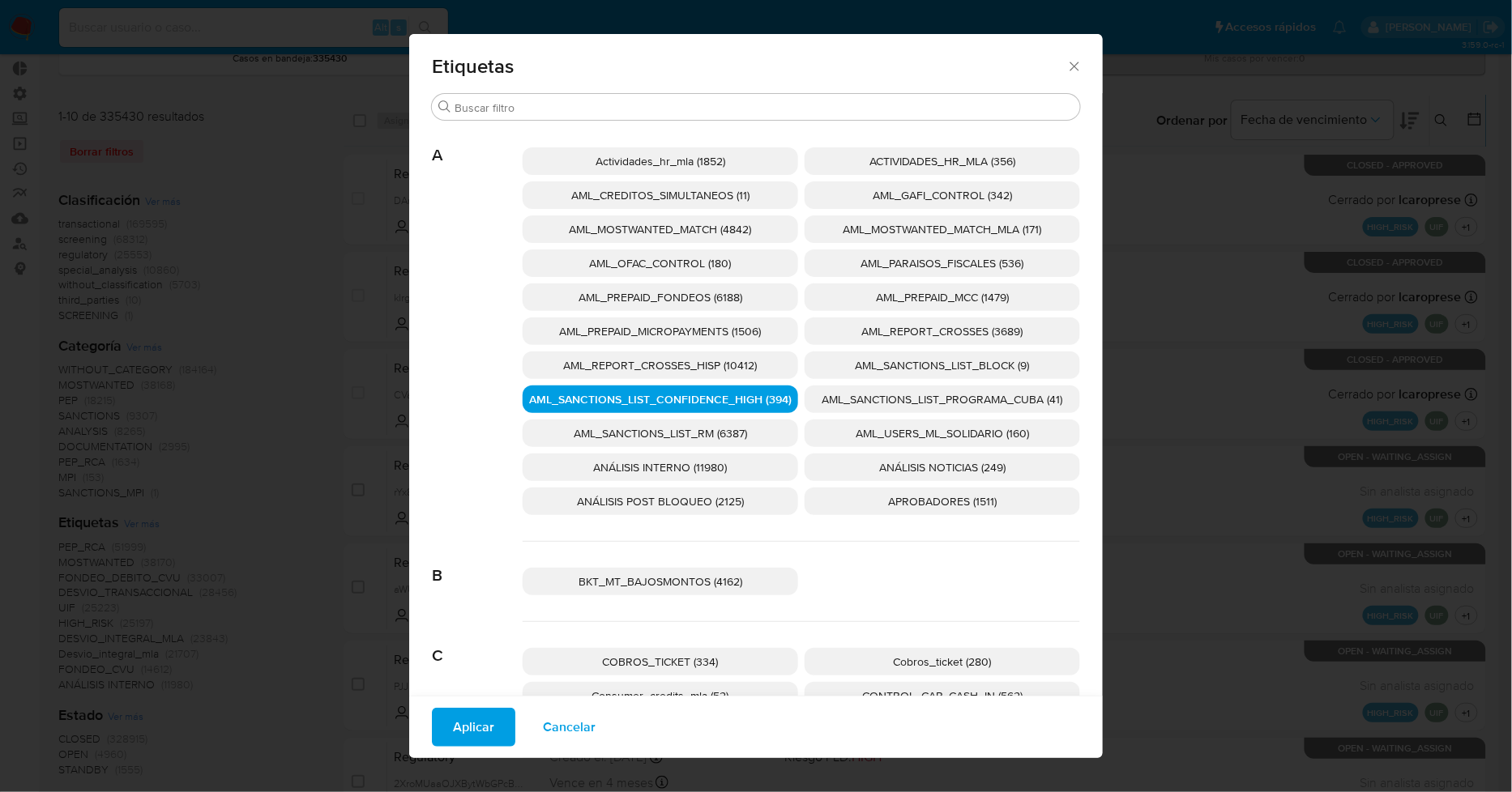
click at [826, 404] on span "AML_SANCTIONS_LIST_PROGRAMA_CUBA (41)" at bounding box center [942, 399] width 240 height 16
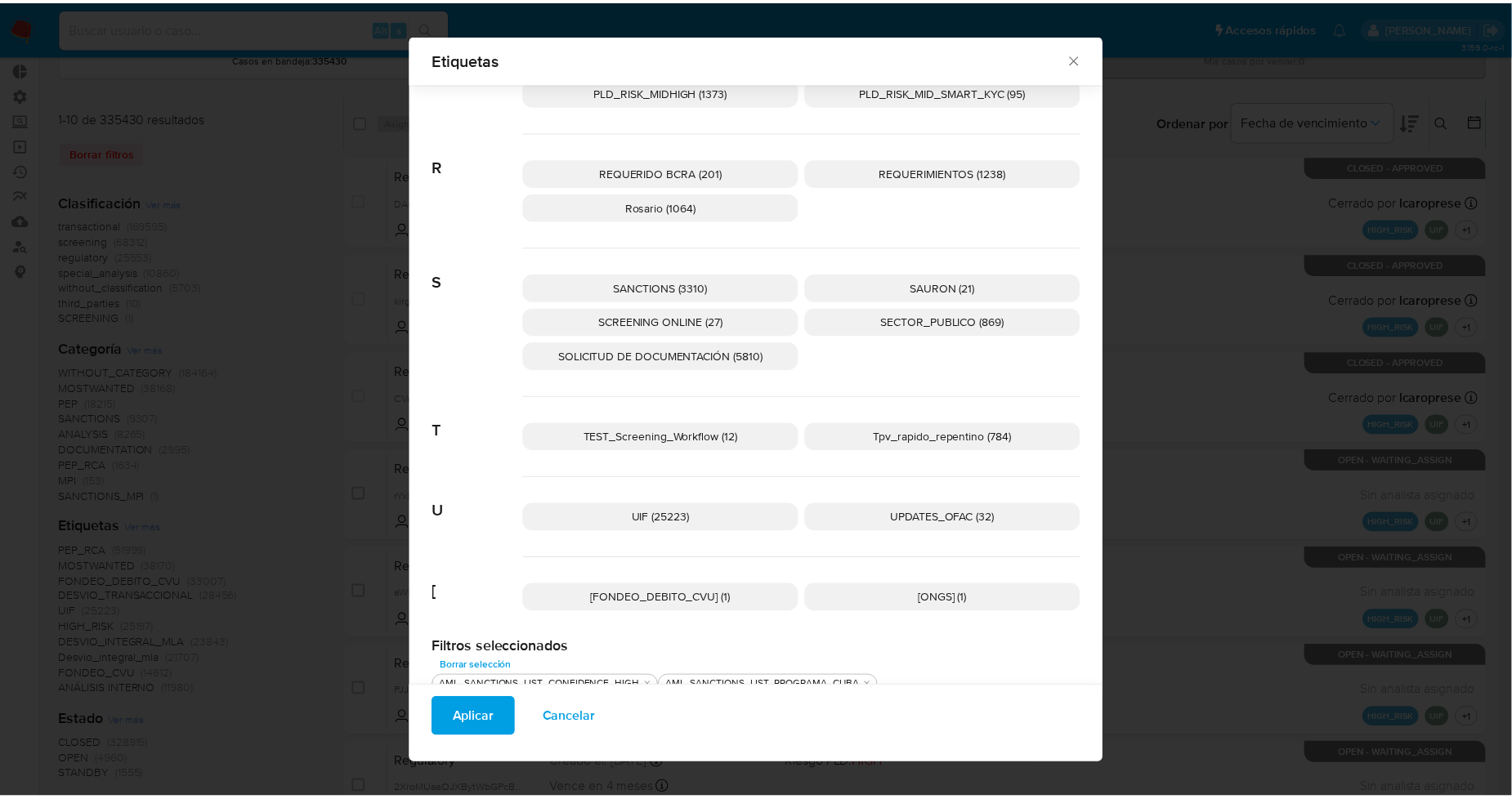
scroll to position [2465, 0]
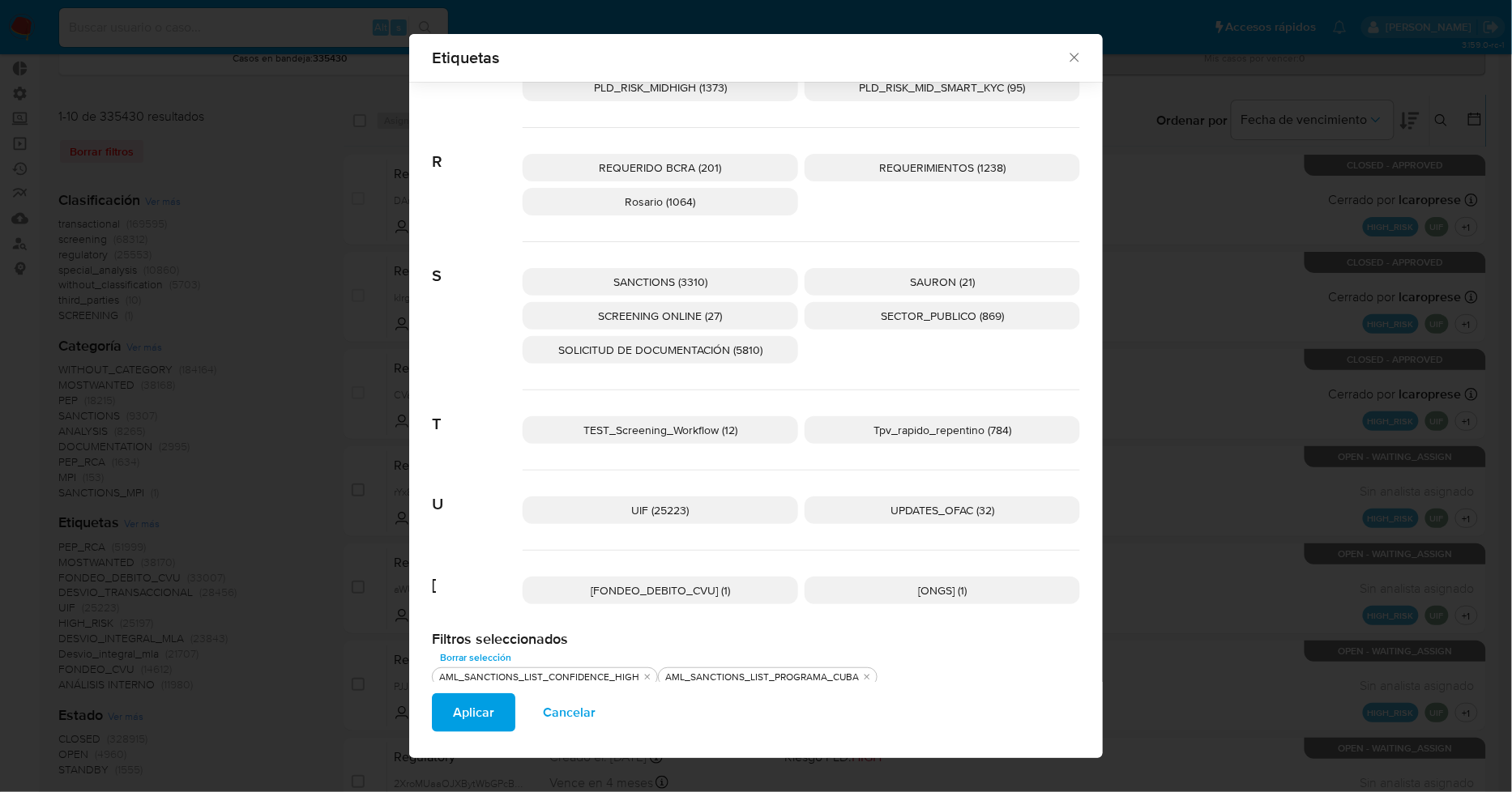
click at [854, 508] on p "UPDATES_OFAC (32)" at bounding box center [942, 510] width 275 height 28
click at [711, 317] on span "SCREENING ONLINE (27)" at bounding box center [661, 315] width 124 height 16
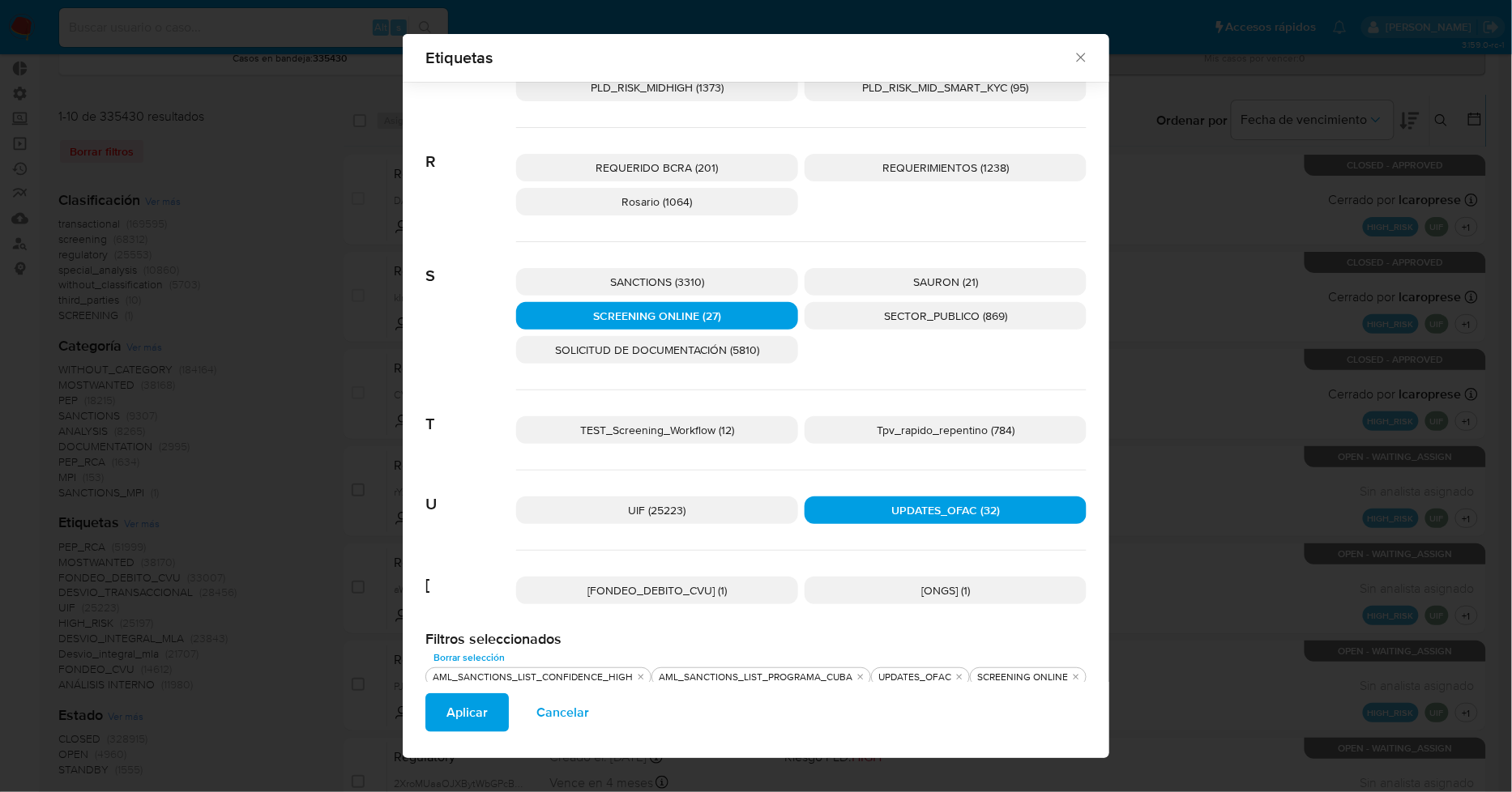
click at [709, 278] on p "SANCTIONS (3310)" at bounding box center [656, 281] width 282 height 28
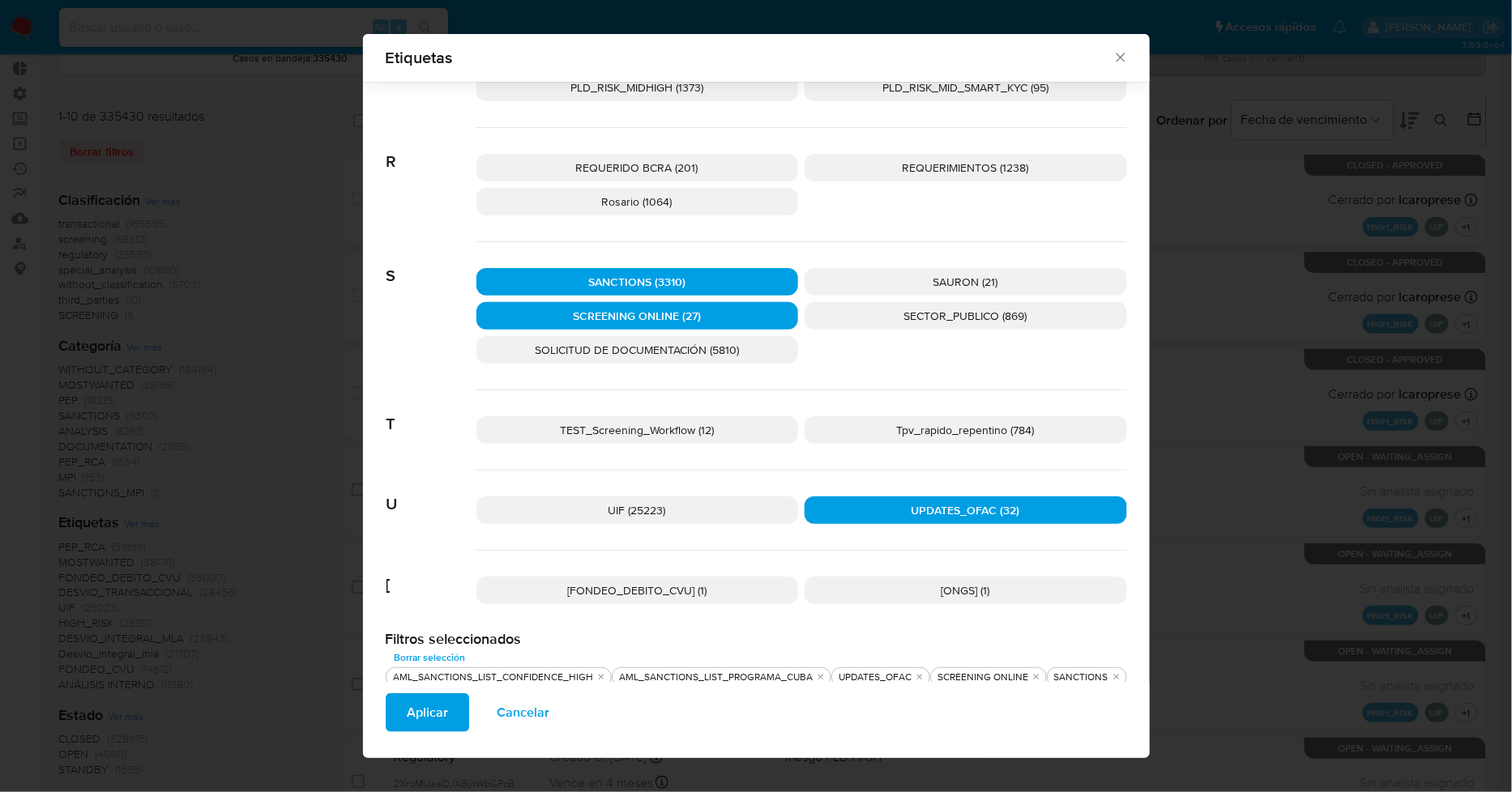
click at [438, 706] on span "Aplicar" at bounding box center [427, 713] width 42 height 36
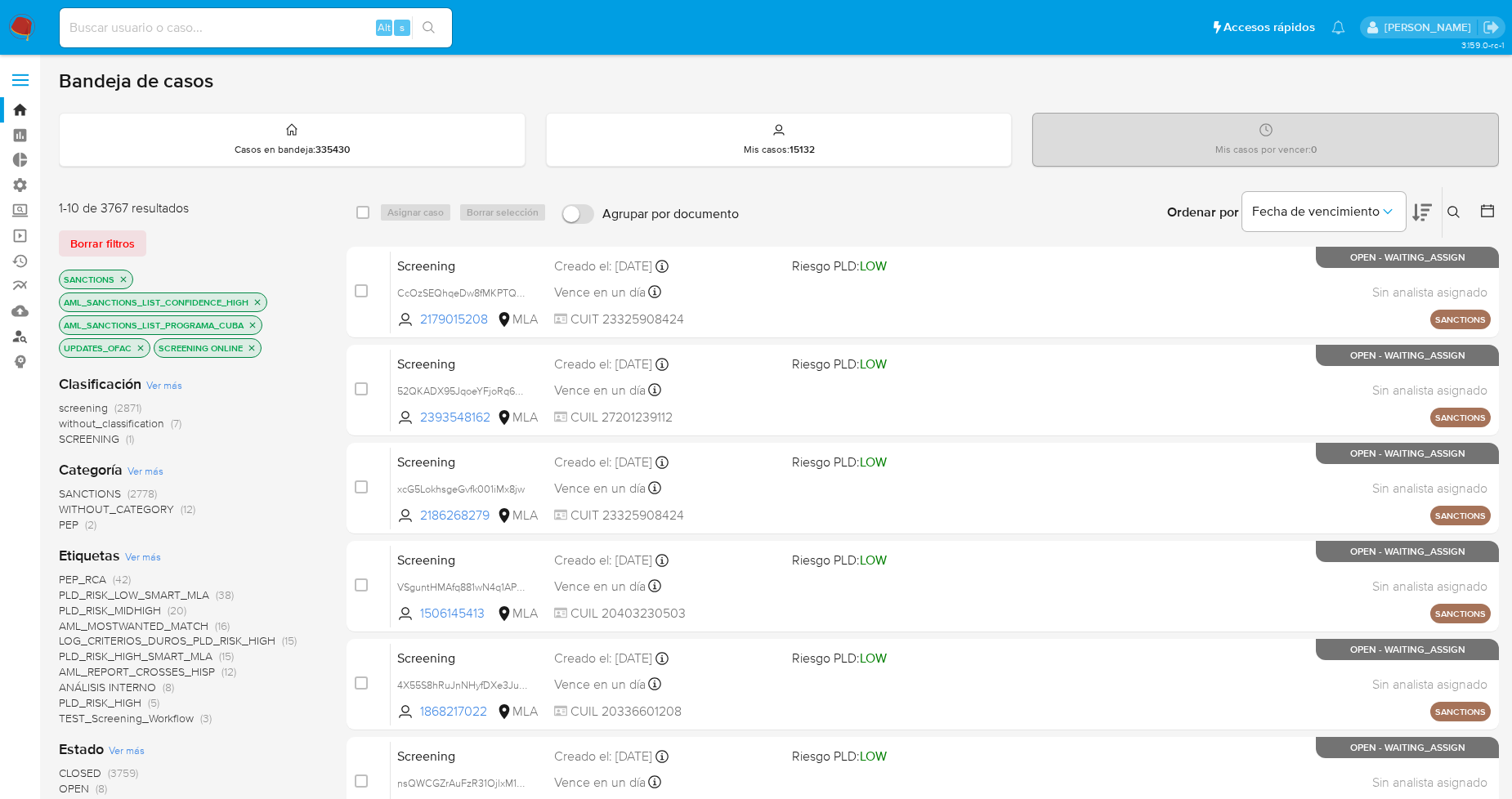
click at [22, 337] on link "Buscador de personas" at bounding box center [97, 336] width 195 height 25
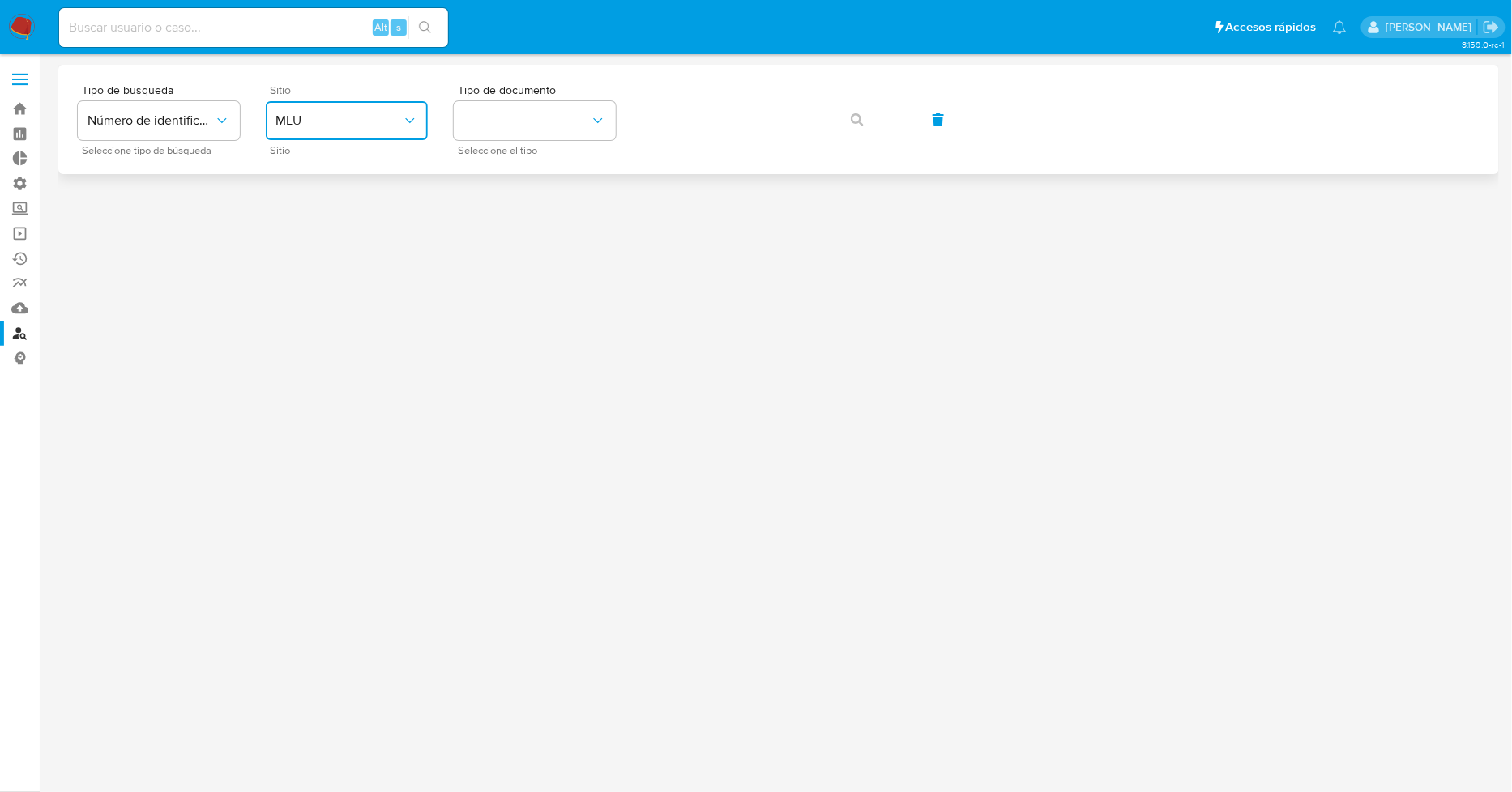
click at [393, 110] on button "MLU" at bounding box center [347, 121] width 162 height 39
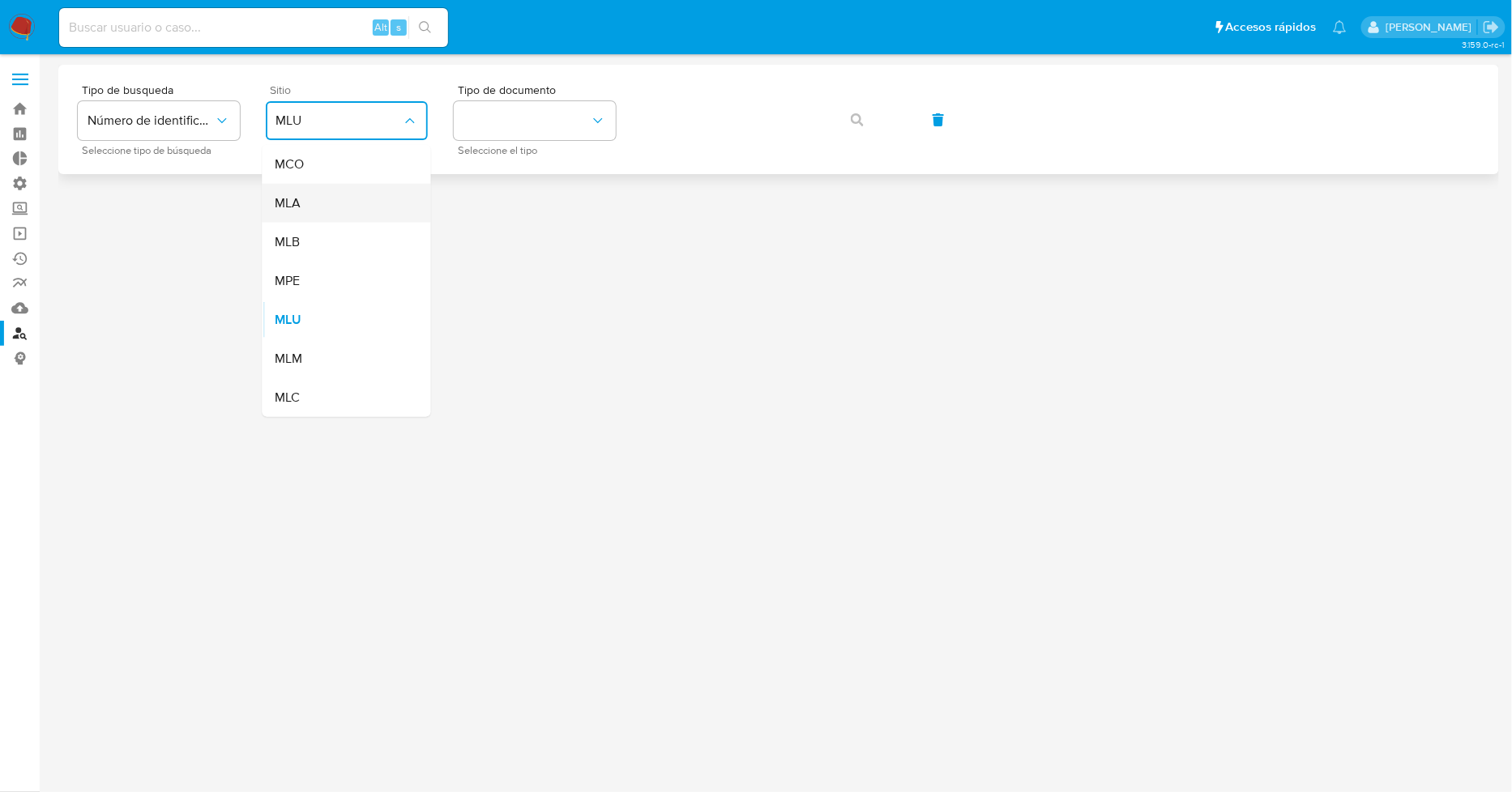
click at [345, 197] on div "MLA" at bounding box center [342, 203] width 133 height 39
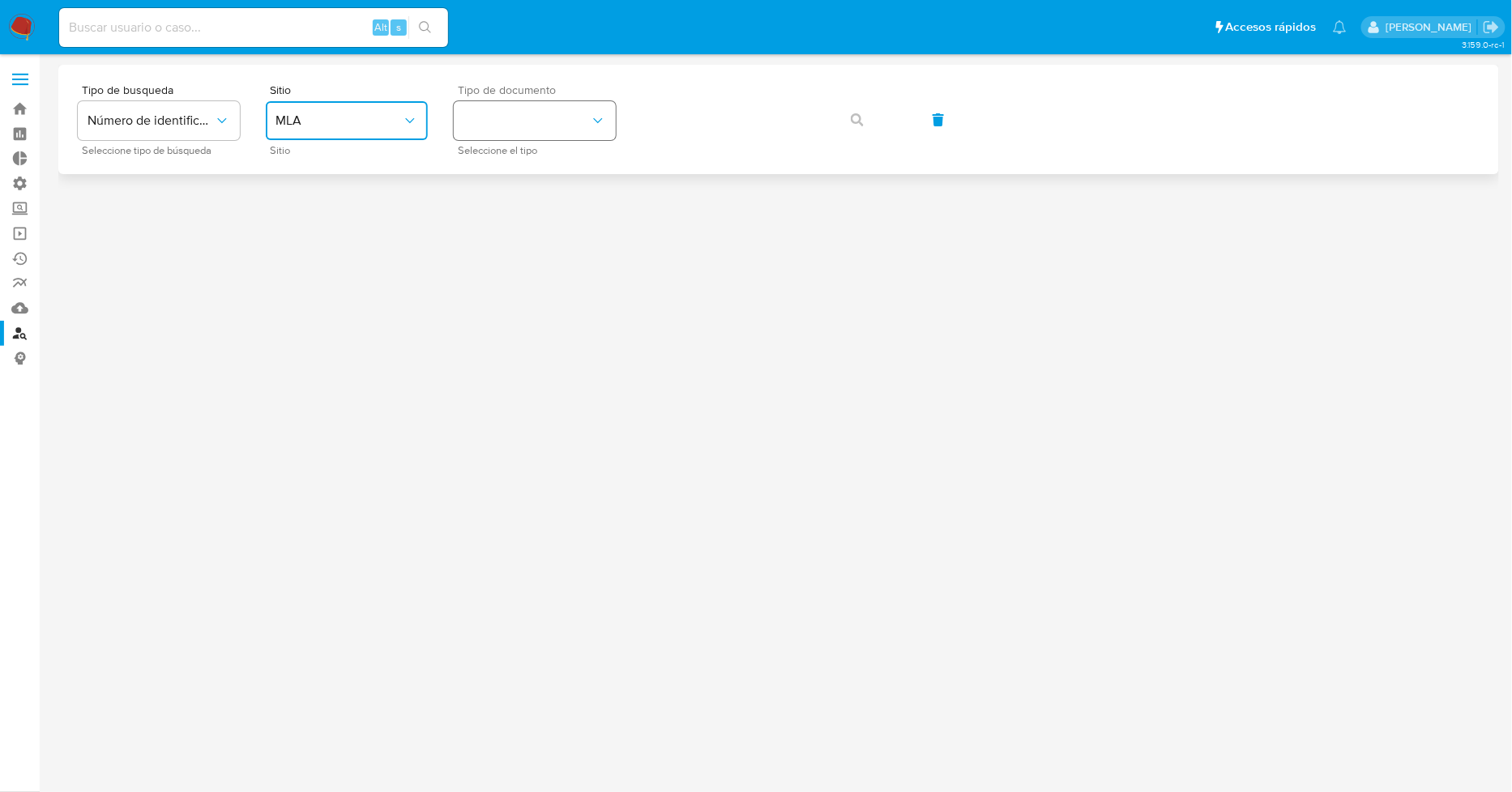
click at [565, 125] on button "identificationType" at bounding box center [535, 121] width 162 height 39
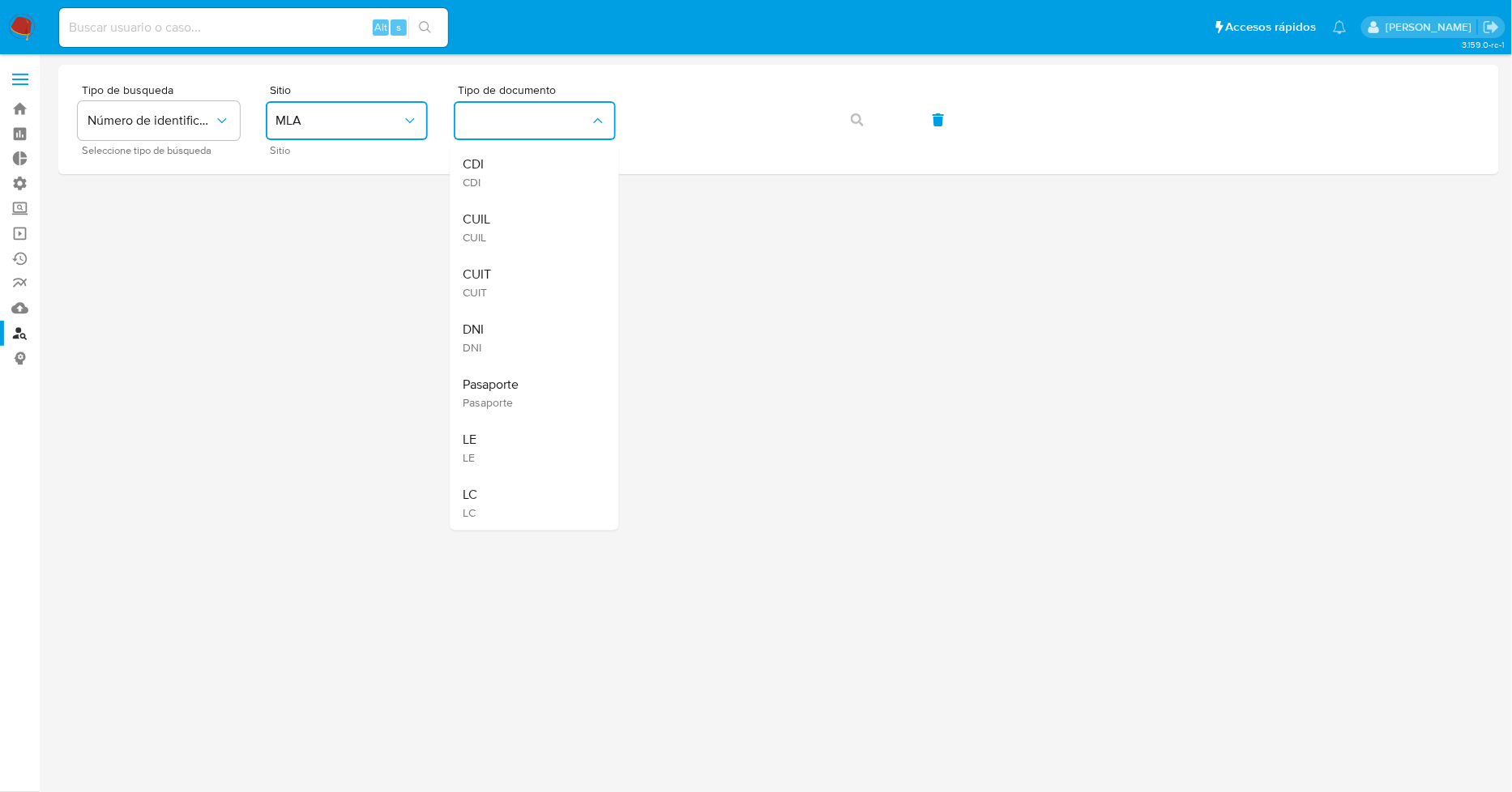
click at [530, 298] on div "CUIT CUIT" at bounding box center [530, 283] width 133 height 55
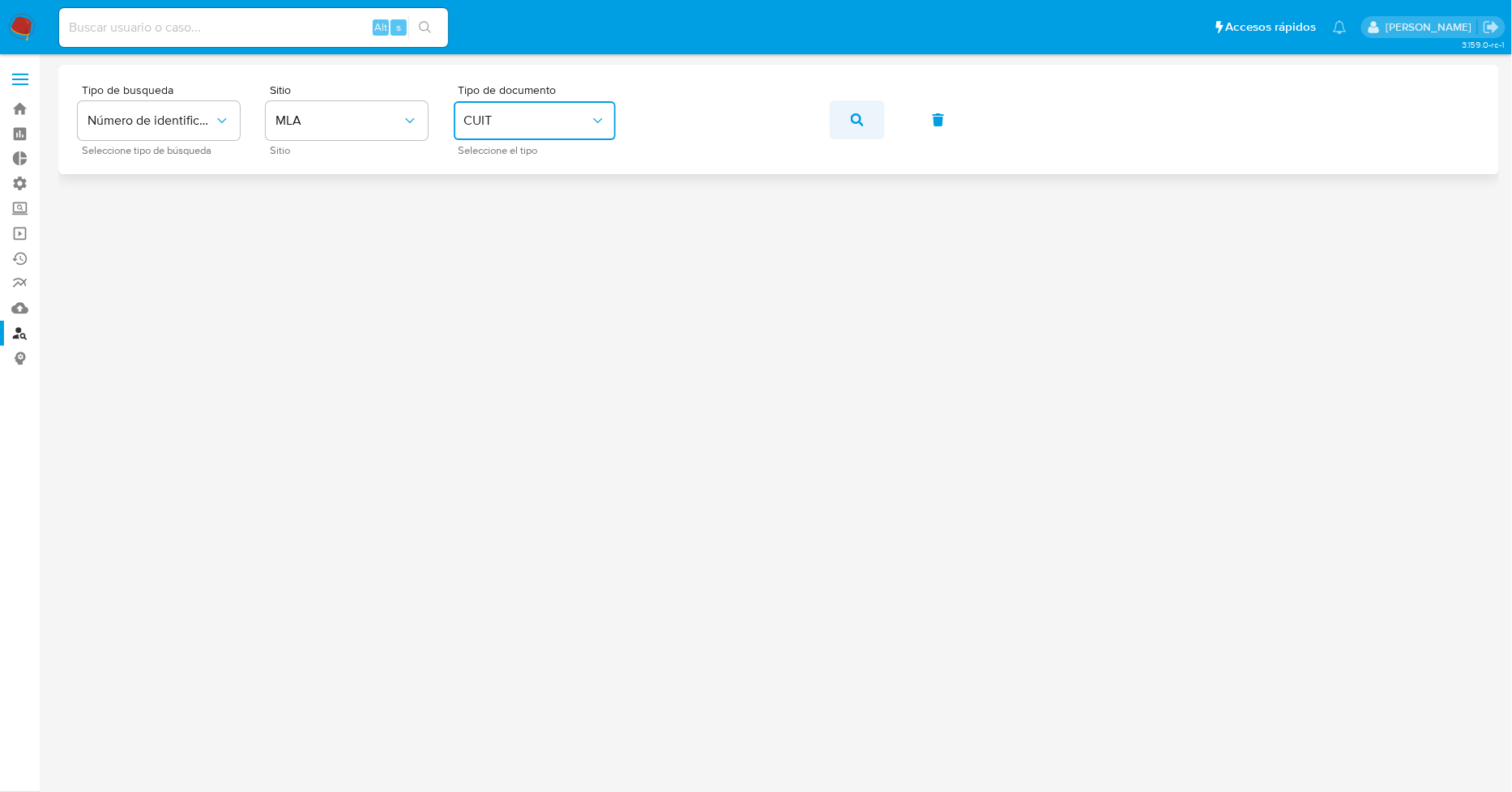
click at [875, 119] on button "button" at bounding box center [858, 120] width 55 height 39
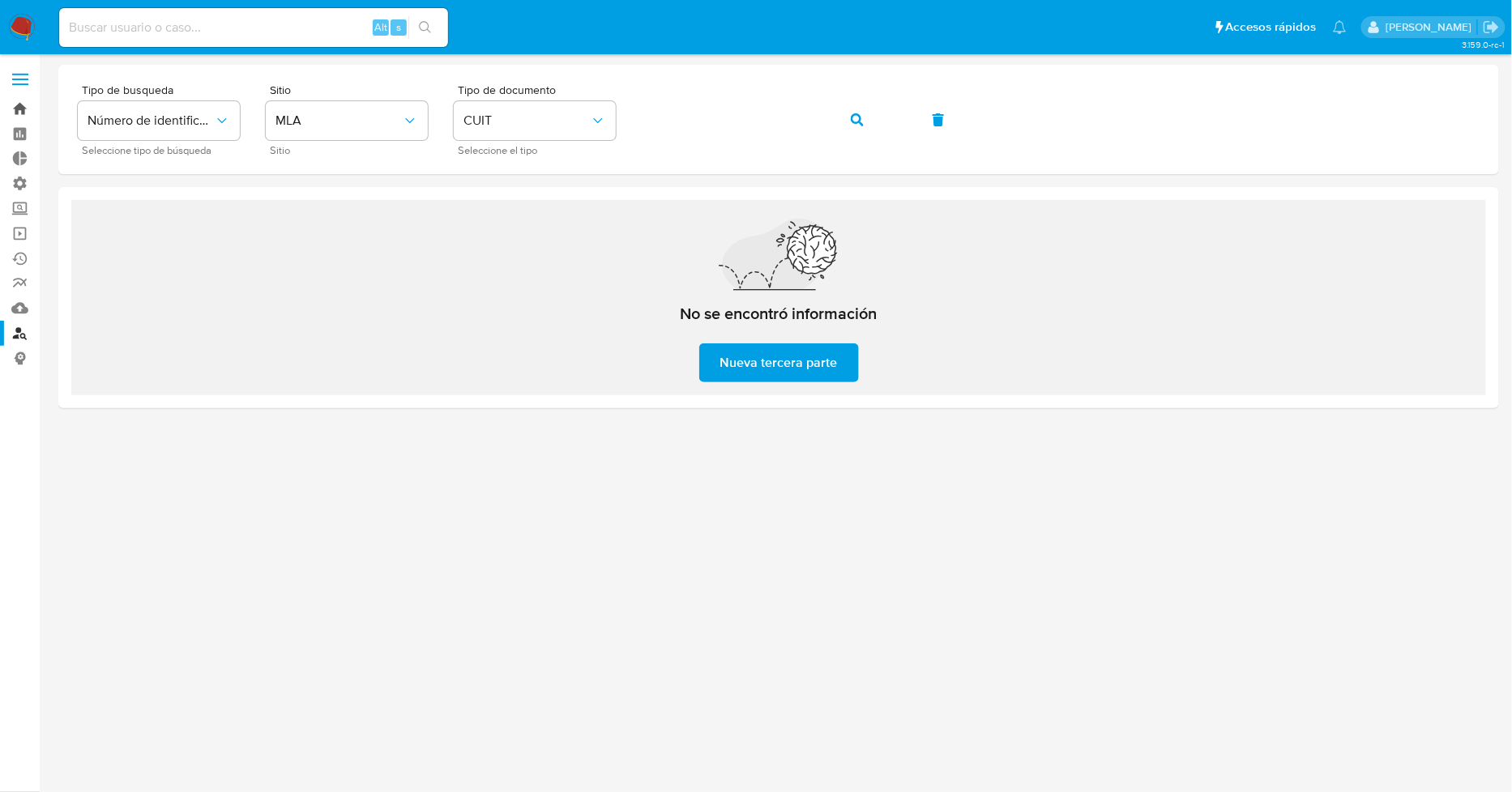
click at [21, 107] on link "Bandeja" at bounding box center [96, 109] width 193 height 25
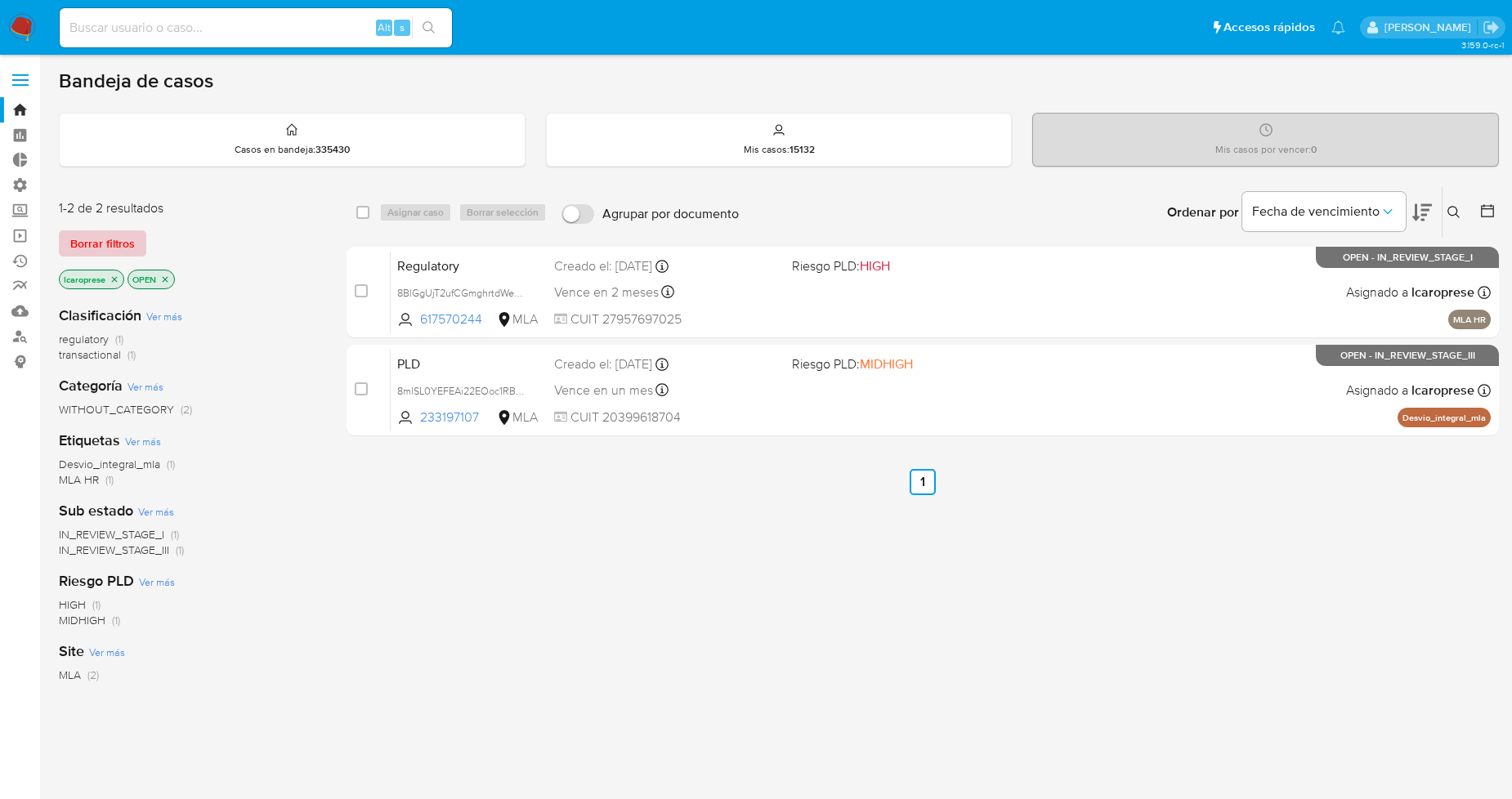
click at [79, 239] on span "Borrar filtros" at bounding box center [102, 243] width 64 height 23
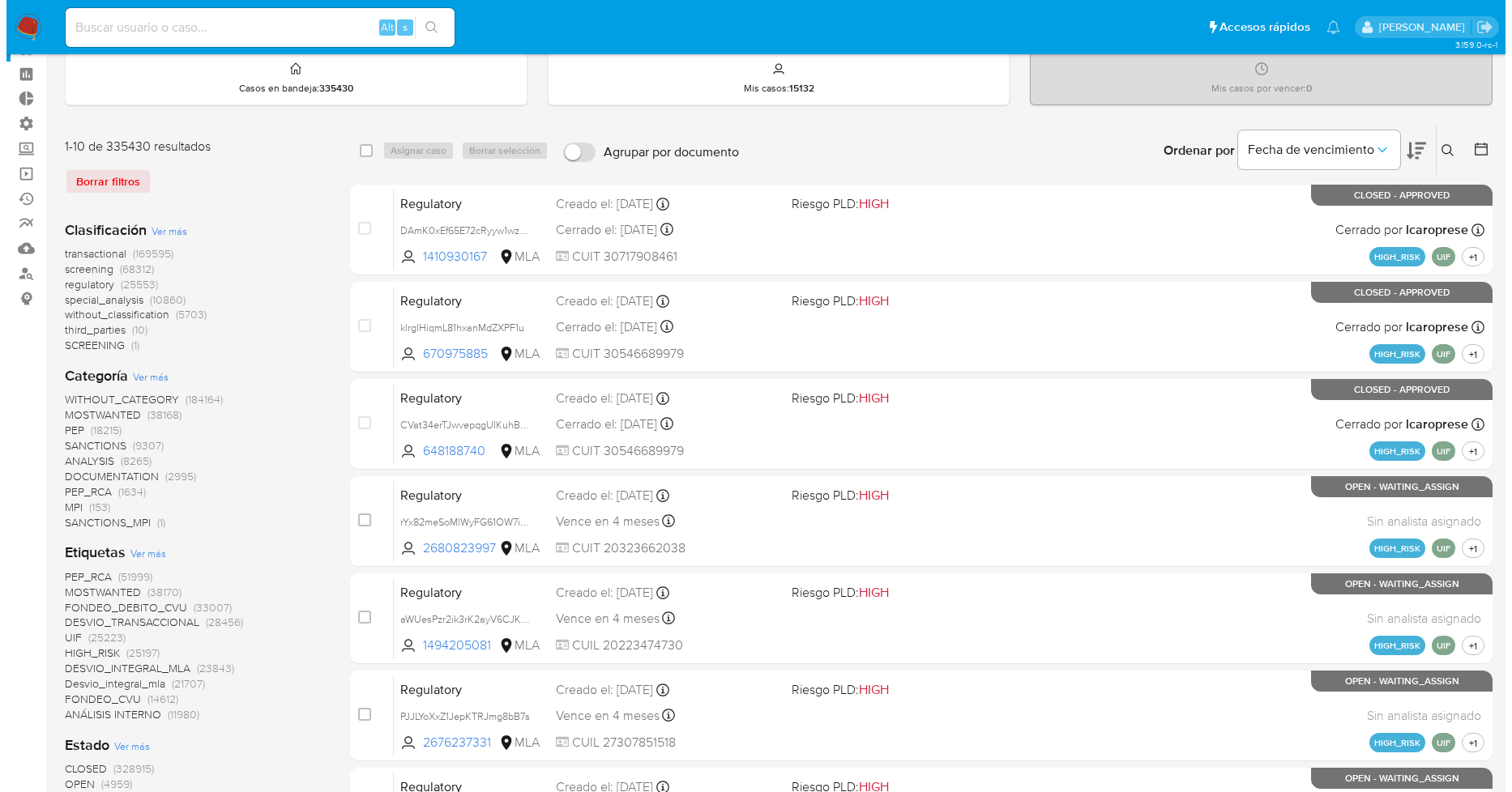
scroll to position [90, 0]
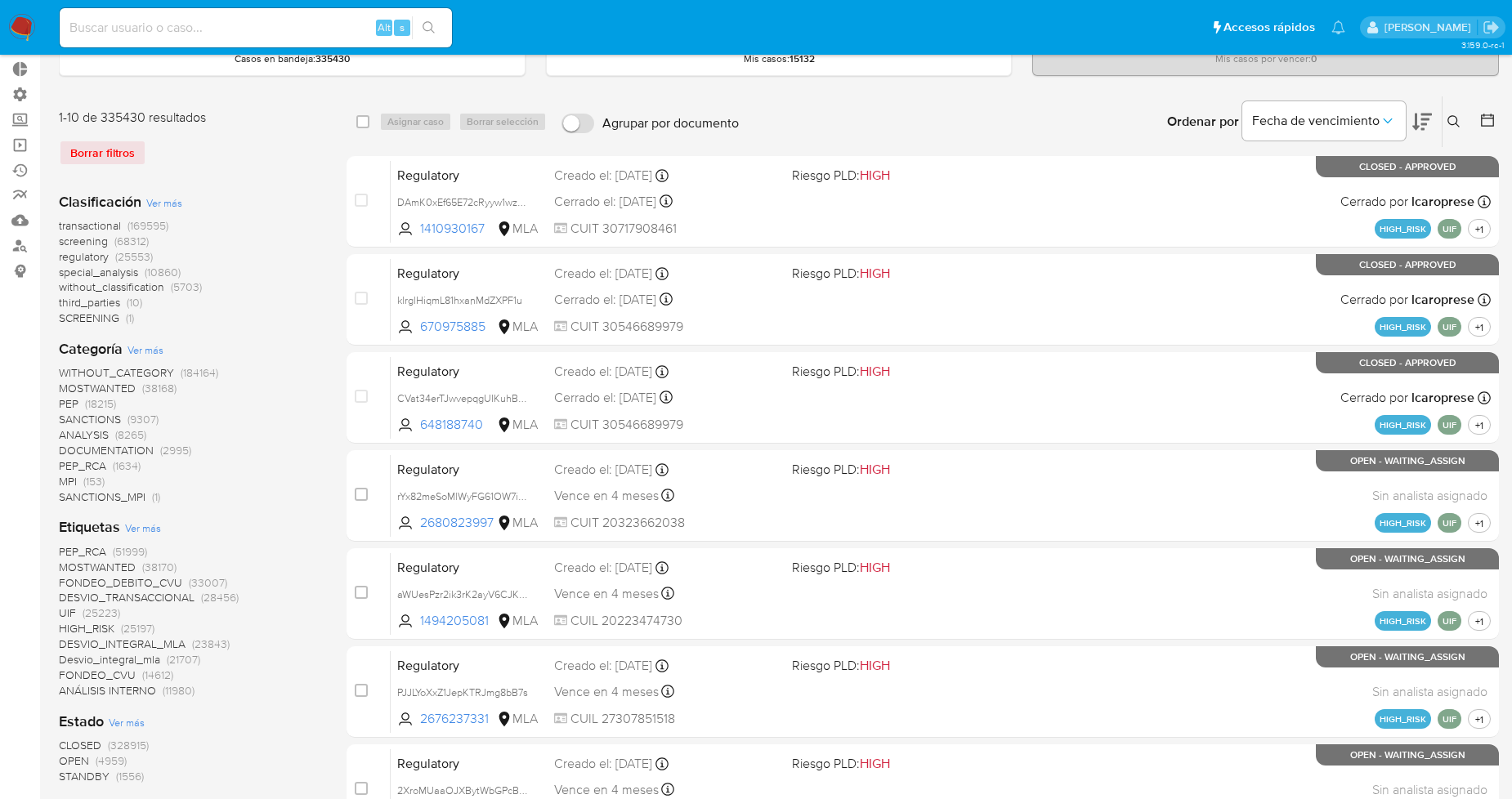
click at [149, 526] on span "Ver más" at bounding box center [144, 527] width 36 height 14
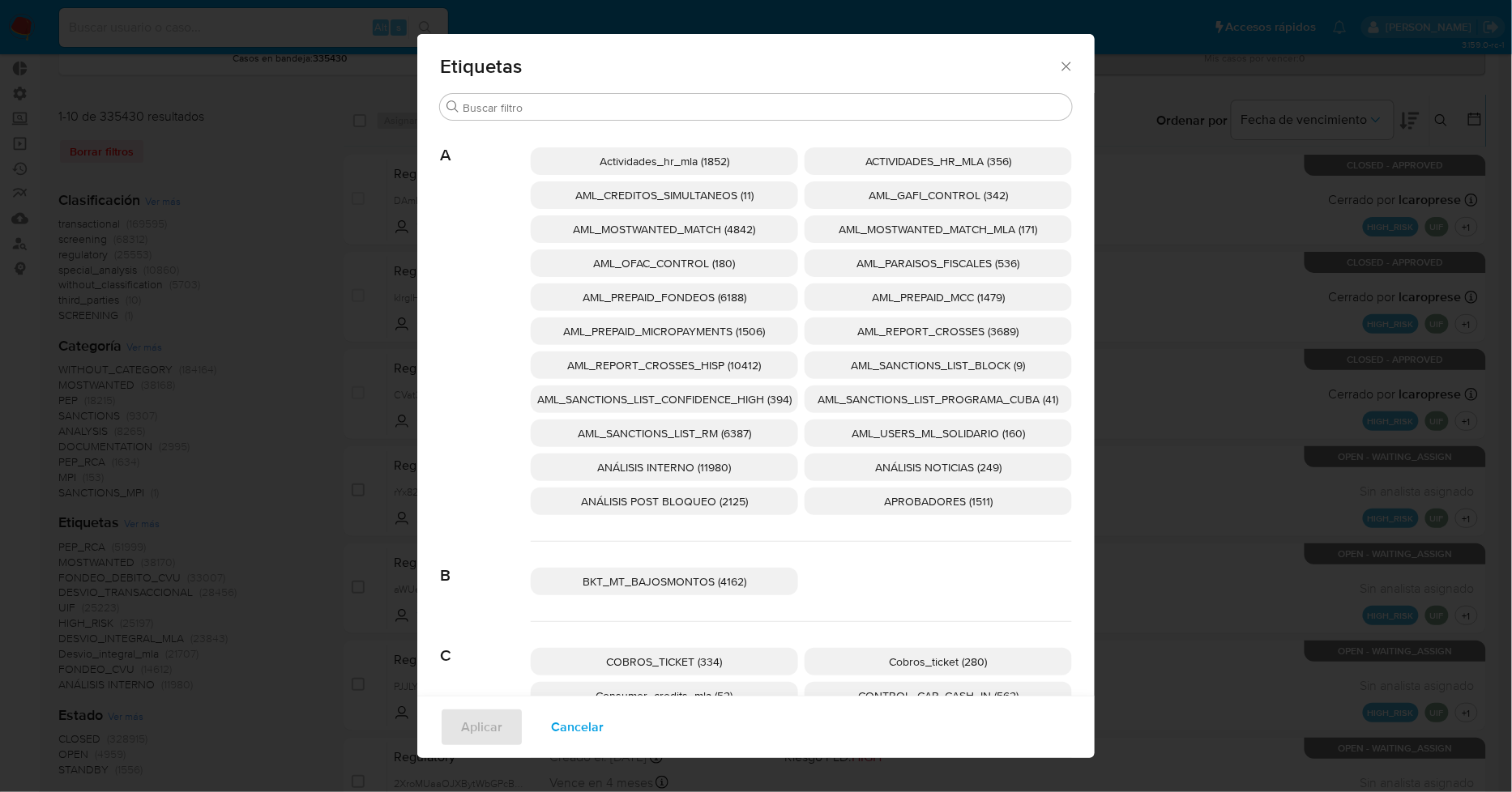
click at [749, 404] on span "AML_SANCTIONS_LIST_CONFIDENCE_HIGH (394)" at bounding box center [665, 399] width 255 height 16
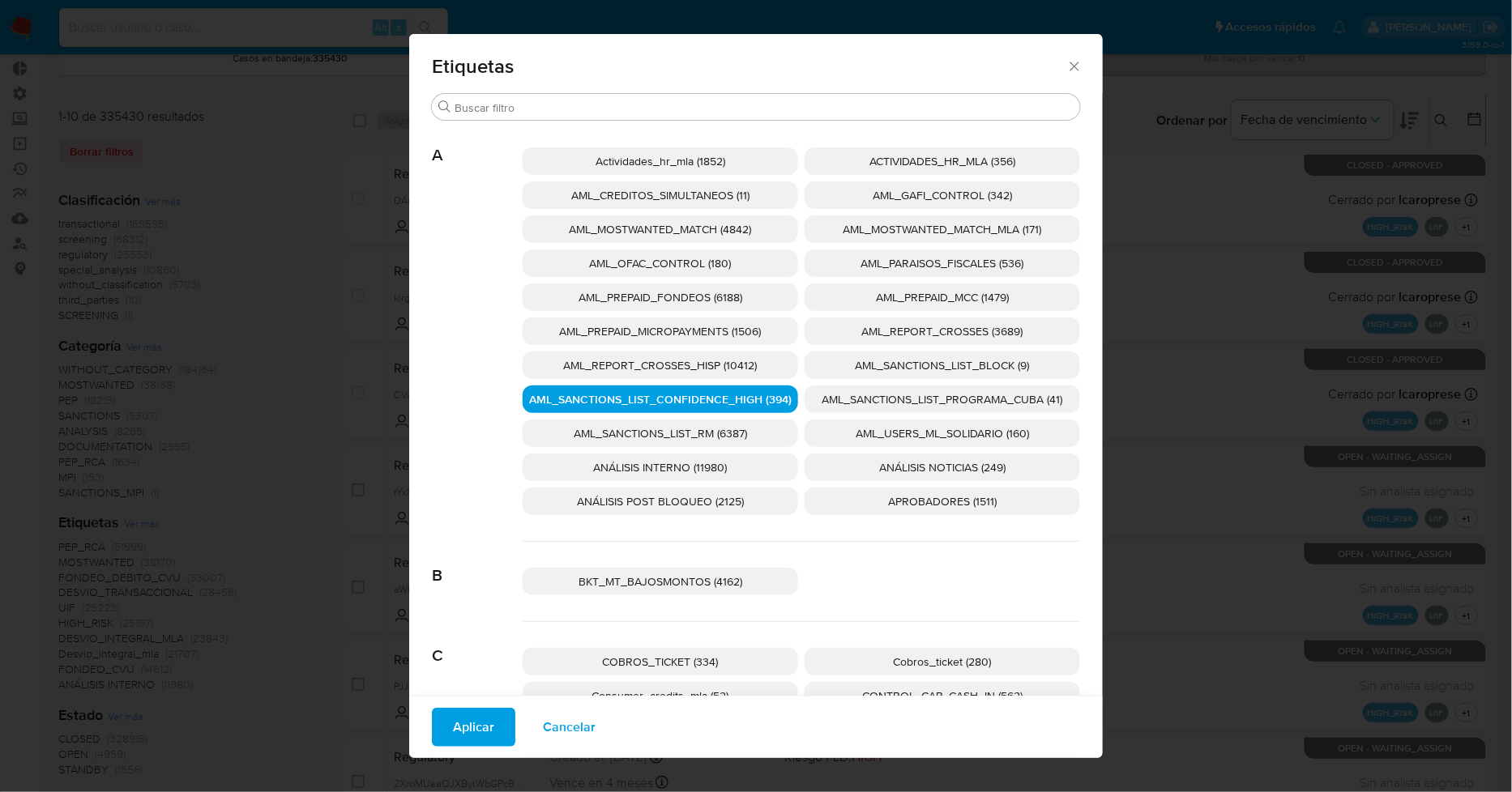
click at [838, 394] on span "AML_SANCTIONS_LIST_PROGRAMA_CUBA (41)" at bounding box center [942, 399] width 240 height 16
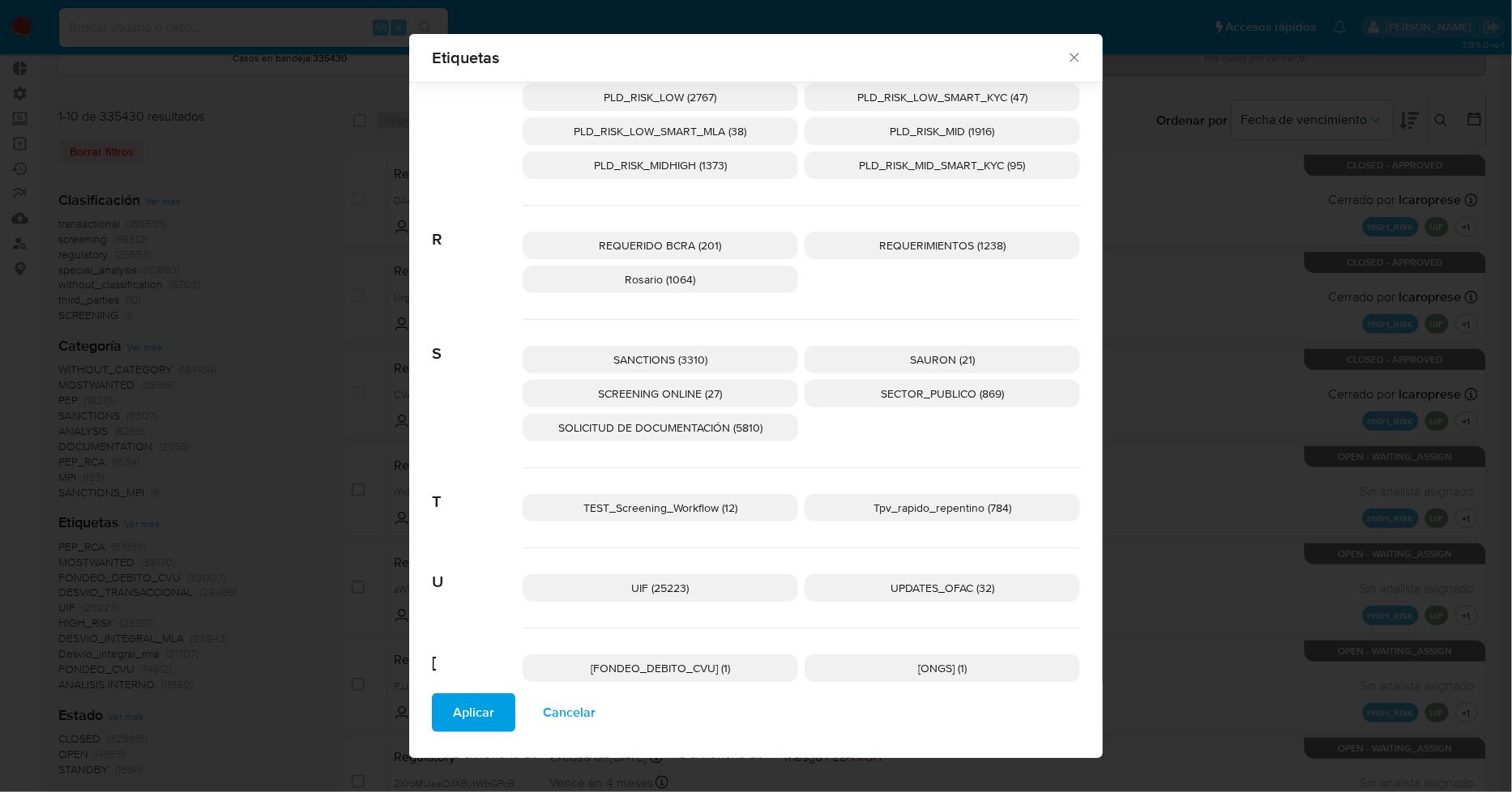
scroll to position [2445, 0]
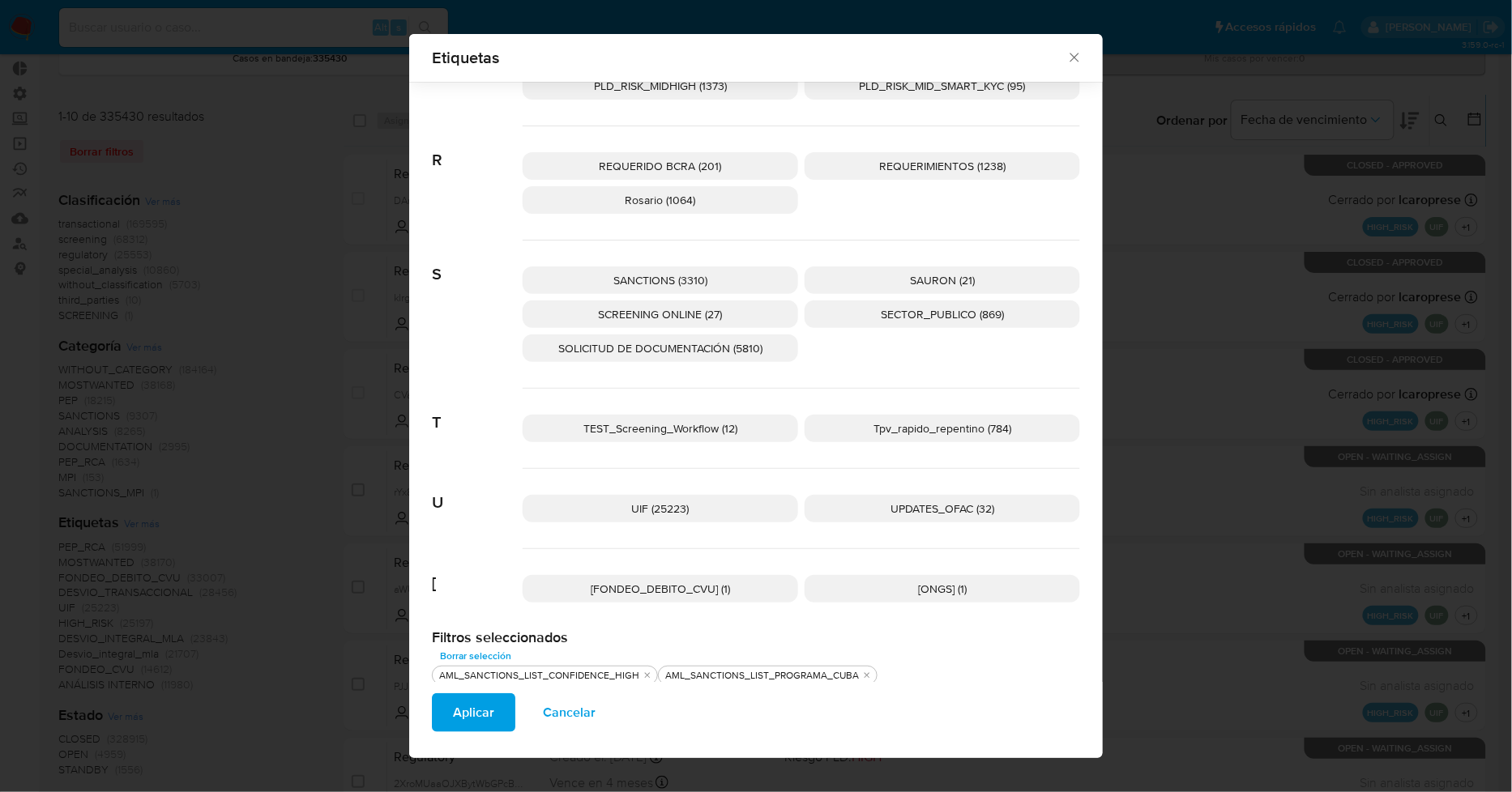
click at [963, 512] on span "UPDATES_OFAC (32)" at bounding box center [942, 508] width 104 height 16
click at [743, 309] on p "SCREENING ONLINE (27)" at bounding box center [660, 314] width 275 height 28
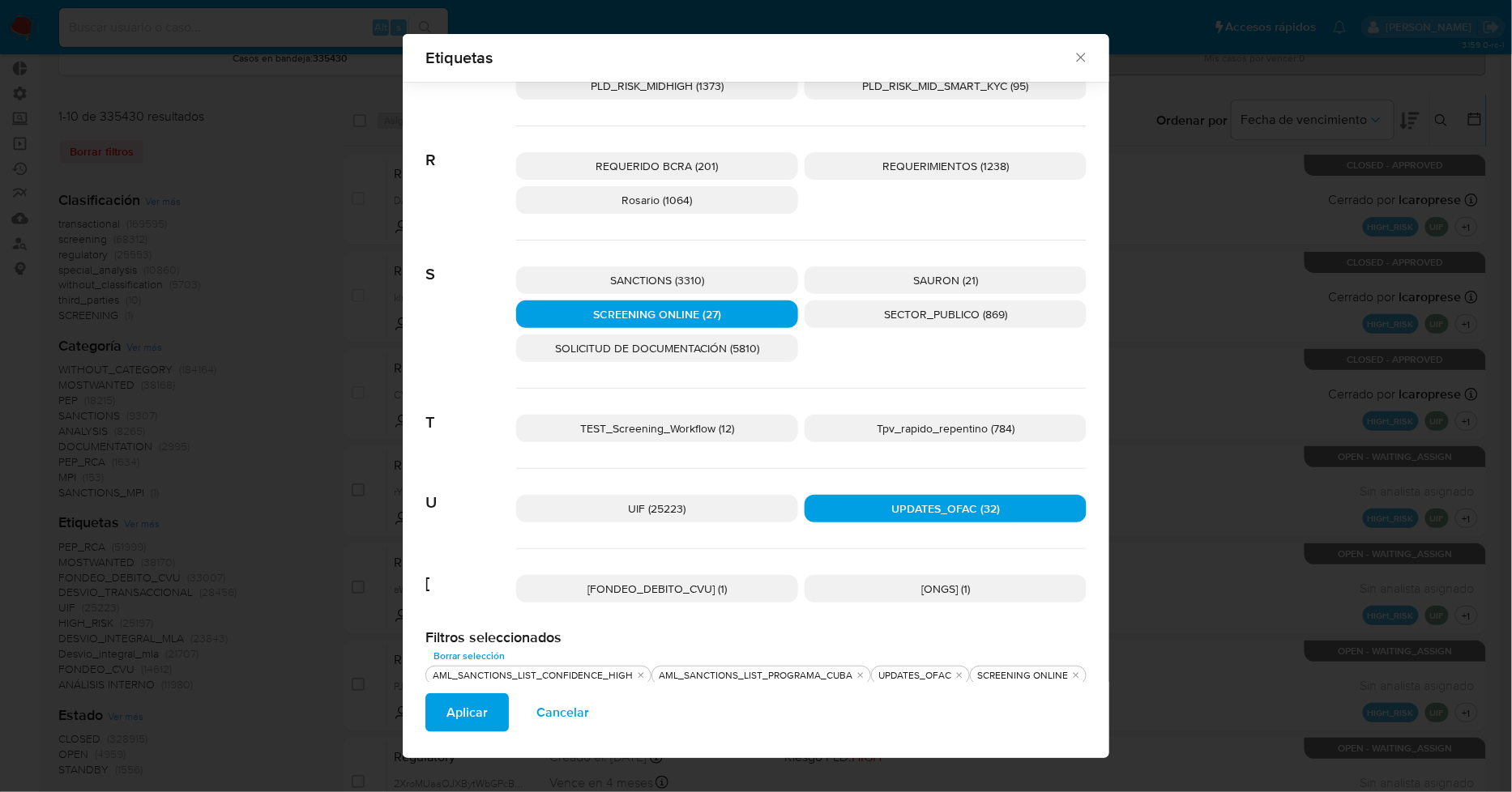
click at [752, 278] on p "SANCTIONS (3310)" at bounding box center [656, 280] width 282 height 28
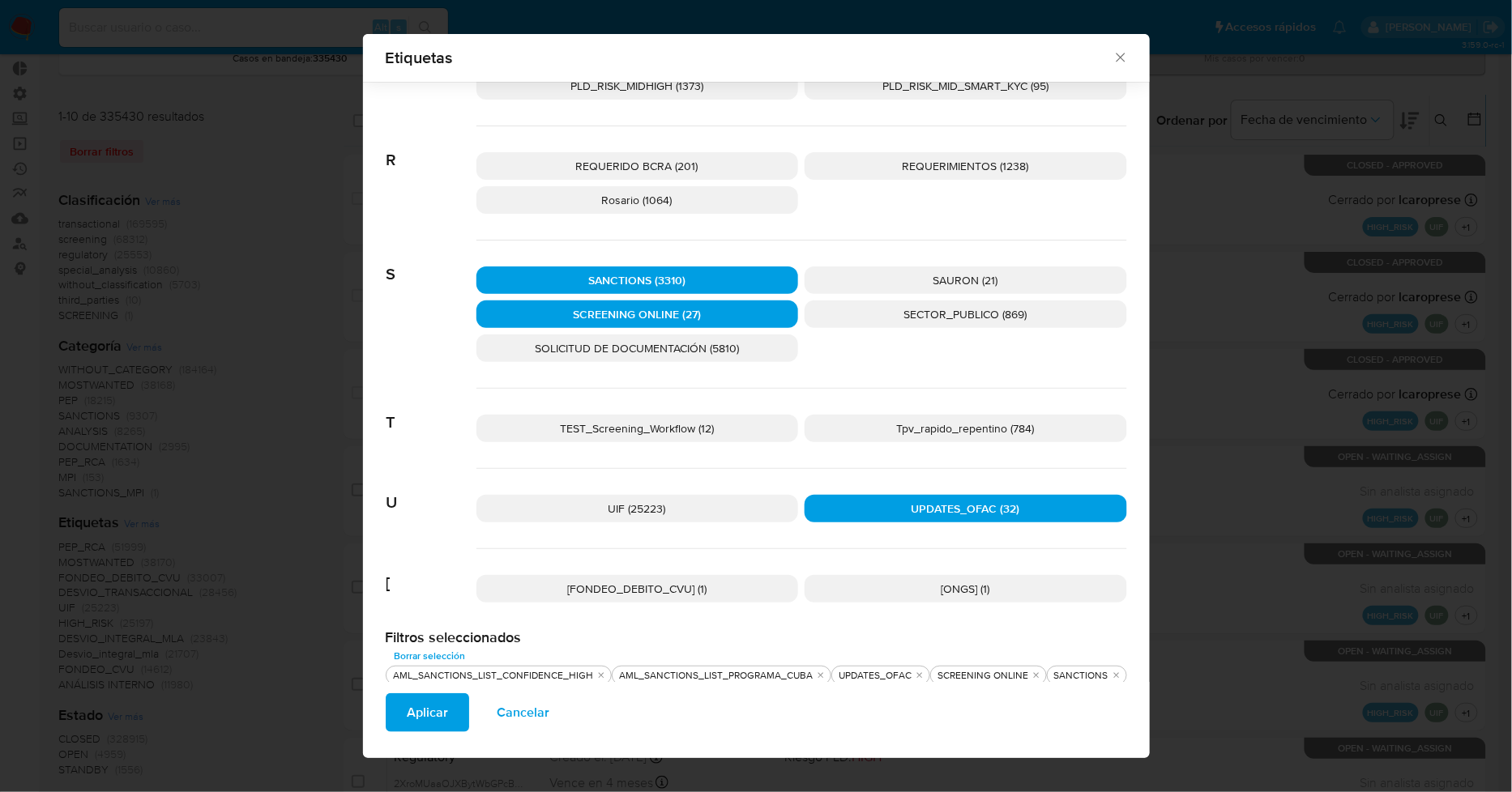
click at [426, 705] on span "Aplicar" at bounding box center [427, 713] width 42 height 36
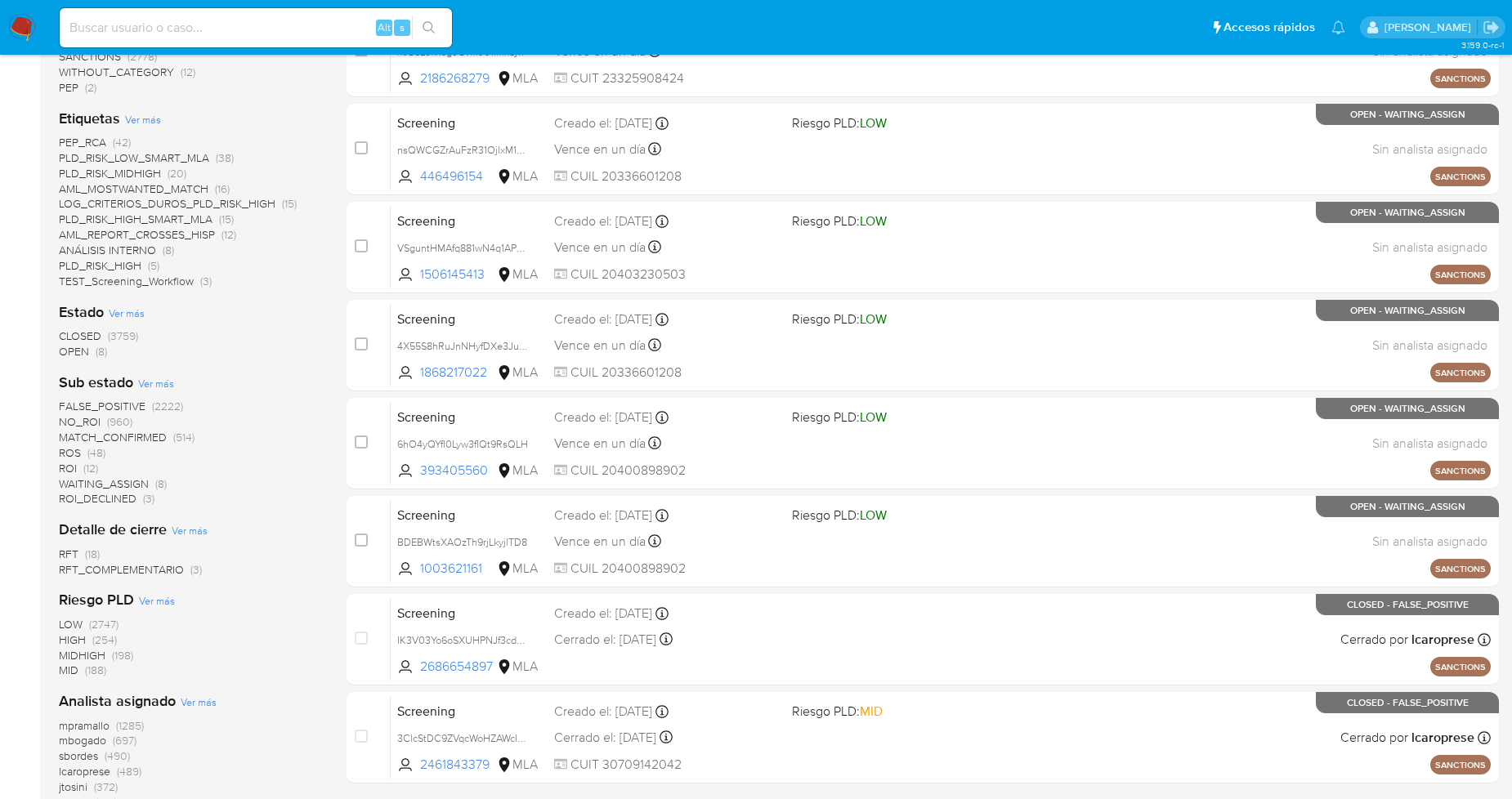
scroll to position [454, 0]
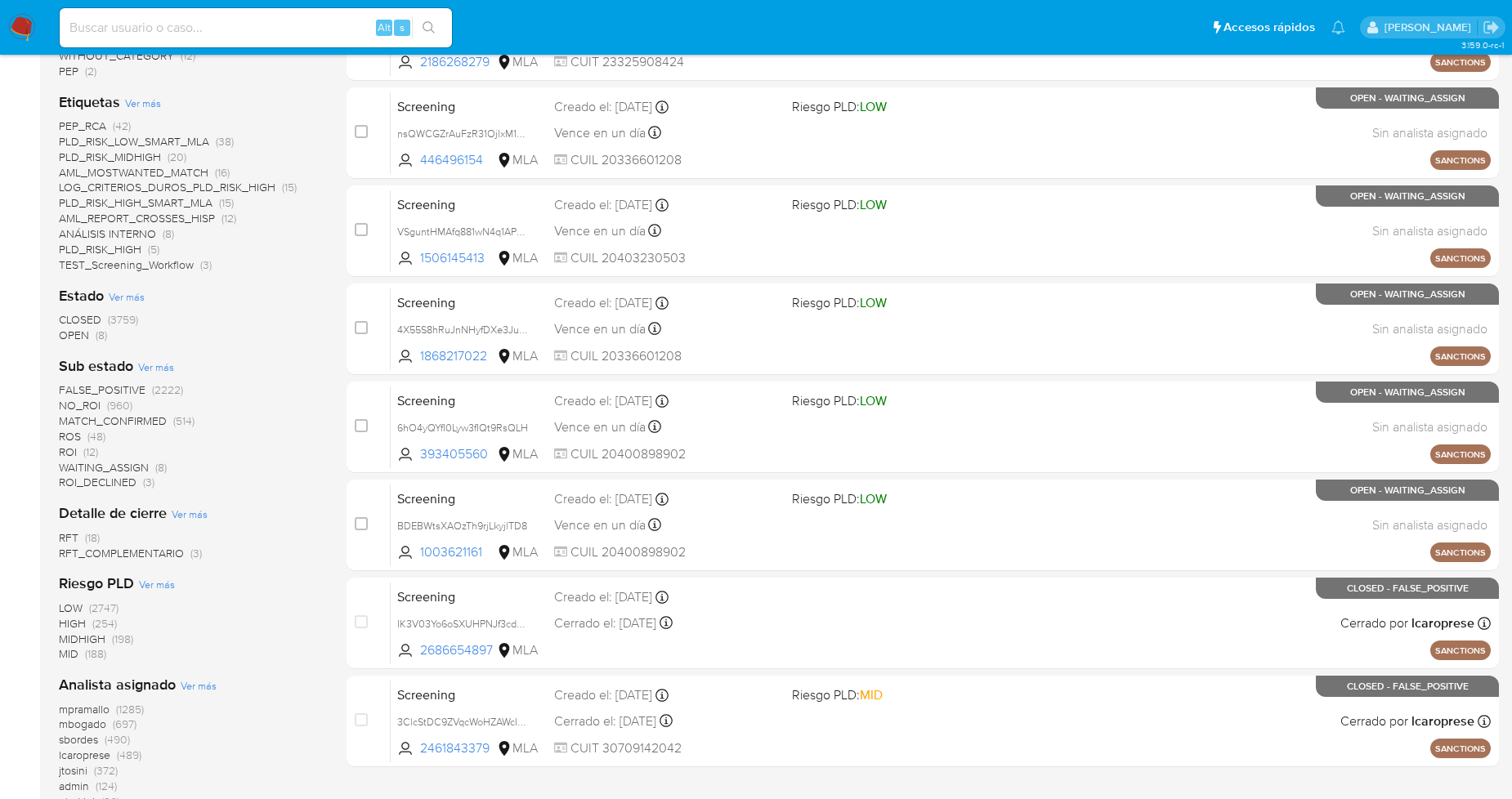
click at [78, 337] on span "OPEN" at bounding box center [74, 334] width 31 height 16
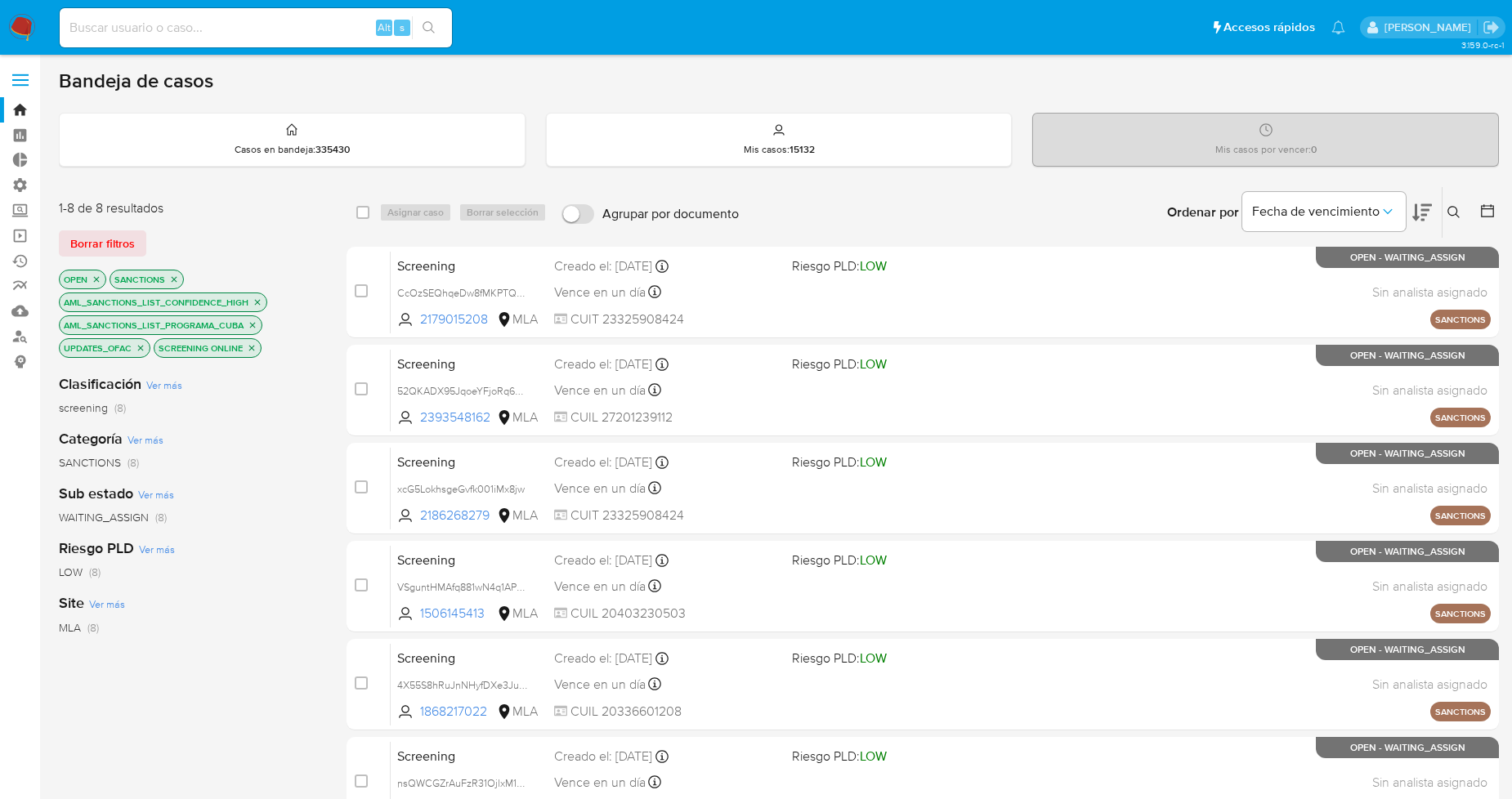
click at [573, 215] on input "Agrupar por documento" at bounding box center [578, 214] width 33 height 19
checkbox input "true"
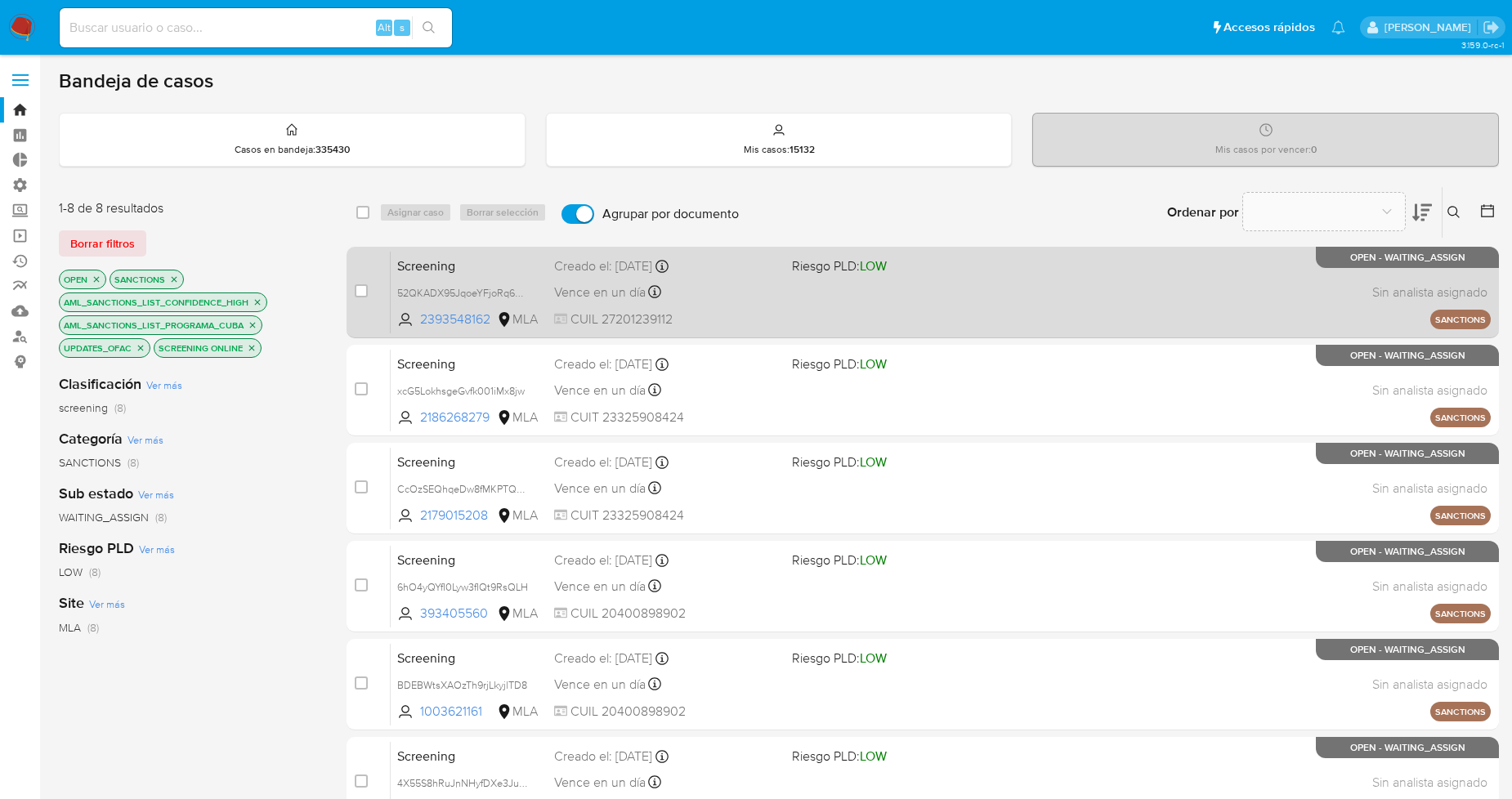
click at [704, 290] on div "Vence en un día Vence el [DATE] 19:22:30" at bounding box center [666, 291] width 224 height 22
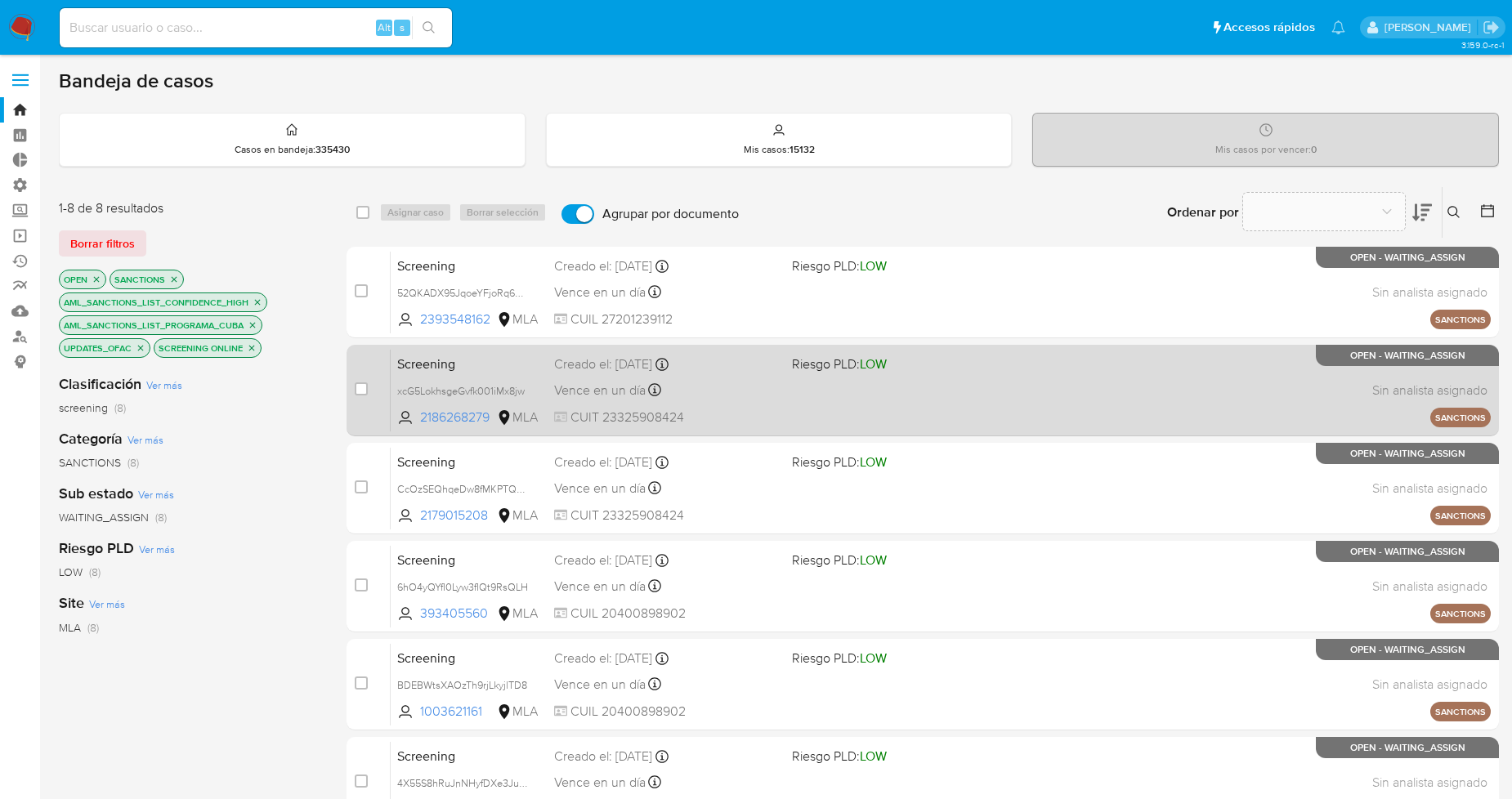
click at [759, 385] on div "Vence en un día Vence el [DATE] 19:22:30" at bounding box center [666, 390] width 224 height 22
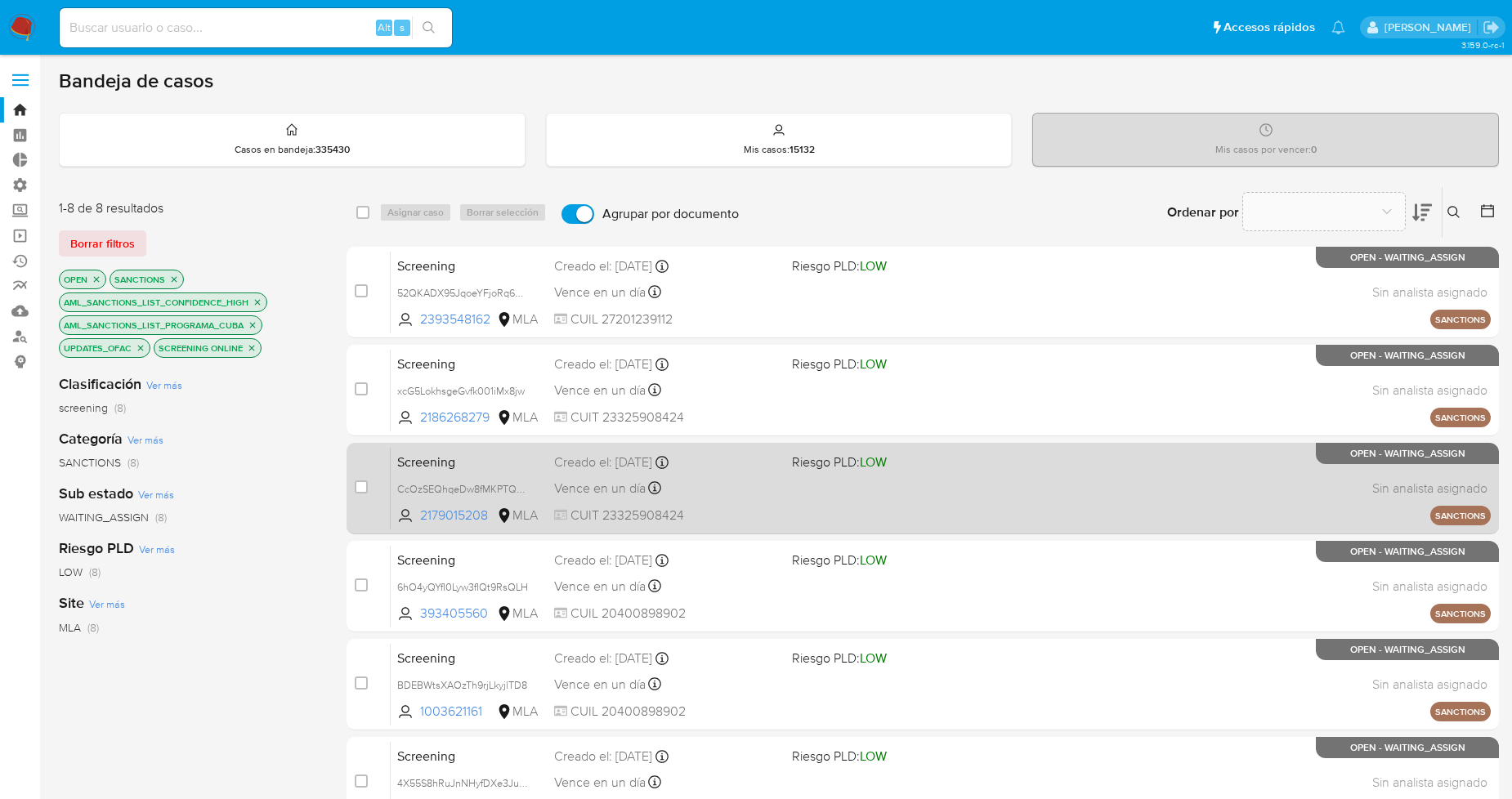
click at [752, 492] on div "Vence en un día Vence el [DATE] 19:22:32" at bounding box center [666, 488] width 224 height 22
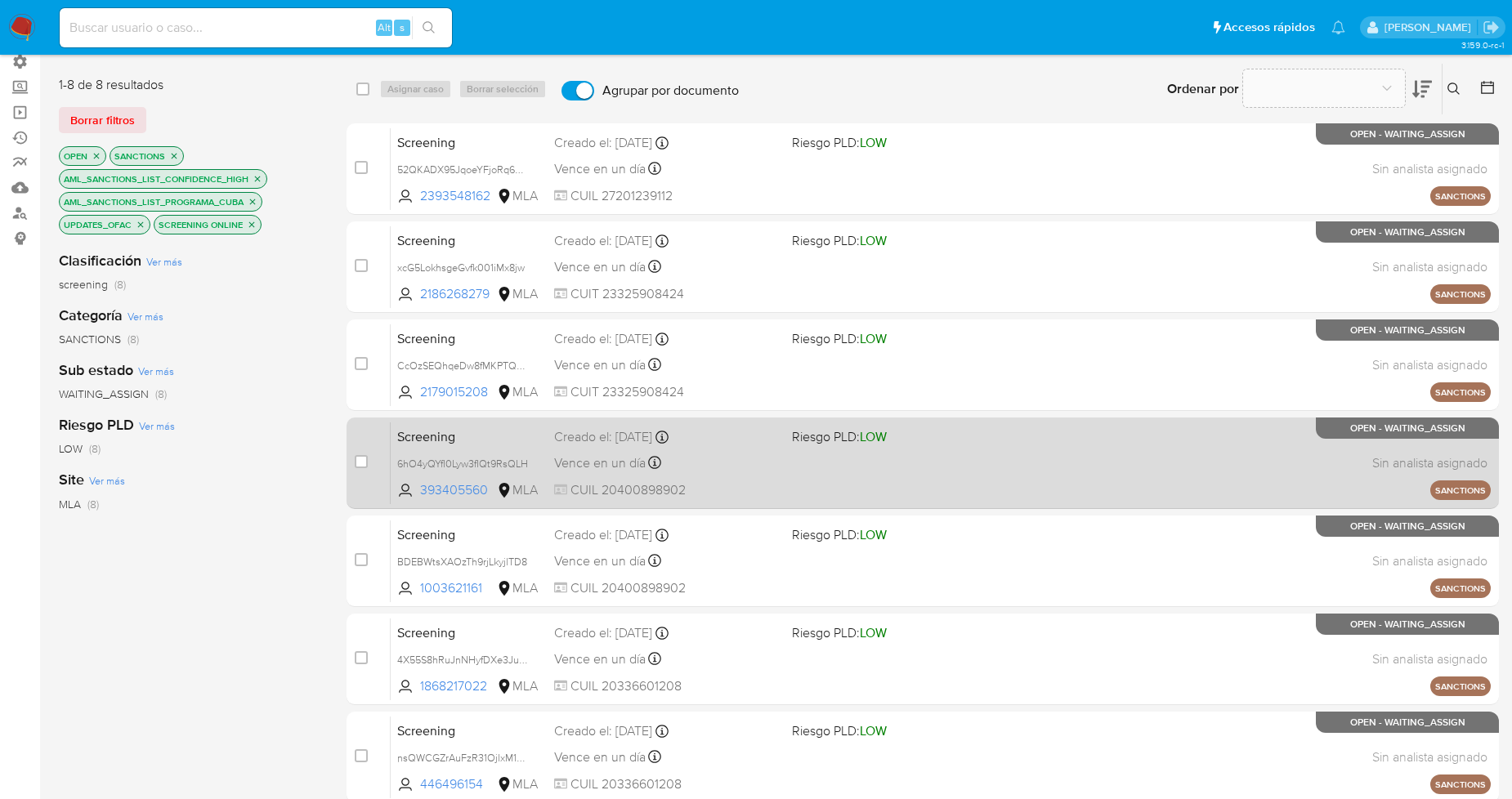
scroll to position [80, 0]
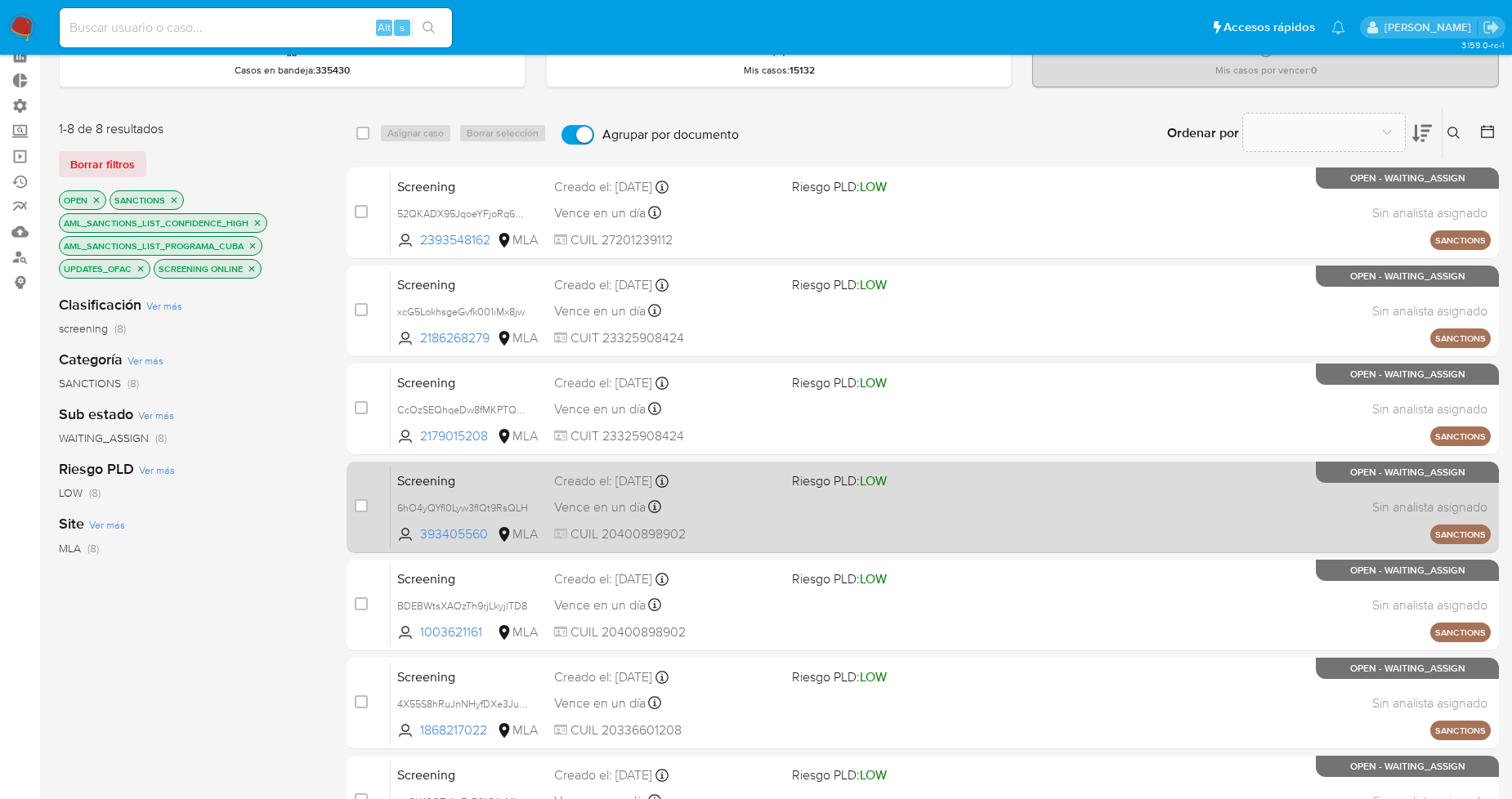
click at [738, 501] on div "Vence en un día Vence el [DATE] 19:00:13" at bounding box center [666, 507] width 224 height 22
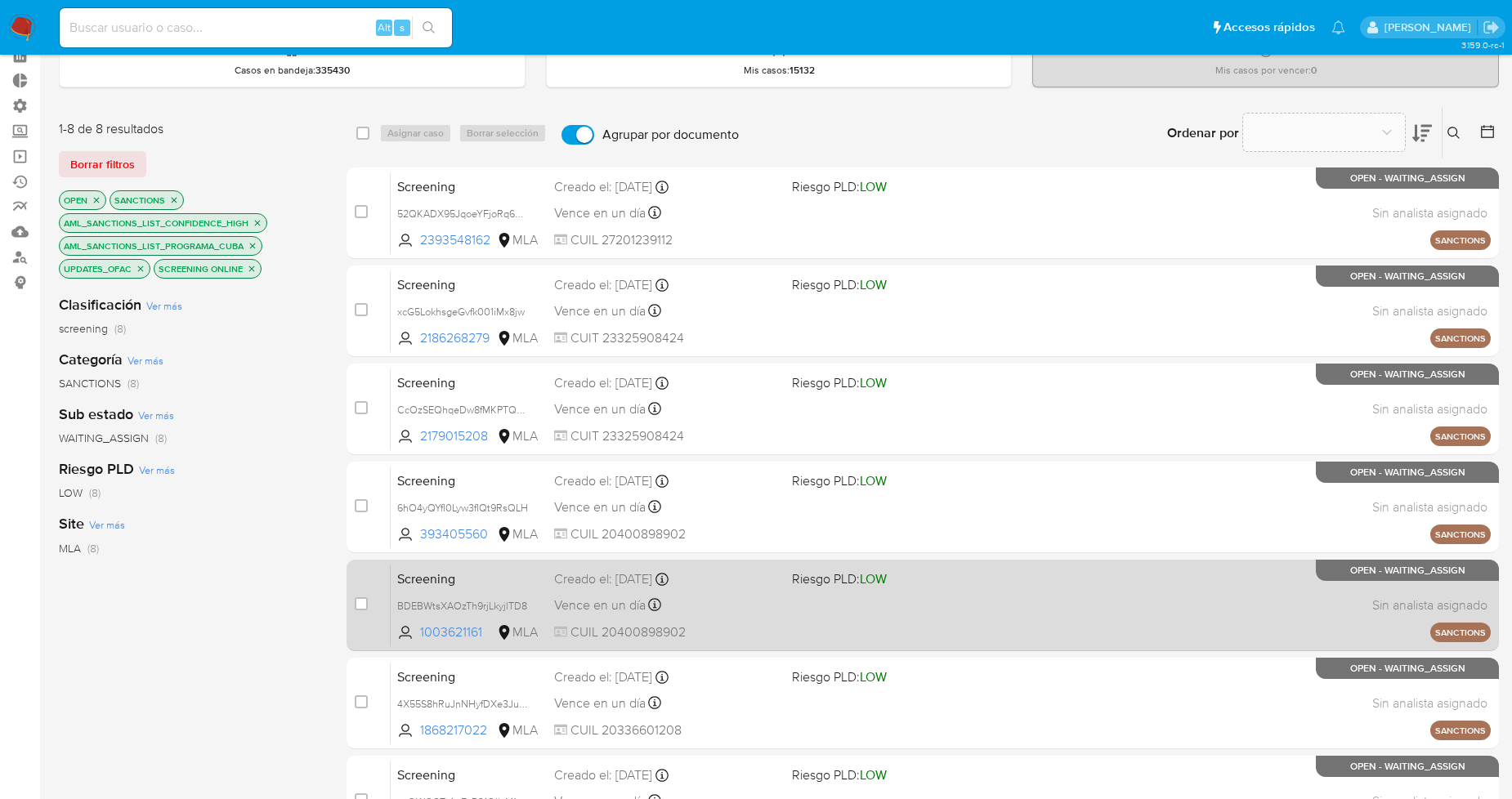
scroll to position [170, 0]
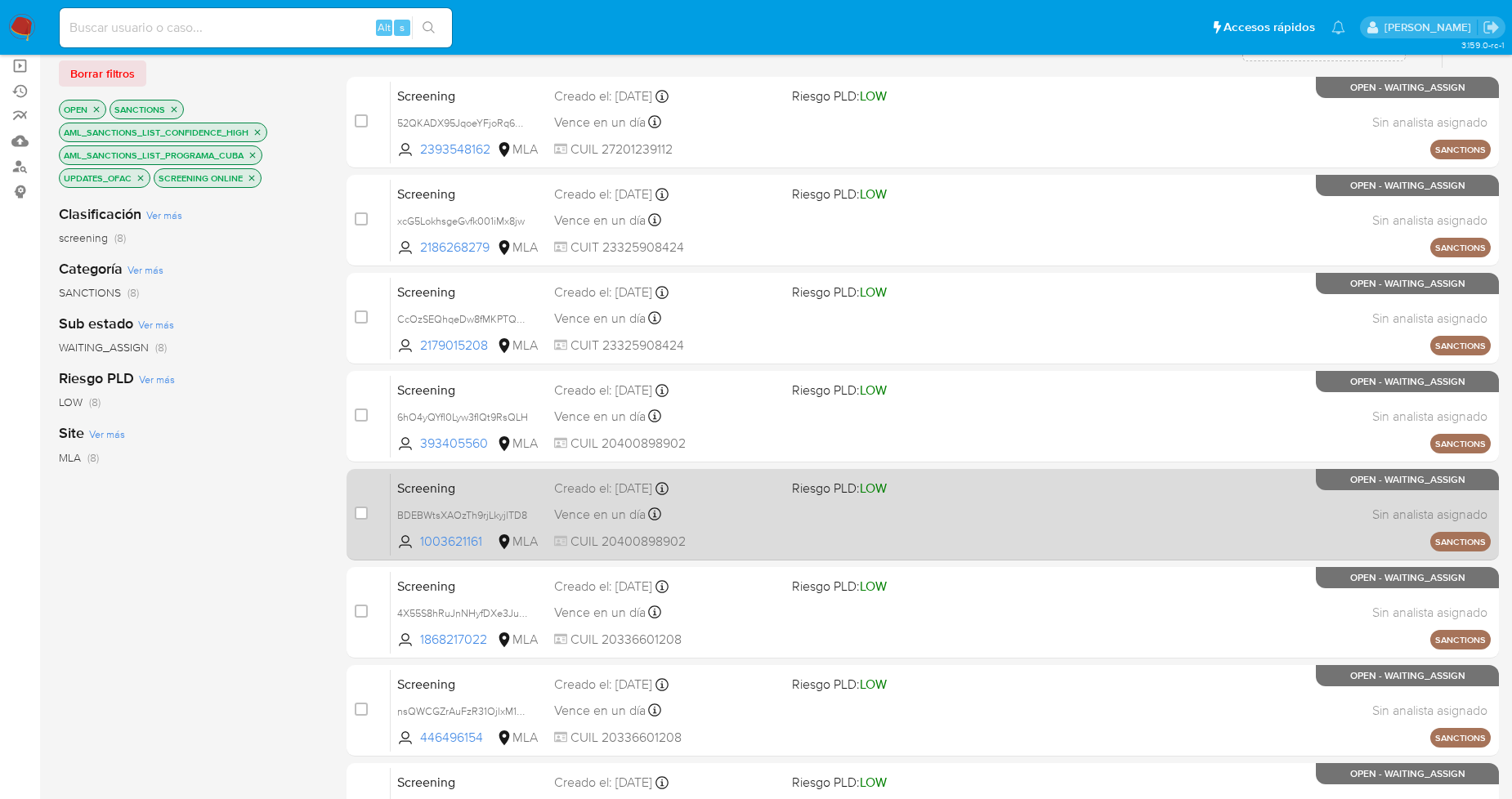
click at [743, 508] on div "Vence en un día Vence el [DATE] 19:00:01" at bounding box center [666, 514] width 224 height 22
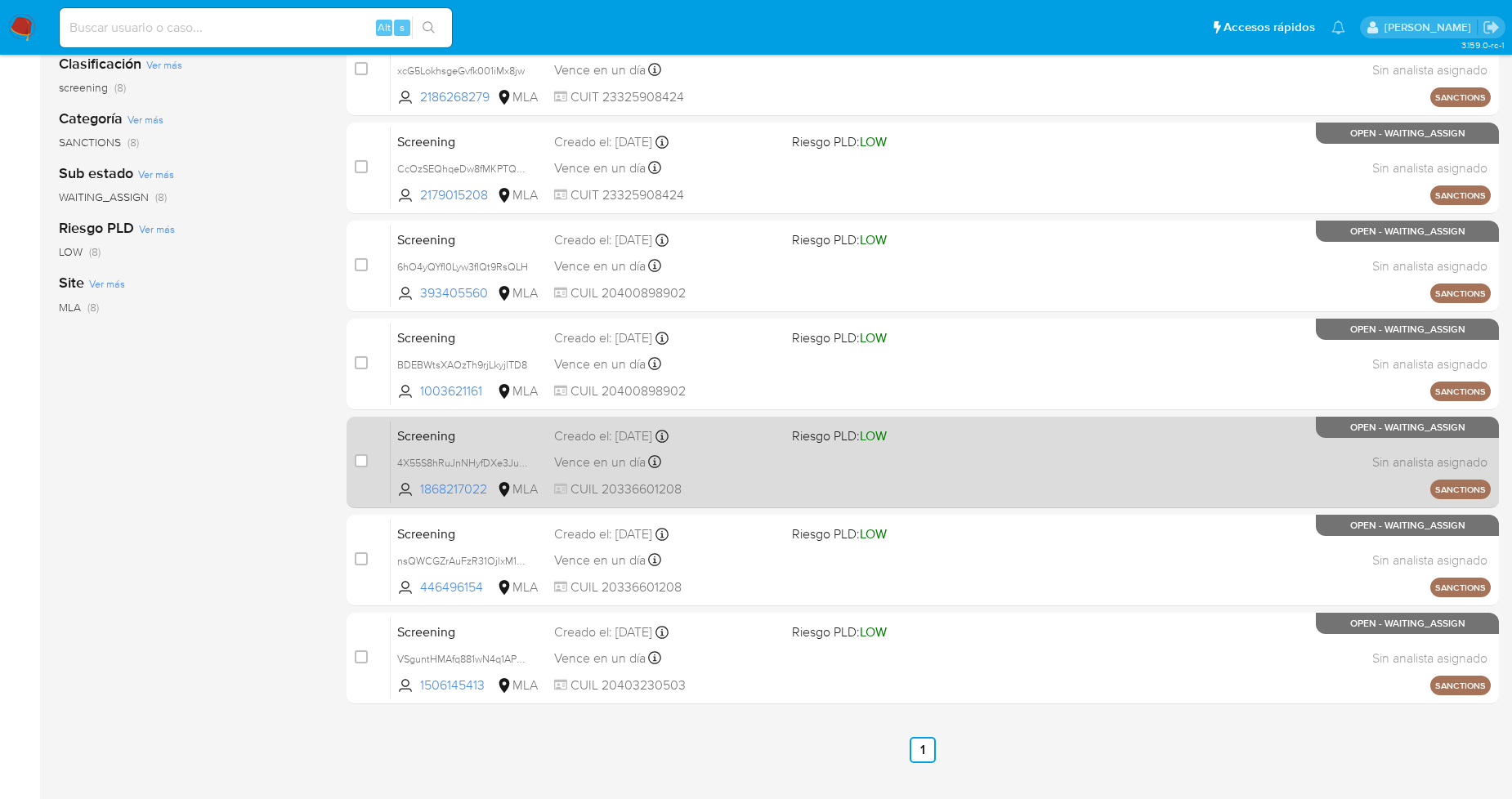
scroll to position [353, 0]
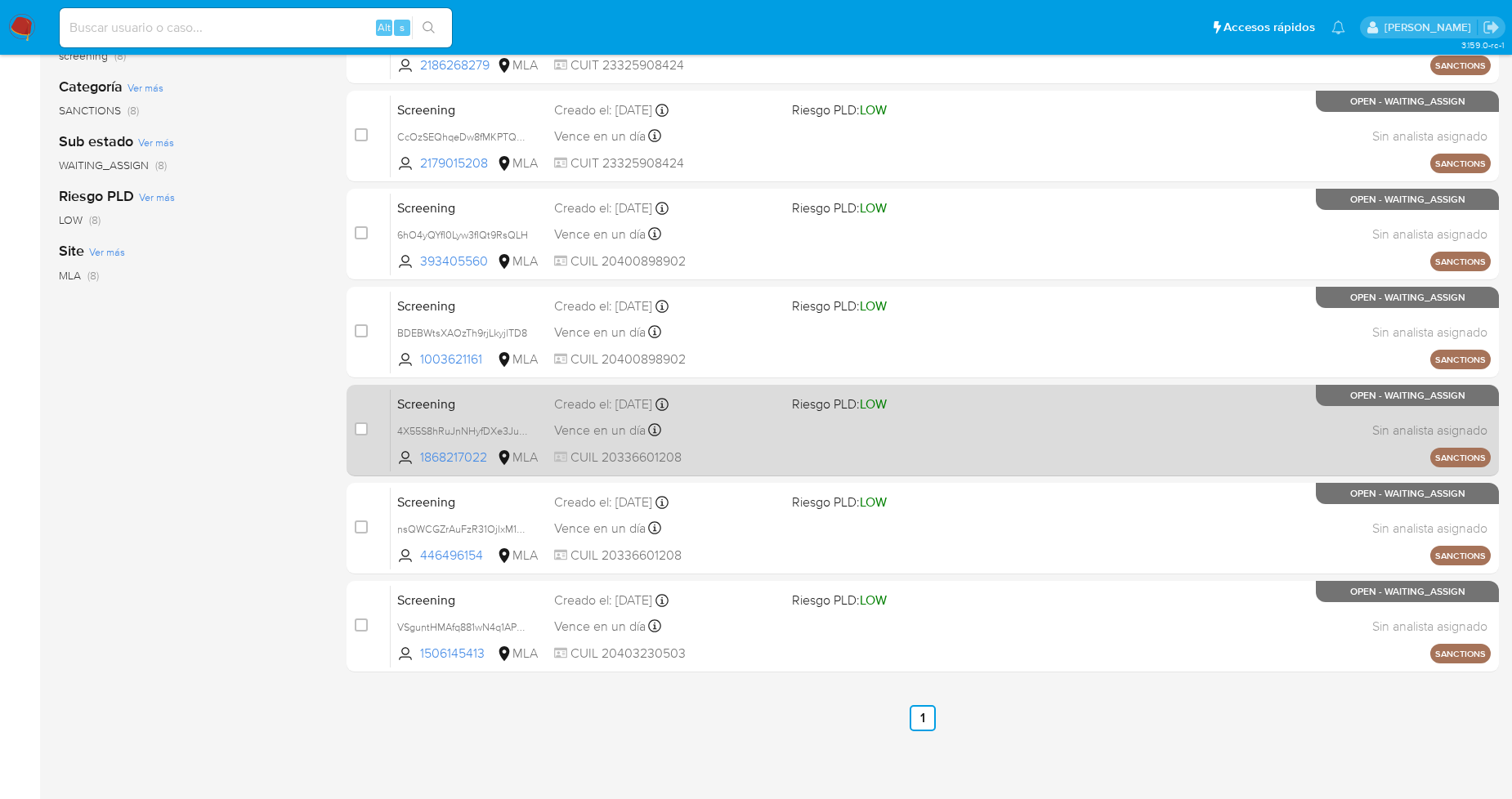
click at [731, 428] on div "Vence en un día Vence el [DATE] 19:22:30" at bounding box center [666, 430] width 224 height 22
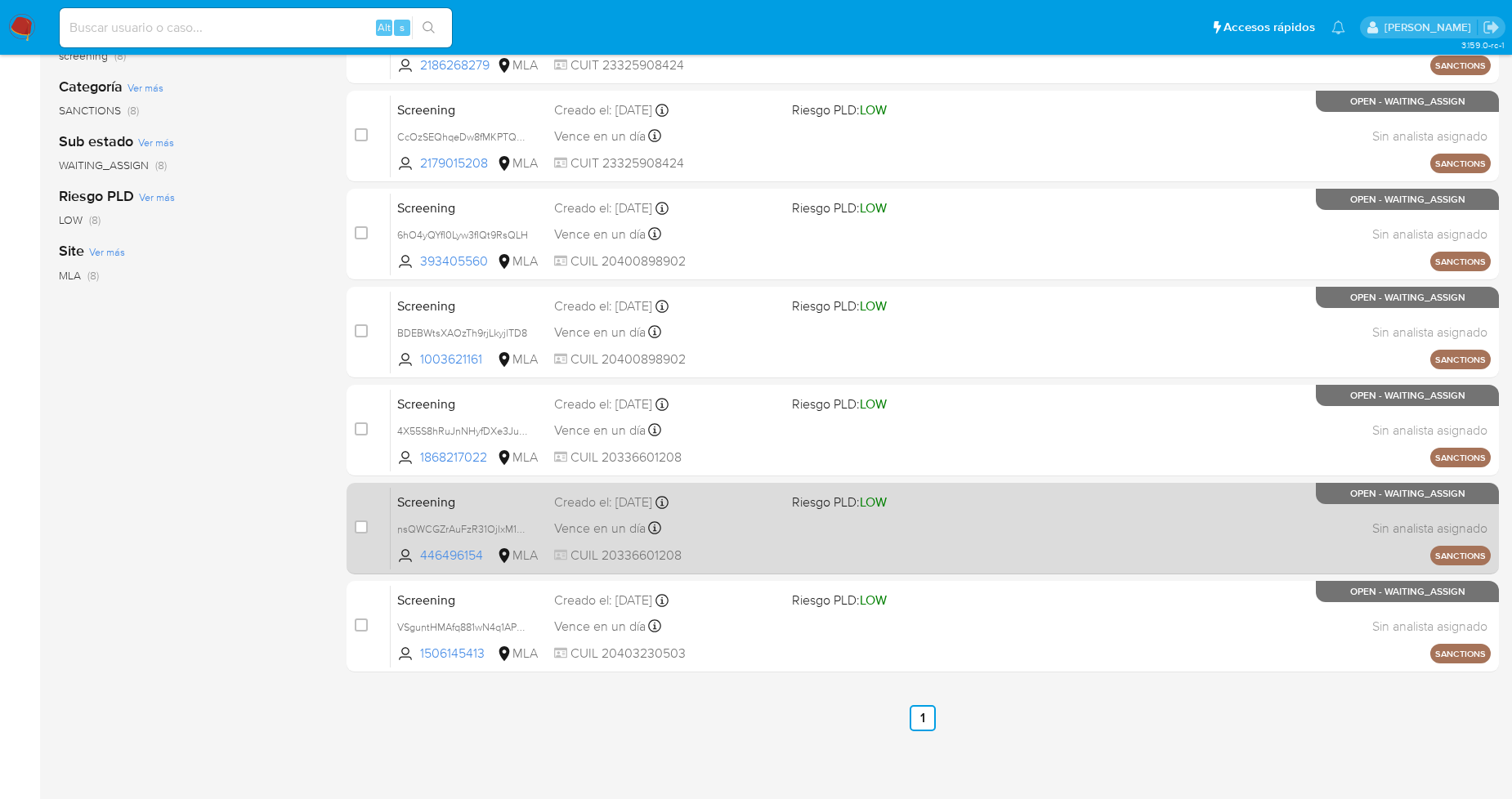
click at [727, 511] on div "Screening nsQWCGZrAuFzR31OjlxM1C2V 446496154 MLA Riesgo PLD: LOW Creado el: [DA…" at bounding box center [941, 529] width 1100 height 82
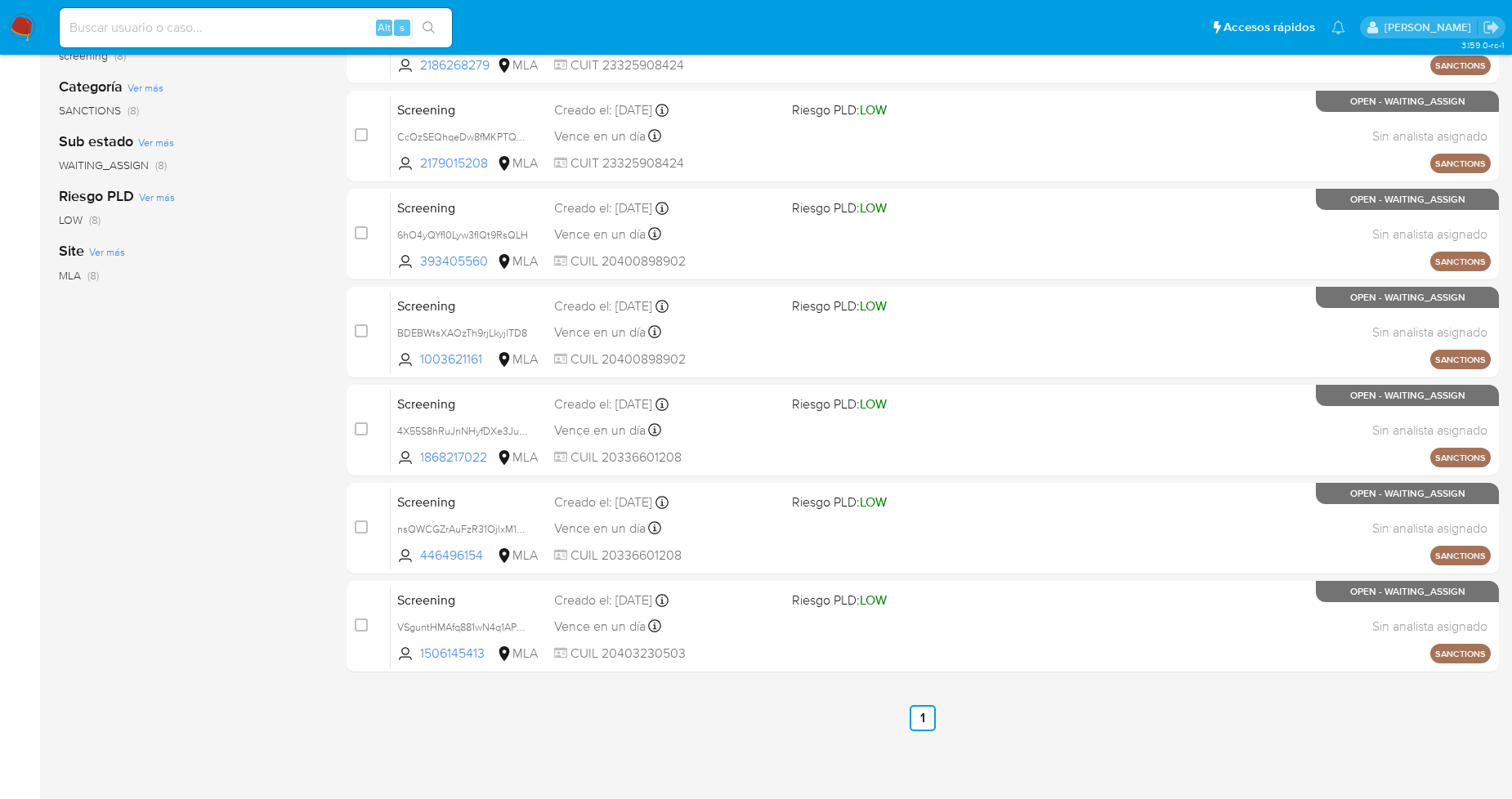
click at [248, 31] on input at bounding box center [256, 28] width 393 height 21
paste input "1517646299"
type input "1517646299"
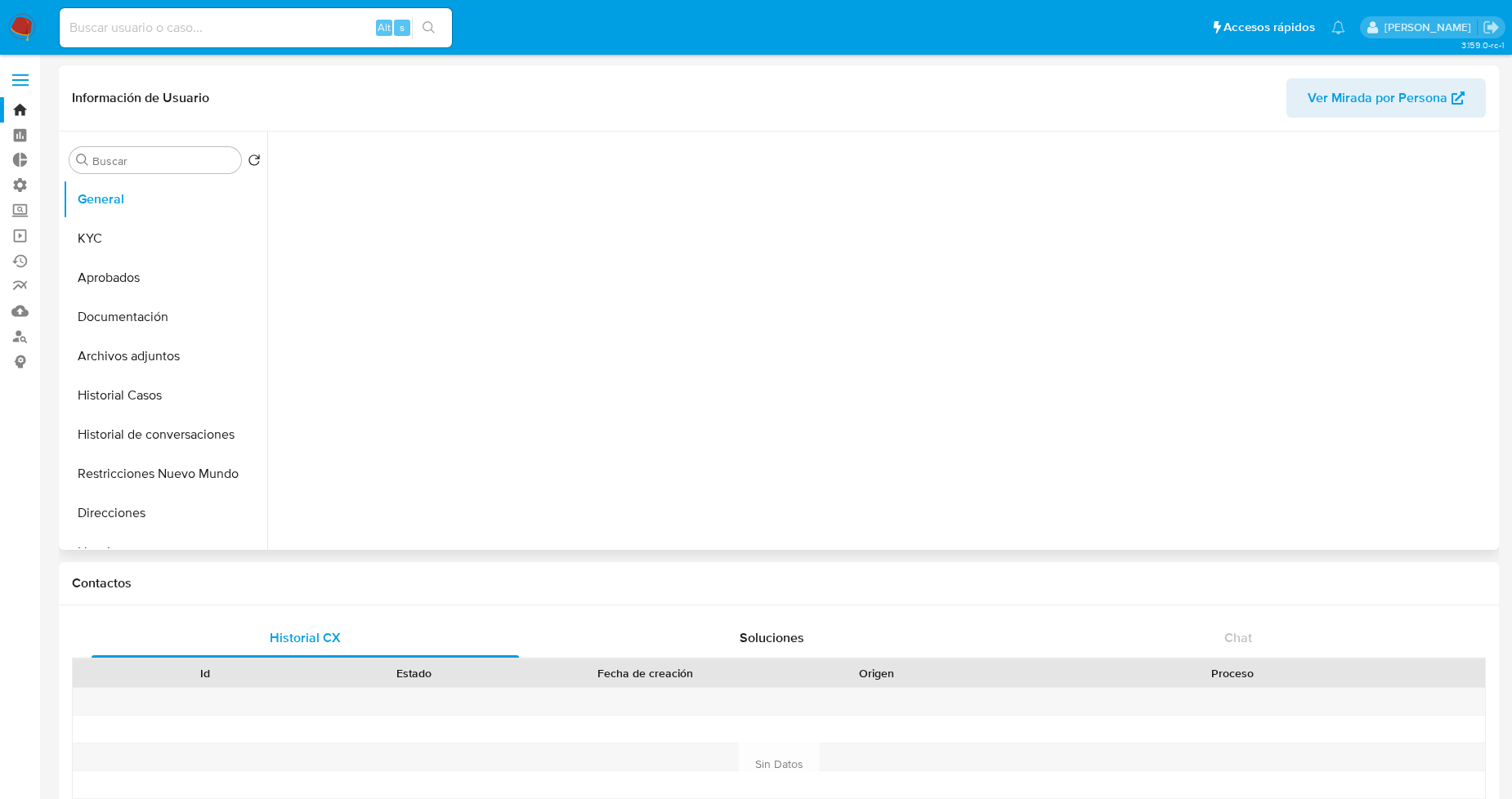
select select "10"
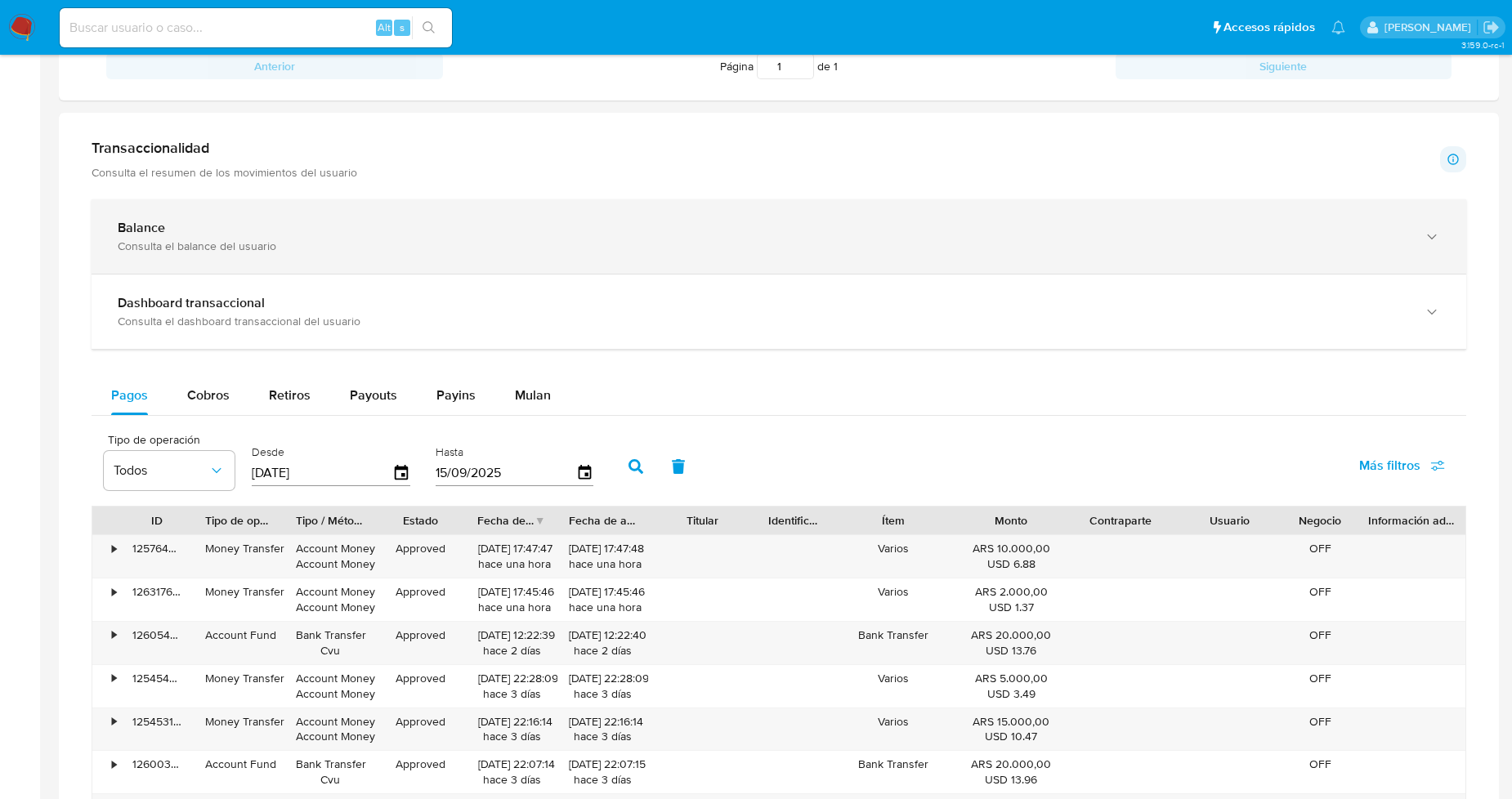
scroll to position [749, 0]
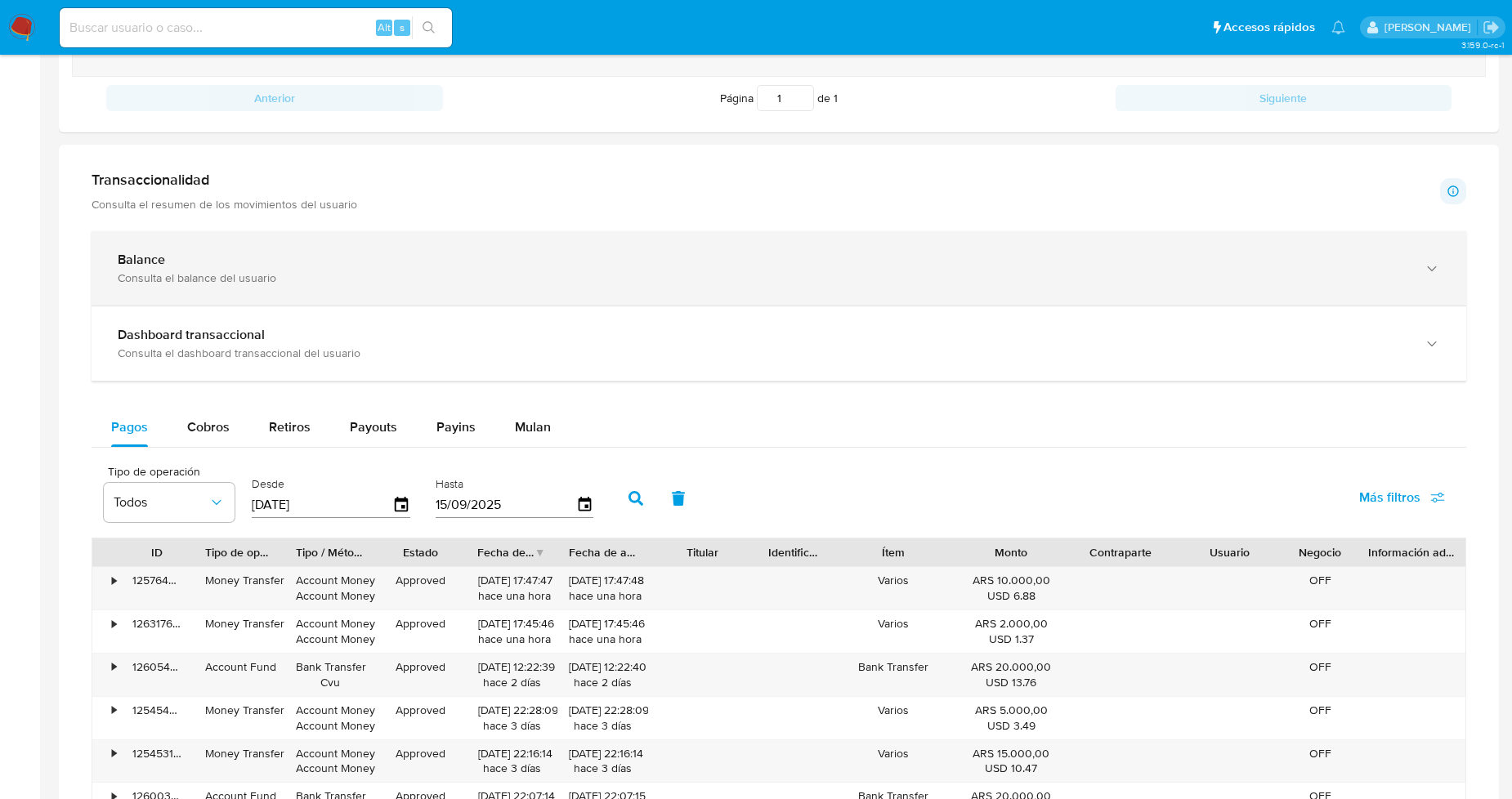
click at [405, 259] on div "Balance" at bounding box center [763, 260] width 1290 height 16
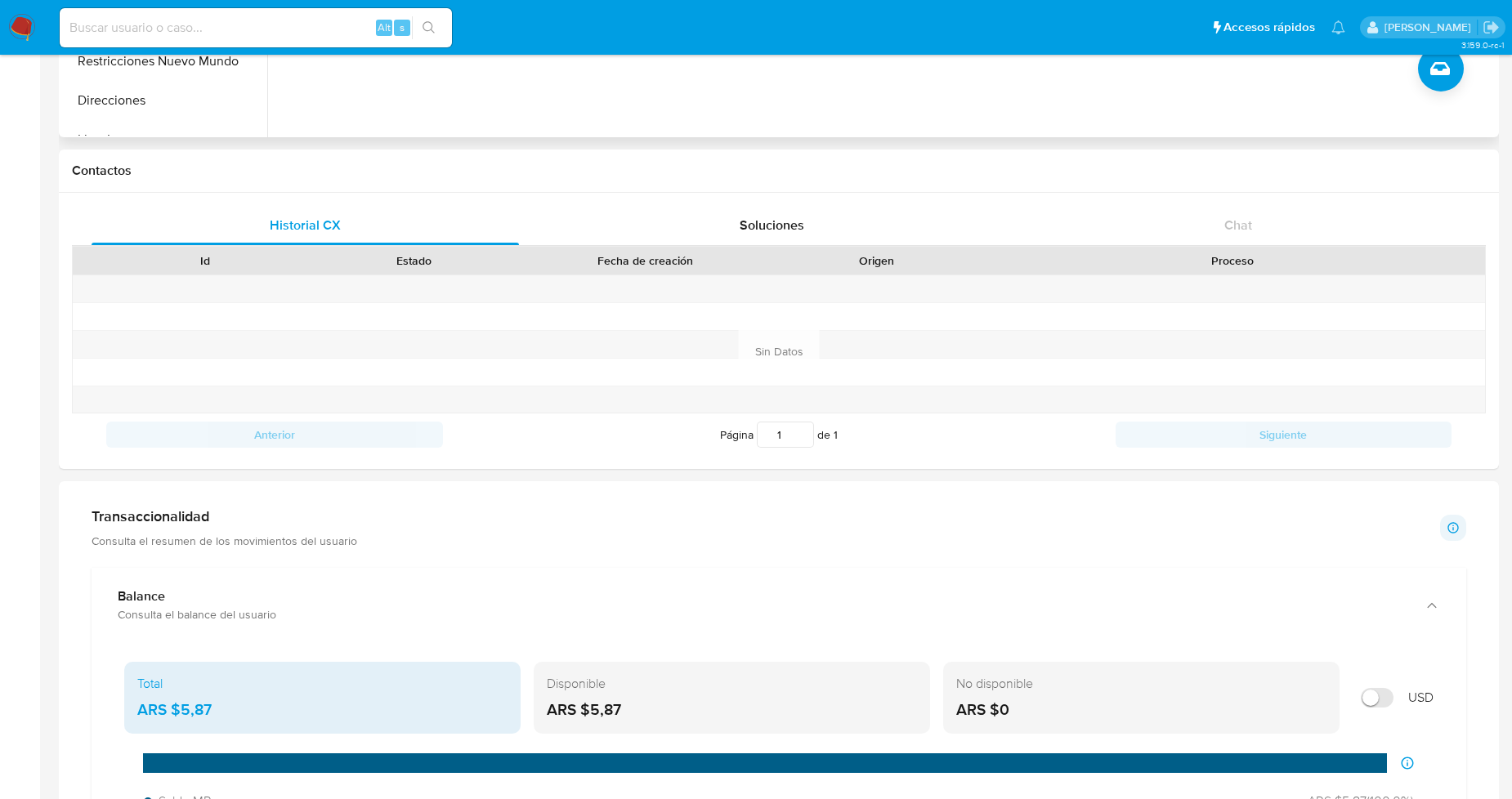
scroll to position [0, 0]
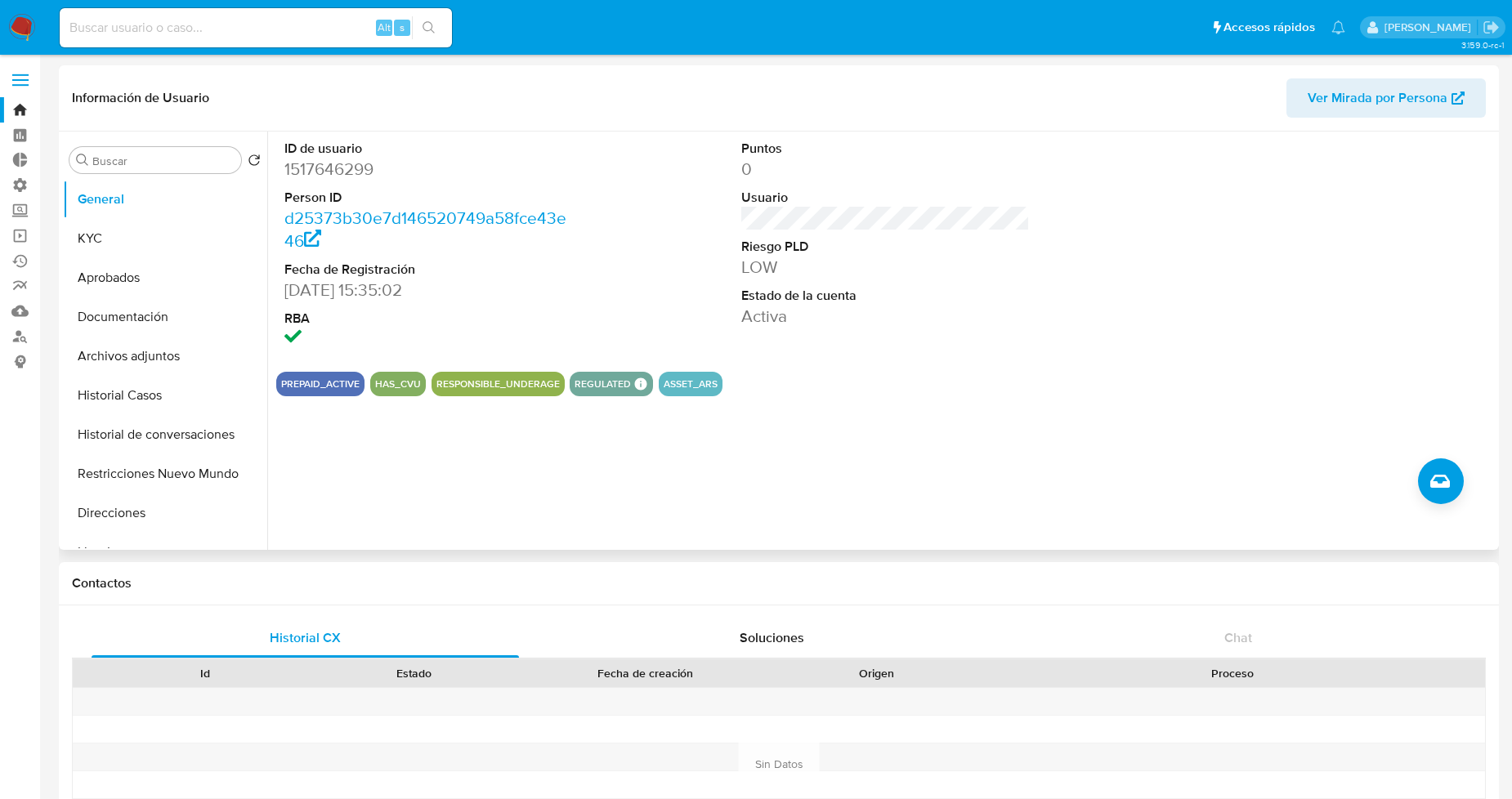
click at [421, 175] on dd "1517646299" at bounding box center [428, 170] width 288 height 23
click at [153, 235] on button "KYC" at bounding box center [159, 239] width 192 height 39
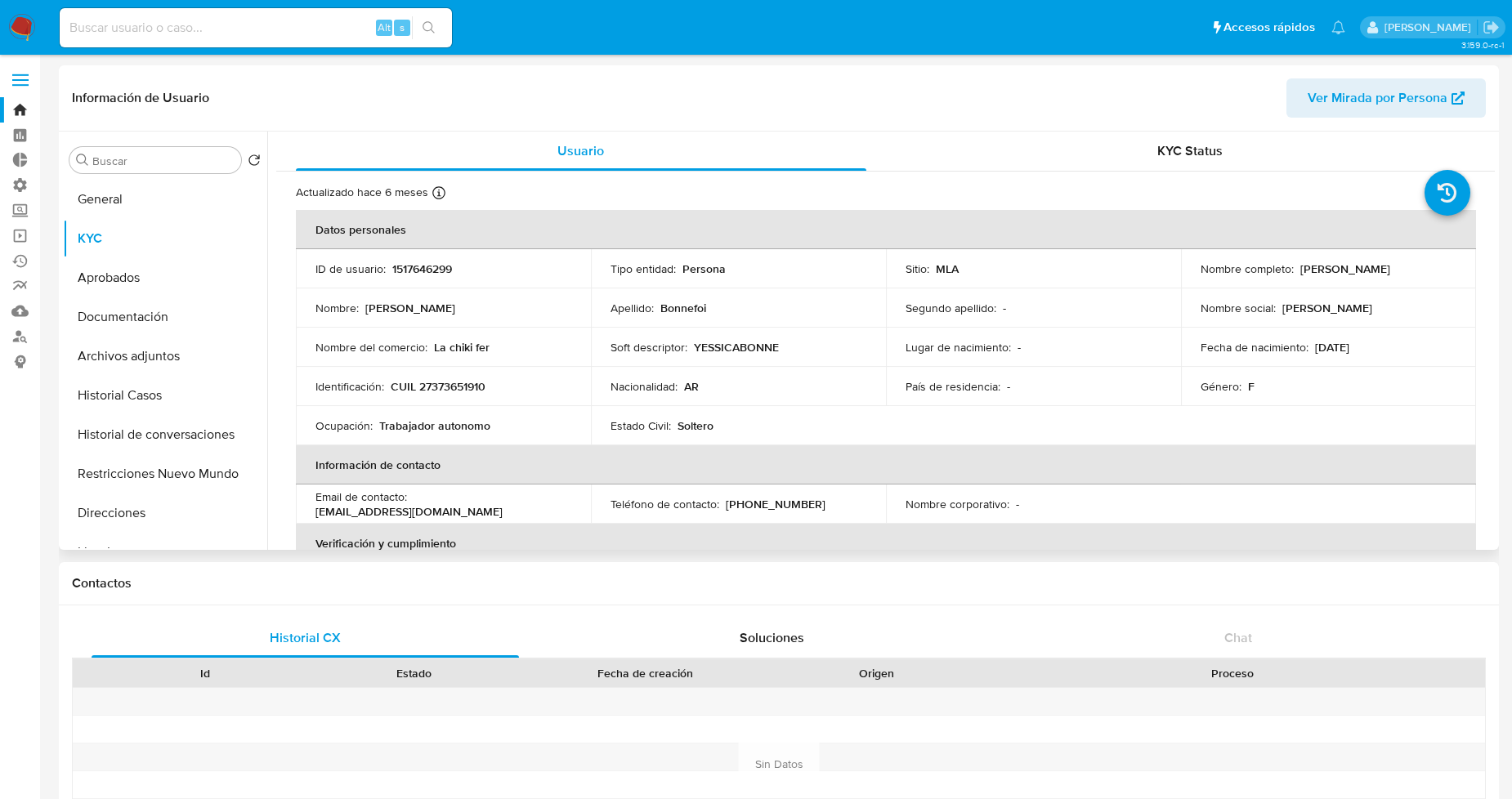
drag, startPoint x: 1295, startPoint y: 265, endPoint x: 1435, endPoint y: 268, distance: 140.0
click at [1437, 268] on div "Nombre completo : [PERSON_NAME]" at bounding box center [1328, 268] width 256 height 14
copy p "[PERSON_NAME]"
click at [418, 384] on p "CUIL 27373651910" at bounding box center [438, 386] width 95 height 14
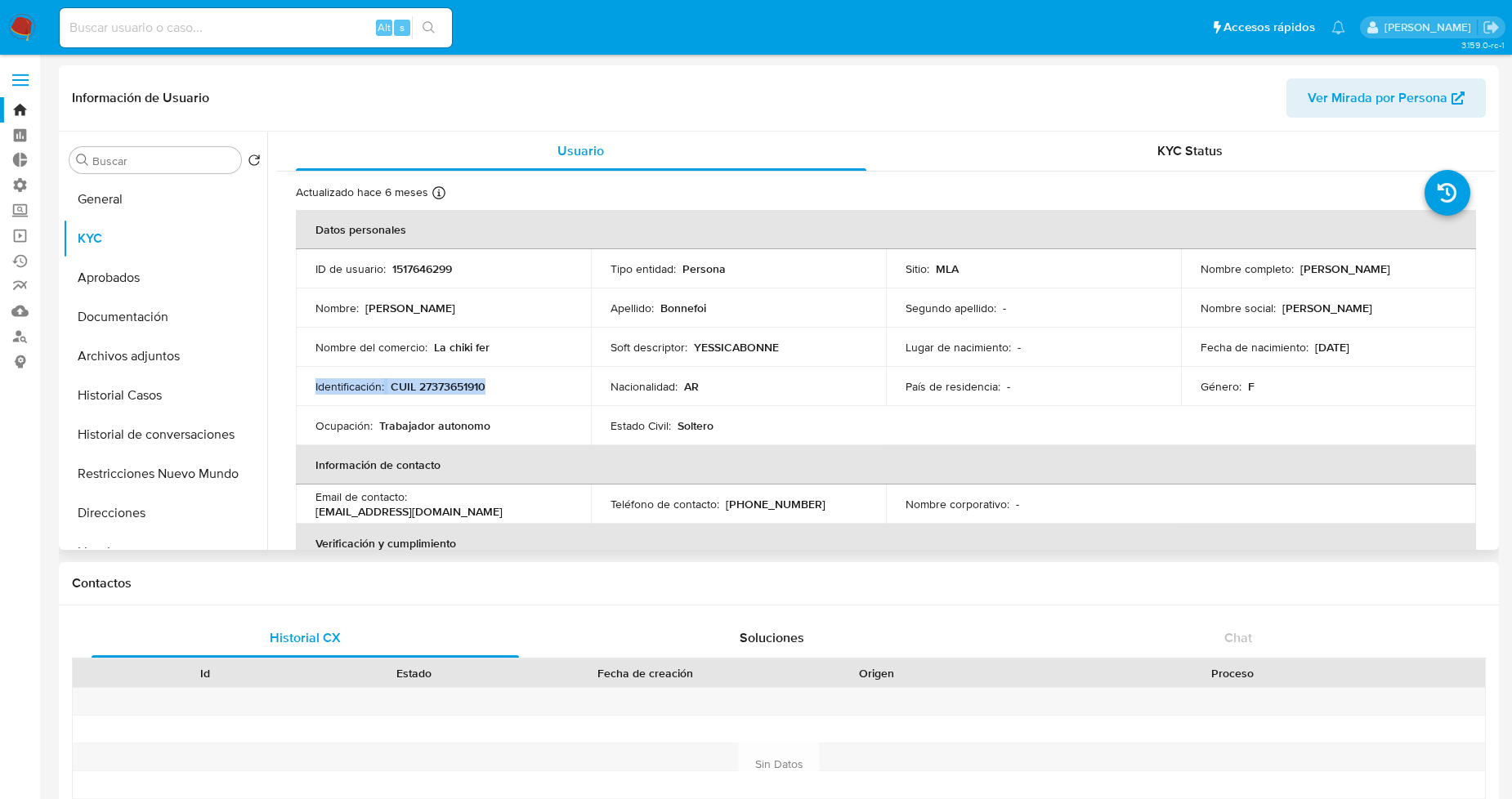
click at [418, 384] on p "CUIL 27373651910" at bounding box center [438, 386] width 95 height 14
click at [468, 409] on td "Ocupación : Trabajador autonomo" at bounding box center [444, 425] width 295 height 39
drag, startPoint x: 475, startPoint y: 388, endPoint x: 390, endPoint y: 393, distance: 85.1
click at [389, 390] on div "Identificación : CUIL 27373651910" at bounding box center [443, 386] width 256 height 14
copy p "CUIL 27373651910"
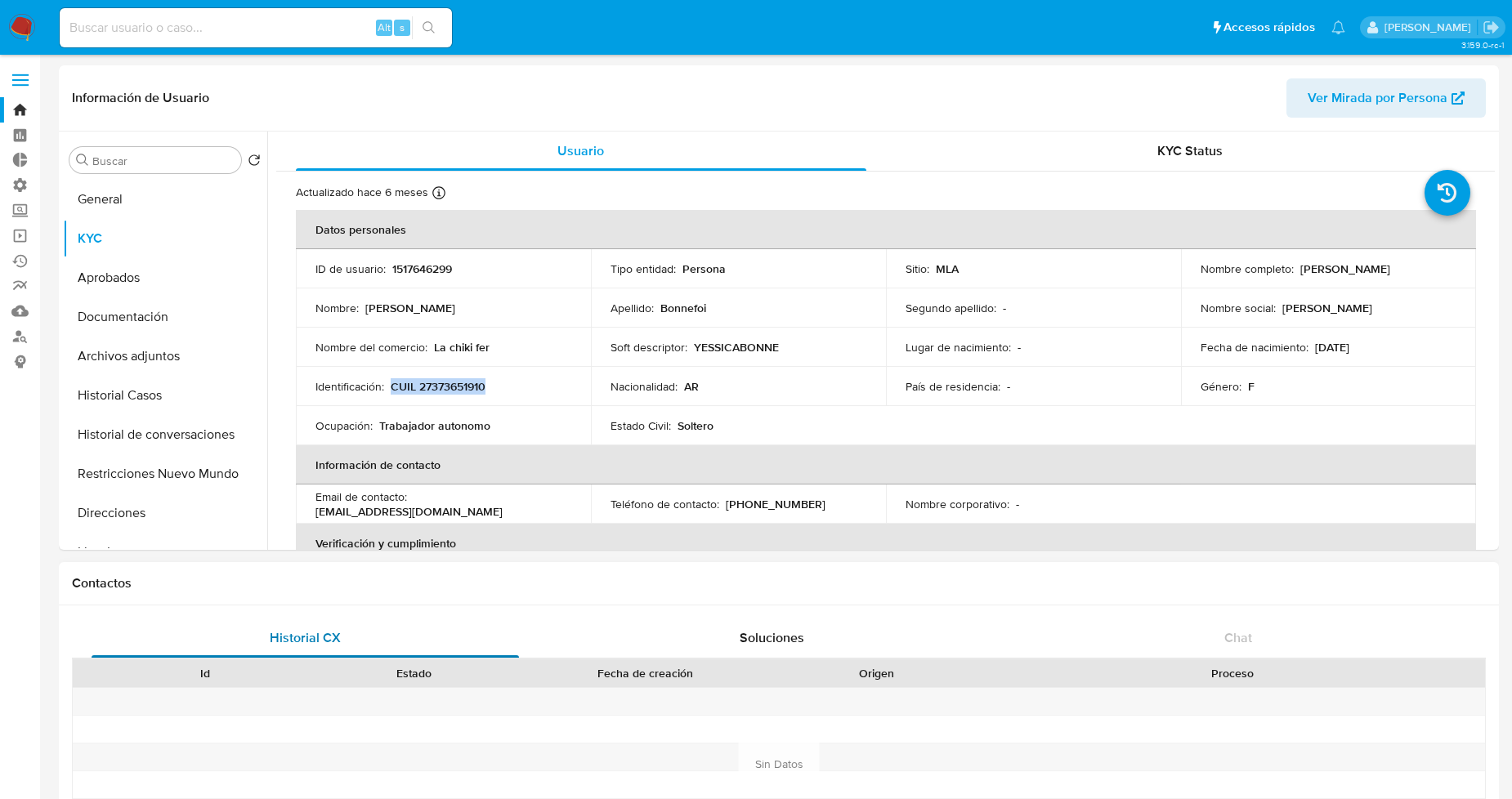
click at [500, 623] on div "Historial CX" at bounding box center [306, 638] width 427 height 39
click at [10, 111] on link "Bandeja" at bounding box center [97, 110] width 195 height 25
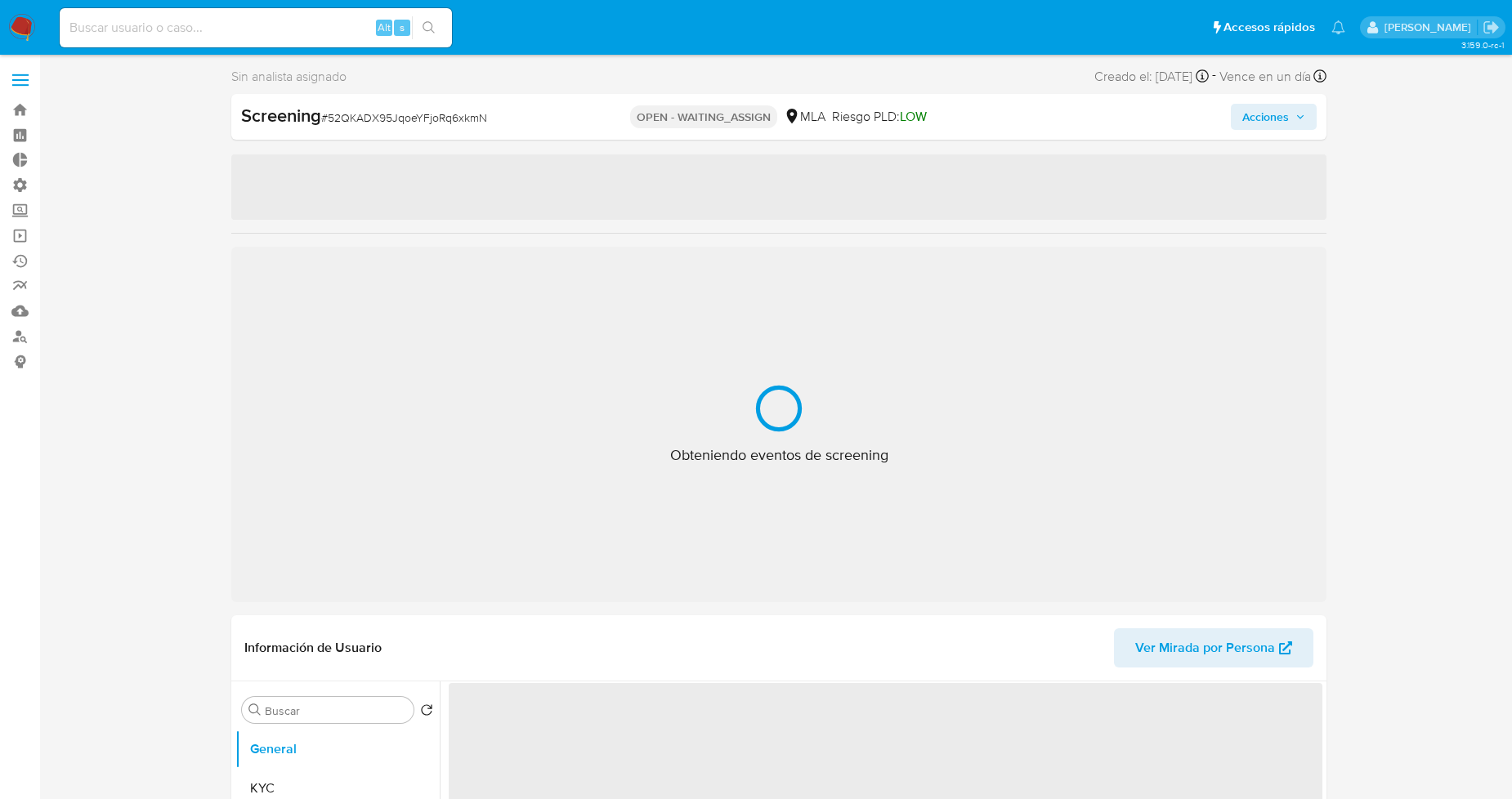
select select "10"
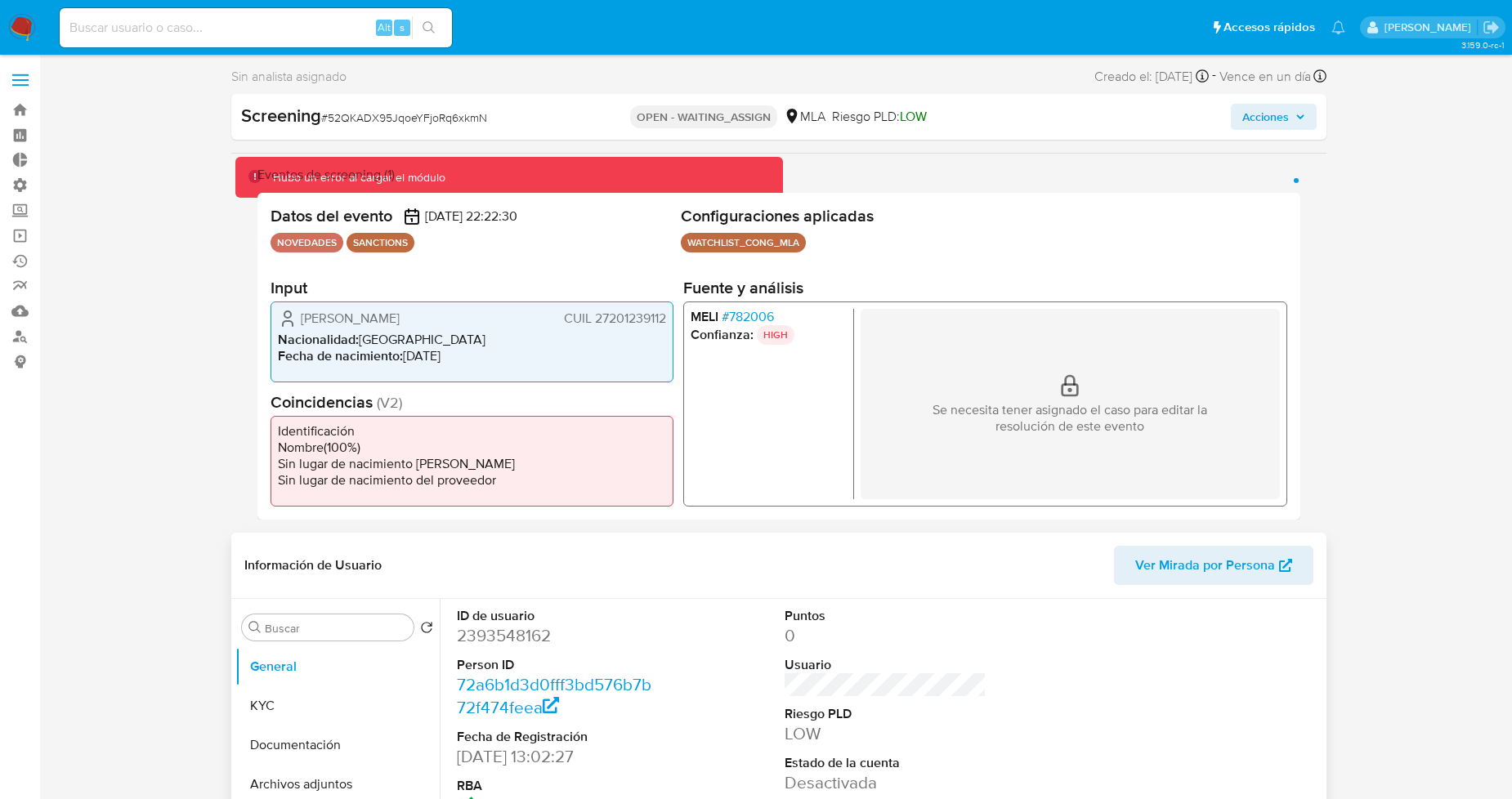
click at [1217, 564] on span "Ver Mirada por Persona" at bounding box center [1205, 565] width 140 height 39
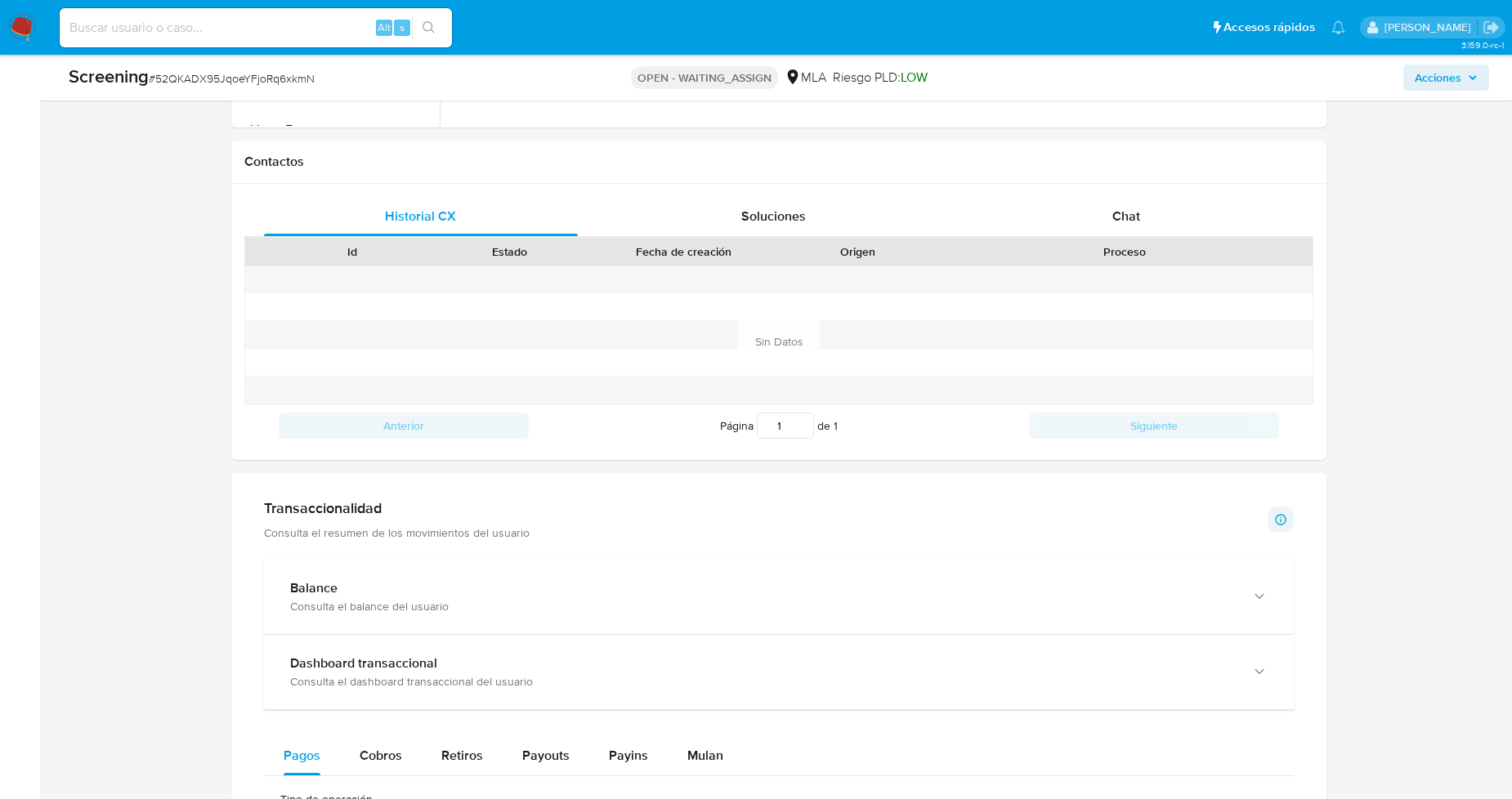
scroll to position [1001, 0]
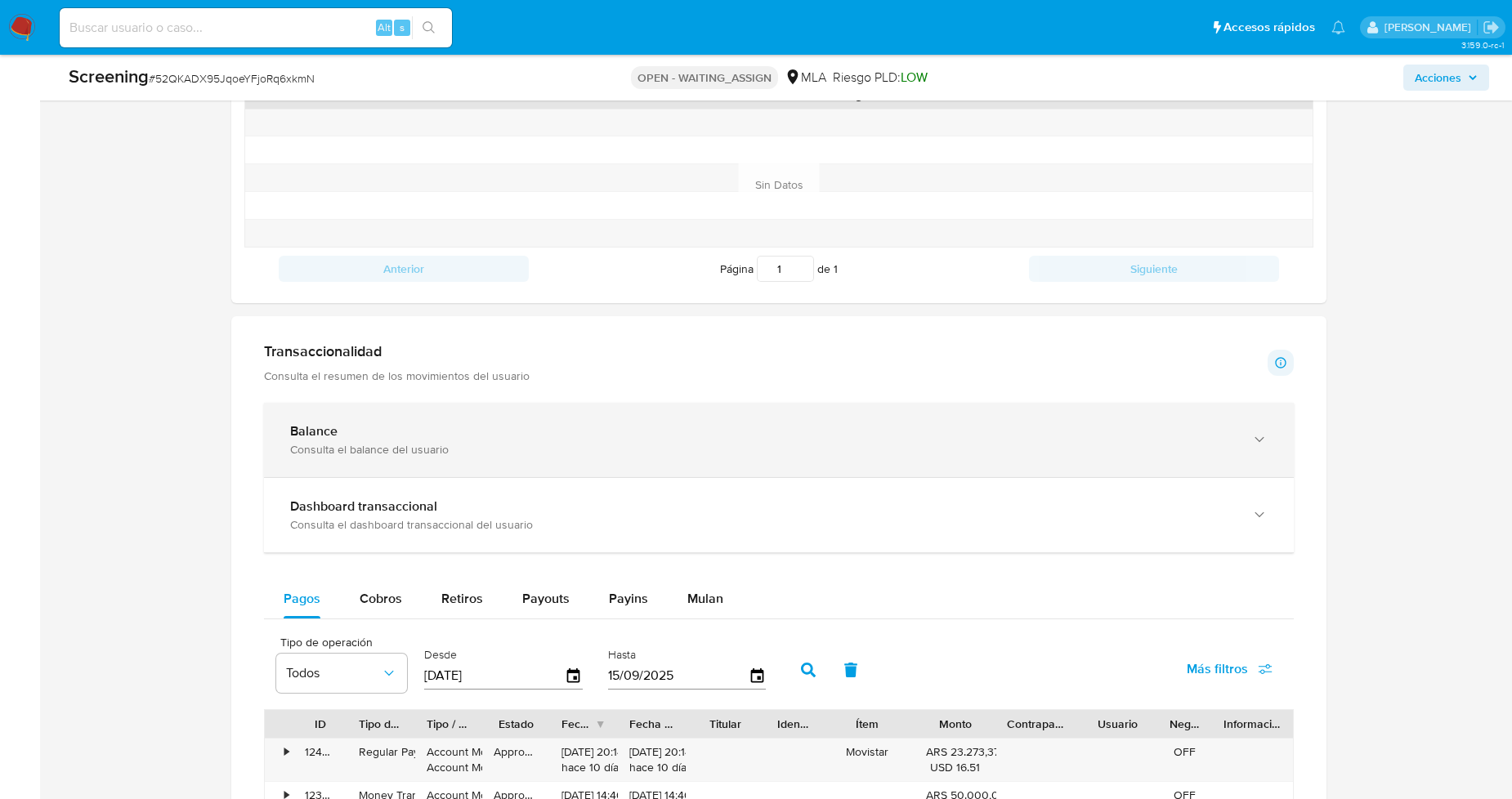
click at [437, 445] on div "Consulta el balance del usuario" at bounding box center [763, 449] width 945 height 14
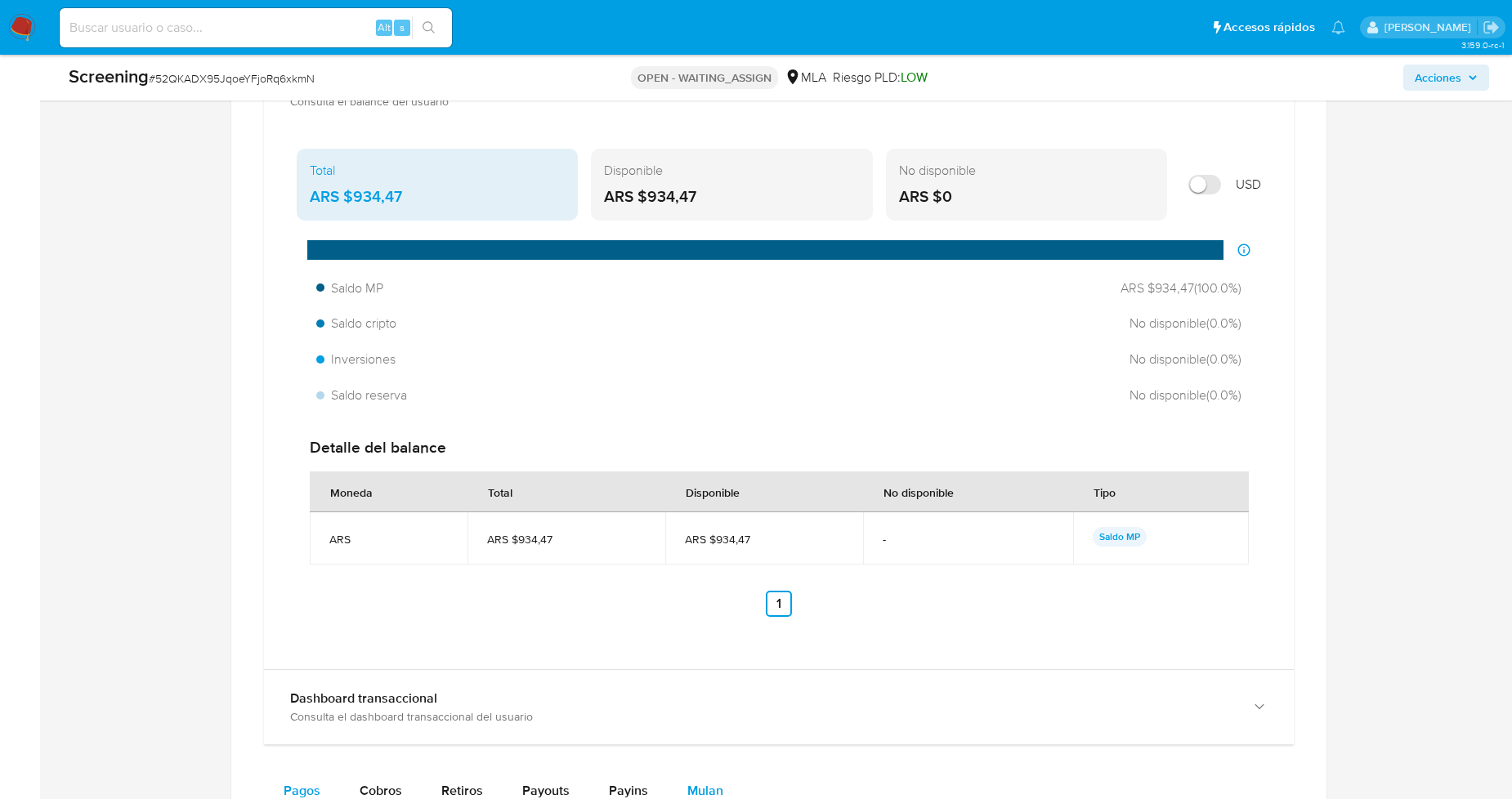
scroll to position [1456, 0]
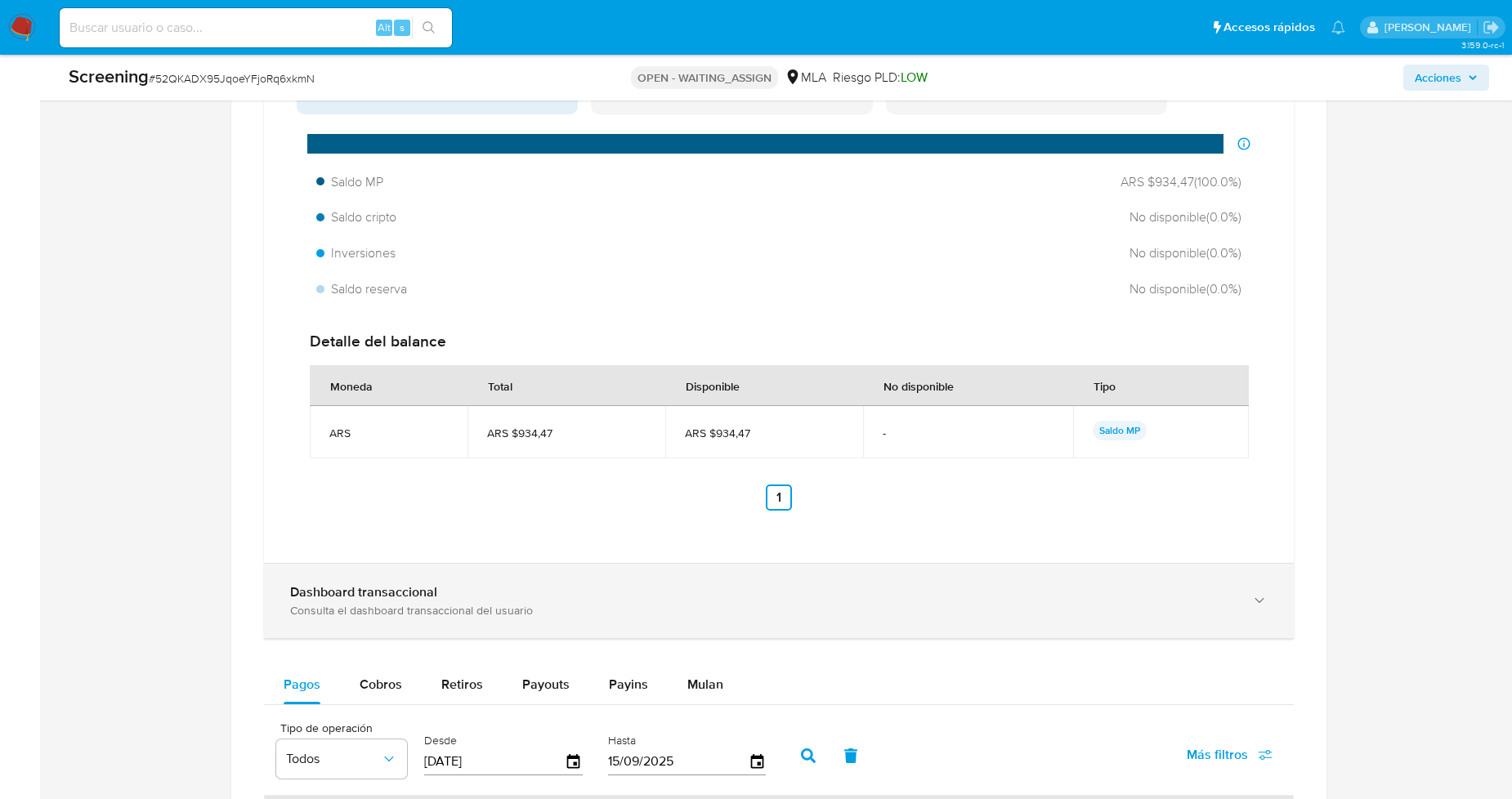
click at [515, 606] on div "Consulta el dashboard transaccional del usuario" at bounding box center [763, 610] width 945 height 14
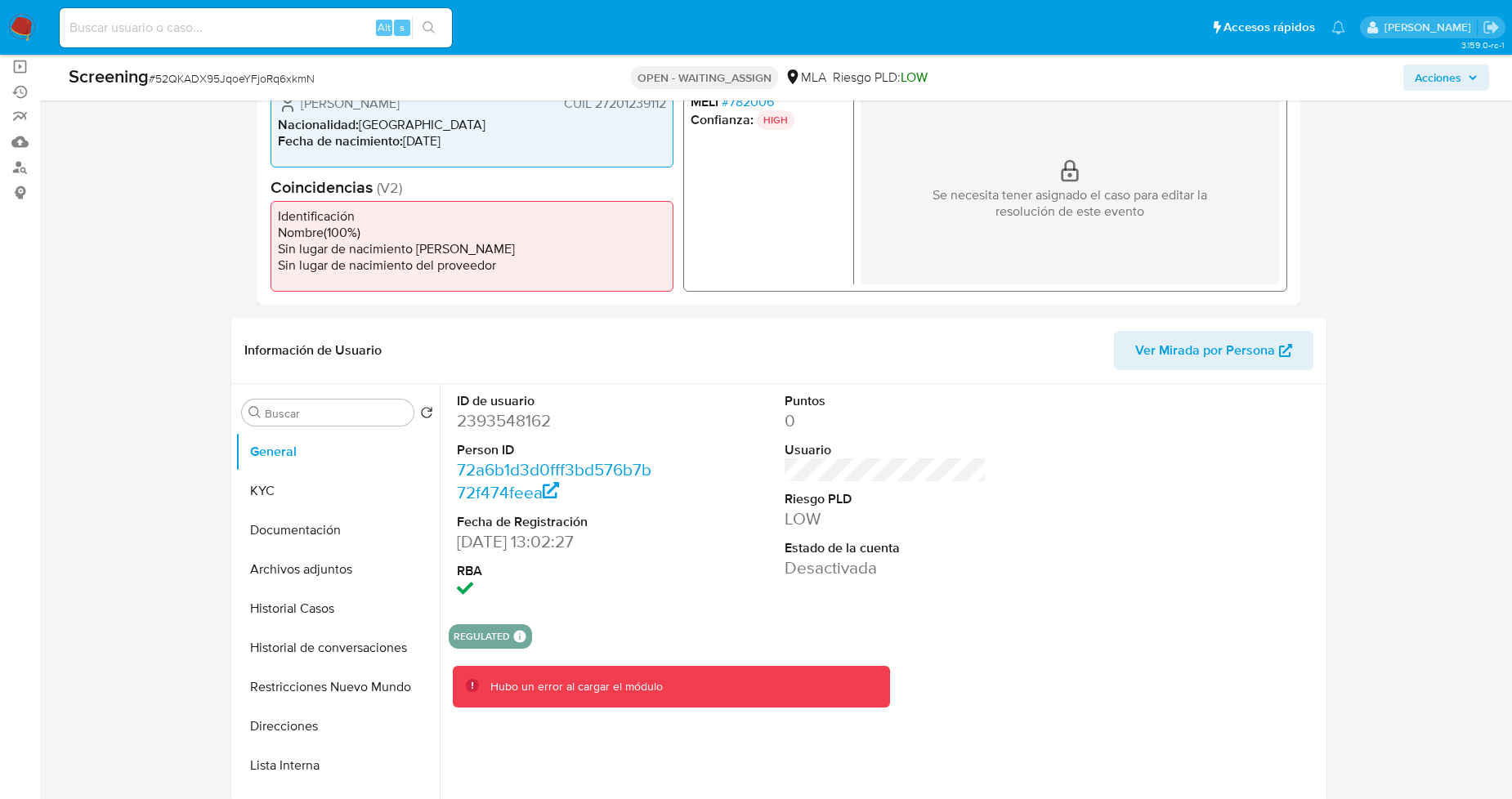
scroll to position [45, 0]
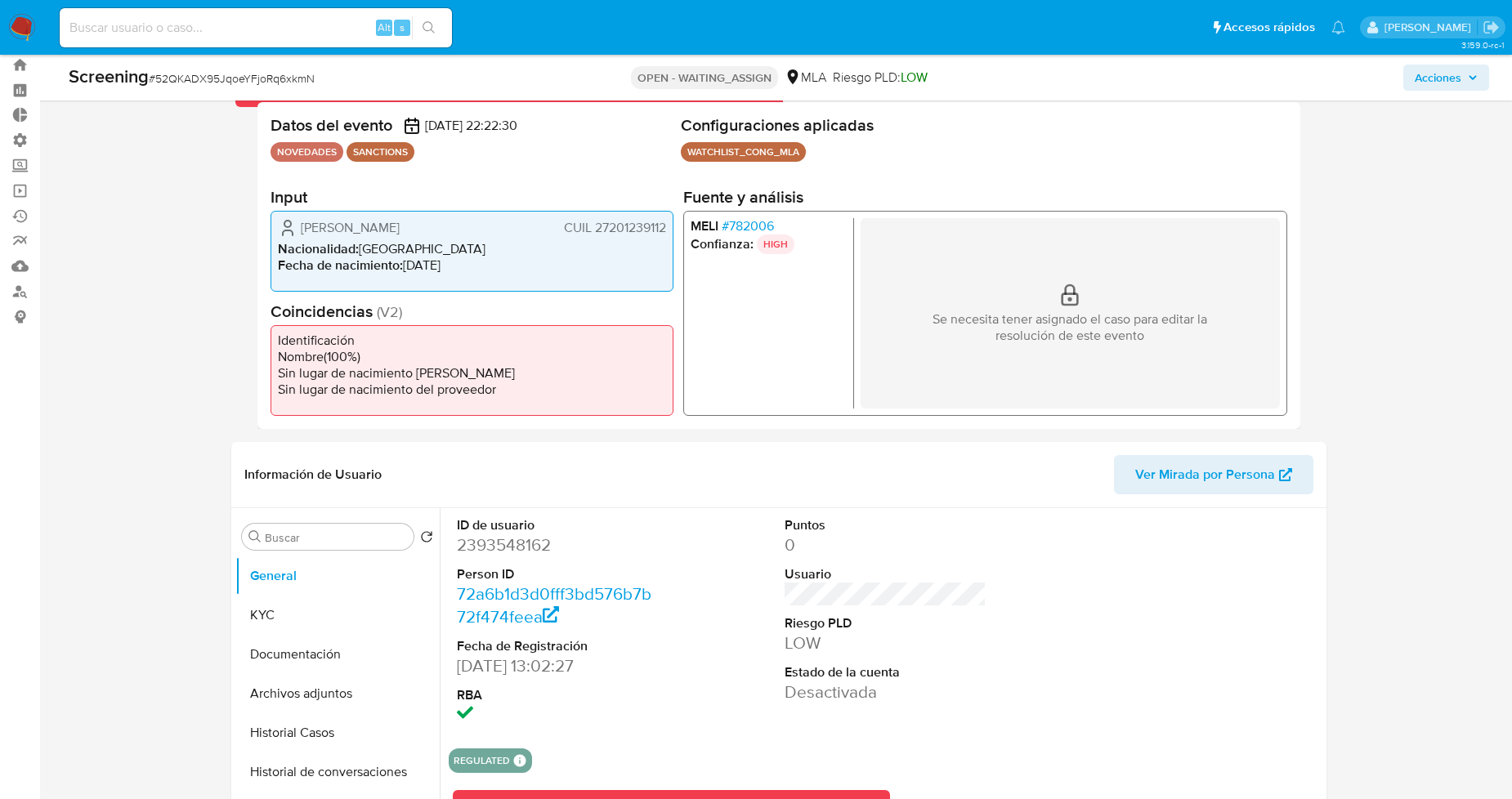
drag, startPoint x: 305, startPoint y: 229, endPoint x: 665, endPoint y: 229, distance: 360.0
click at [665, 229] on div "[PERSON_NAME] 27201239112" at bounding box center [471, 227] width 388 height 19
click at [517, 543] on dd "2393548162" at bounding box center [558, 545] width 202 height 23
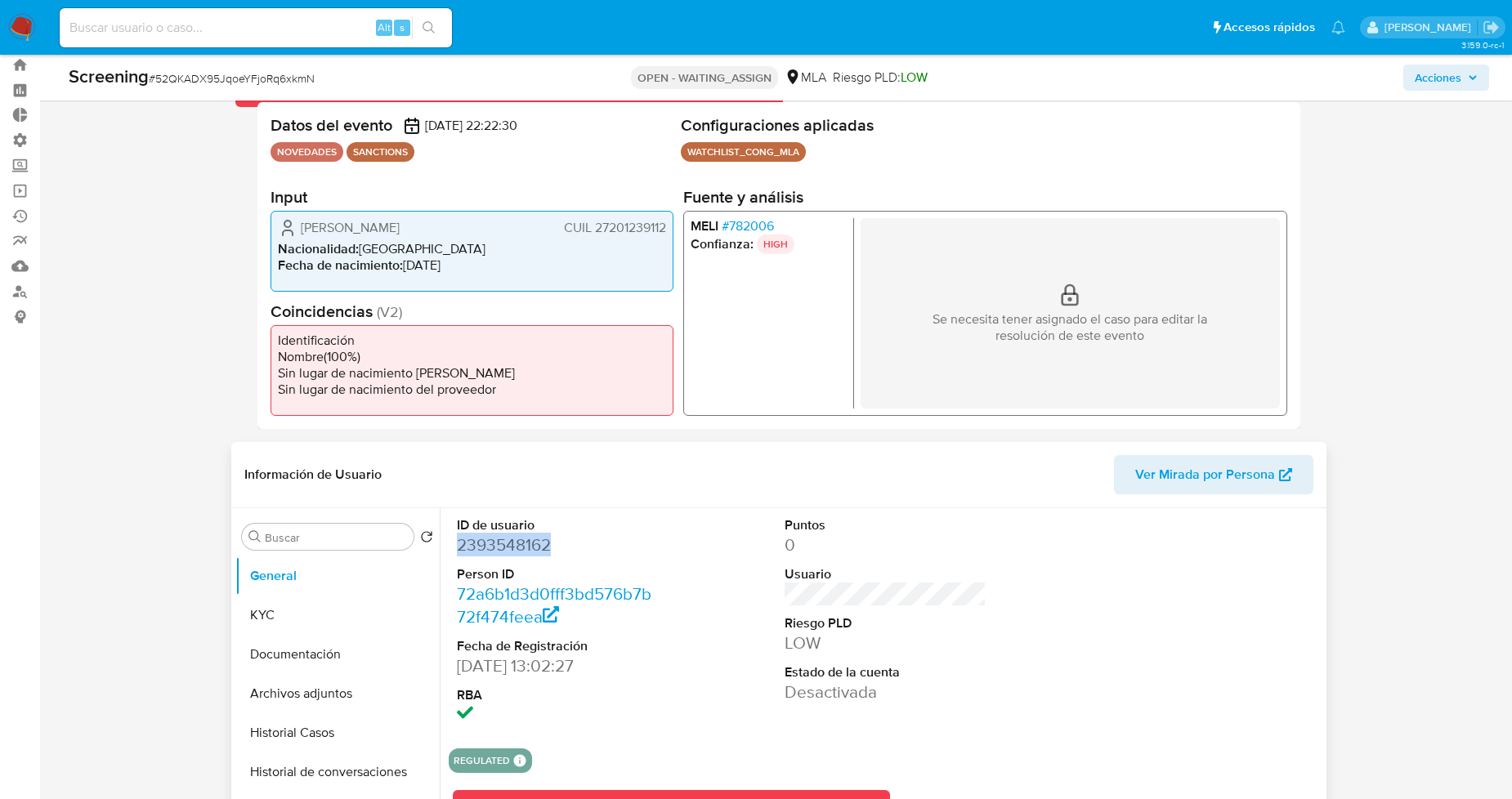
copy dd "2393548162"
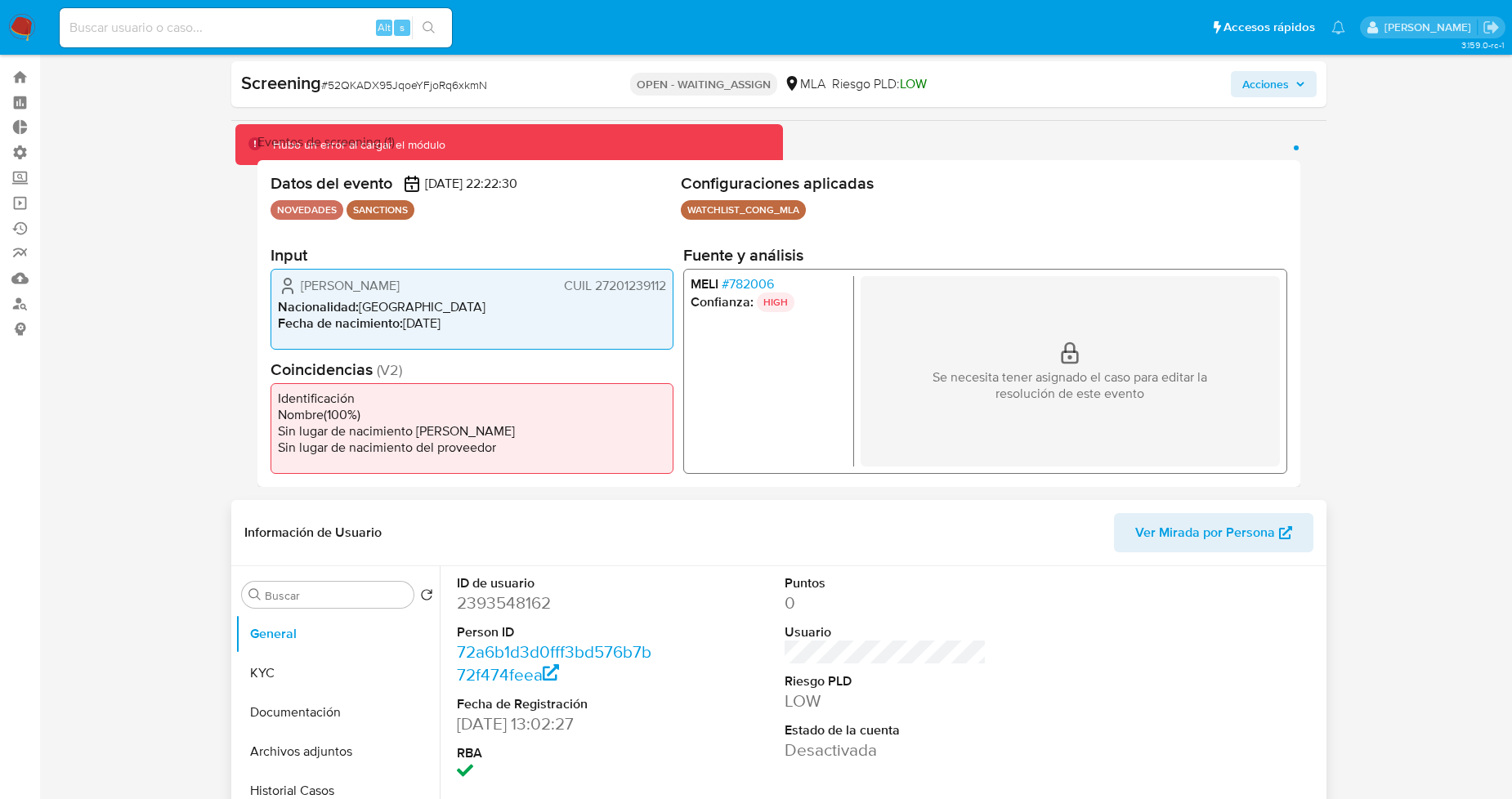
scroll to position [91, 0]
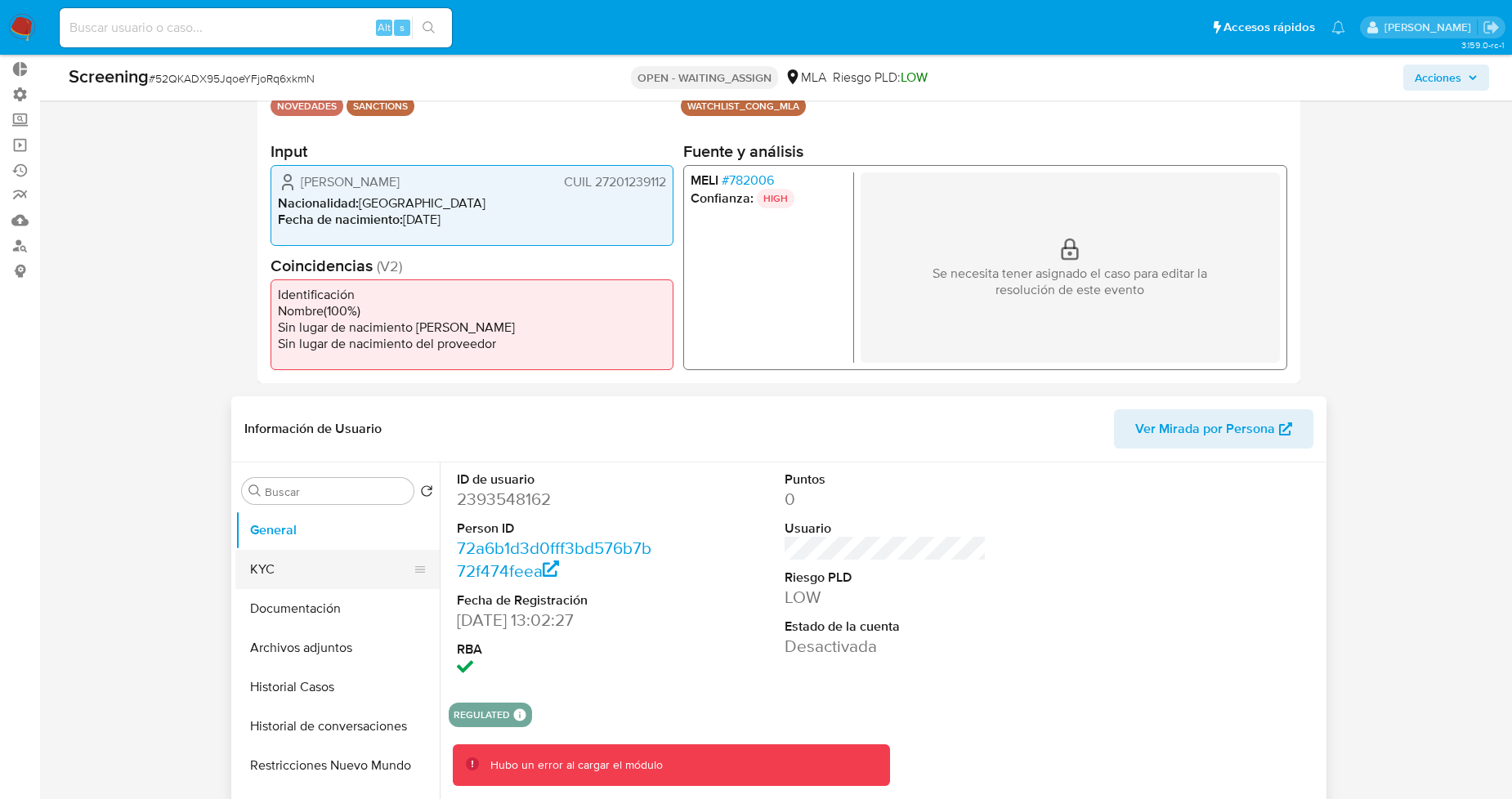
click at [360, 564] on button "KYC" at bounding box center [332, 569] width 192 height 39
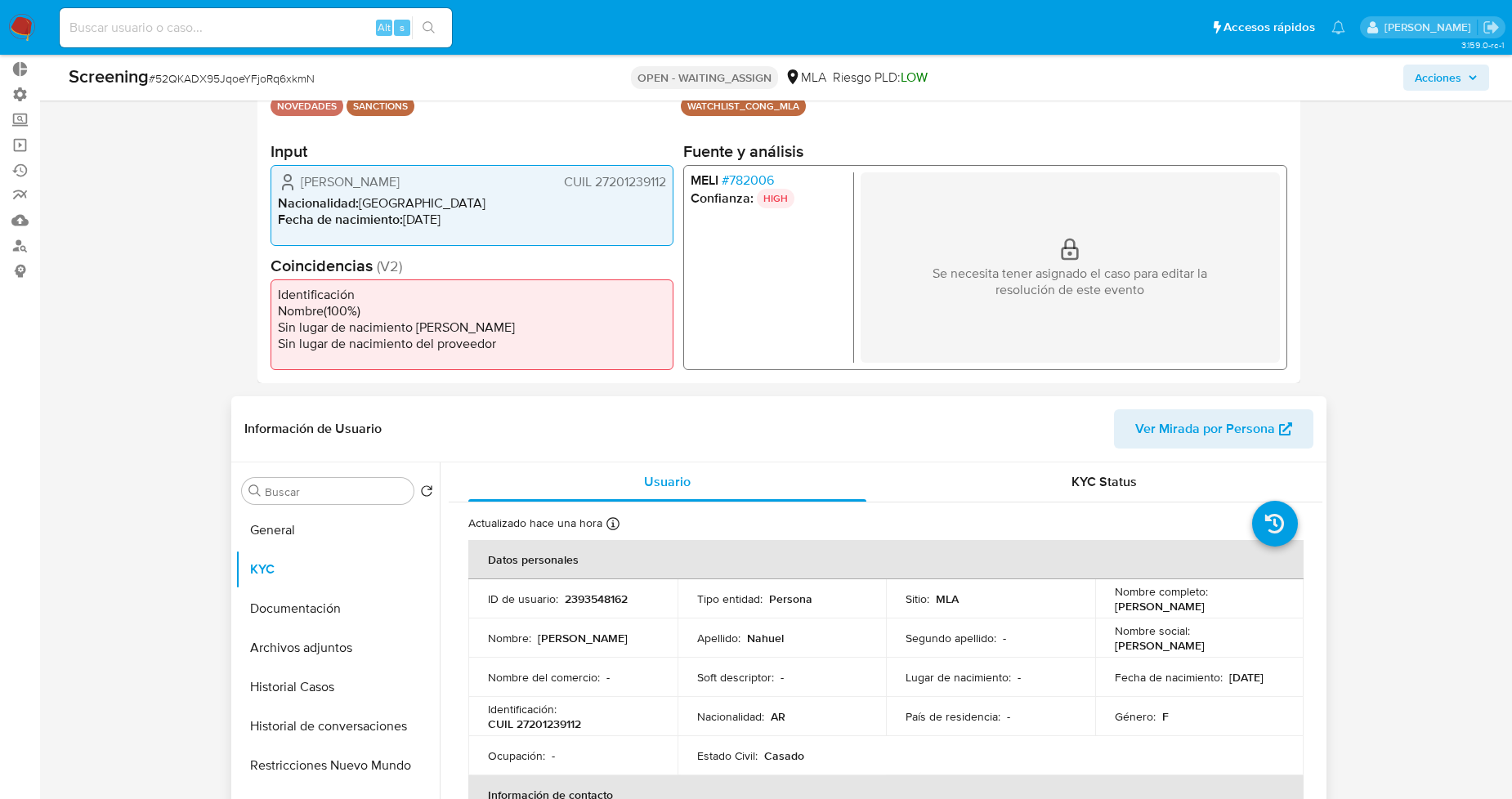
drag, startPoint x: 1208, startPoint y: 602, endPoint x: 1110, endPoint y: 610, distance: 98.3
click at [1115, 610] on div "Nombre completo : Maria Isabel Nahuel" at bounding box center [1200, 599] width 170 height 30
copy p "Maria Isabel Nahuel"
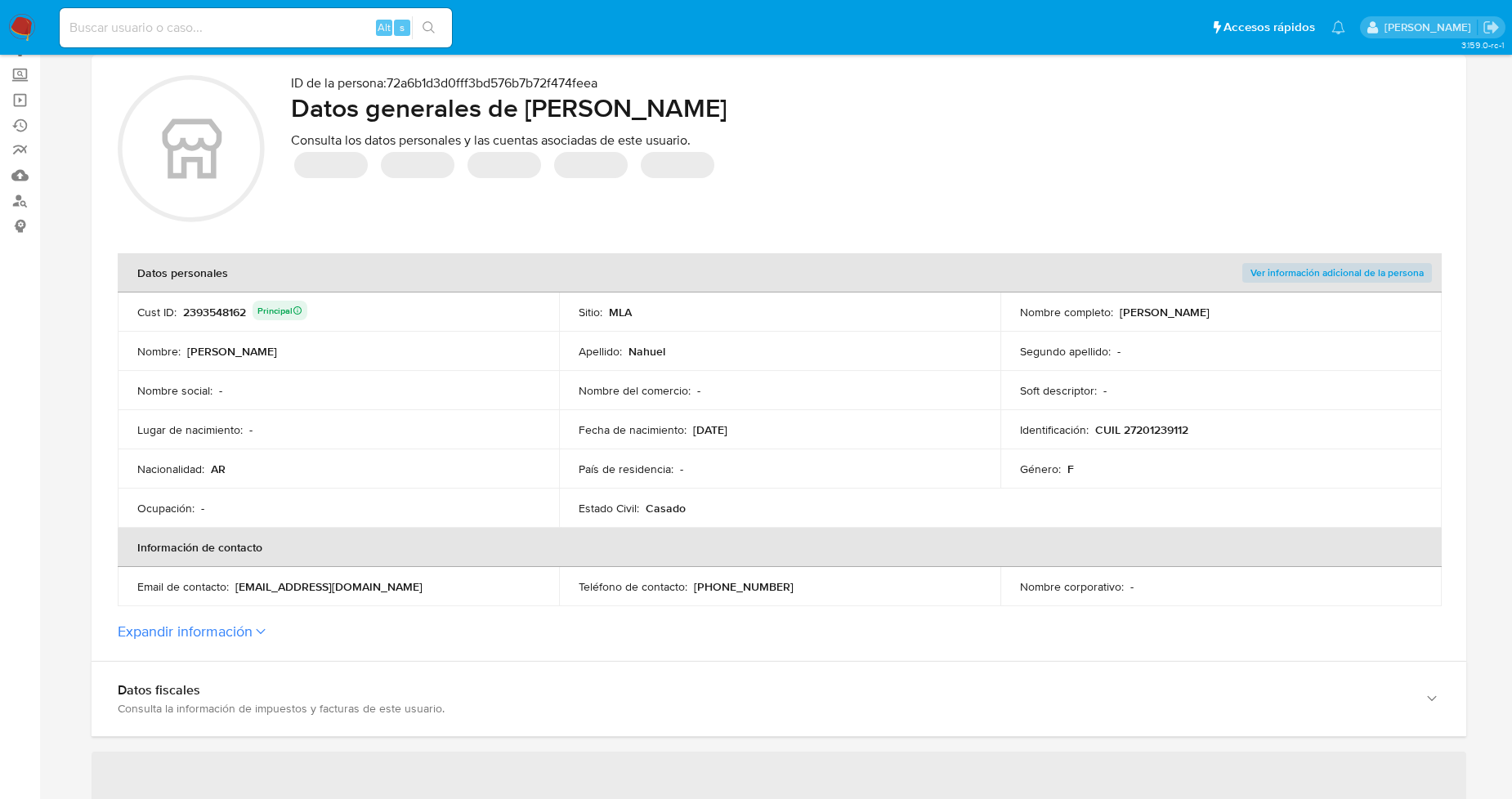
scroll to position [181, 0]
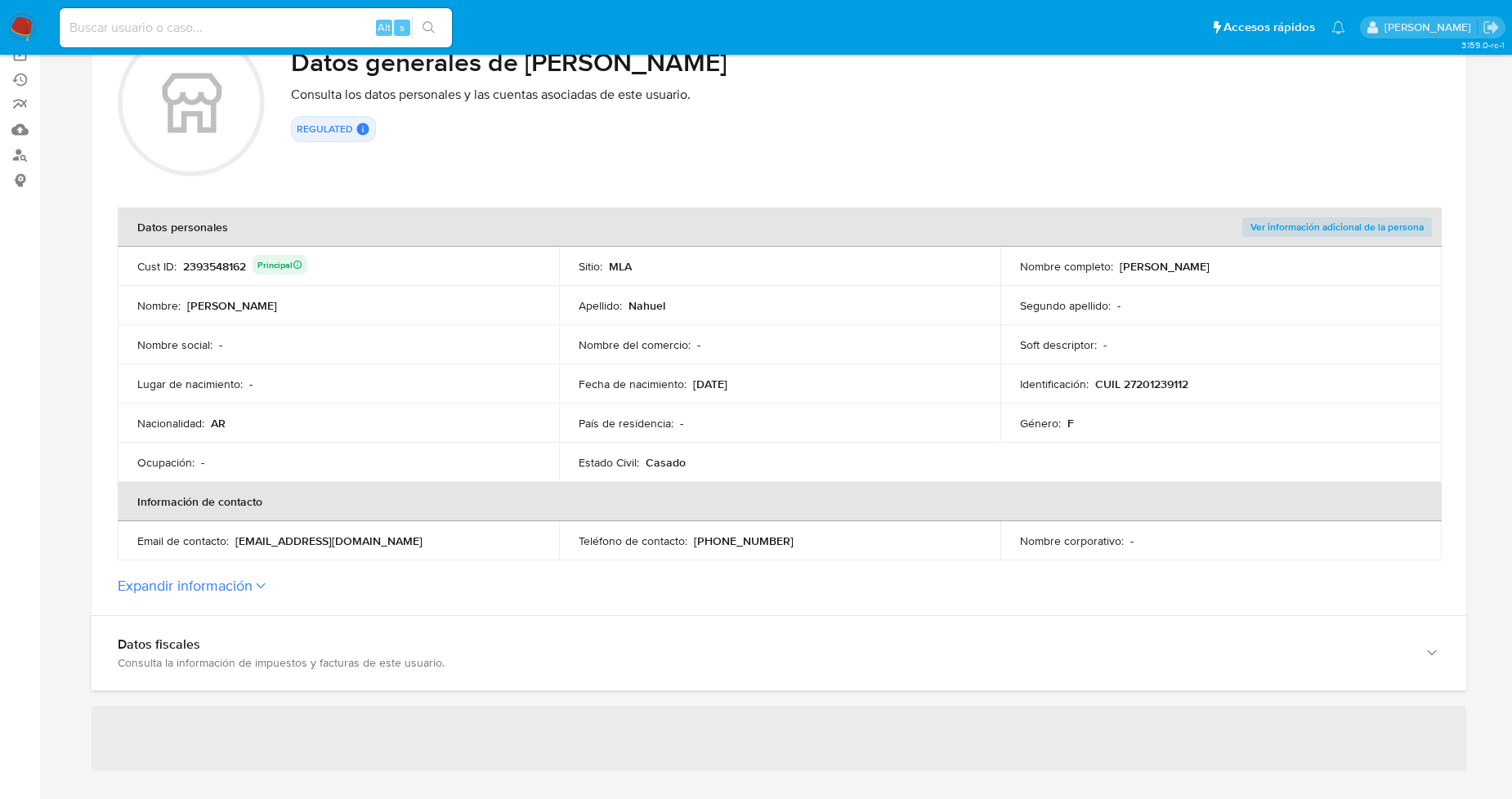
click at [252, 588] on button "Expandir información" at bounding box center [185, 585] width 135 height 18
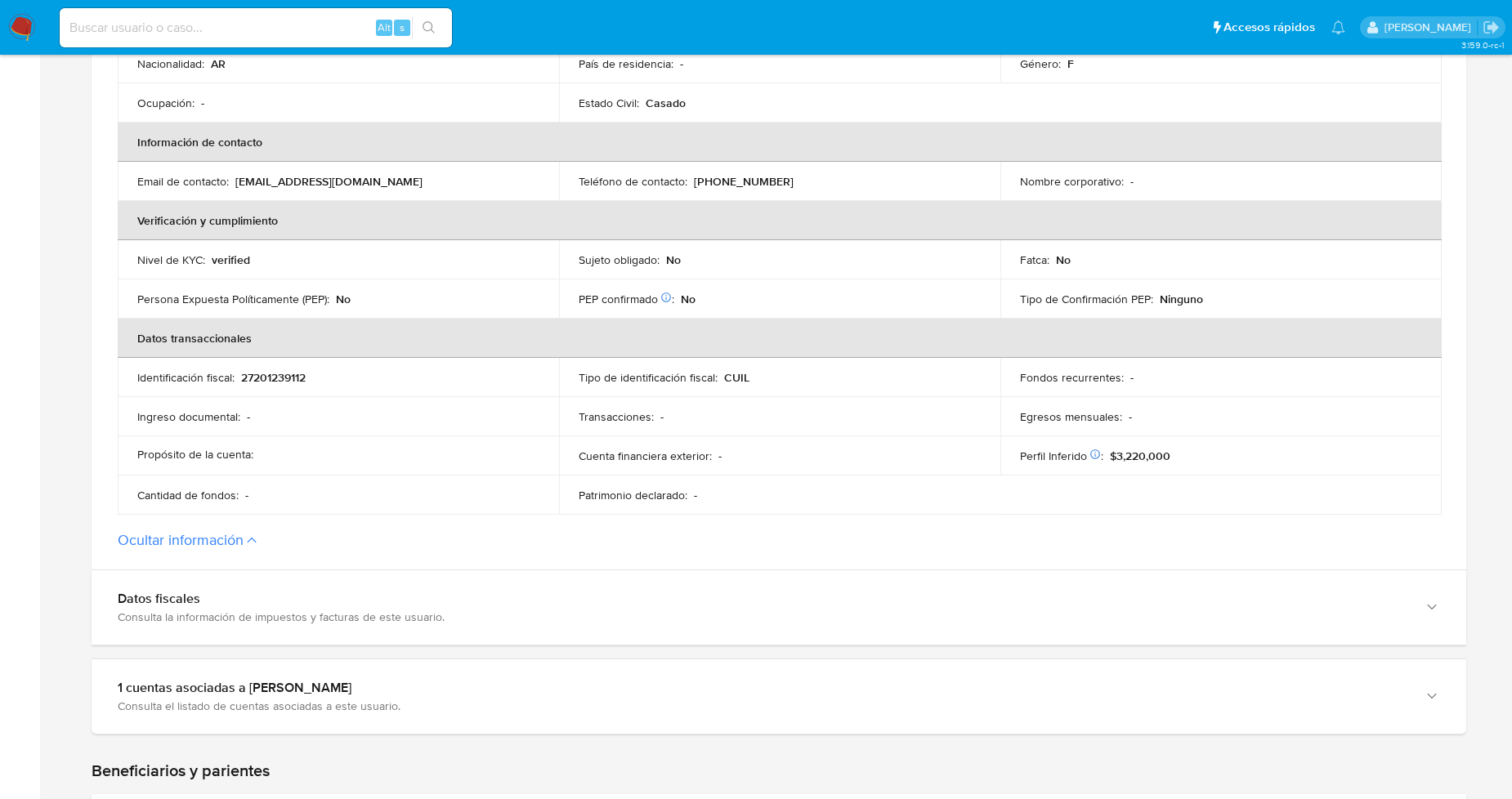
scroll to position [544, 0]
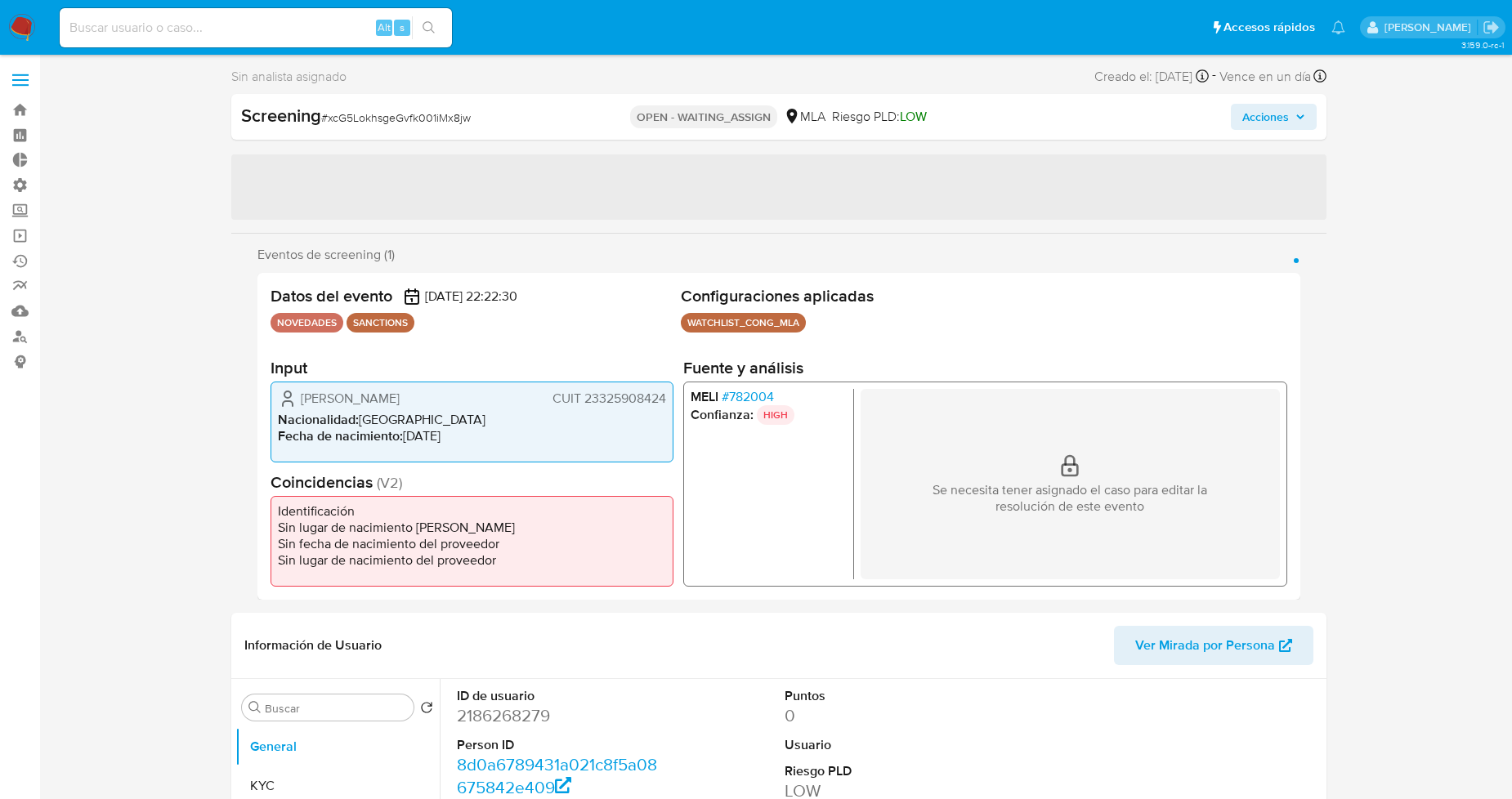
select select "10"
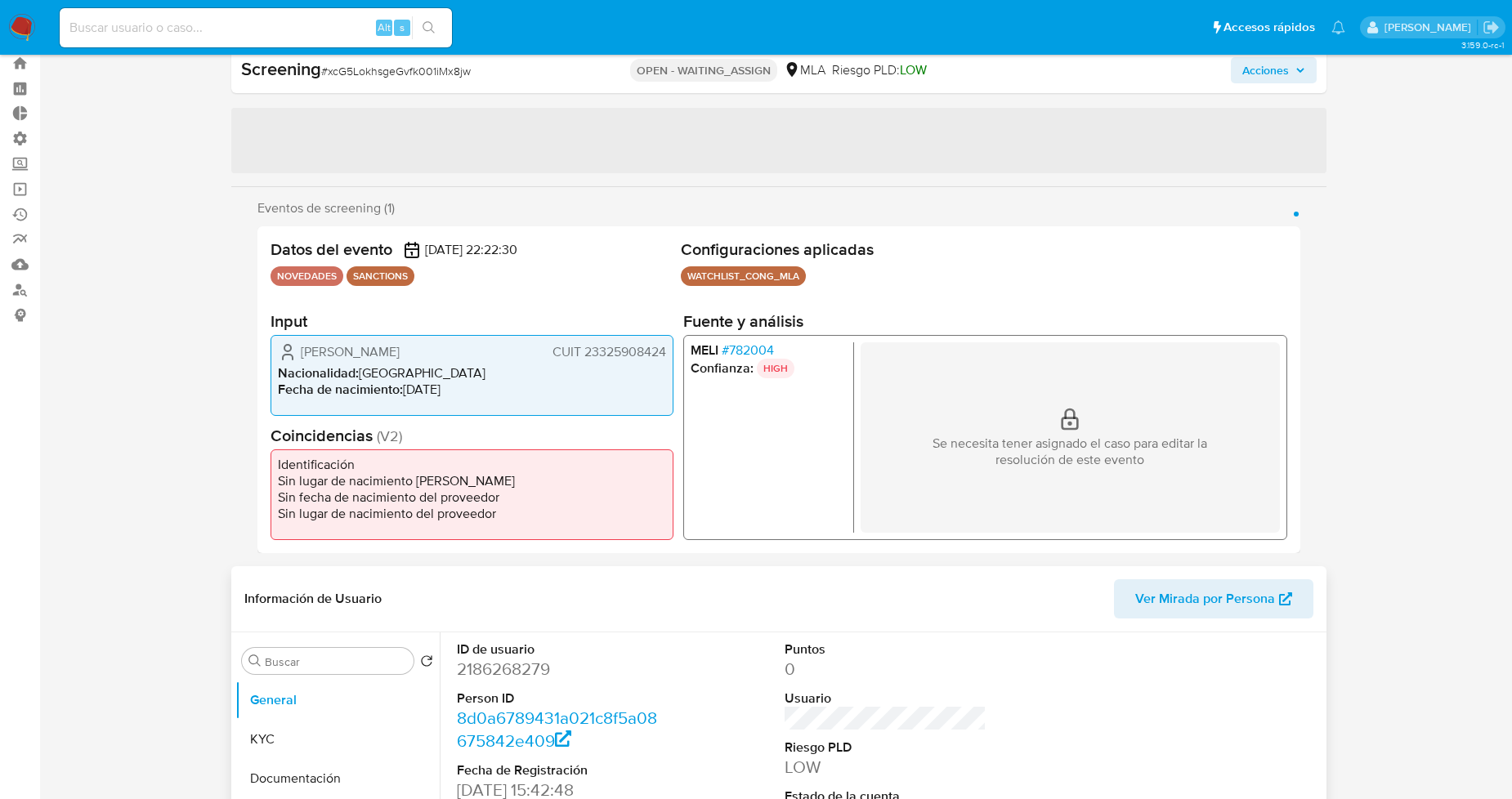
scroll to position [91, 0]
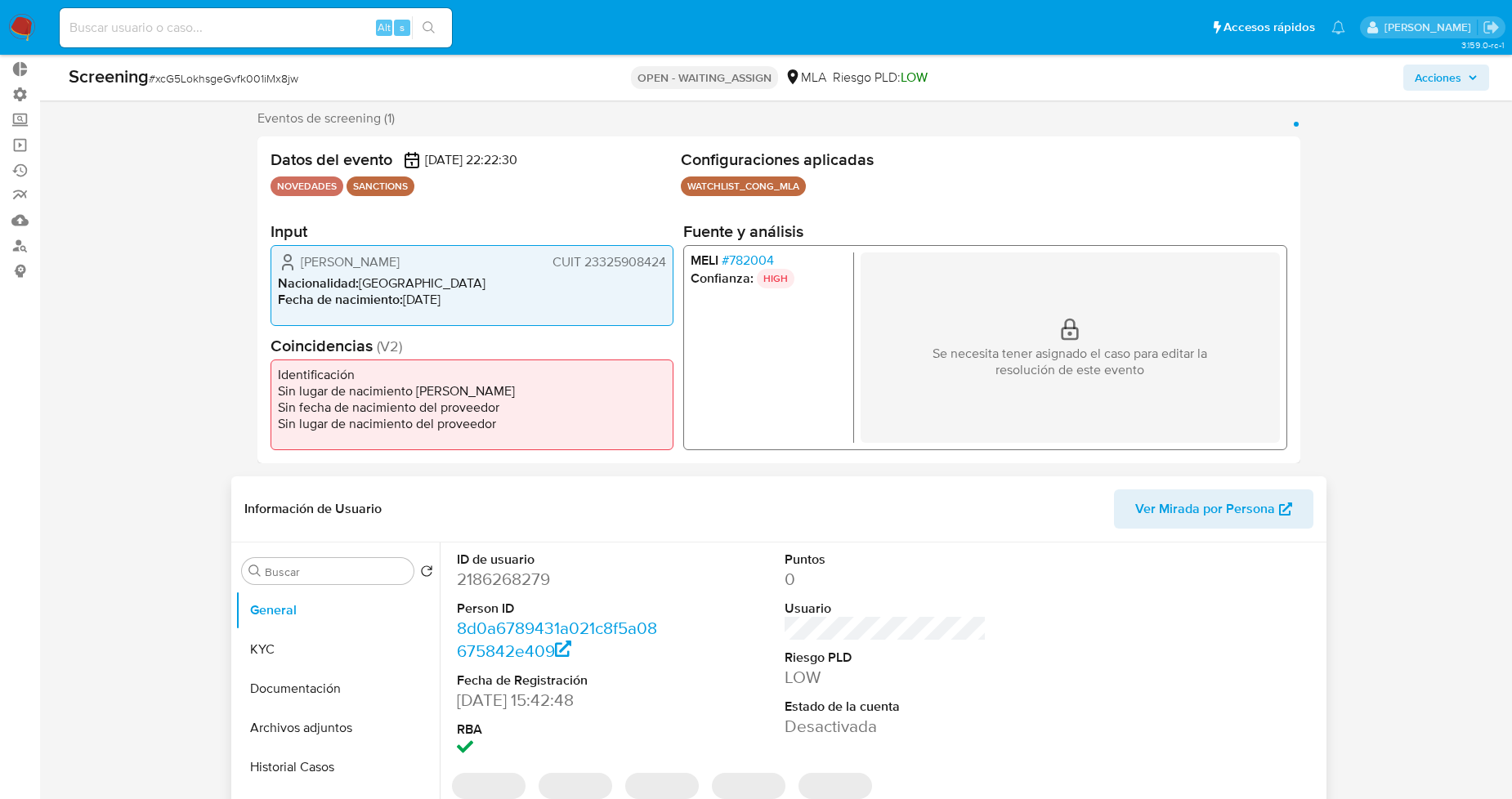
click at [549, 584] on dd "2186268279" at bounding box center [558, 580] width 202 height 23
click at [534, 584] on dd "2186268279" at bounding box center [558, 580] width 202 height 23
copy dd "2186268279"
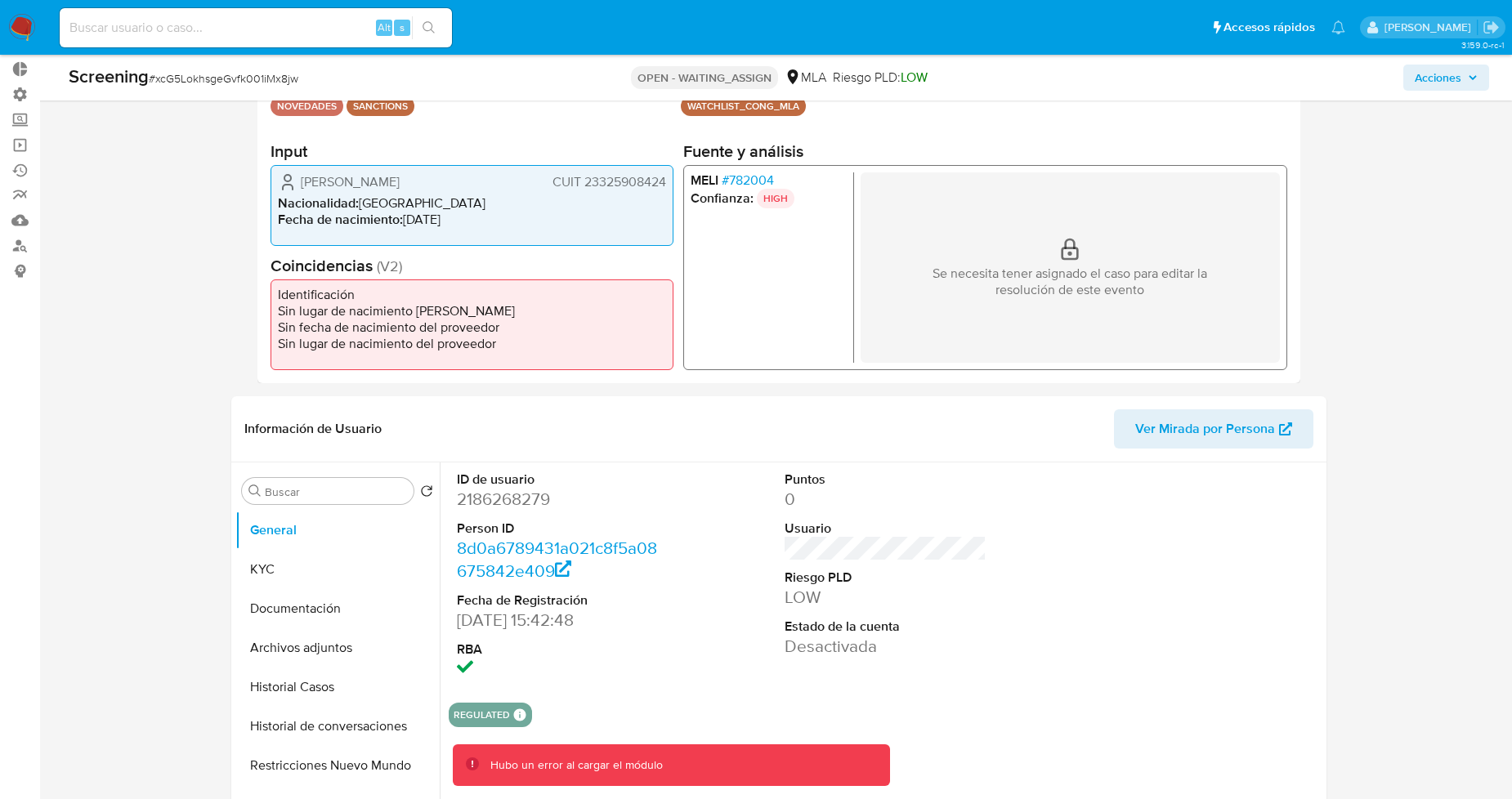
drag, startPoint x: 299, startPoint y: 183, endPoint x: 666, endPoint y: 186, distance: 367.0
click at [666, 186] on div "Martha Luciana Jaramillo CUIT 23325908424 Nacionalidad : Argentina Fecha de nac…" at bounding box center [471, 204] width 403 height 80
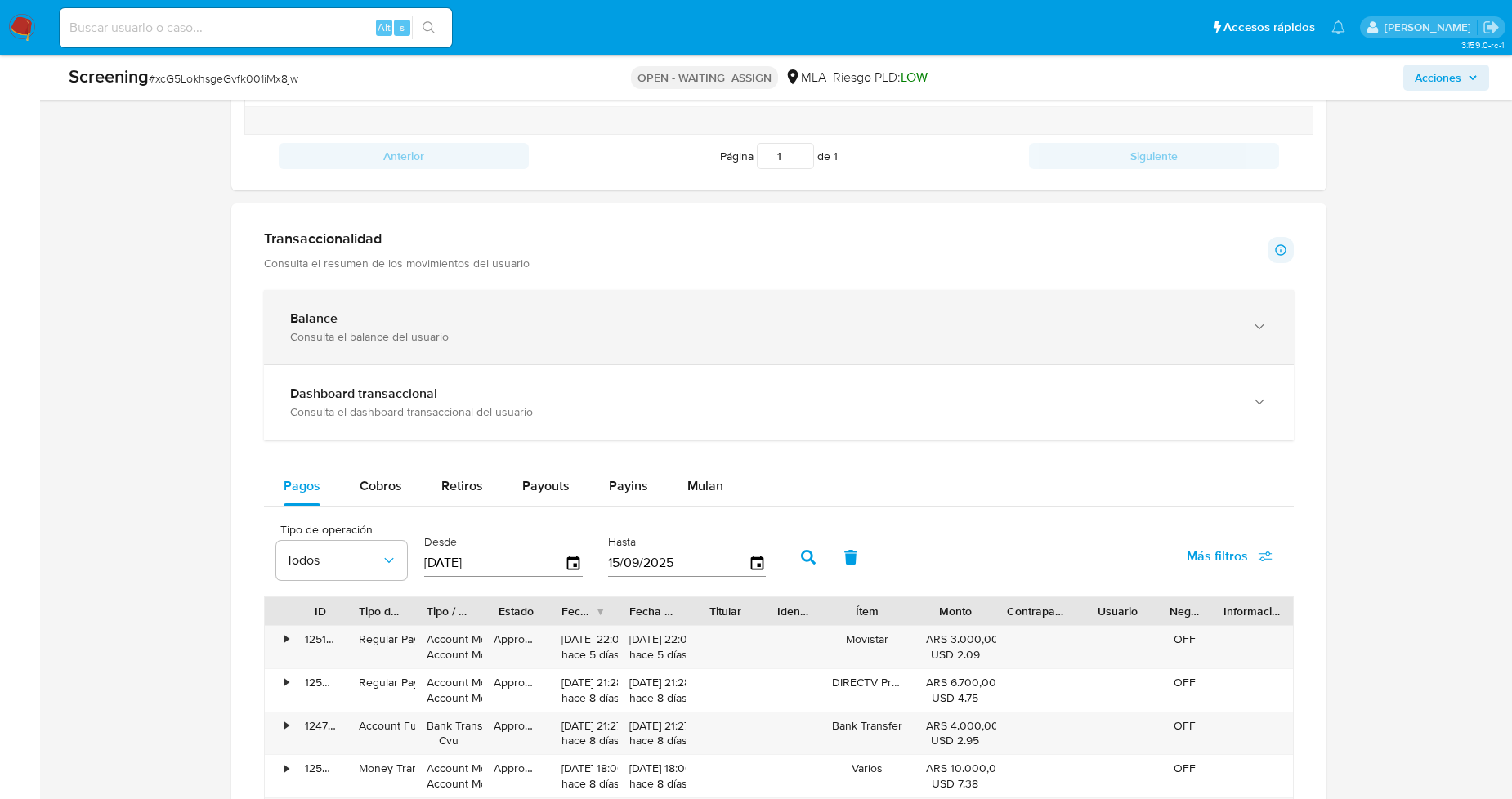
scroll to position [1108, 0]
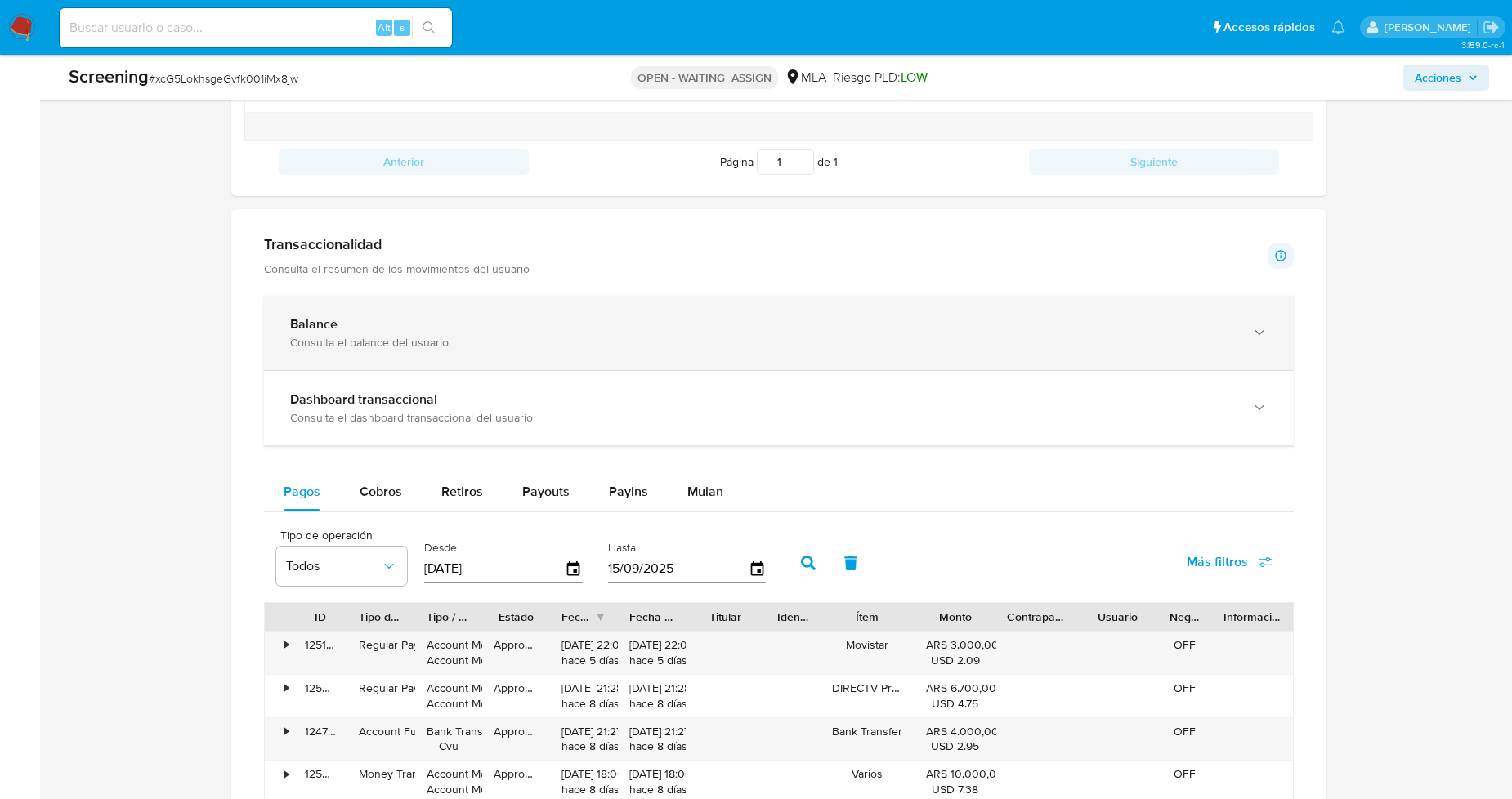
click at [571, 326] on div "Balance" at bounding box center [763, 324] width 945 height 16
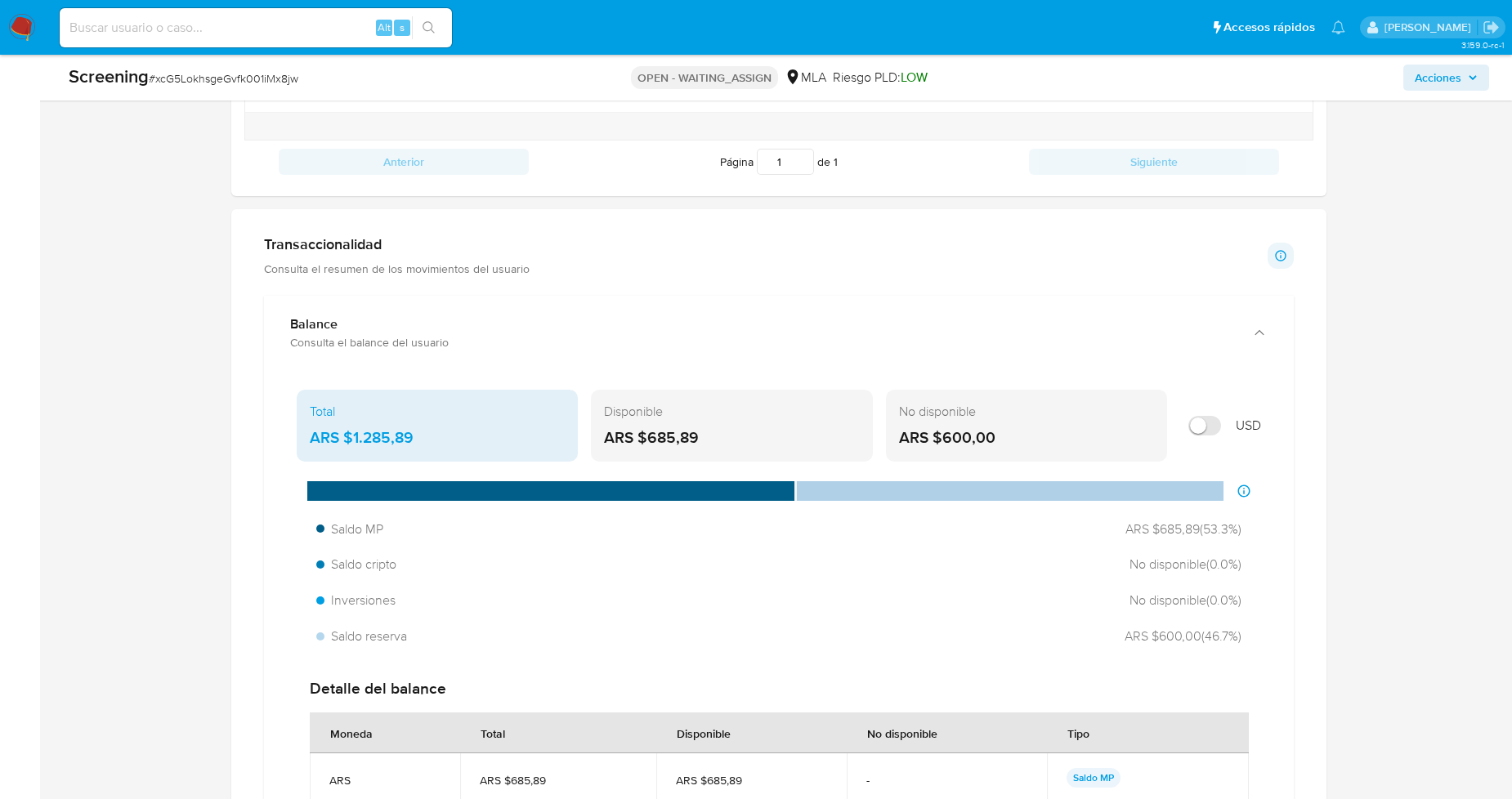
click at [49, 430] on main "3.159.0-rc-1 Sin analista asignado Asignado el: - Creado el: 15/09/2025 Creado …" at bounding box center [756, 405] width 1512 height 3027
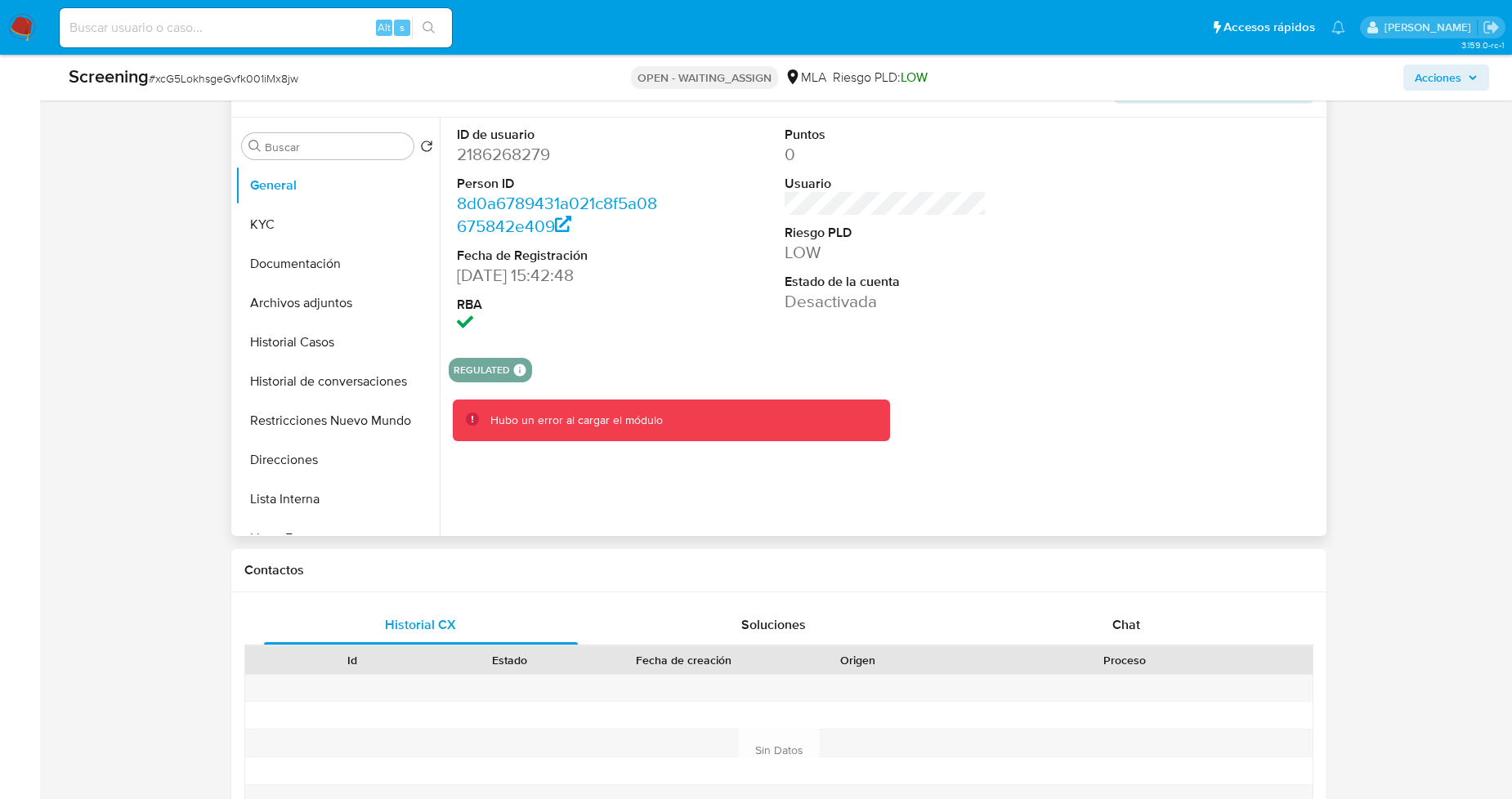
scroll to position [181, 0]
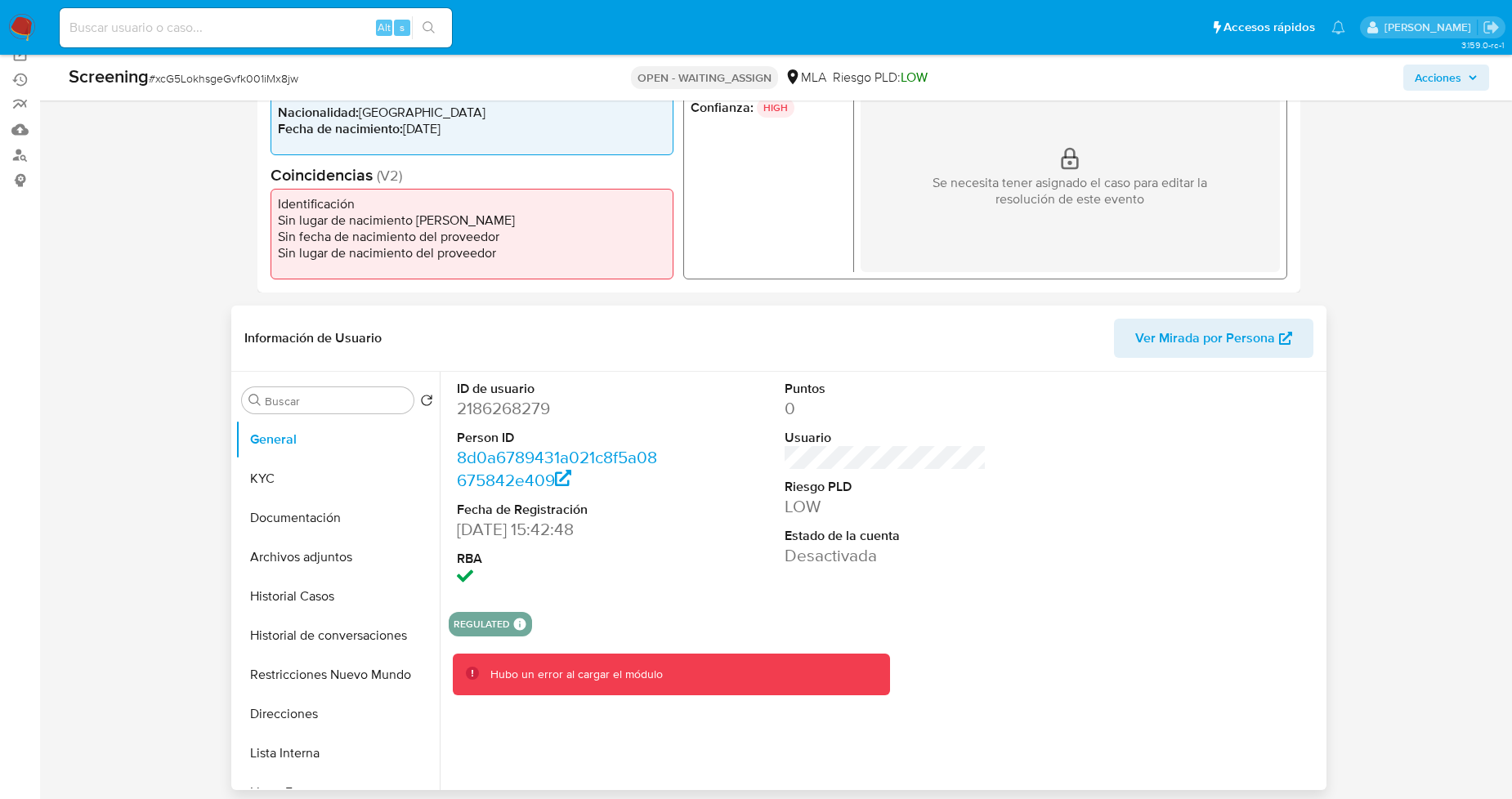
click at [501, 405] on dd "2186268279" at bounding box center [558, 409] width 202 height 23
copy dd "2186268279"
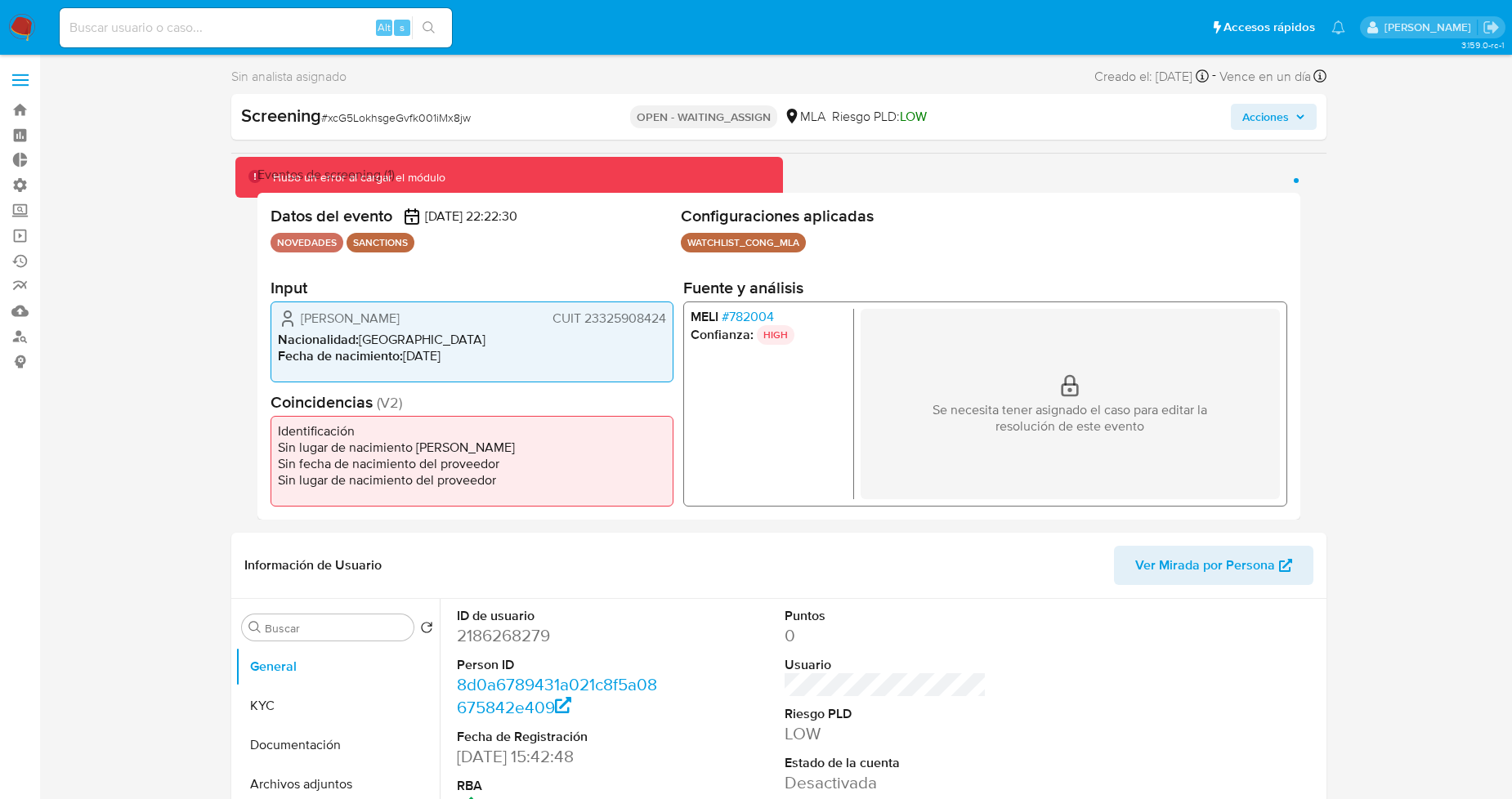
drag, startPoint x: 447, startPoint y: 323, endPoint x: 304, endPoint y: 325, distance: 143.0
click at [304, 325] on div "Martha Luciana Jaramillo CUIT 23325908424" at bounding box center [471, 318] width 388 height 19
click at [654, 486] on li "Sin lugar de nacimiento del proveedor" at bounding box center [471, 479] width 388 height 16
drag, startPoint x: 341, startPoint y: 319, endPoint x: 667, endPoint y: 314, distance: 326.0
click at [667, 314] on div "Martha Luciana Jaramillo CUIT 23325908424 Nacionalidad : Argentina Fecha de nac…" at bounding box center [471, 341] width 403 height 80
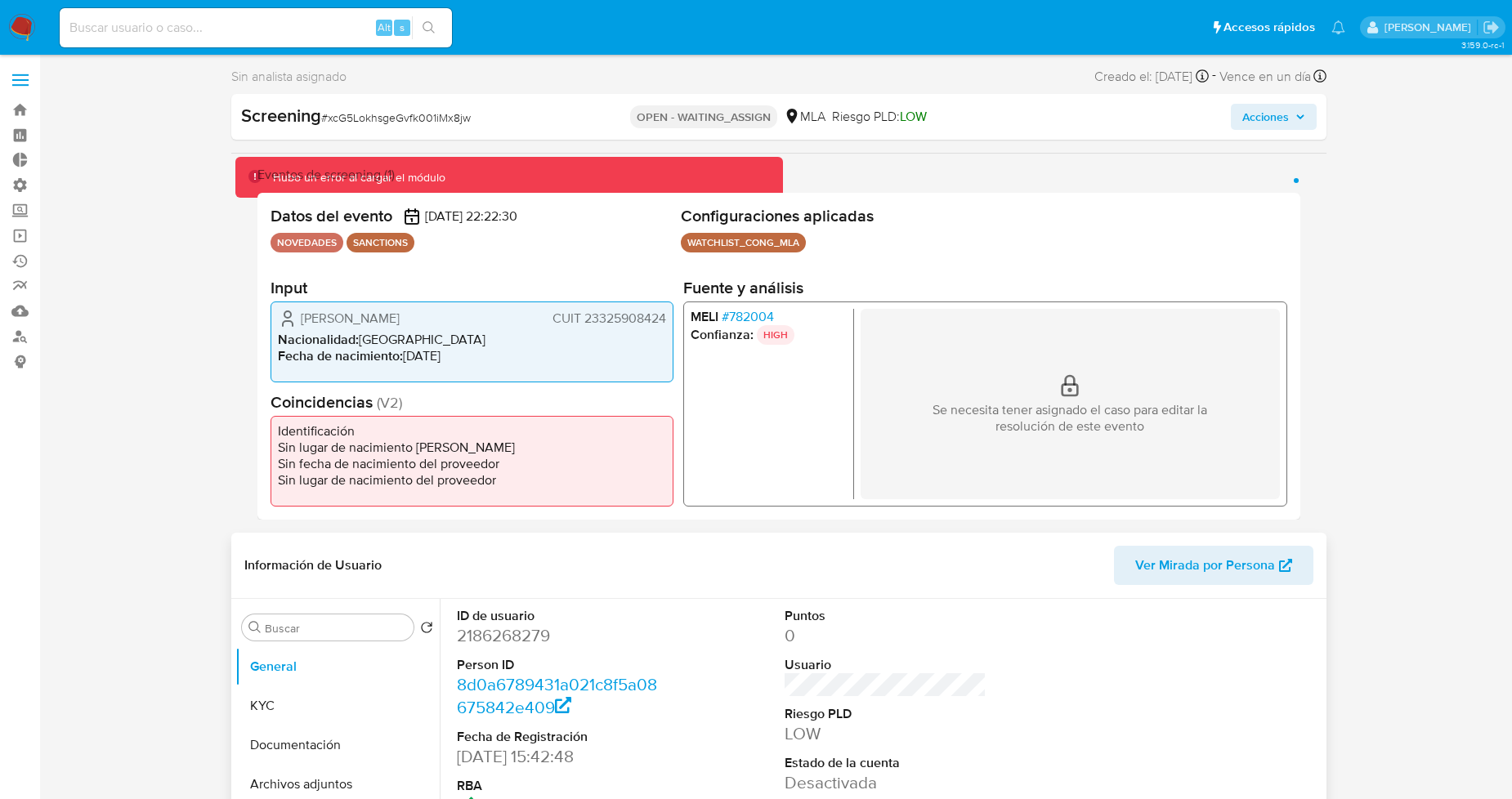
click at [613, 536] on div "Información de Usuario Ver Mirada por Persona" at bounding box center [778, 565] width 1095 height 66
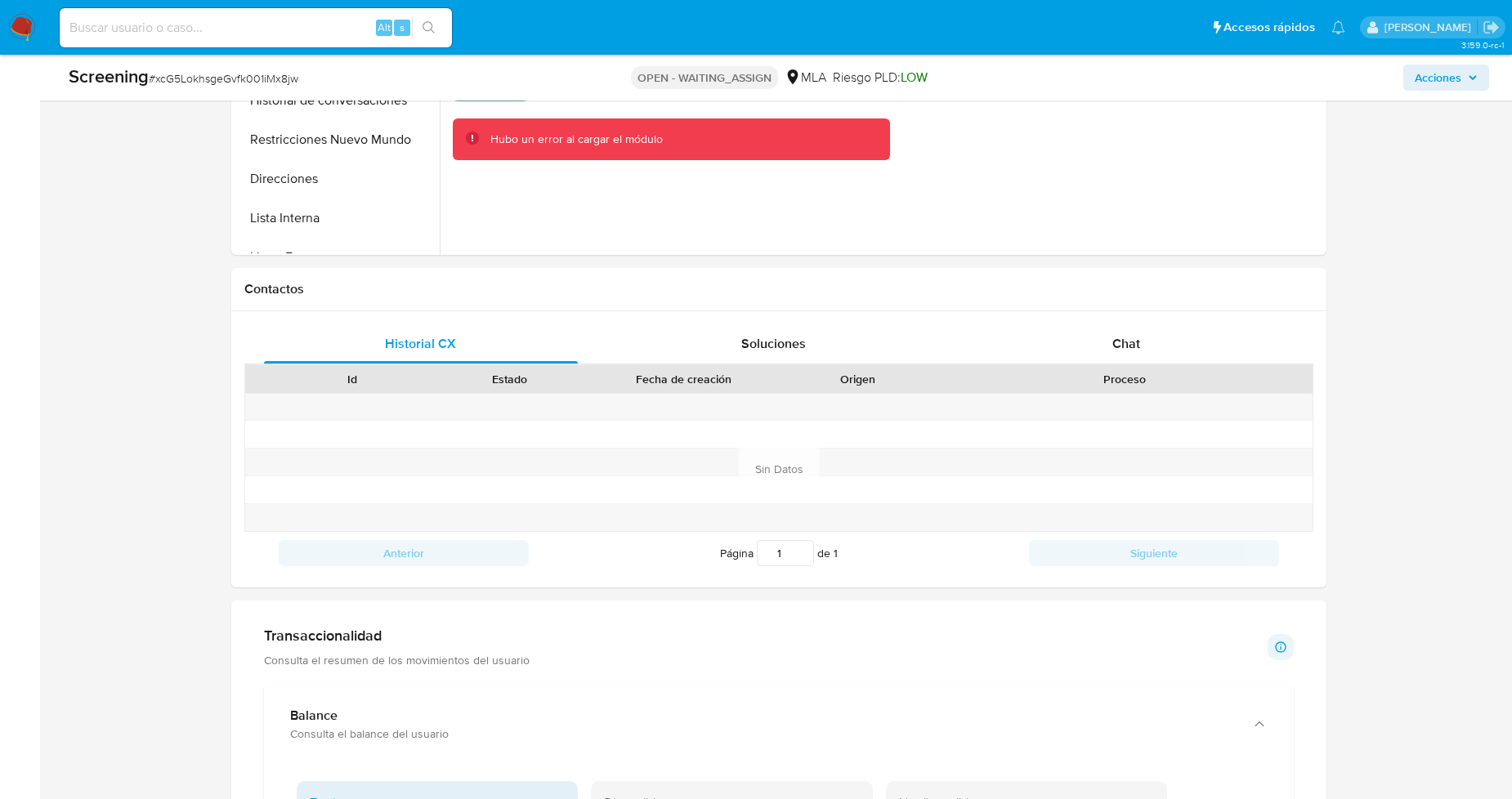
scroll to position [961, 0]
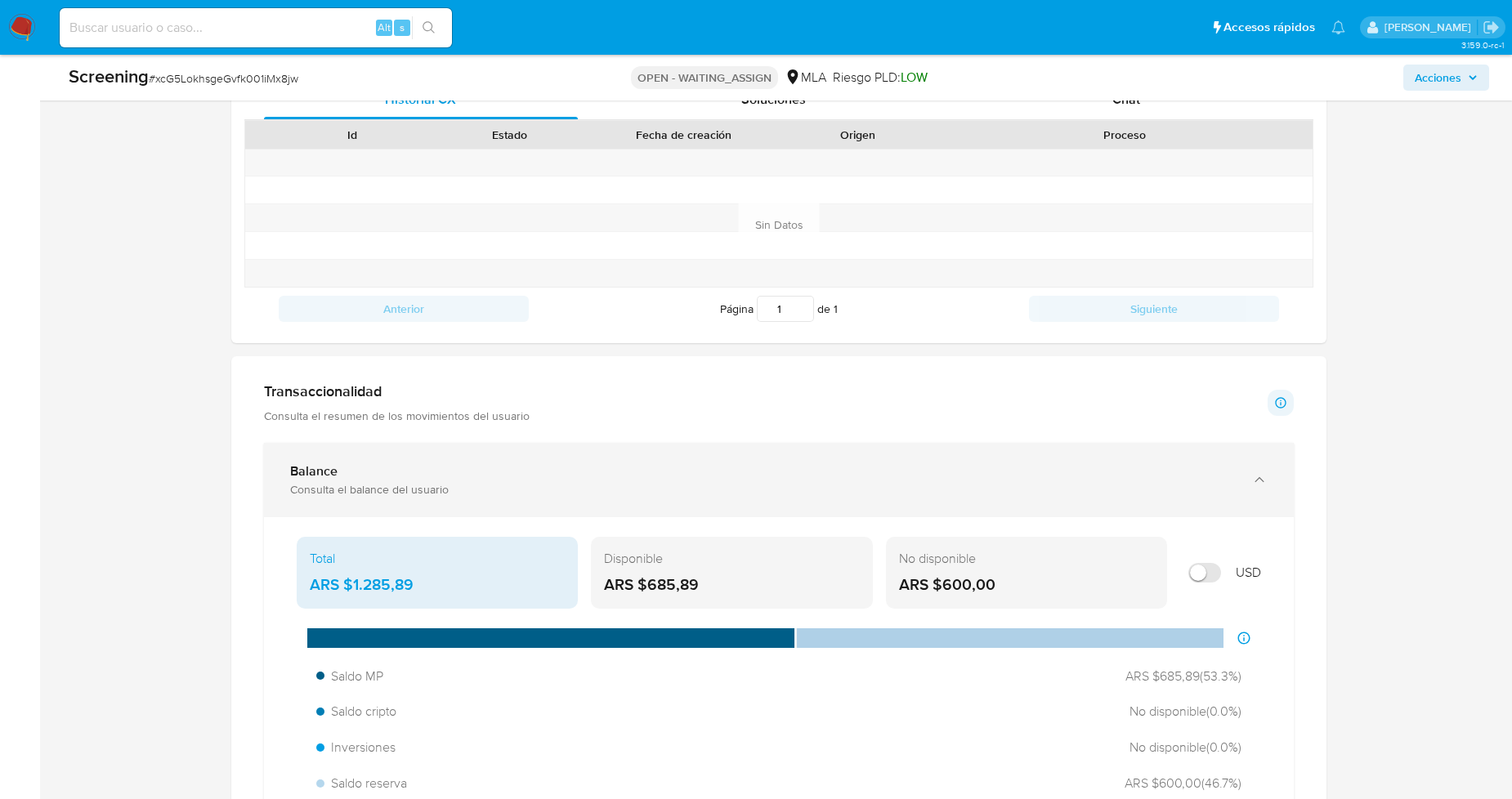
click at [600, 480] on div "Balance" at bounding box center [763, 471] width 945 height 16
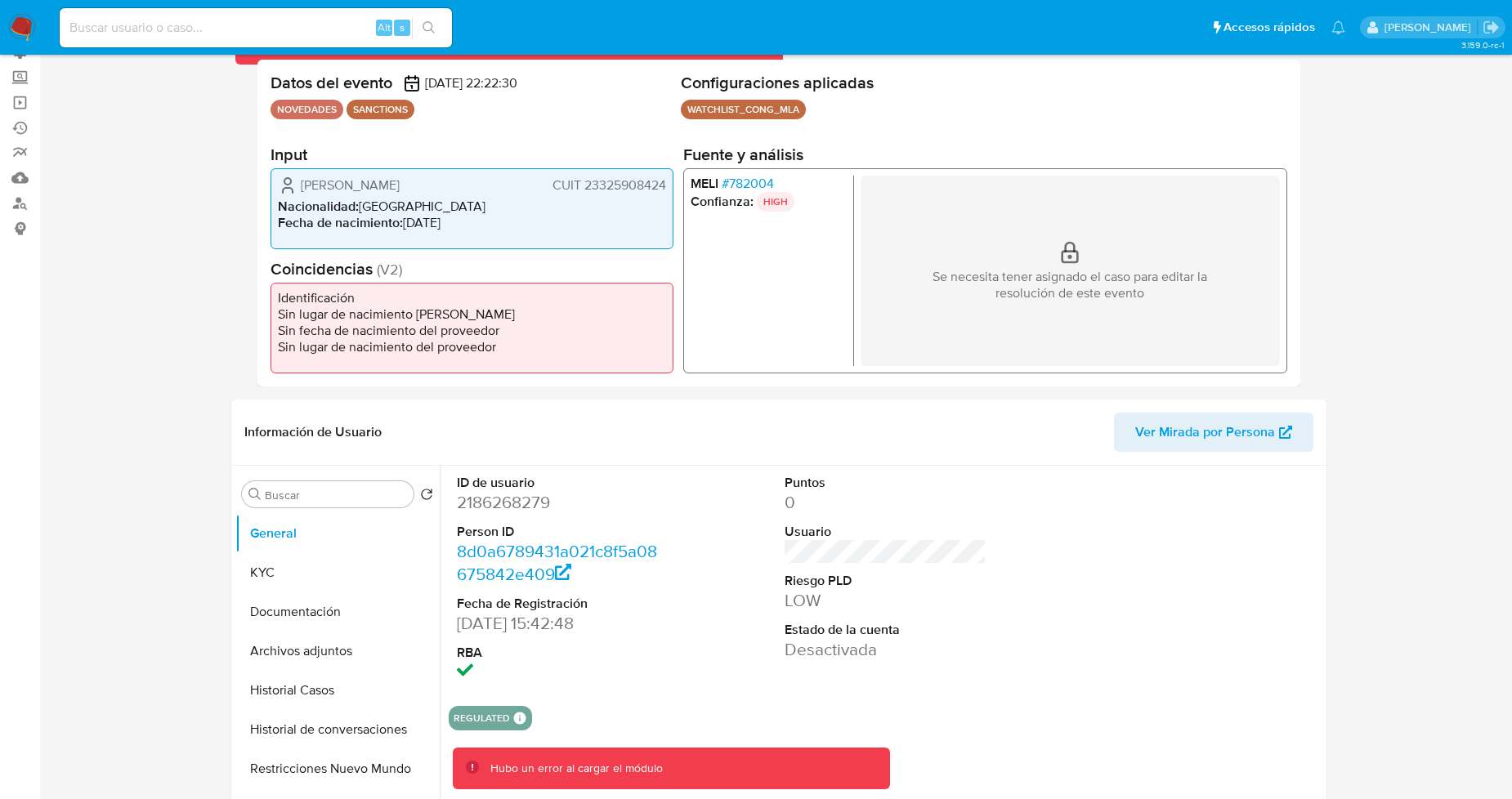
scroll to position [0, 0]
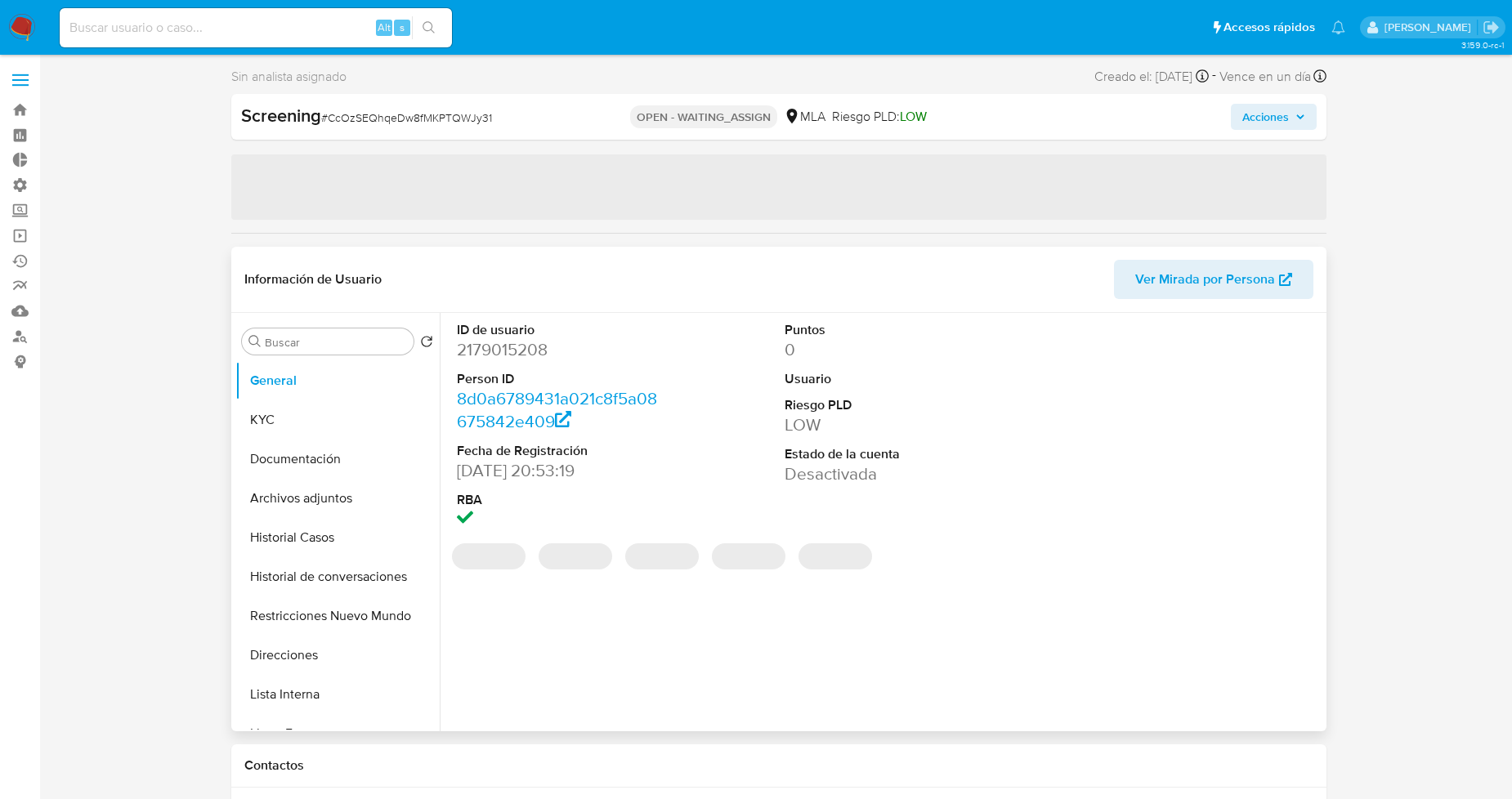
select select "10"
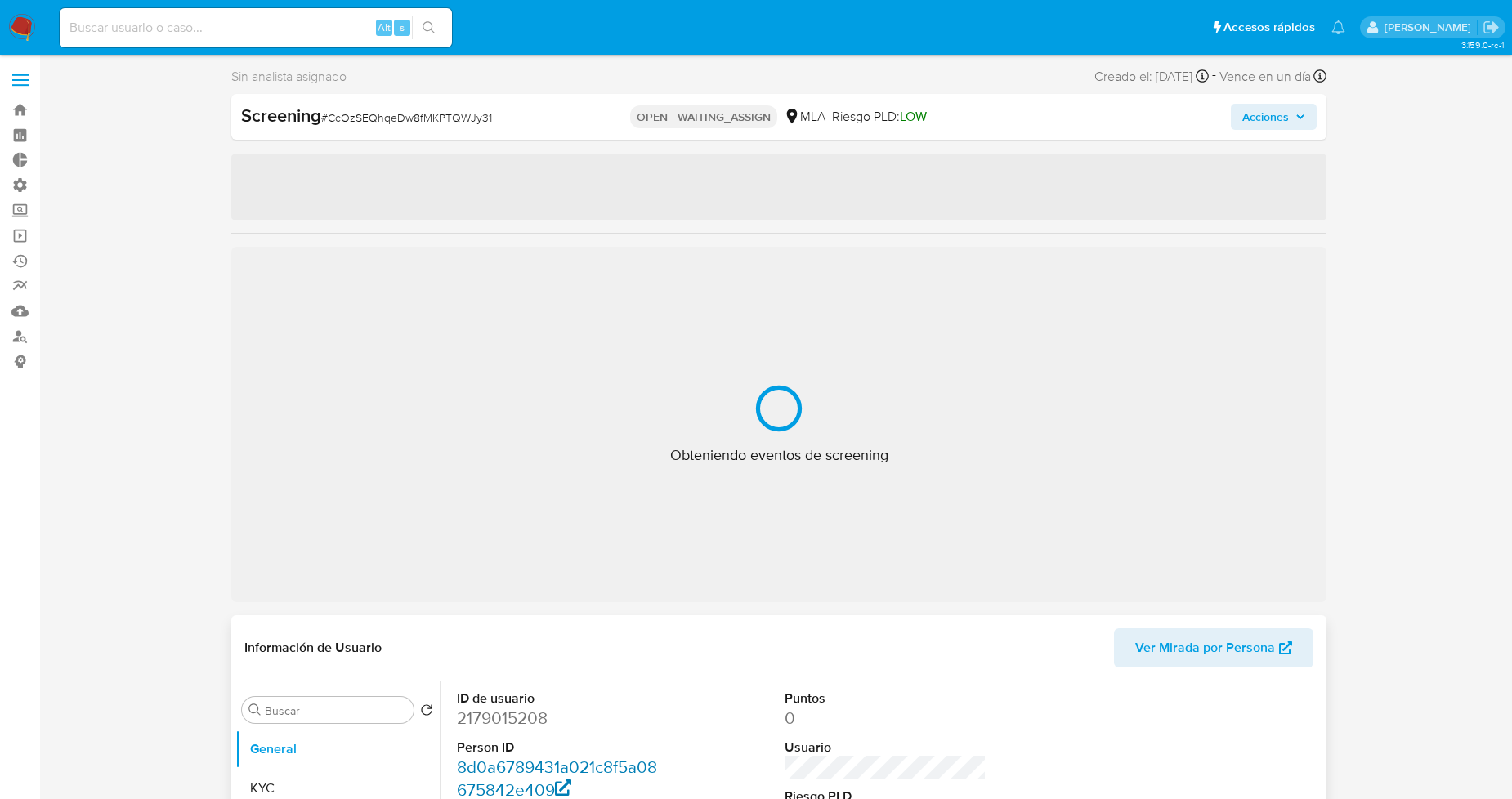
scroll to position [91, 0]
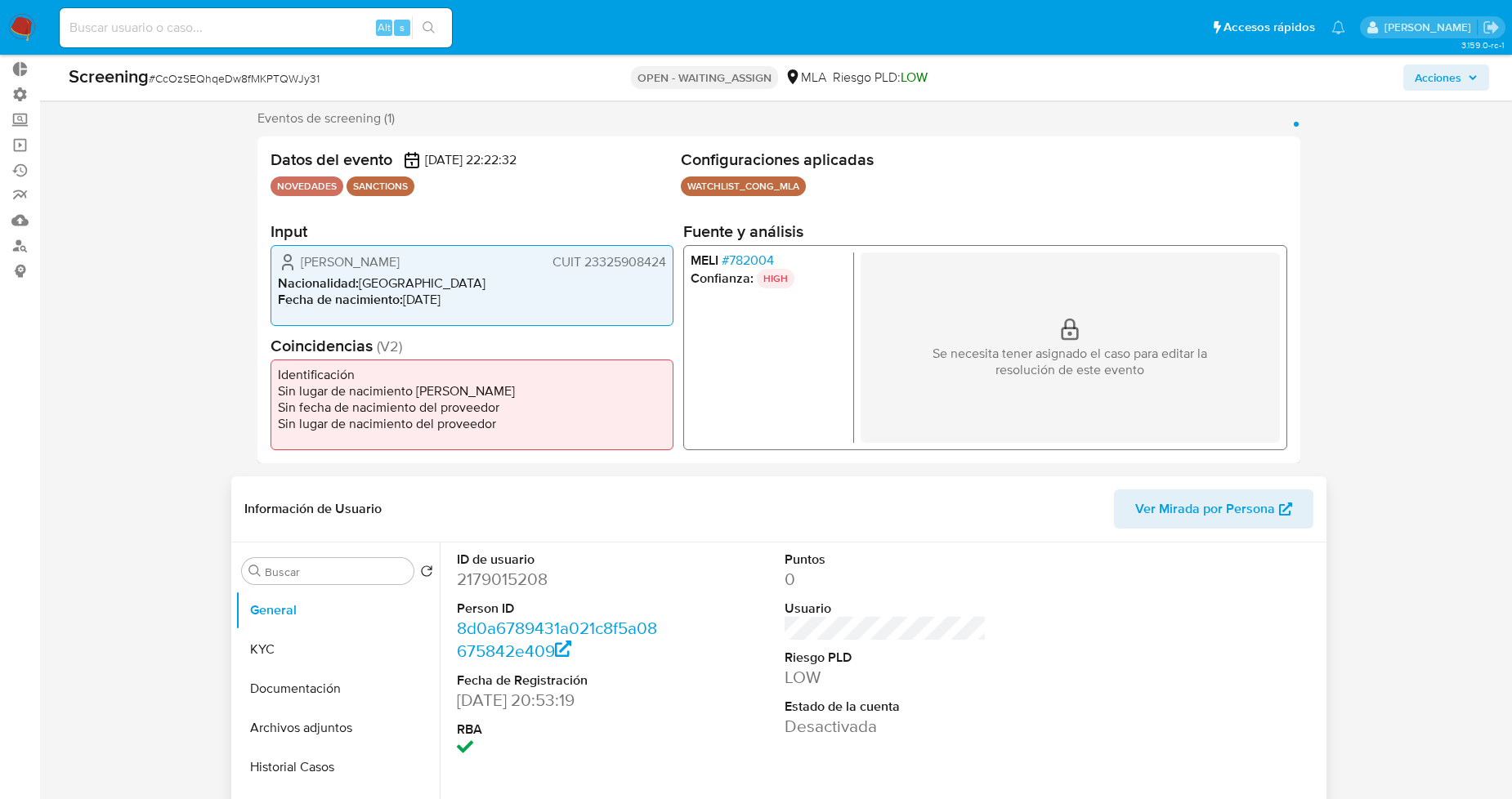
click at [507, 582] on dd "2179015208" at bounding box center [558, 580] width 202 height 23
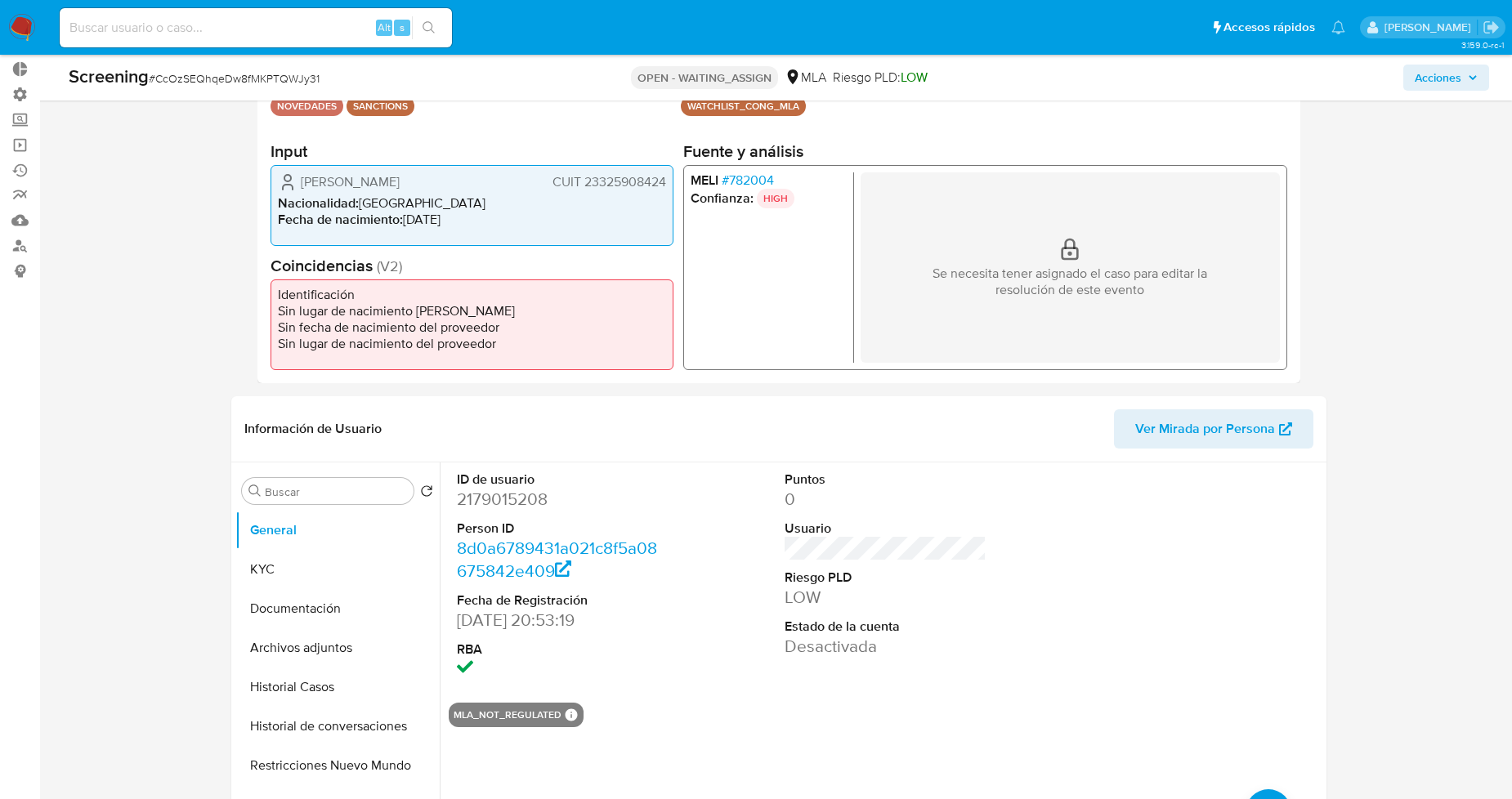
drag, startPoint x: 53, startPoint y: 559, endPoint x: 196, endPoint y: 540, distance: 144.3
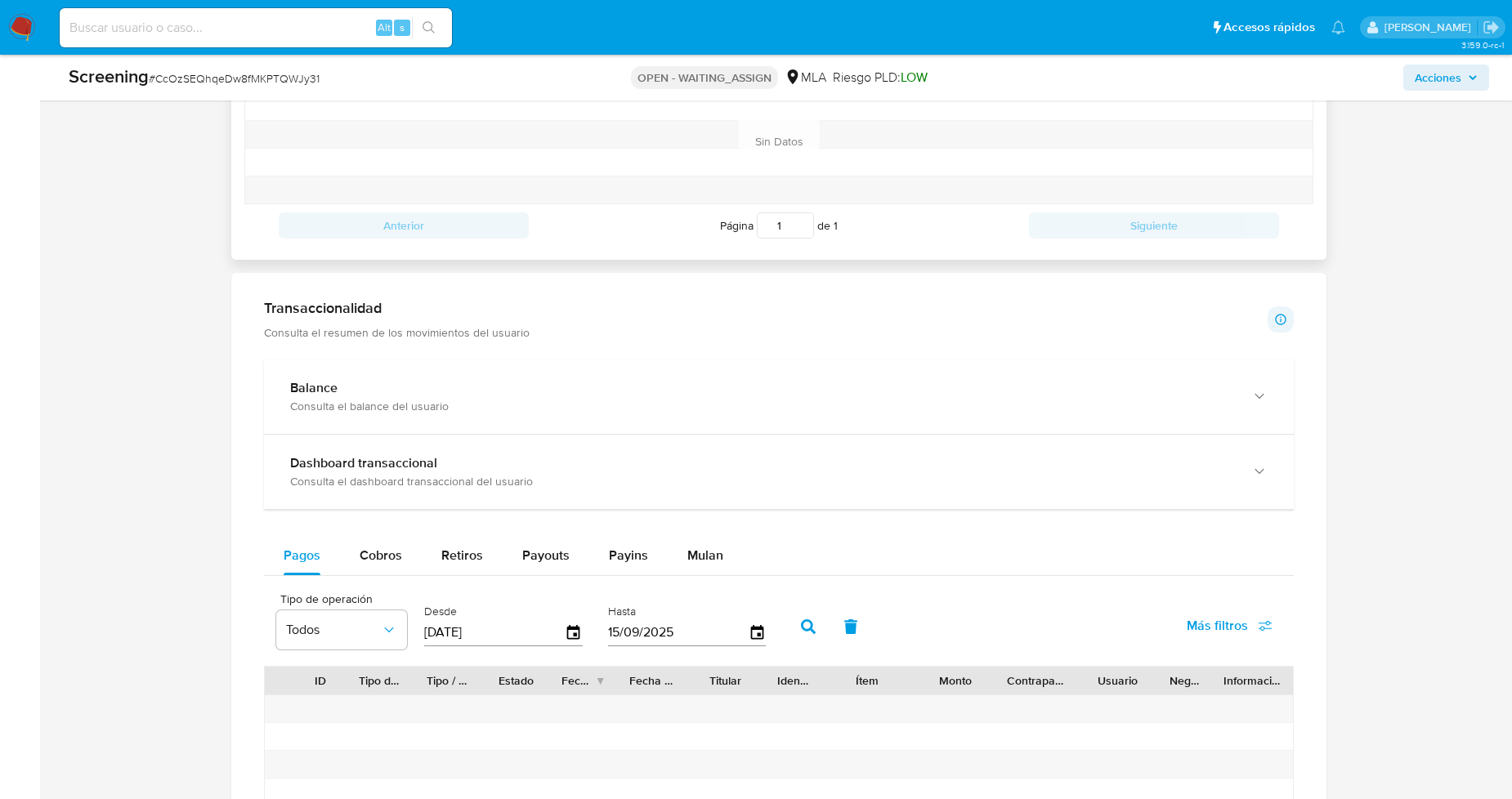
scroll to position [1028, 0]
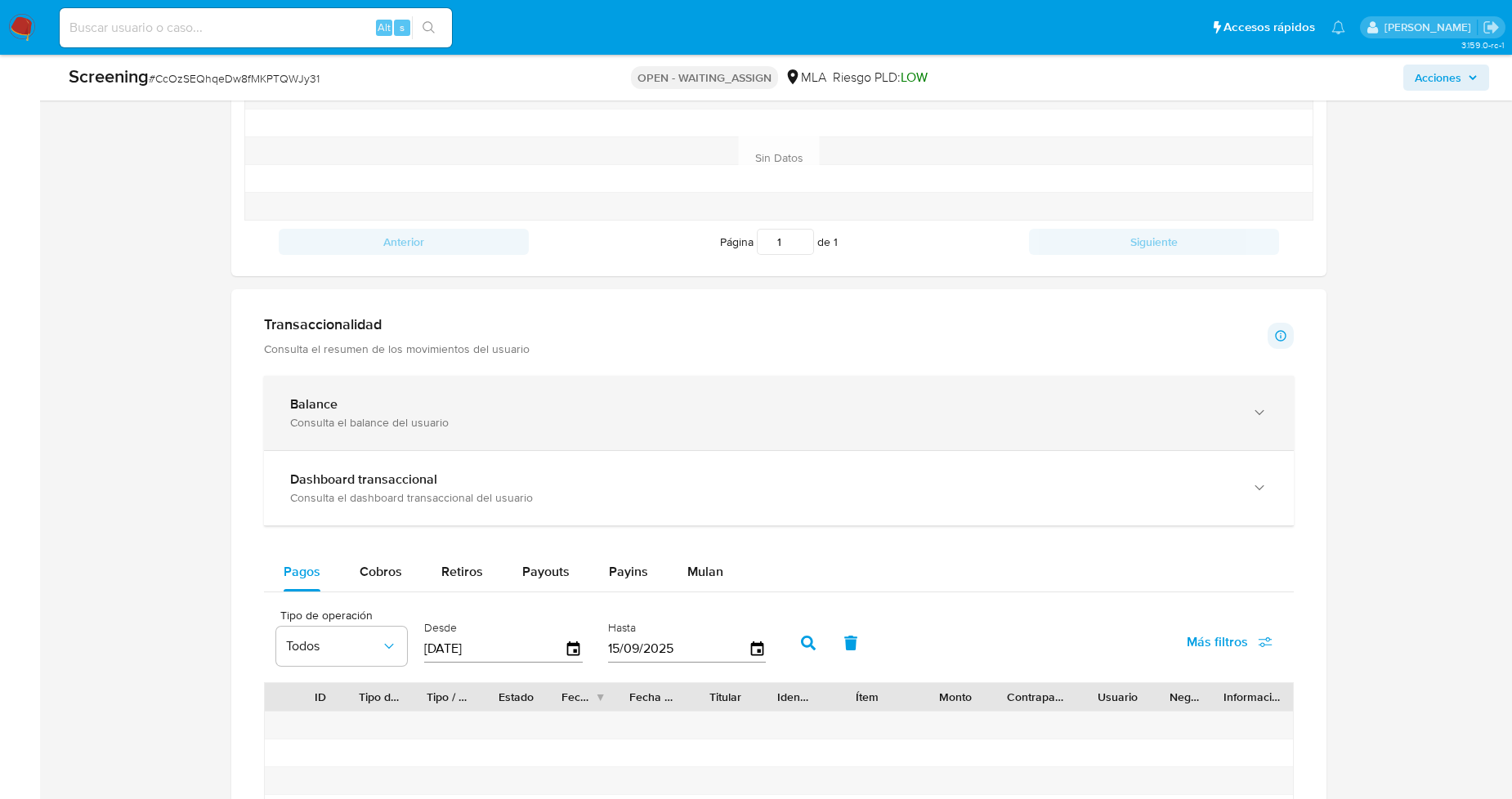
click at [495, 407] on div "Balance" at bounding box center [763, 404] width 945 height 16
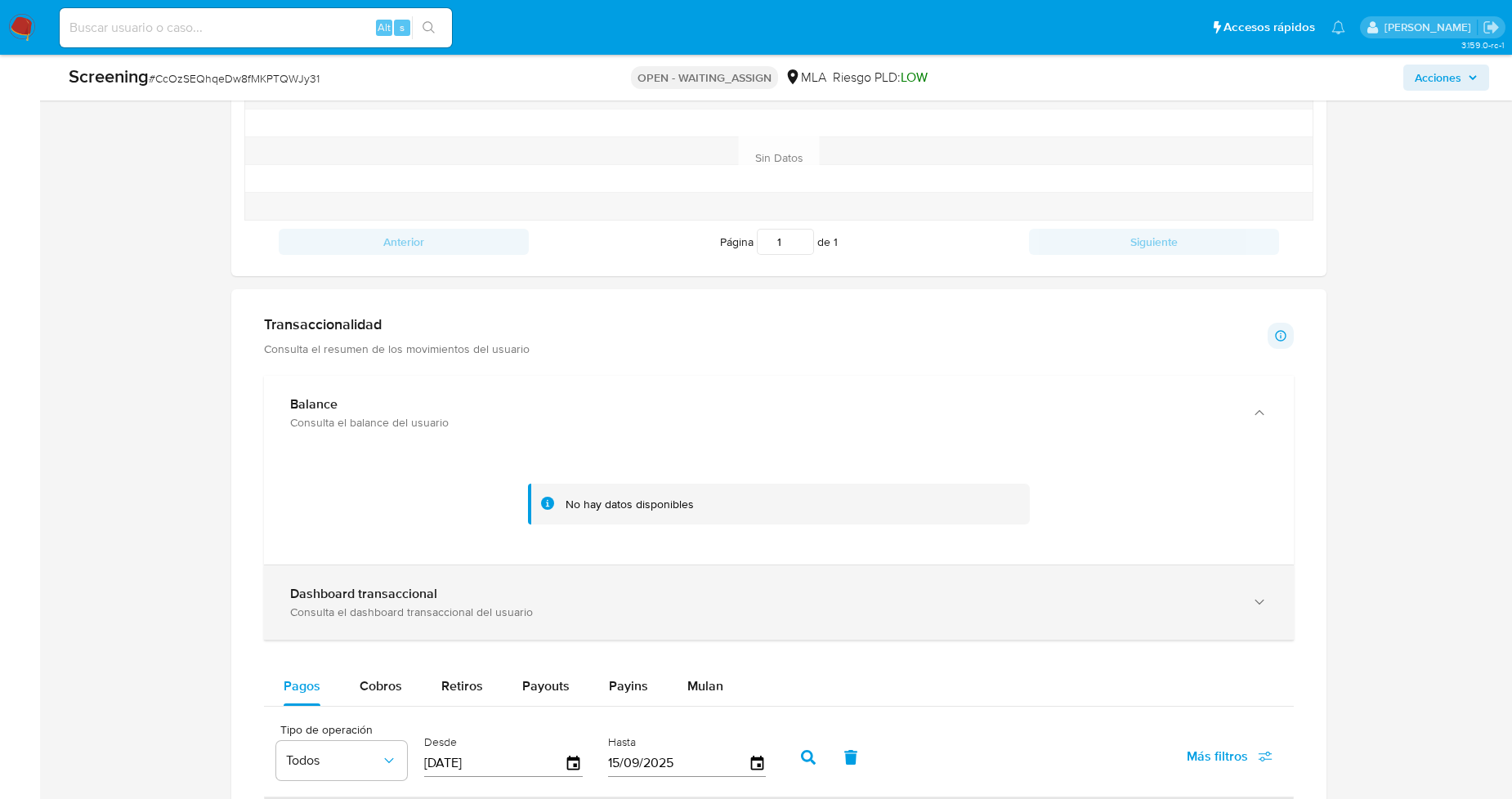
click at [822, 582] on div "Dashboard transaccional Consulta el dashboard transaccional del usuario" at bounding box center [779, 603] width 1030 height 75
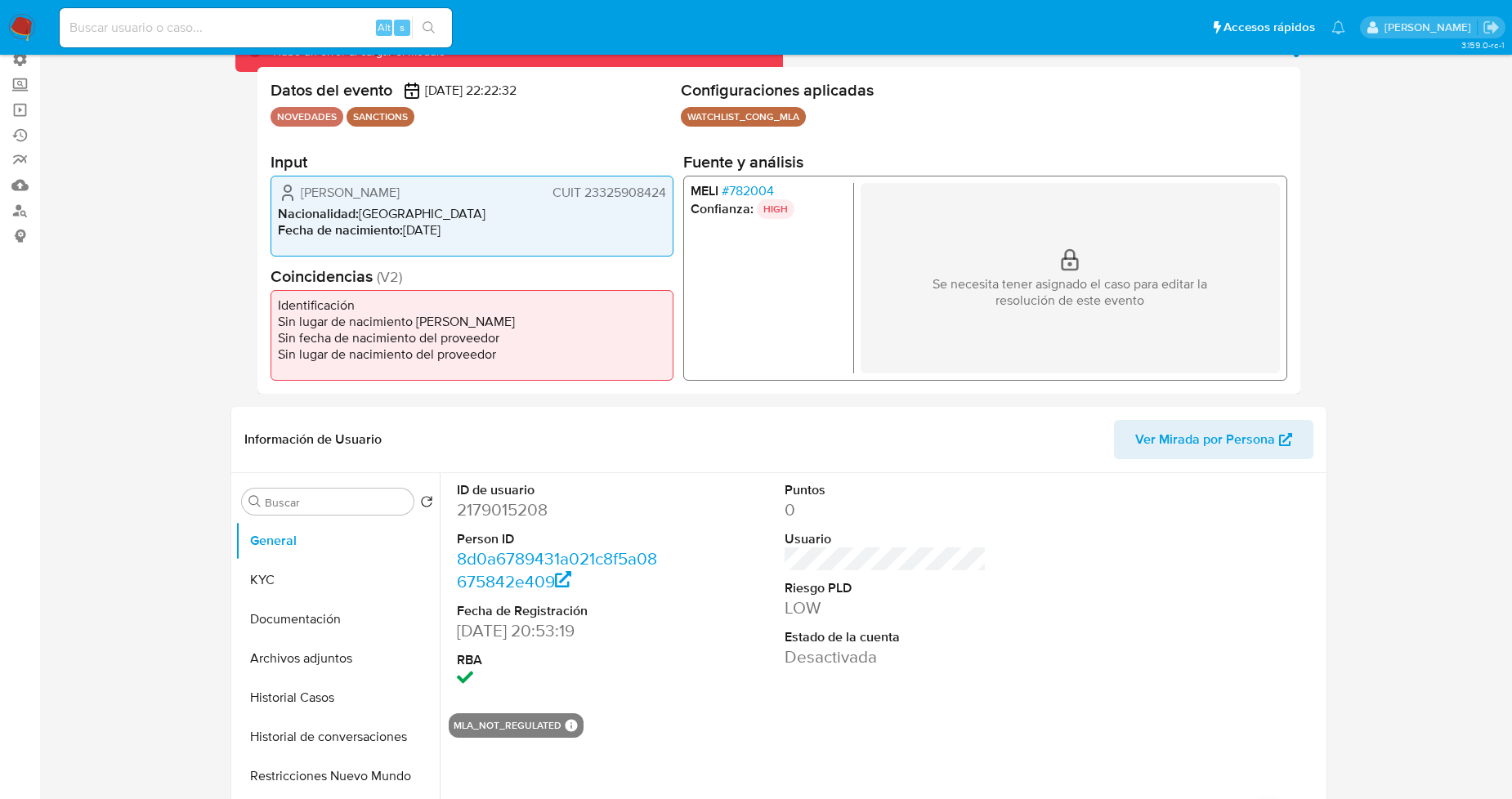
scroll to position [0, 0]
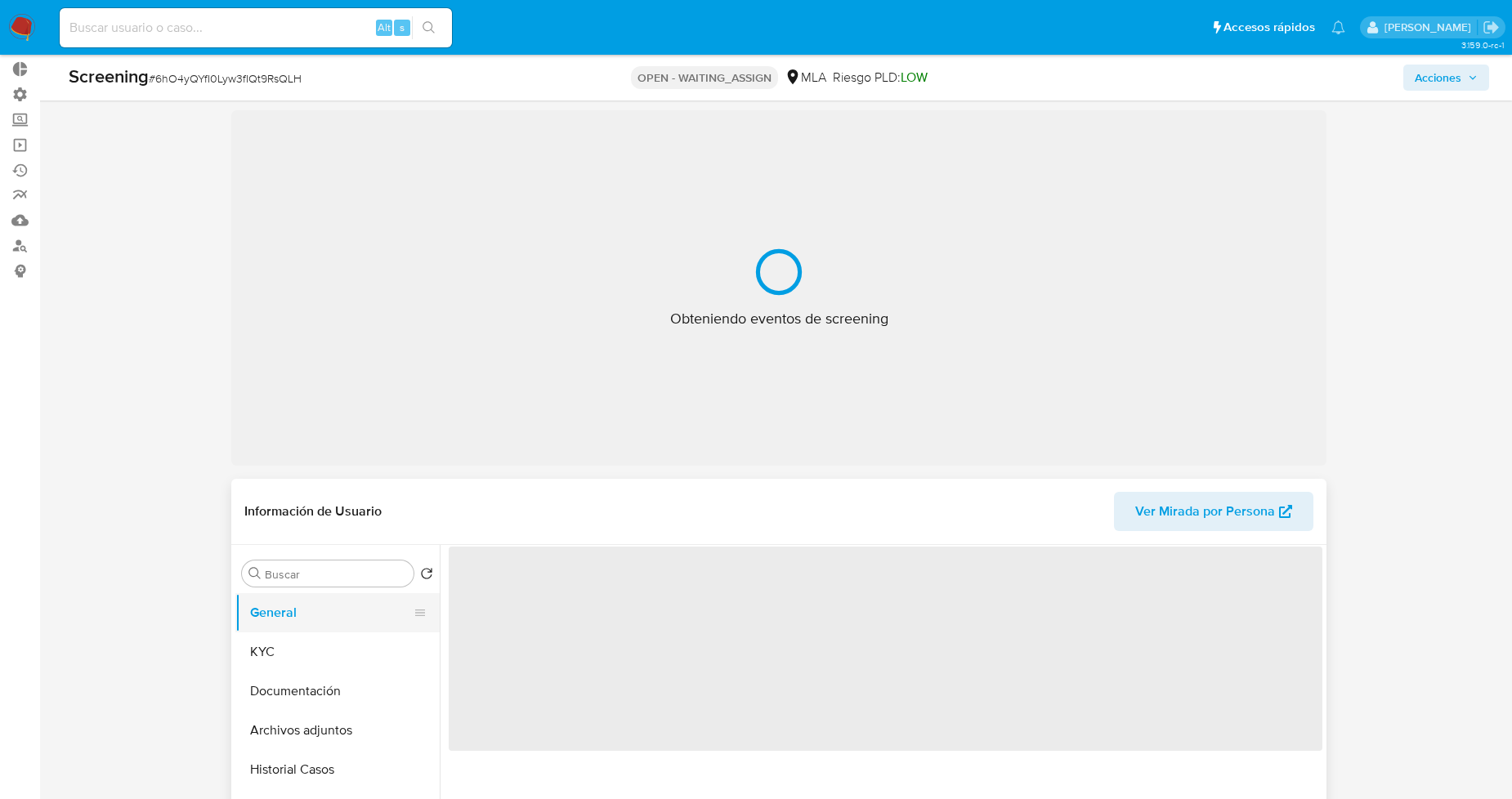
scroll to position [181, 0]
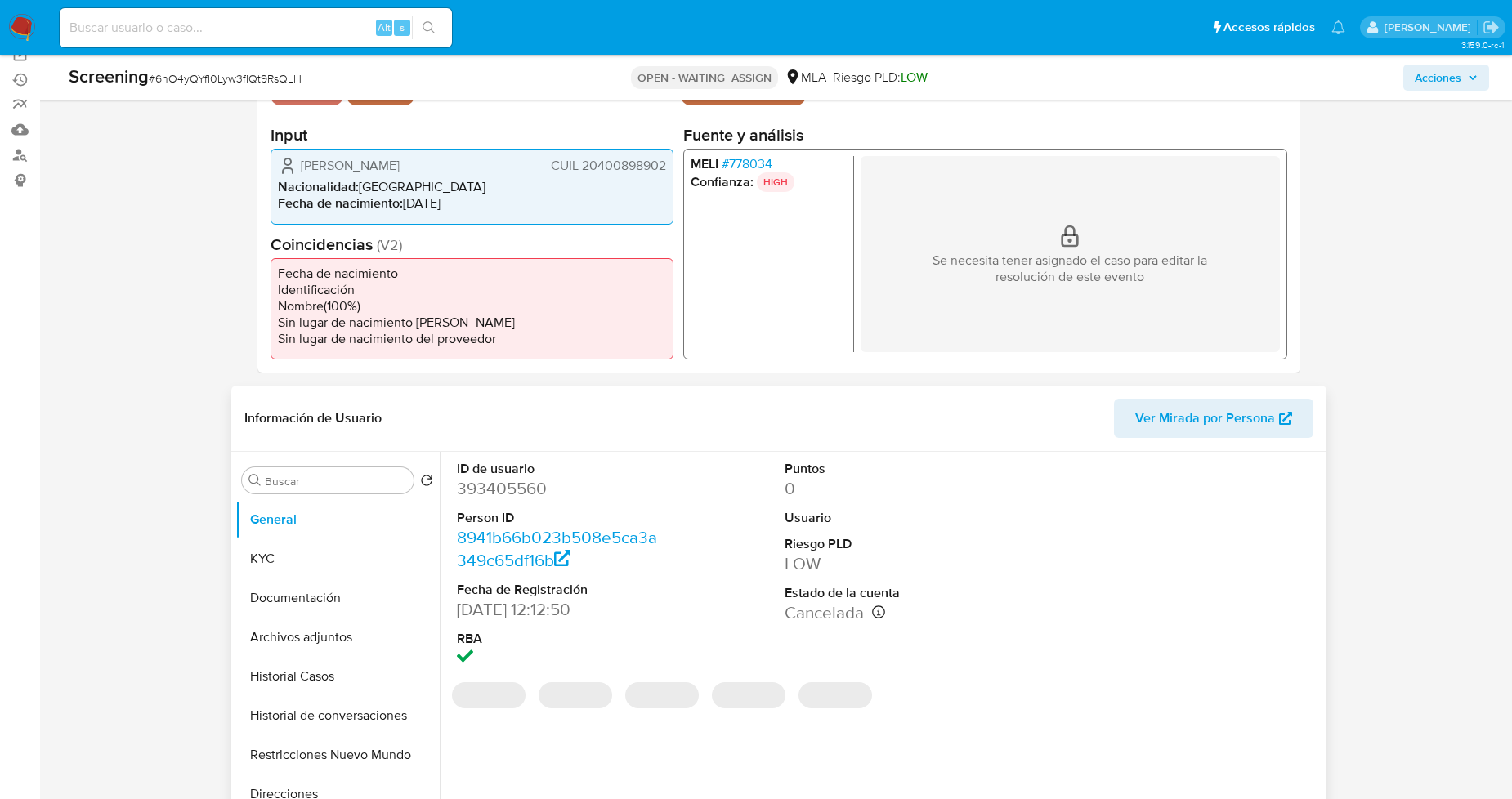
select select "10"
click at [510, 489] on dd "393405560" at bounding box center [558, 489] width 202 height 23
copy dd "393405560"
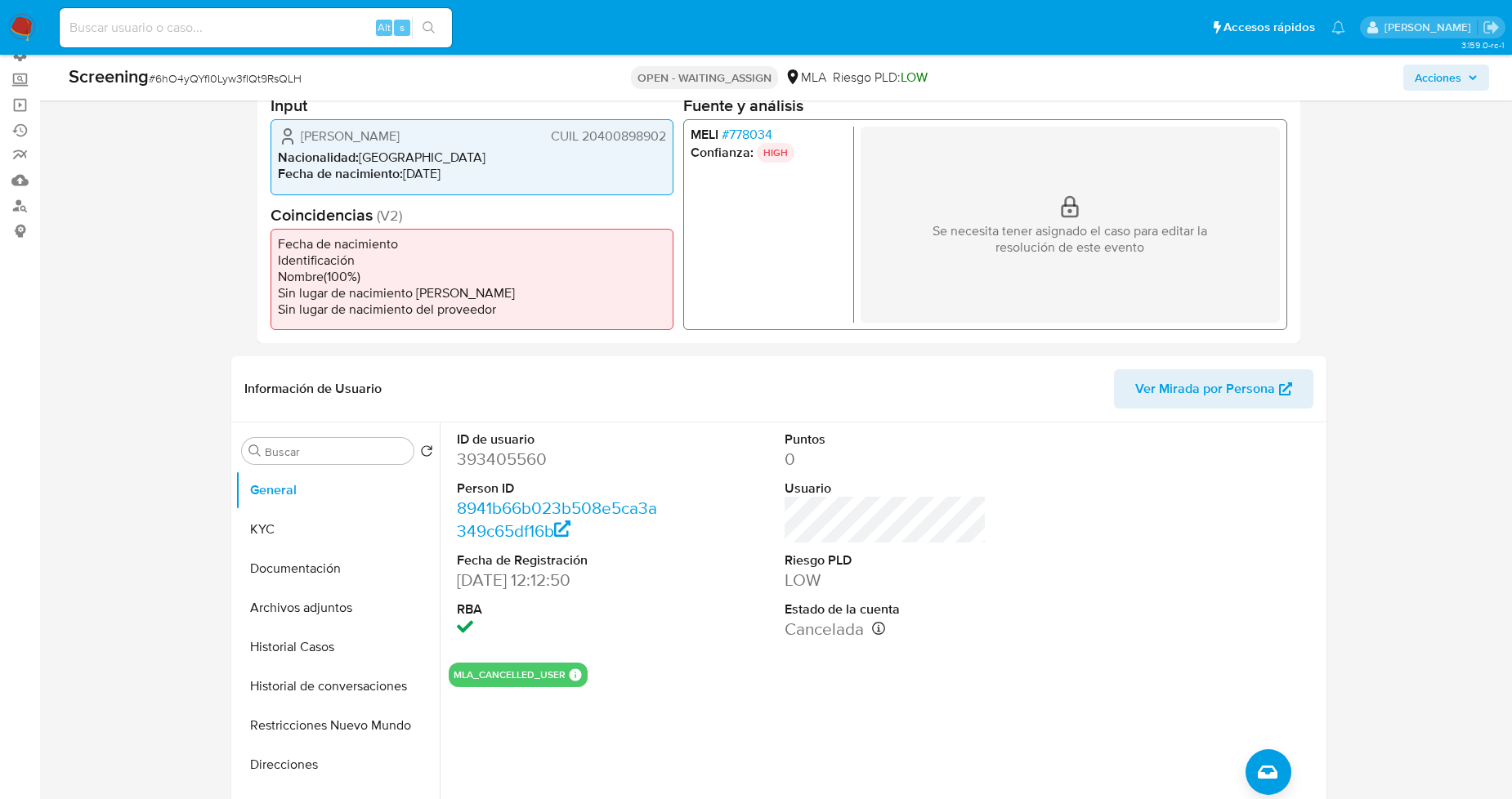
scroll to position [91, 0]
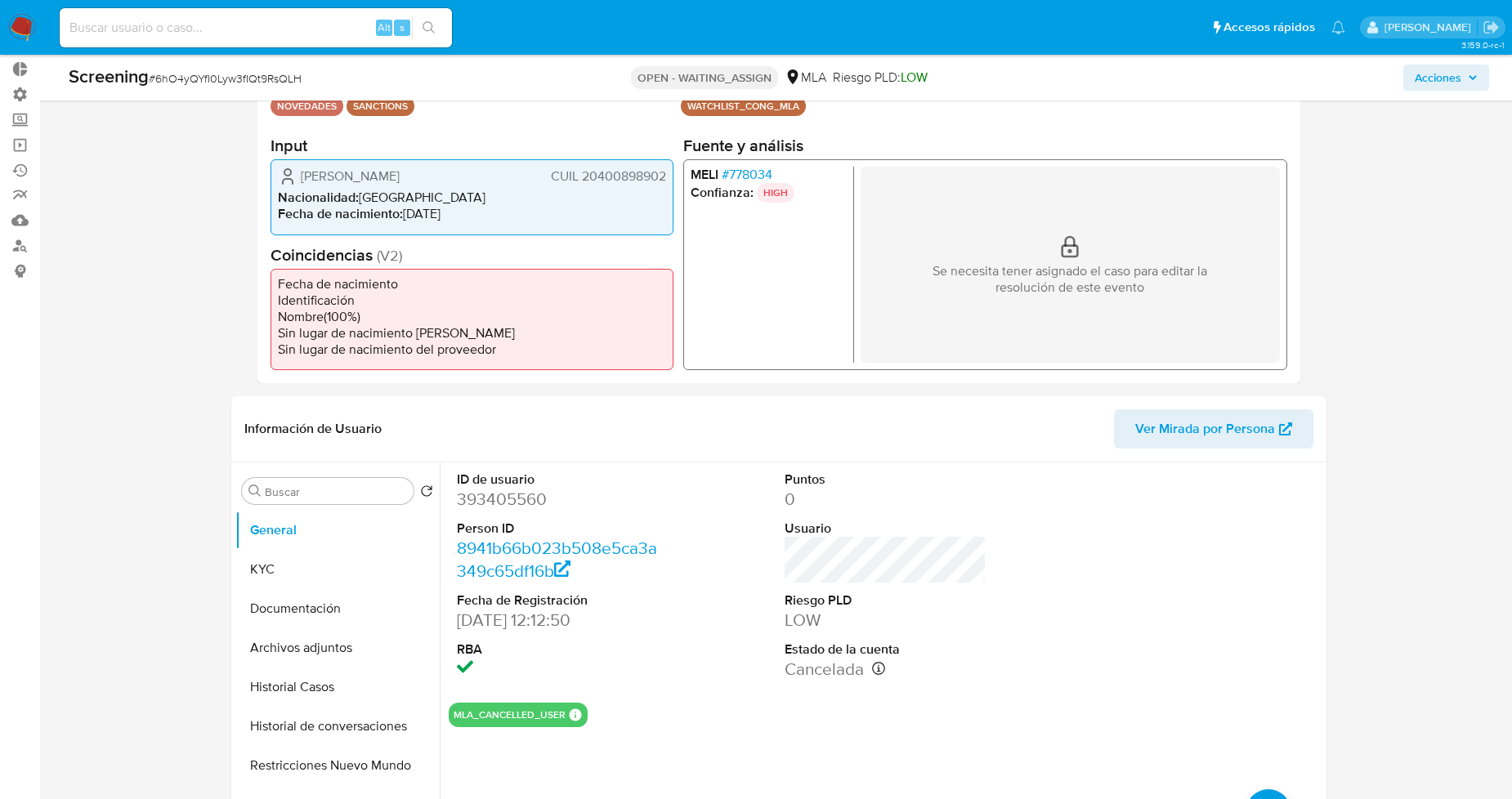
drag, startPoint x: 304, startPoint y: 173, endPoint x: 665, endPoint y: 175, distance: 361.0
click at [665, 175] on div "[PERSON_NAME] CUIL 20400898902" at bounding box center [471, 176] width 388 height 19
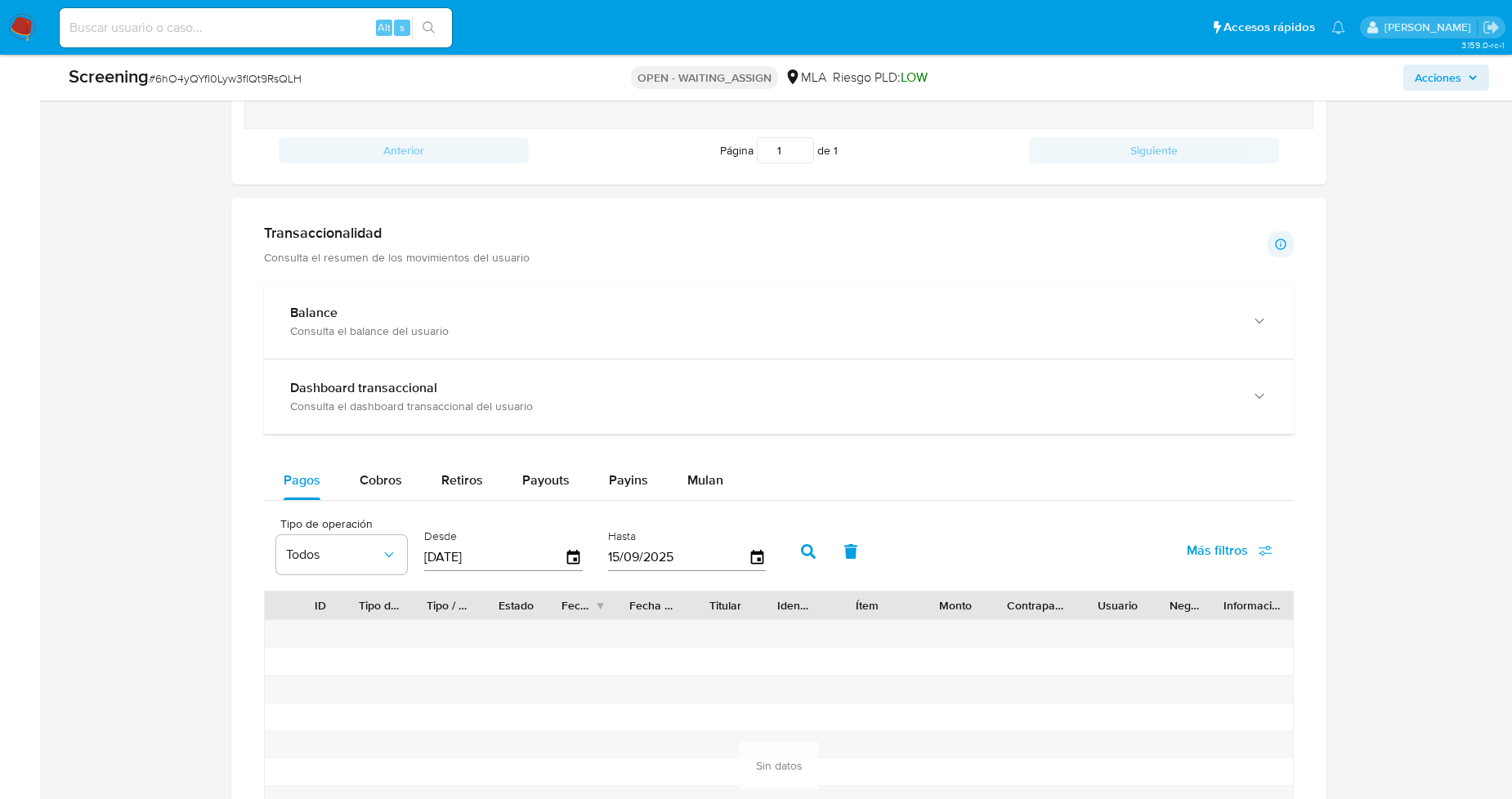
scroll to position [1028, 0]
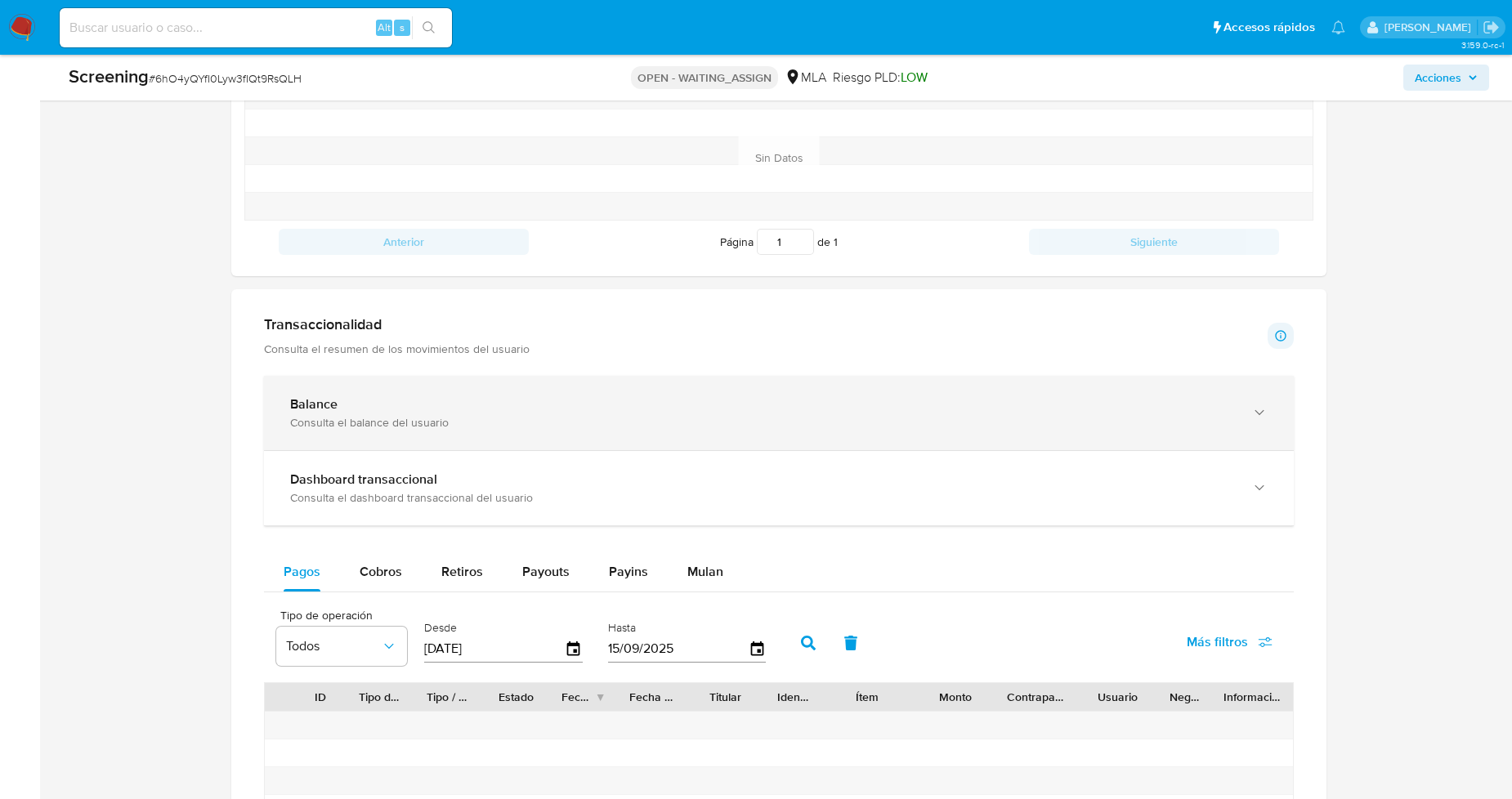
click at [679, 419] on div "Consulta el balance del usuario" at bounding box center [763, 422] width 945 height 14
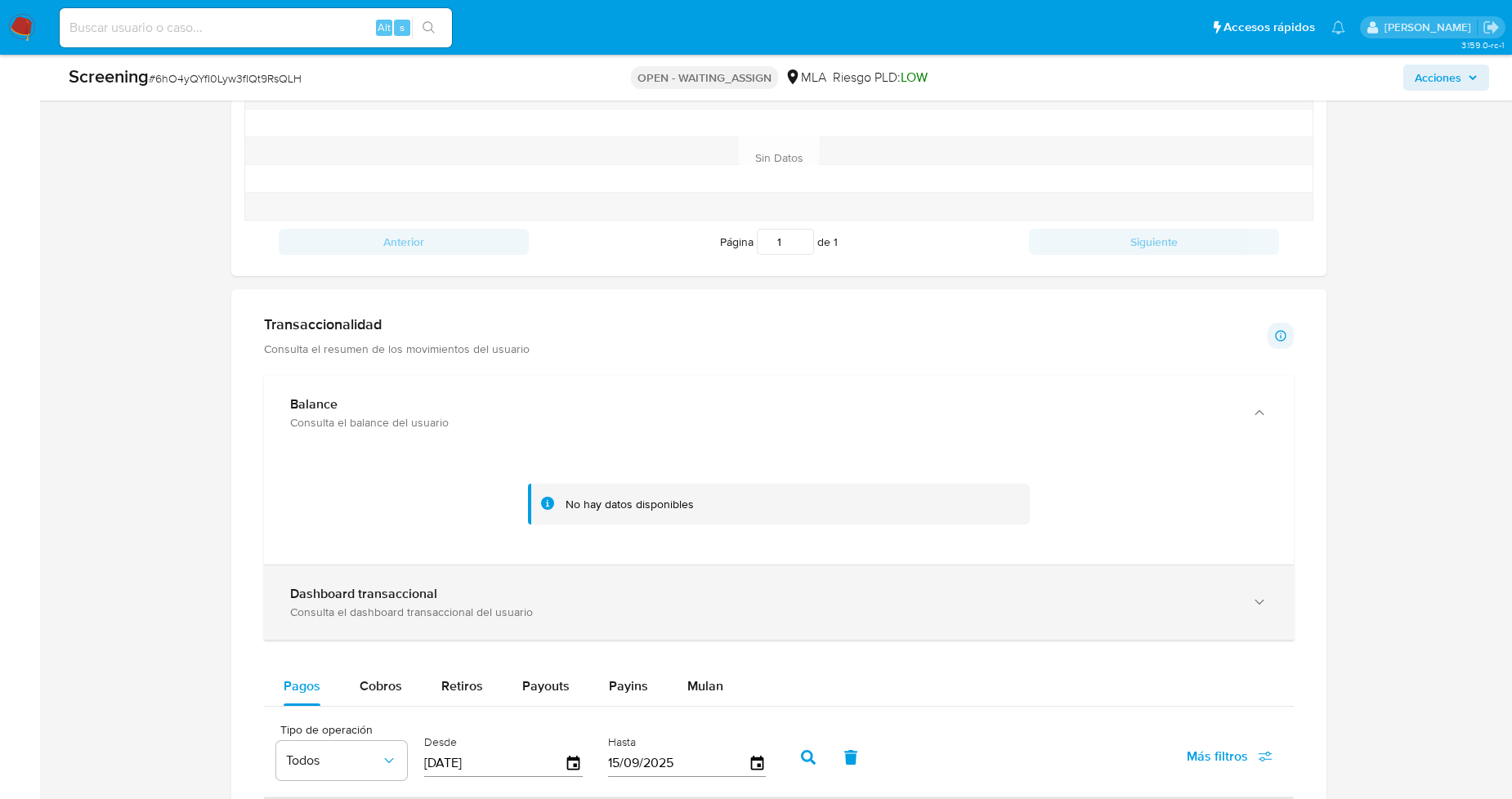
click at [782, 599] on div "Dashboard transaccional" at bounding box center [763, 594] width 945 height 16
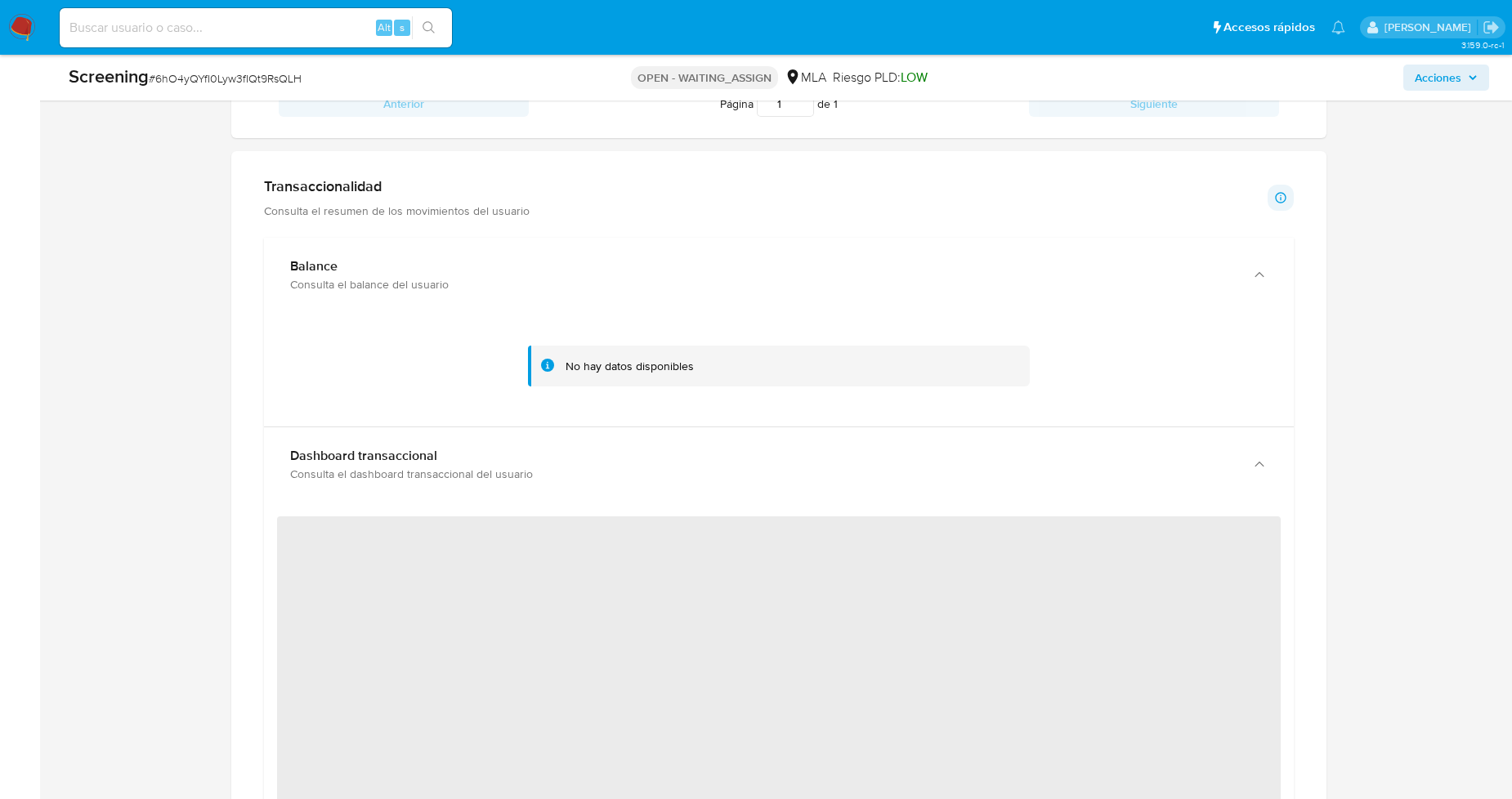
scroll to position [1211, 0]
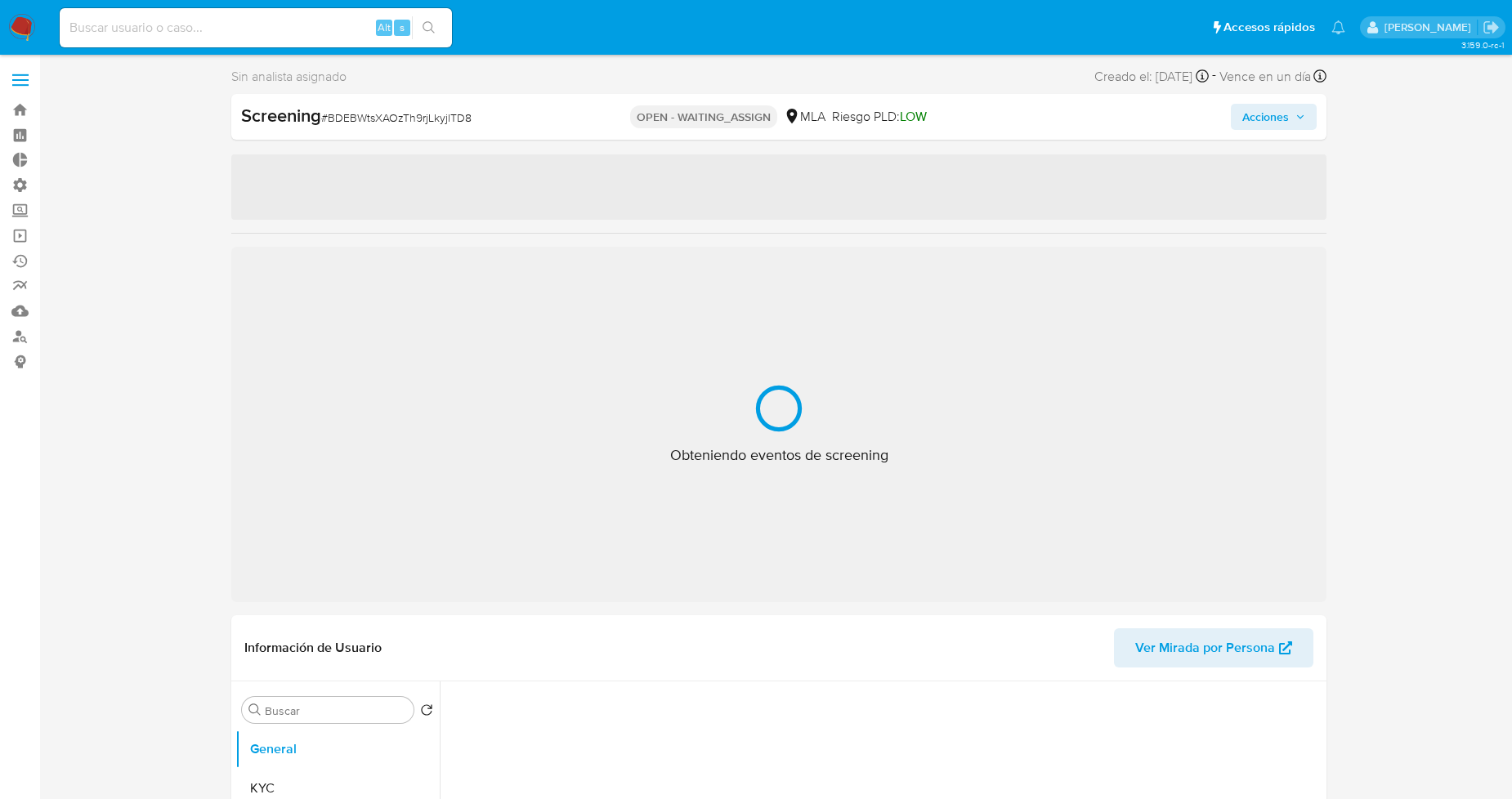
select select "10"
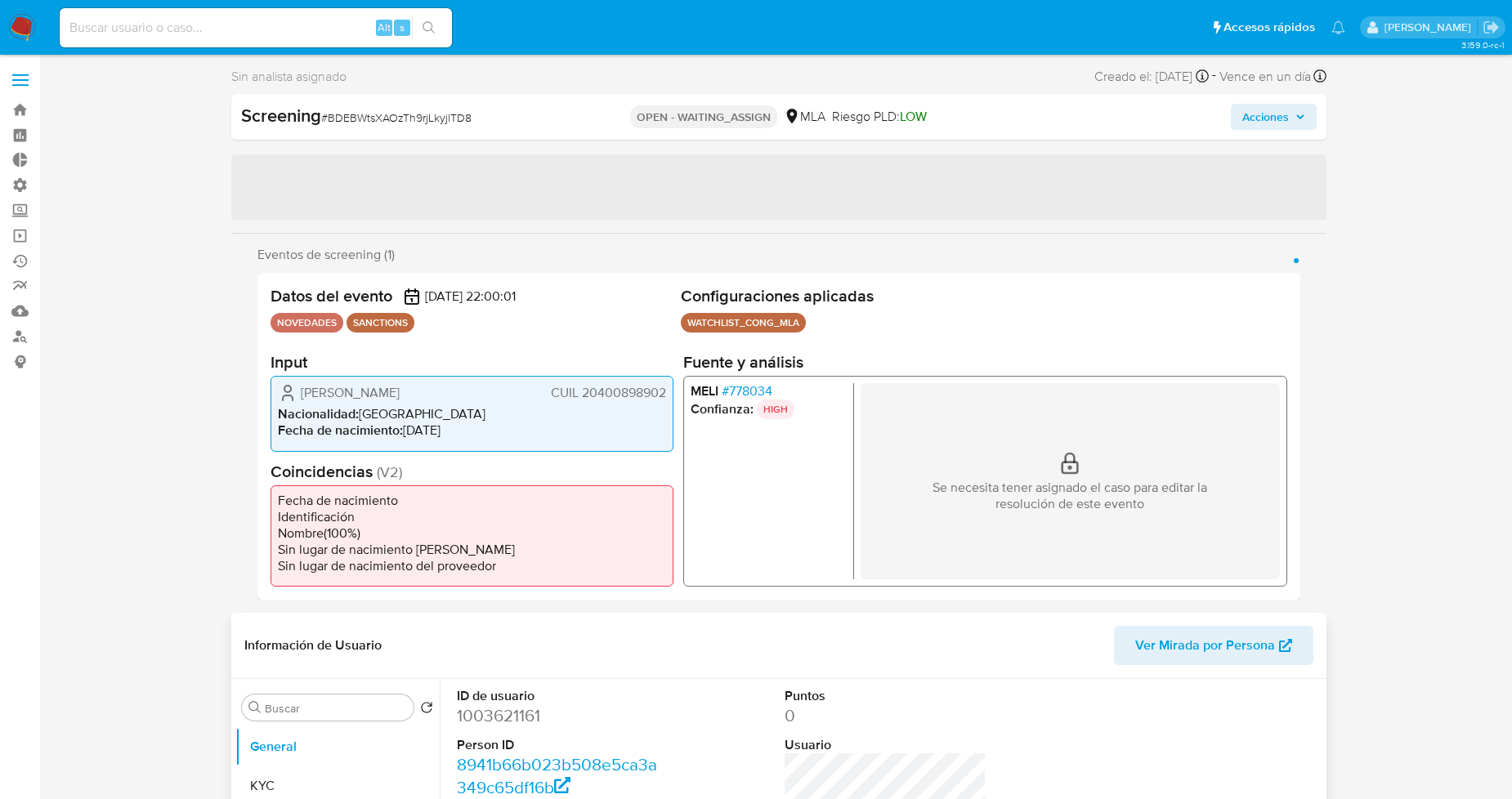
click at [482, 716] on dd "1003621161" at bounding box center [558, 716] width 202 height 23
copy dd "1003621161"
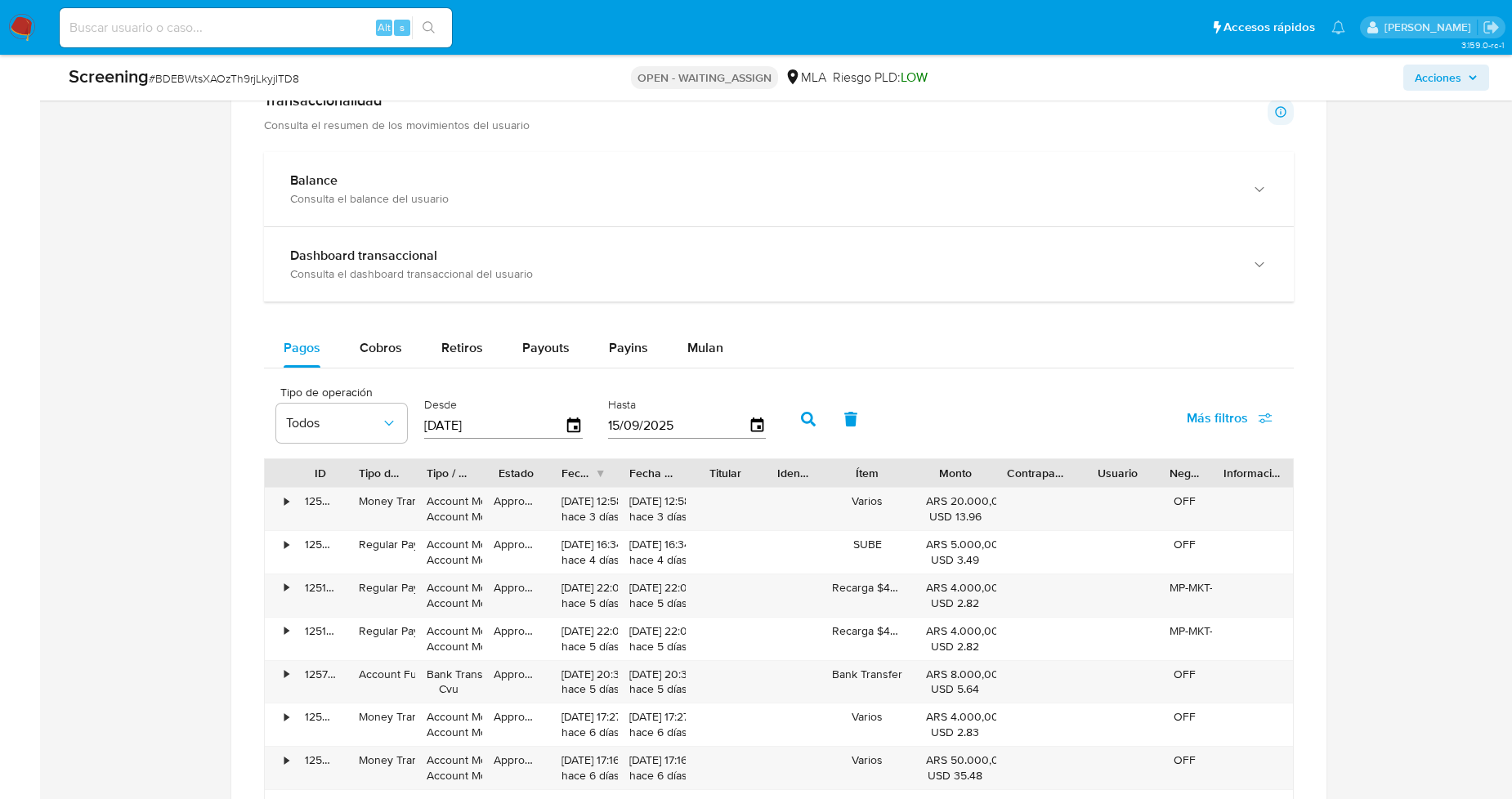
scroll to position [873, 0]
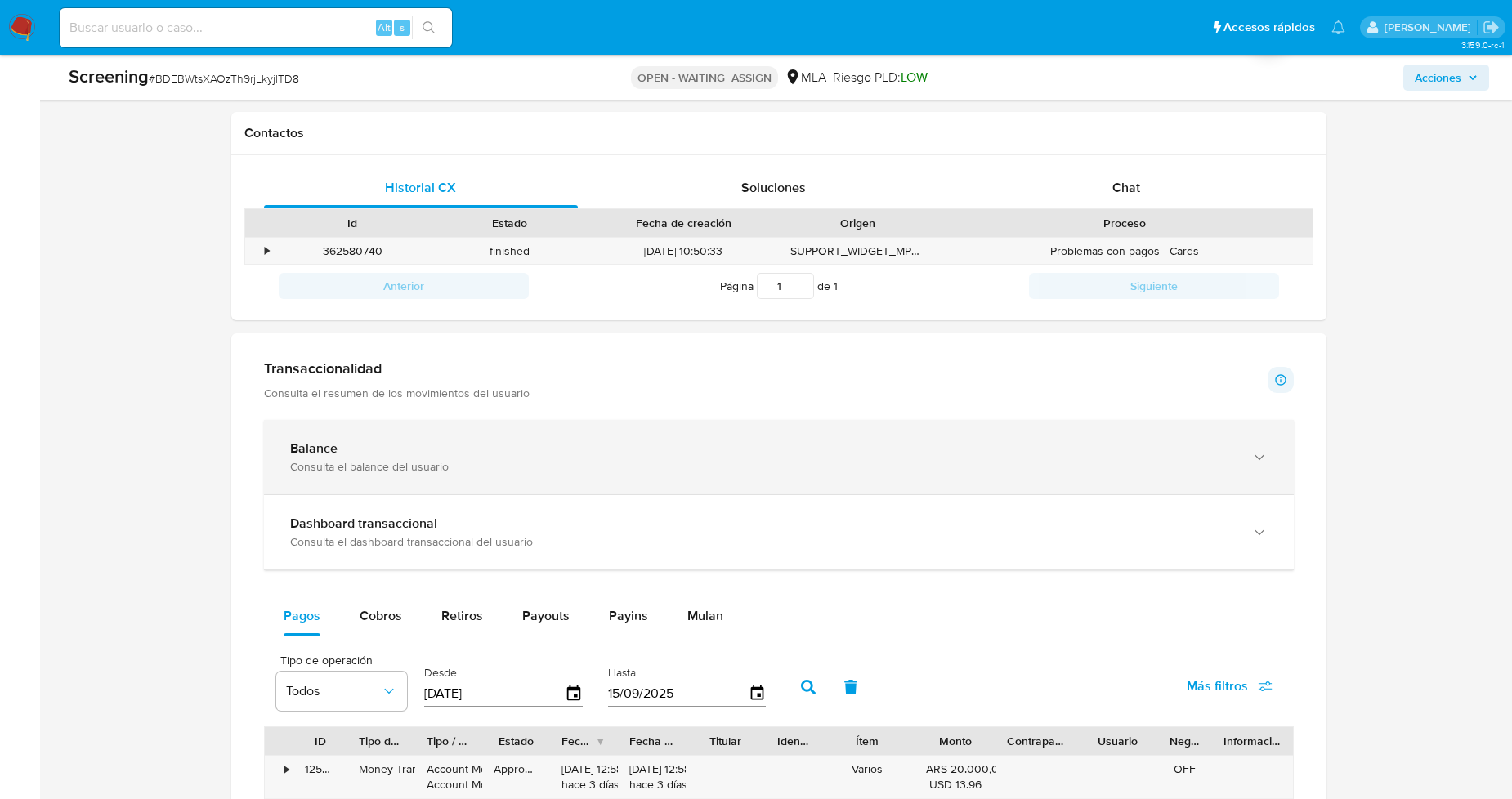
click at [818, 428] on div "Balance Consulta el balance del usuario" at bounding box center [779, 458] width 1030 height 75
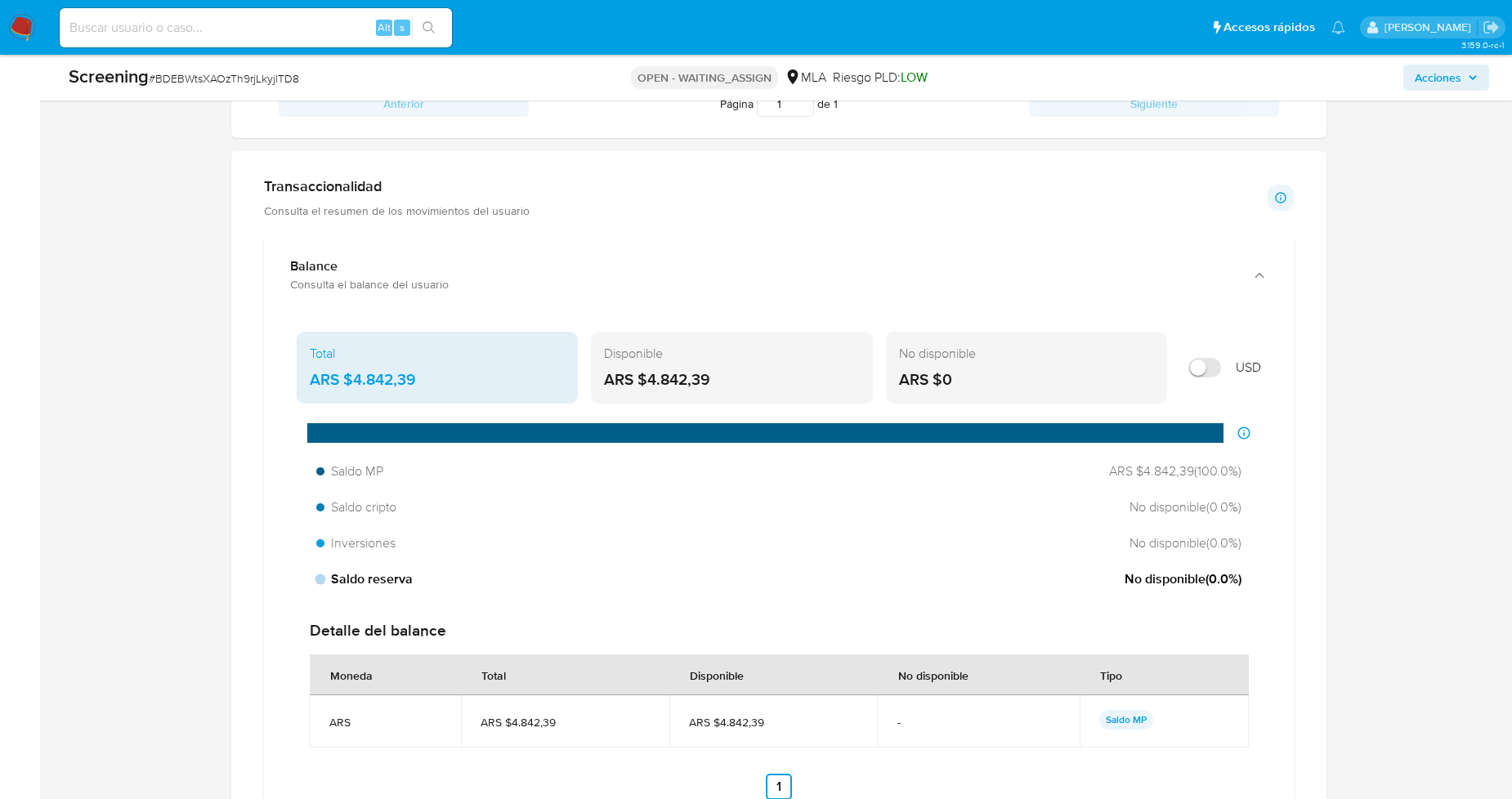
scroll to position [1146, 0]
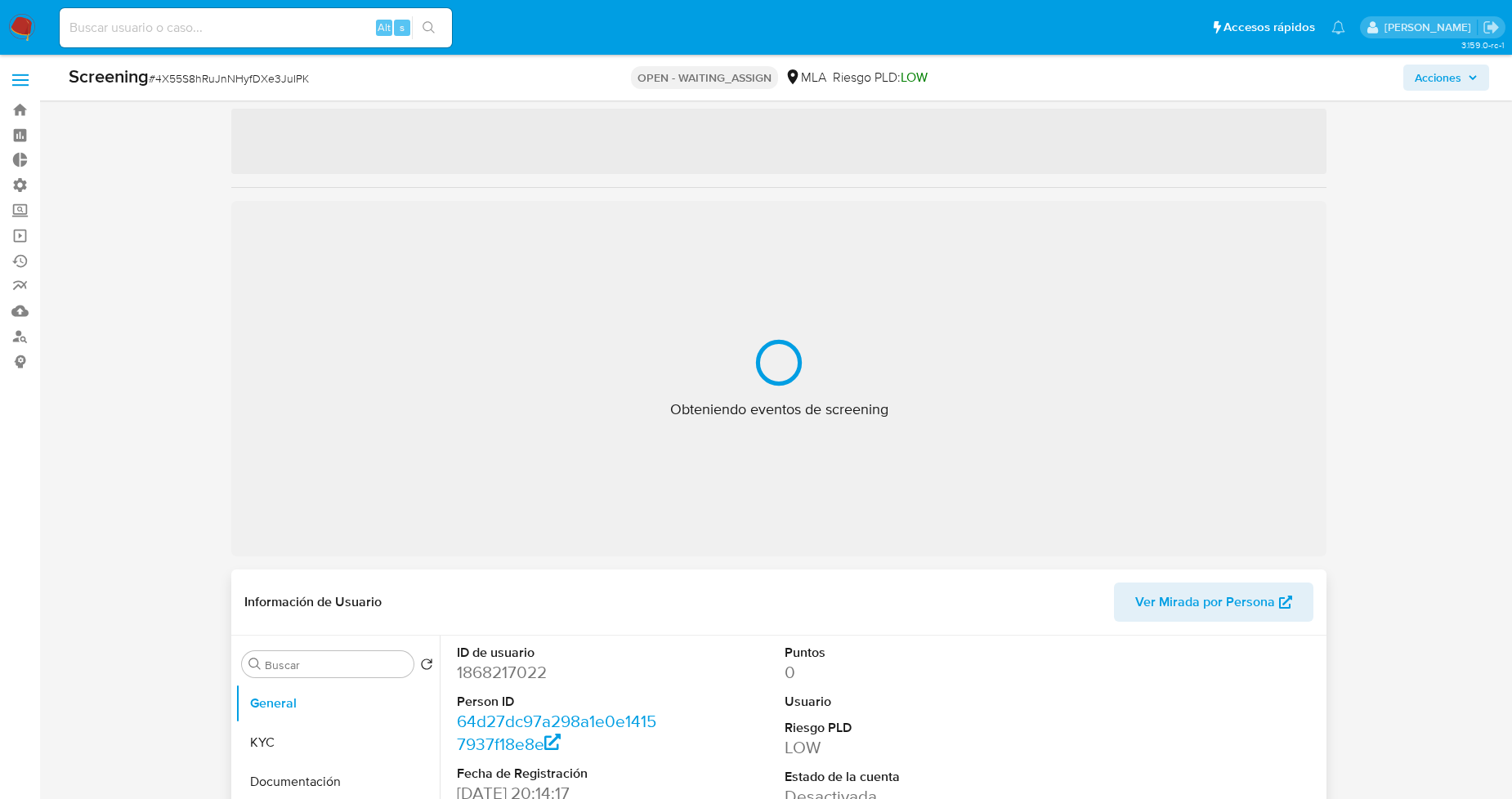
scroll to position [91, 0]
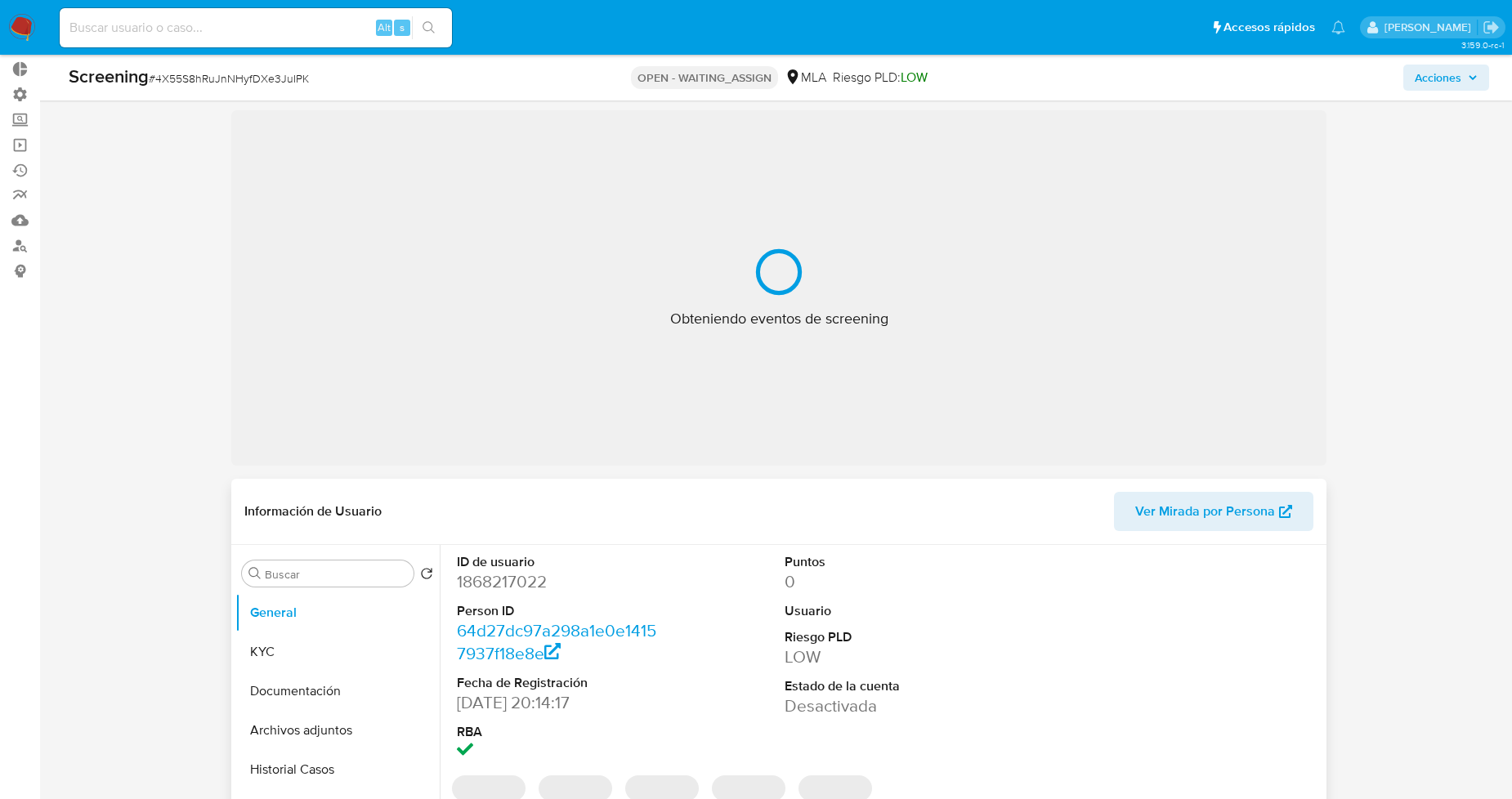
select select "10"
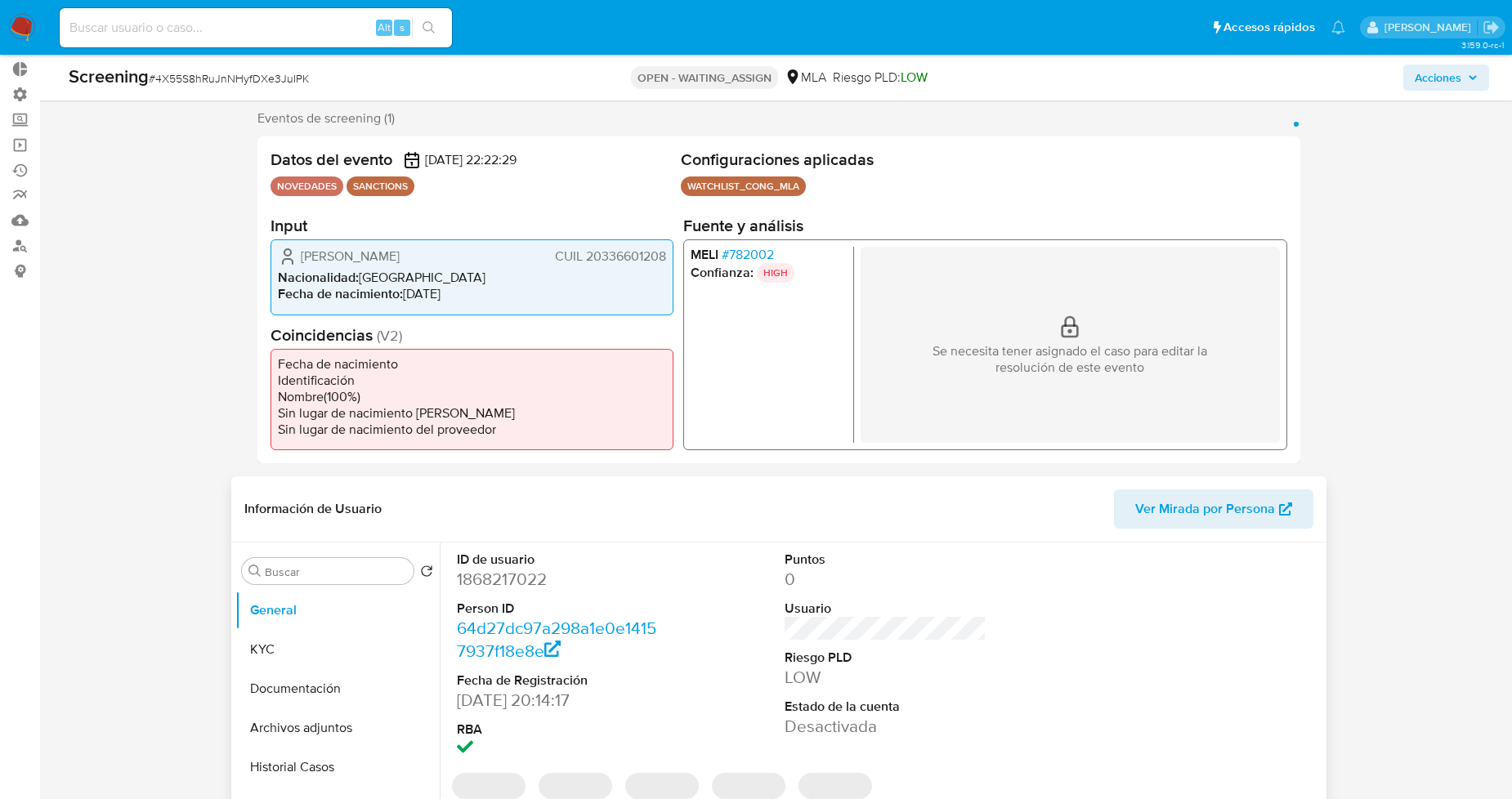
click at [493, 586] on dd "1868217022" at bounding box center [558, 580] width 202 height 23
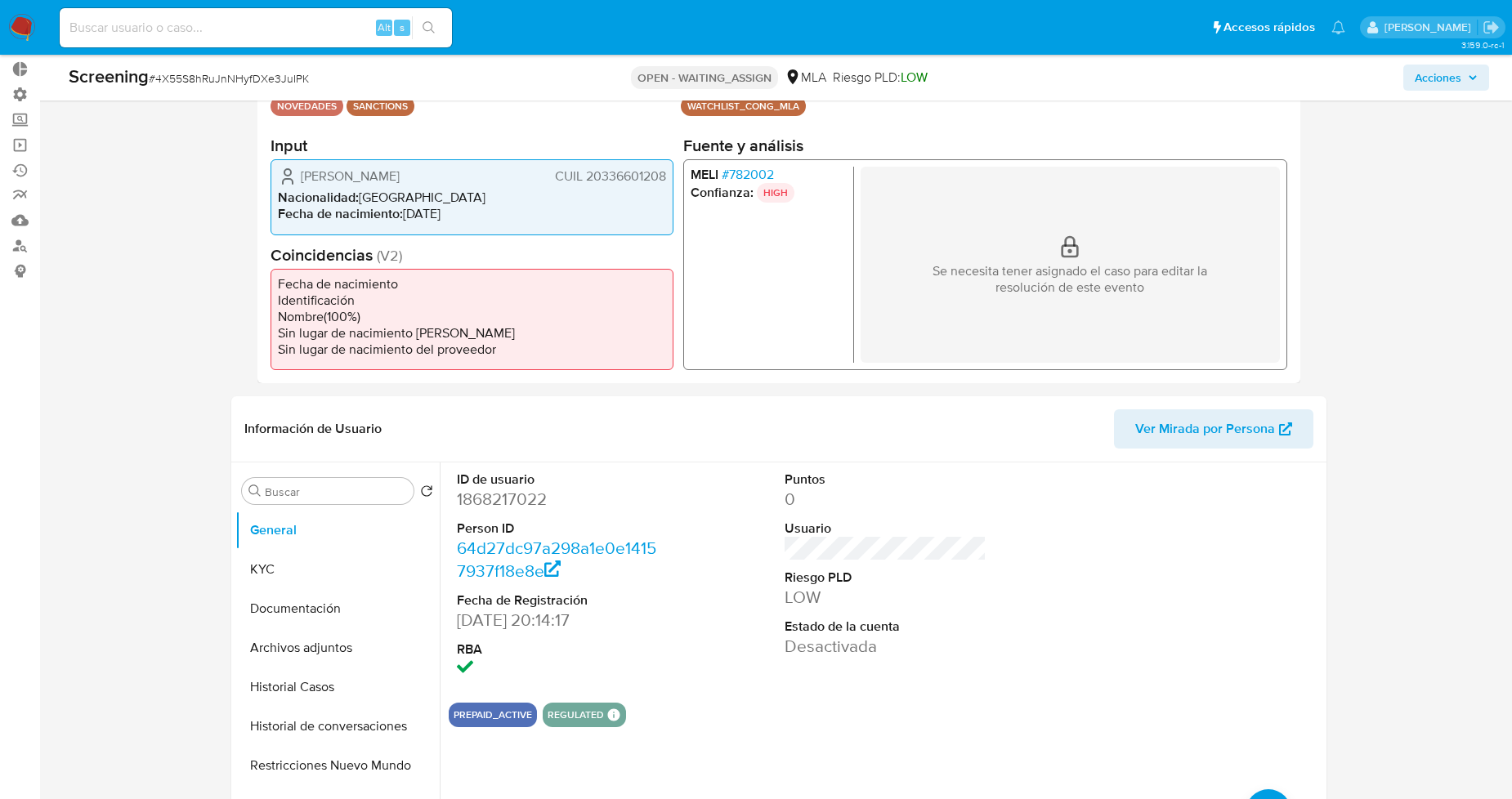
drag, startPoint x: 301, startPoint y: 175, endPoint x: 666, endPoint y: 176, distance: 365.0
click at [666, 176] on div "[PERSON_NAME] CUIL 20336601208 Nacionalidad : [DEMOGRAPHIC_DATA] Fecha de nacim…" at bounding box center [471, 196] width 403 height 75
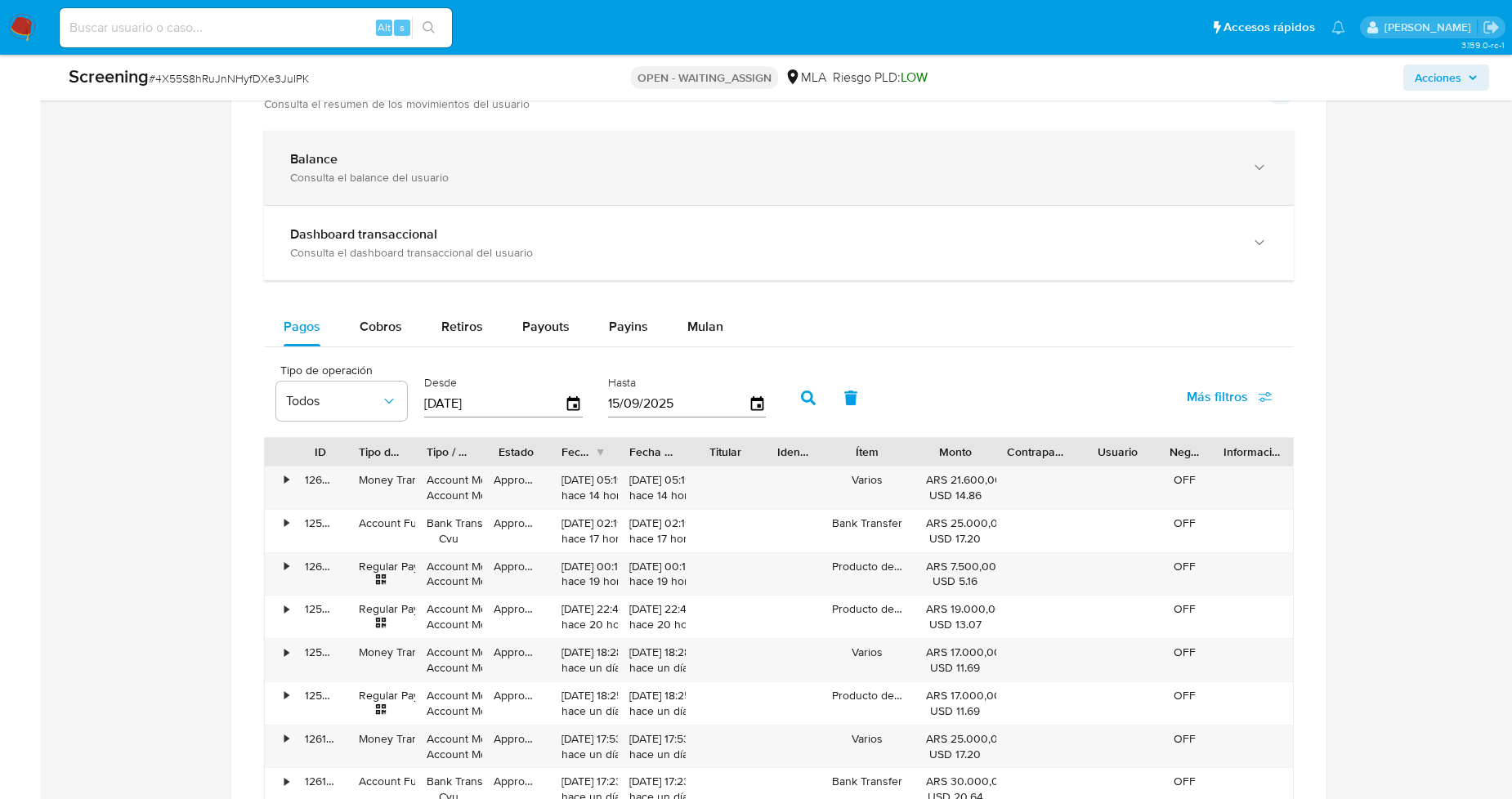
scroll to position [1092, 0]
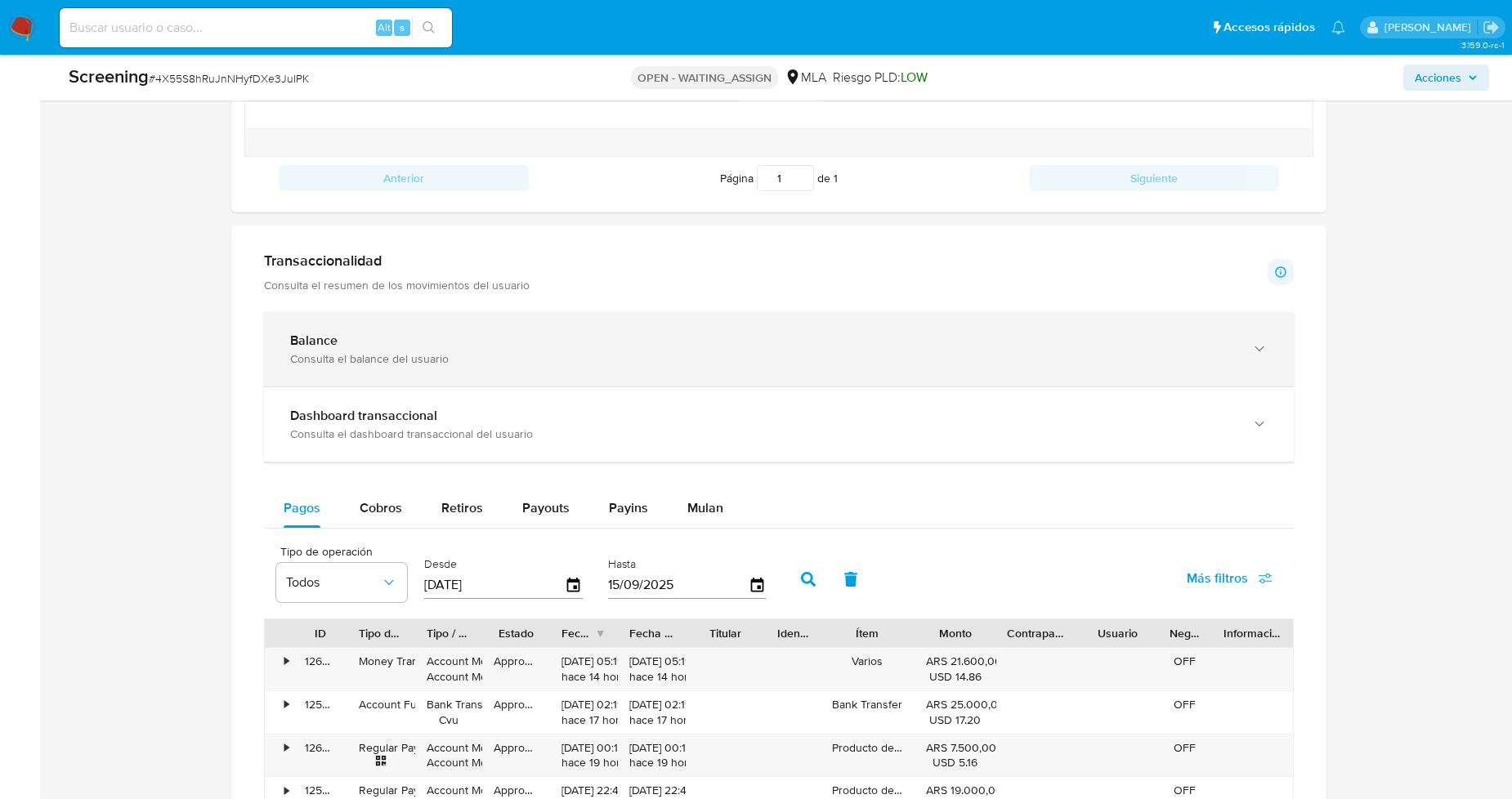
click at [627, 346] on div "Balance" at bounding box center [763, 340] width 945 height 16
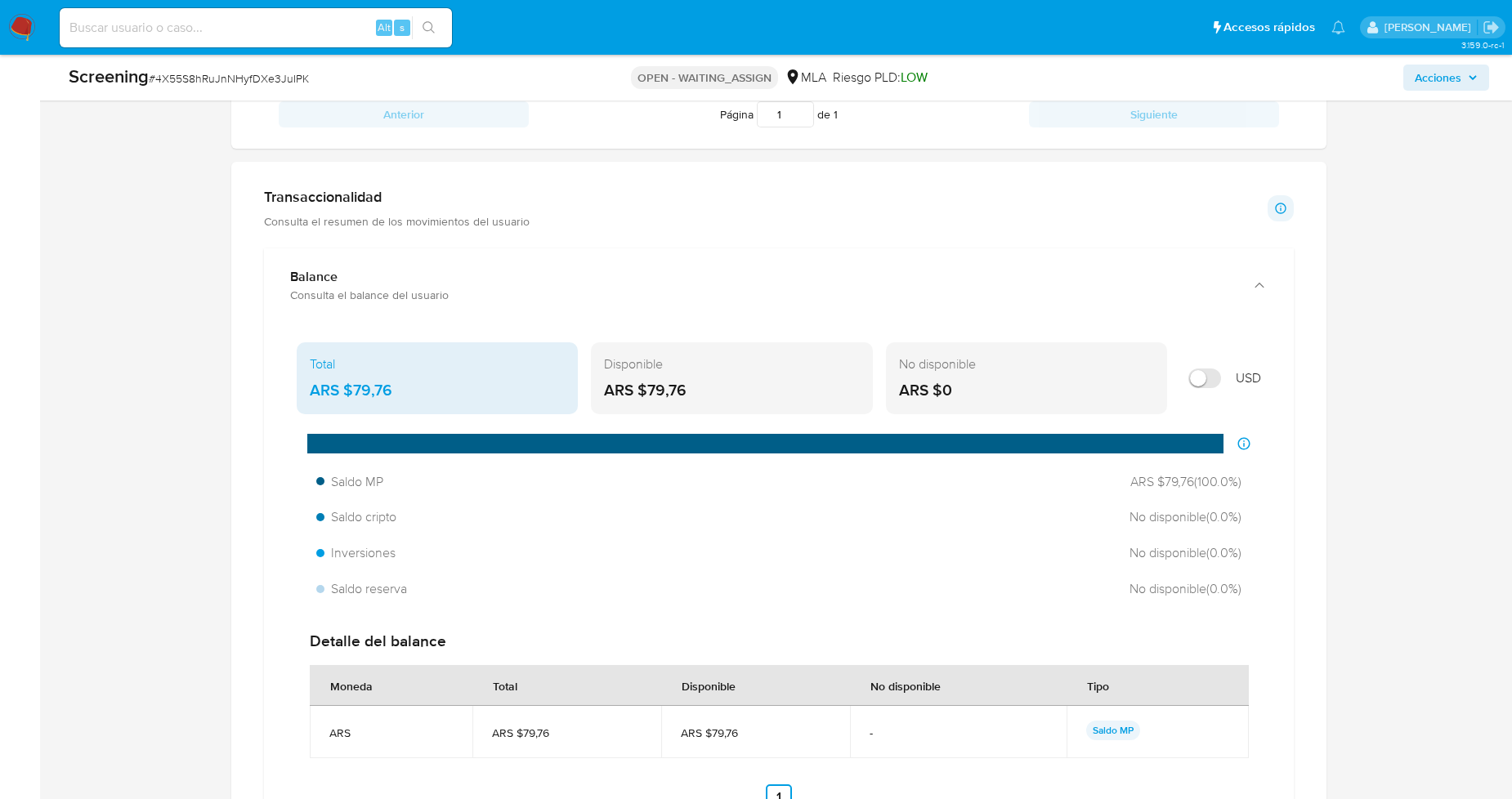
scroll to position [1273, 0]
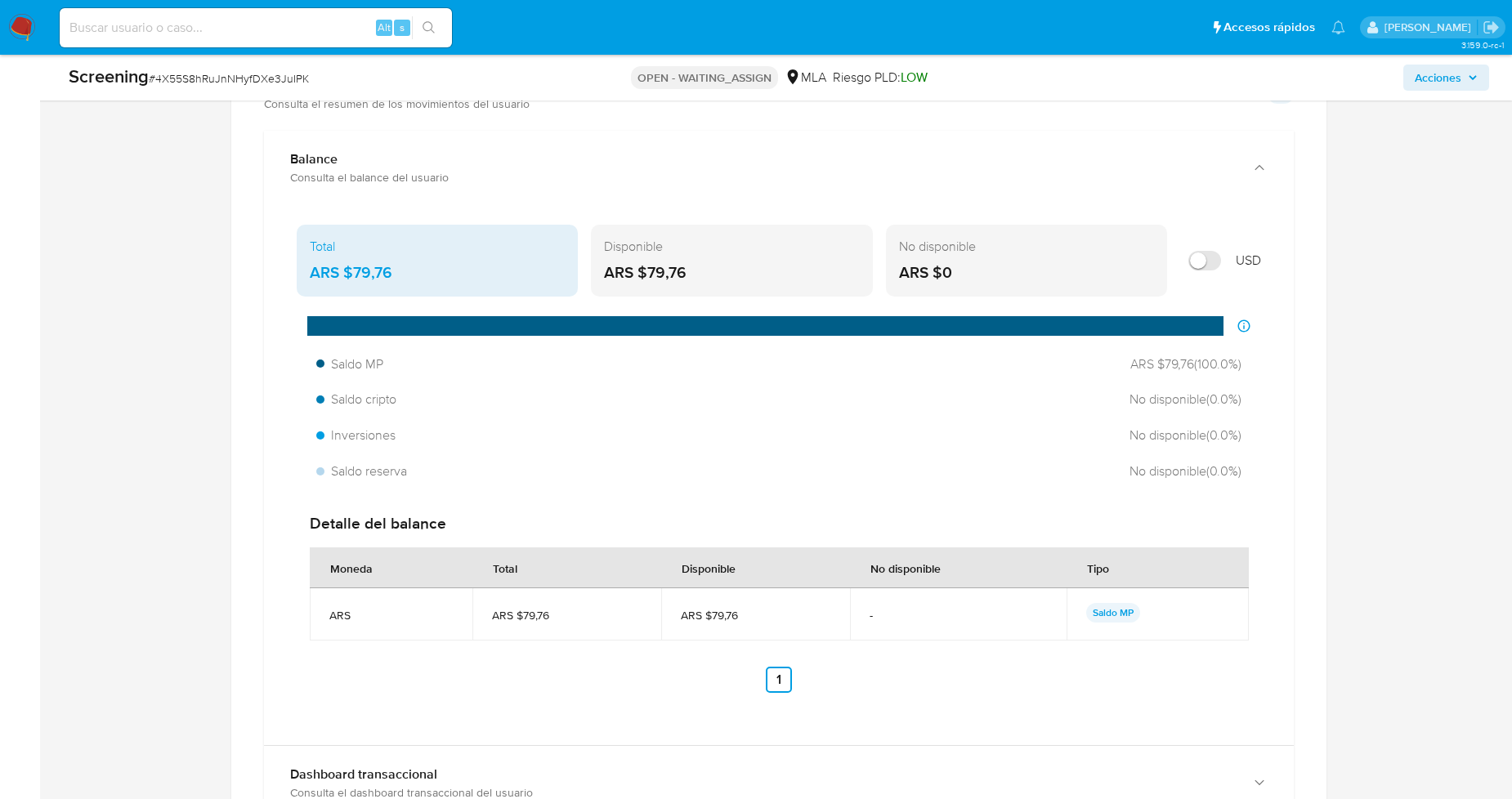
click at [272, 573] on div "Total ARS $79,76 Disponible ARS $79,76 No disponible ARS $0 USD Distribución de…" at bounding box center [779, 475] width 1030 height 540
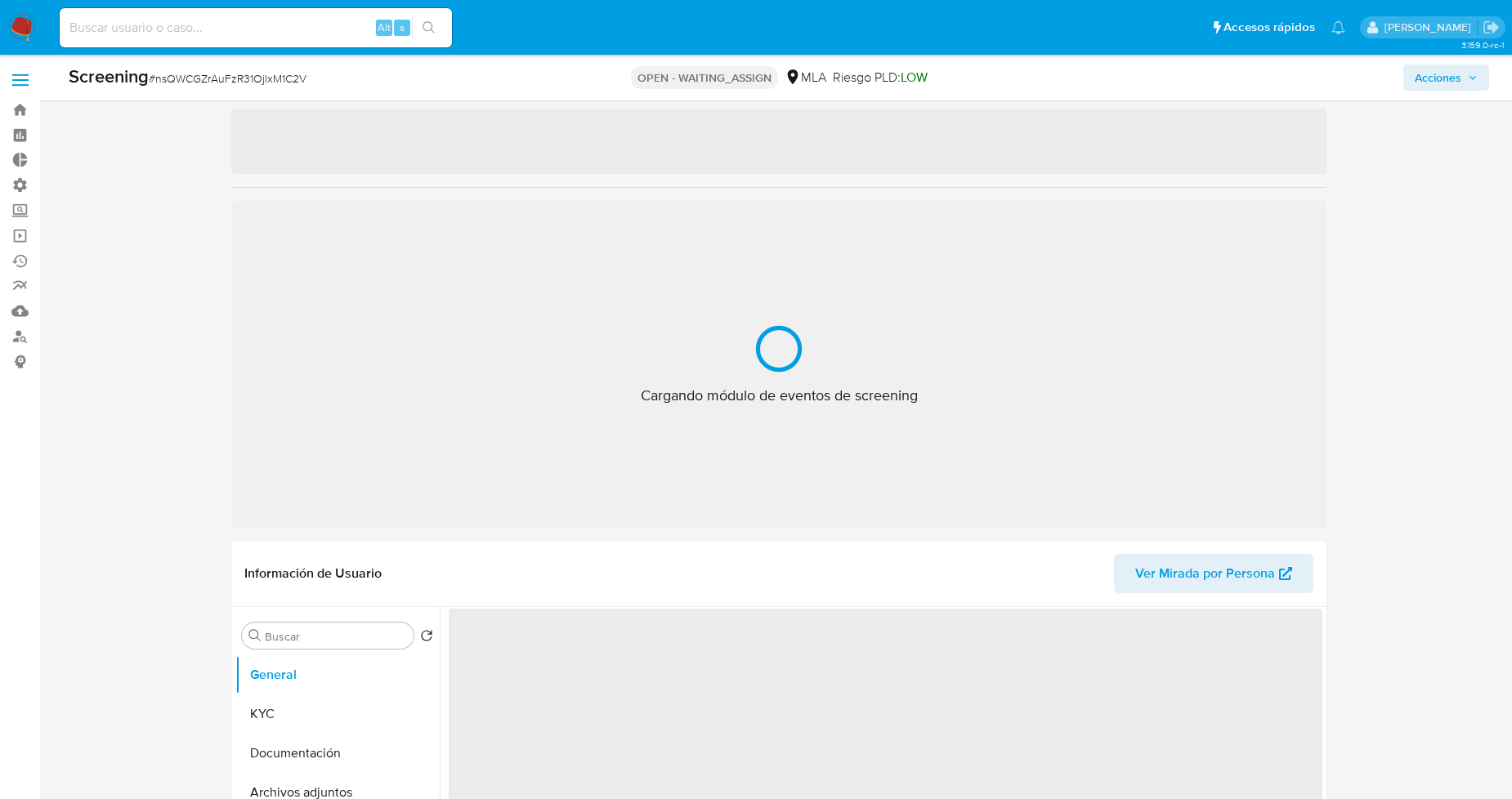
scroll to position [181, 0]
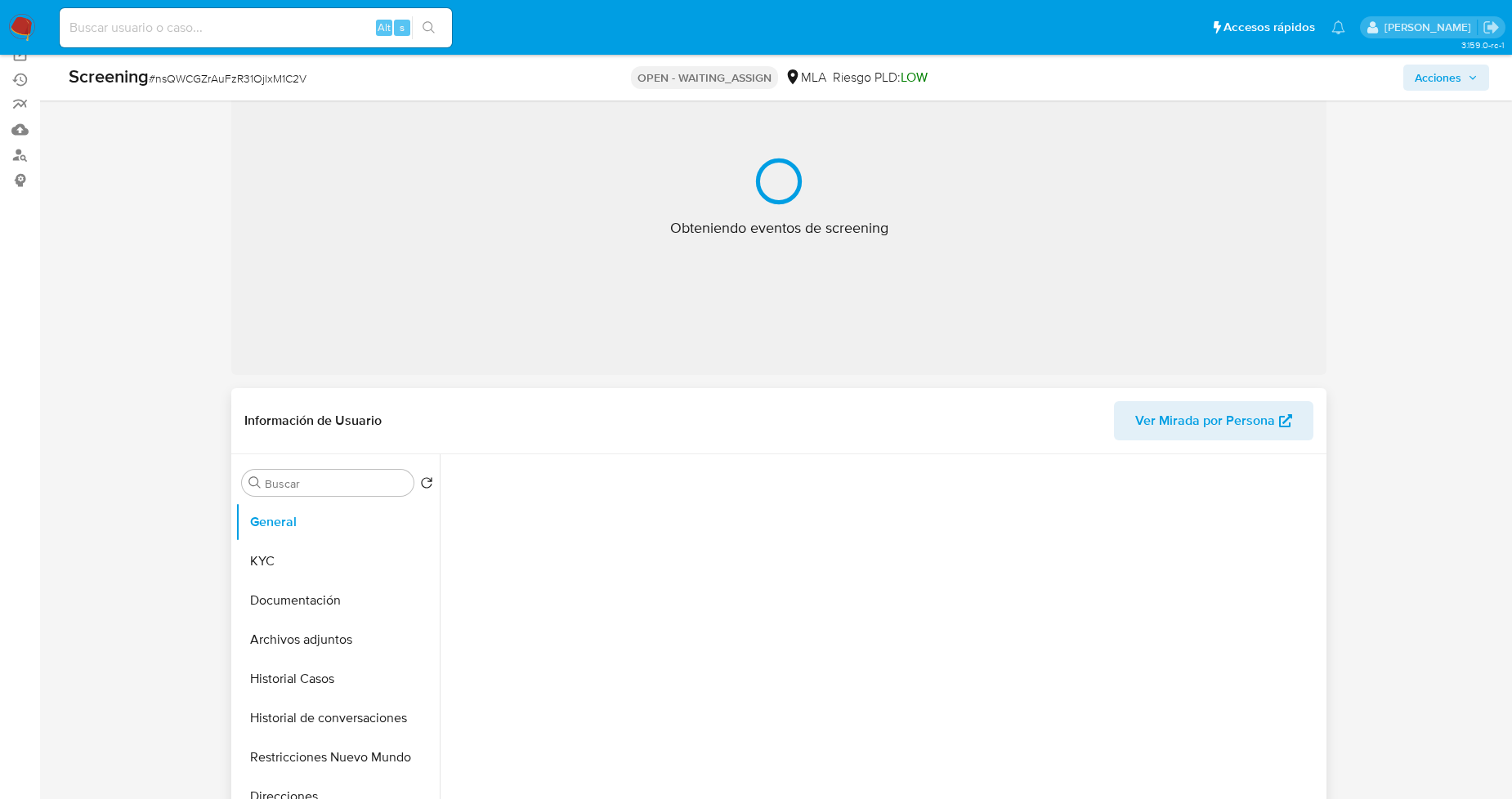
select select "10"
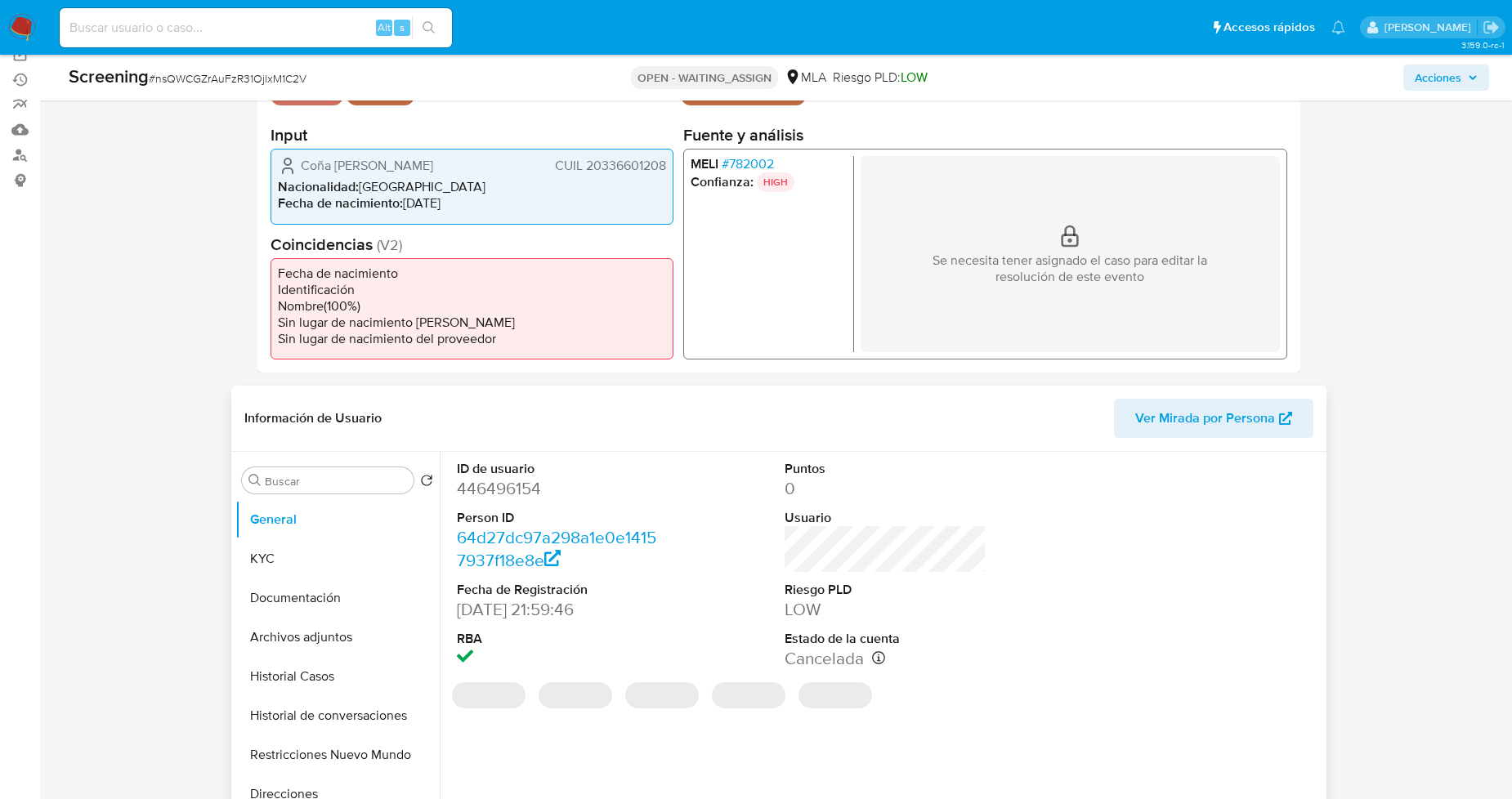
click at [517, 488] on dd "446496154" at bounding box center [558, 489] width 202 height 23
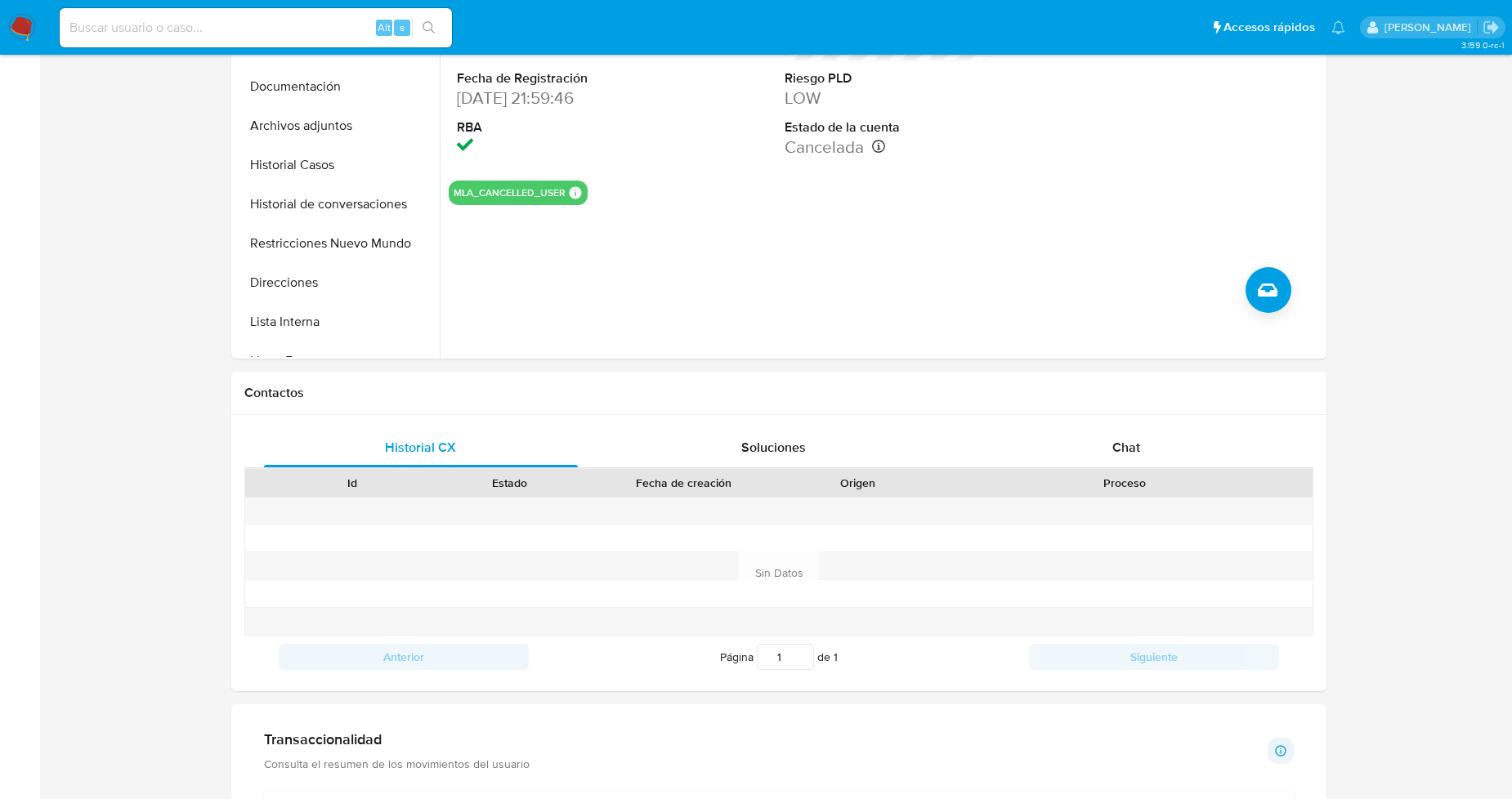
scroll to position [0, 0]
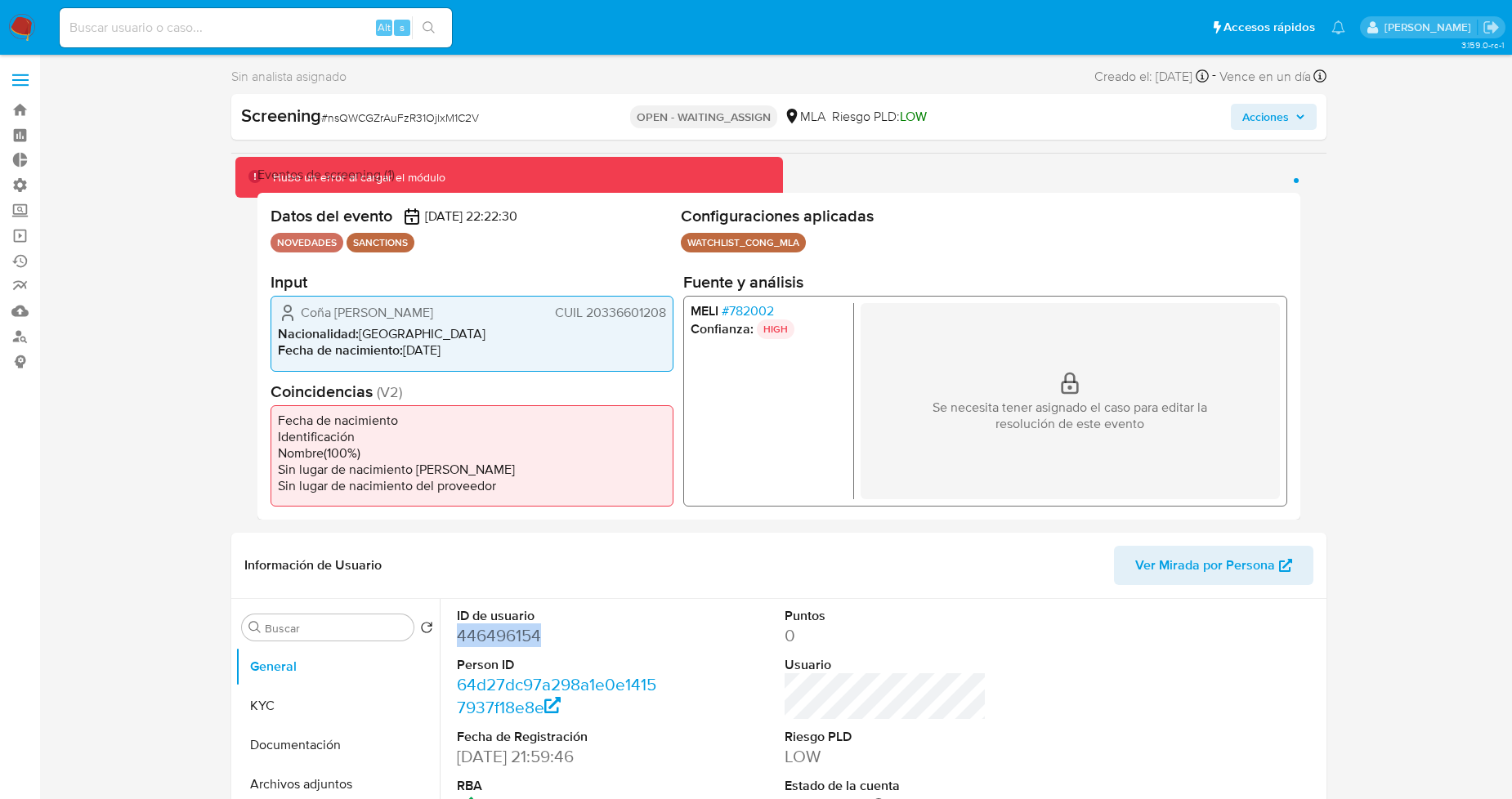
drag, startPoint x: 131, startPoint y: 628, endPoint x: 927, endPoint y: 492, distance: 807.5
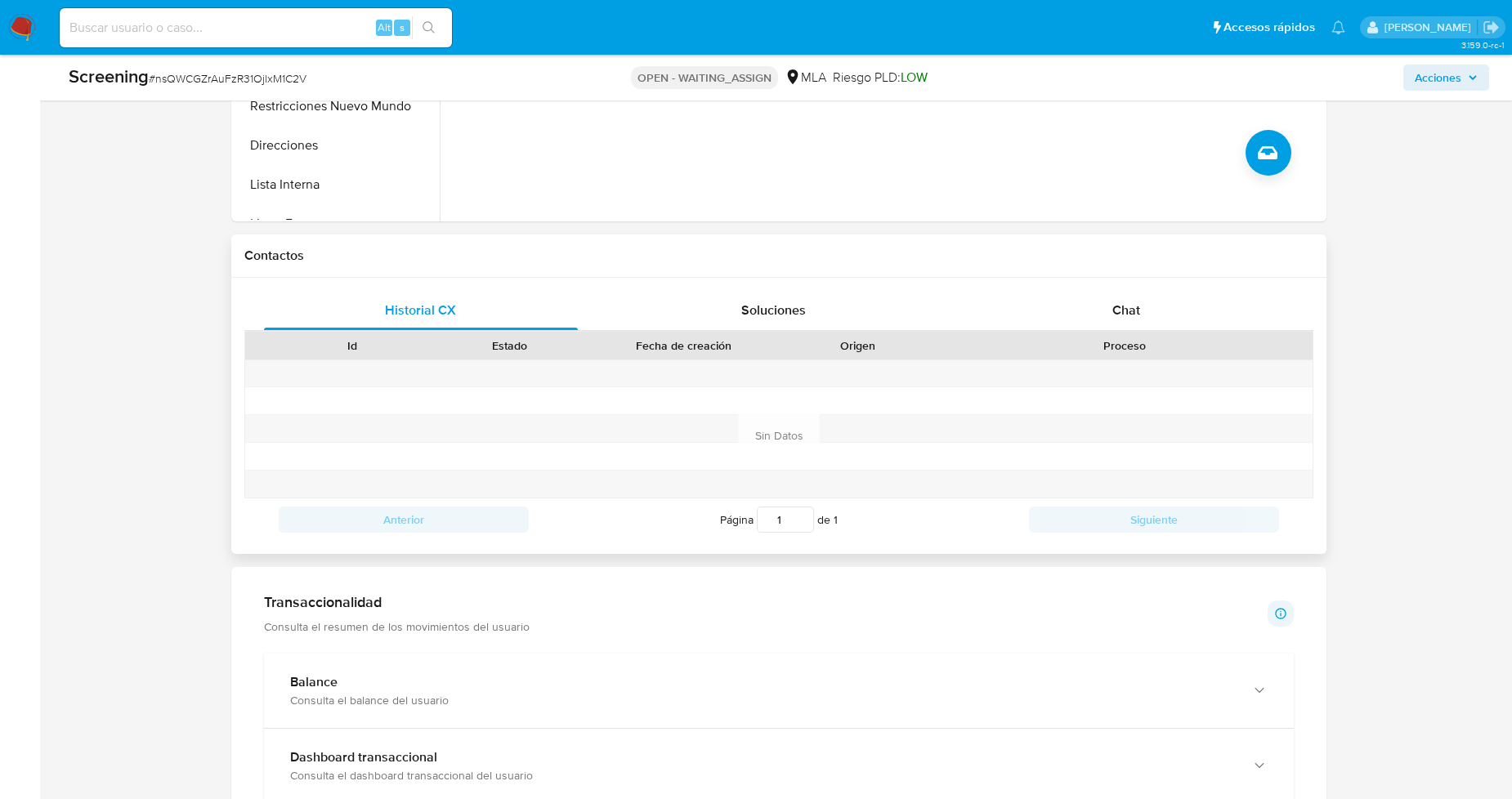
scroll to position [993, 0]
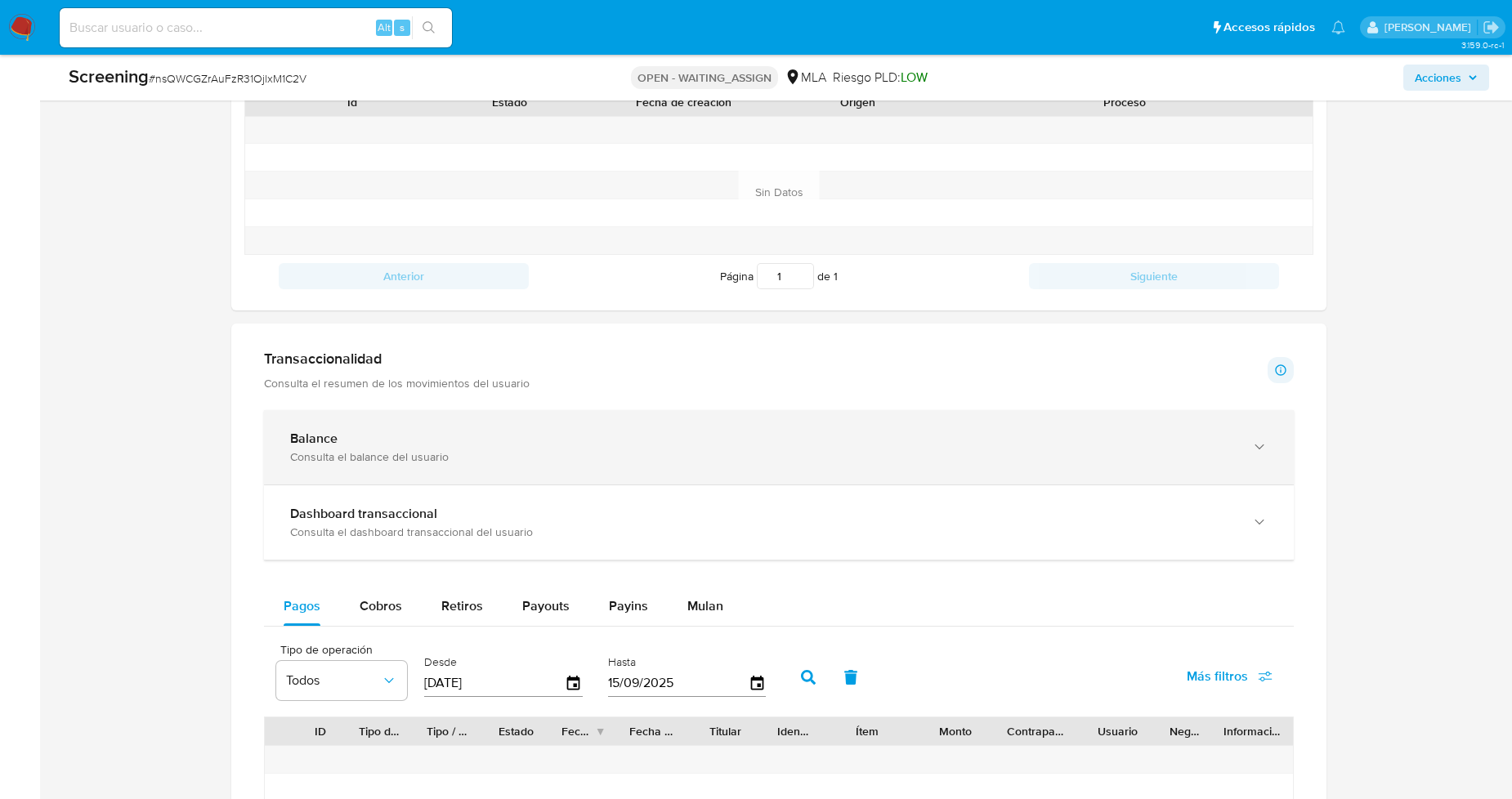
click at [599, 452] on div "Consulta el balance del usuario" at bounding box center [763, 456] width 945 height 14
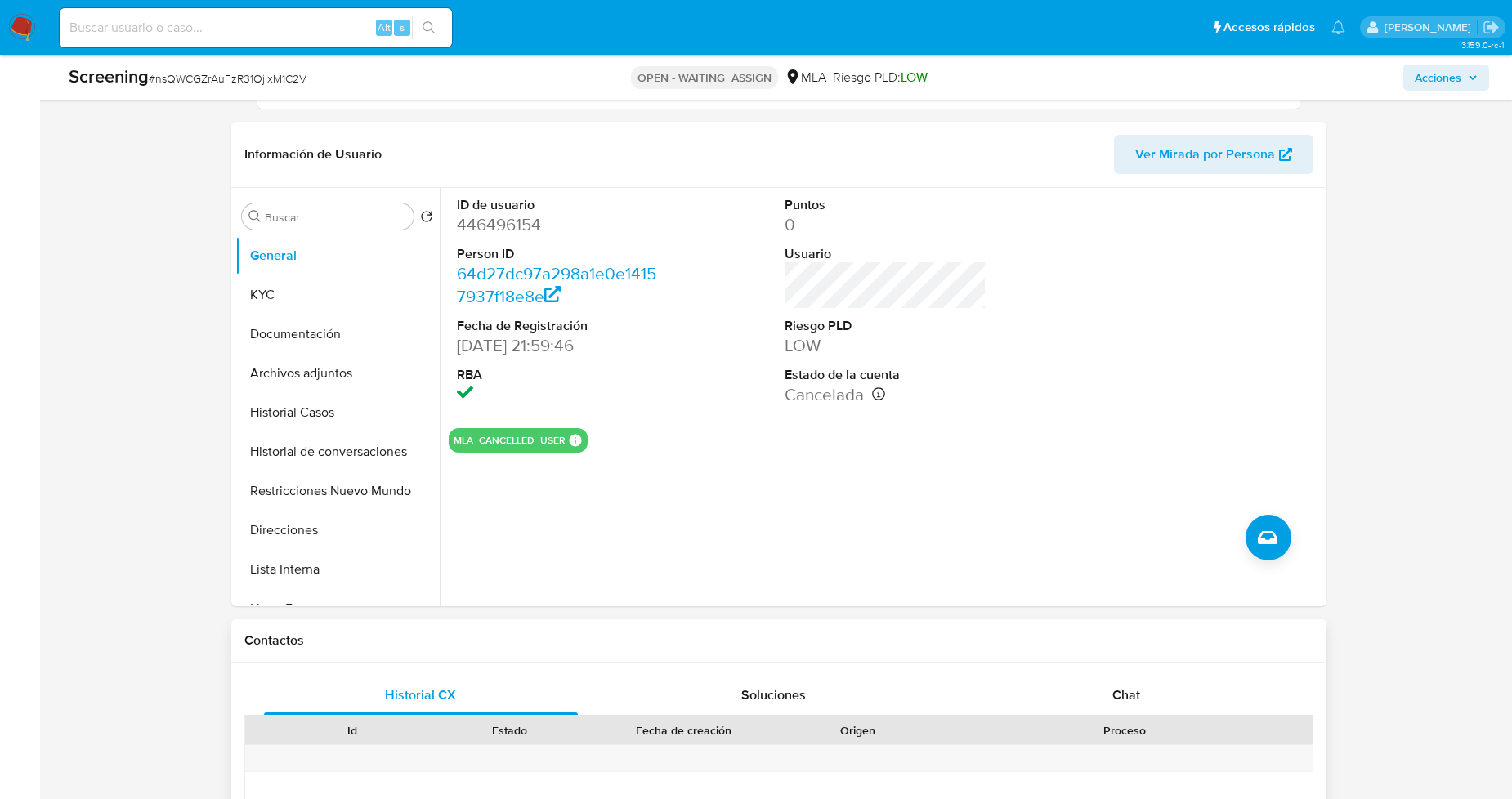
scroll to position [0, 0]
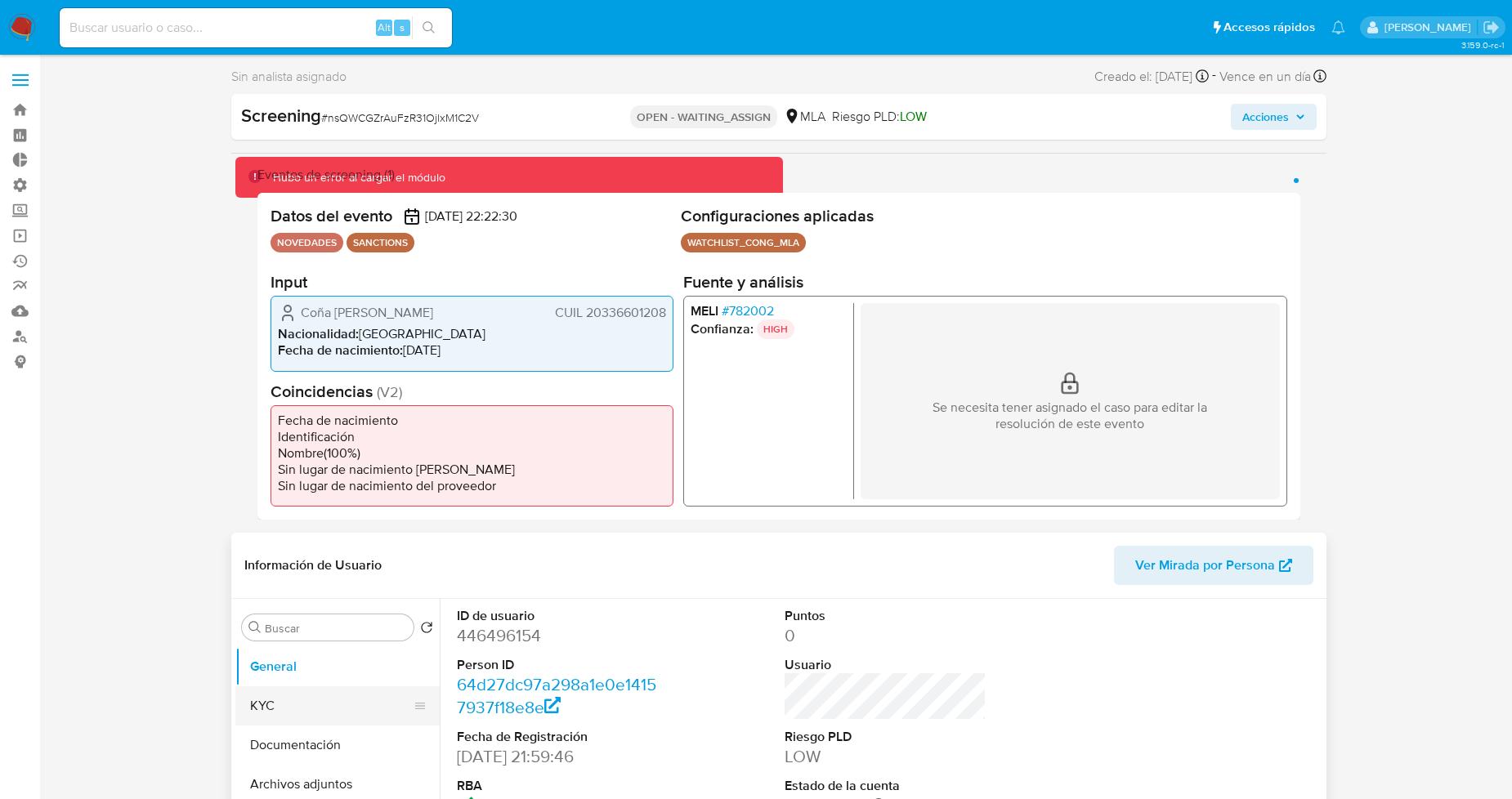
click at [314, 704] on button "KYC" at bounding box center [332, 706] width 192 height 39
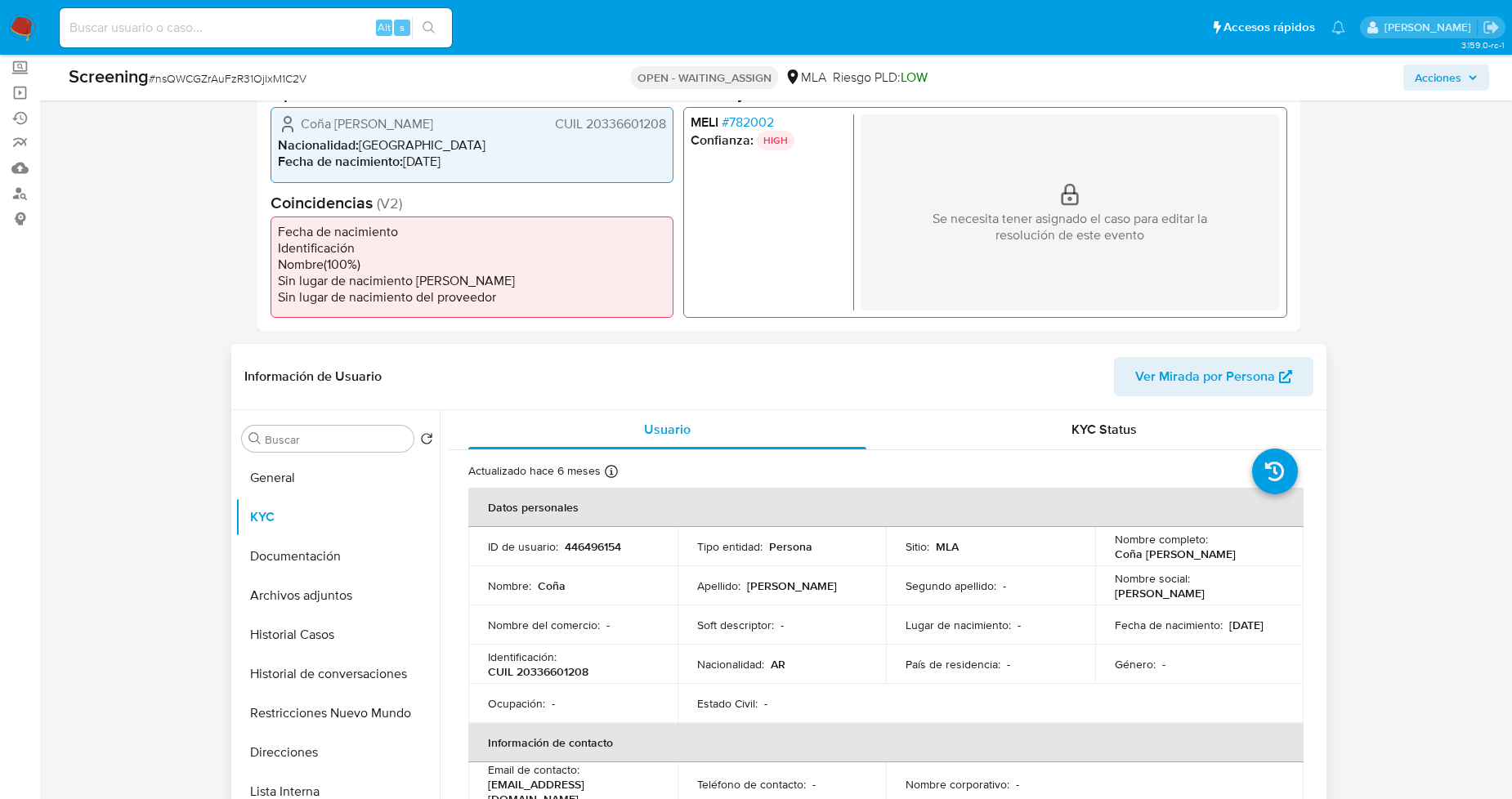
scroll to position [181, 0]
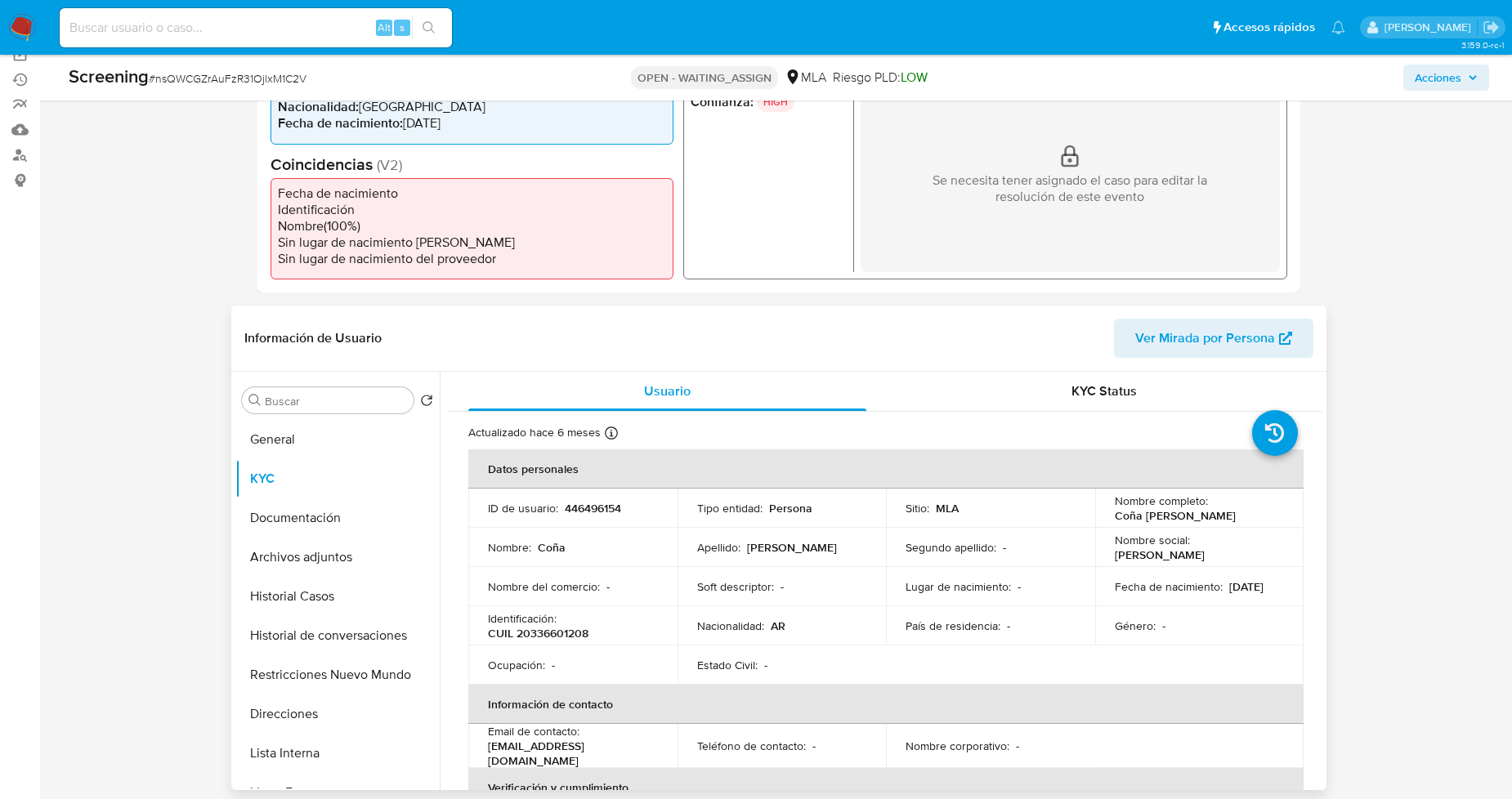
click at [591, 510] on p "446496154" at bounding box center [593, 508] width 57 height 14
click at [591, 509] on p "446496154" at bounding box center [593, 508] width 57 height 14
copy p "446496154"
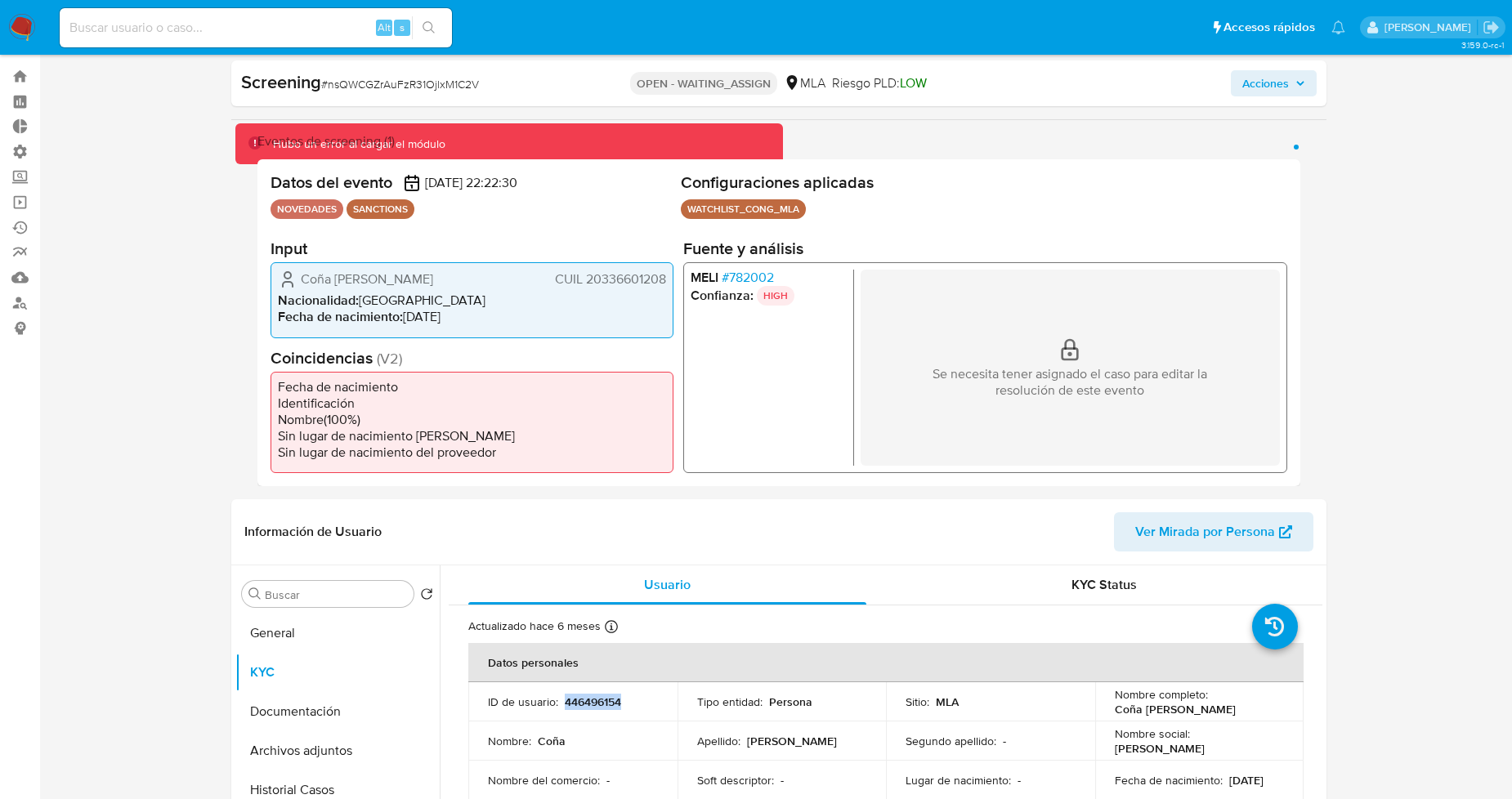
scroll to position [0, 0]
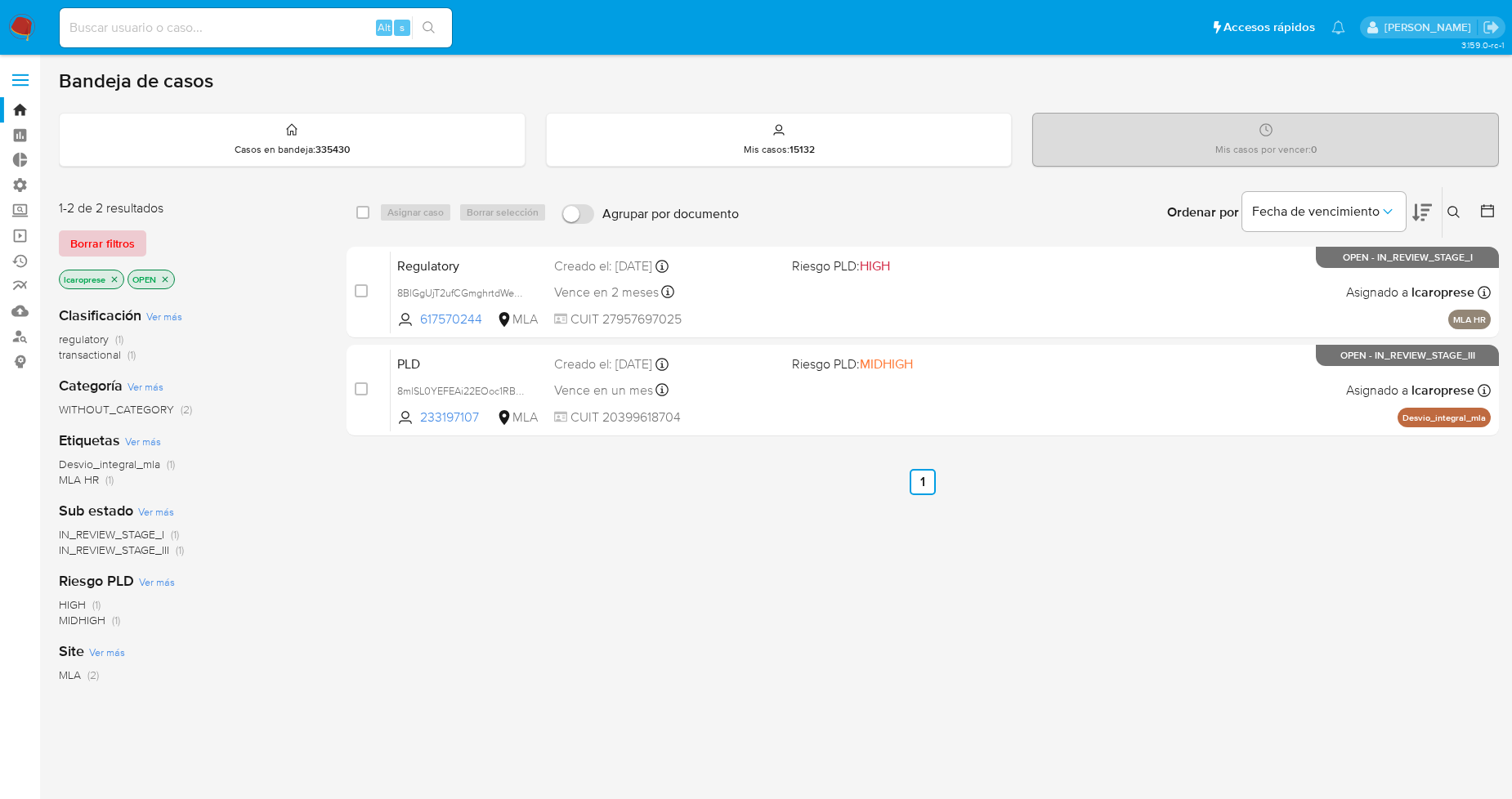
click at [135, 236] on button "Borrar filtros" at bounding box center [102, 243] width 87 height 26
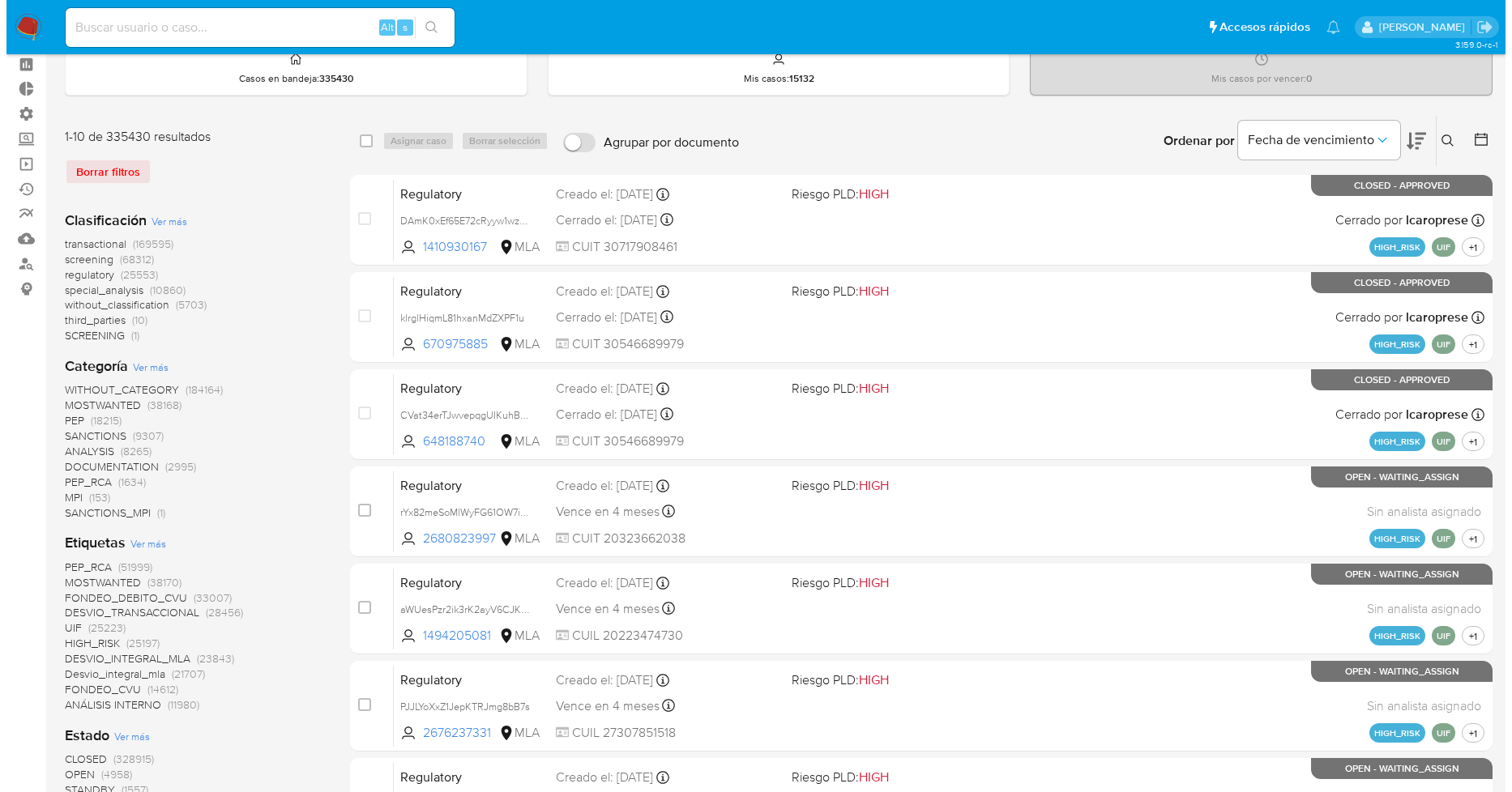
scroll to position [179, 0]
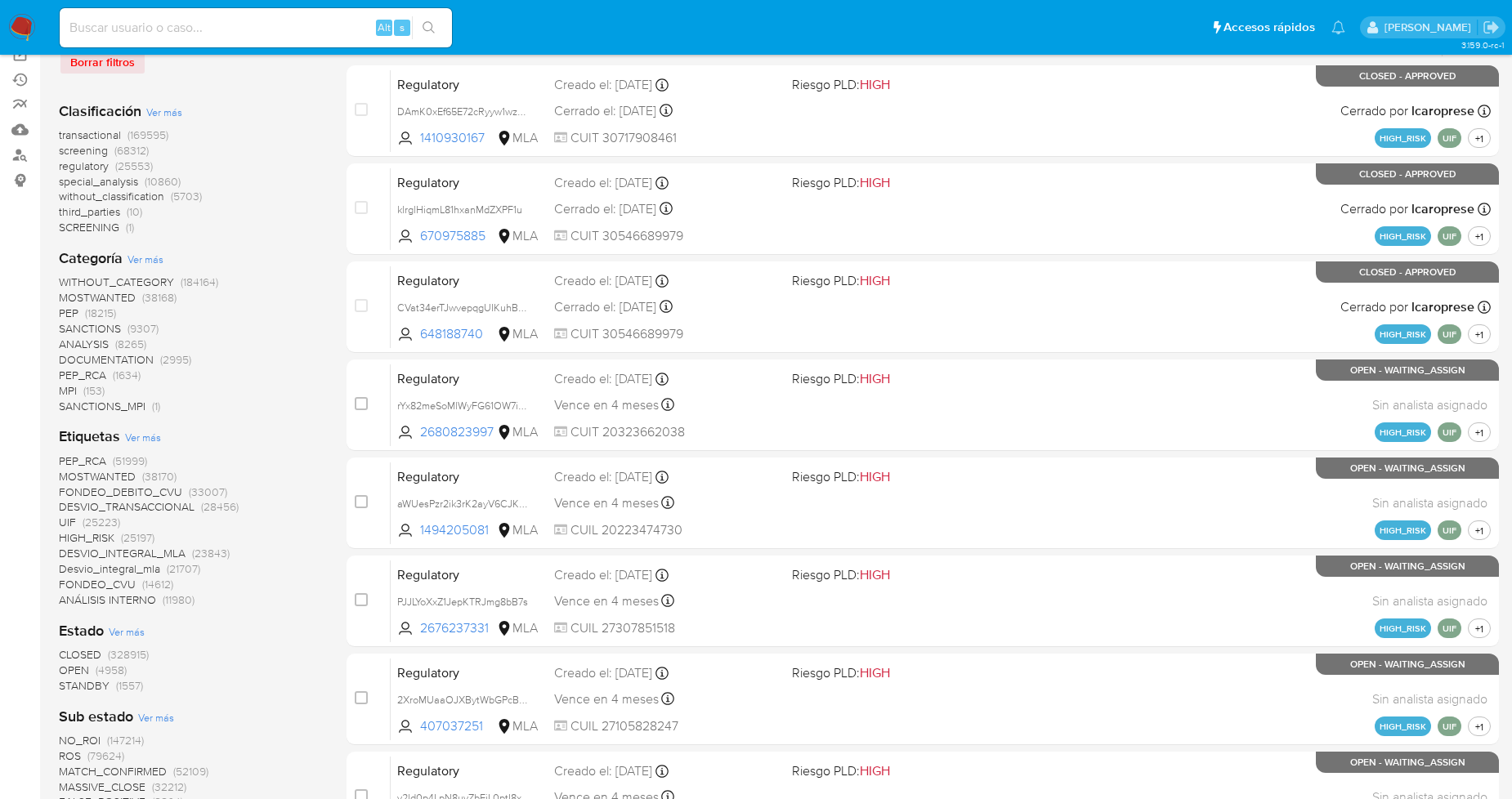
click at [145, 433] on span "Ver más" at bounding box center [144, 437] width 36 height 14
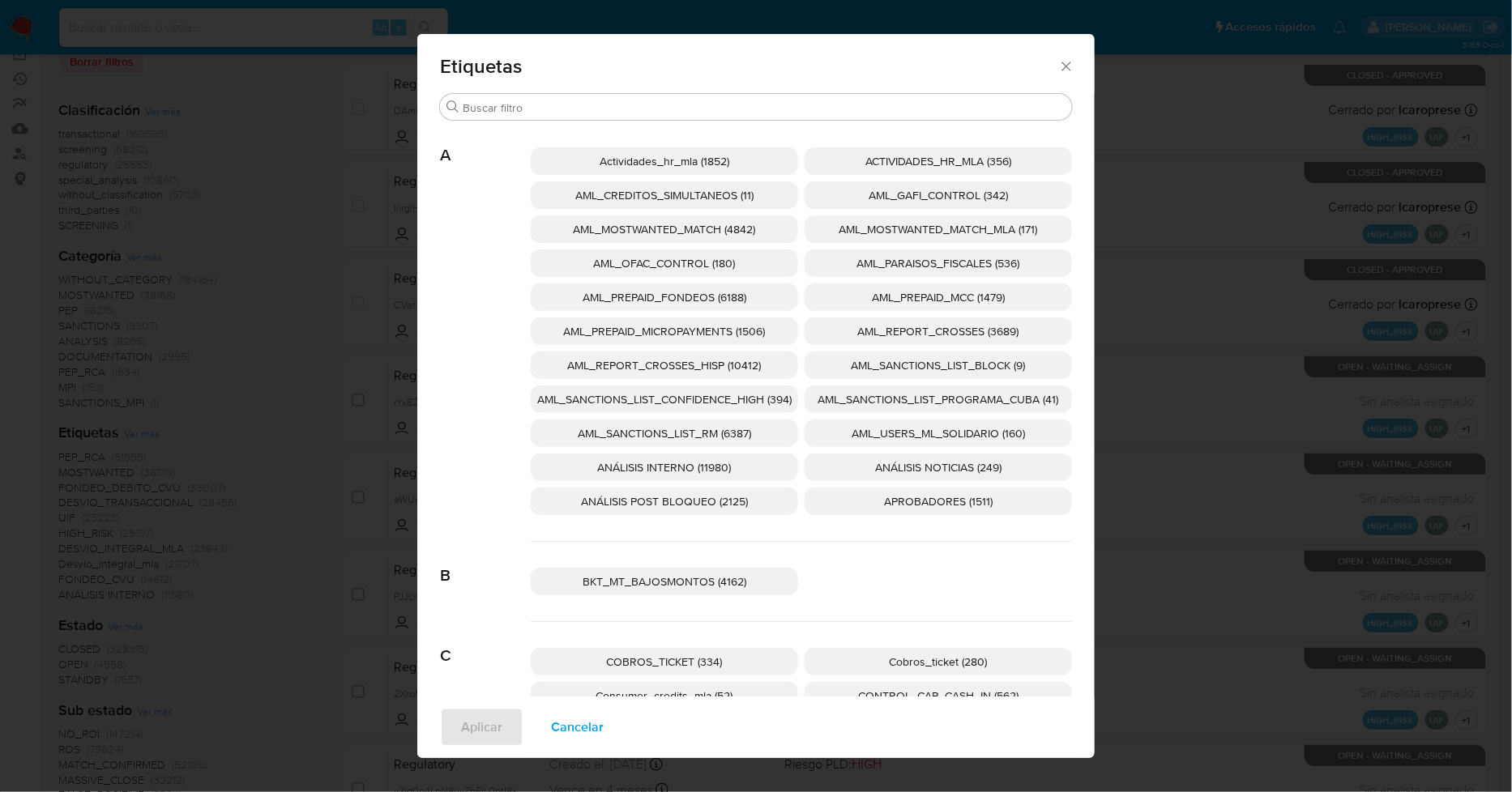
click at [751, 397] on span "AML_SANCTIONS_LIST_CONFIDENCE_HIGH (394)" at bounding box center [665, 399] width 255 height 16
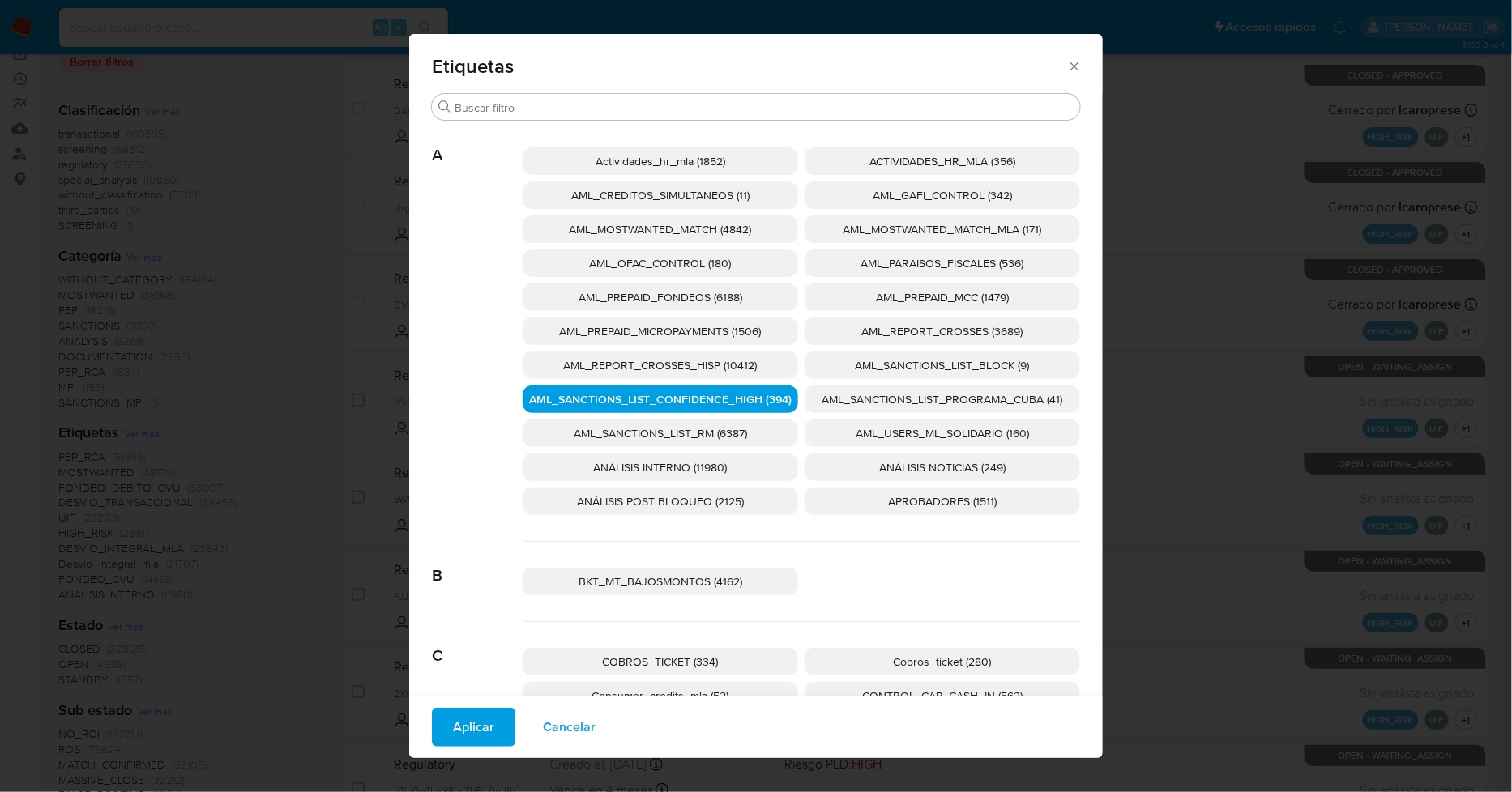
click at [822, 405] on span "AML_SANCTIONS_LIST_PROGRAMA_CUBA (41)" at bounding box center [942, 399] width 240 height 16
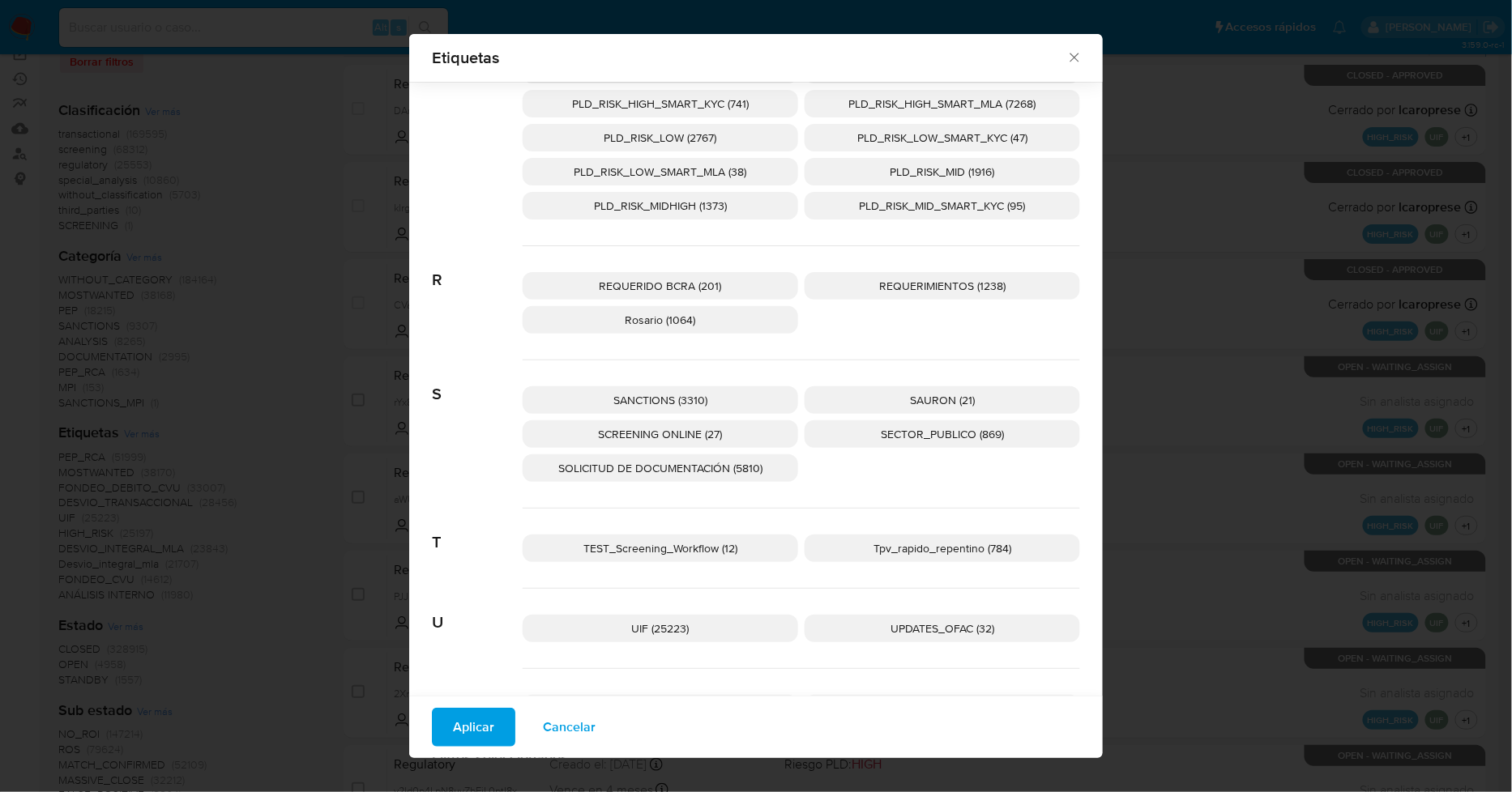
scroll to position [2445, 0]
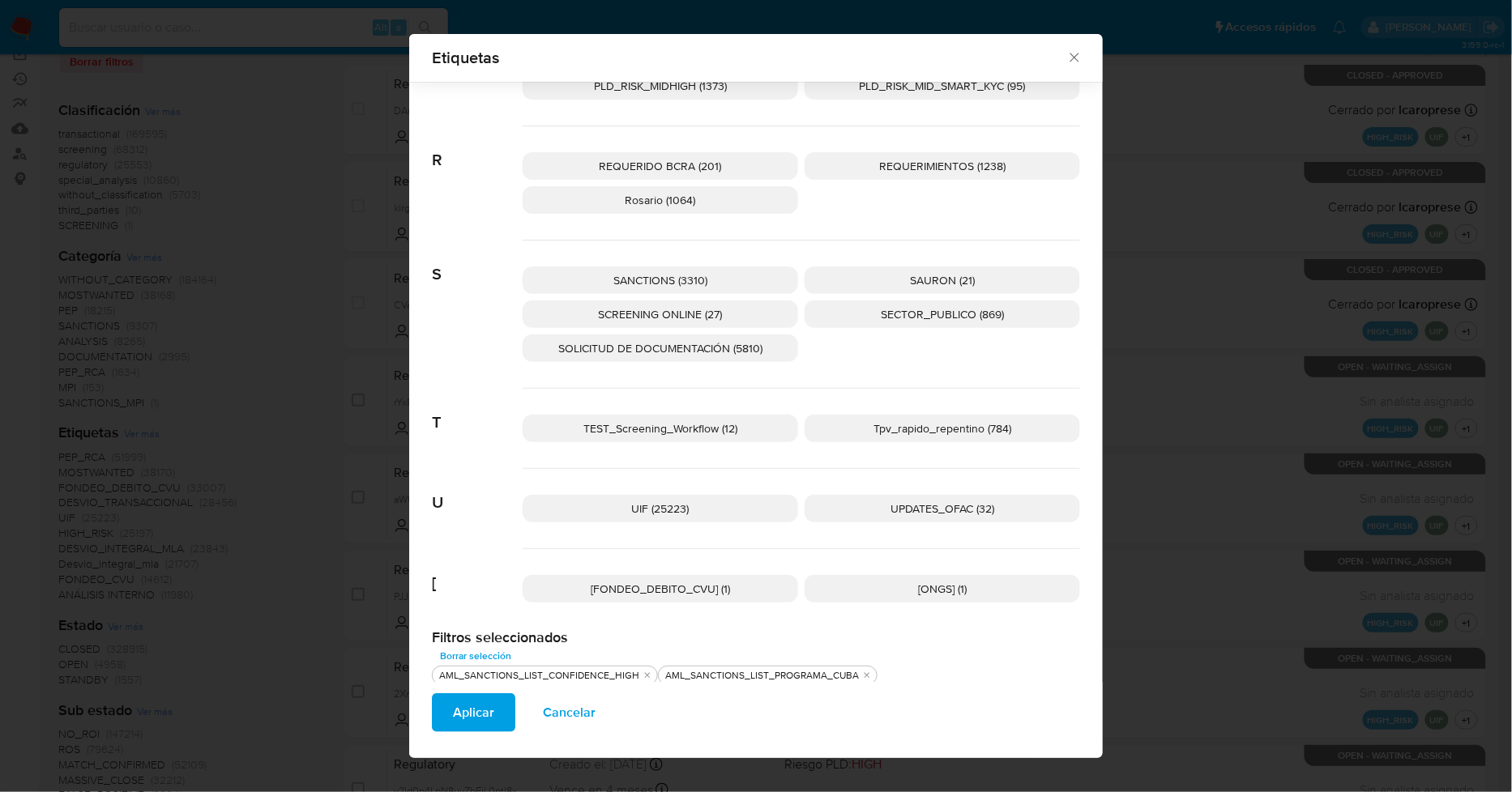
click at [891, 507] on span "UPDATES_OFAC (32)" at bounding box center [942, 508] width 104 height 16
click at [657, 314] on span "SCREENING ONLINE (27)" at bounding box center [661, 314] width 124 height 16
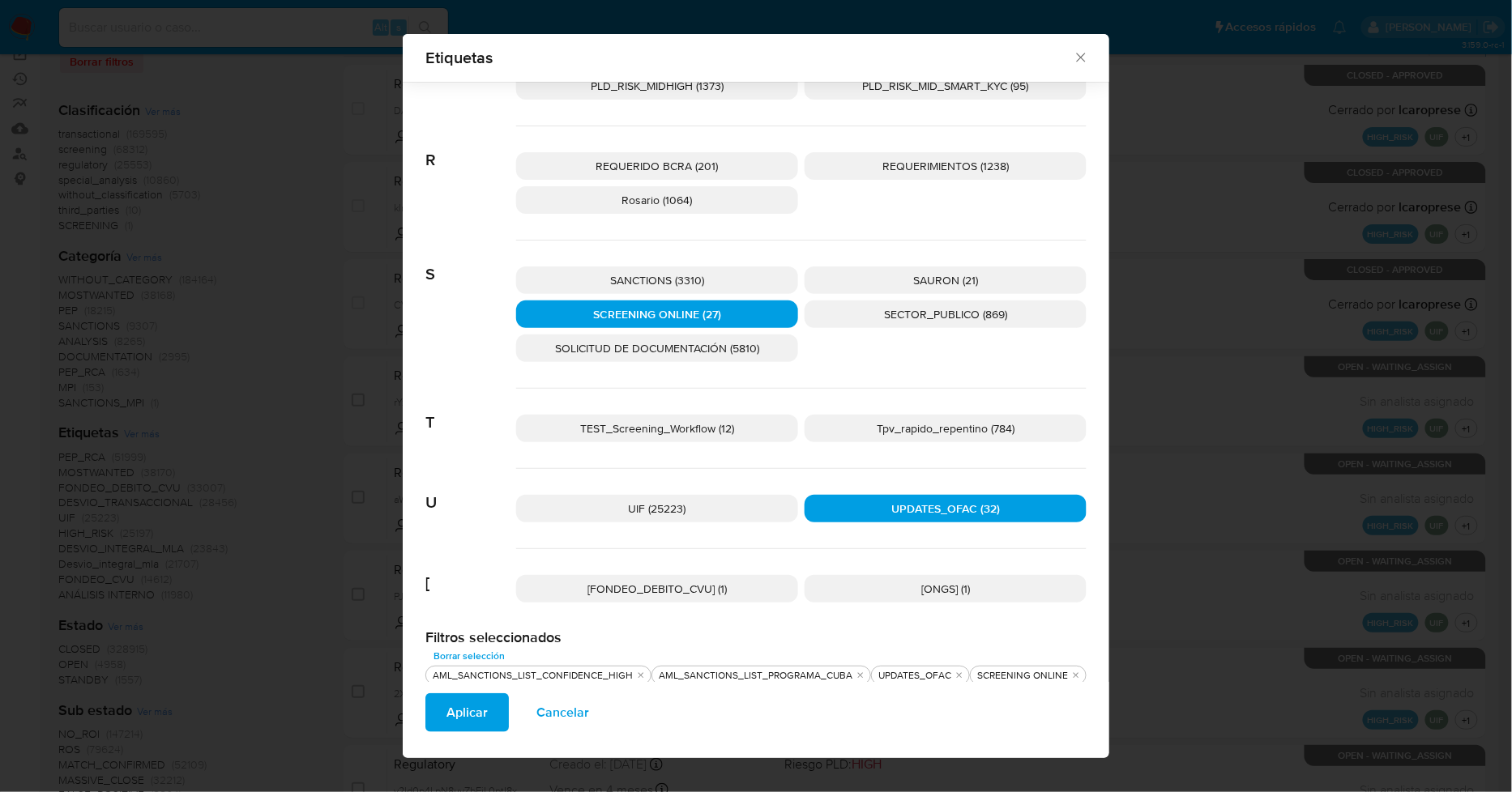
click at [657, 278] on span "SANCTIONS (3310)" at bounding box center [656, 280] width 94 height 16
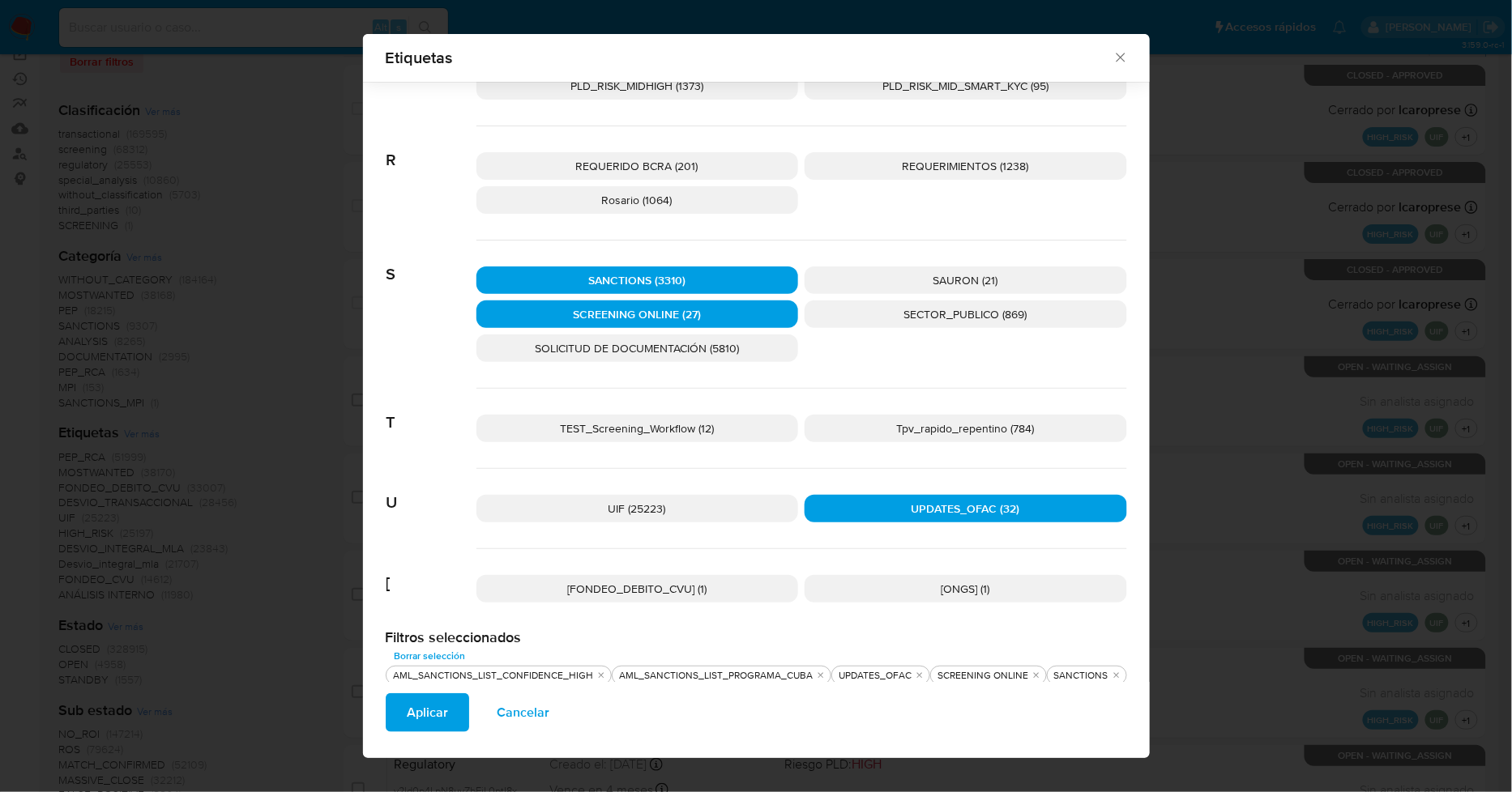
click at [433, 722] on span "Aplicar" at bounding box center [427, 713] width 42 height 36
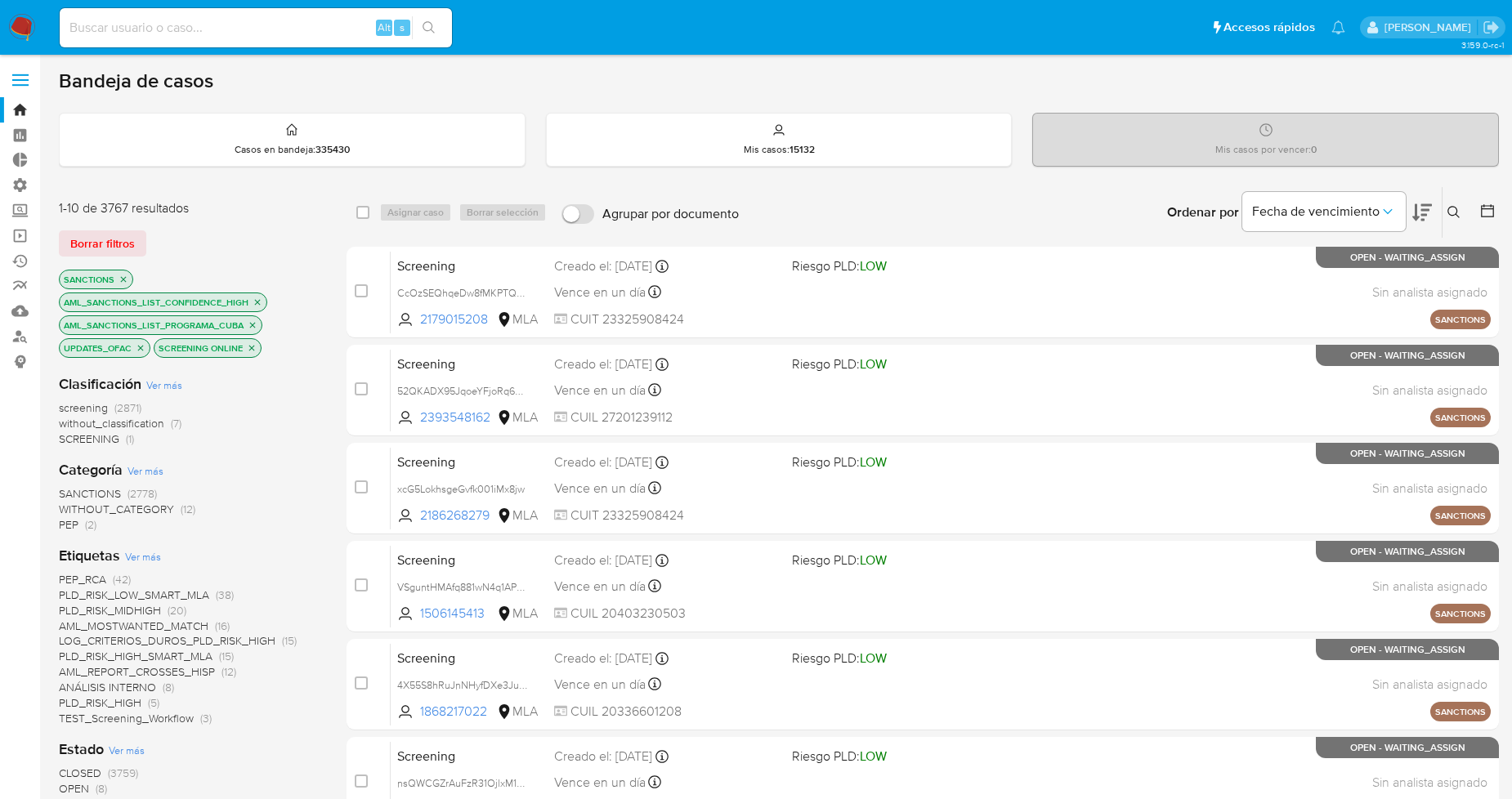
click at [582, 214] on input "Agrupar por documento" at bounding box center [578, 214] width 33 height 19
checkbox input "true"
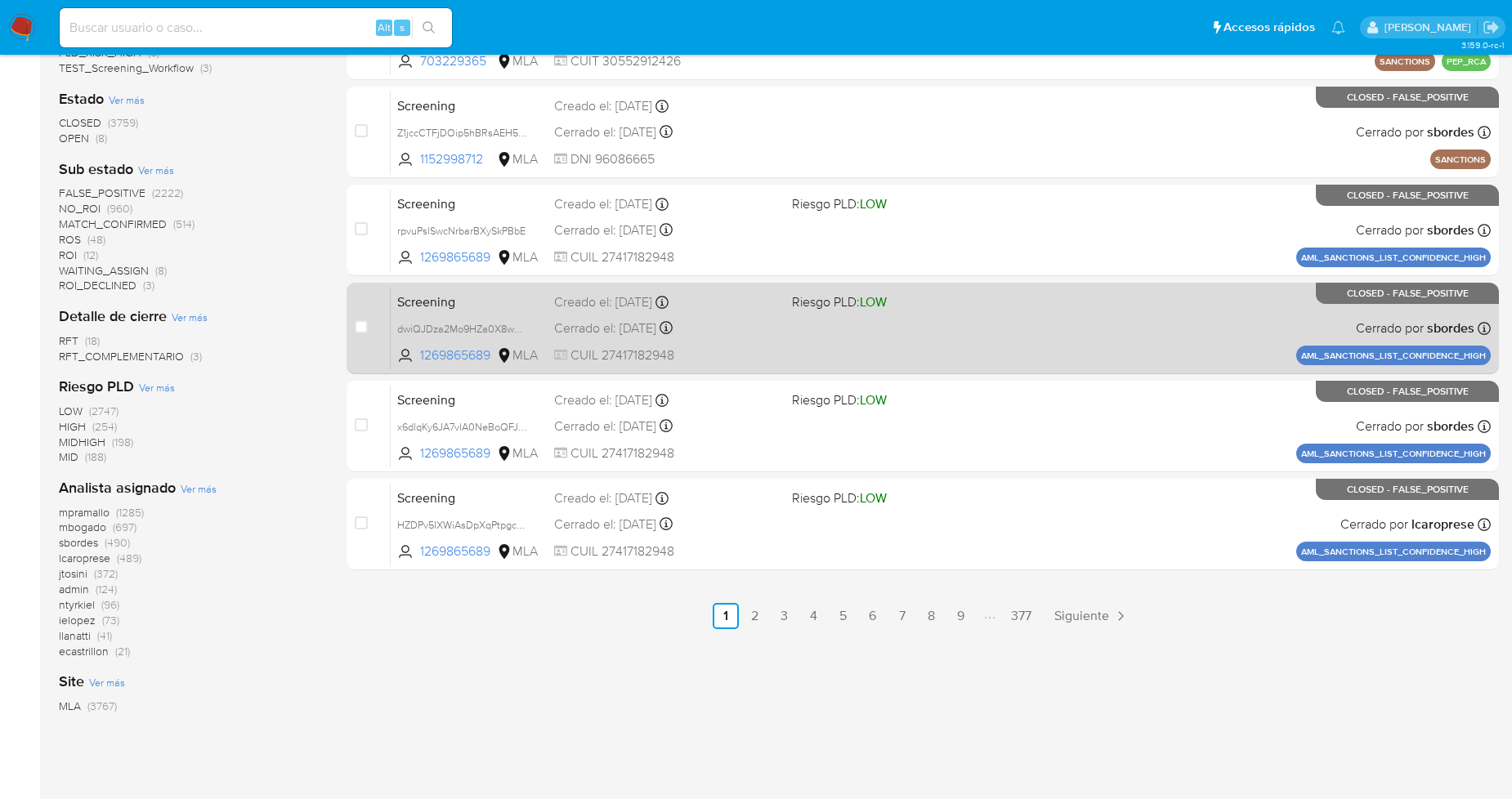
scroll to position [620, 0]
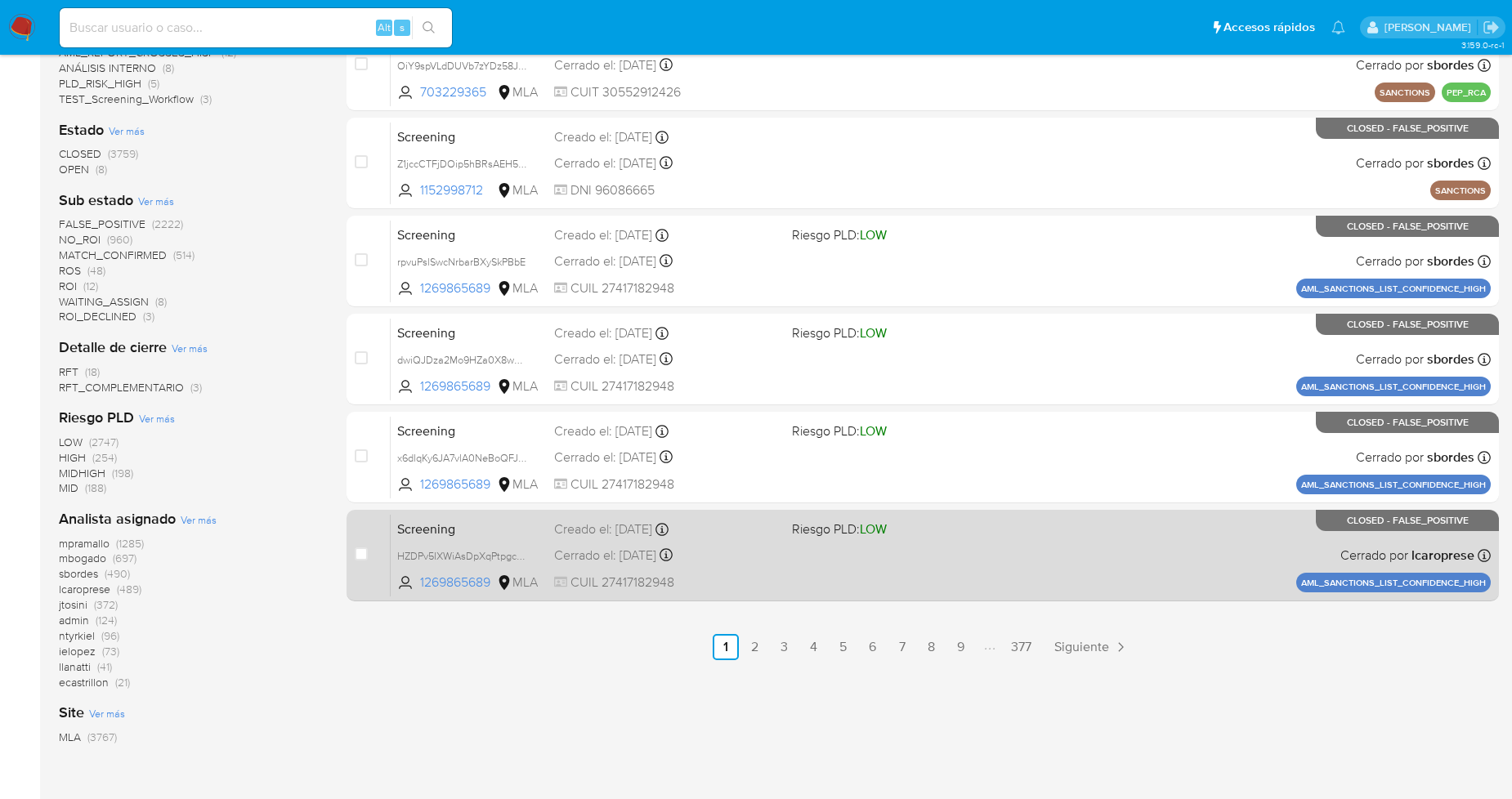
click at [749, 549] on div "Cerrado el: 15/05/2023 Cerrado el: 15/05/2023 10:16:57" at bounding box center [666, 556] width 224 height 18
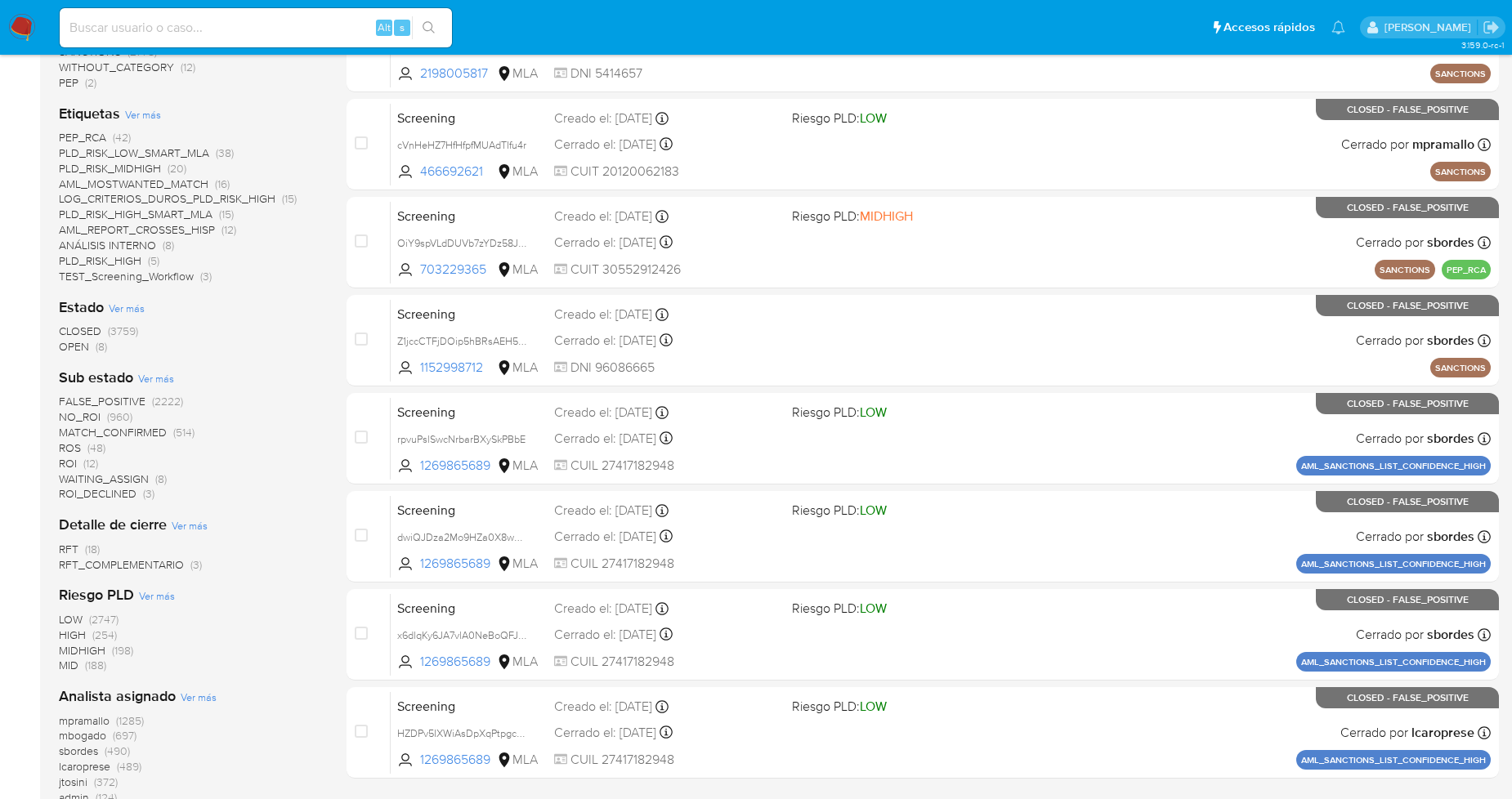
scroll to position [438, 0]
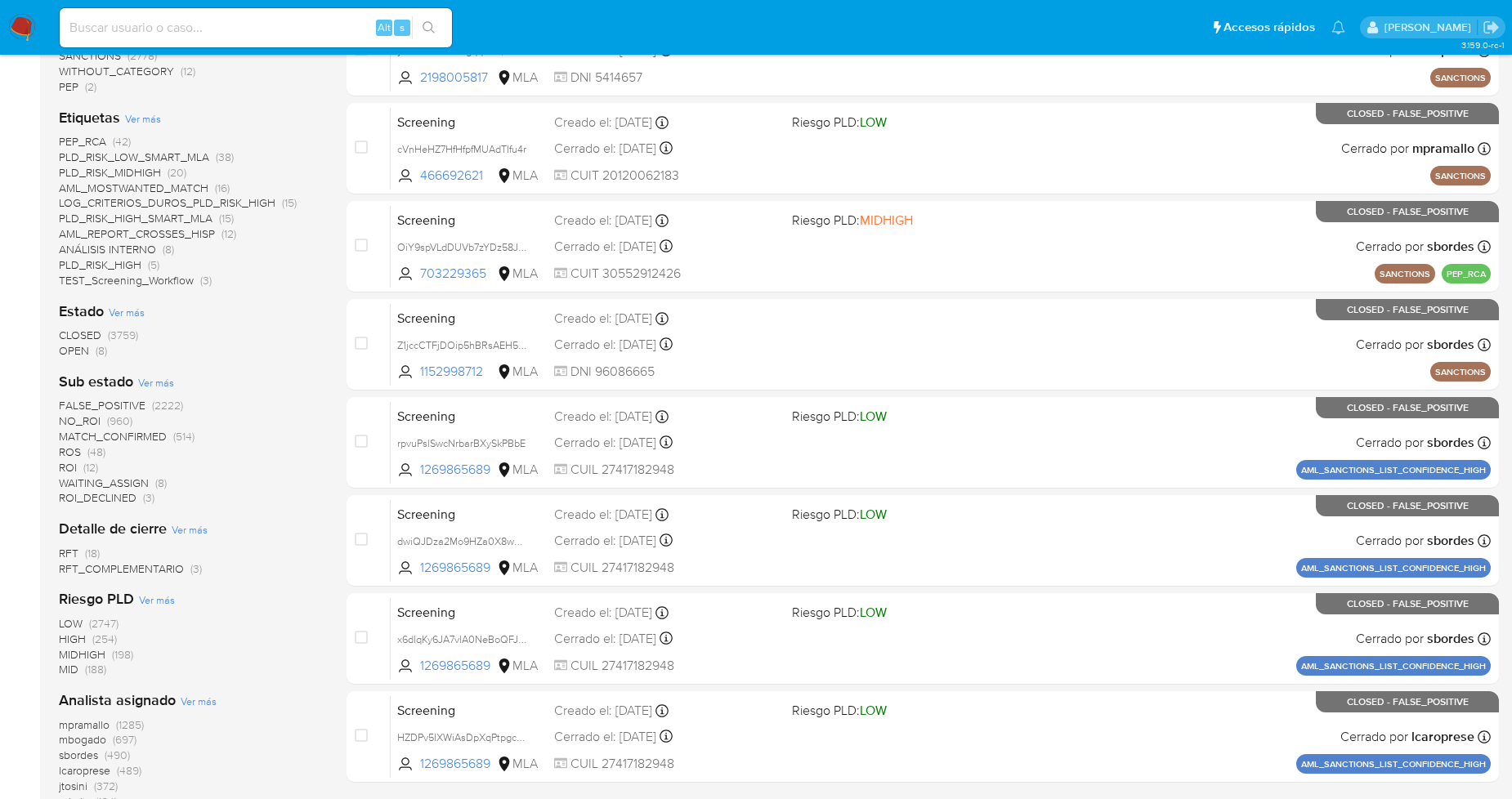
click at [64, 346] on span "OPEN" at bounding box center [74, 350] width 31 height 16
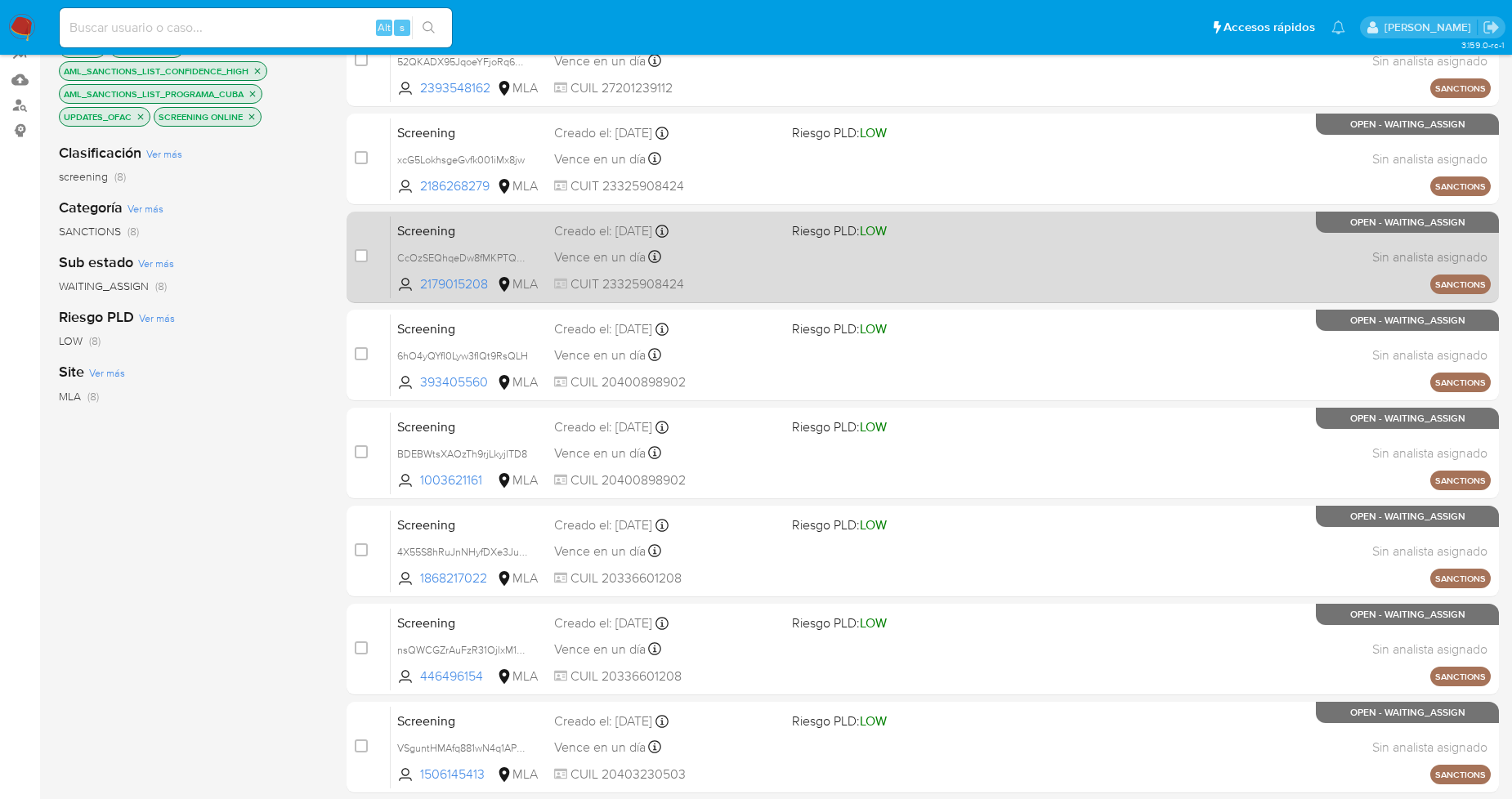
scroll to position [353, 0]
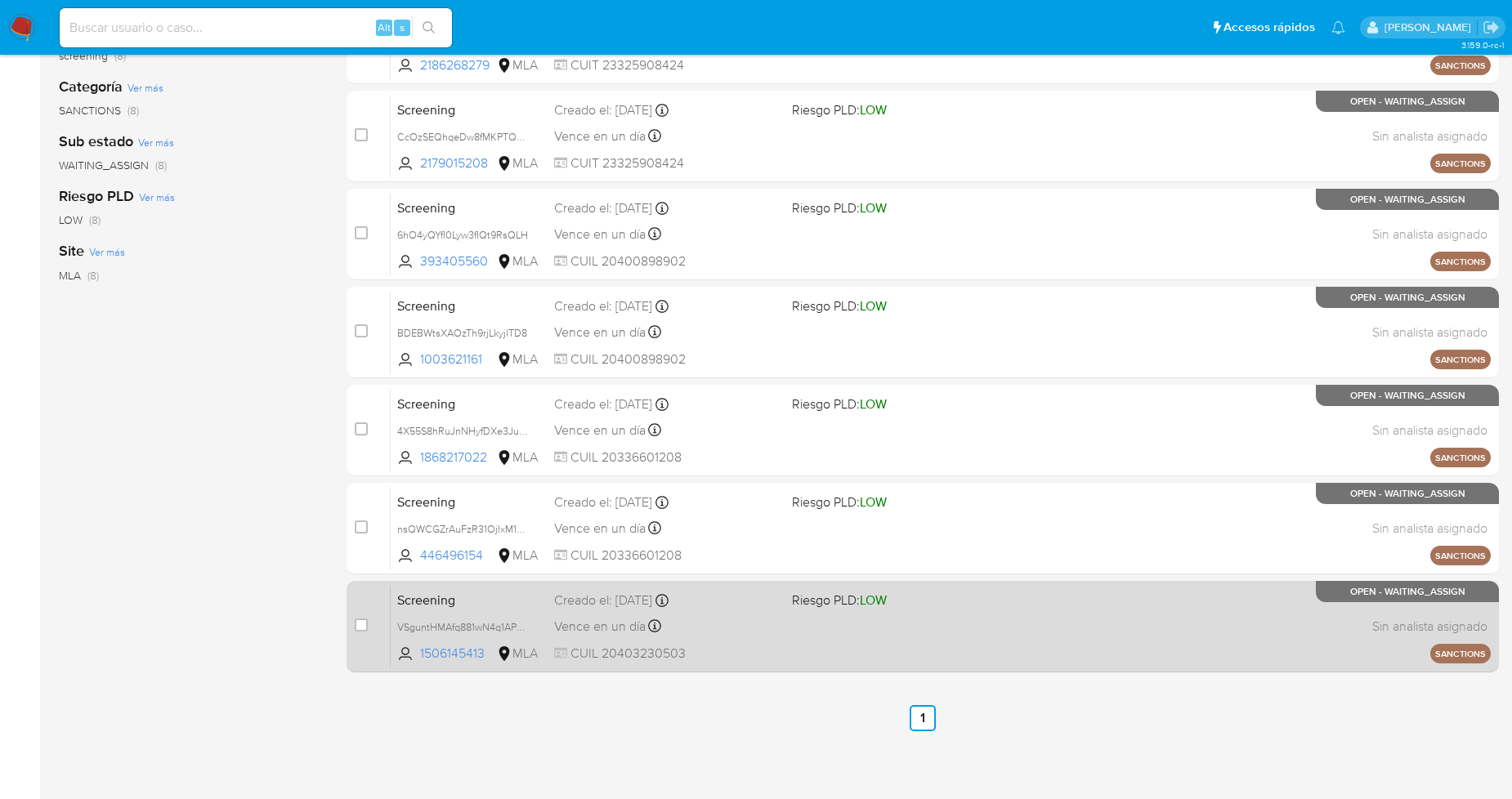
click at [744, 611] on div "Screening VSguntHMAfq881wN4q1APpjH 1506145413 MLA Riesgo PLD: LOW Creado el: 15…" at bounding box center [941, 627] width 1100 height 82
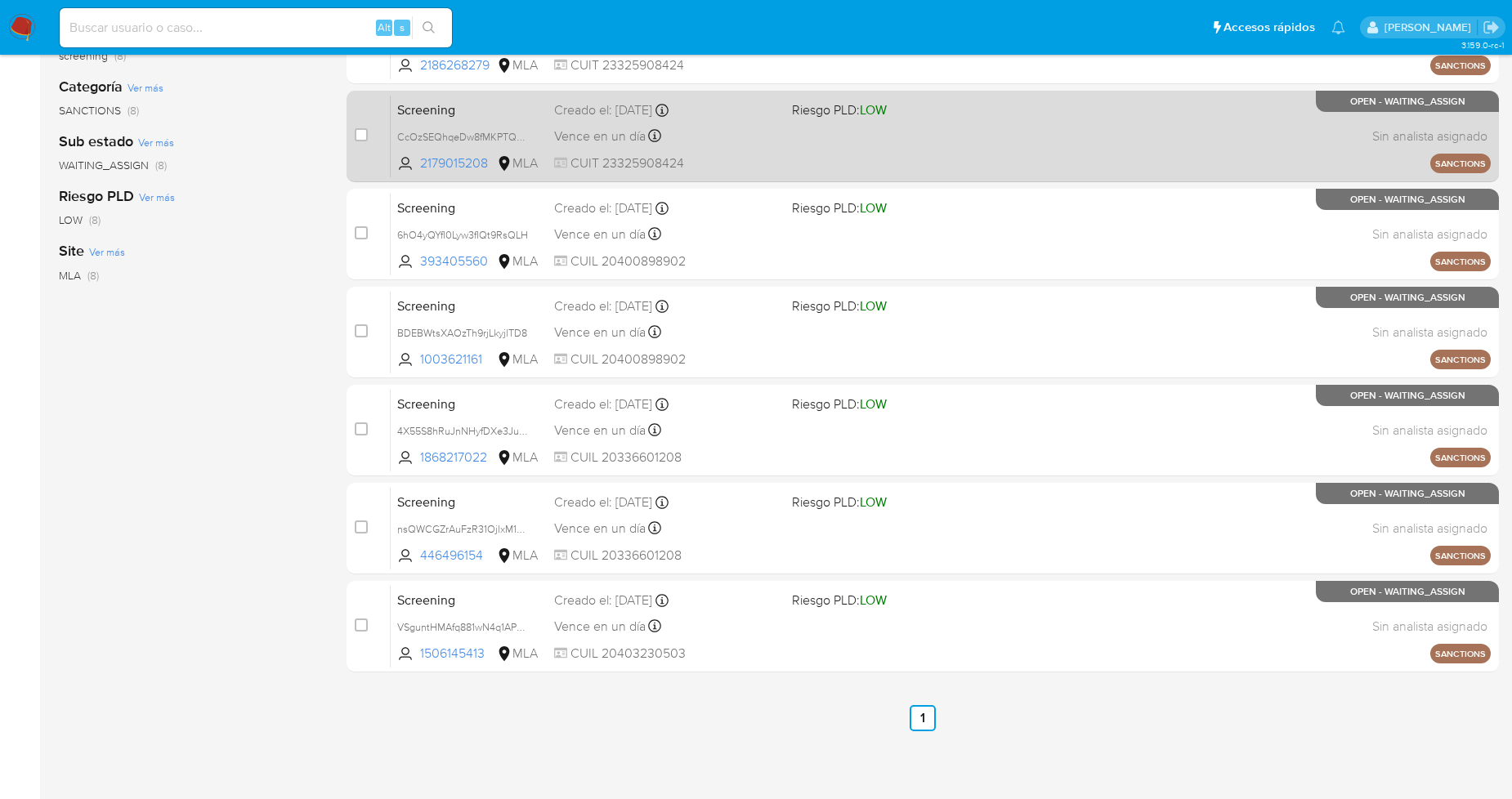
scroll to position [0, 0]
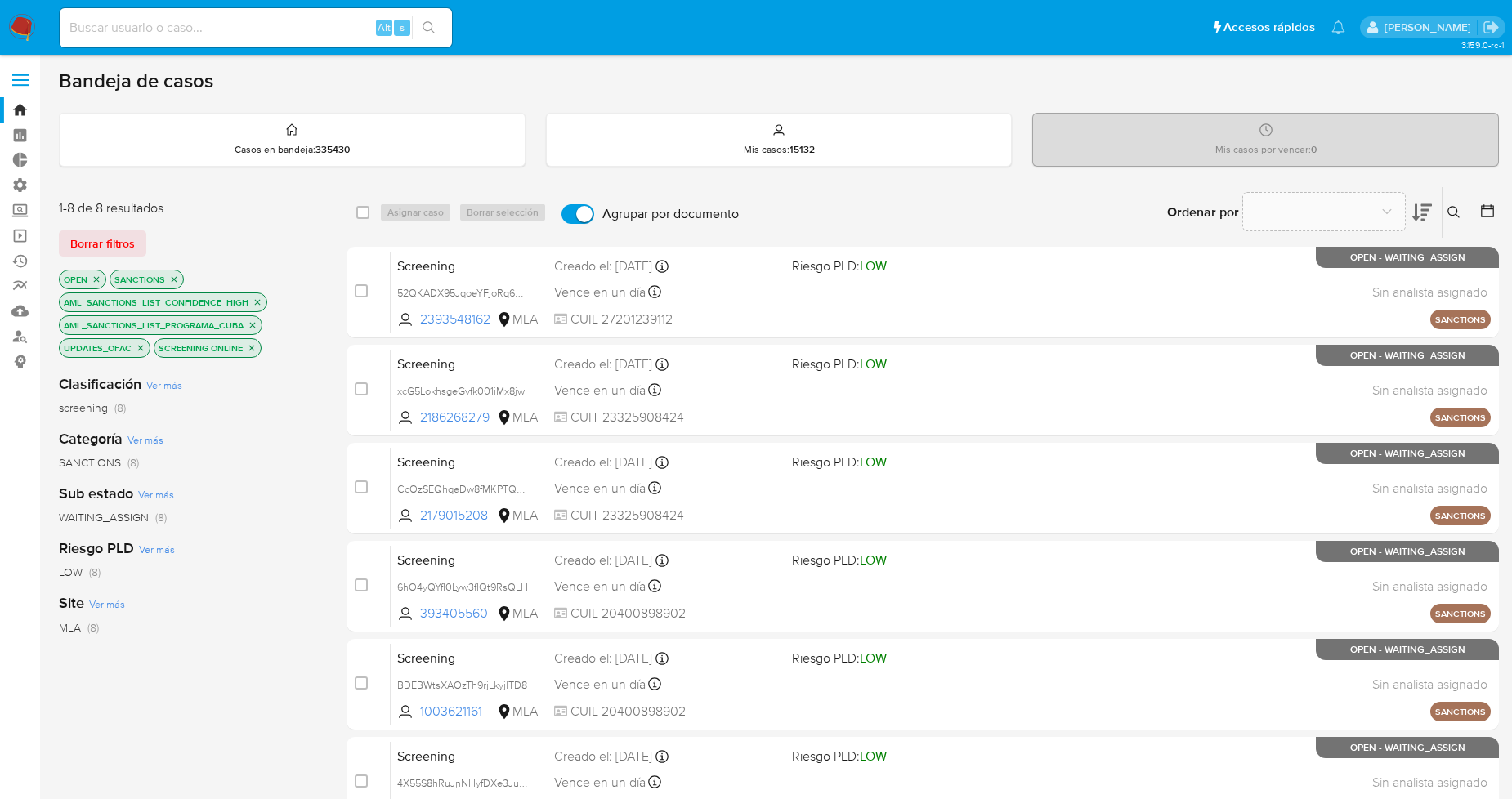
click at [164, 30] on input at bounding box center [256, 28] width 393 height 21
paste input "1025818894"
type input "1025818894"
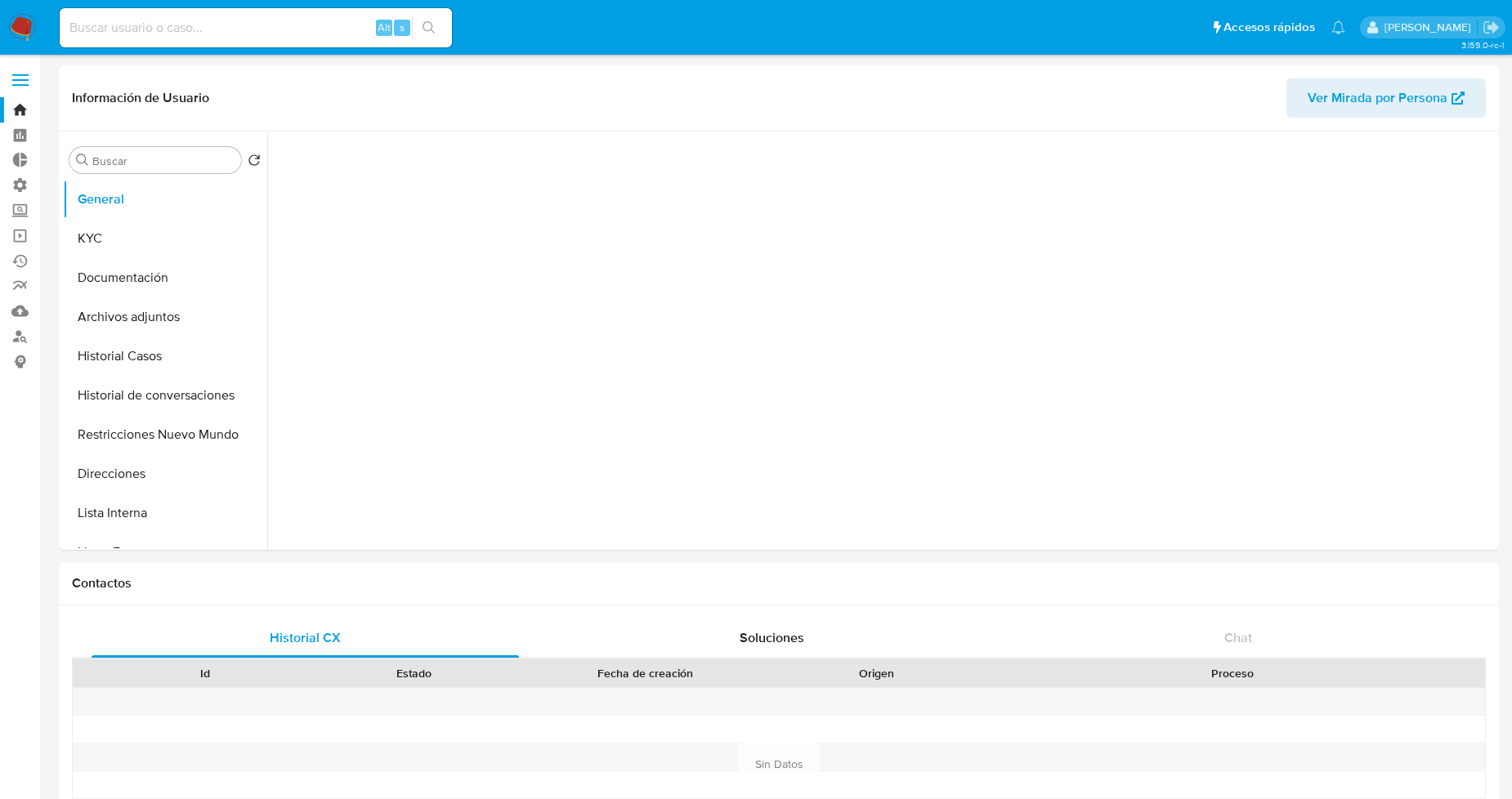
select select "10"
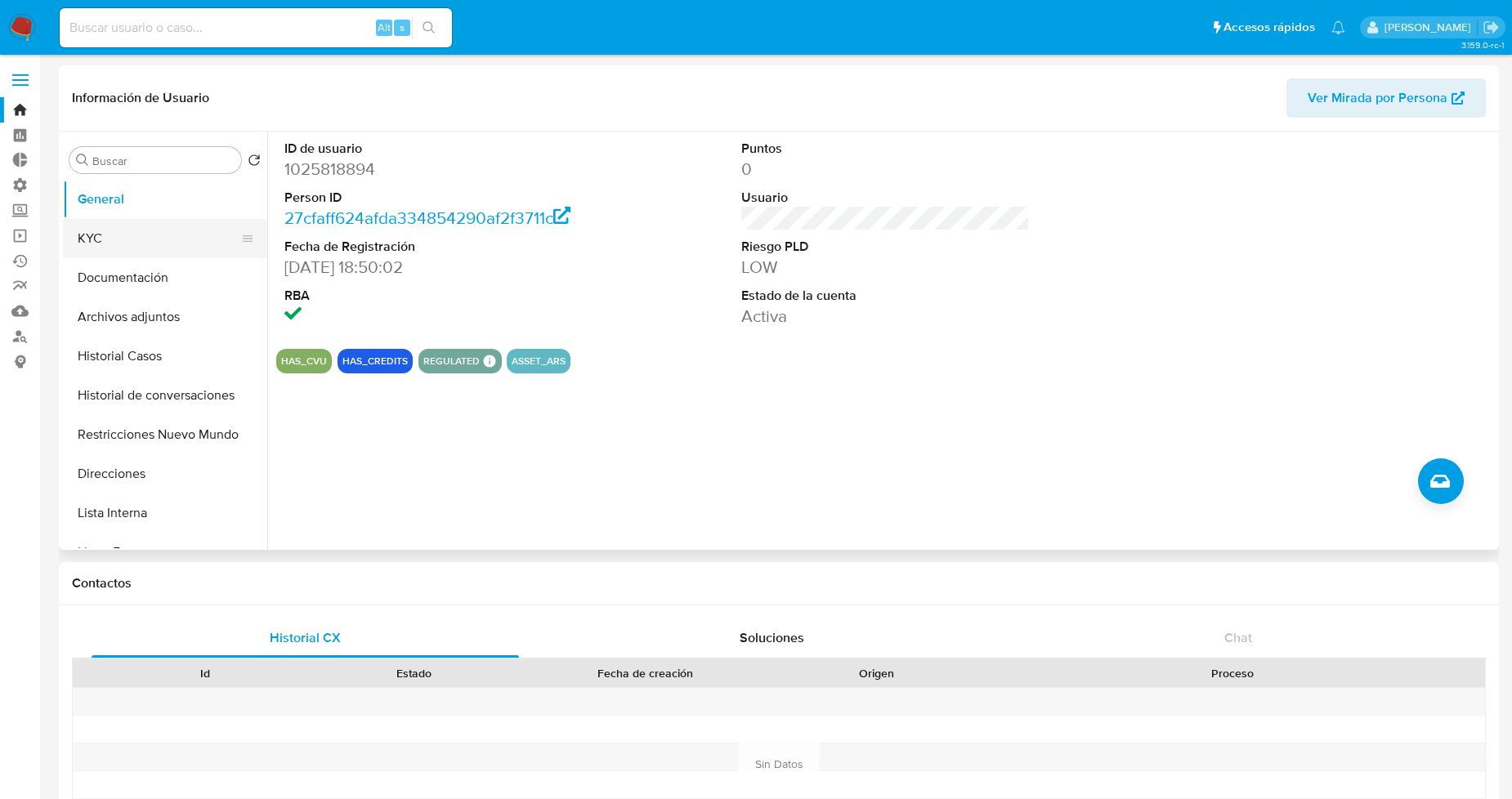
click at [108, 248] on button "KYC" at bounding box center [159, 239] width 192 height 39
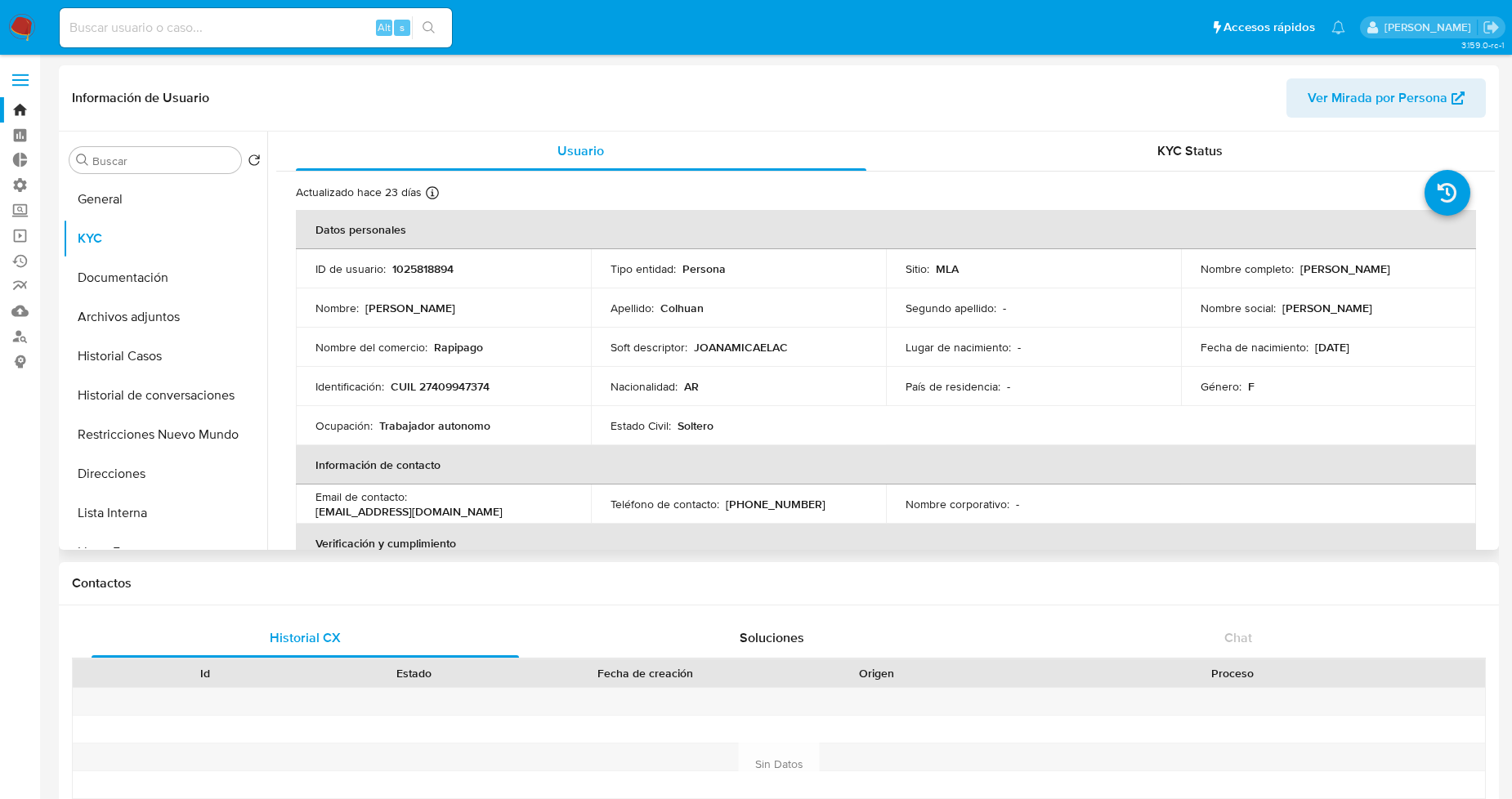
drag, startPoint x: 1419, startPoint y: 268, endPoint x: 1221, endPoint y: 443, distance: 264.3
click at [1294, 270] on div "Nombre completo : Joana Micaela Colhuan" at bounding box center [1328, 268] width 256 height 14
copy div "Joana Micaela Colhuan"
drag, startPoint x: 476, startPoint y: 385, endPoint x: 389, endPoint y: 398, distance: 88.0
click at [389, 398] on td "Identificación : CUIL 27409947374" at bounding box center [444, 386] width 295 height 39
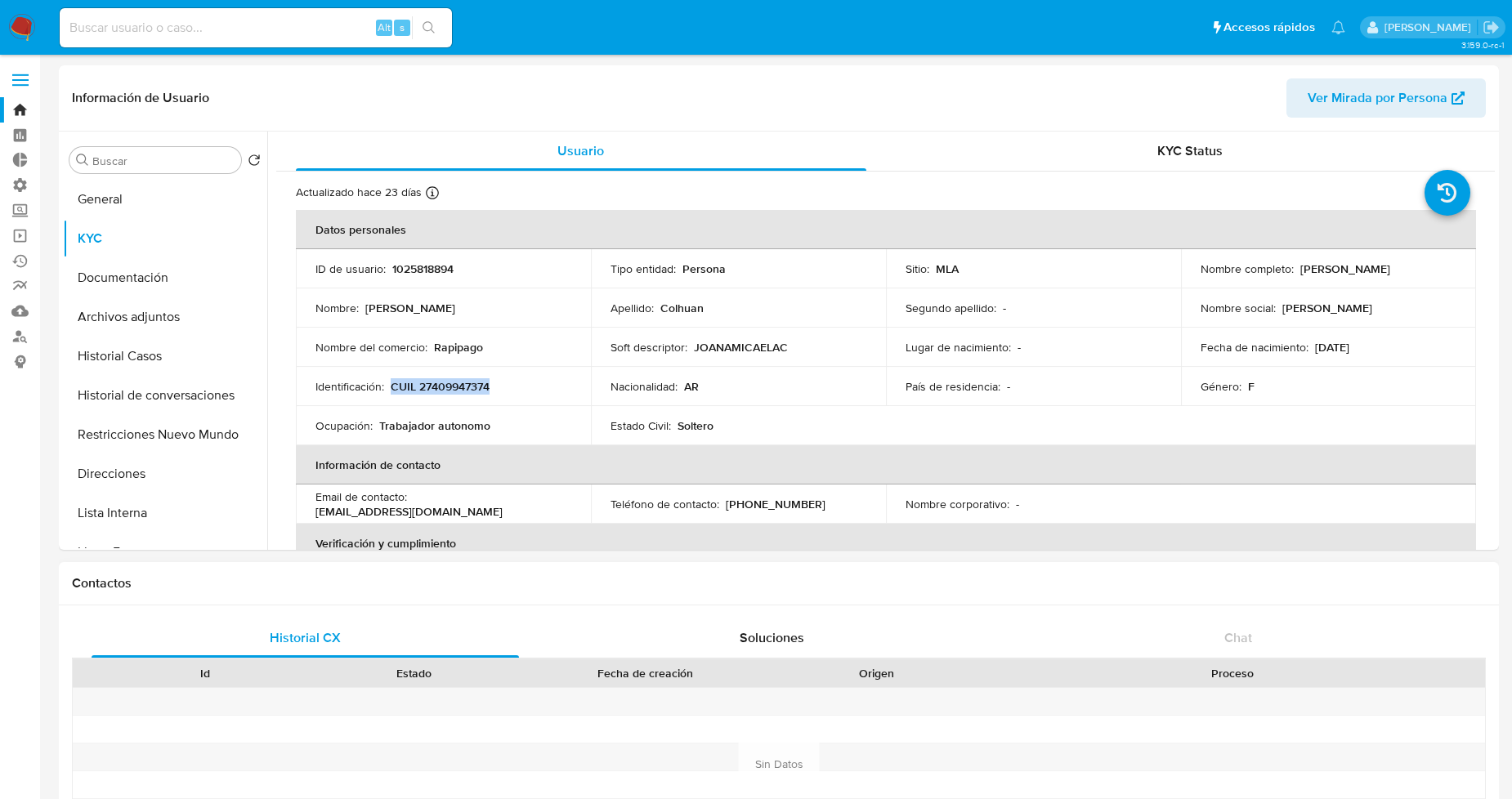
copy p "CUIL 27409947374"
drag, startPoint x: 513, startPoint y: 605, endPoint x: 572, endPoint y: 560, distance: 74.2
click at [513, 605] on div "Historial CX Soluciones Chat Id Estado Fecha de creación Origen Proceso Anterio…" at bounding box center [778, 743] width 1440 height 276
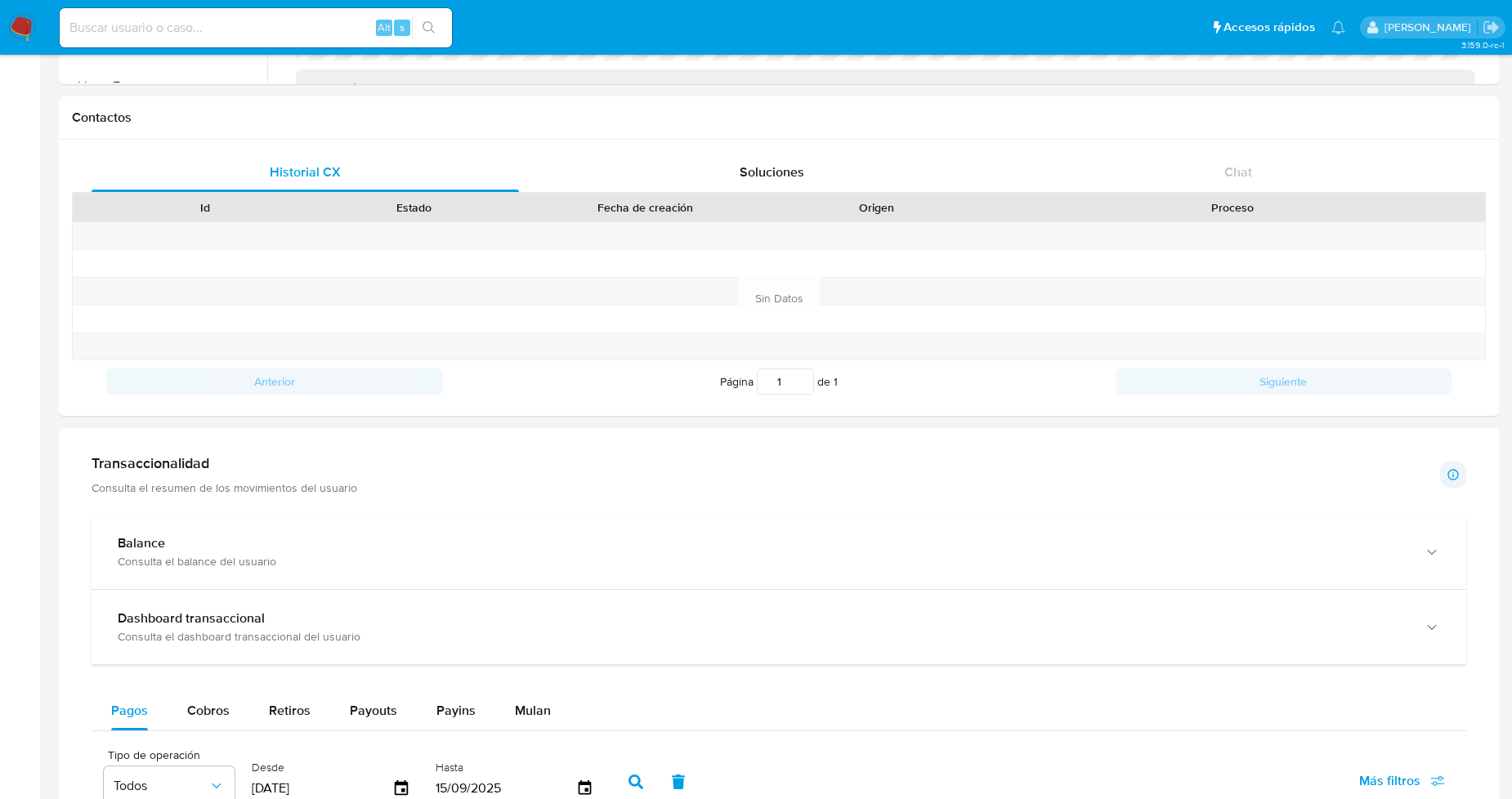
scroll to position [454, 0]
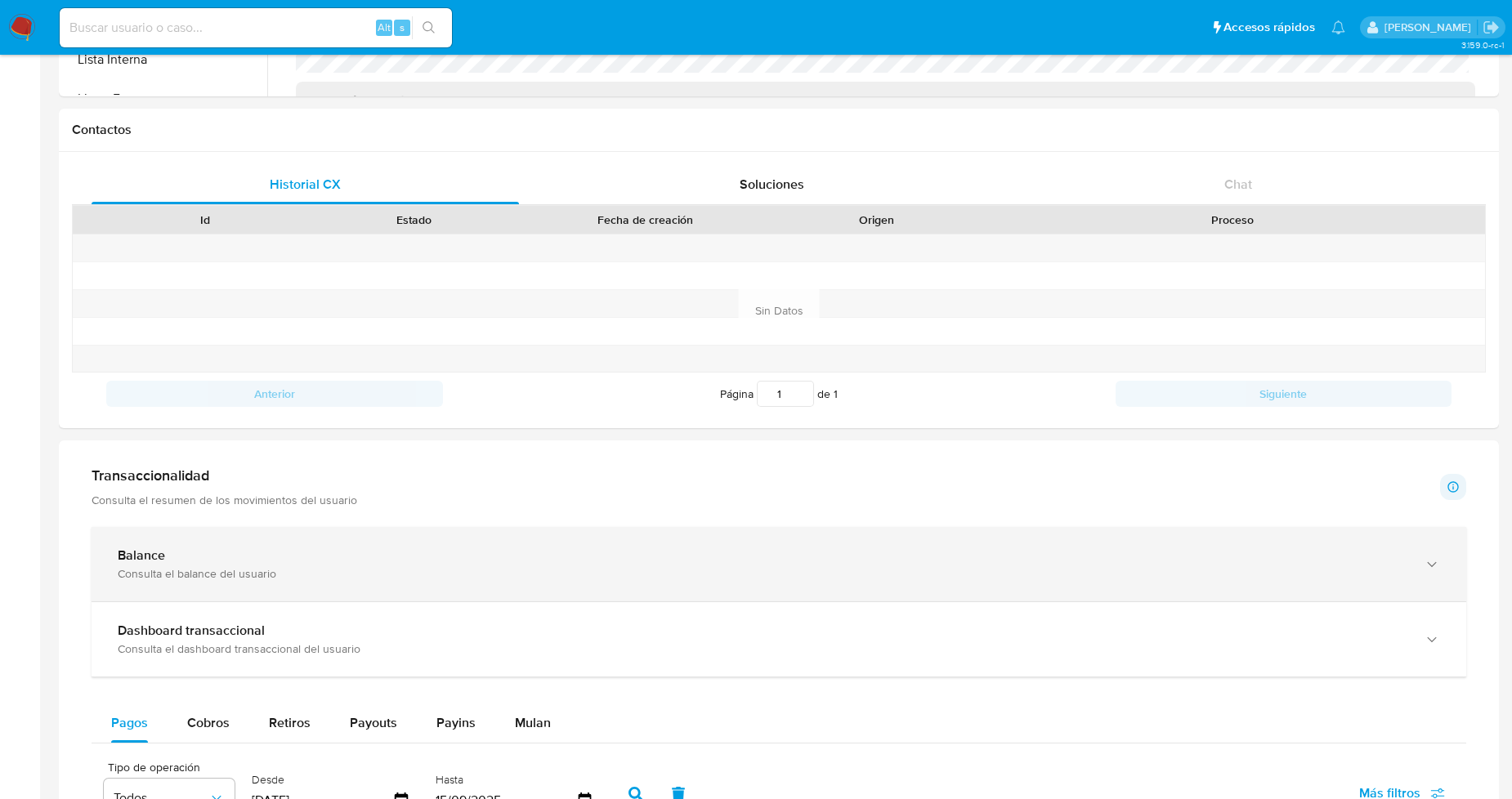
click at [747, 554] on div "Balance" at bounding box center [763, 556] width 1290 height 16
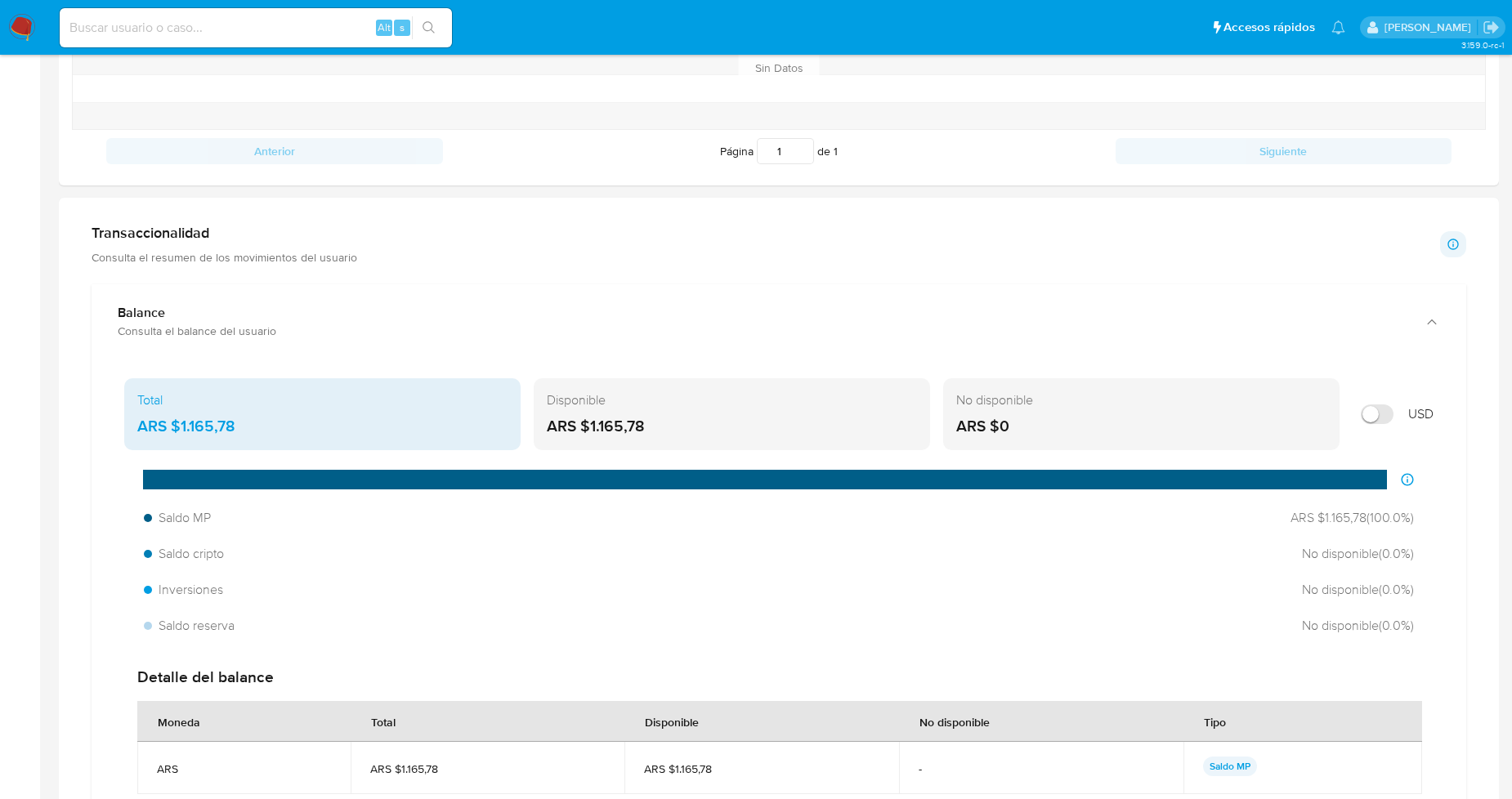
scroll to position [817, 0]
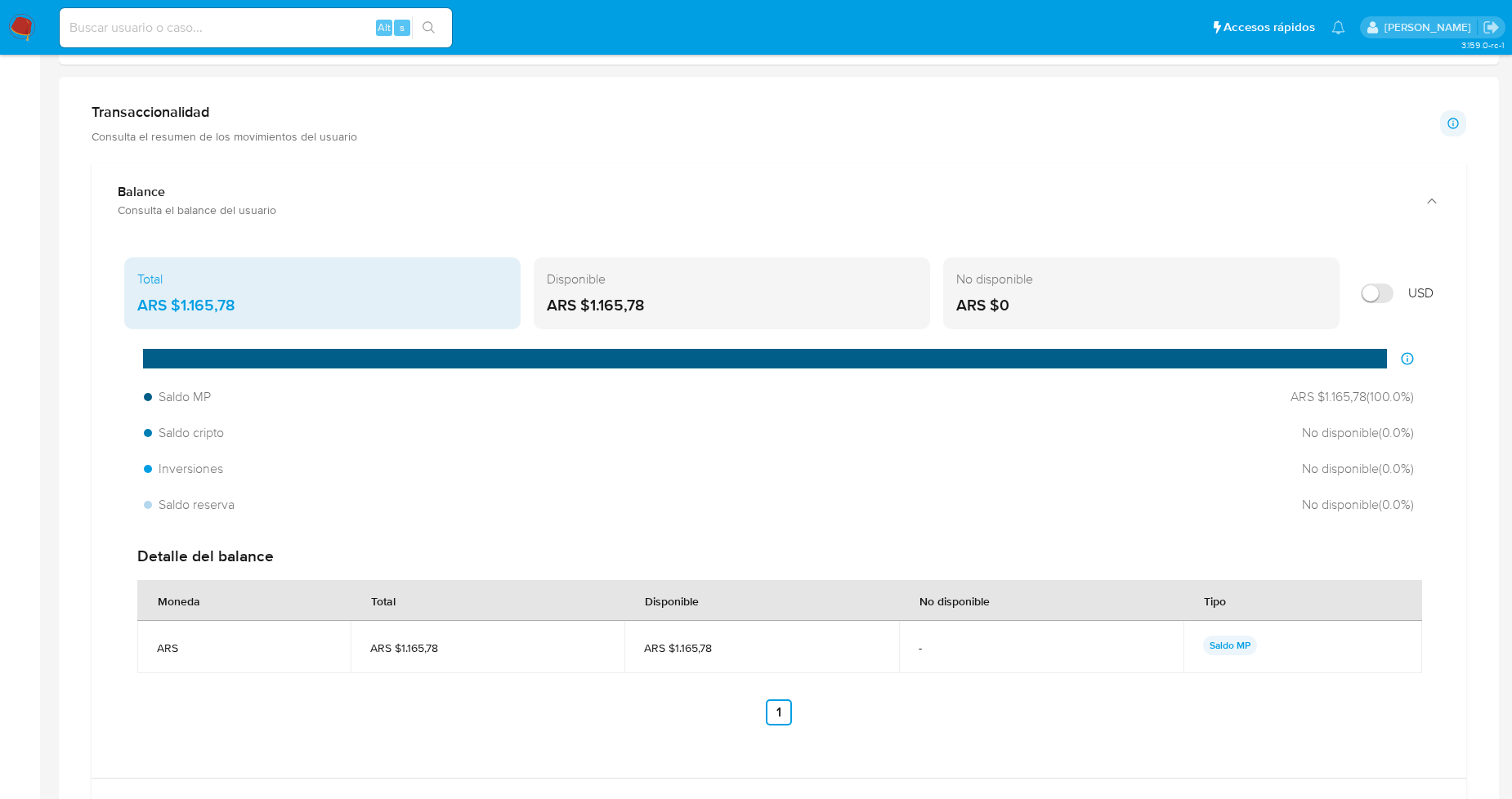
click at [391, 542] on div "Detalle del balance Moneda Total Disponible No disponible Tipo ARS ARS $1.165,7…" at bounding box center [779, 635] width 1310 height 206
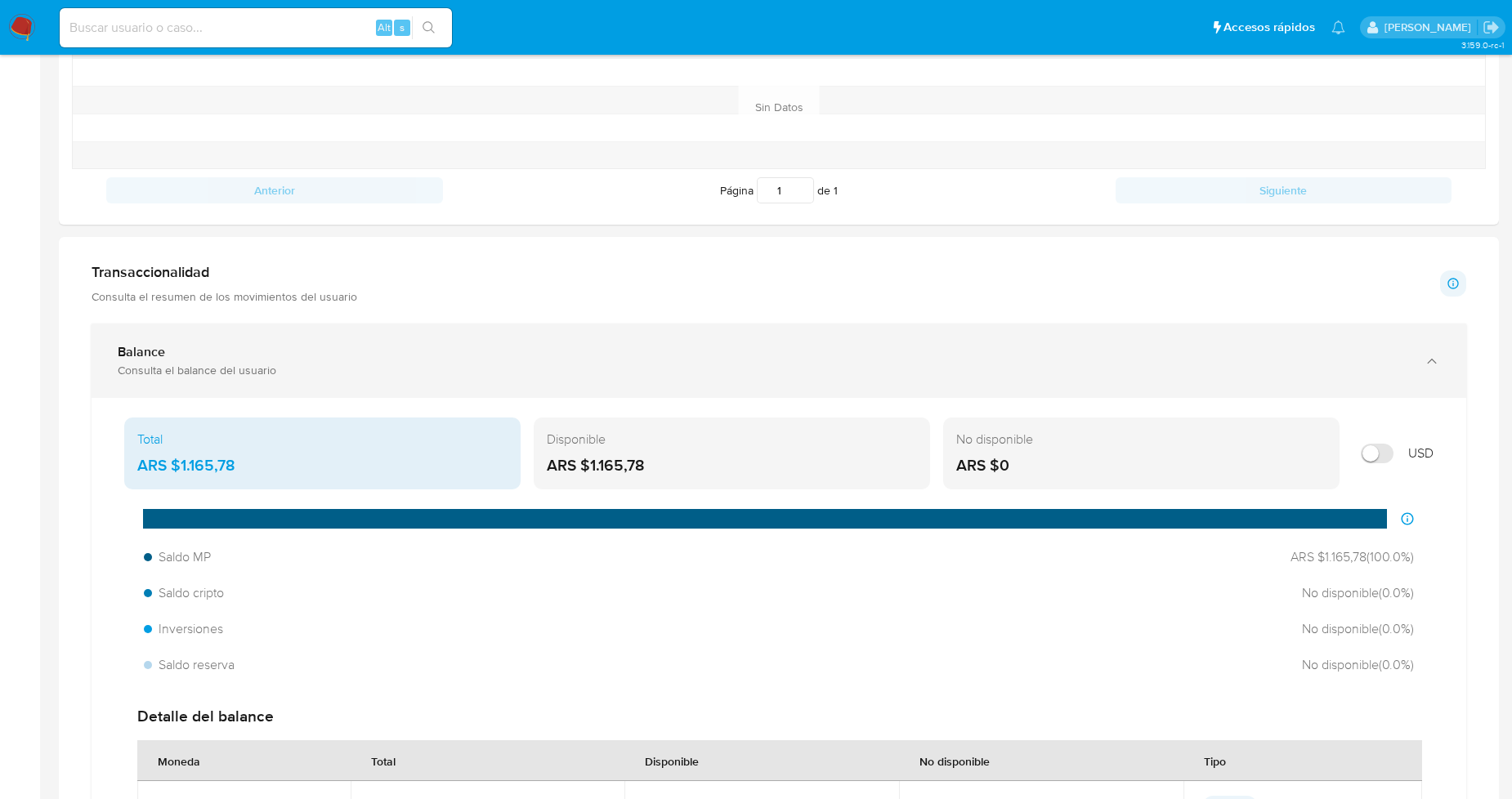
scroll to position [635, 0]
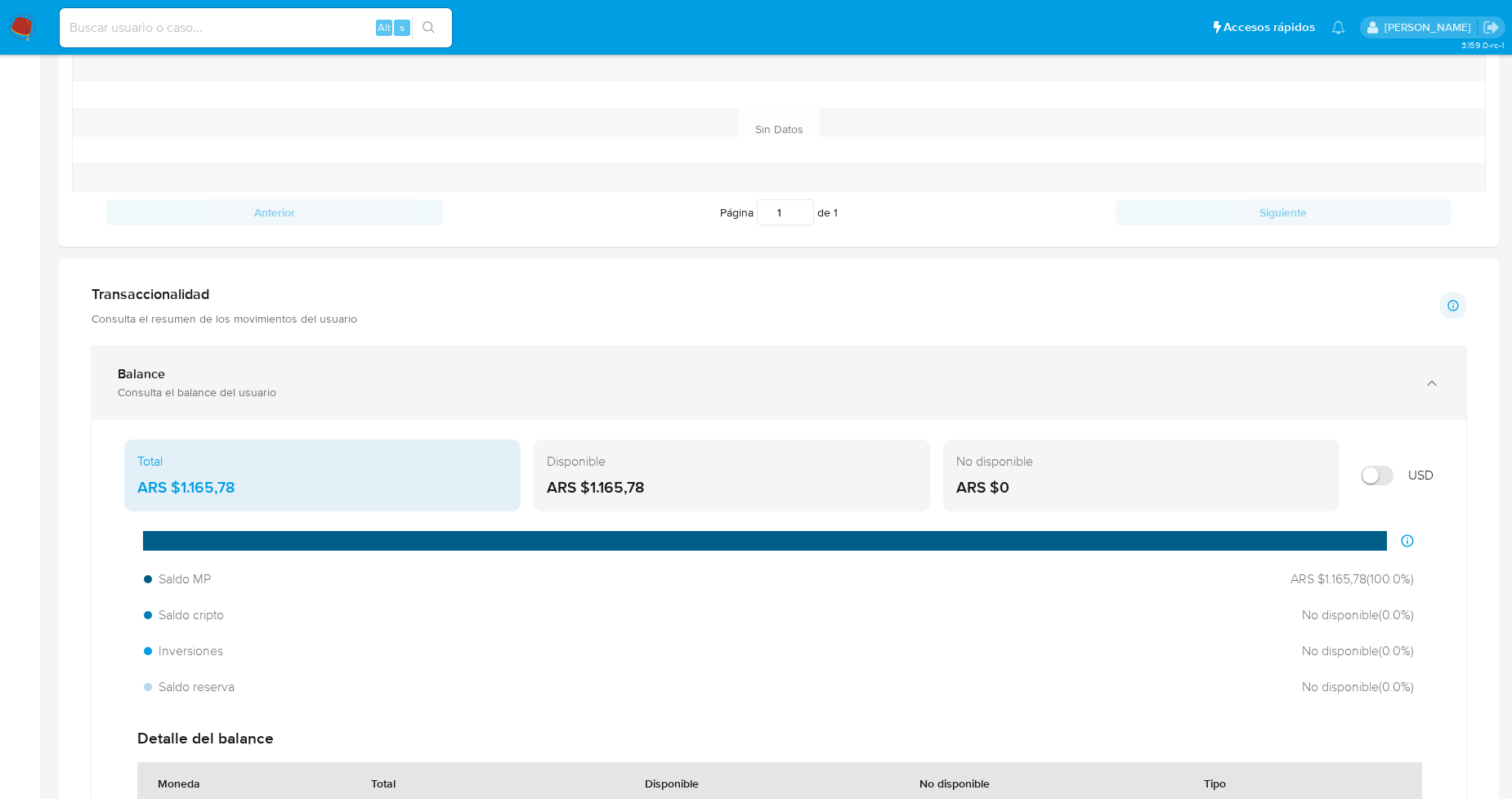
click at [492, 393] on div "Consulta el balance del usuario" at bounding box center [763, 392] width 1290 height 14
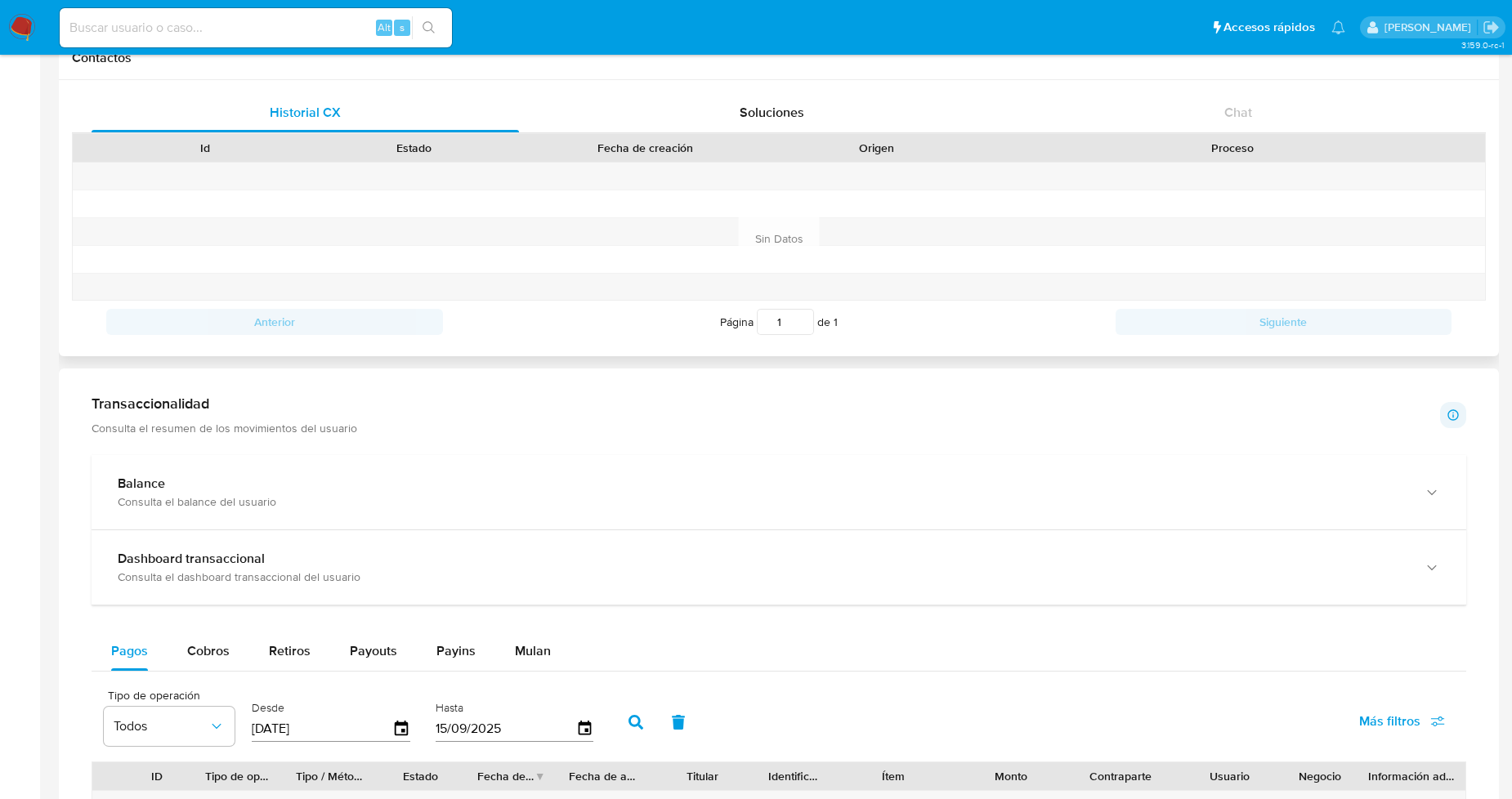
scroll to position [544, 0]
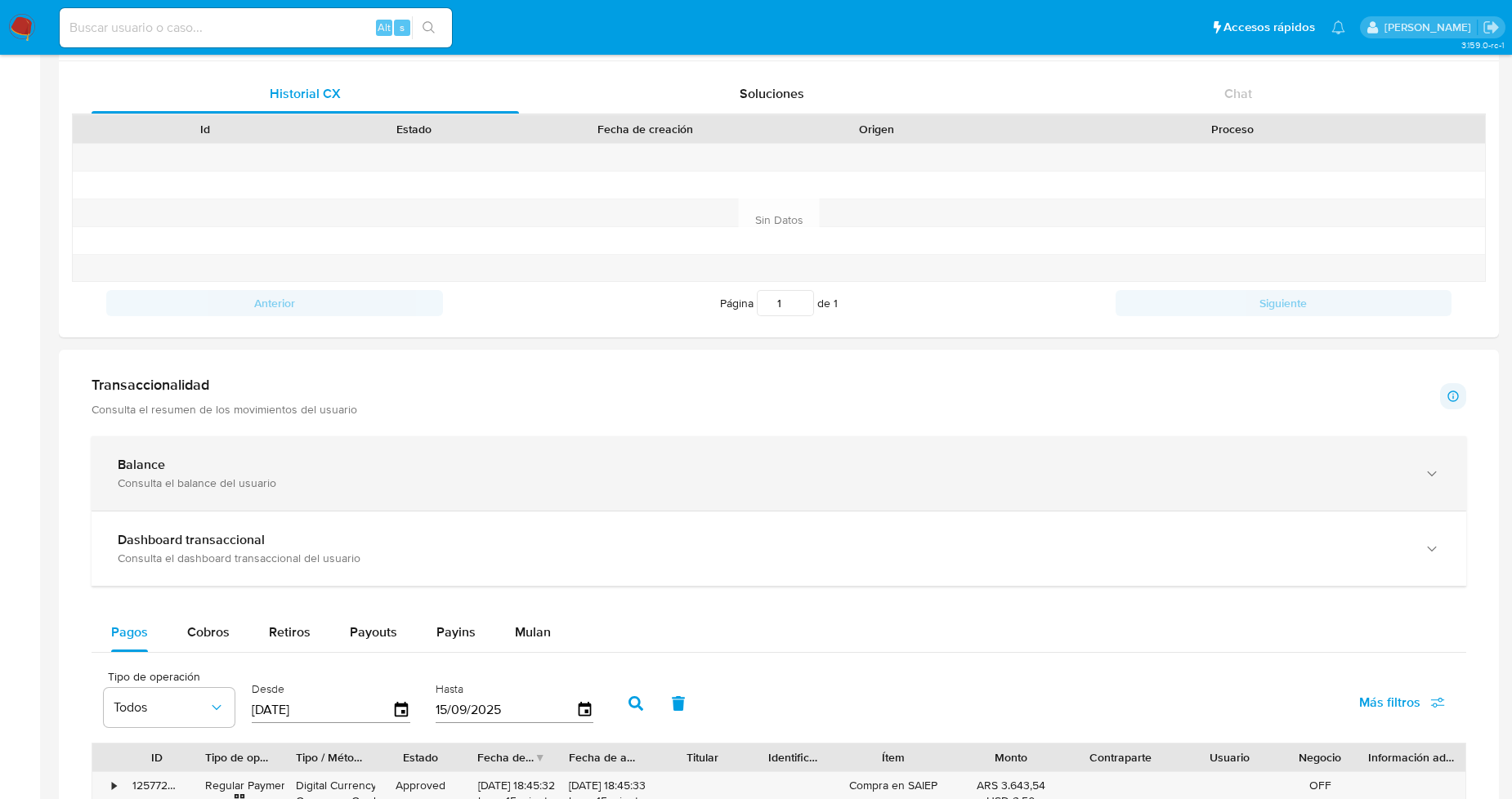
click at [455, 480] on div "Consulta el balance del usuario" at bounding box center [763, 483] width 1290 height 14
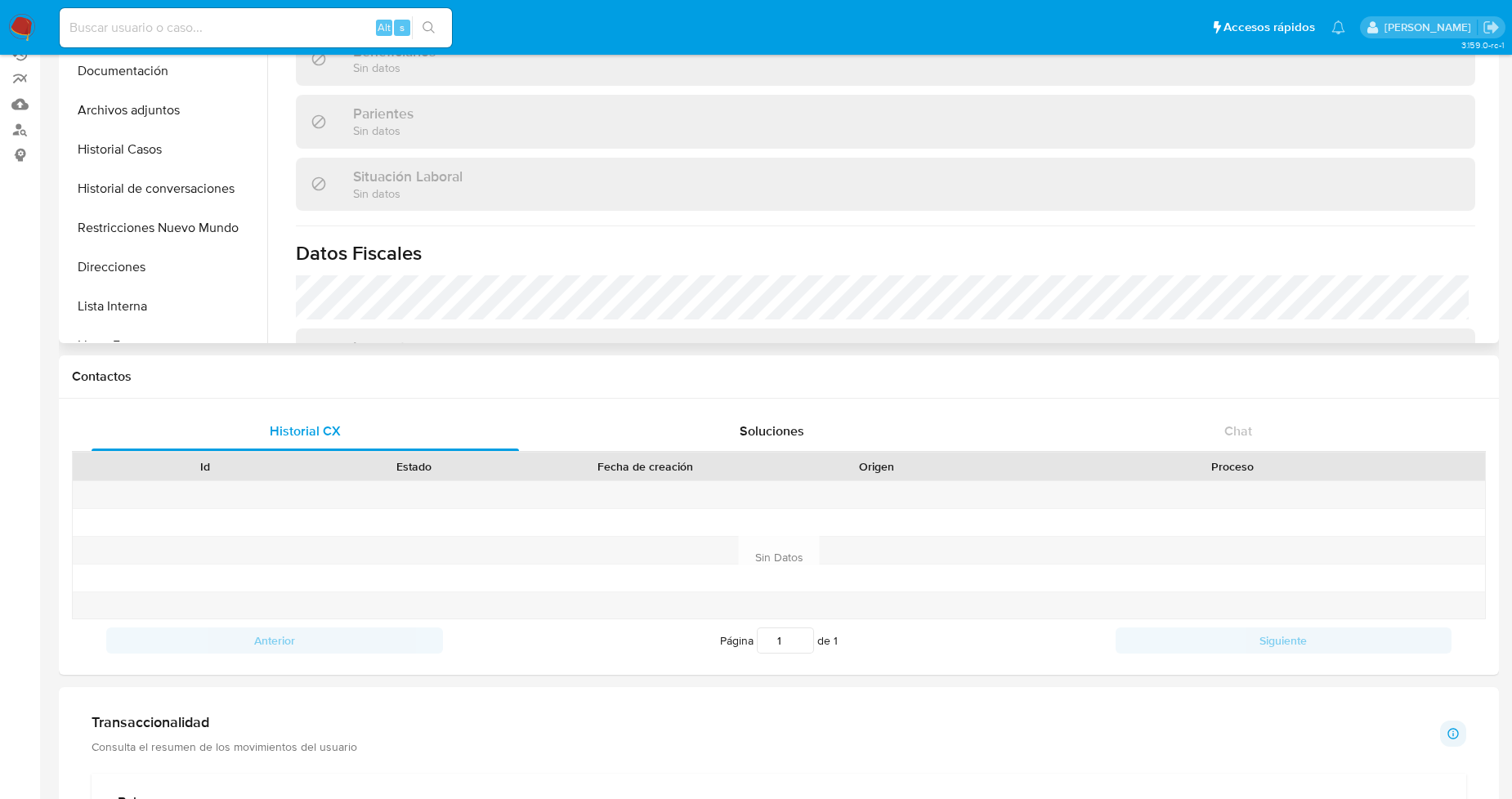
scroll to position [181, 0]
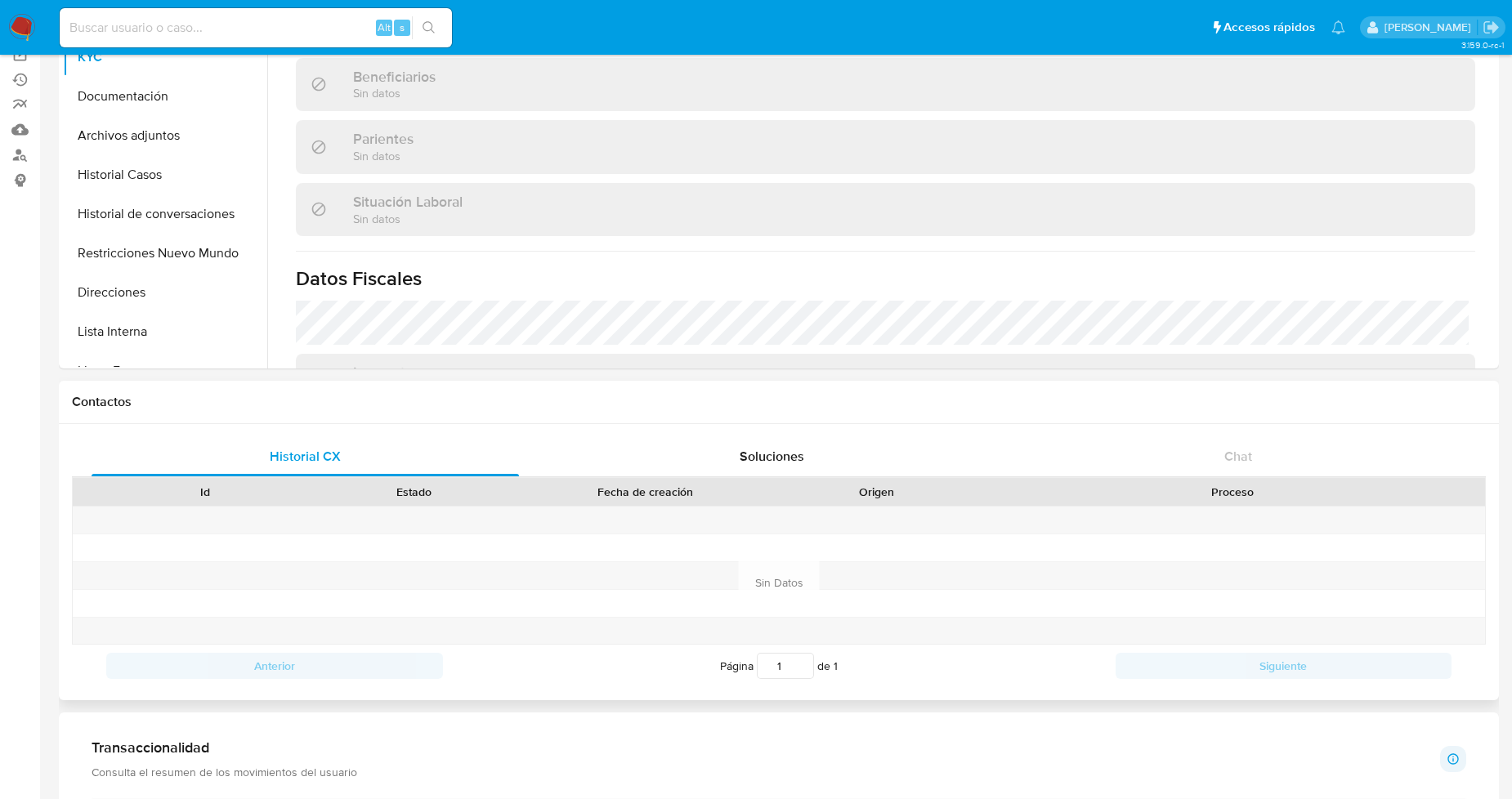
click at [278, 436] on div "Historial CX Soluciones Chat Id Estado Fecha de creación Origen Proceso Anterio…" at bounding box center [778, 562] width 1440 height 276
click at [283, 456] on span "Historial CX" at bounding box center [306, 457] width 71 height 19
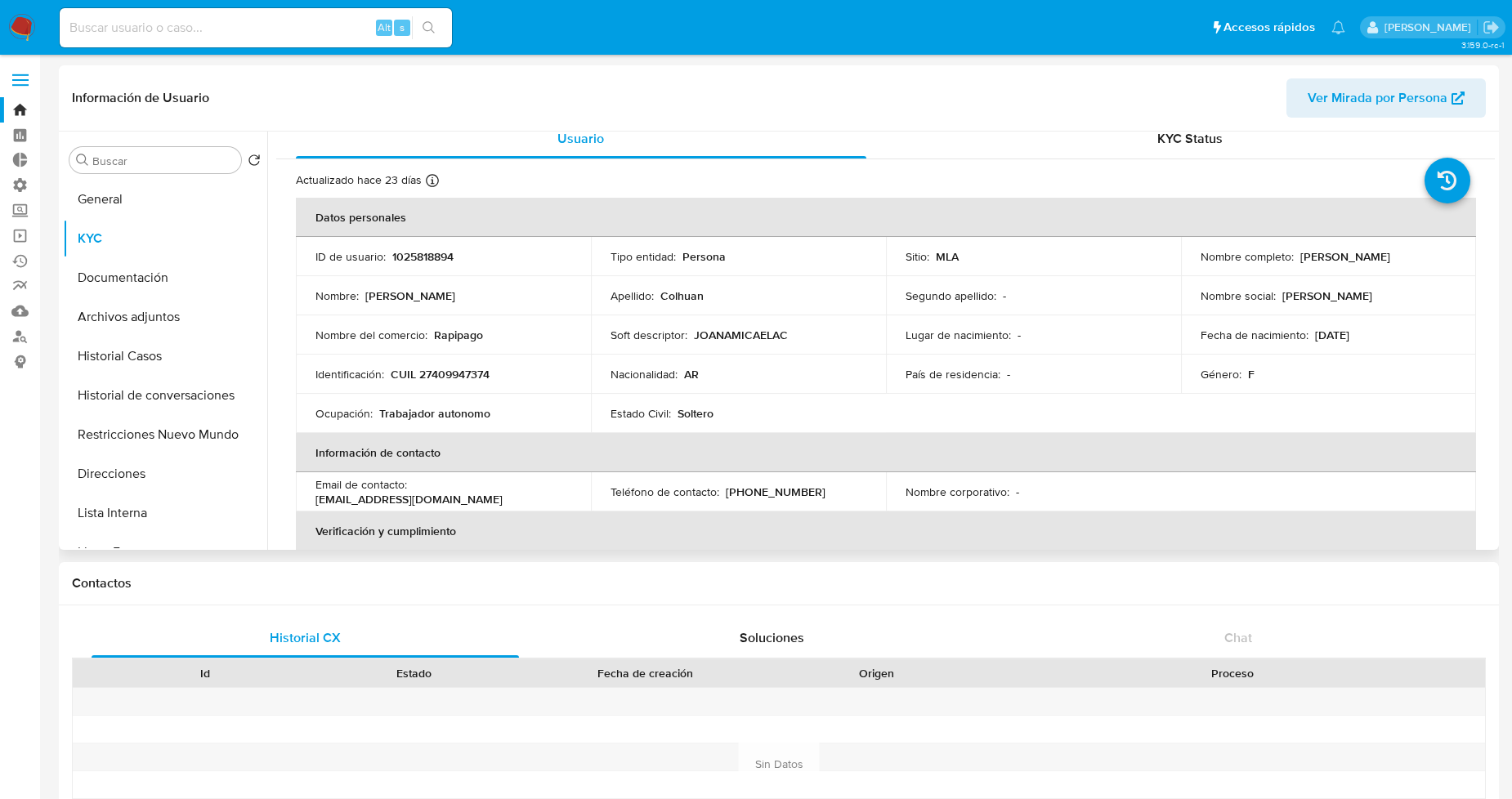
scroll to position [0, 0]
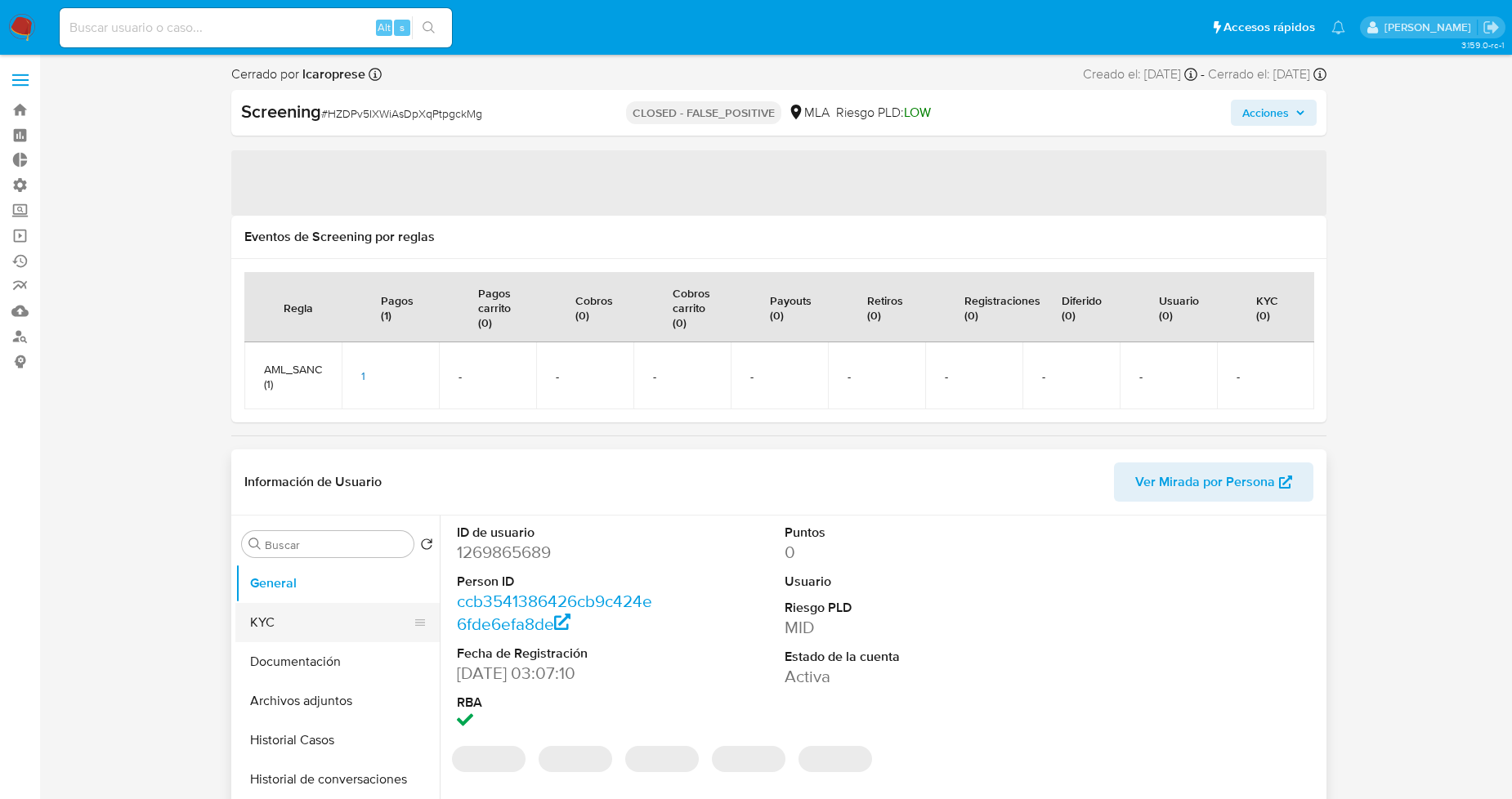
select select "10"
click at [314, 615] on button "KYC" at bounding box center [332, 623] width 192 height 39
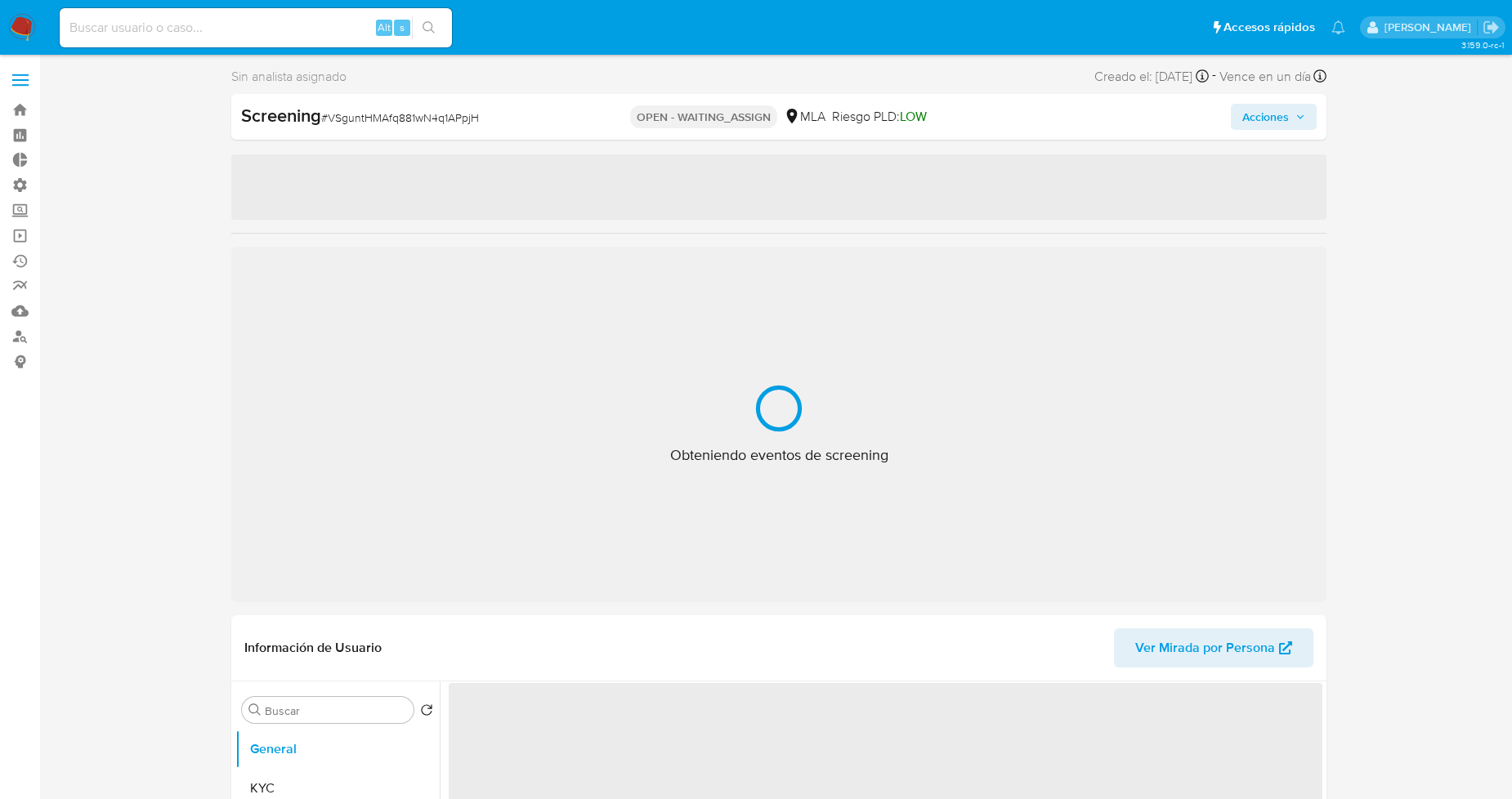
select select "10"
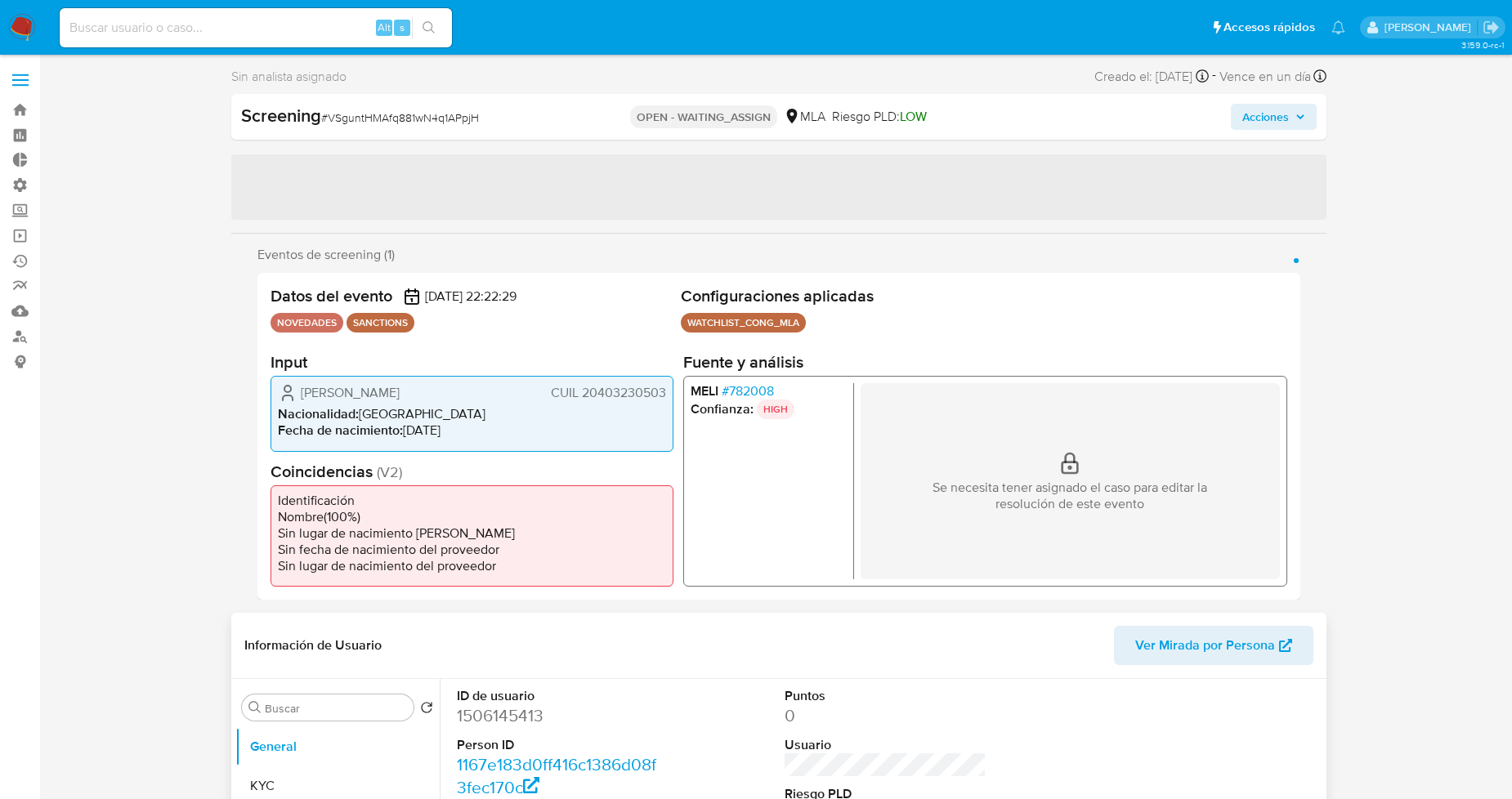
click at [521, 724] on dd "1506145413" at bounding box center [558, 716] width 202 height 23
copy dd "1506145413"
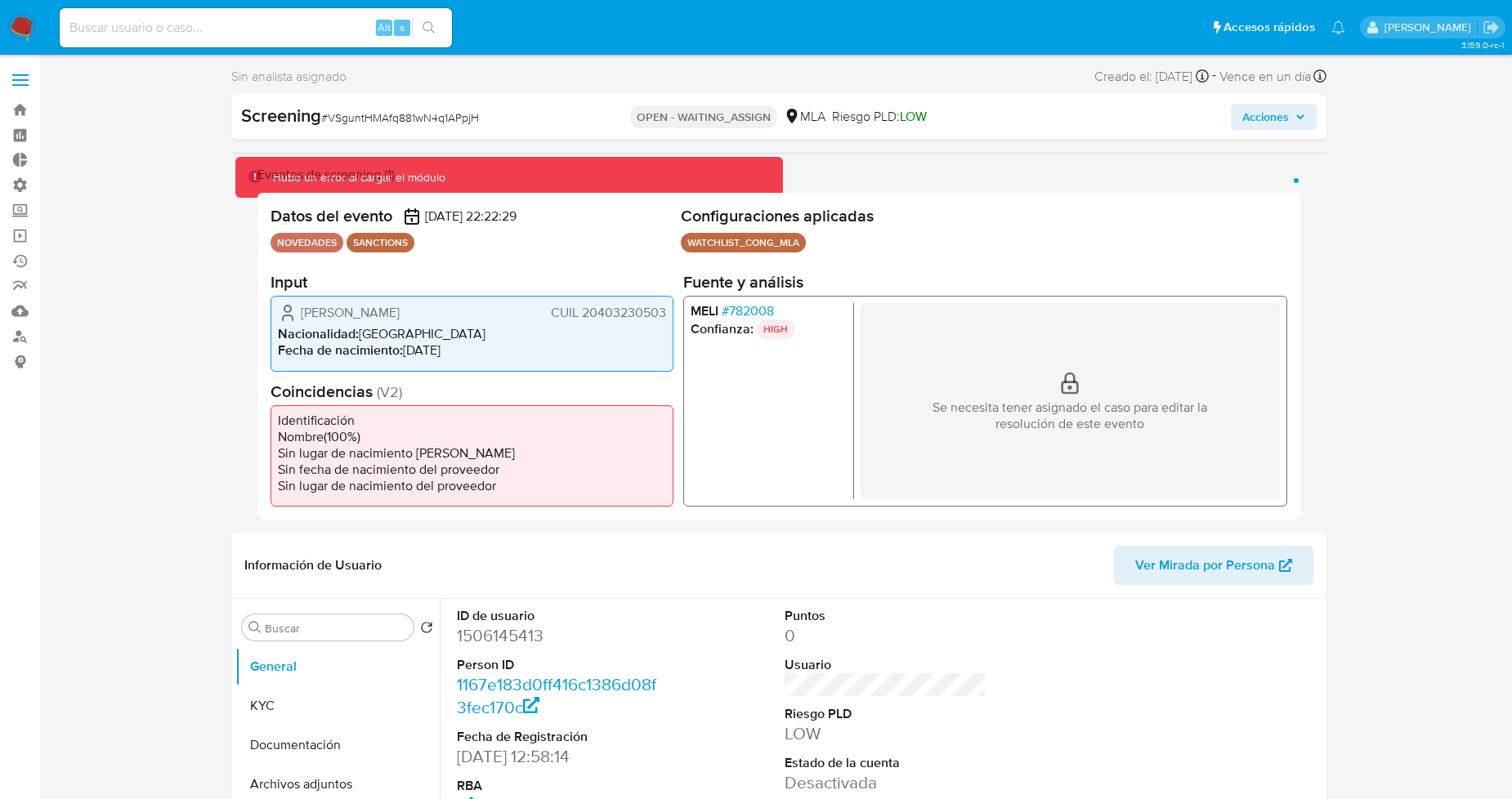
drag, startPoint x: 304, startPoint y: 308, endPoint x: 664, endPoint y: 314, distance: 360.0
click at [664, 314] on div "[PERSON_NAME] CUIL 20403230503" at bounding box center [471, 313] width 388 height 19
click at [352, 710] on button "KYC" at bounding box center [332, 706] width 192 height 39
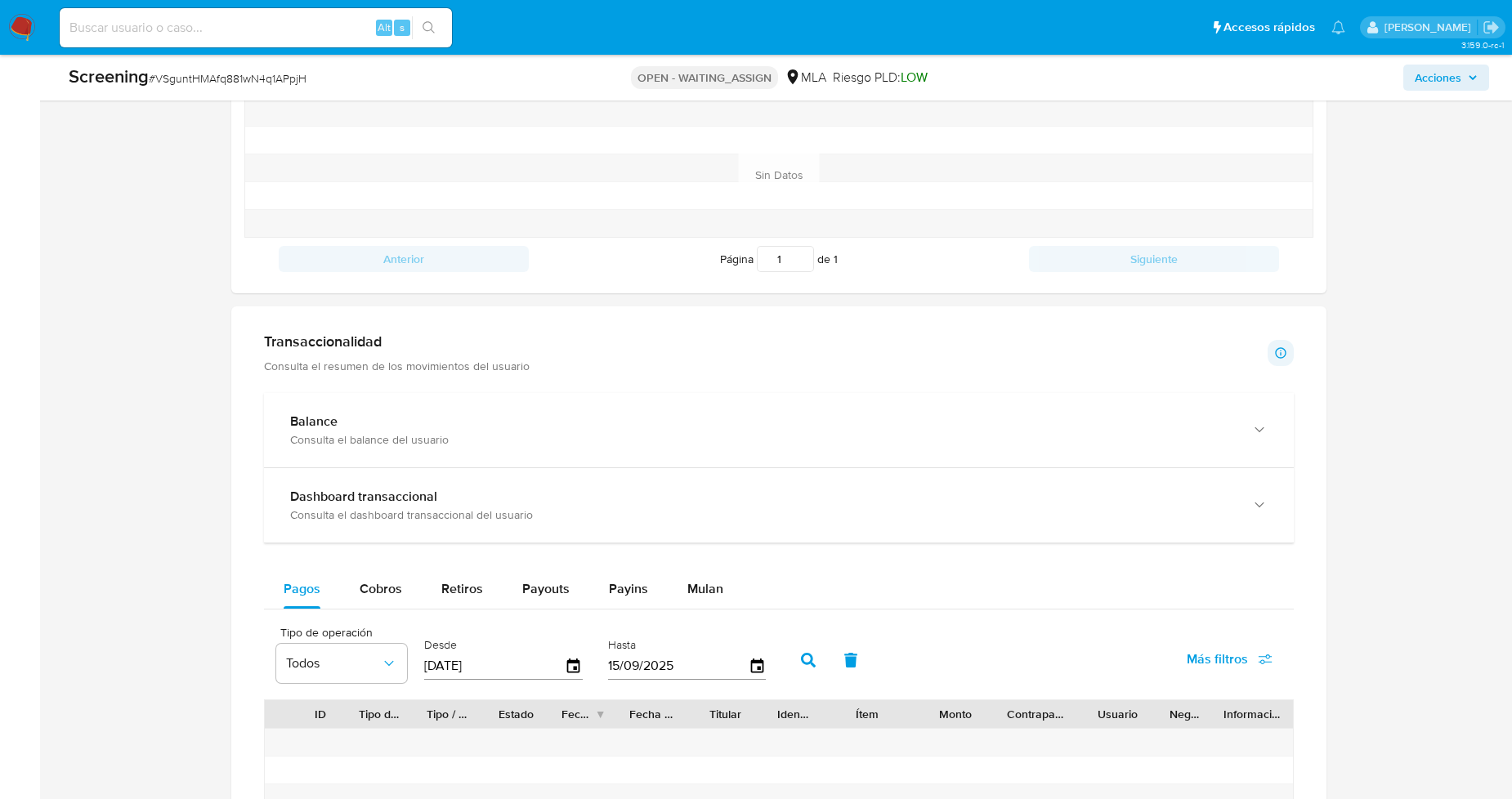
scroll to position [993, 0]
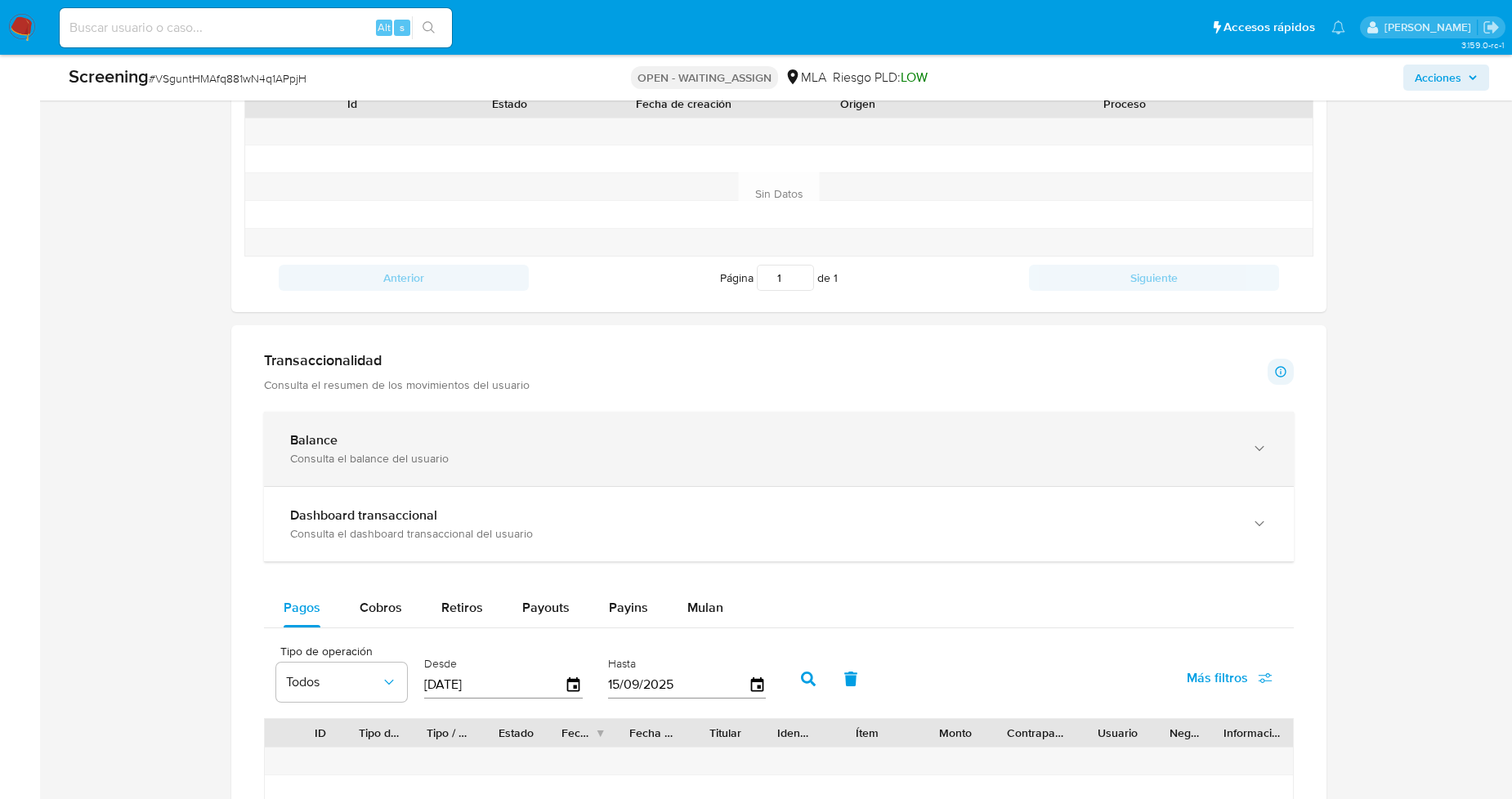
click at [1064, 458] on div "Consulta el balance del usuario" at bounding box center [763, 458] width 945 height 14
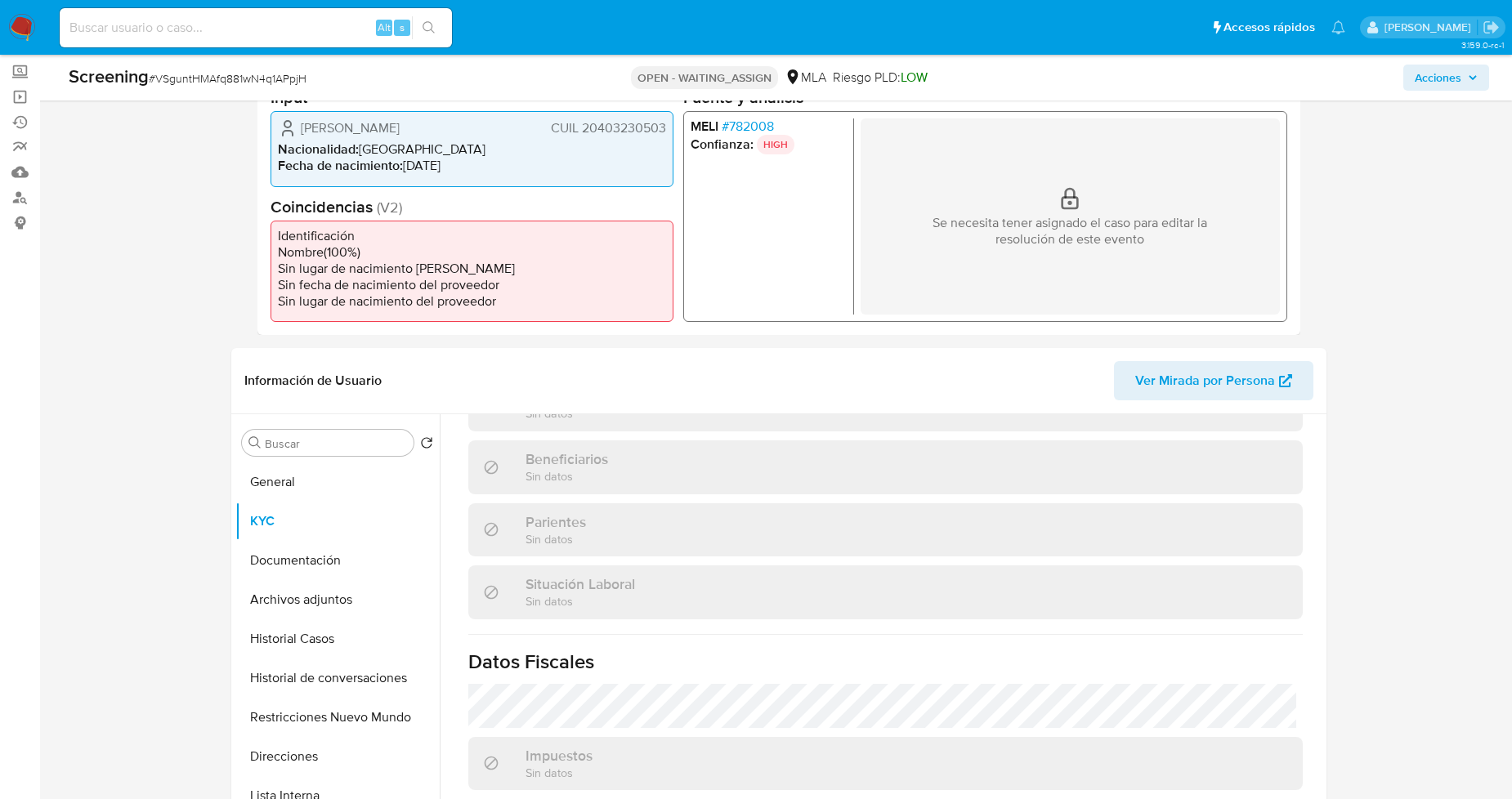
scroll to position [0, 0]
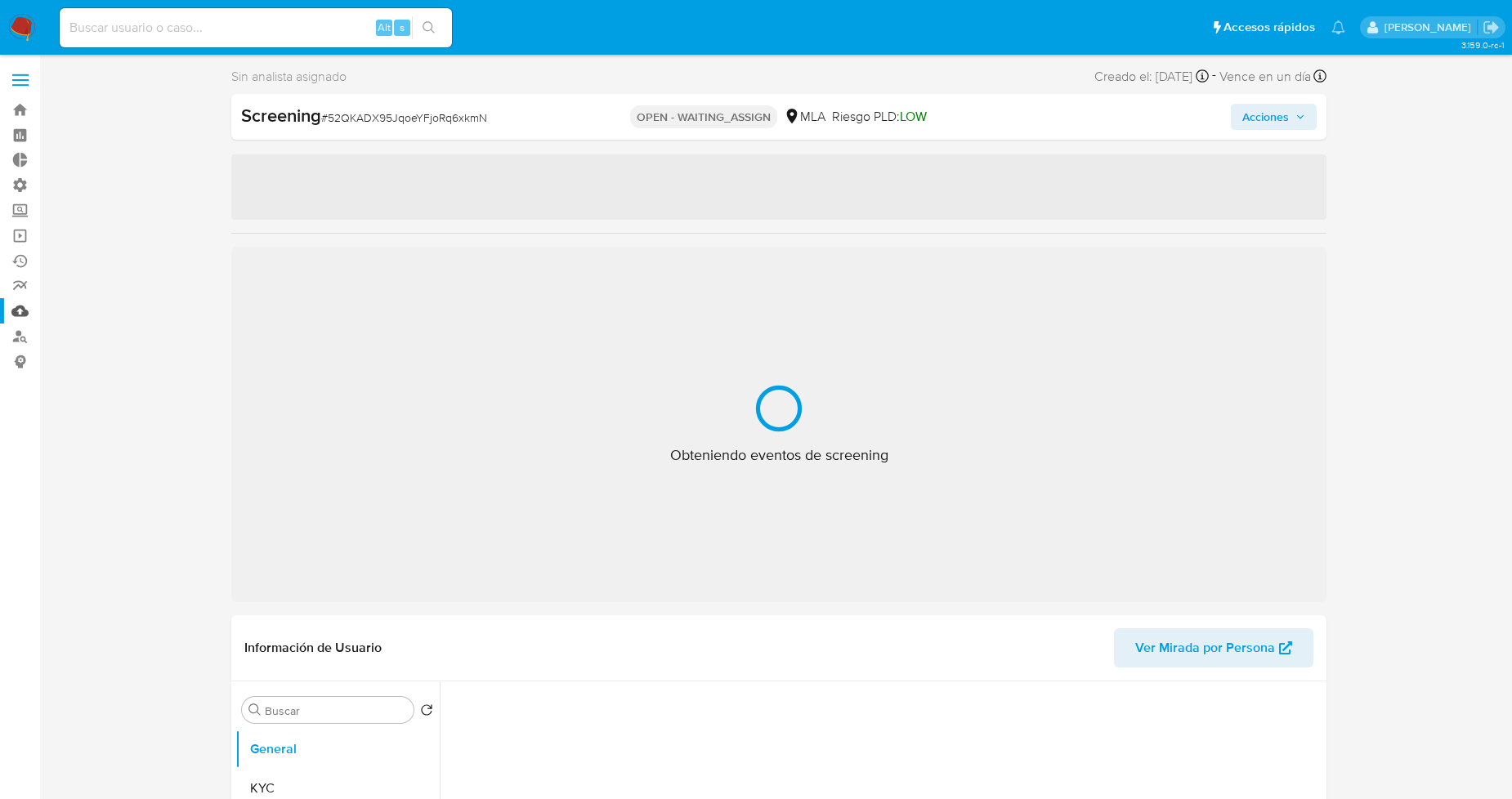
select select "10"
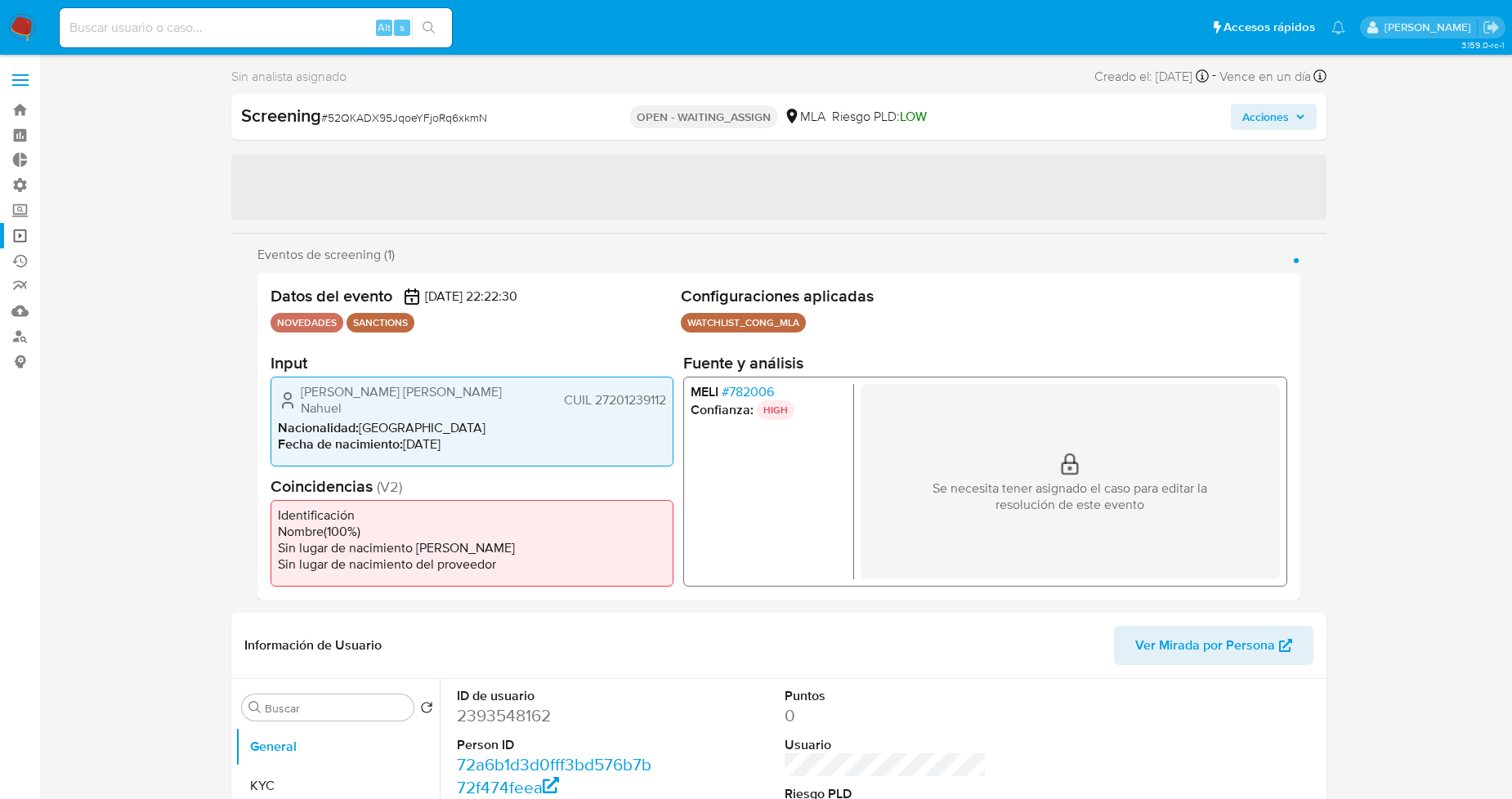
click at [26, 239] on link "Operaciones masivas" at bounding box center [97, 236] width 195 height 25
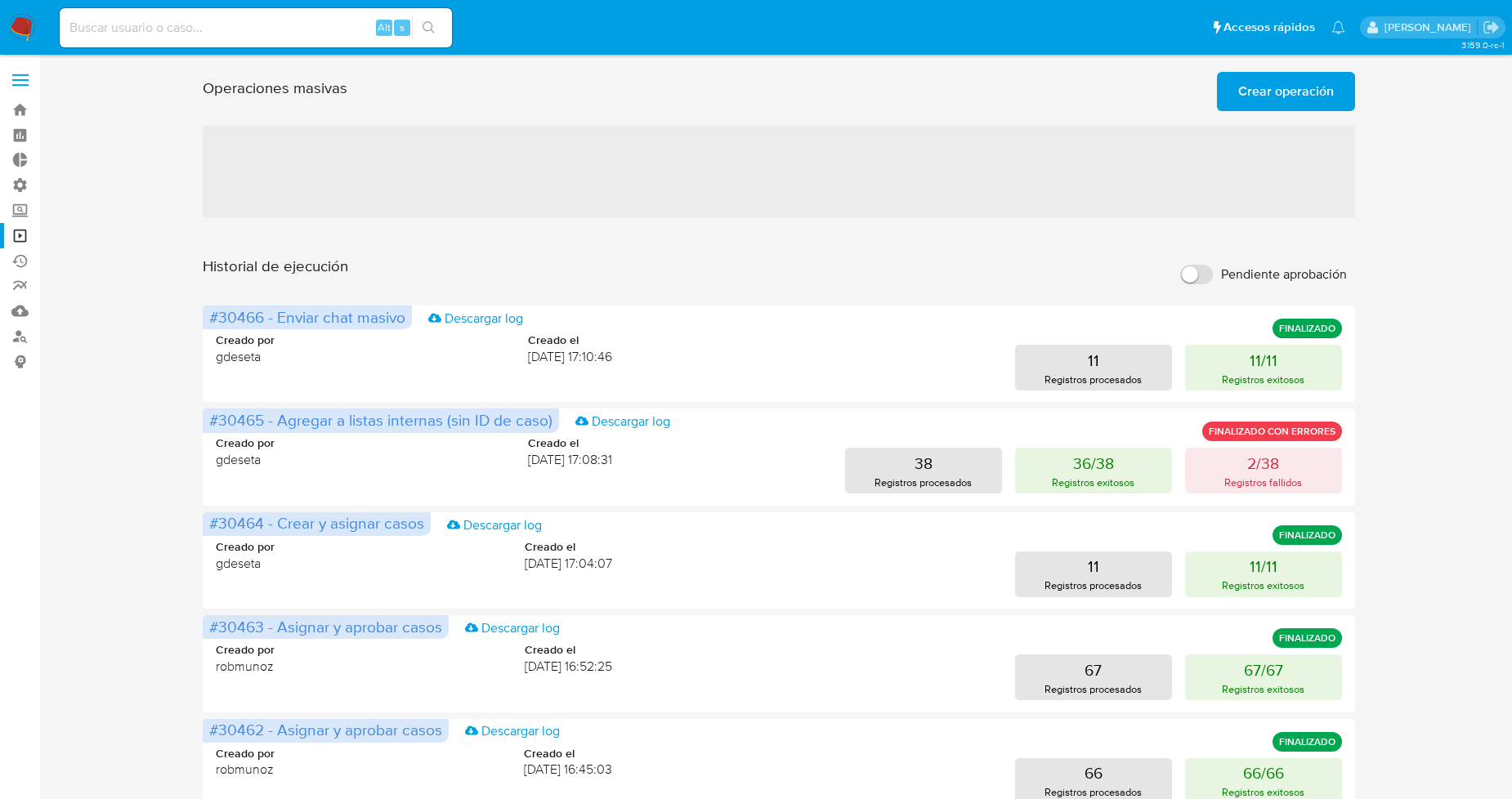
click at [1279, 97] on span "Crear operación" at bounding box center [1287, 92] width 96 height 36
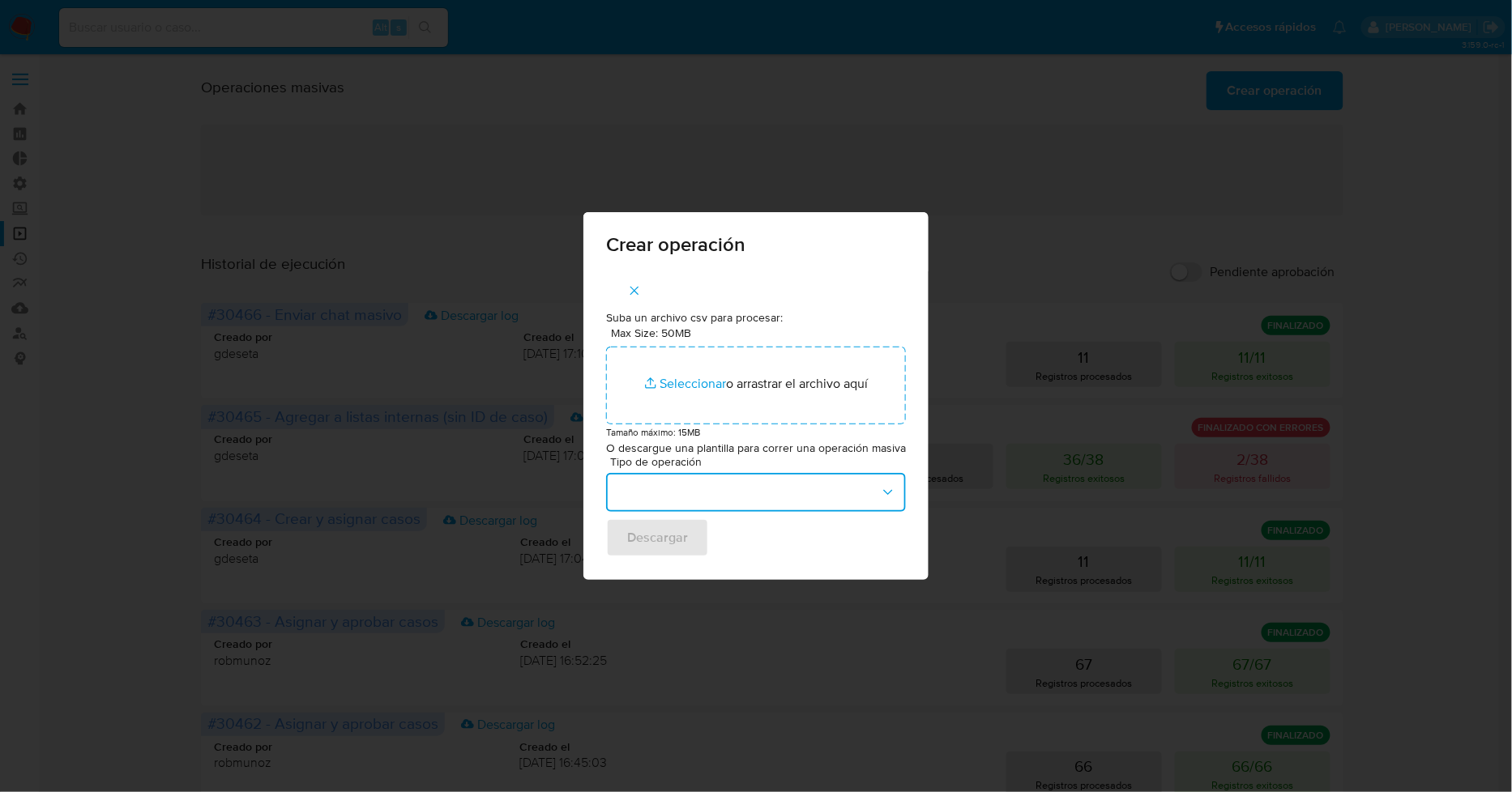
click at [786, 500] on button "button" at bounding box center [756, 492] width 300 height 39
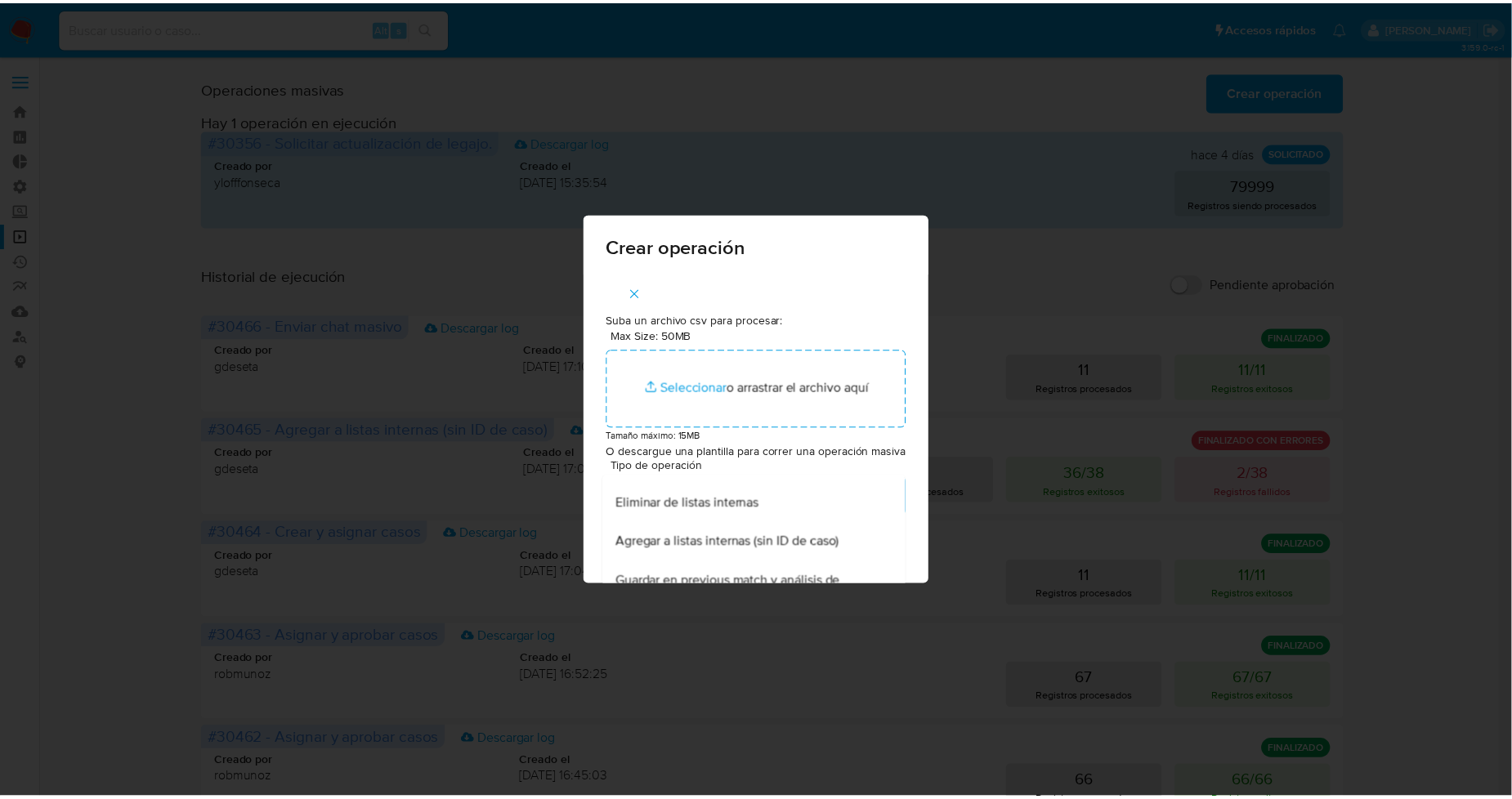
scroll to position [263, 0]
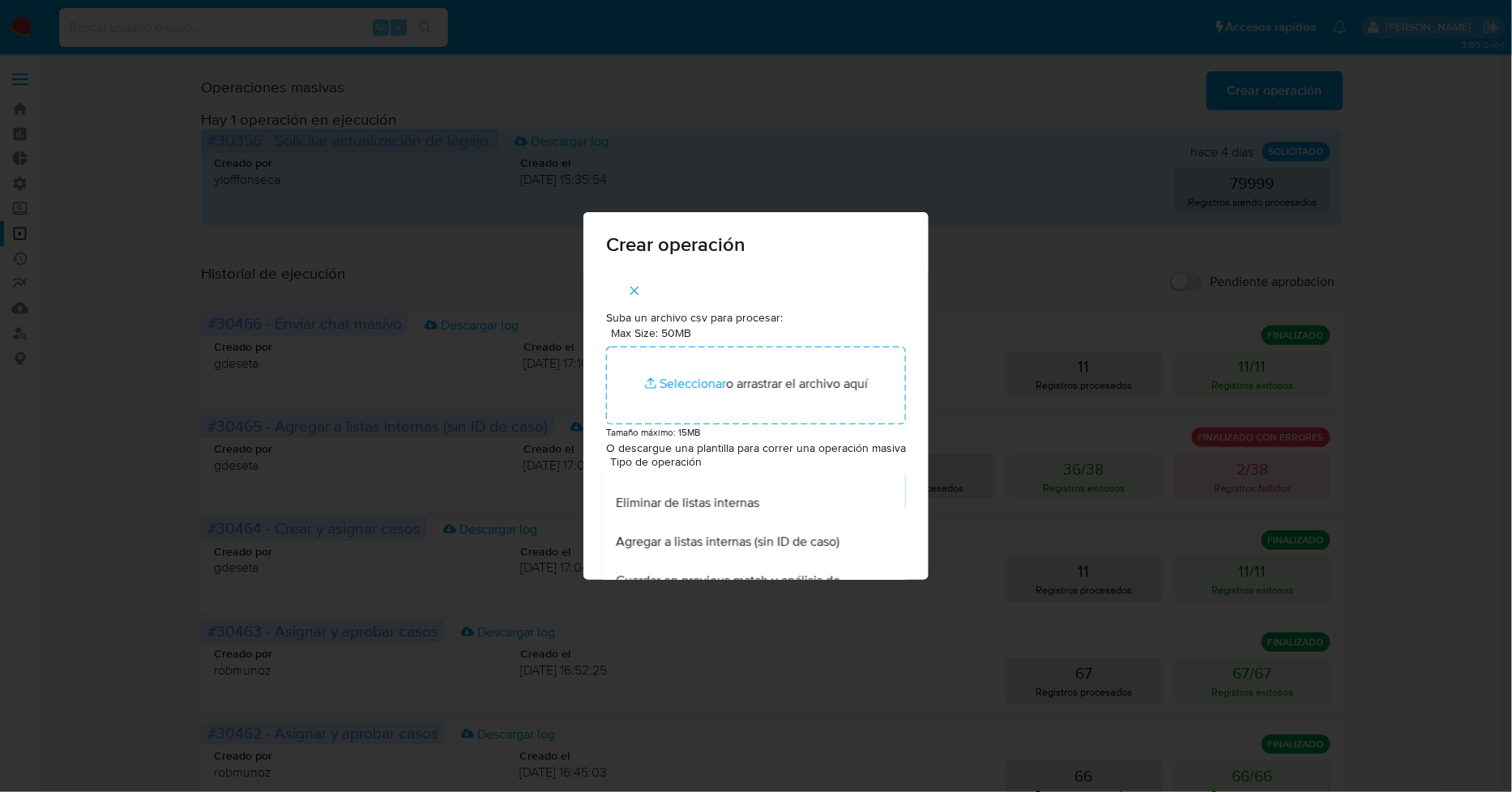
click at [52, 402] on div "Crear operación Suba un archivo csv para procesar: Max Size: 50MB Seleccionar a…" at bounding box center [756, 396] width 1512 height 792
click at [633, 284] on icon "button" at bounding box center [633, 291] width 14 height 14
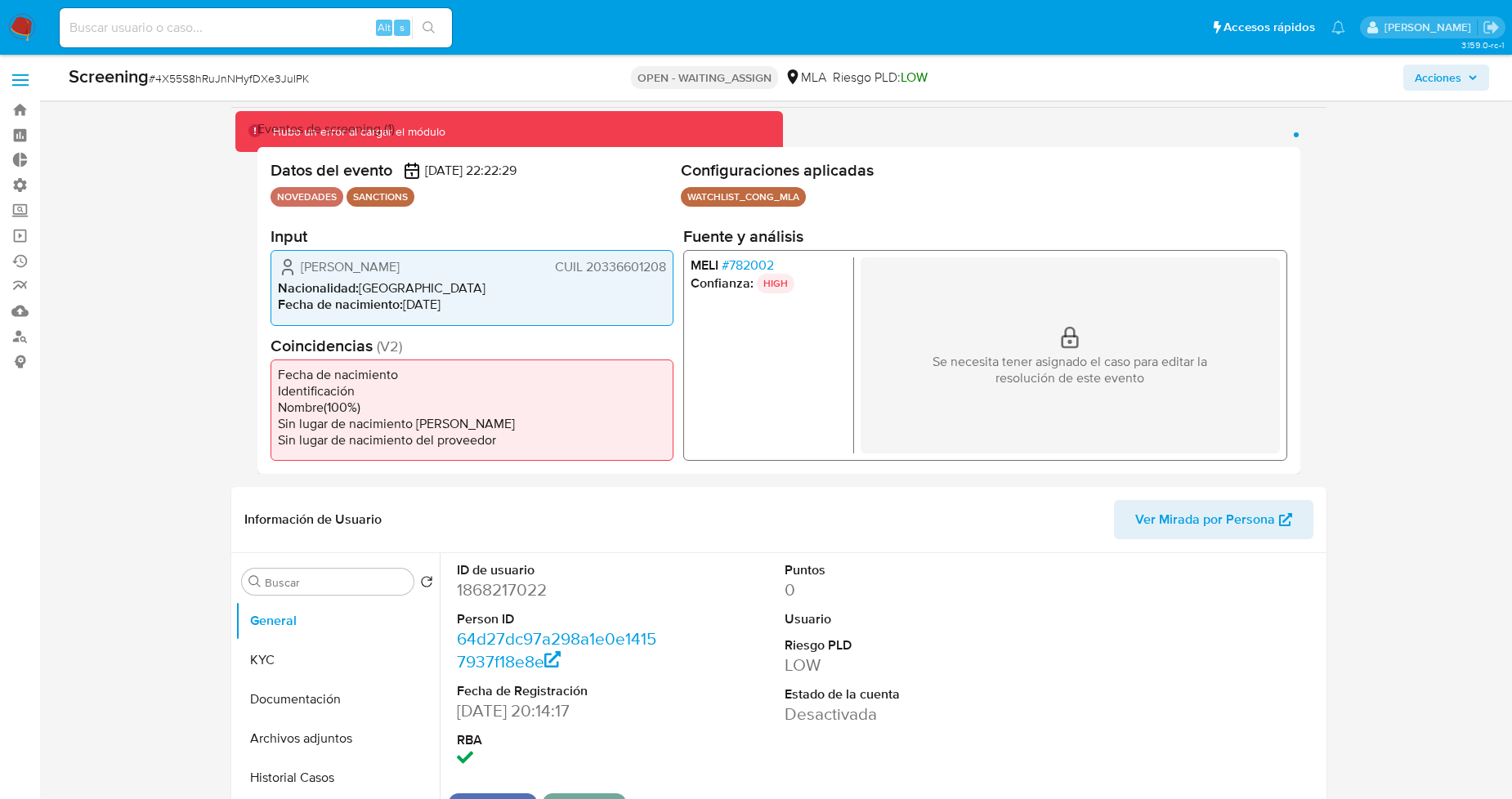
select select "10"
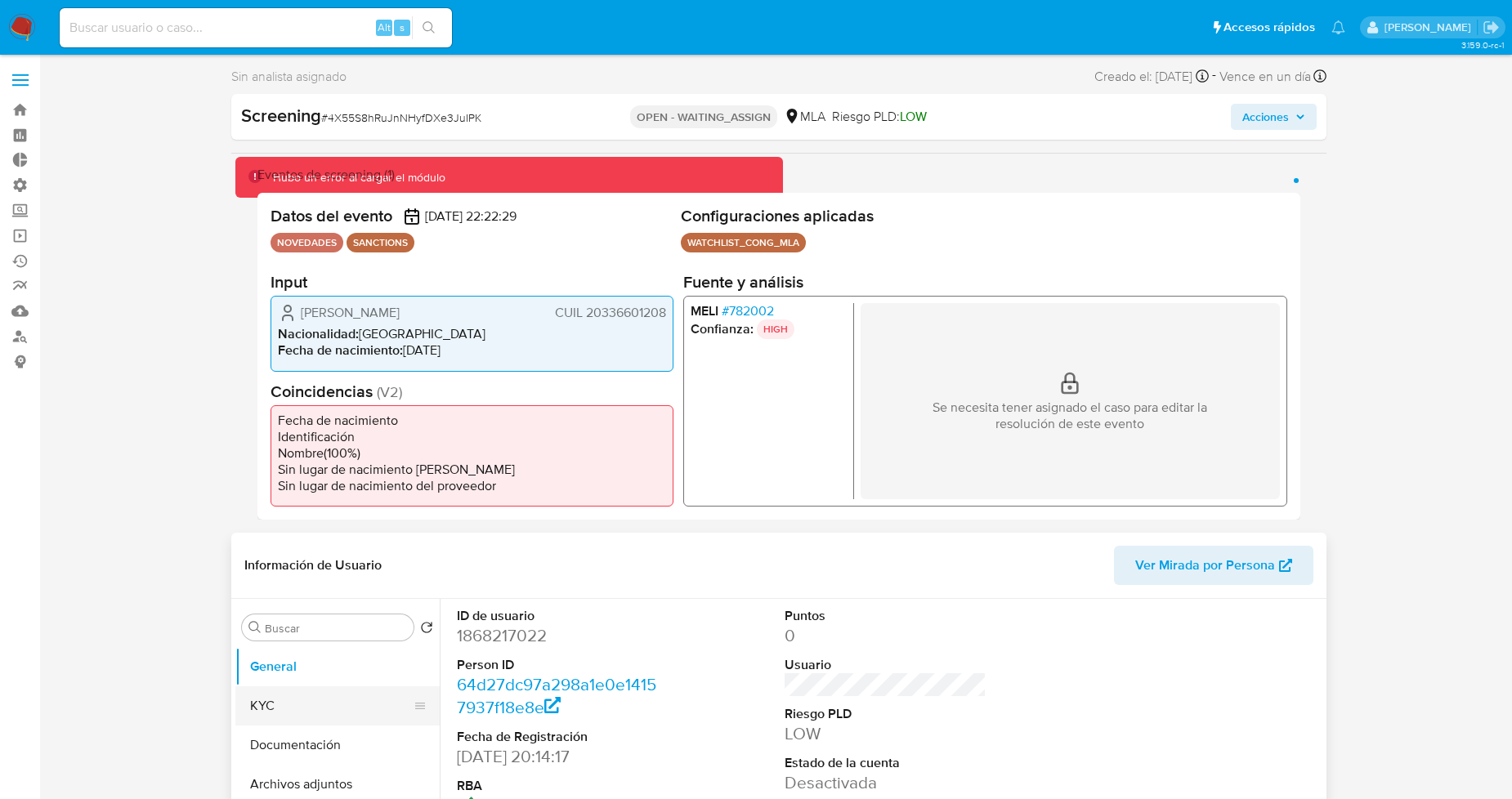
click at [341, 698] on button "KYC" at bounding box center [332, 706] width 192 height 39
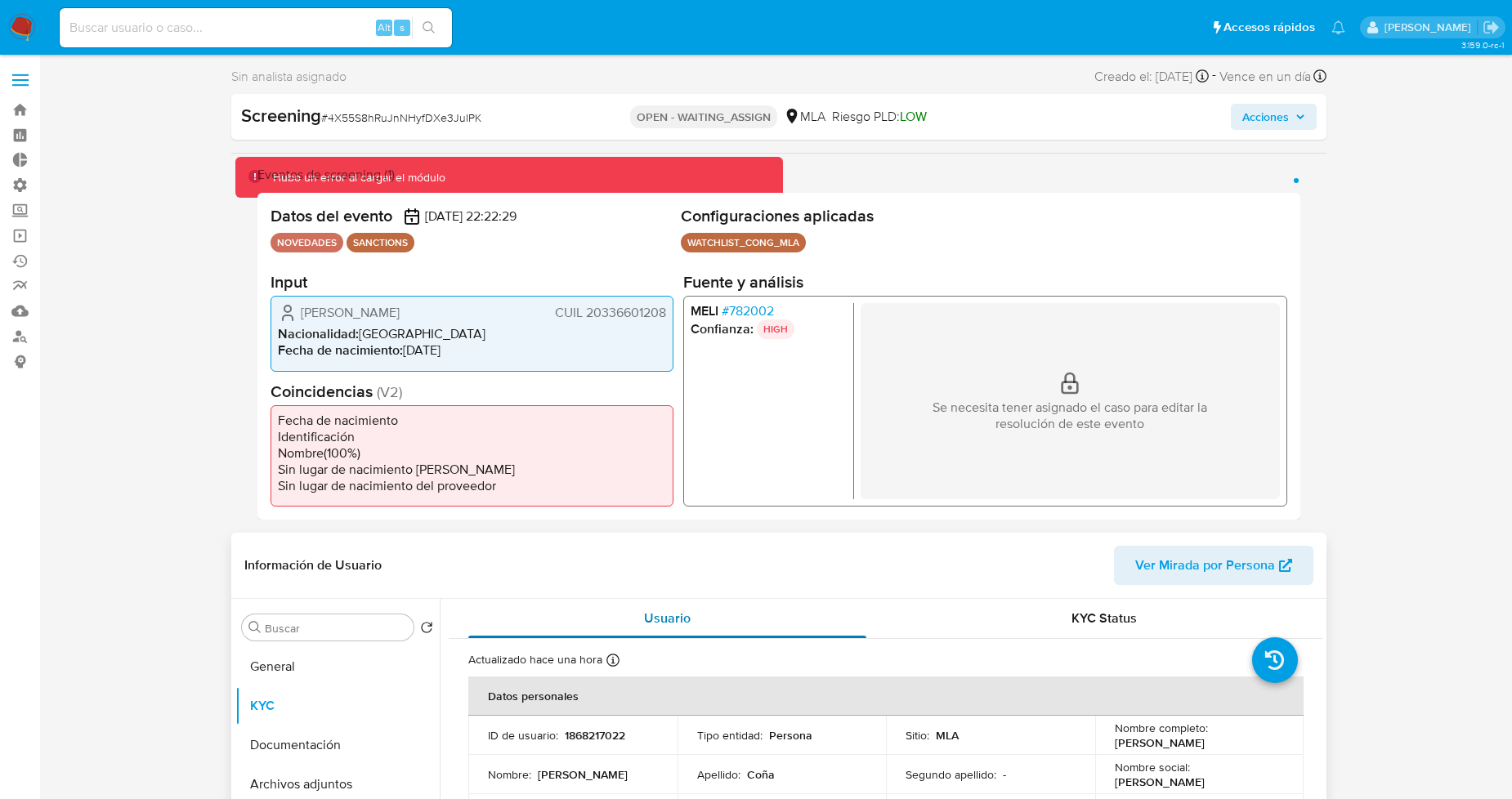
scroll to position [181, 0]
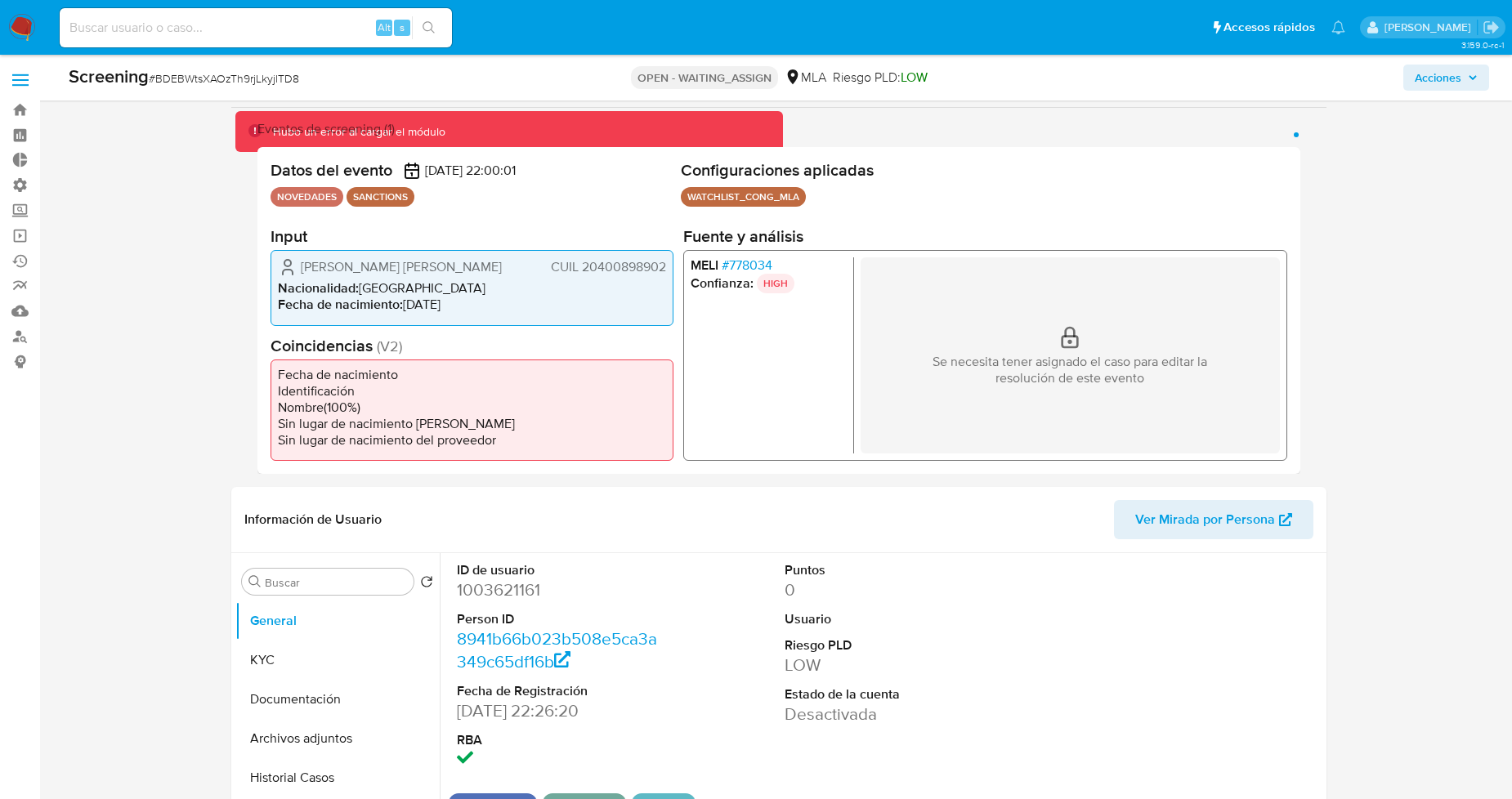
select select "10"
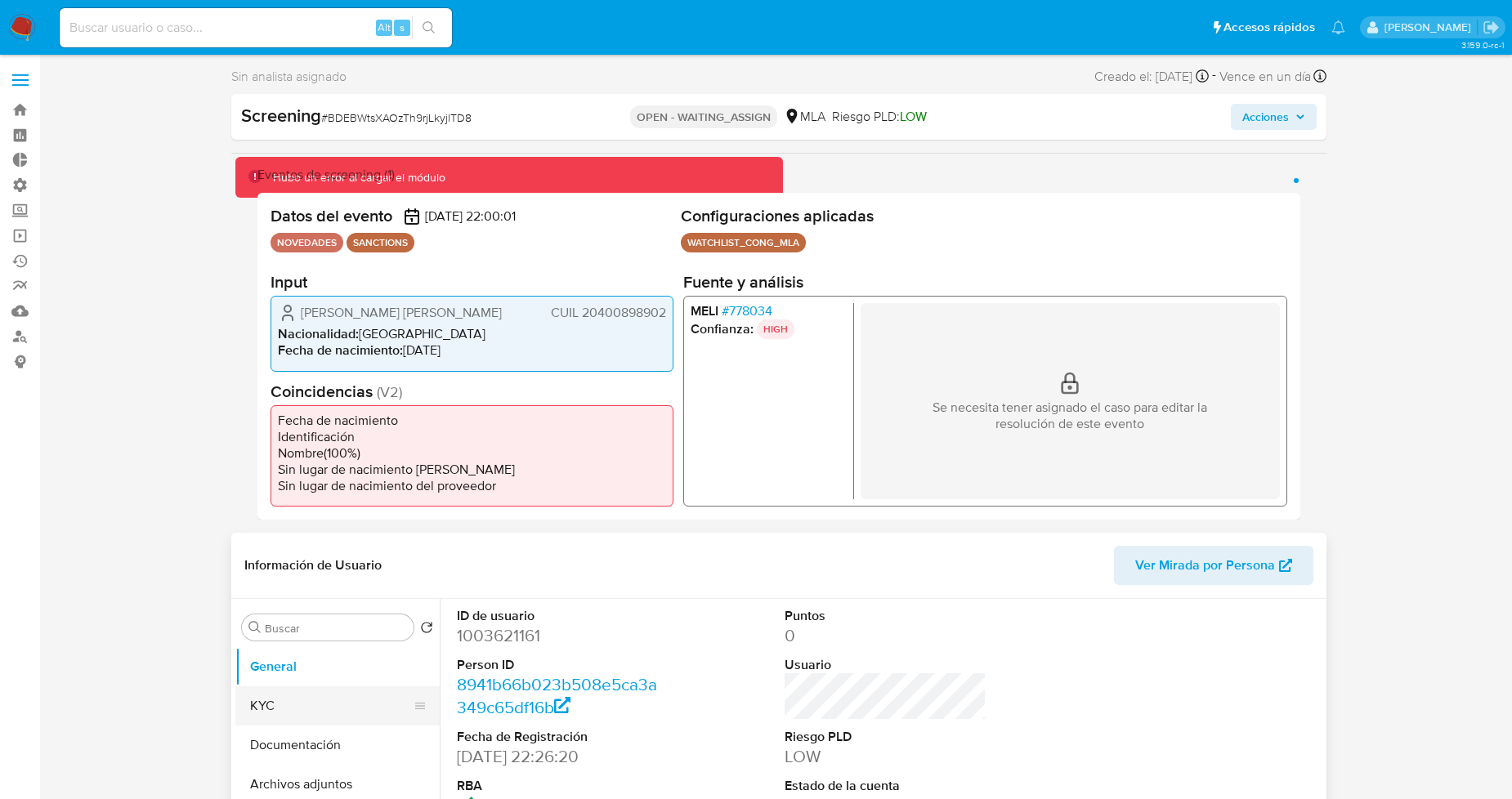
click at [275, 714] on button "KYC" at bounding box center [332, 706] width 192 height 39
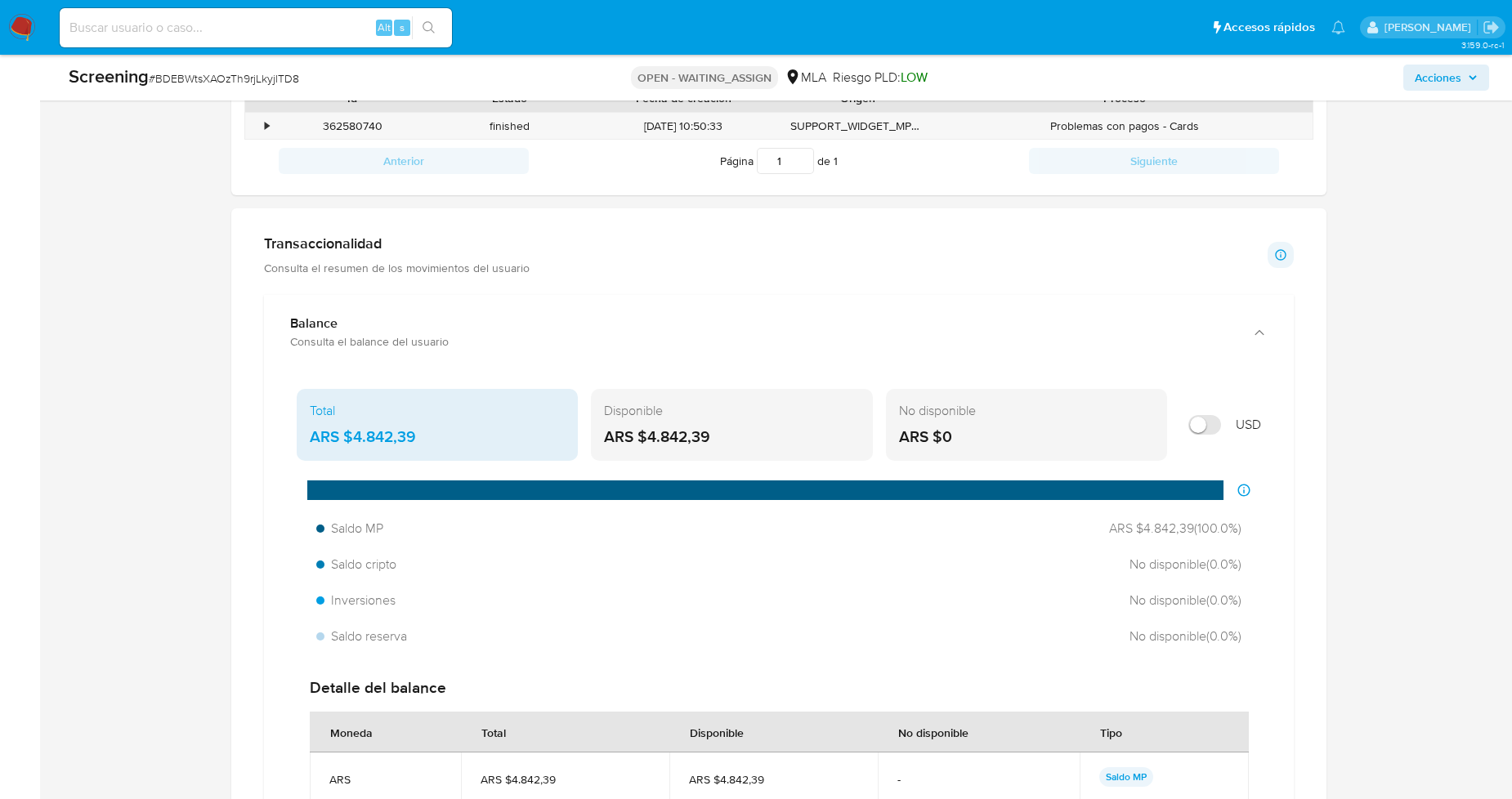
scroll to position [993, 0]
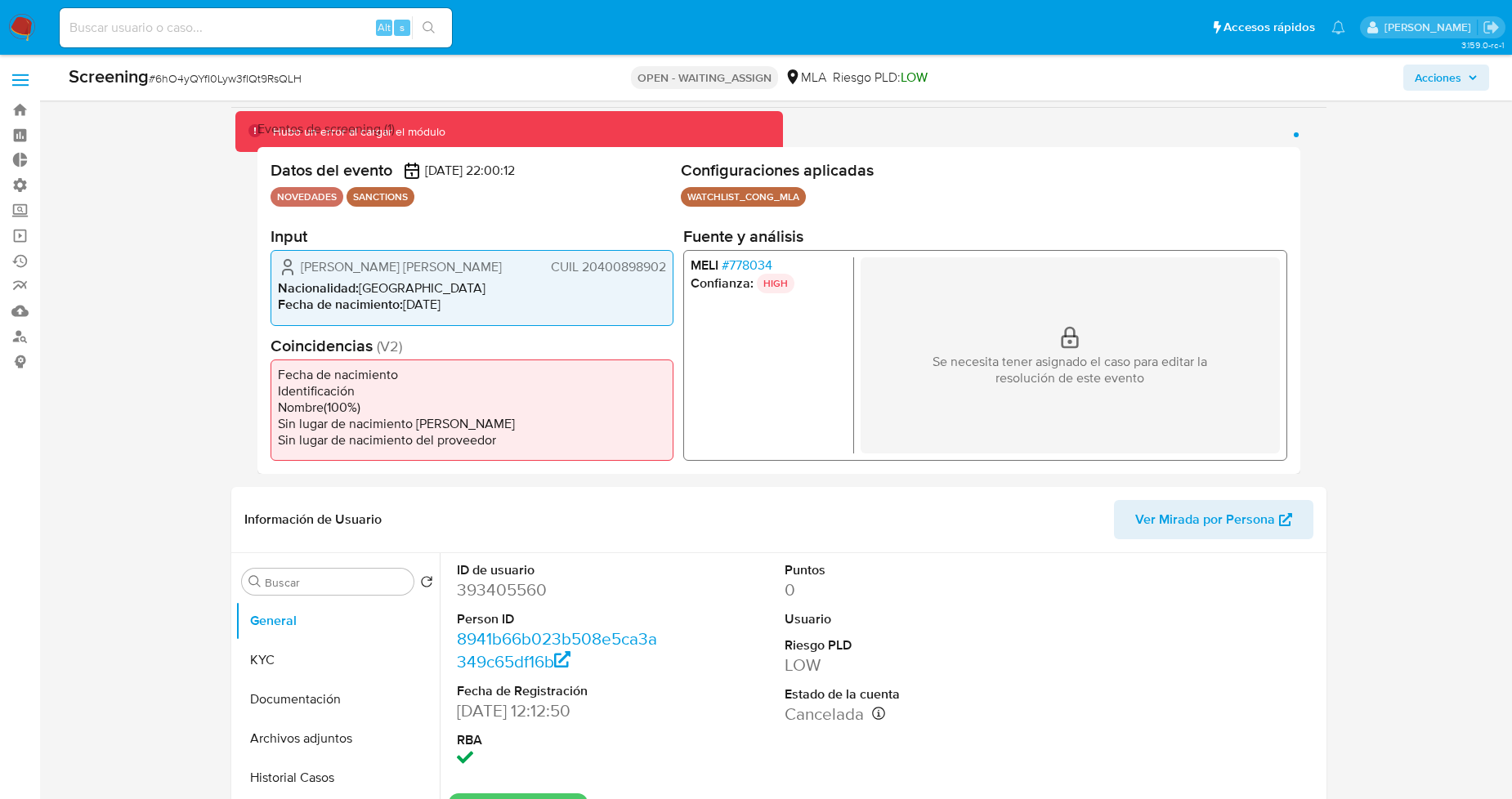
select select "10"
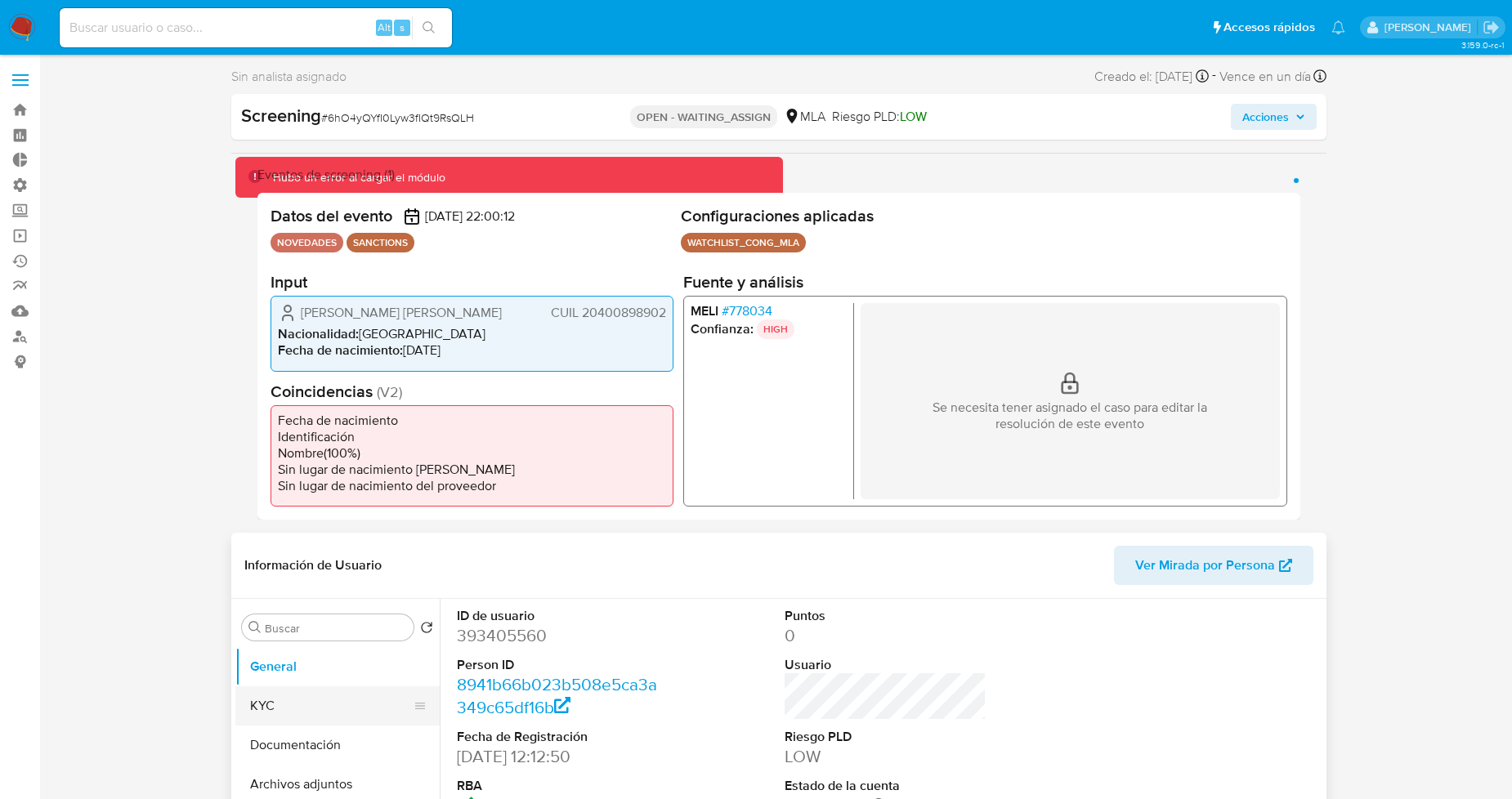
click at [354, 709] on button "KYC" at bounding box center [332, 706] width 192 height 39
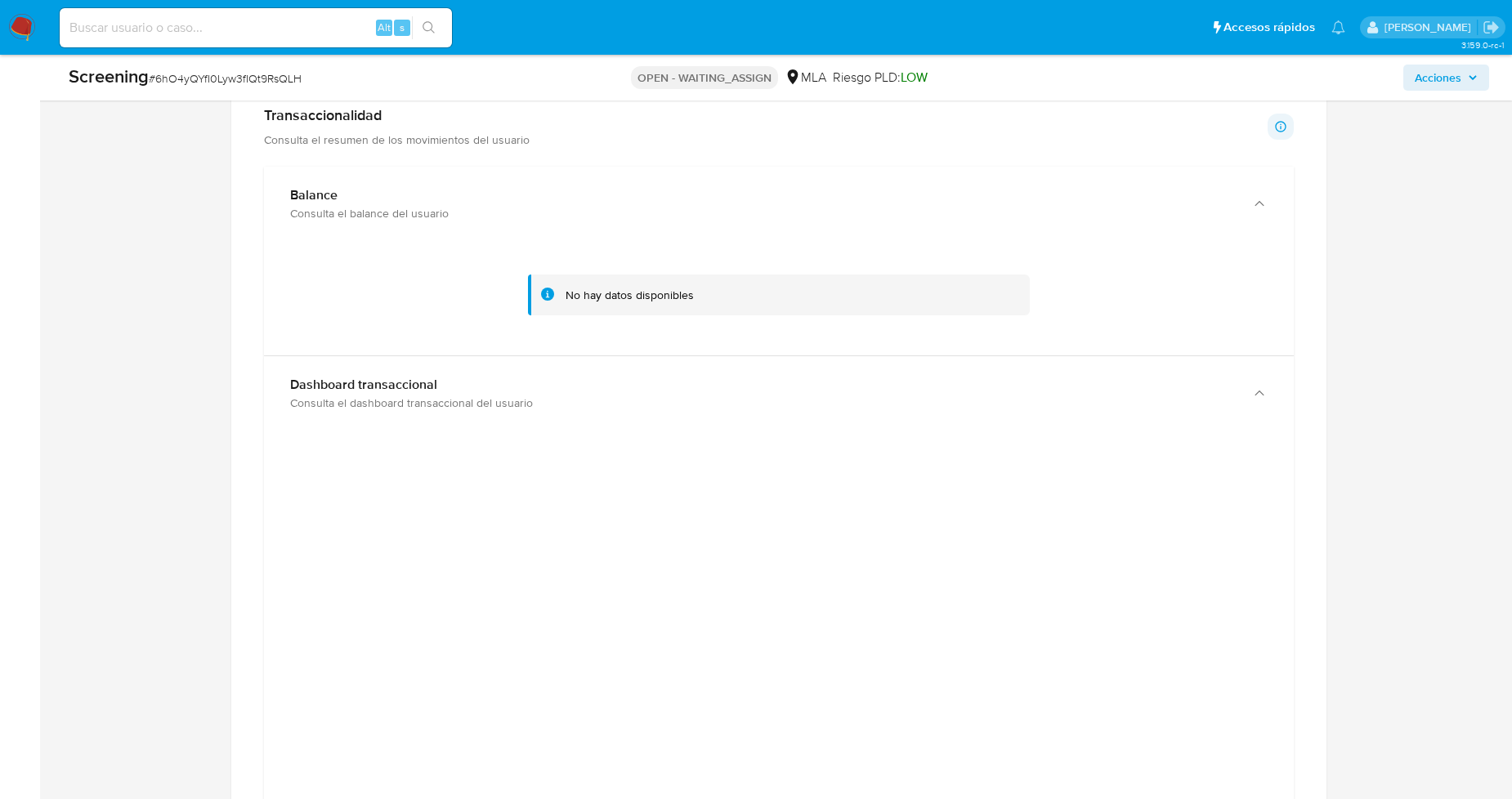
scroll to position [1211, 0]
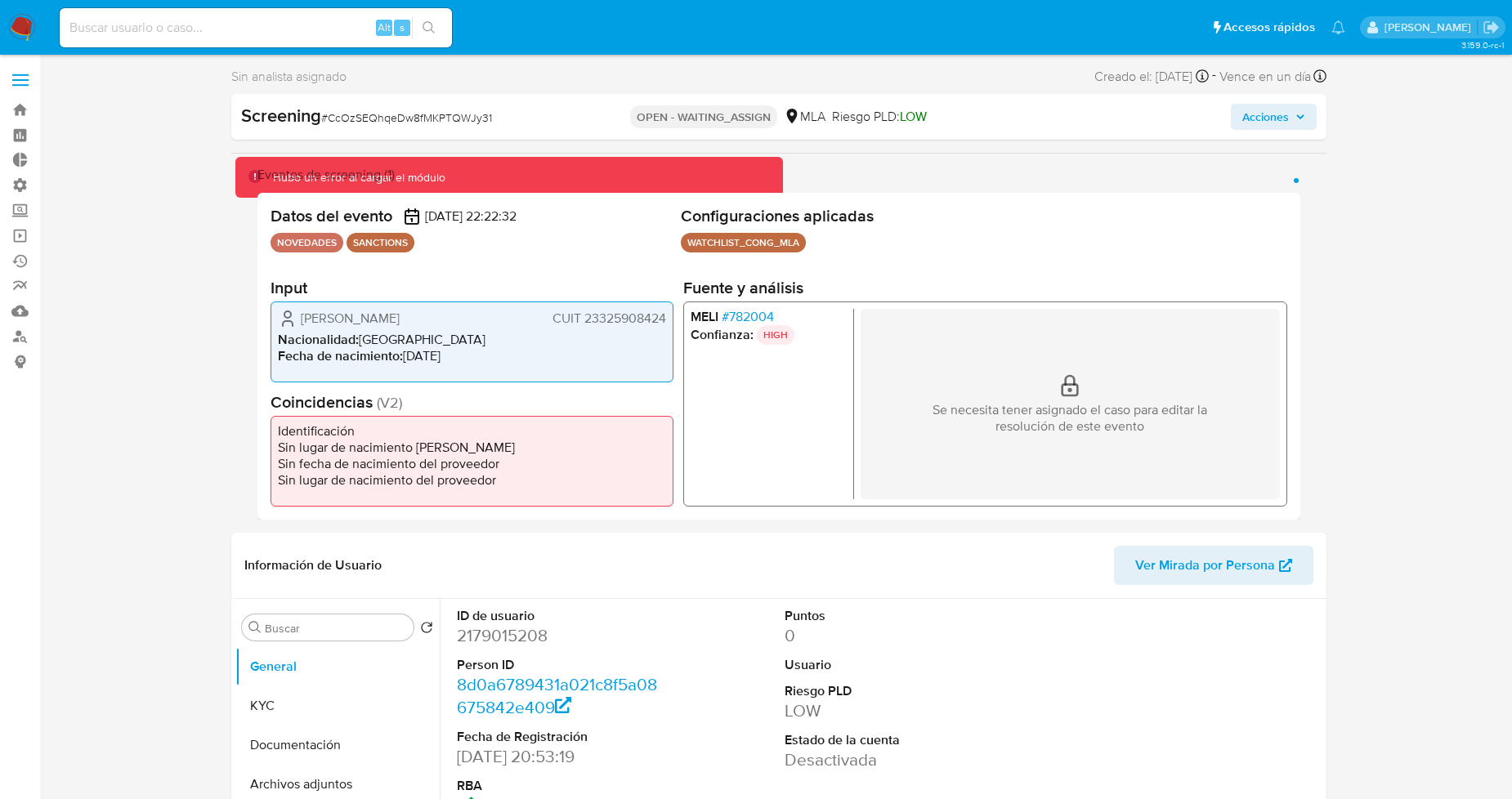
select select "10"
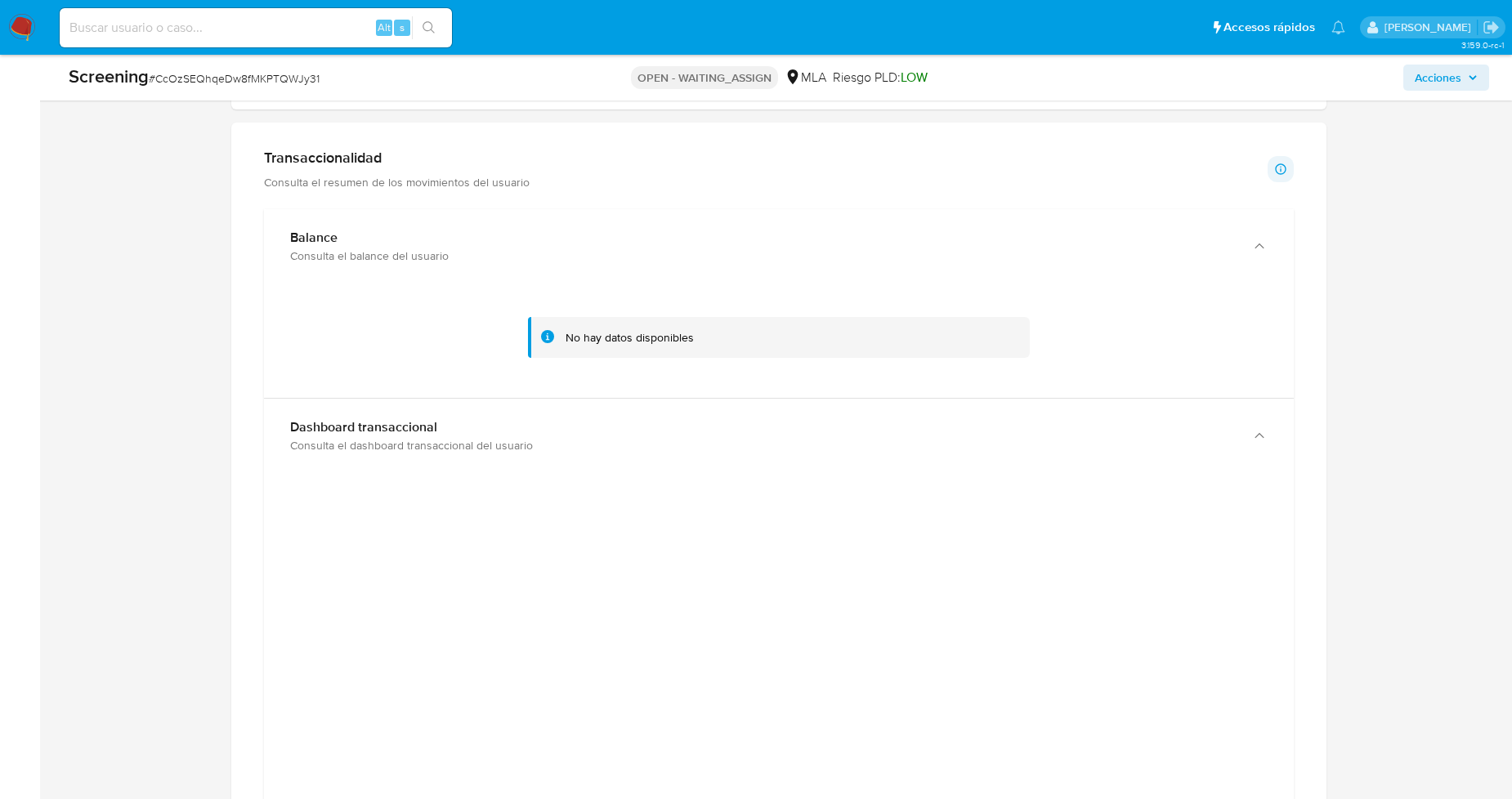
scroll to position [1116, 0]
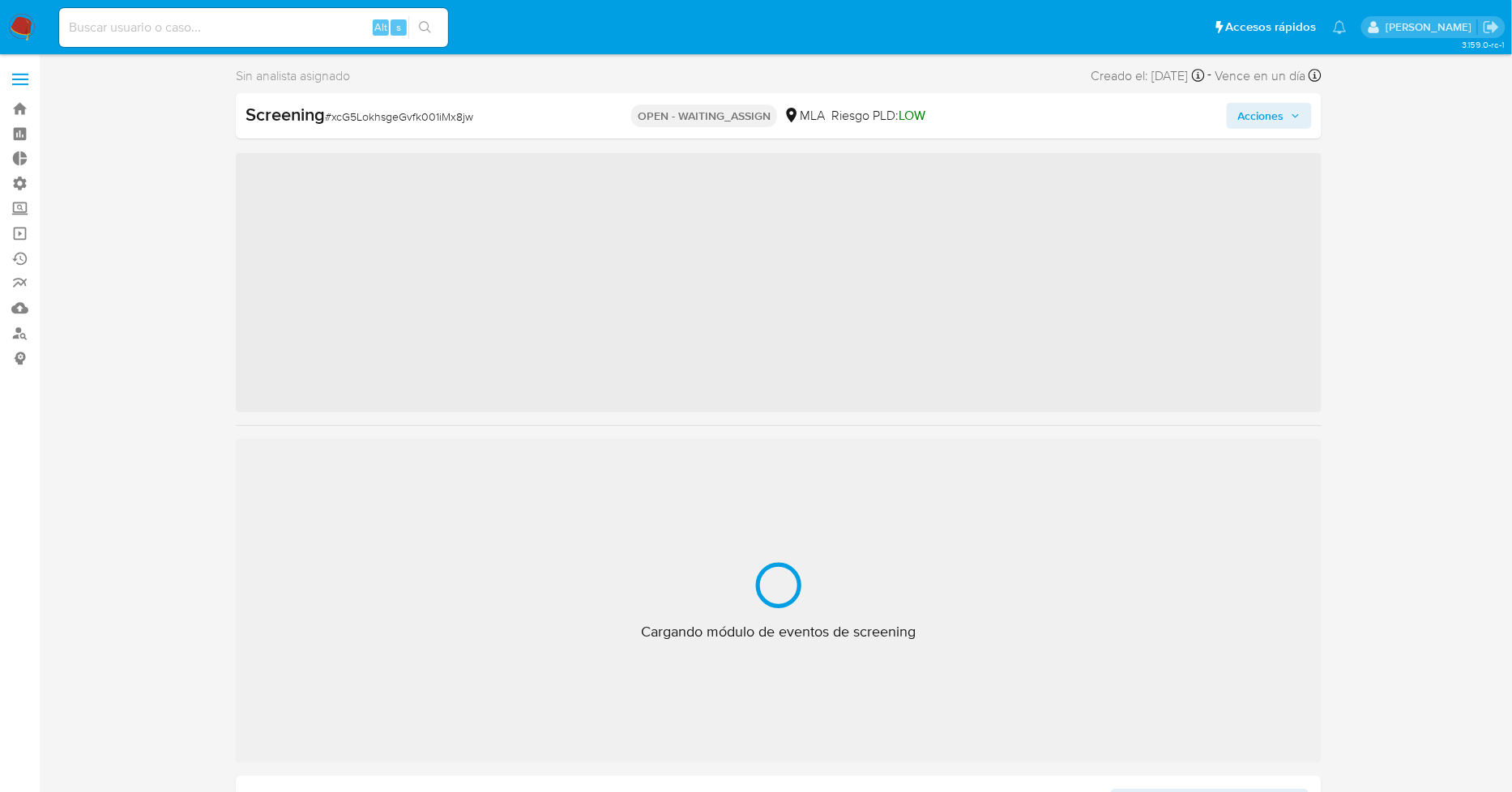
click at [256, 17] on input at bounding box center [254, 28] width 389 height 21
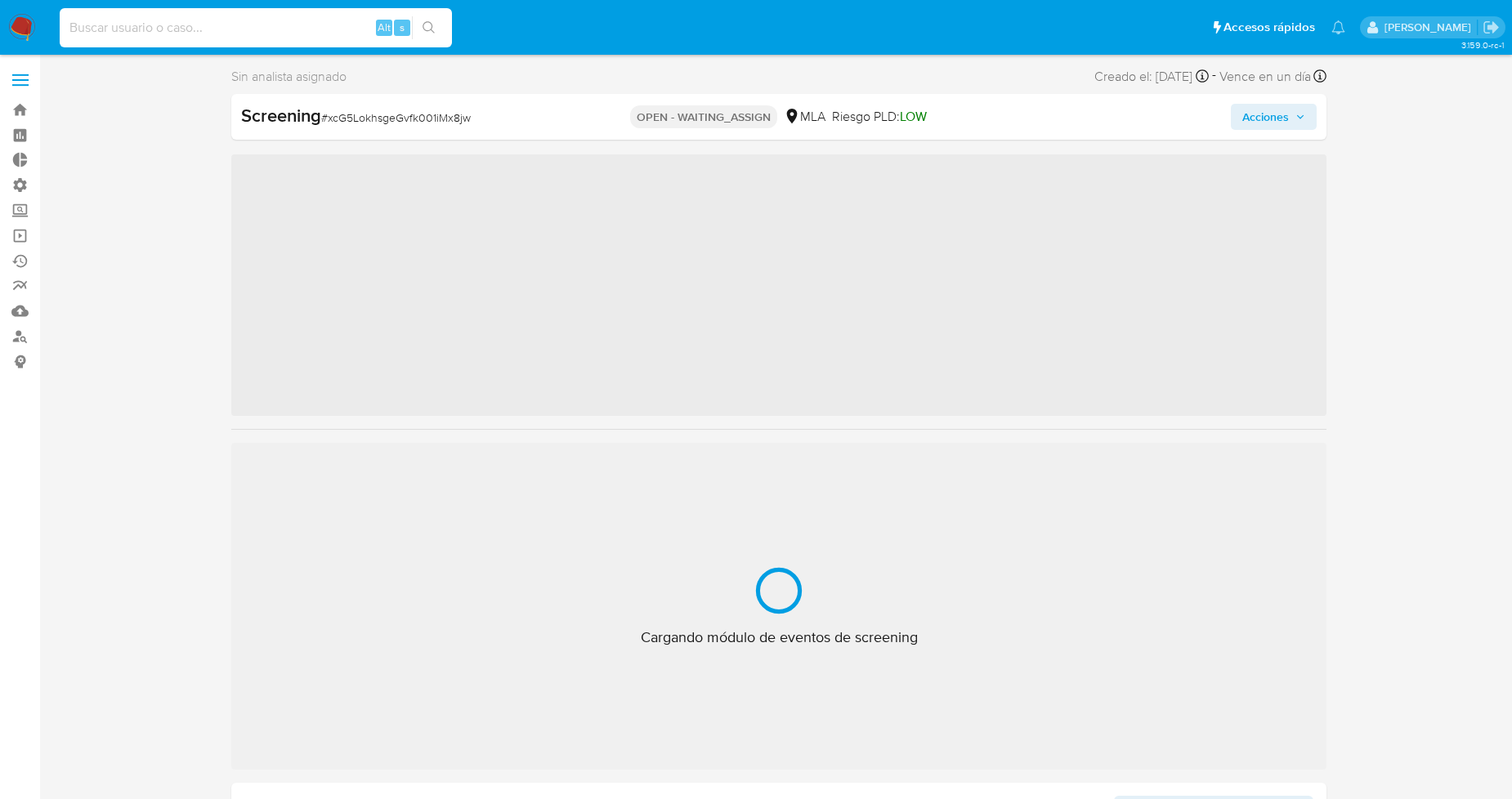
paste input "2393548162"
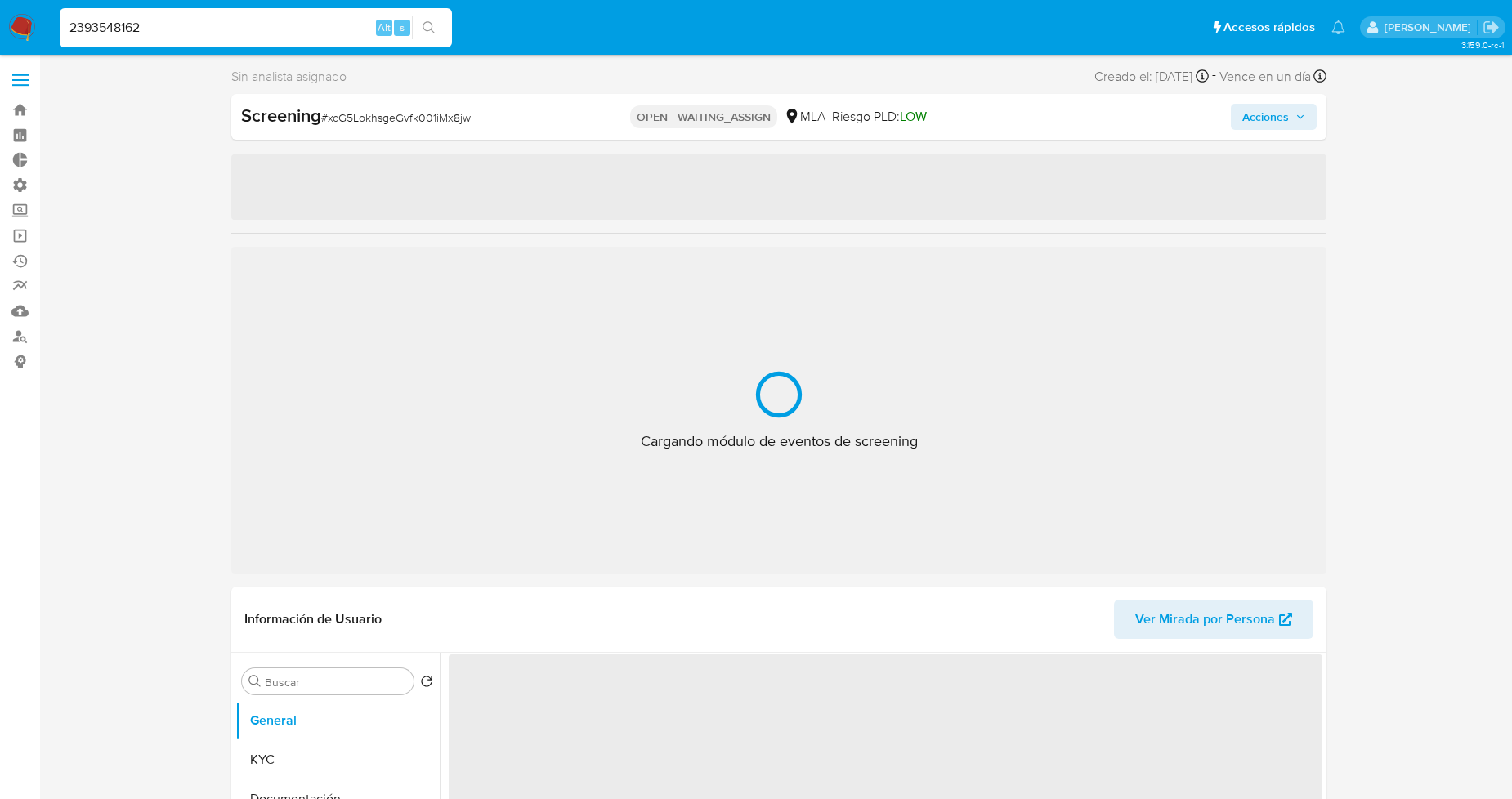
type input "2393548162"
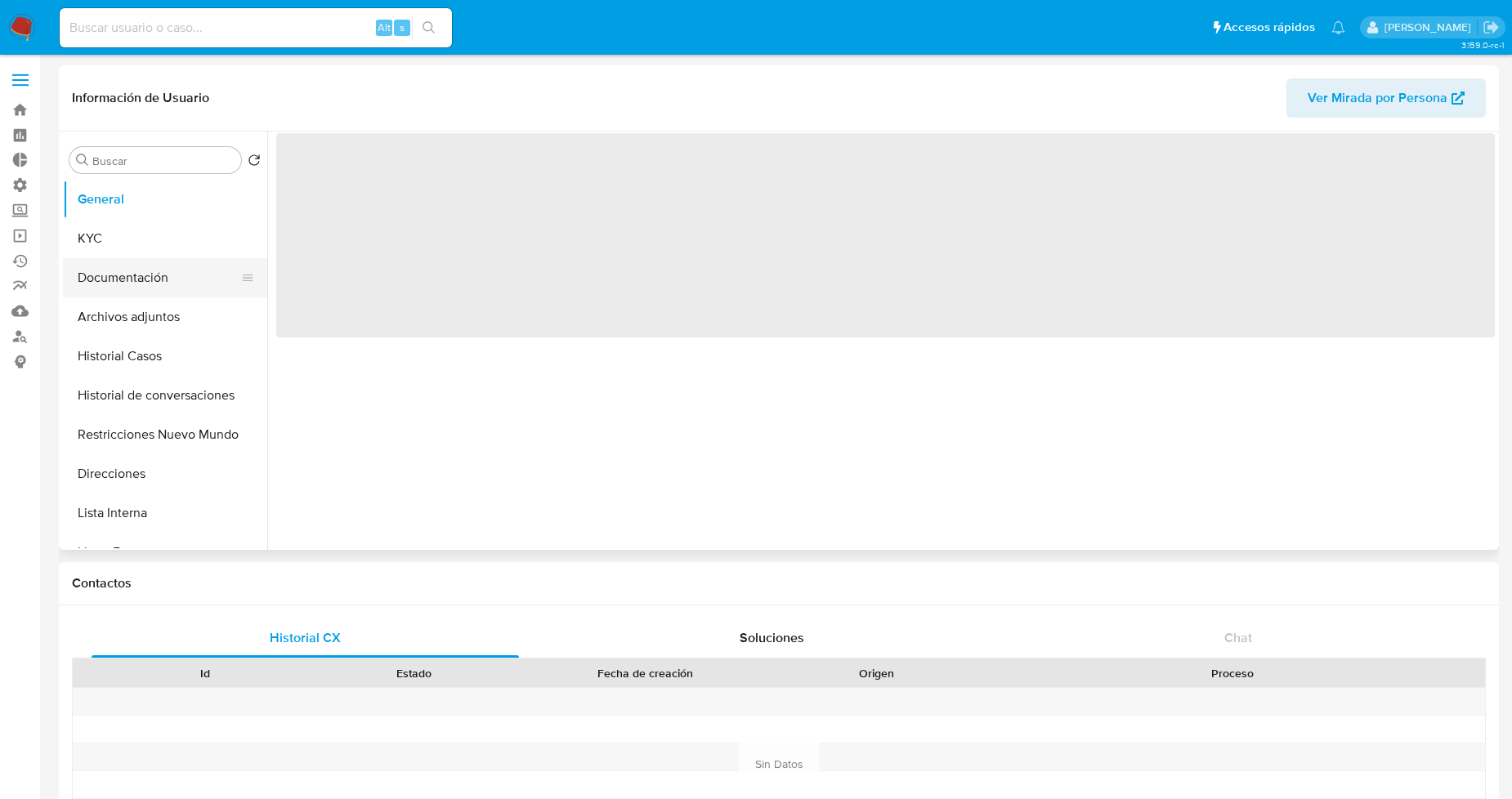
select select "10"
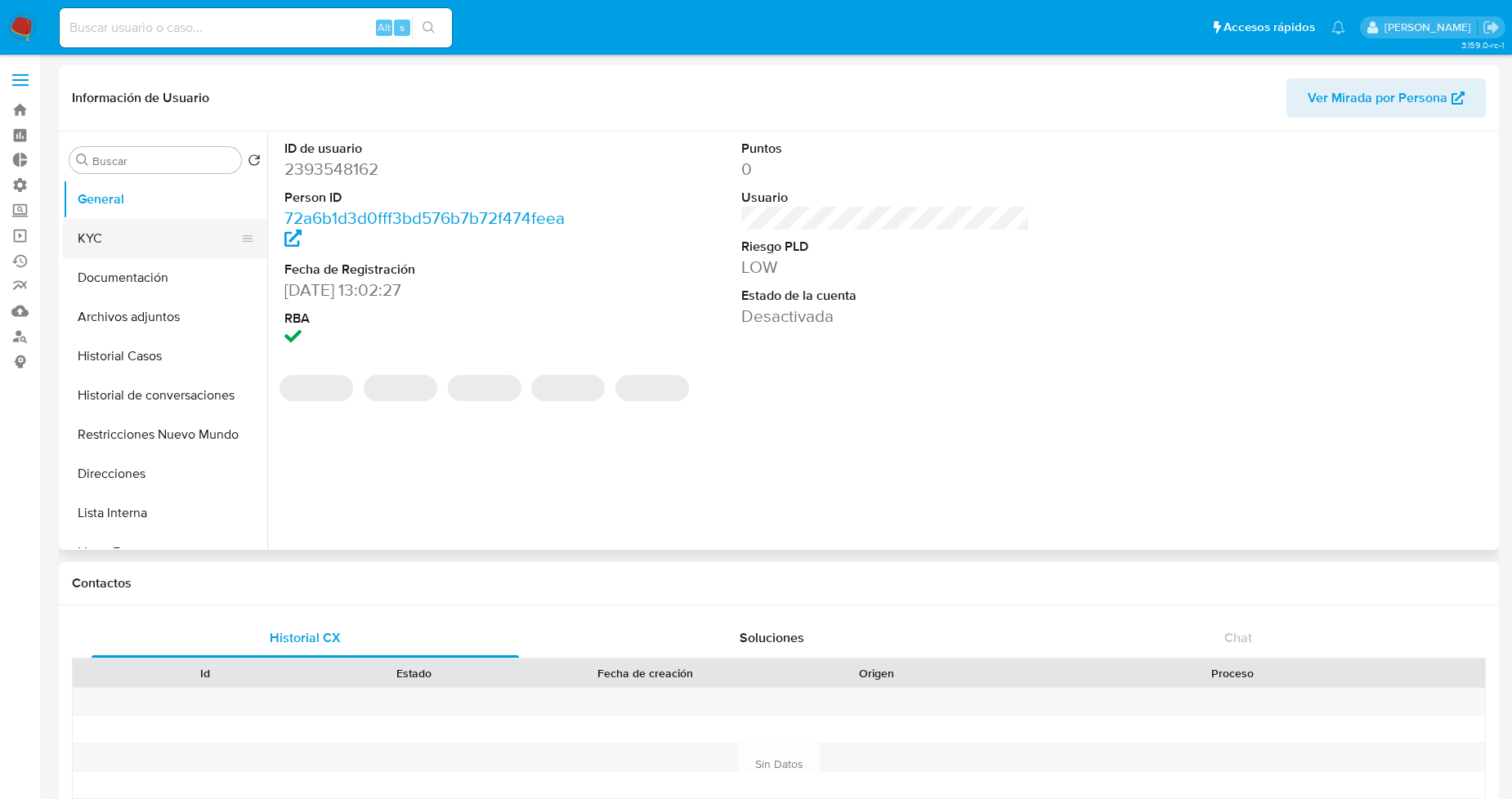
click at [156, 240] on button "KYC" at bounding box center [159, 239] width 192 height 39
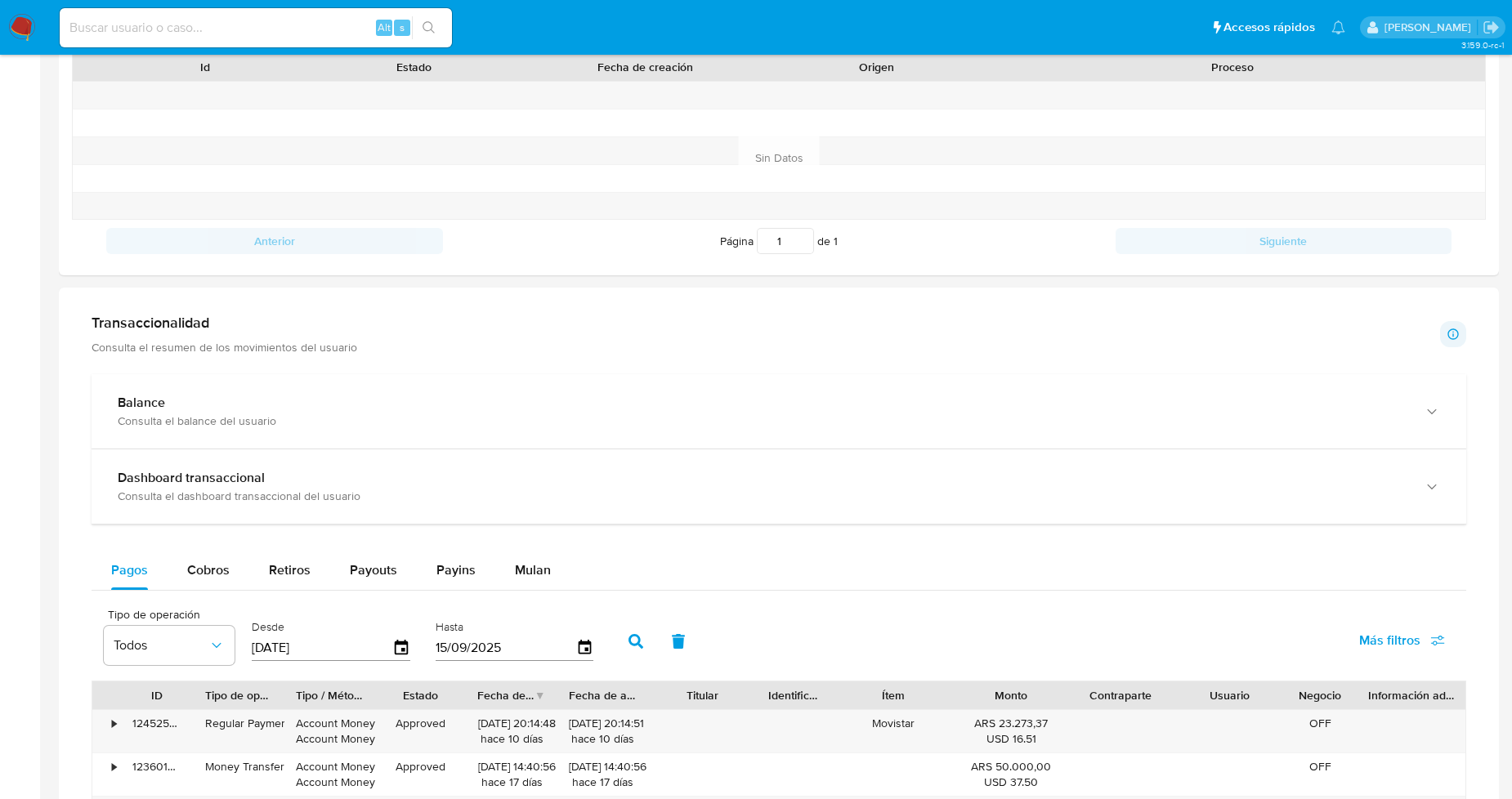
scroll to position [593, 0]
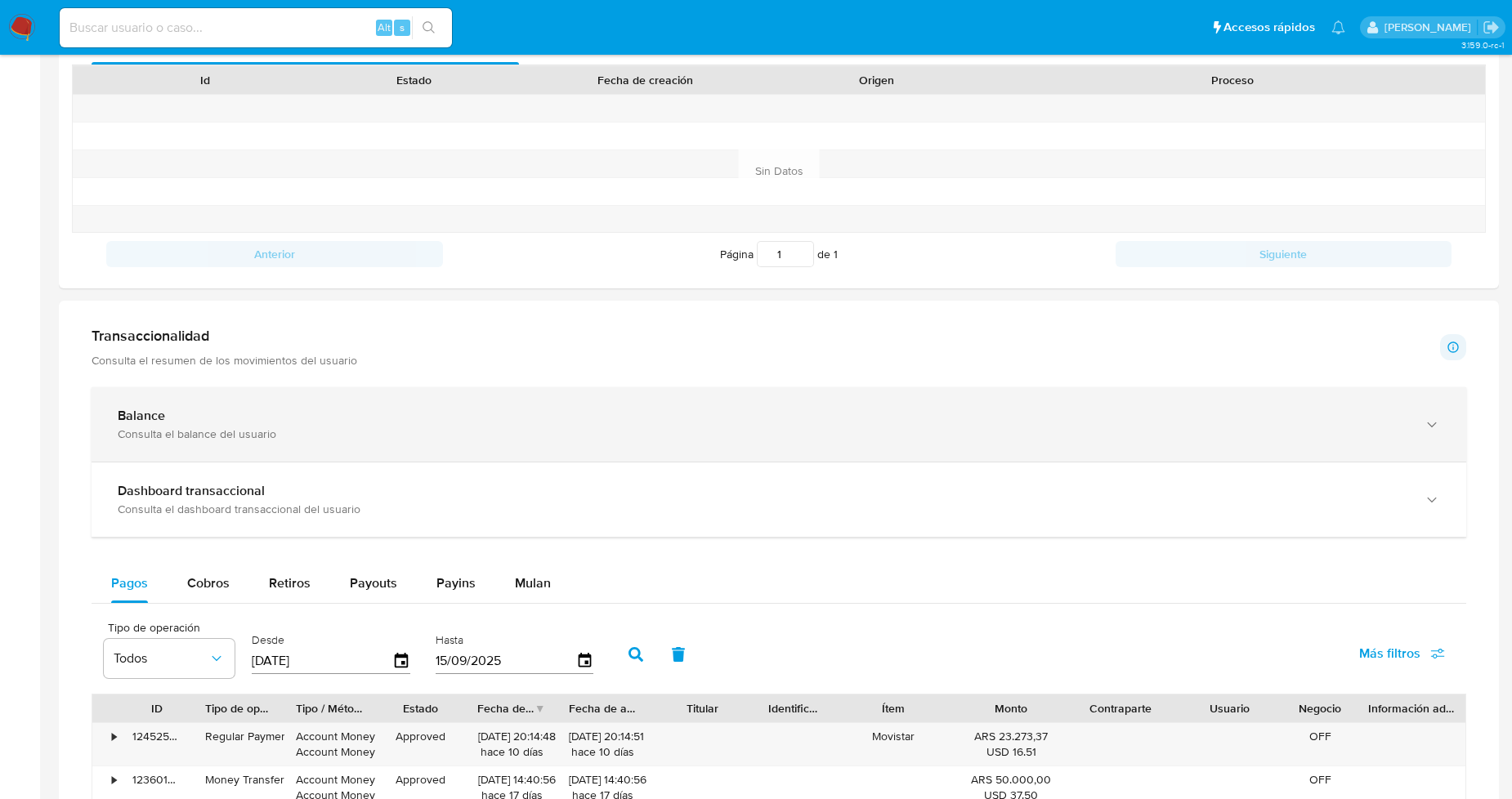
click at [419, 419] on div "Balance" at bounding box center [763, 416] width 1290 height 16
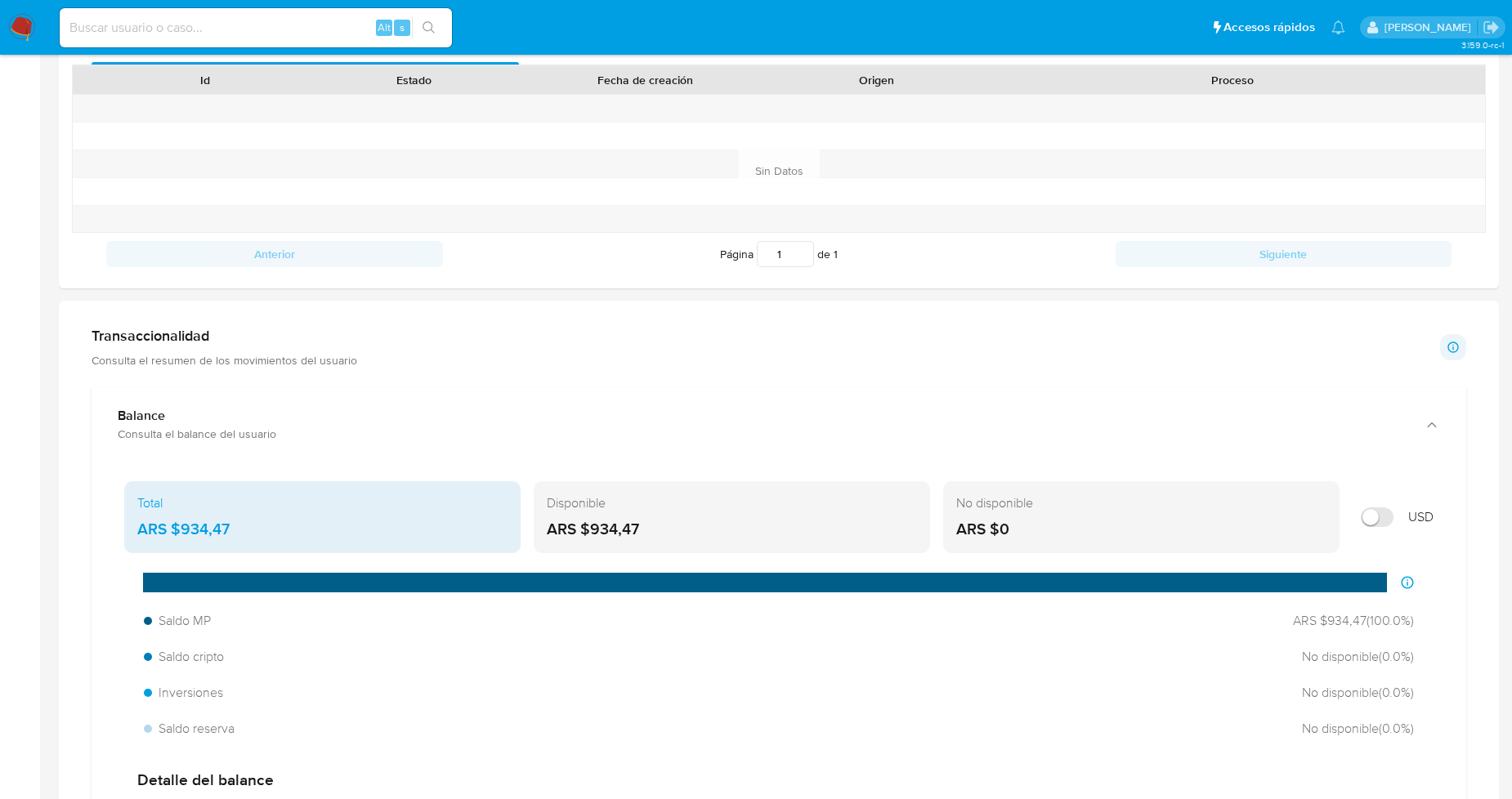
click at [264, 336] on h1 "Transaccionalidad" at bounding box center [224, 335] width 265 height 18
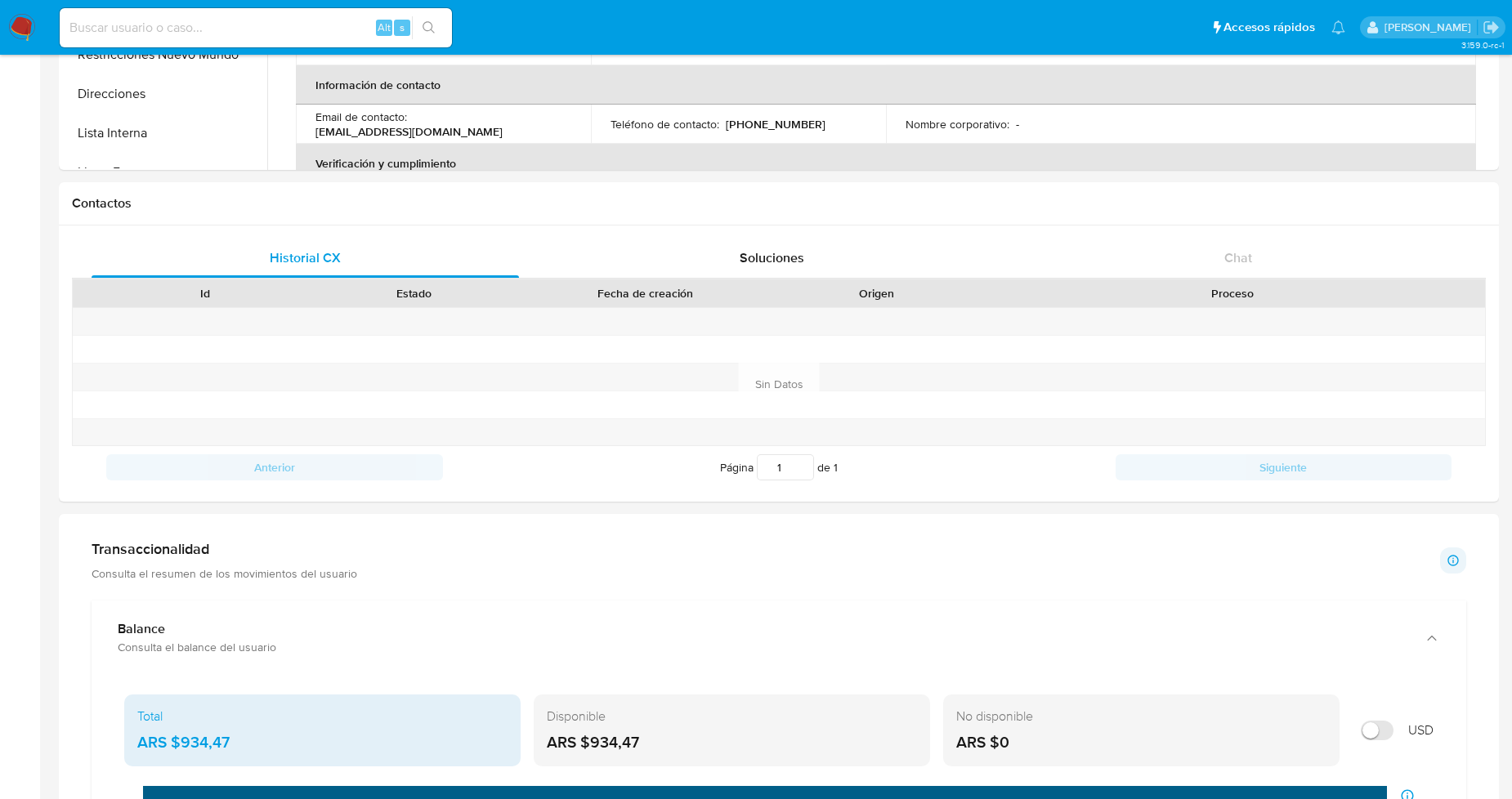
scroll to position [412, 0]
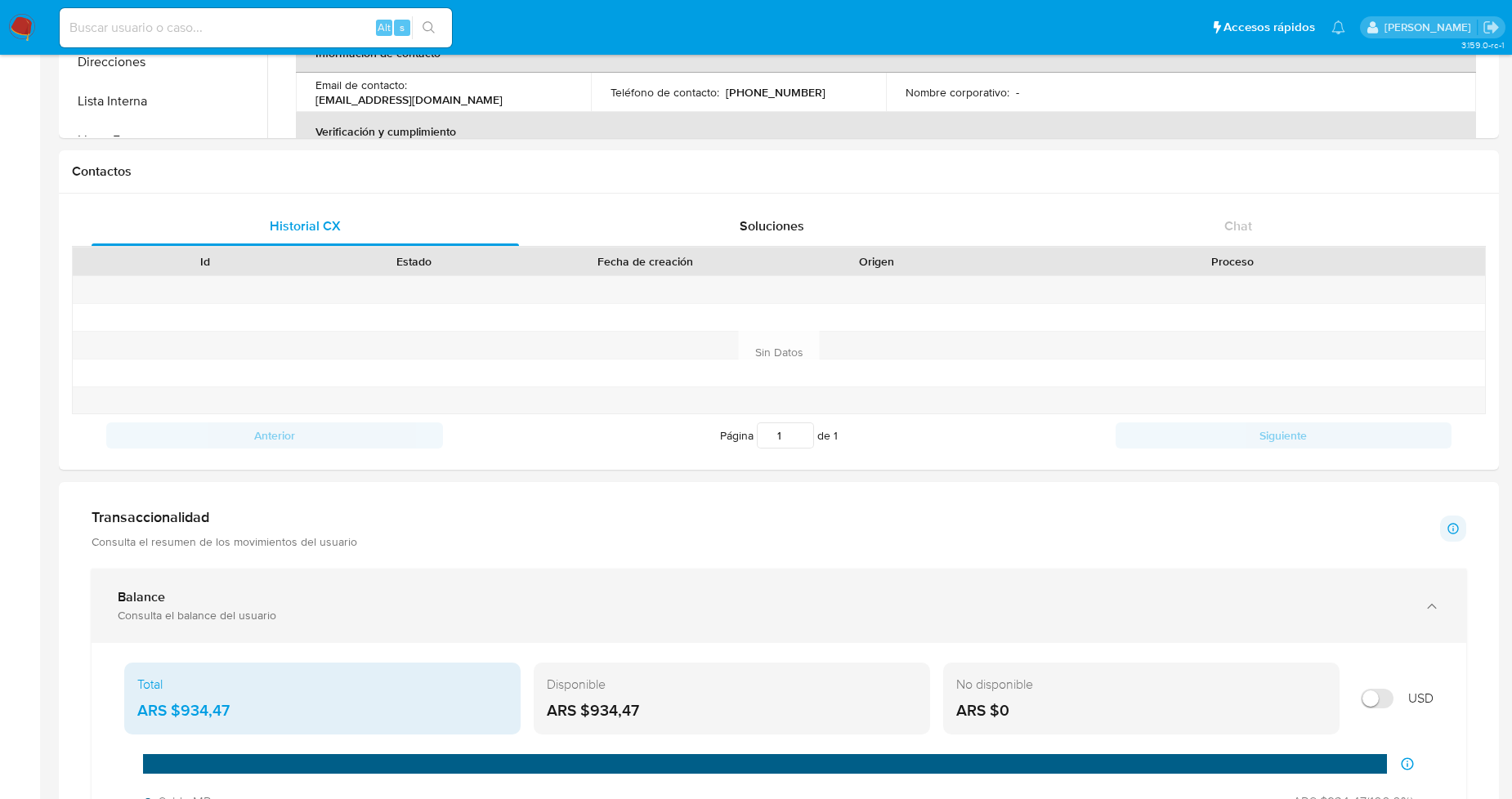
click at [312, 590] on div "Balance" at bounding box center [763, 597] width 1290 height 16
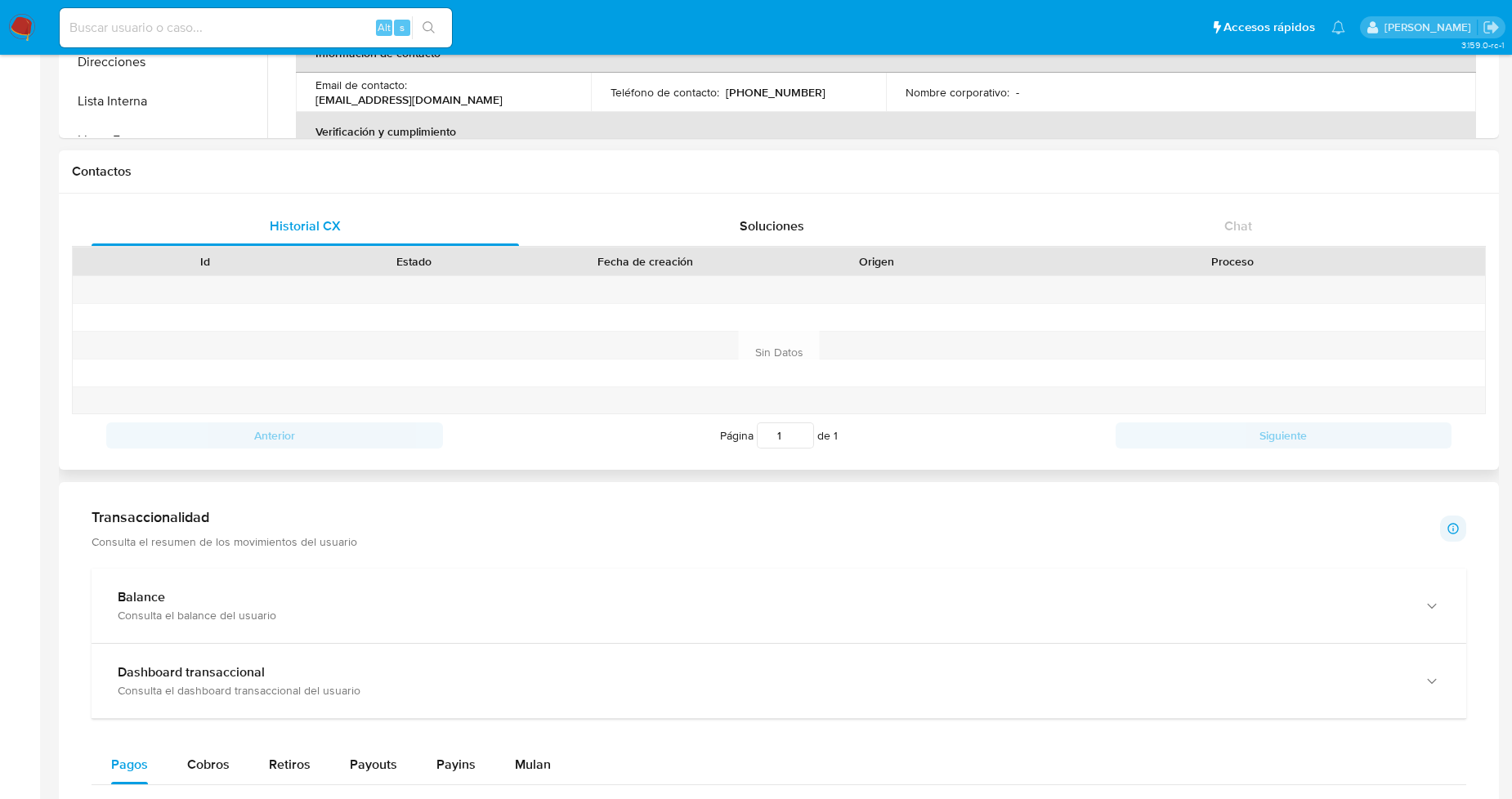
scroll to position [0, 0]
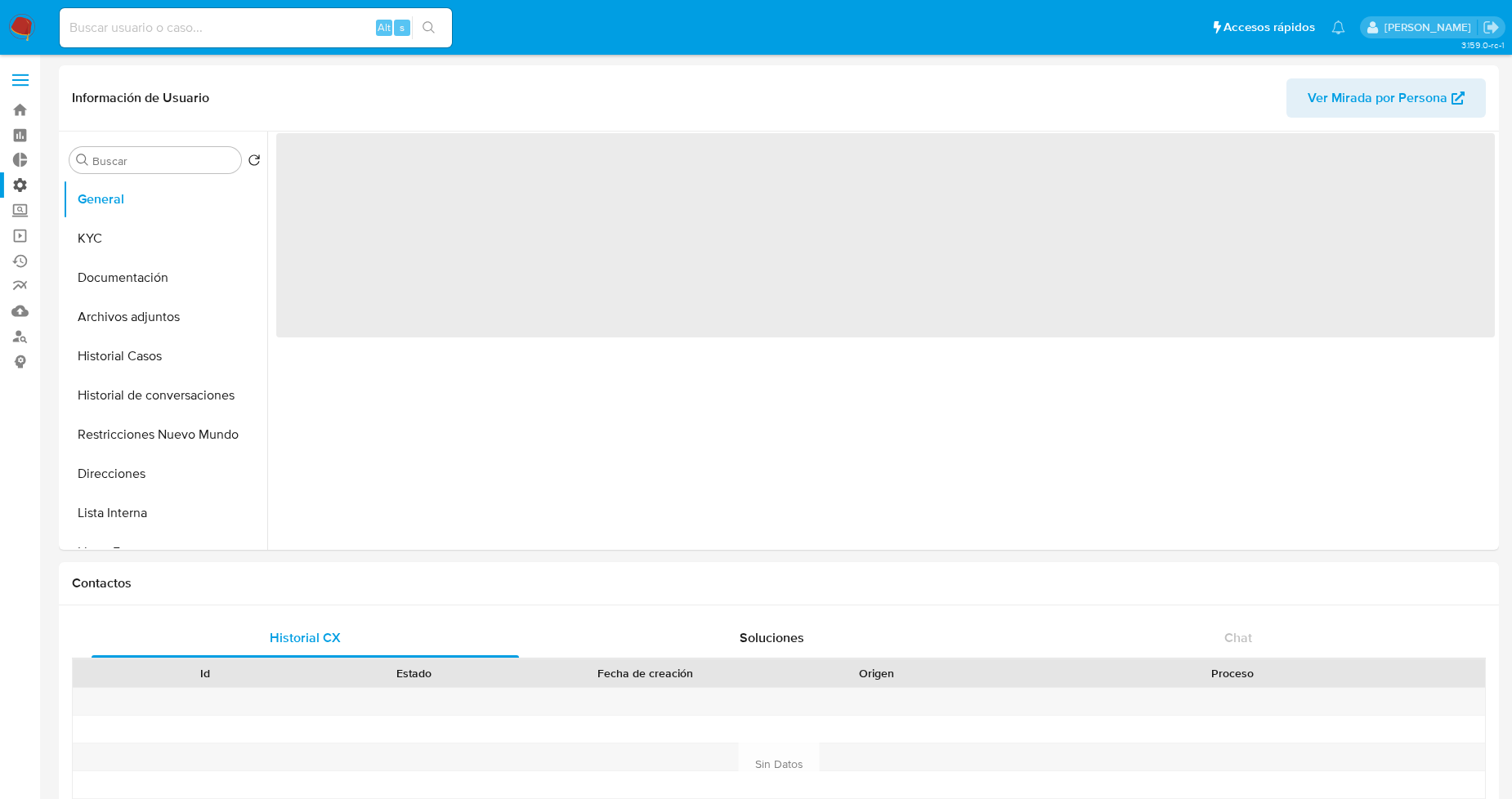
click at [18, 180] on label "Administración" at bounding box center [97, 185] width 195 height 25
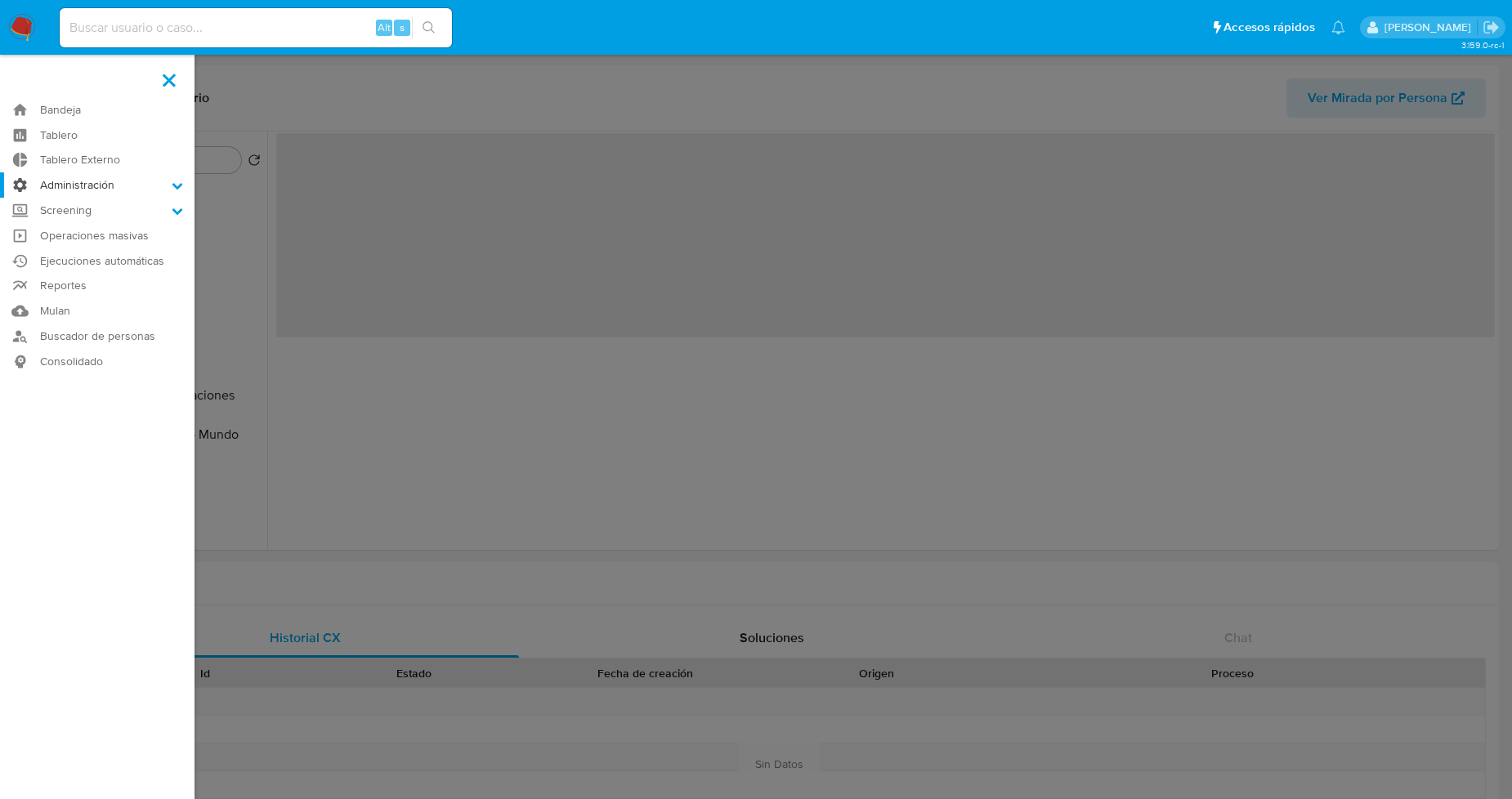
click at [0, 0] on input "Administración" at bounding box center [0, 0] width 0 height 0
select select "10"
click at [55, 191] on label "Administración" at bounding box center [97, 185] width 195 height 25
click at [0, 0] on input "Administración" at bounding box center [0, 0] width 0 height 0
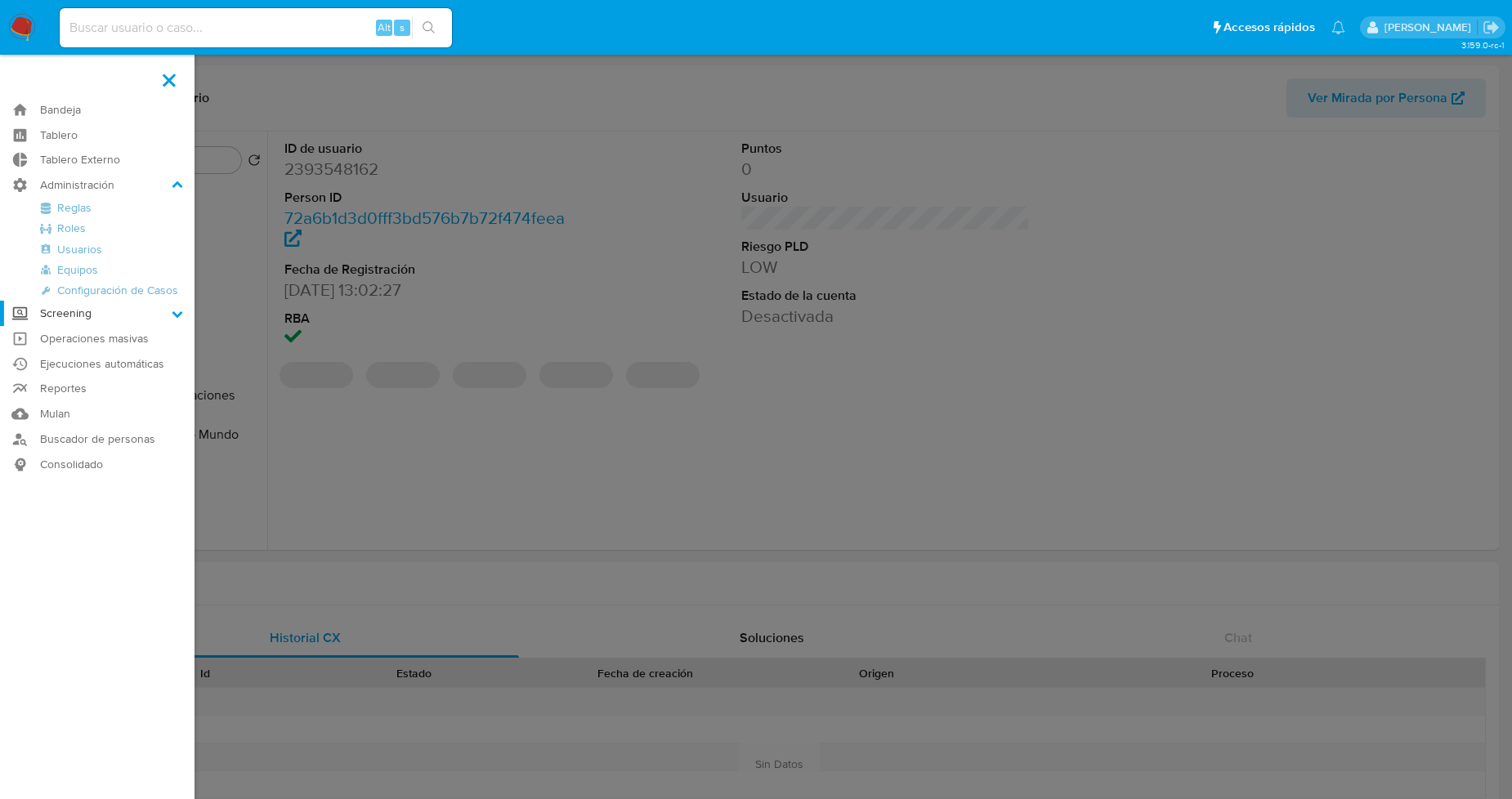
click at [68, 319] on label "Screening" at bounding box center [97, 313] width 195 height 25
click at [0, 0] on input "Screening" at bounding box center [0, 0] width 0 height 0
click at [78, 295] on link "Watchlist" at bounding box center [97, 295] width 195 height 20
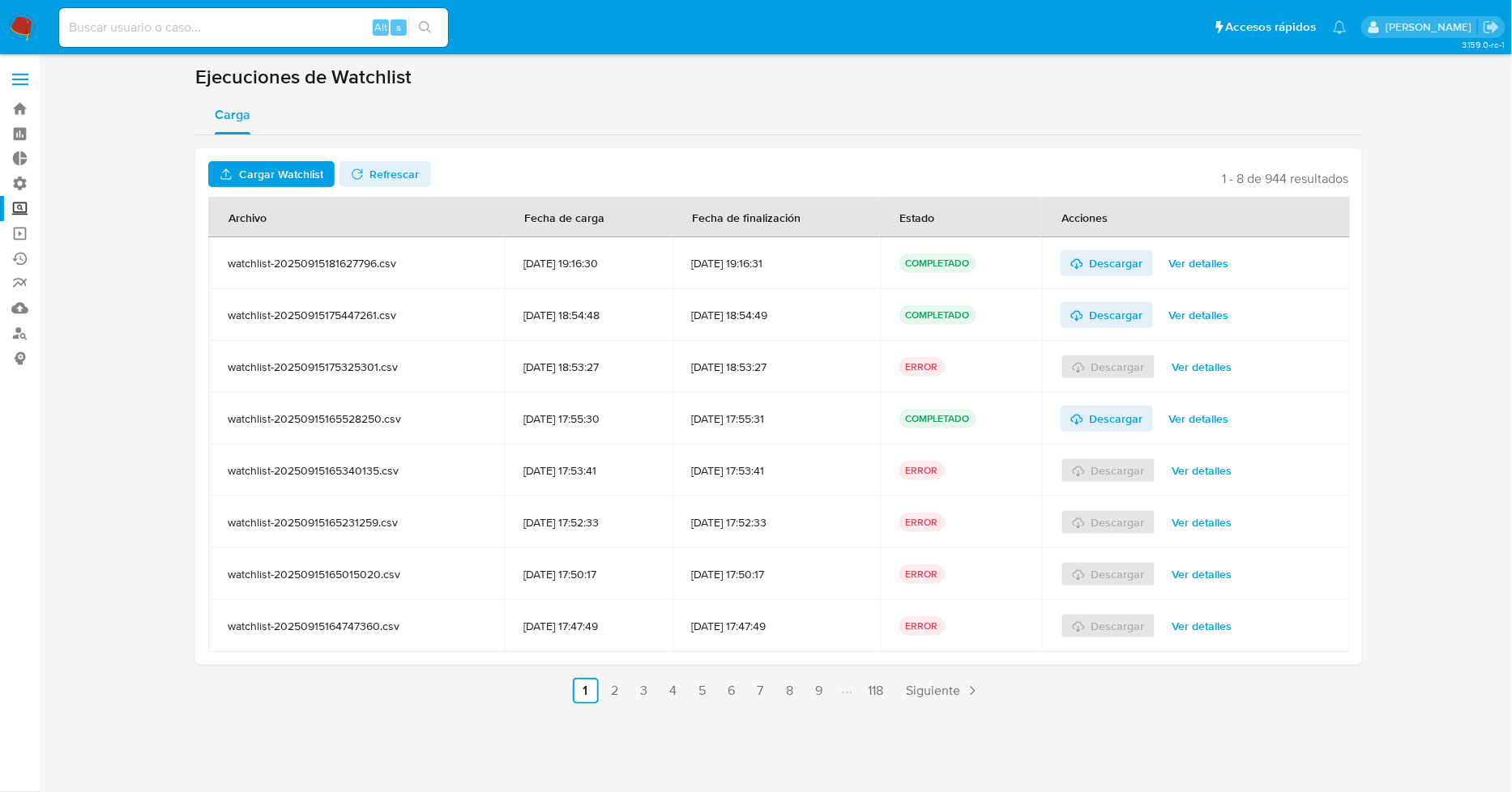
click at [282, 174] on span "Cargar Watchlist" at bounding box center [281, 174] width 85 height 26
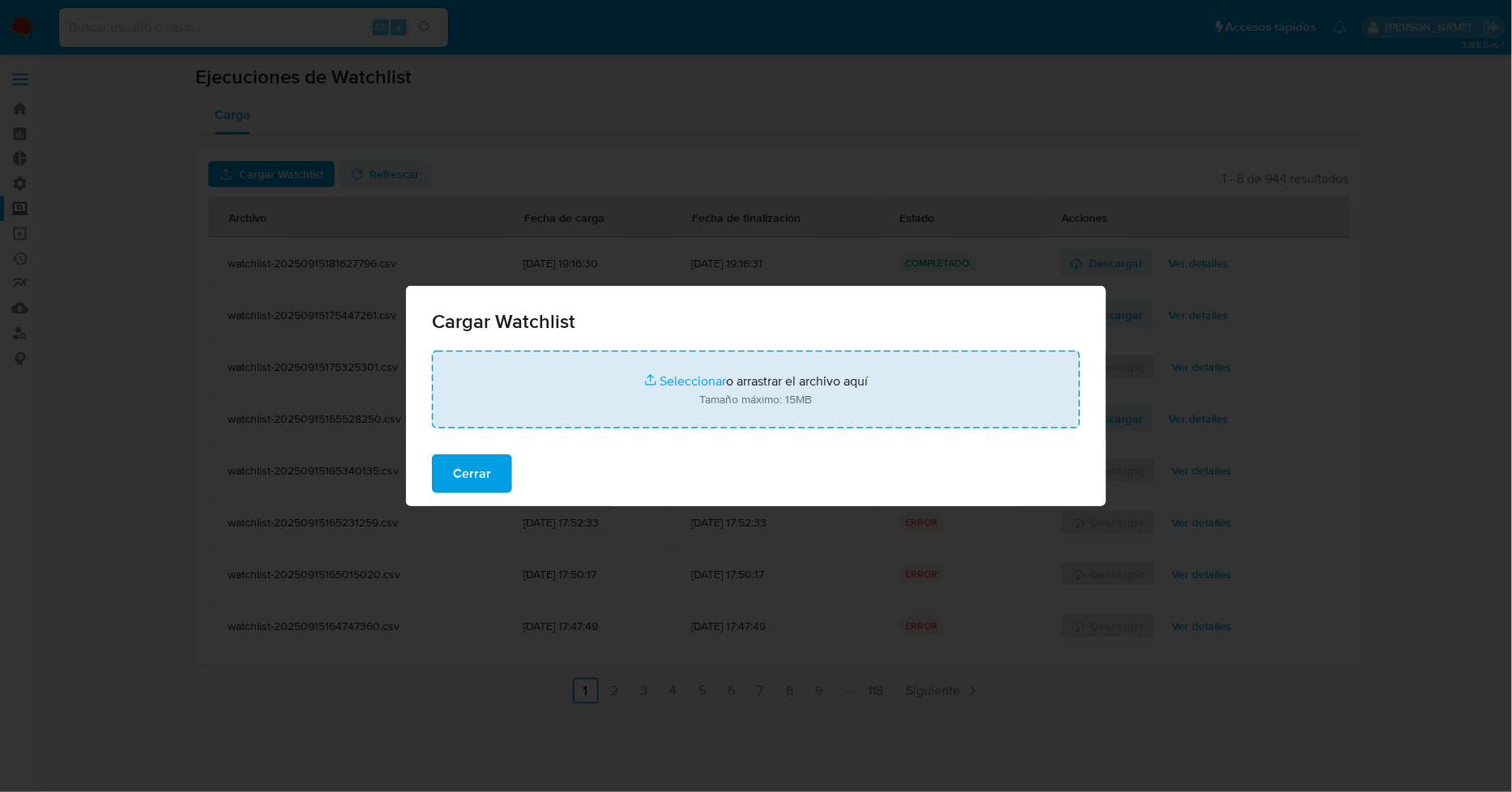
click at [689, 373] on input "file" at bounding box center [756, 389] width 649 height 78
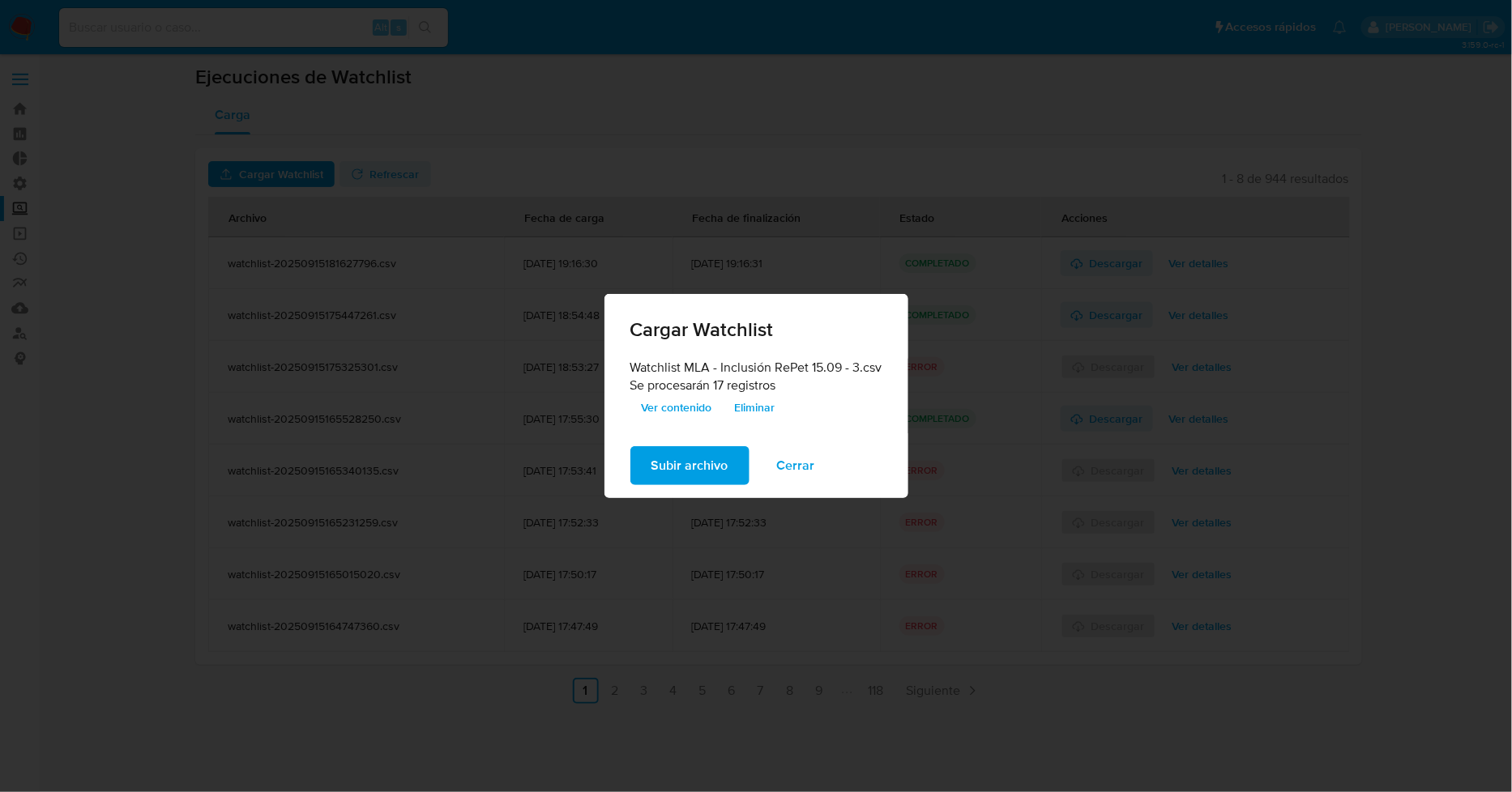
click at [703, 464] on span "Subir archivo" at bounding box center [690, 466] width 77 height 36
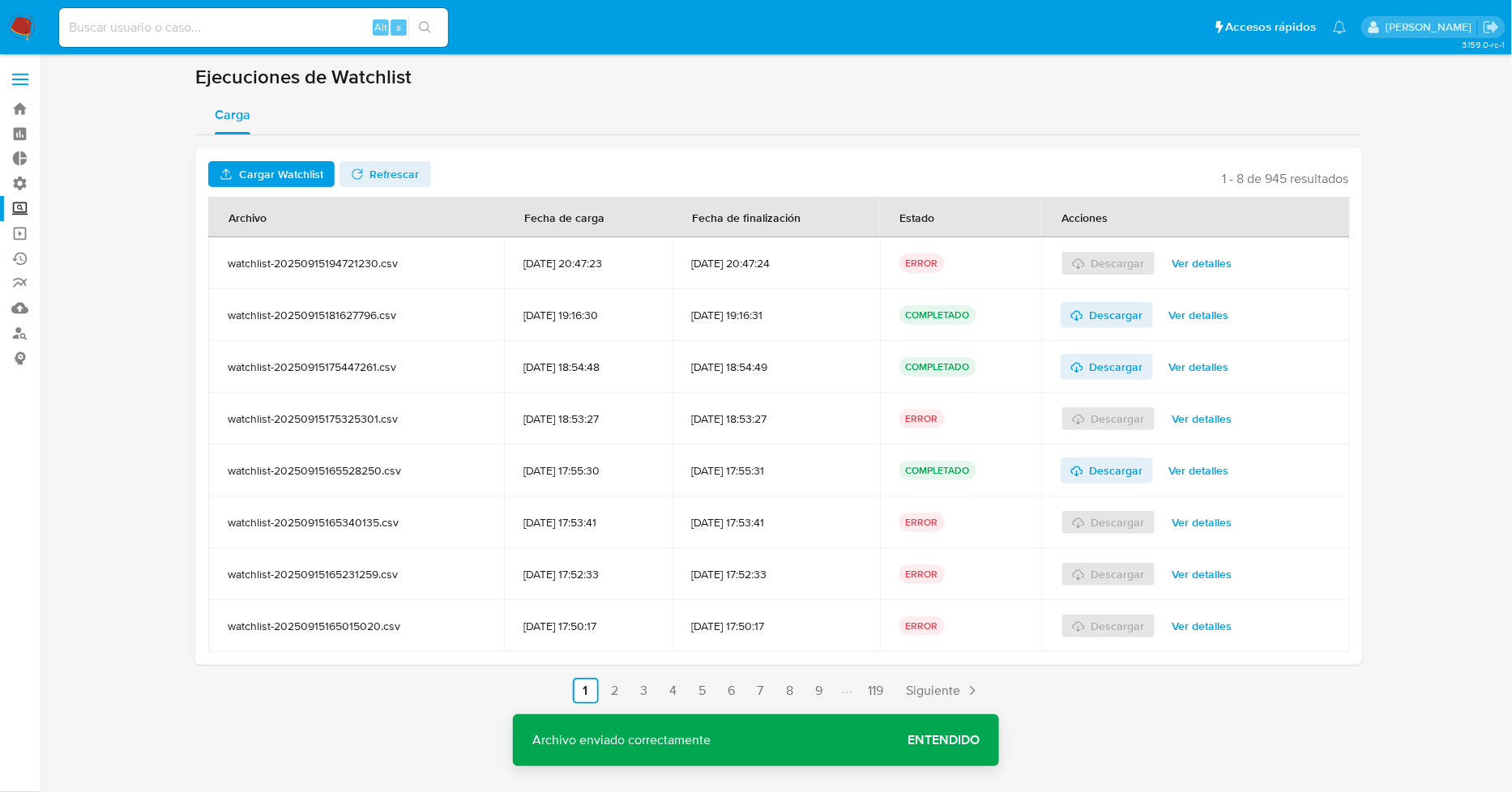
click at [1233, 255] on span "Ver detalles" at bounding box center [1202, 263] width 60 height 23
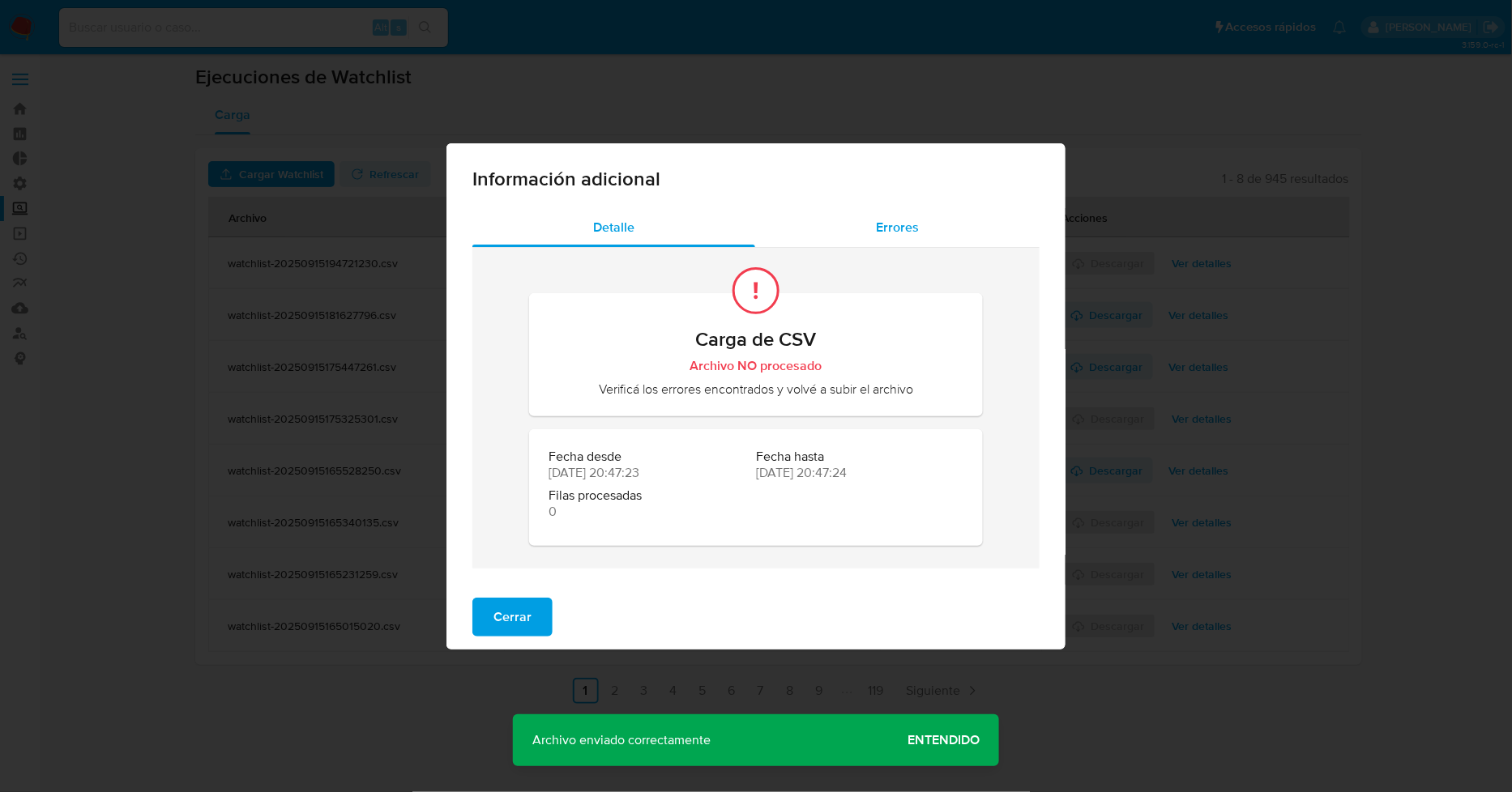
click at [876, 224] on div "Errores" at bounding box center [897, 227] width 284 height 39
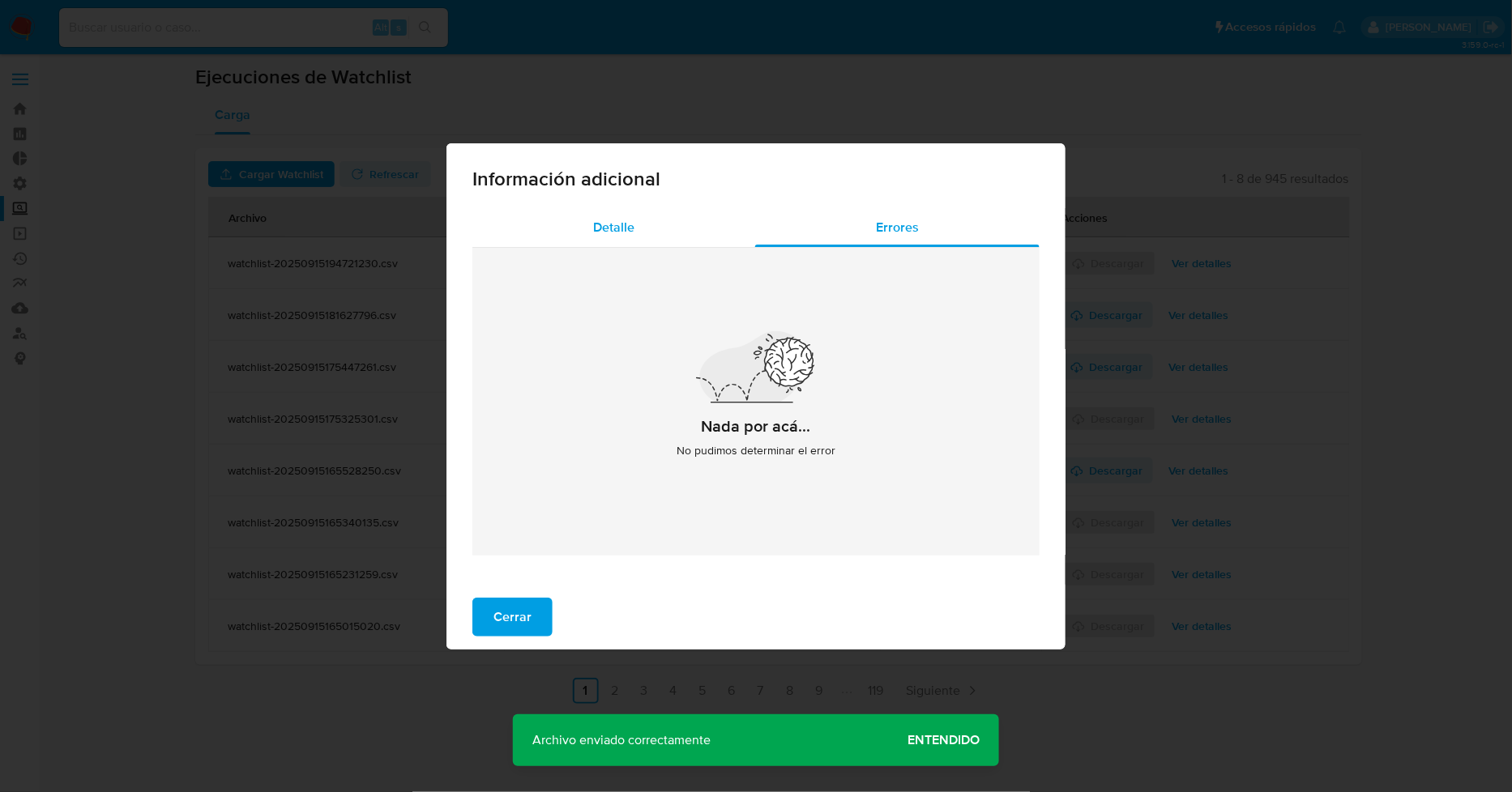
click at [670, 221] on div "Detalle" at bounding box center [614, 227] width 283 height 39
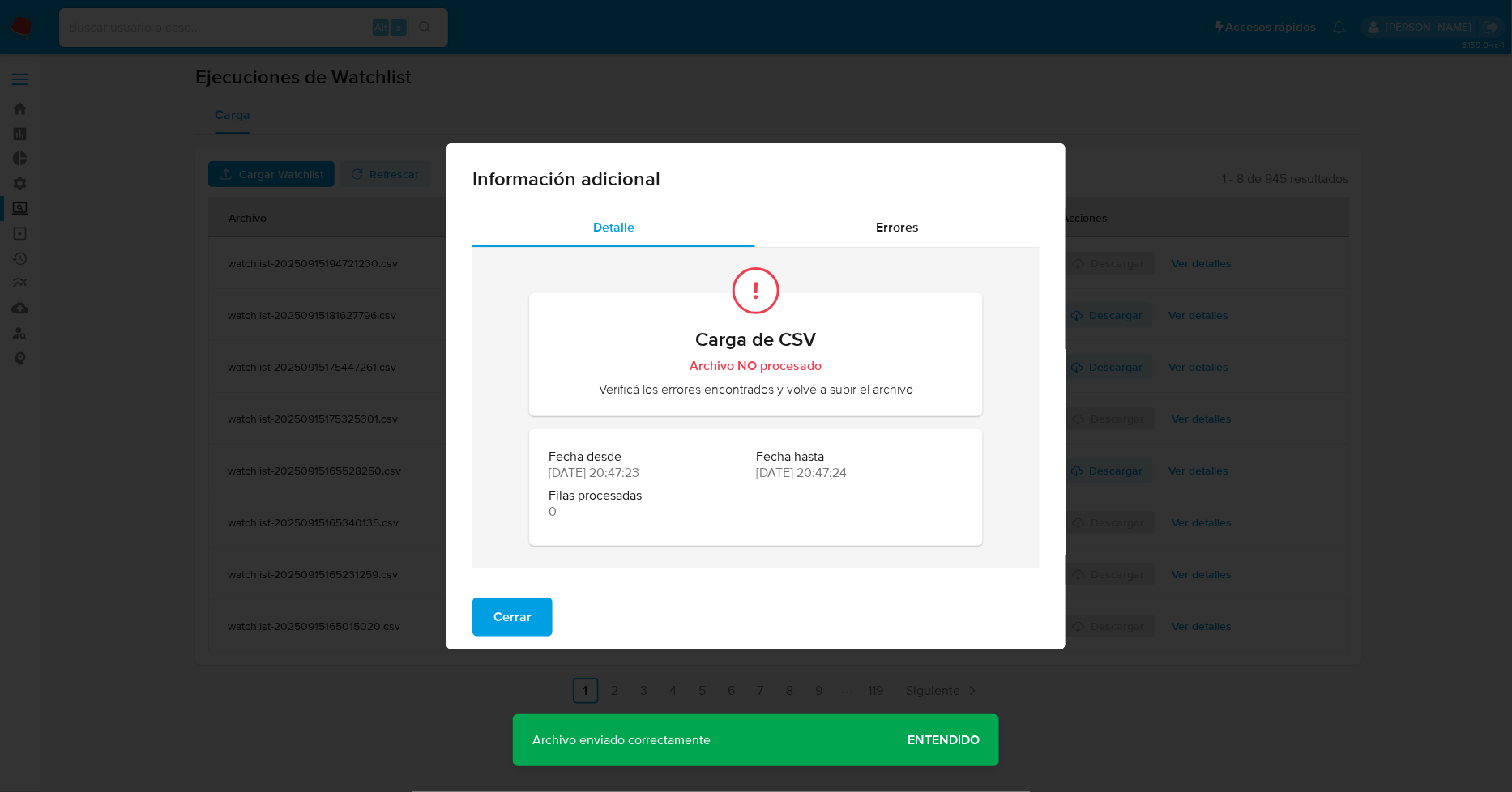
drag, startPoint x: 517, startPoint y: 622, endPoint x: 524, endPoint y: 627, distance: 8.6
click at [517, 621] on span "Cerrar" at bounding box center [513, 617] width 38 height 36
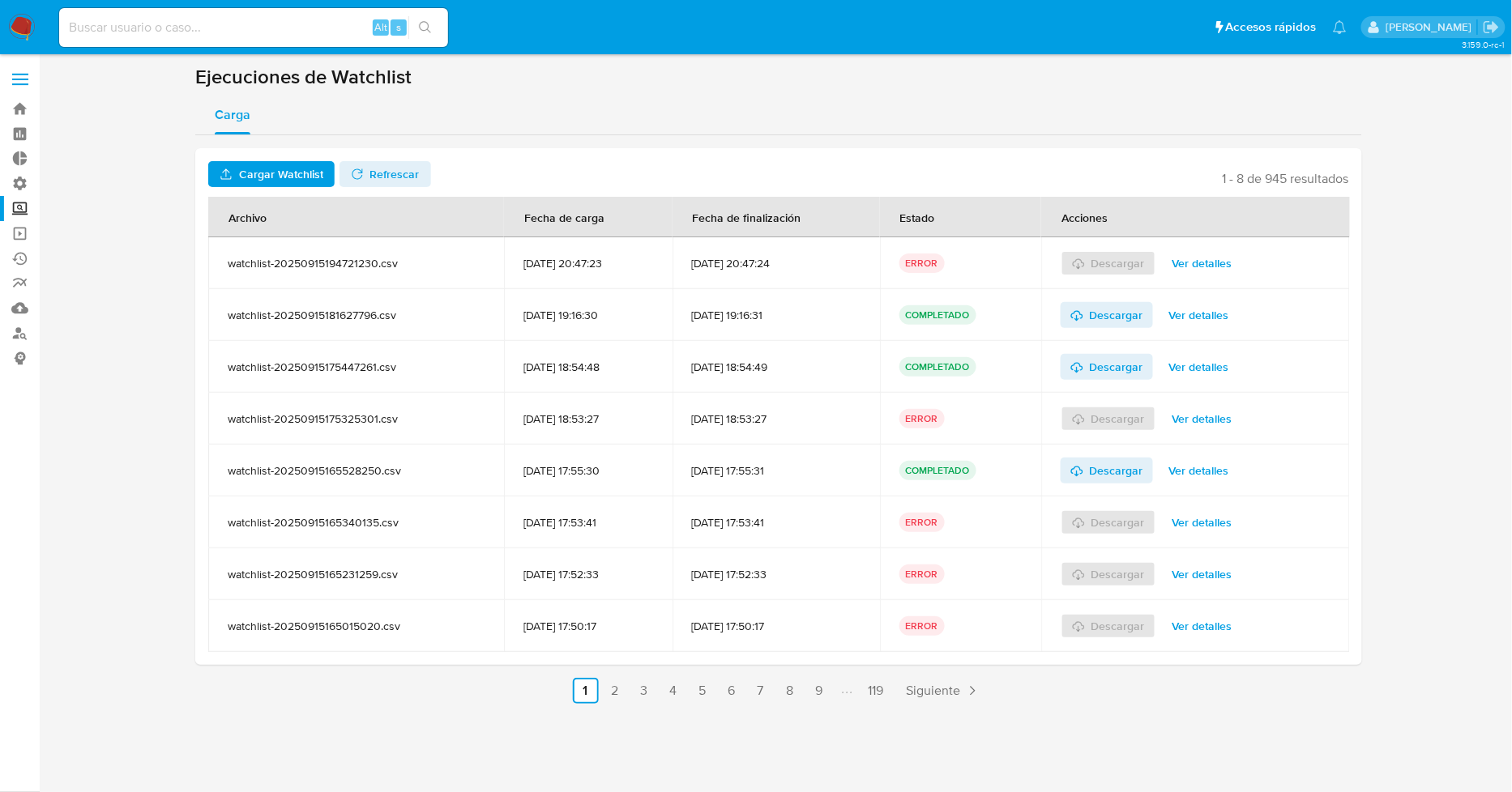
click at [313, 174] on span "Cargar Watchlist" at bounding box center [281, 174] width 85 height 26
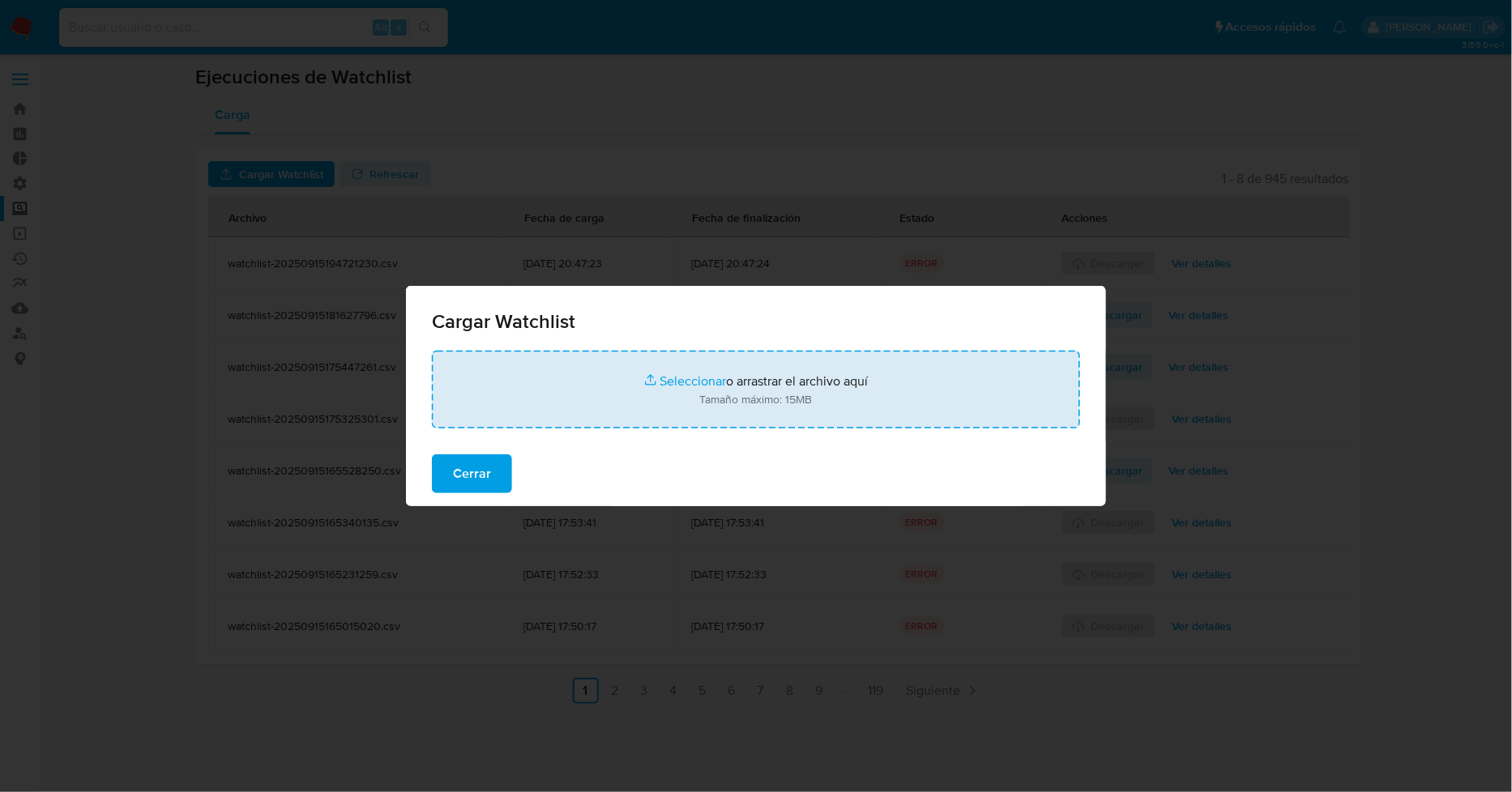
click at [682, 373] on input "file" at bounding box center [756, 389] width 649 height 78
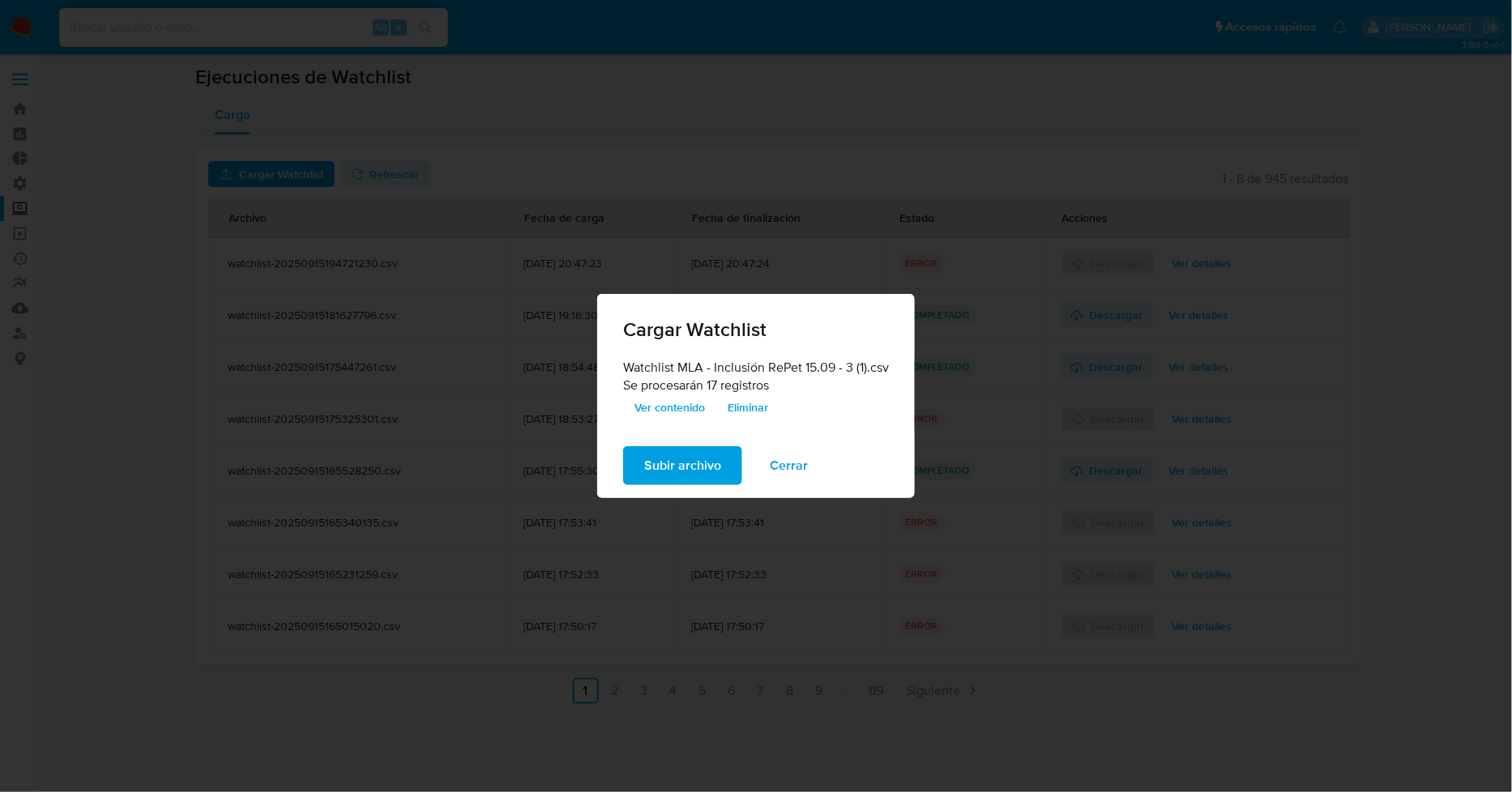
click at [701, 466] on span "Subir archivo" at bounding box center [682, 466] width 77 height 36
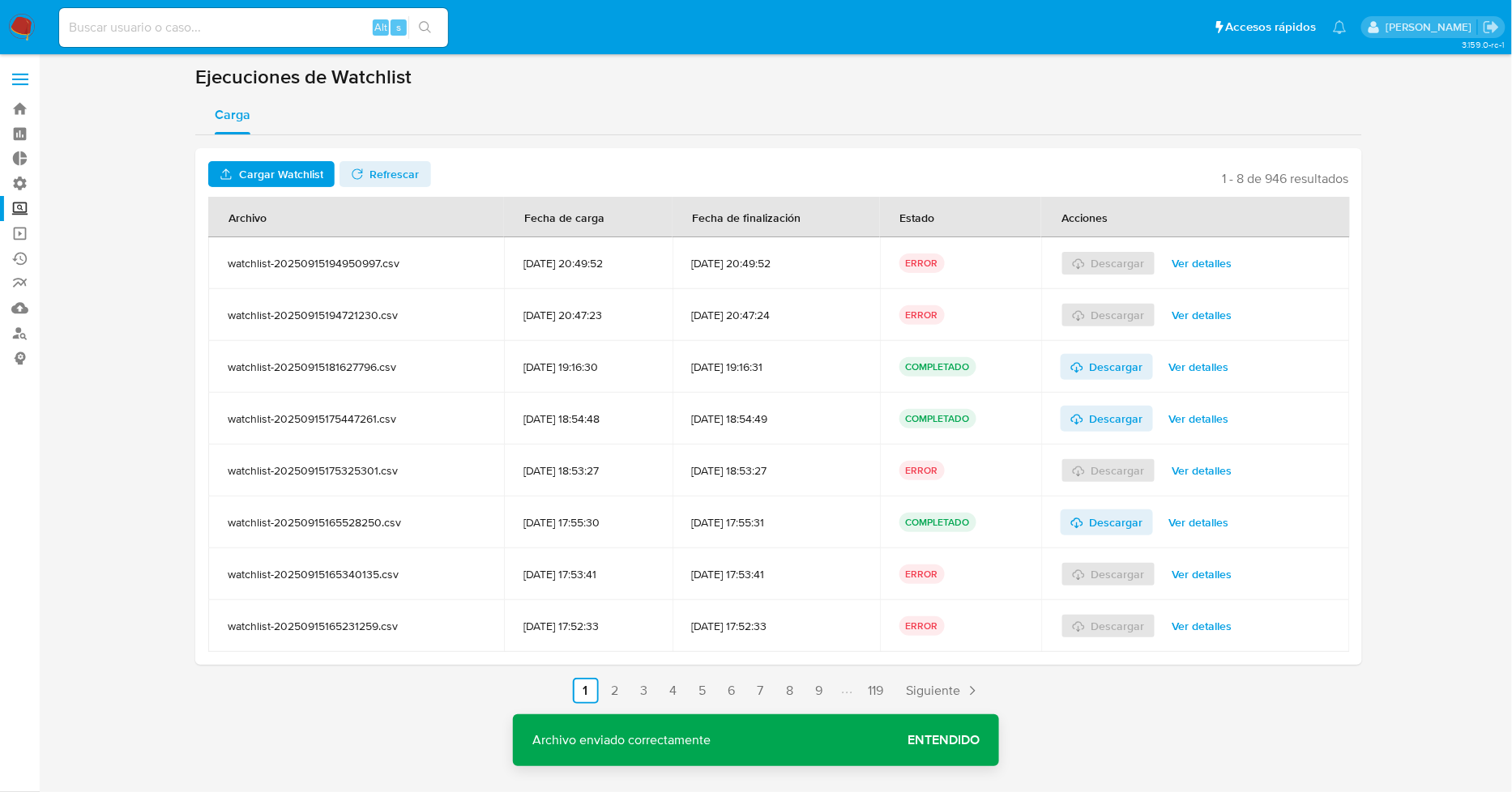
click at [1186, 255] on span "Ver detalles" at bounding box center [1202, 263] width 60 height 23
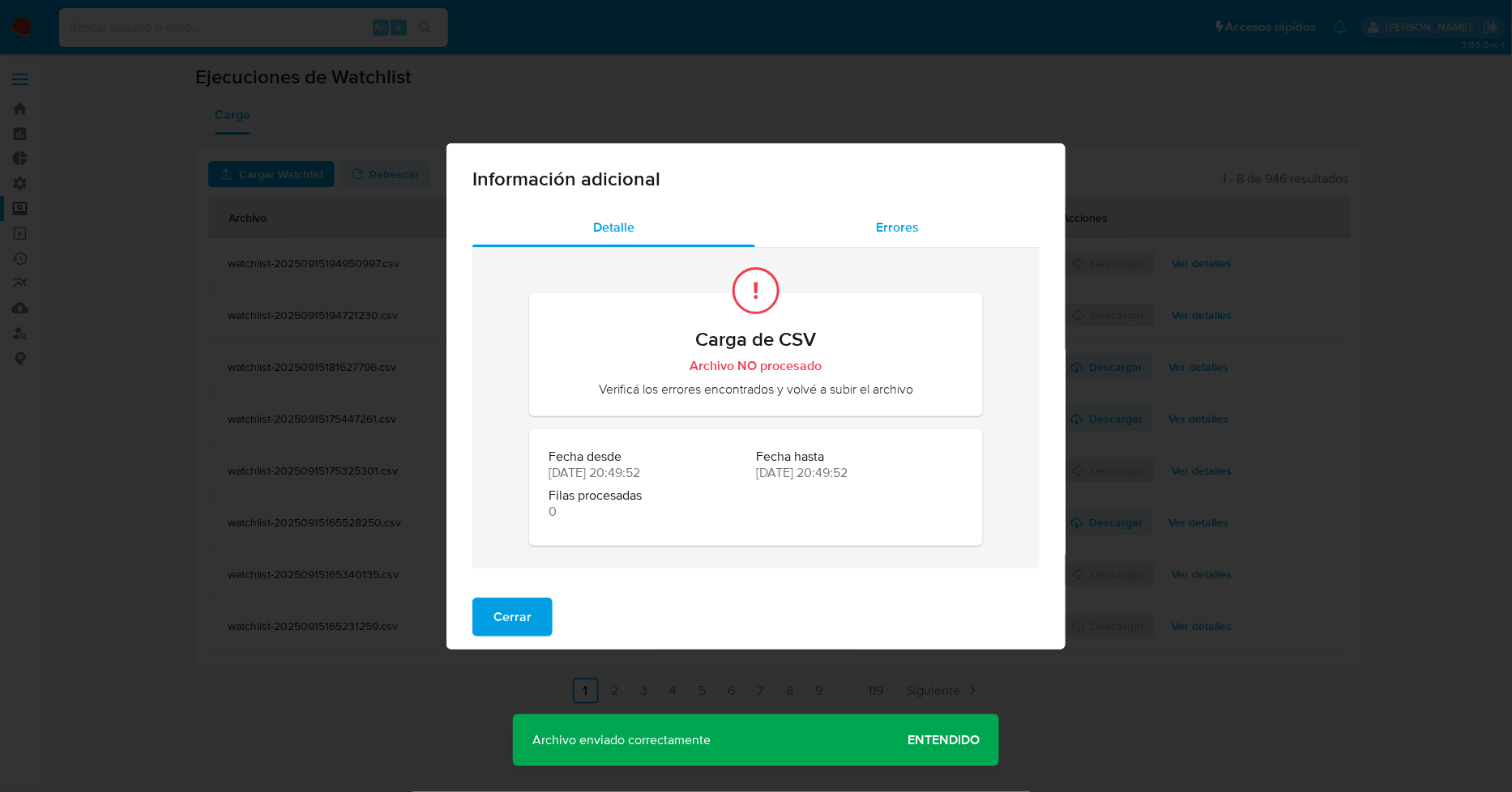
click at [930, 240] on div "Errores" at bounding box center [897, 227] width 284 height 39
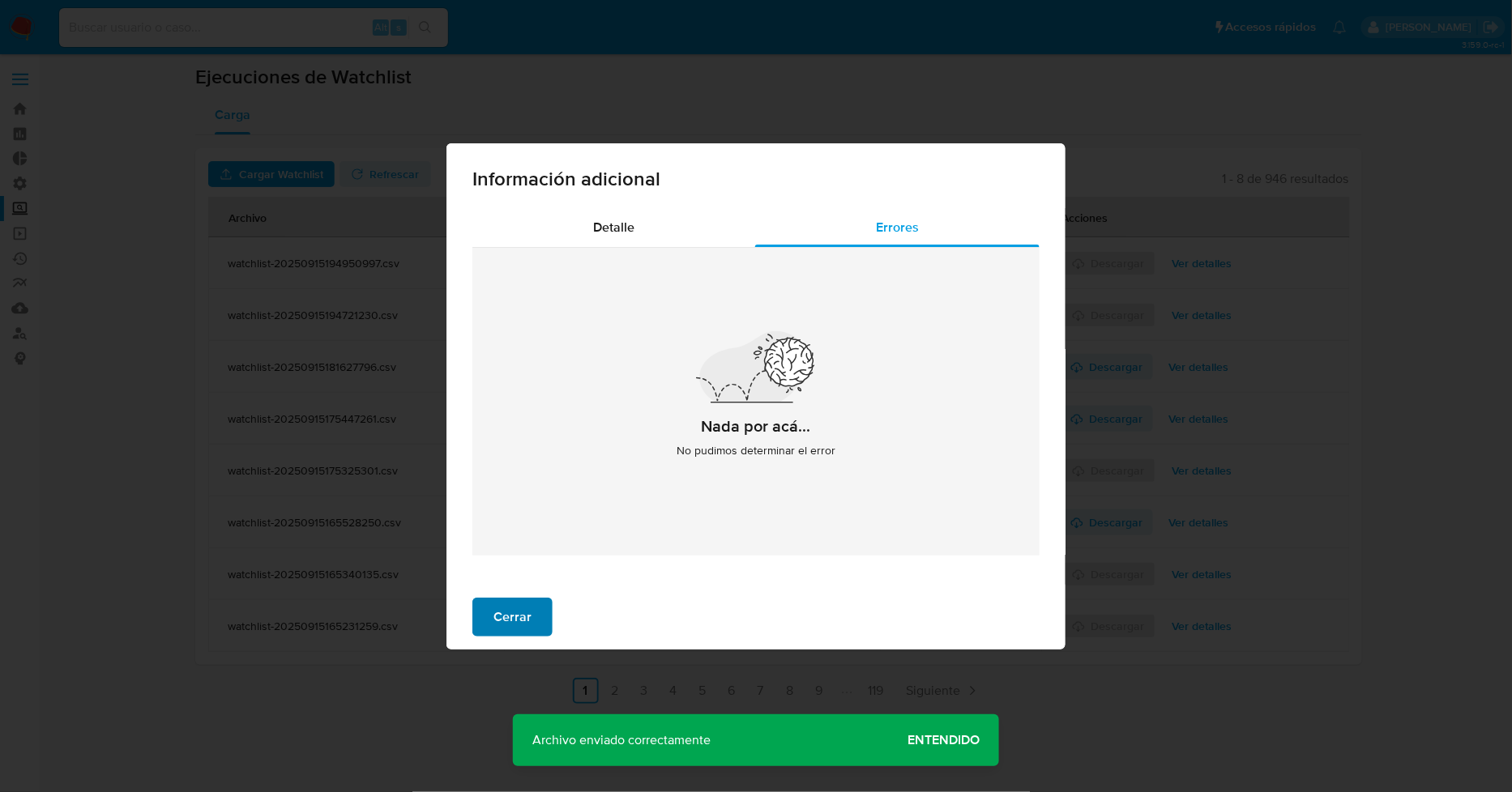
click at [544, 619] on button "Cerrar" at bounding box center [512, 617] width 80 height 39
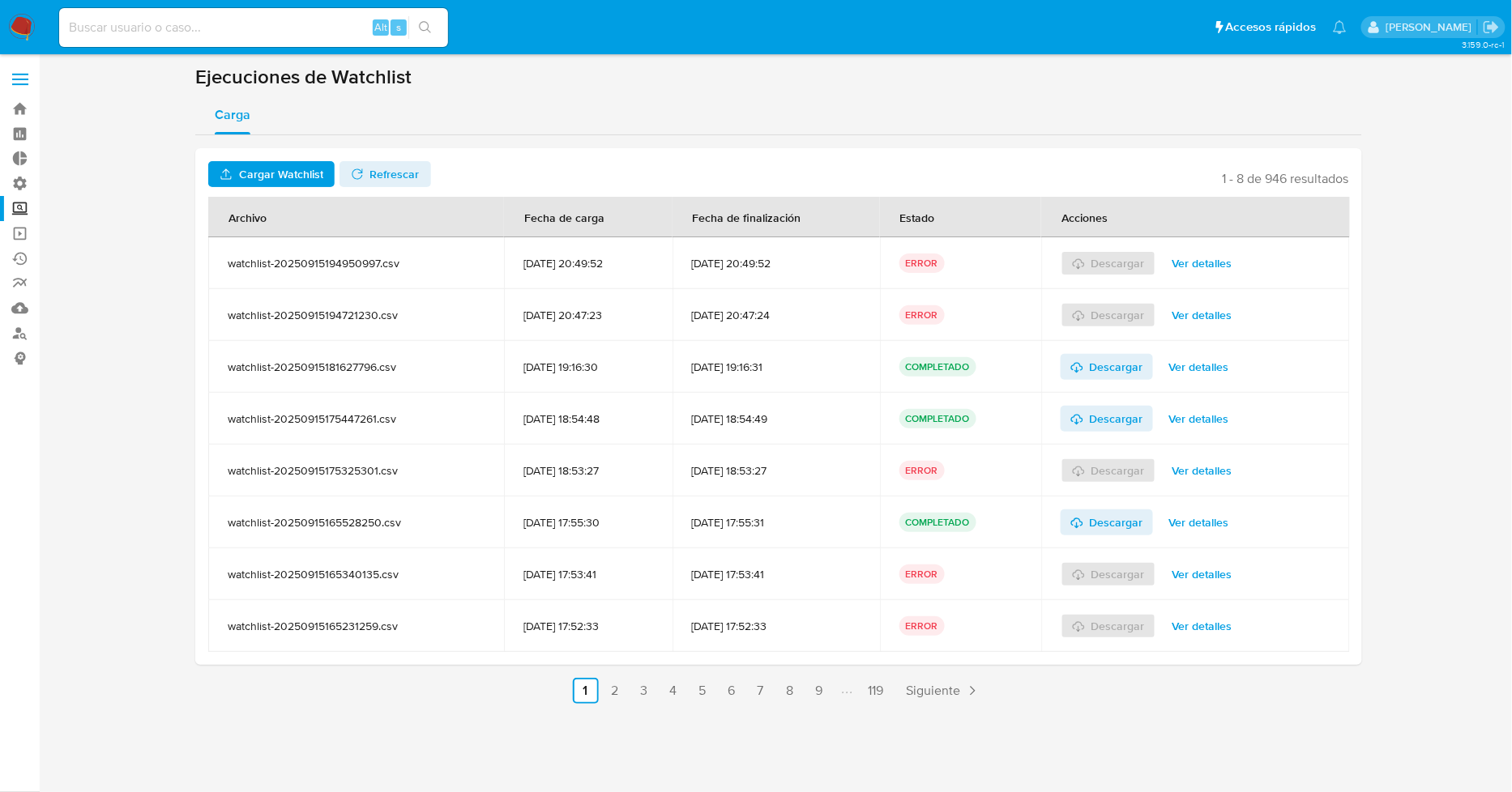
click at [296, 176] on span "Cargar Watchlist" at bounding box center [281, 174] width 85 height 26
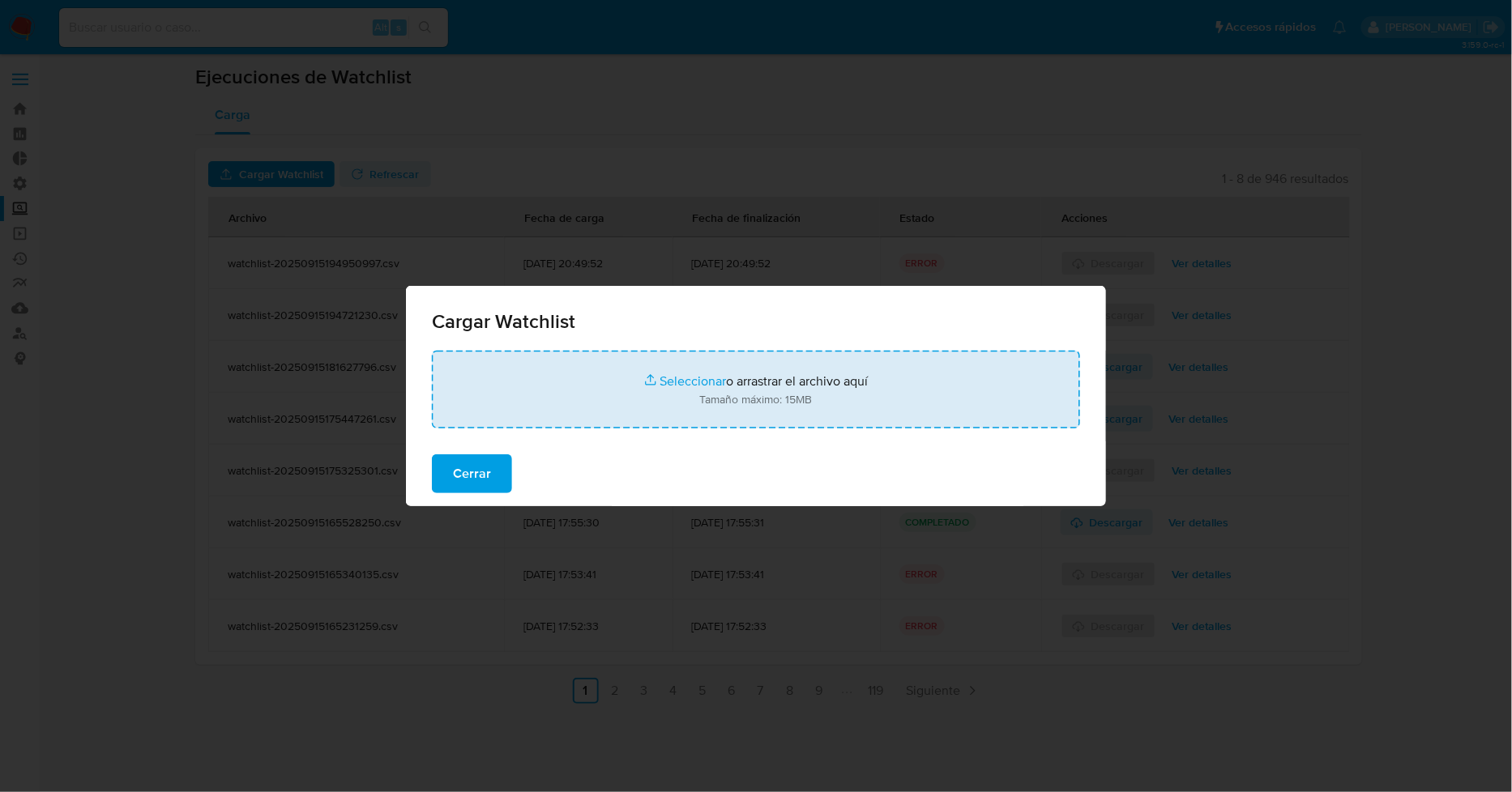
click at [700, 383] on input "file" at bounding box center [756, 389] width 649 height 78
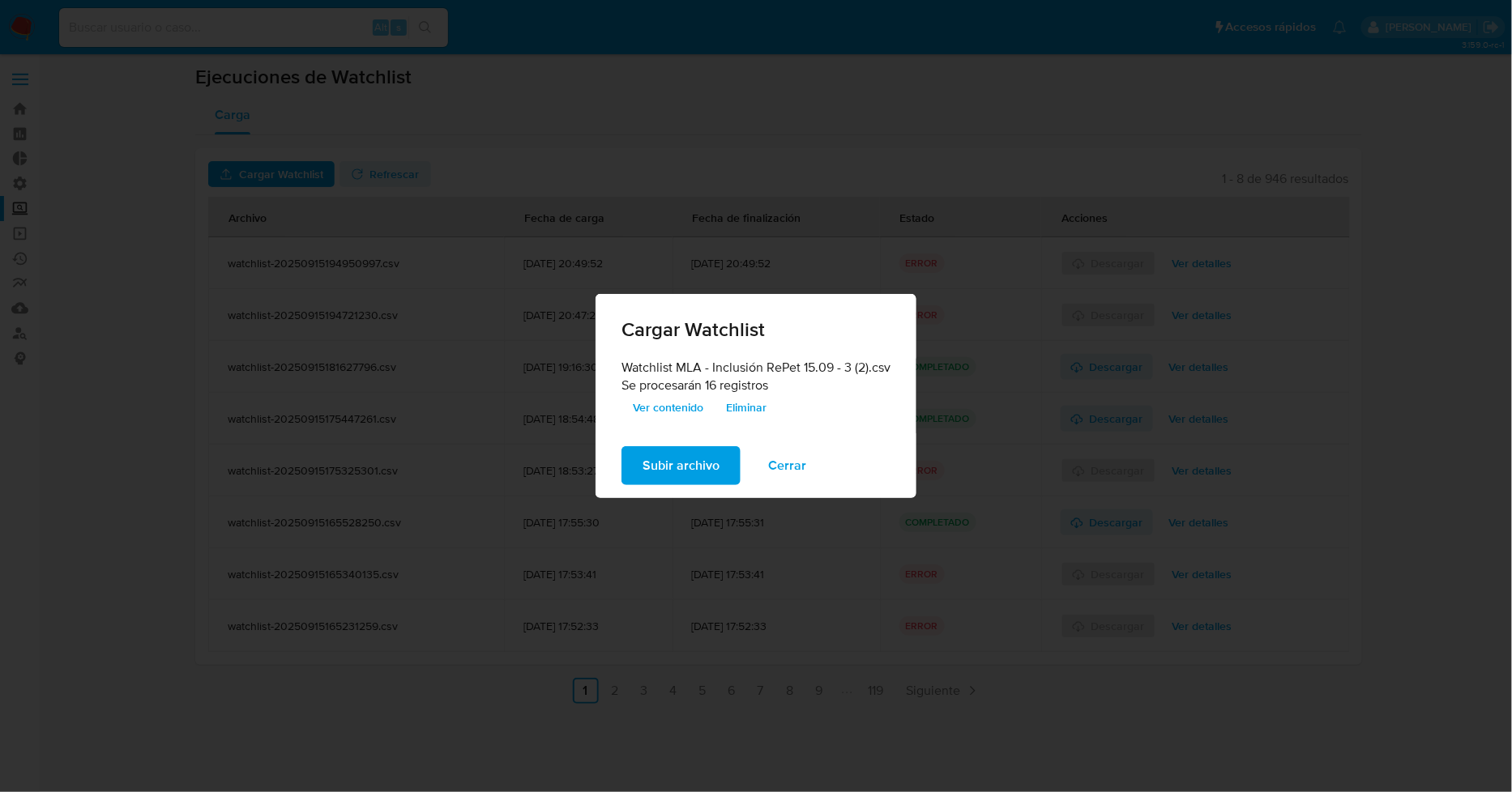
click at [692, 464] on span "Subir archivo" at bounding box center [681, 466] width 77 height 36
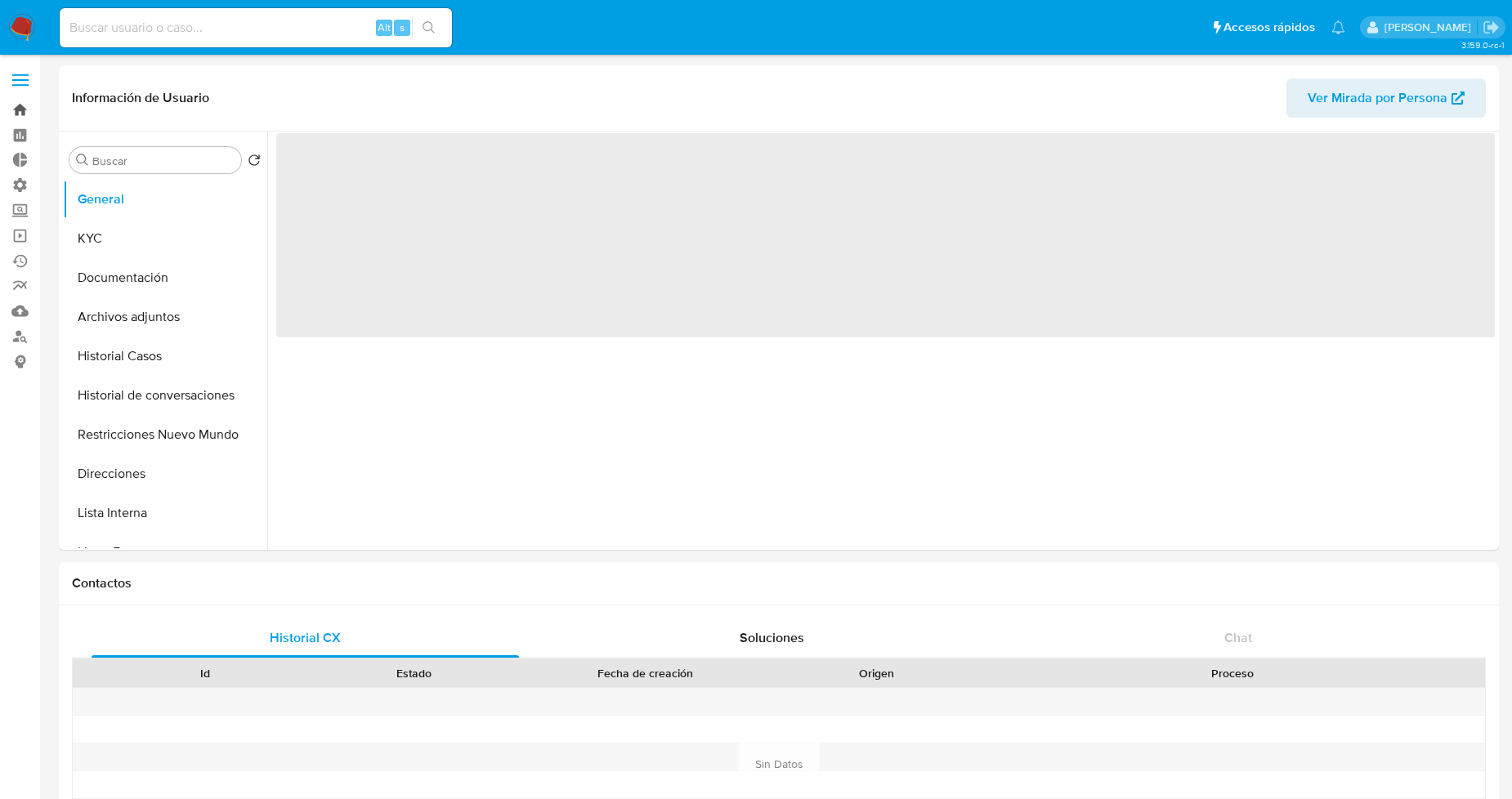
click at [20, 110] on link "Bandeja" at bounding box center [97, 110] width 195 height 25
select select "10"
